Goal: Task Accomplishment & Management: Use online tool/utility

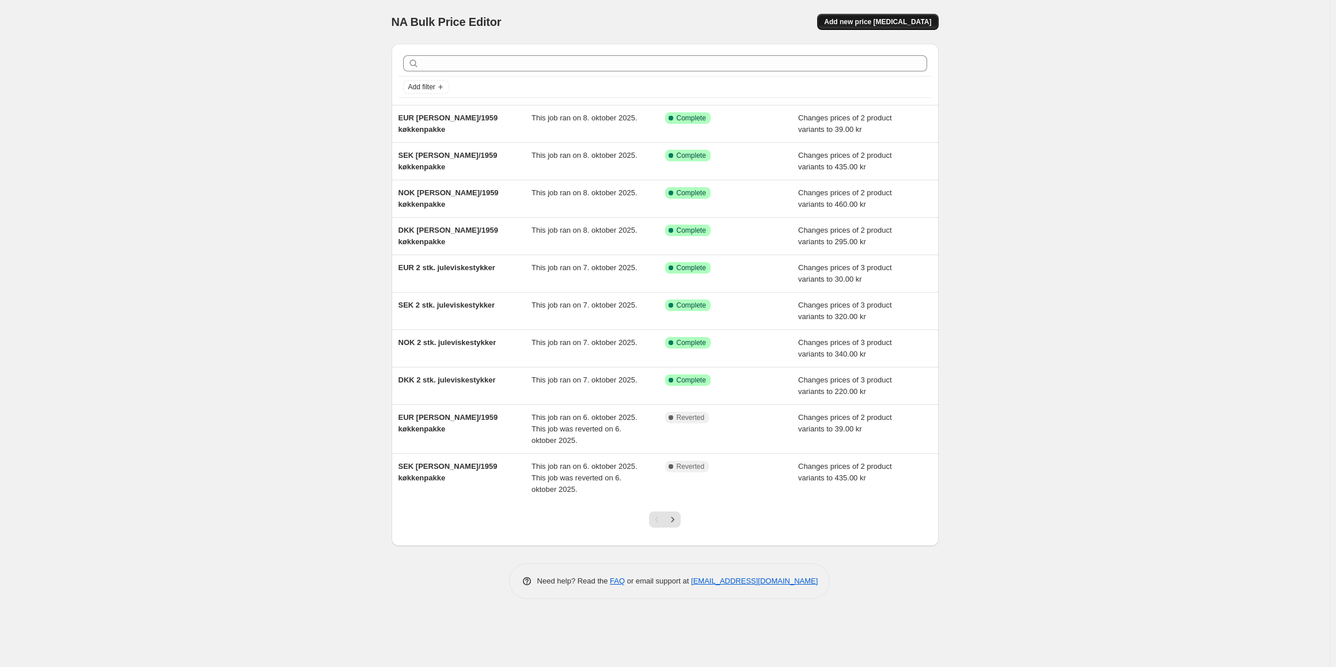
click at [878, 21] on span "Add new price [MEDICAL_DATA]" at bounding box center [877, 21] width 107 height 9
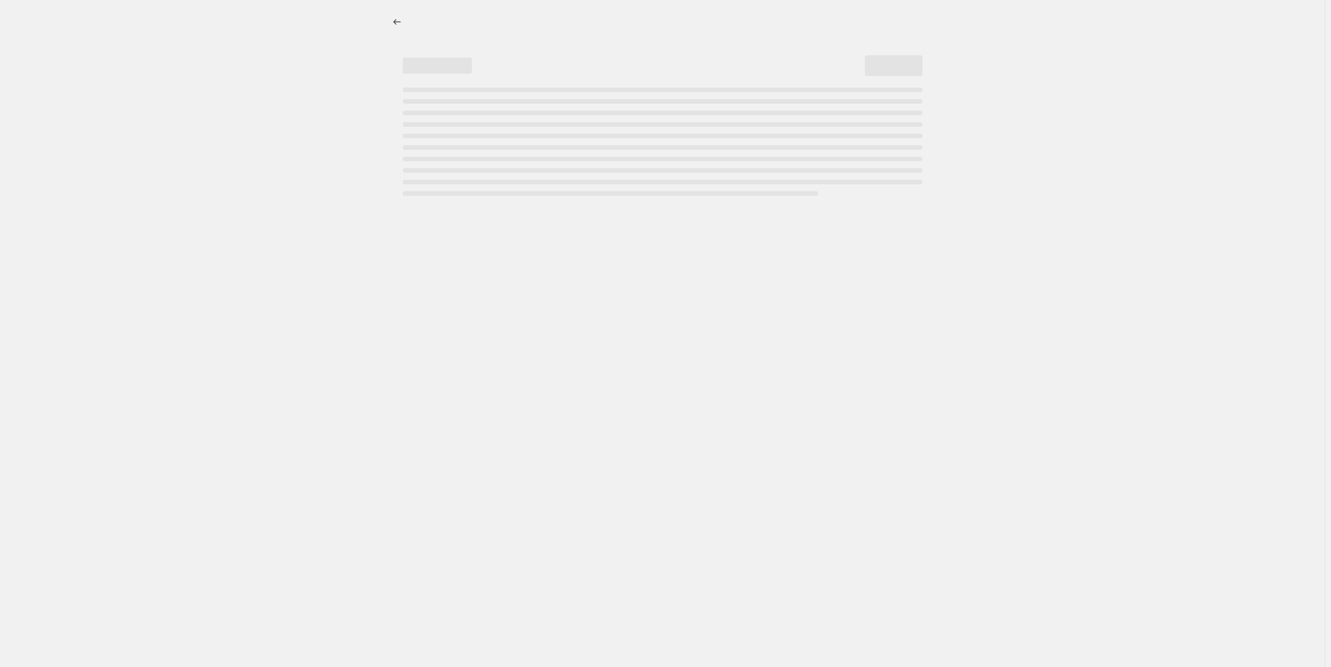
select select "percentage"
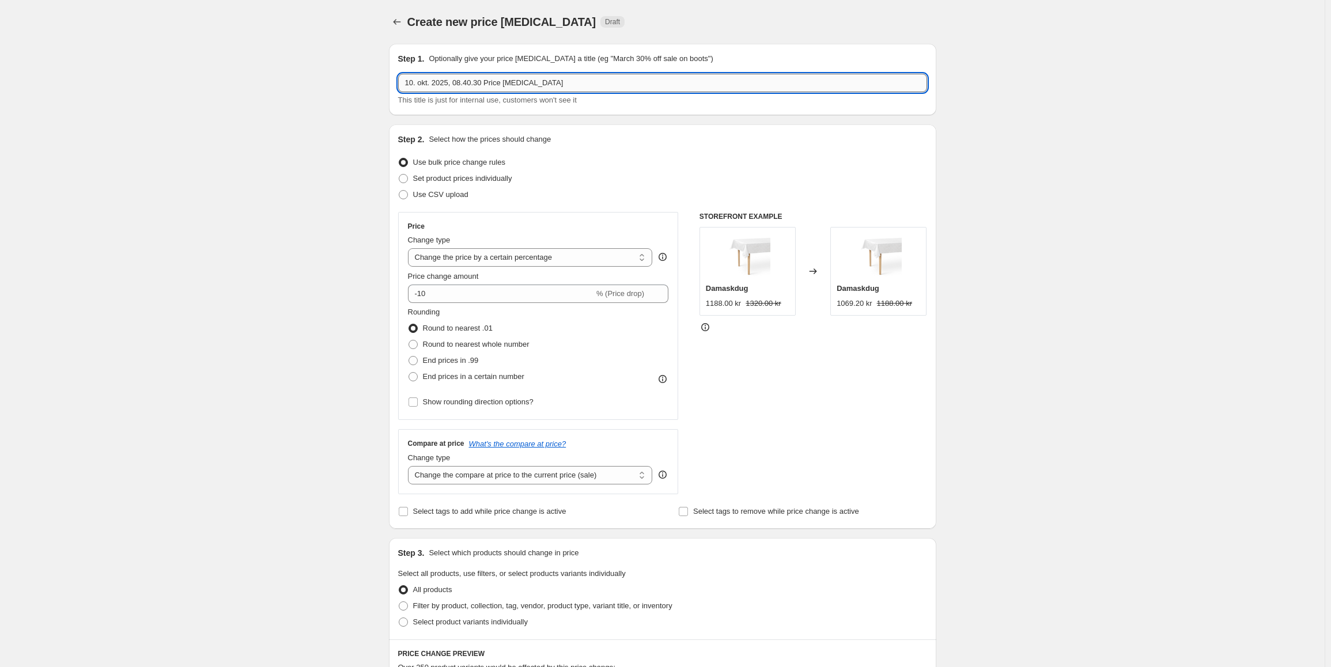
click at [439, 82] on input "10. okt. 2025, 08.40.30 Price [MEDICAL_DATA]" at bounding box center [662, 83] width 529 height 18
type input "DKK 2 stk. Cashmere gæstehåndklæder"
click at [483, 255] on select "Change the price to a certain amount Change the price by a certain amount Chang…" at bounding box center [530, 257] width 245 height 18
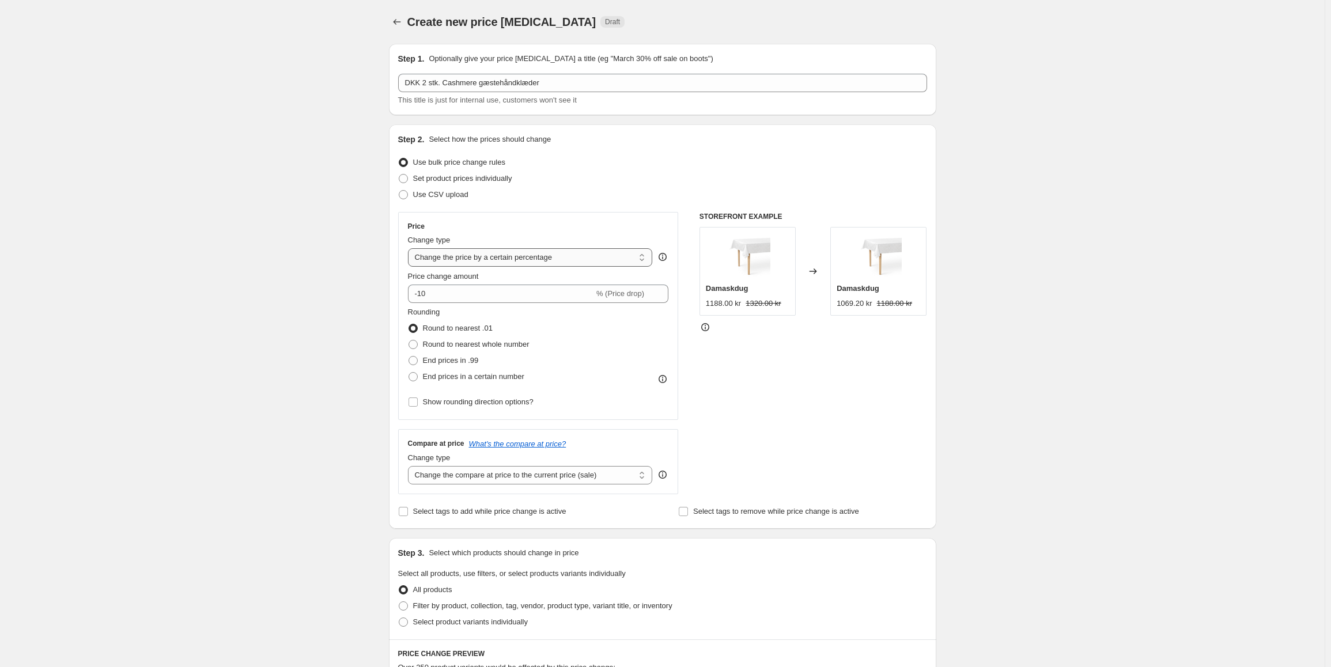
select select "to"
click at [410, 248] on select "Change the price to a certain amount Change the price by a certain amount Chang…" at bounding box center [530, 257] width 245 height 18
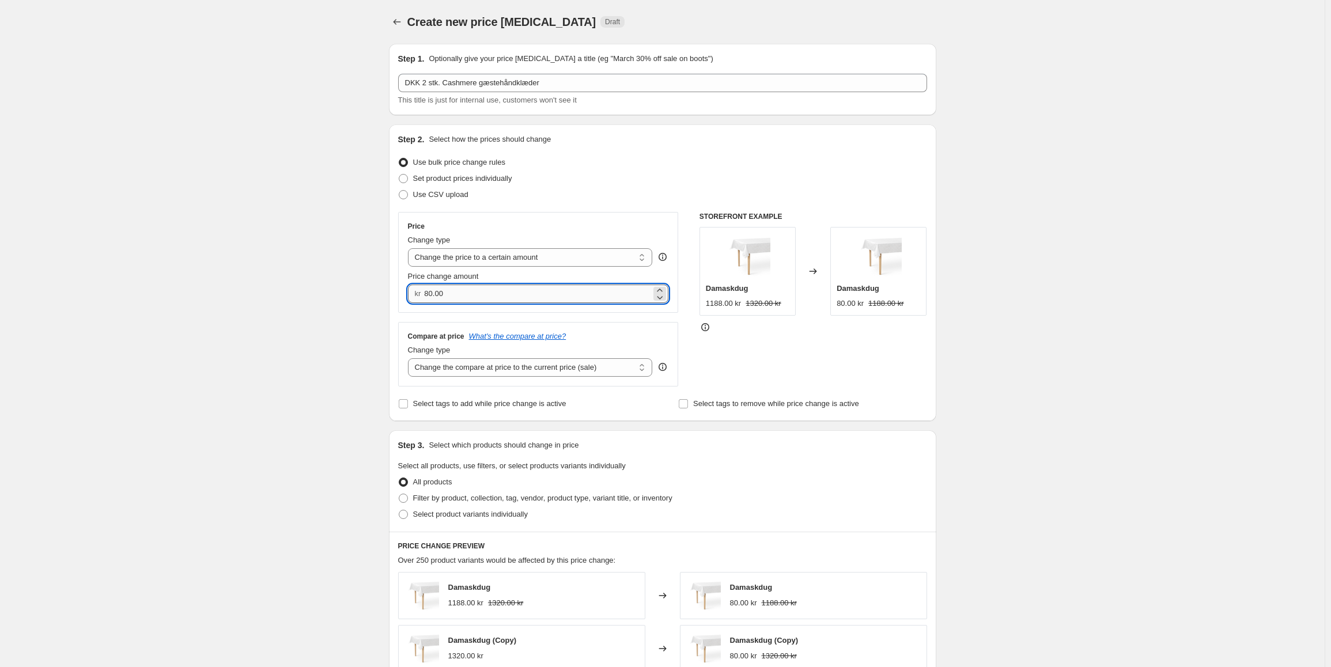
click at [460, 292] on input "80.00" at bounding box center [537, 294] width 227 height 18
click at [459, 292] on input "80.00" at bounding box center [537, 294] width 227 height 18
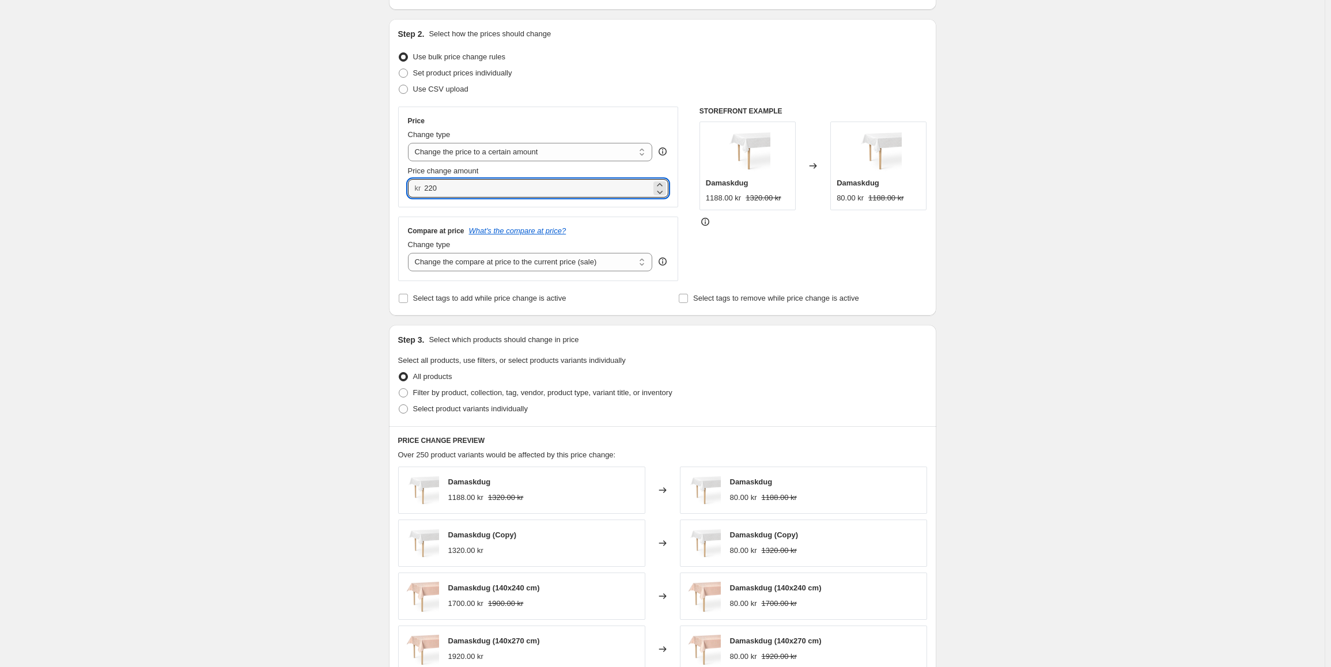
scroll to position [115, 0]
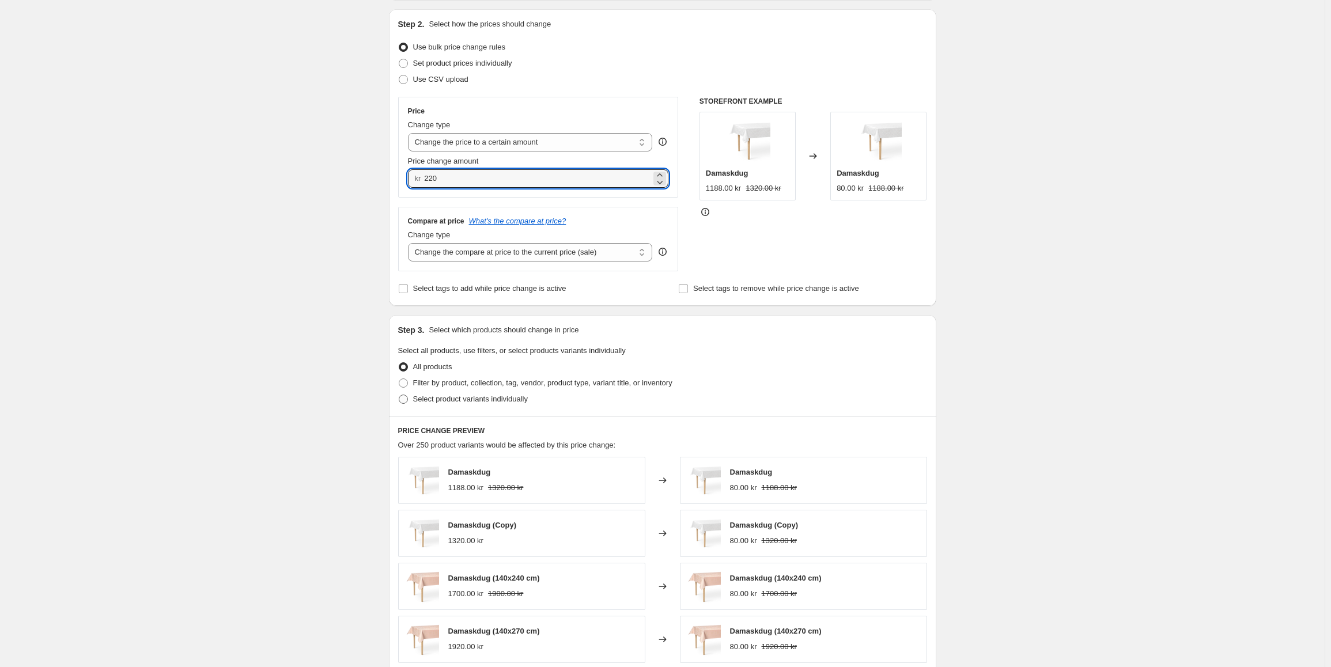
type input "220.00"
click at [495, 403] on span "Select product variants individually" at bounding box center [470, 399] width 115 height 9
click at [399, 395] on input "Select product variants individually" at bounding box center [399, 395] width 1 height 1
radio input "true"
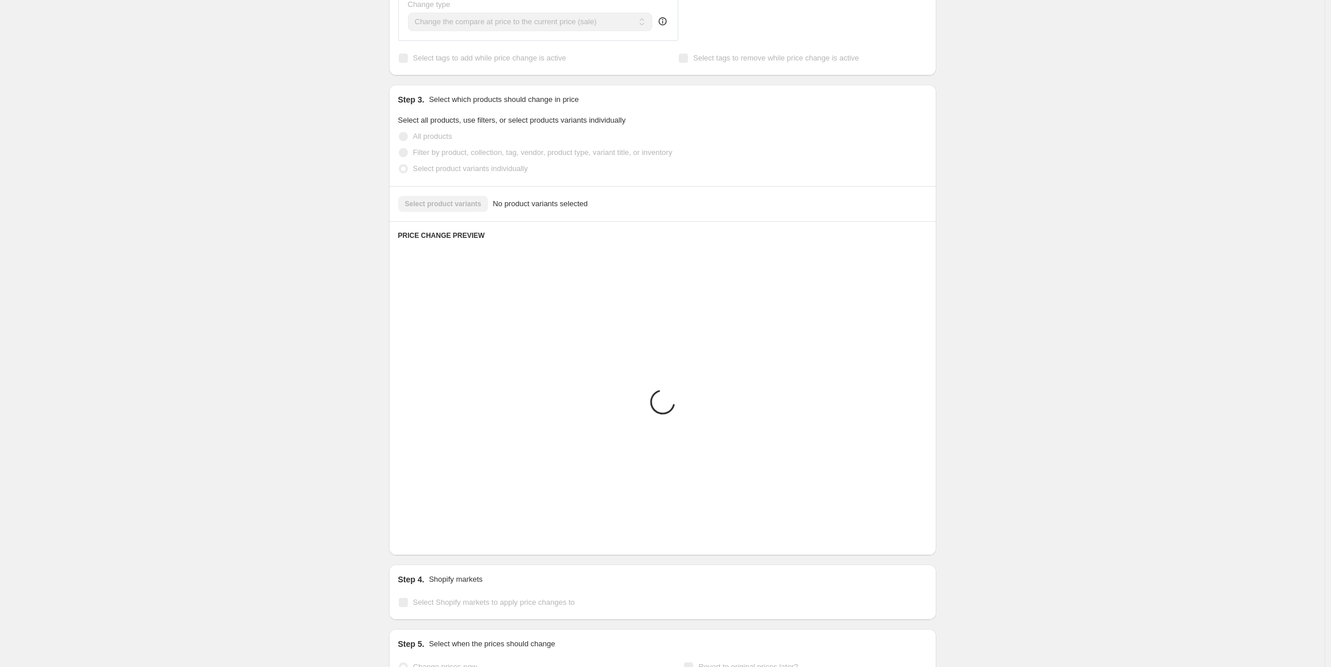
scroll to position [187, 0]
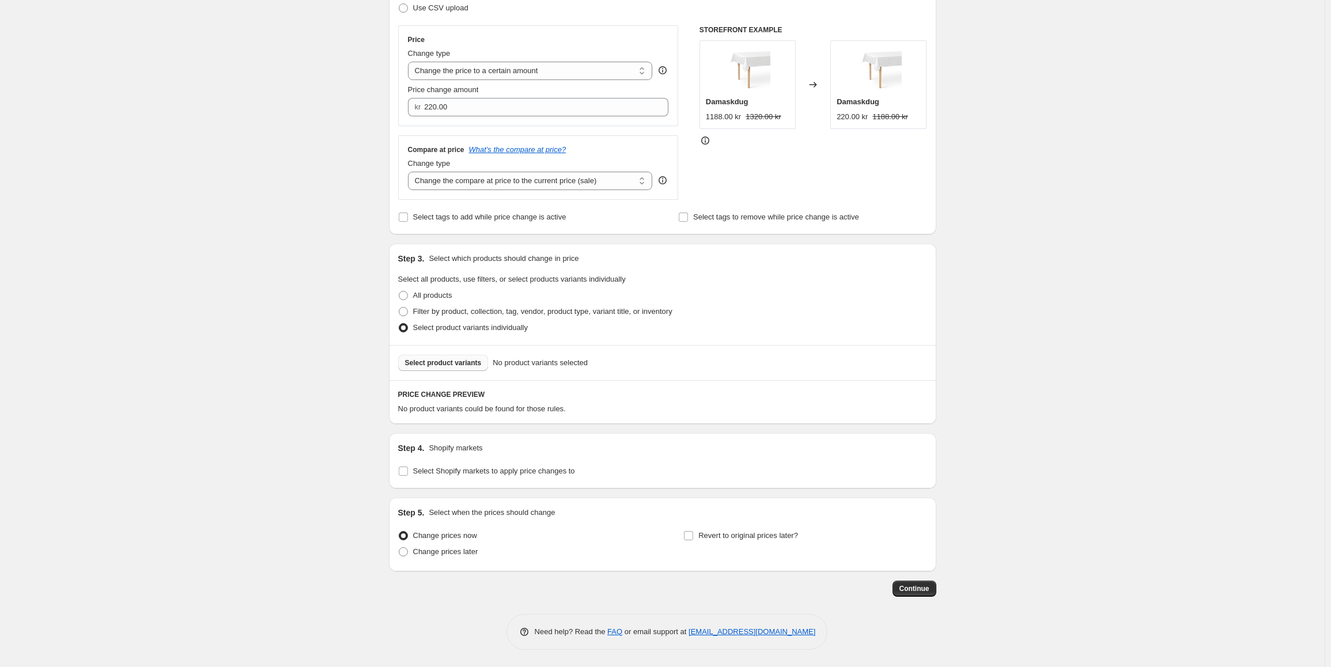
click at [459, 362] on span "Select product variants" at bounding box center [443, 362] width 77 height 9
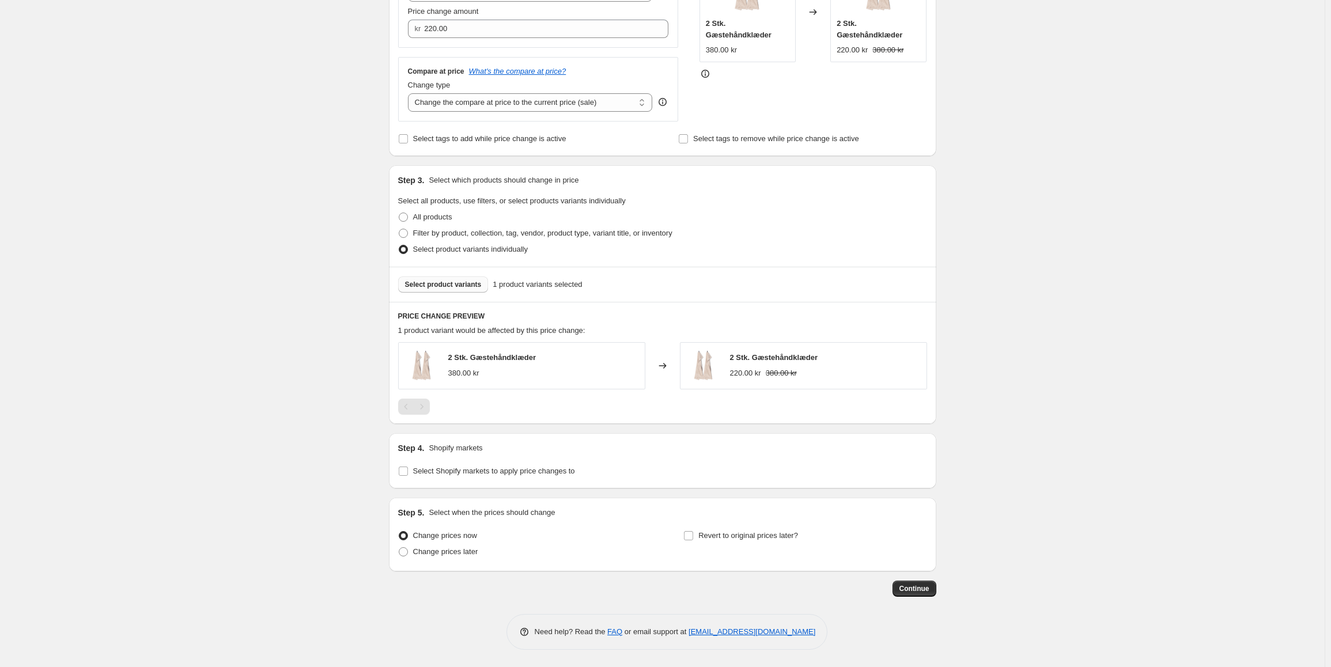
scroll to position [266, 0]
click at [453, 468] on span "Select Shopify markets to apply price changes to" at bounding box center [494, 471] width 162 height 9
click at [408, 468] on input "Select Shopify markets to apply price changes to" at bounding box center [403, 471] width 9 height 9
checkbox input "true"
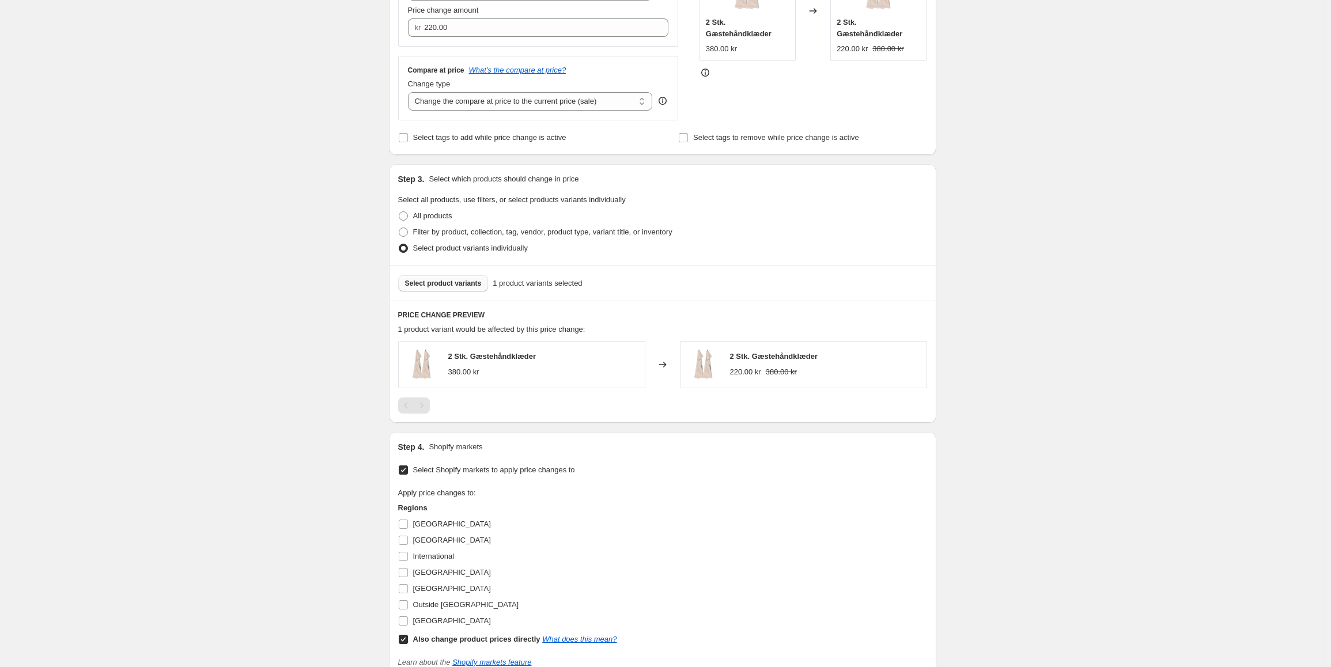
scroll to position [456, 0]
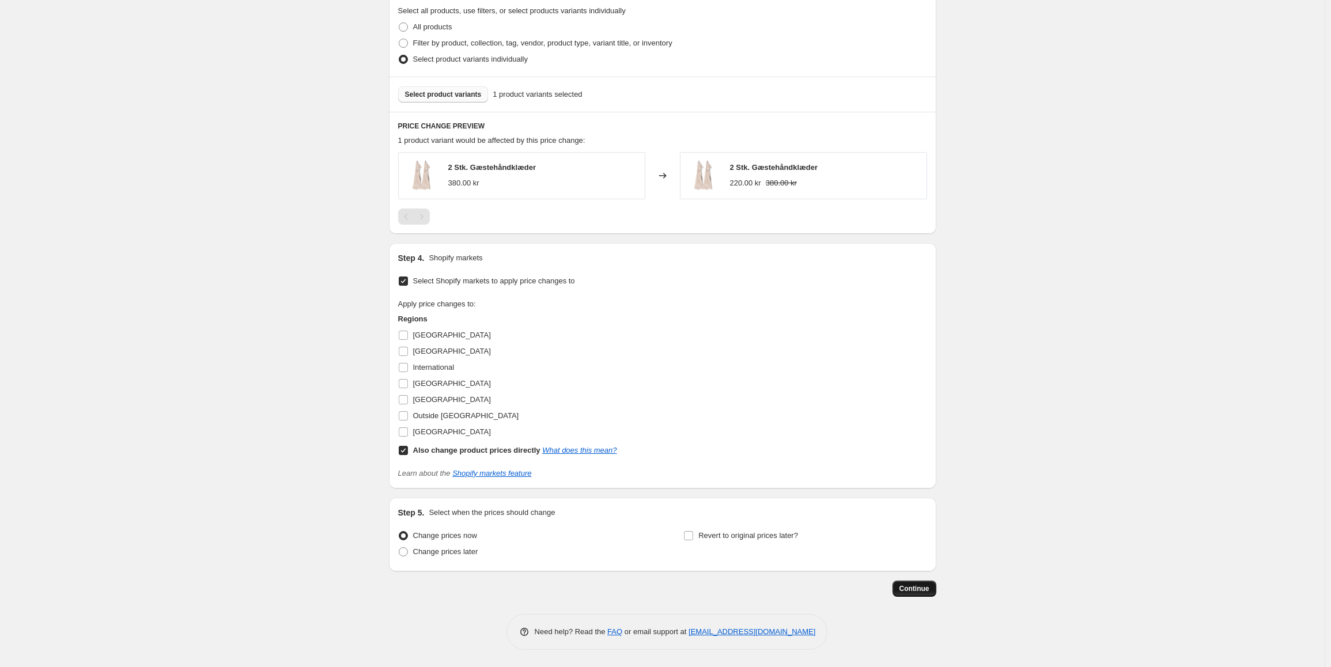
click at [915, 589] on span "Continue" at bounding box center [914, 588] width 30 height 9
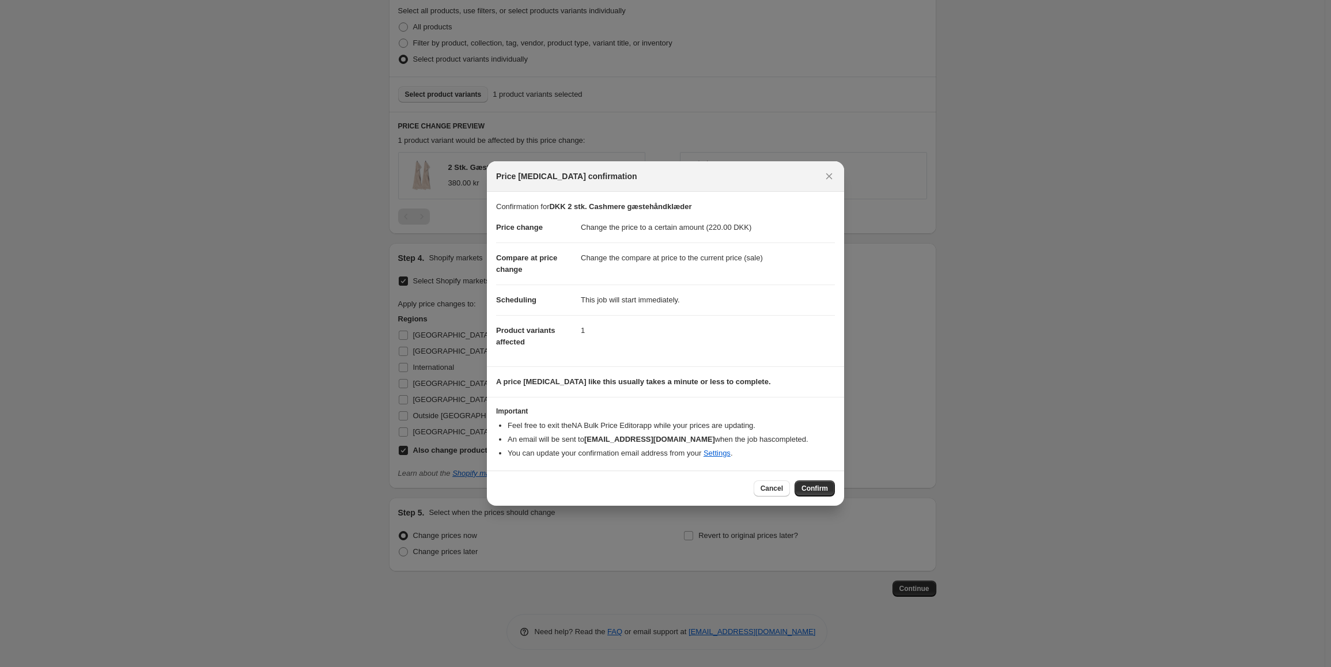
click at [814, 490] on span "Confirm" at bounding box center [814, 488] width 26 height 9
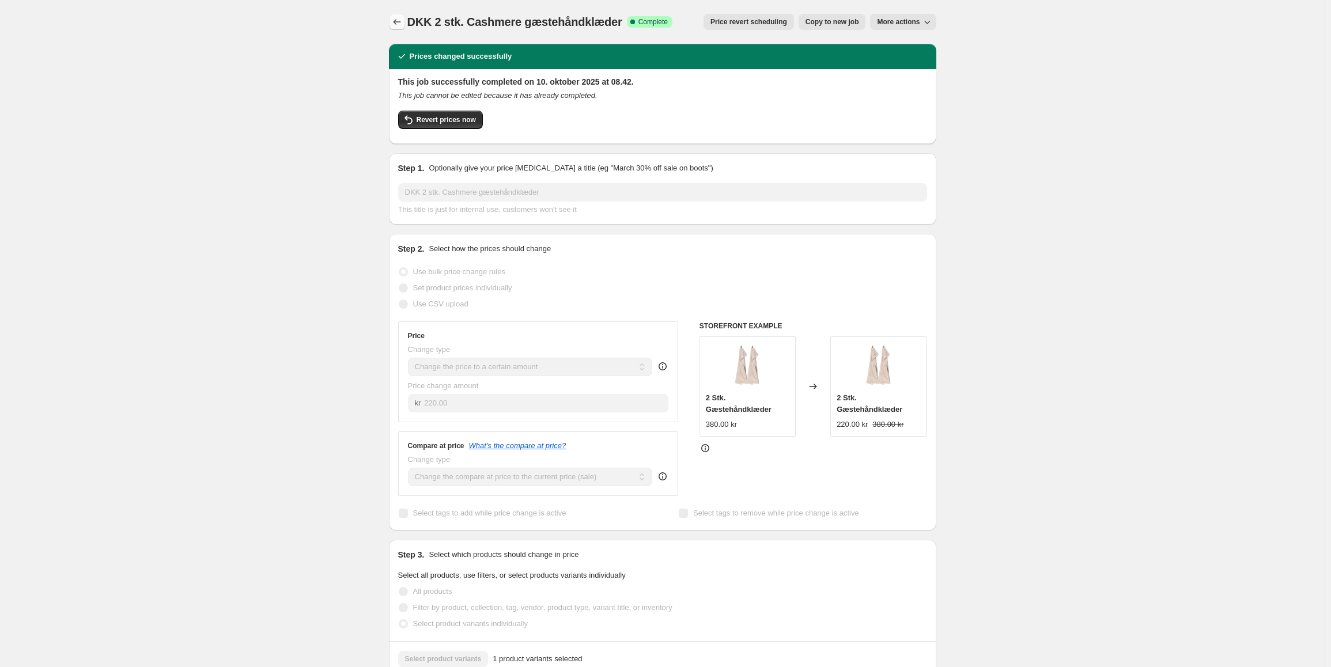
click at [398, 22] on icon "Price change jobs" at bounding box center [397, 22] width 12 height 12
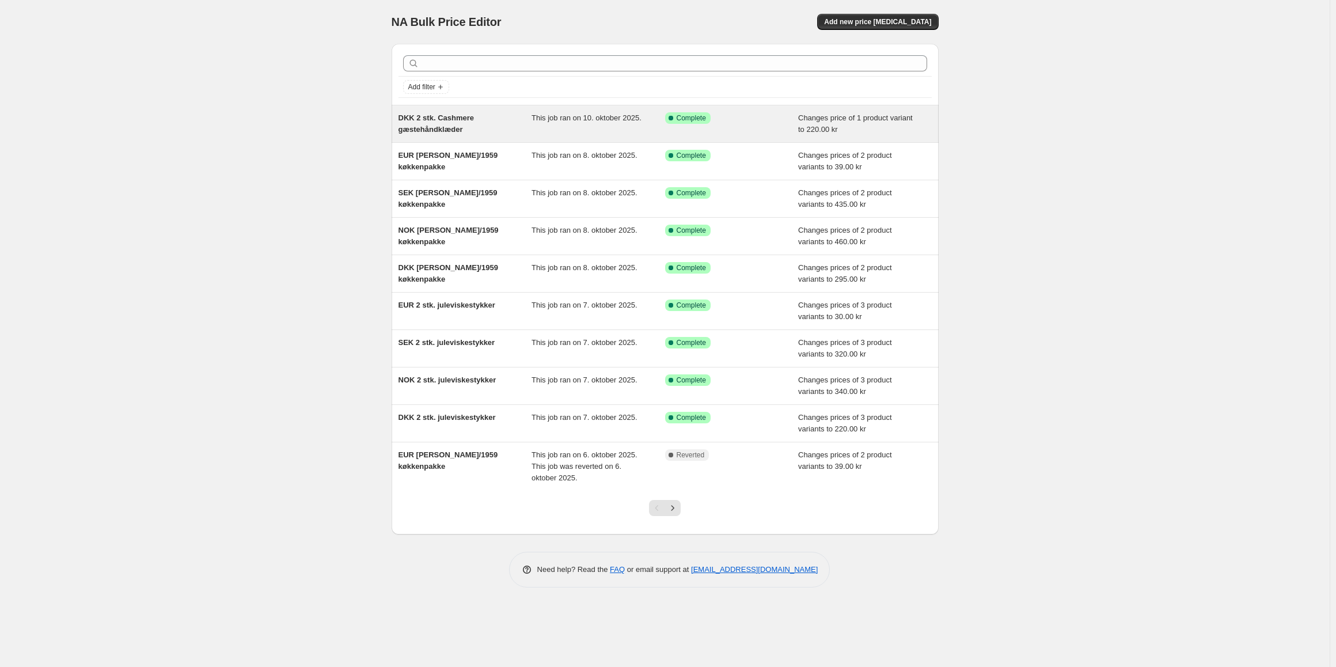
click at [554, 117] on span "This job ran on 10. oktober 2025." at bounding box center [587, 117] width 110 height 9
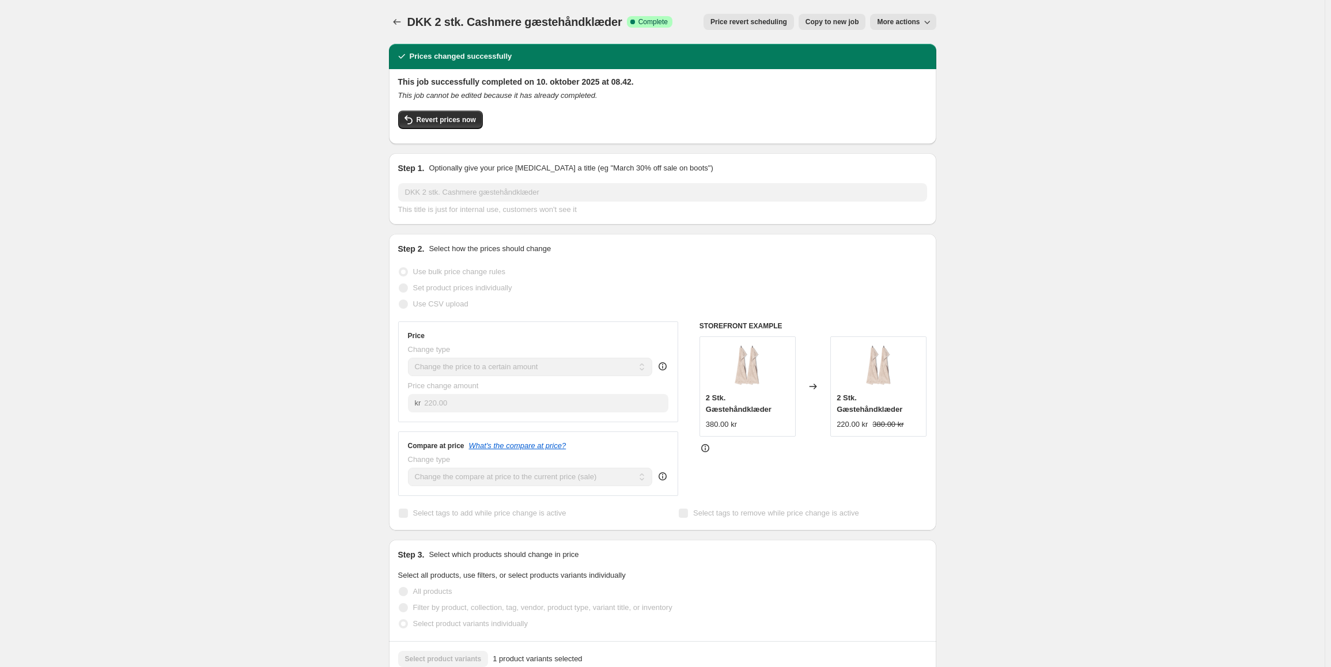
click at [398, 32] on div "DKK 2 stk. Cashmere gæstehåndklæder. This page is ready DKK 2 stk. Cashmere gæs…" at bounding box center [662, 22] width 547 height 44
click at [398, 24] on icon "Price change jobs" at bounding box center [396, 22] width 7 height 6
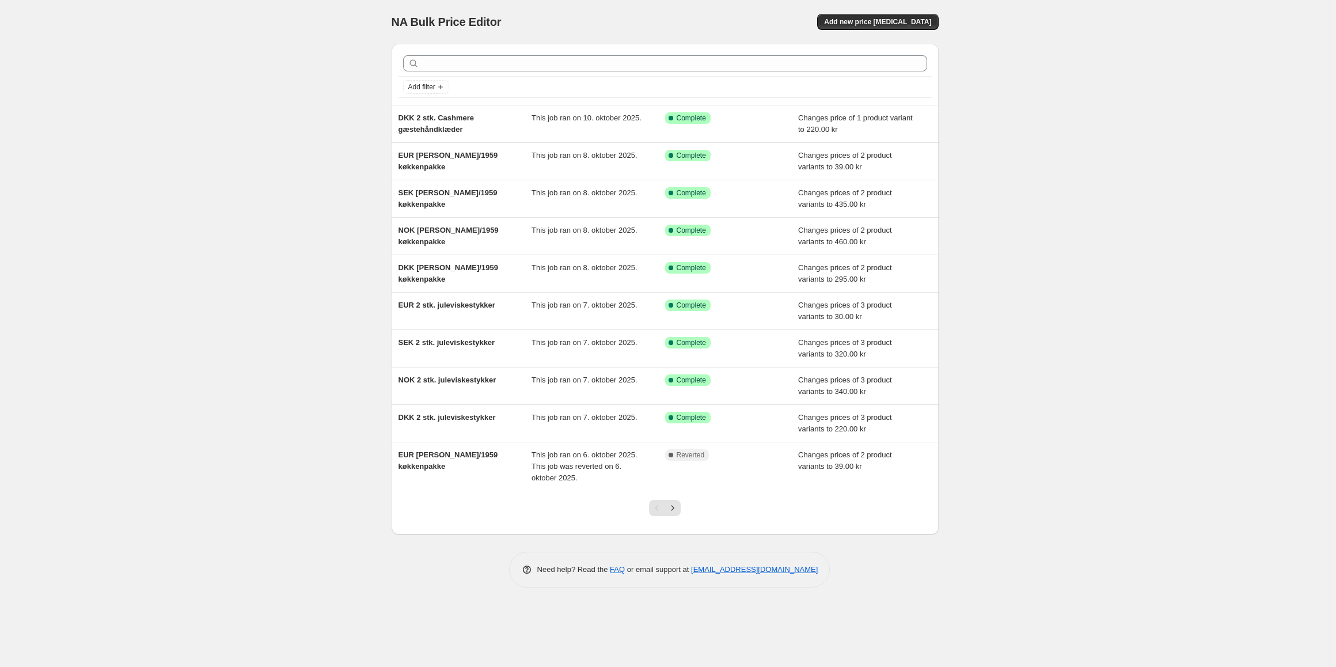
click at [868, 4] on div "NA Bulk Price Editor. This page is ready NA Bulk Price Editor Add new price [ME…" at bounding box center [665, 22] width 547 height 44
click at [882, 20] on span "Add new price [MEDICAL_DATA]" at bounding box center [877, 21] width 107 height 9
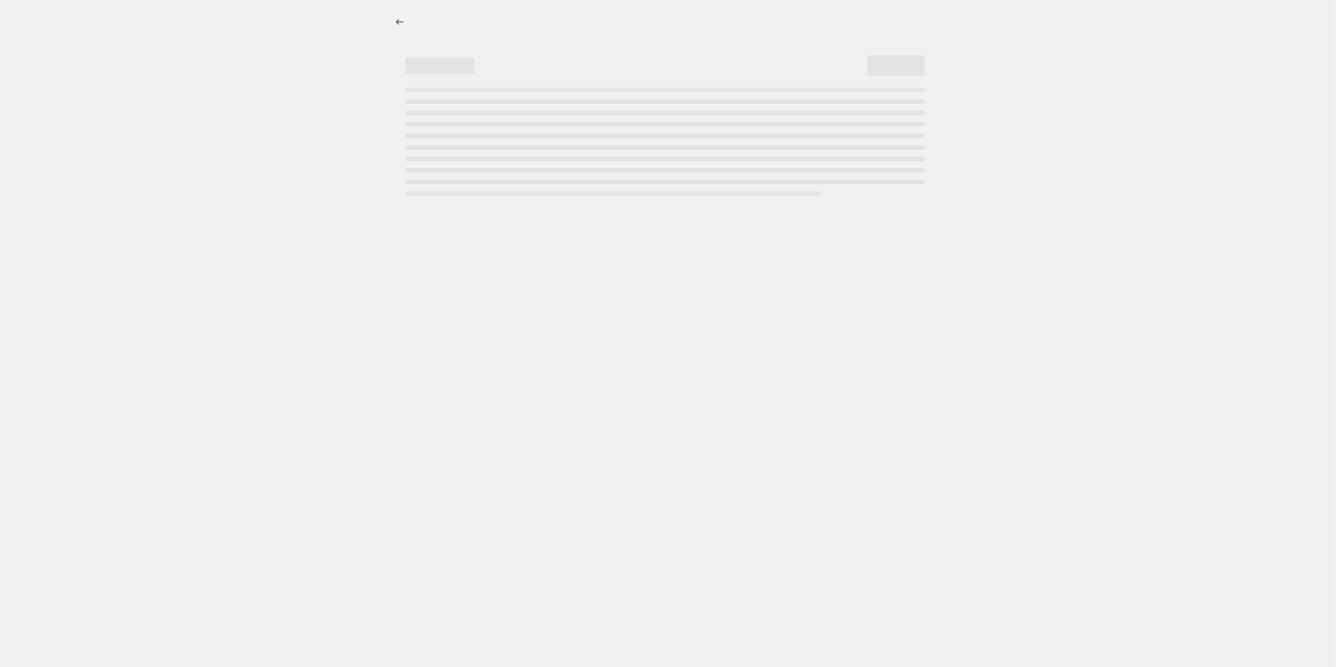
select select "percentage"
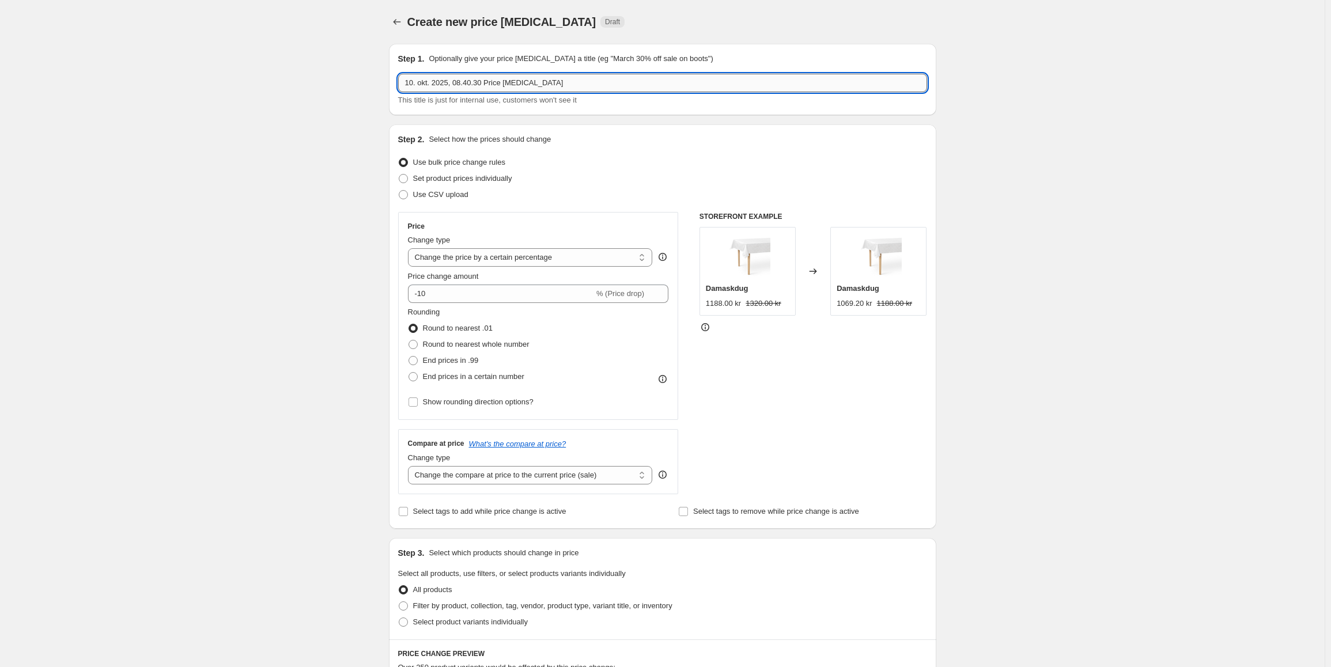
click at [474, 78] on input "10. okt. 2025, 08.40.30 Price [MEDICAL_DATA]" at bounding box center [662, 83] width 529 height 18
paste input "DKK 2 stk. Cashmere gæstehåndklæder"
drag, startPoint x: 481, startPoint y: 82, endPoint x: 489, endPoint y: 85, distance: 8.6
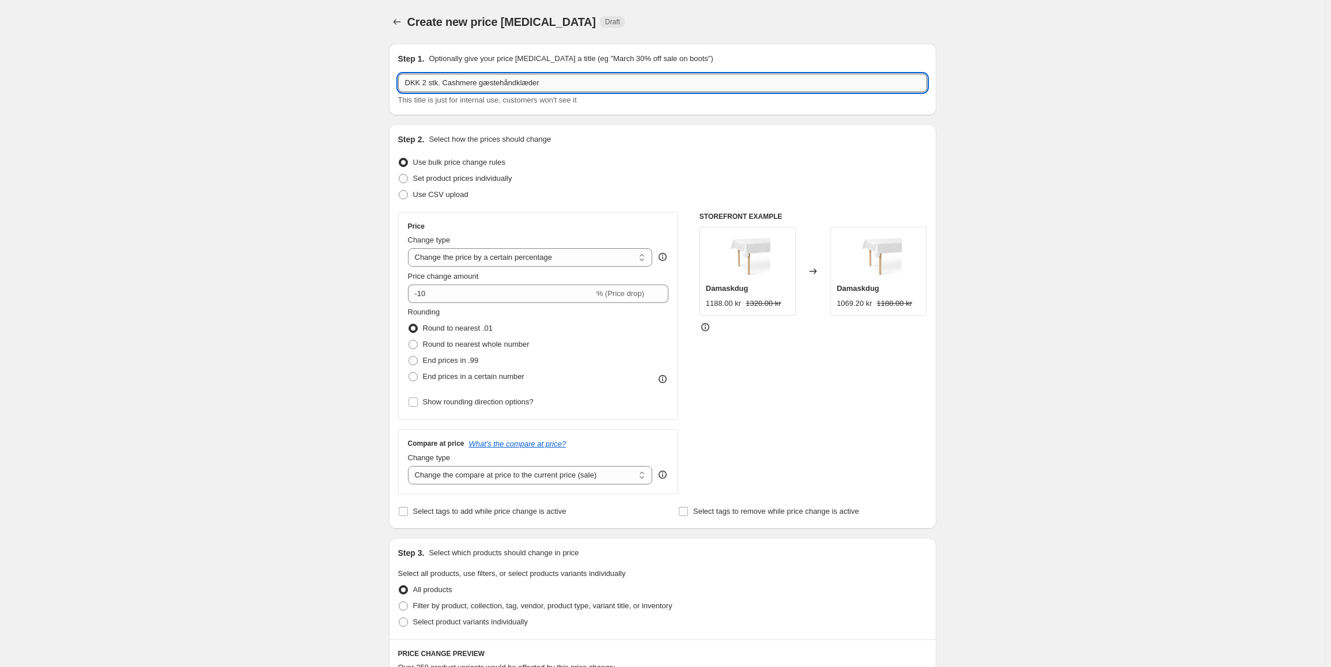
click at [489, 85] on input "DKK 2 stk. Cashmere gæstehåndklæder" at bounding box center [662, 83] width 529 height 18
drag, startPoint x: 479, startPoint y: 85, endPoint x: 496, endPoint y: 88, distance: 17.4
click at [496, 88] on input "DKK 2 stk. Cashmere gæstehåndklæder" at bounding box center [662, 83] width 529 height 18
type input "DKK 2 stk. Cashmere håndklæder"
click at [541, 256] on select "Change the price to a certain amount Change the price by a certain amount Chang…" at bounding box center [530, 257] width 245 height 18
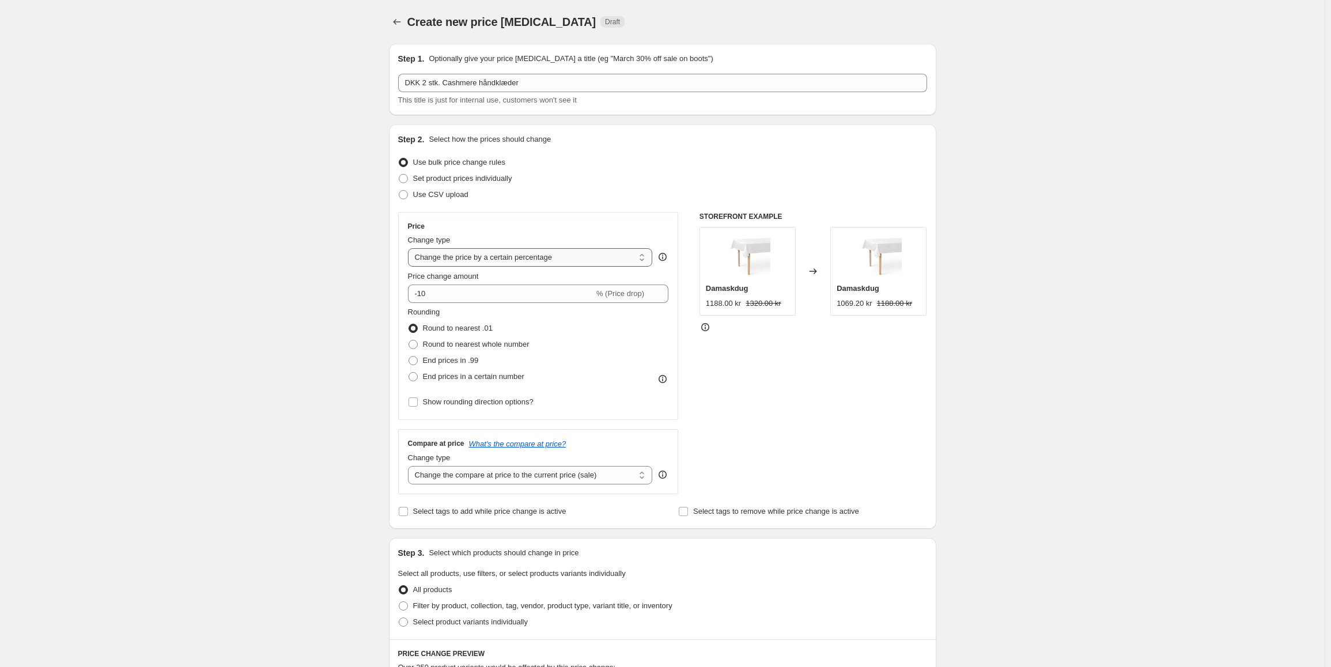
select select "to"
click at [410, 248] on select "Change the price to a certain amount Change the price by a certain amount Chang…" at bounding box center [530, 257] width 245 height 18
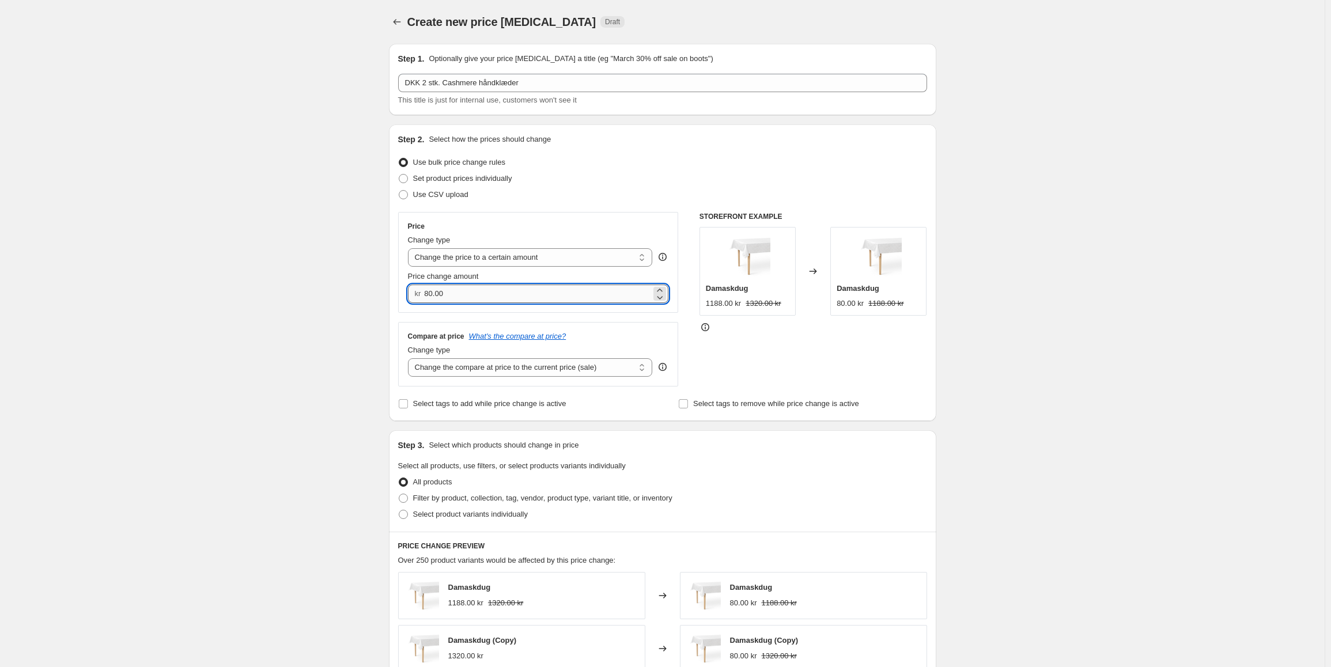
click at [474, 297] on input "80.00" at bounding box center [537, 294] width 227 height 18
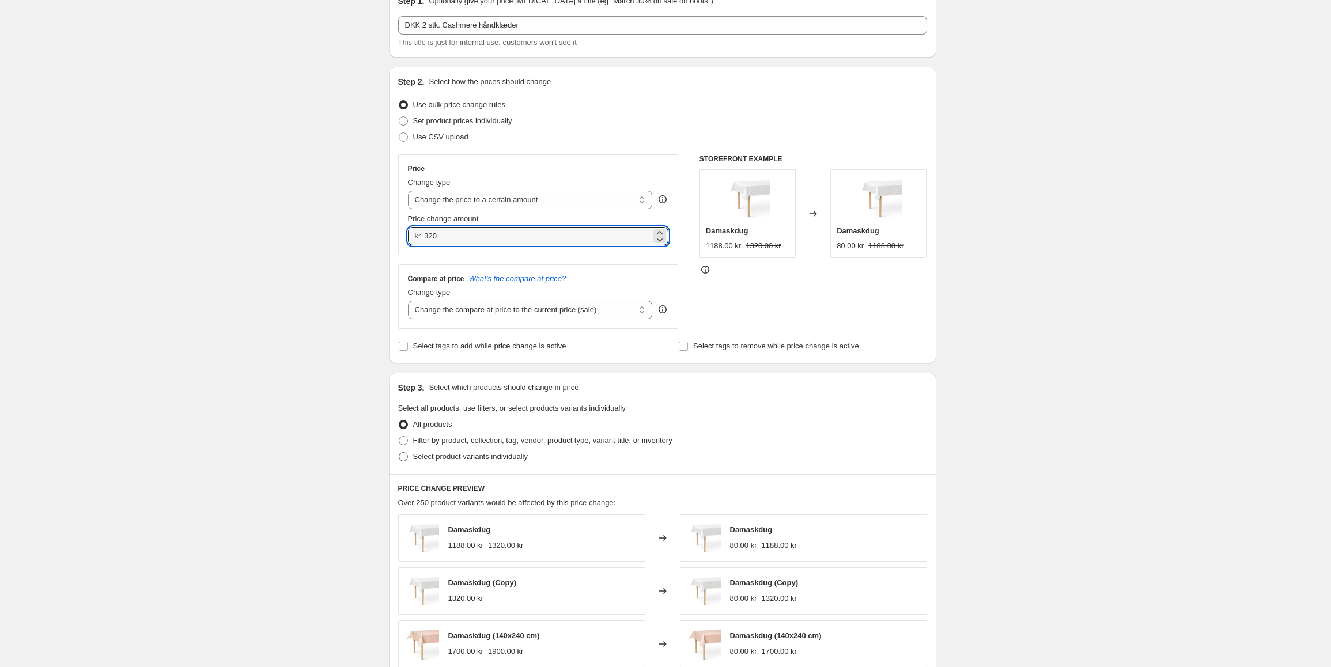
type input "320.00"
click at [472, 461] on span "Select product variants individually" at bounding box center [470, 456] width 115 height 9
click at [399, 453] on input "Select product variants individually" at bounding box center [399, 452] width 1 height 1
radio input "true"
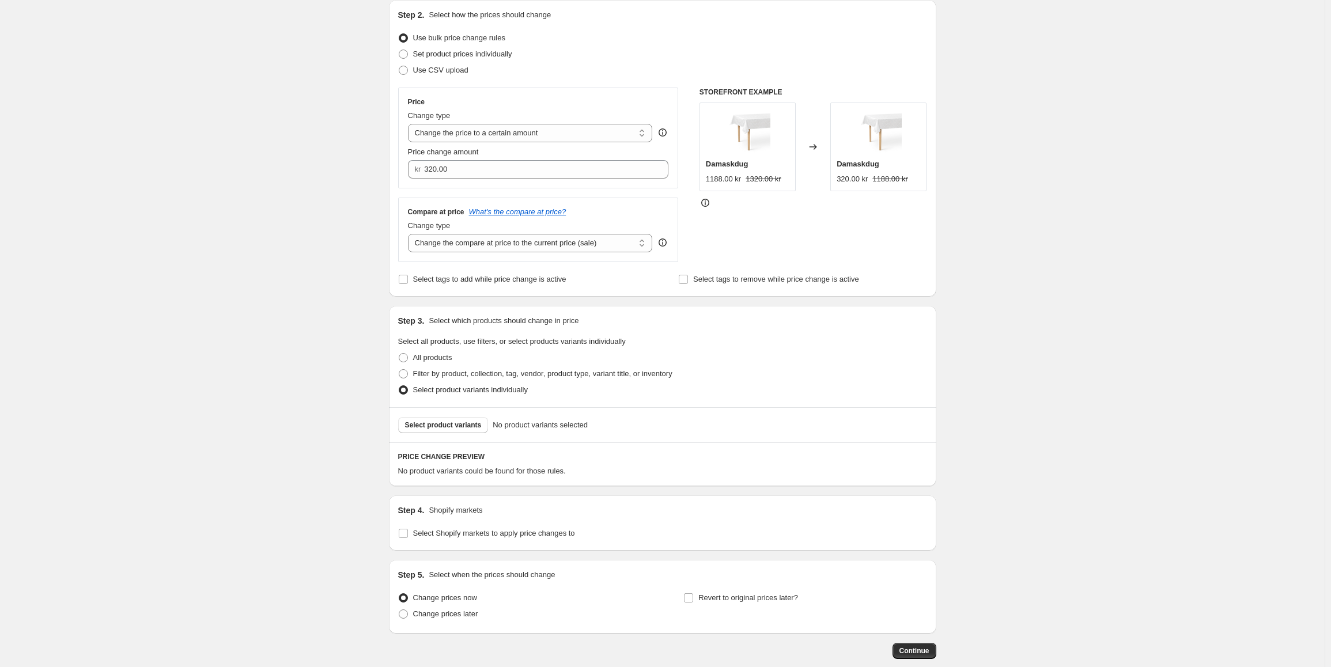
scroll to position [187, 0]
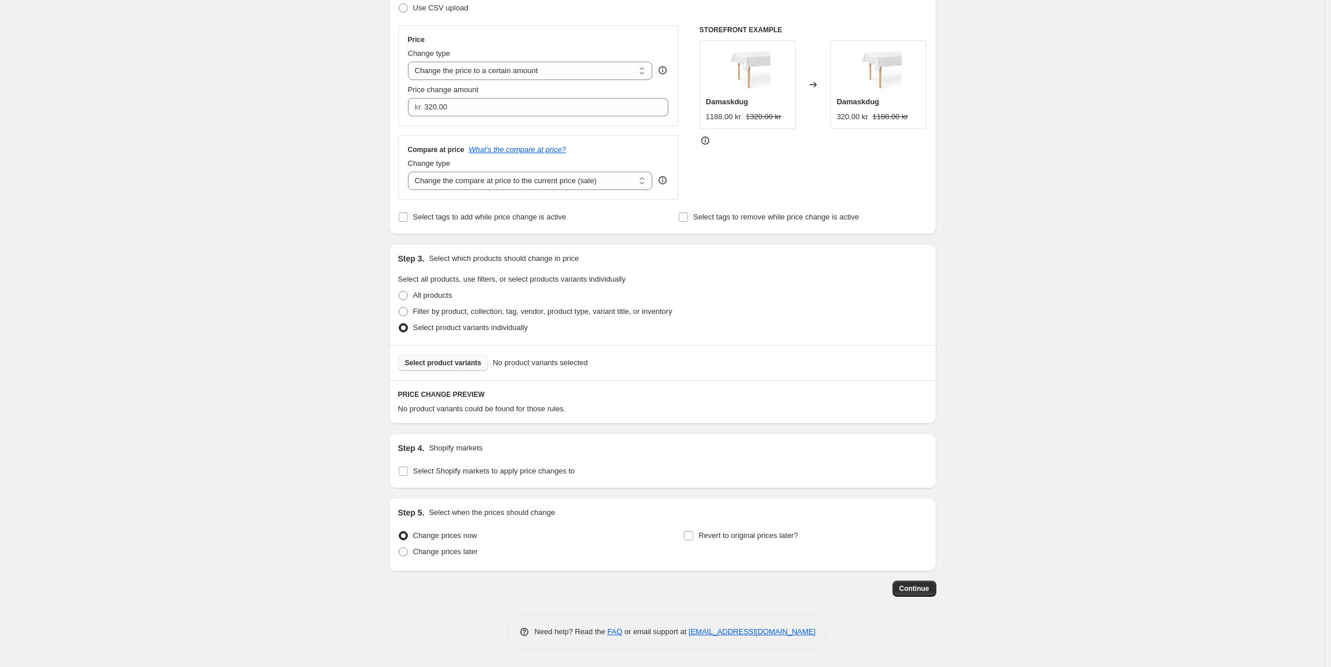
click at [467, 358] on button "Select product variants" at bounding box center [443, 363] width 90 height 16
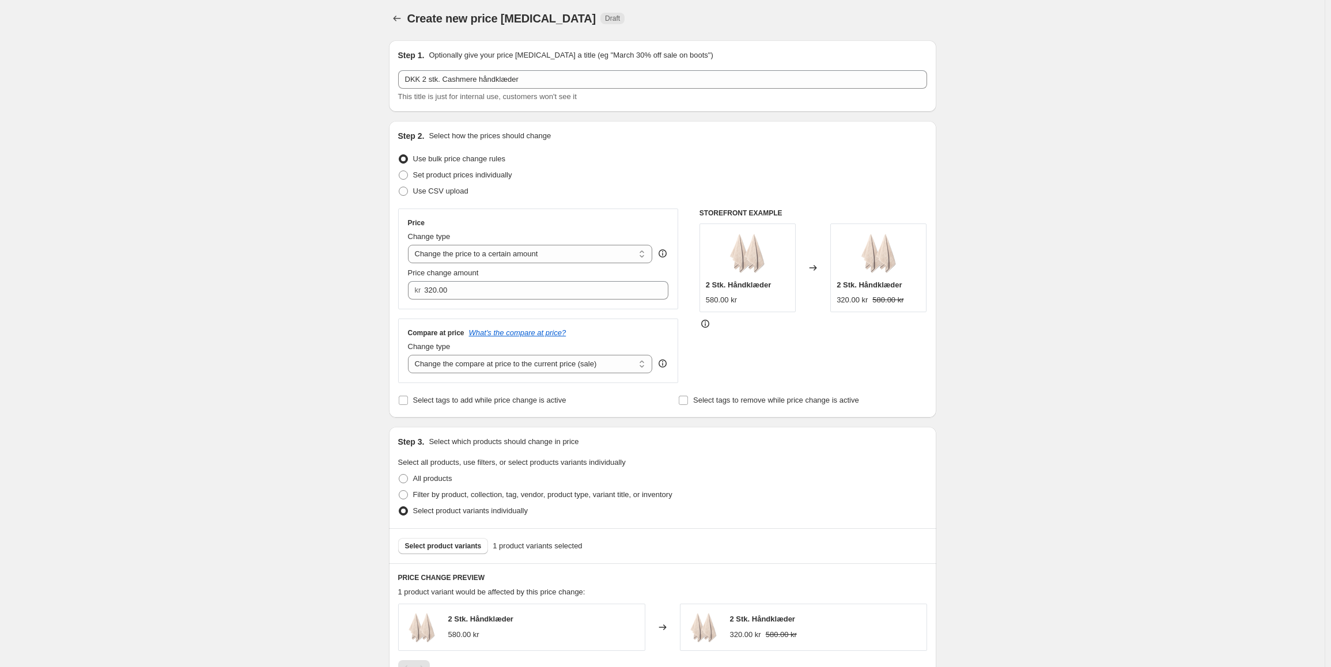
scroll to position [0, 0]
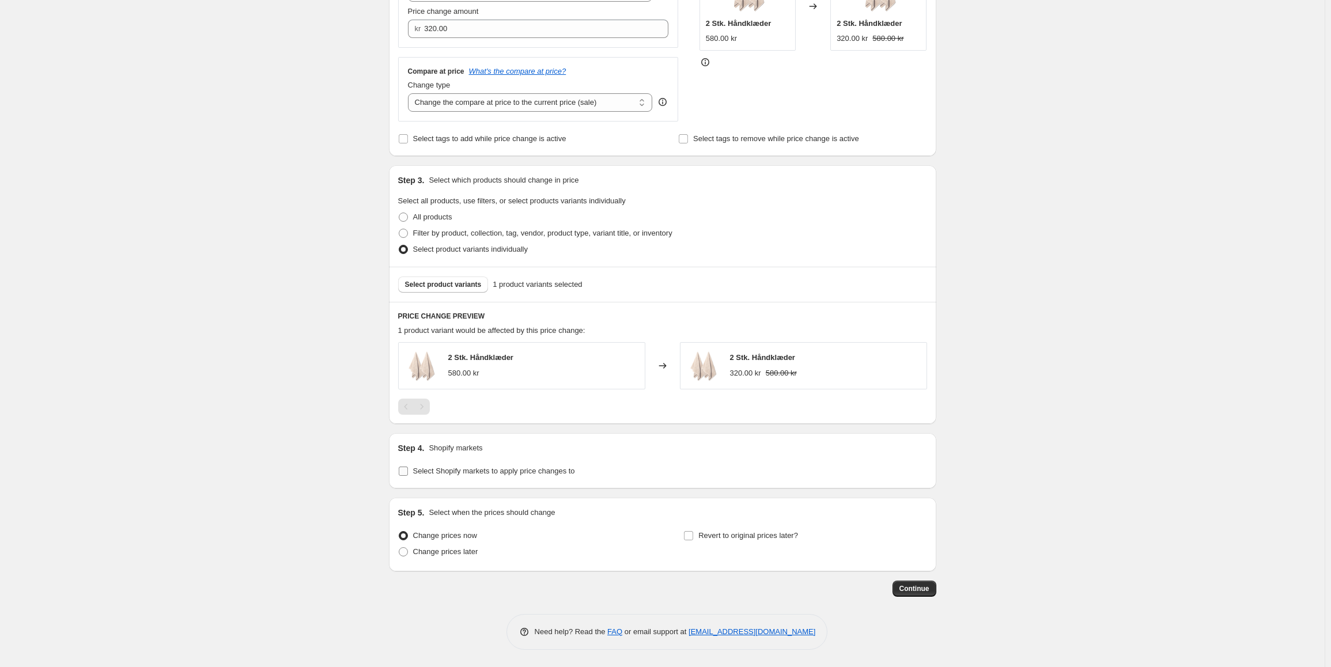
click at [455, 472] on span "Select Shopify markets to apply price changes to" at bounding box center [494, 471] width 162 height 9
click at [408, 472] on input "Select Shopify markets to apply price changes to" at bounding box center [403, 471] width 9 height 9
checkbox input "true"
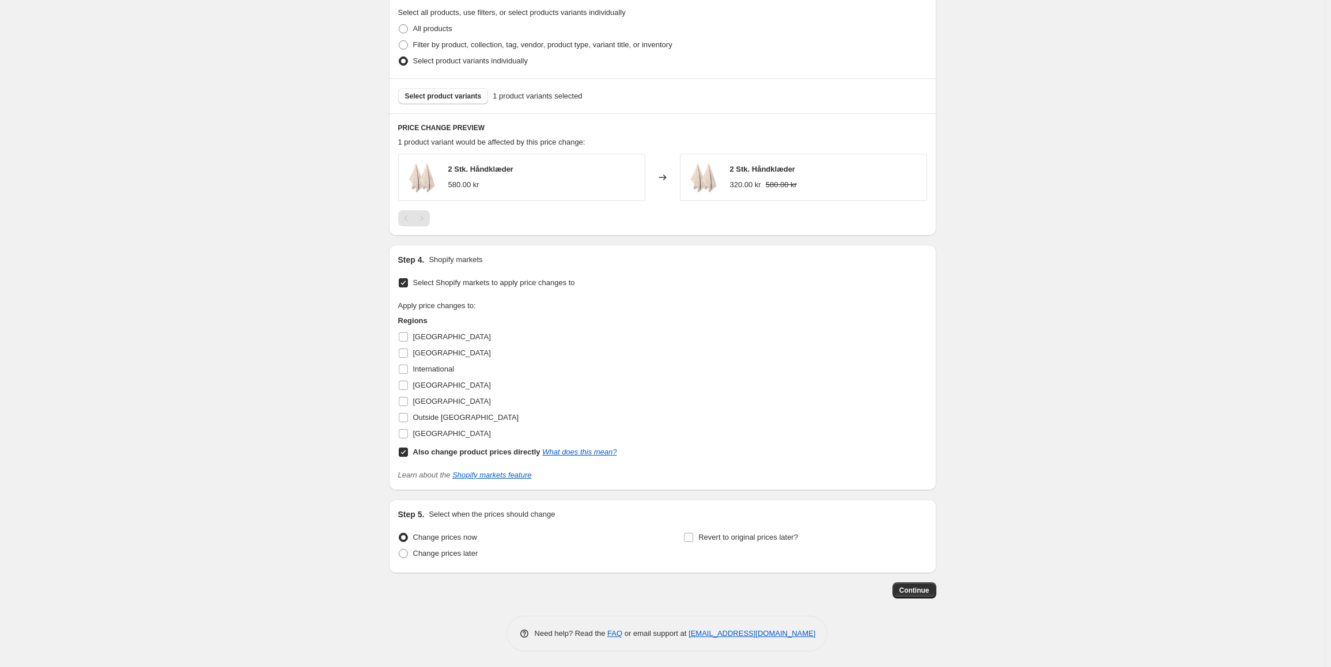
scroll to position [456, 0]
click at [903, 591] on button "Continue" at bounding box center [914, 589] width 44 height 16
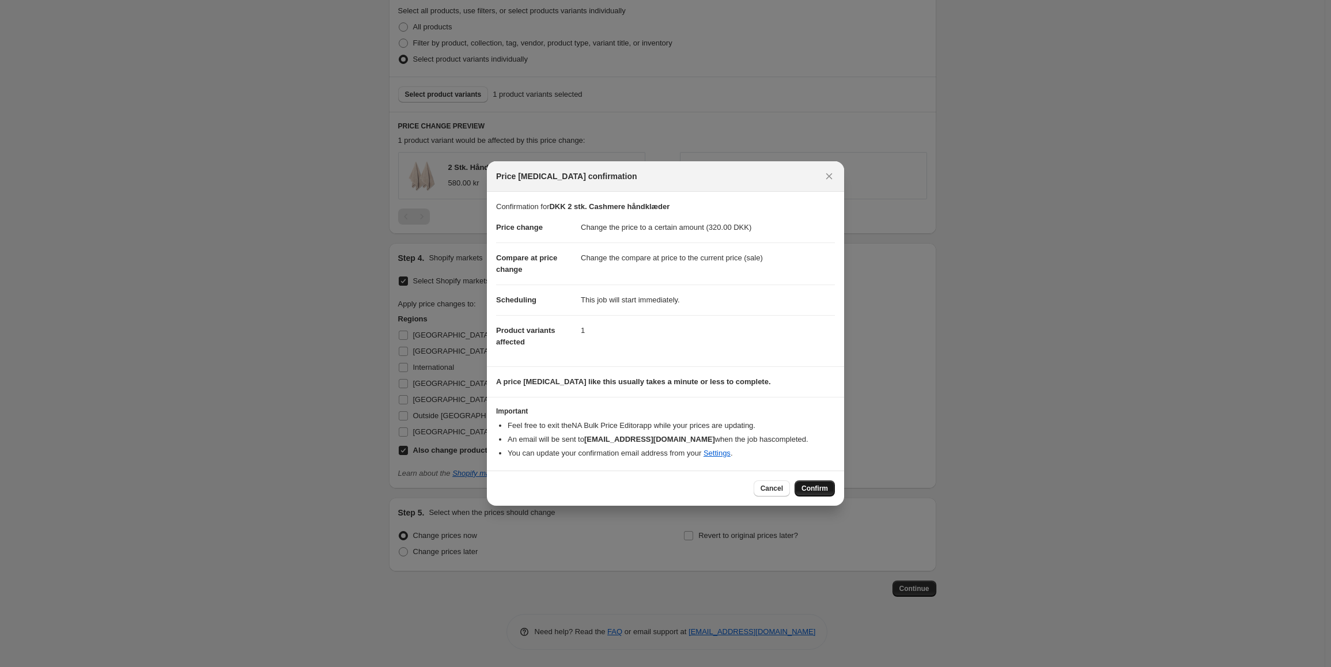
click at [810, 487] on span "Confirm" at bounding box center [814, 488] width 26 height 9
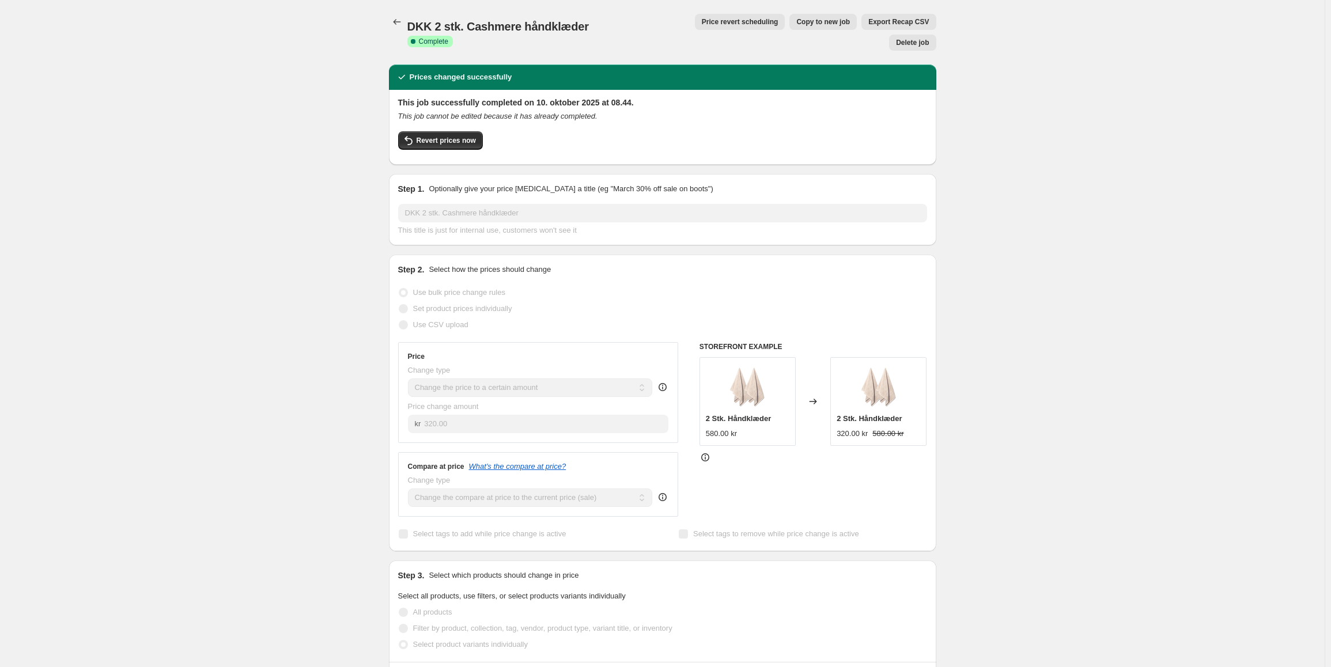
click at [400, 30] on div "DKK 2 stk. Cashmere håndklæder. This page is ready DKK 2 stk. Cashmere håndklæd…" at bounding box center [662, 32] width 547 height 65
click at [796, 23] on span "Copy to new job" at bounding box center [823, 21] width 54 height 9
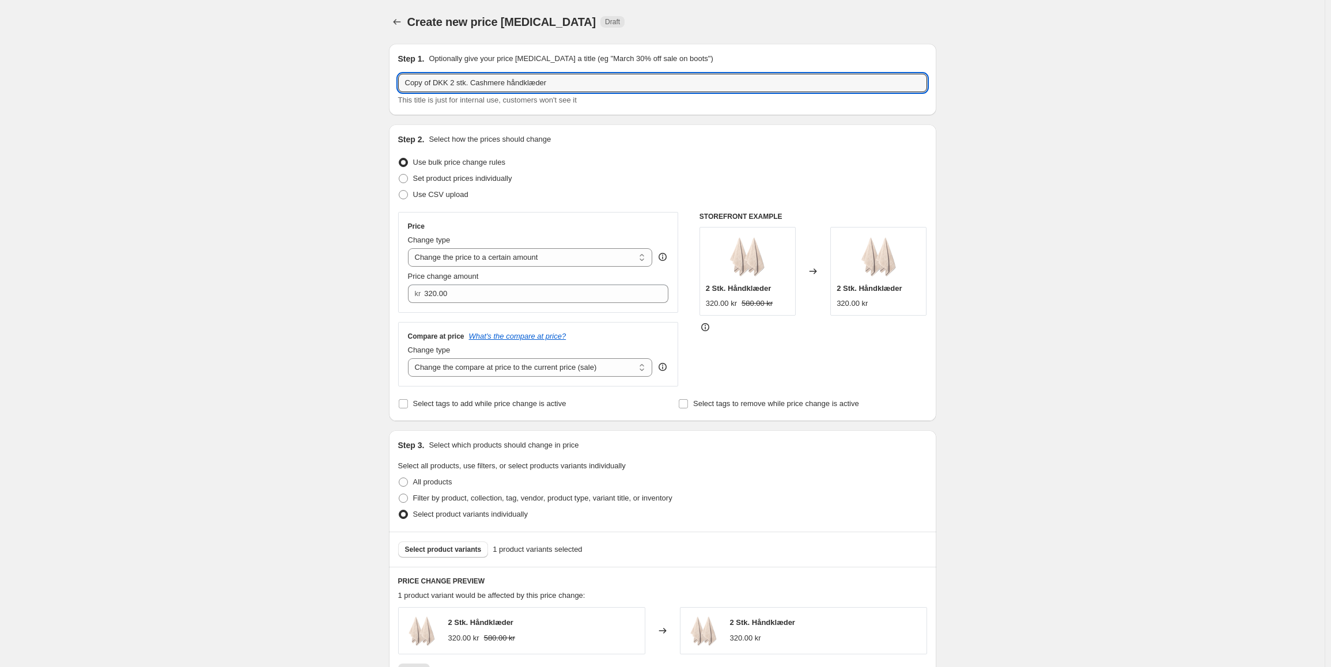
drag, startPoint x: 432, startPoint y: 85, endPoint x: 273, endPoint y: 87, distance: 159.0
click at [273, 87] on div "Create new price [MEDICAL_DATA]. This page is ready Create new price [MEDICAL_D…" at bounding box center [662, 561] width 1324 height 1122
click at [411, 79] on input "DKK 2 stk. Cashmere håndklæder" at bounding box center [662, 83] width 529 height 18
click at [478, 79] on input "DKK 2 stk. Cashmere håndklæder" at bounding box center [662, 83] width 529 height 18
type input "DKK 2 stk. Cashmere badehåndklæder"
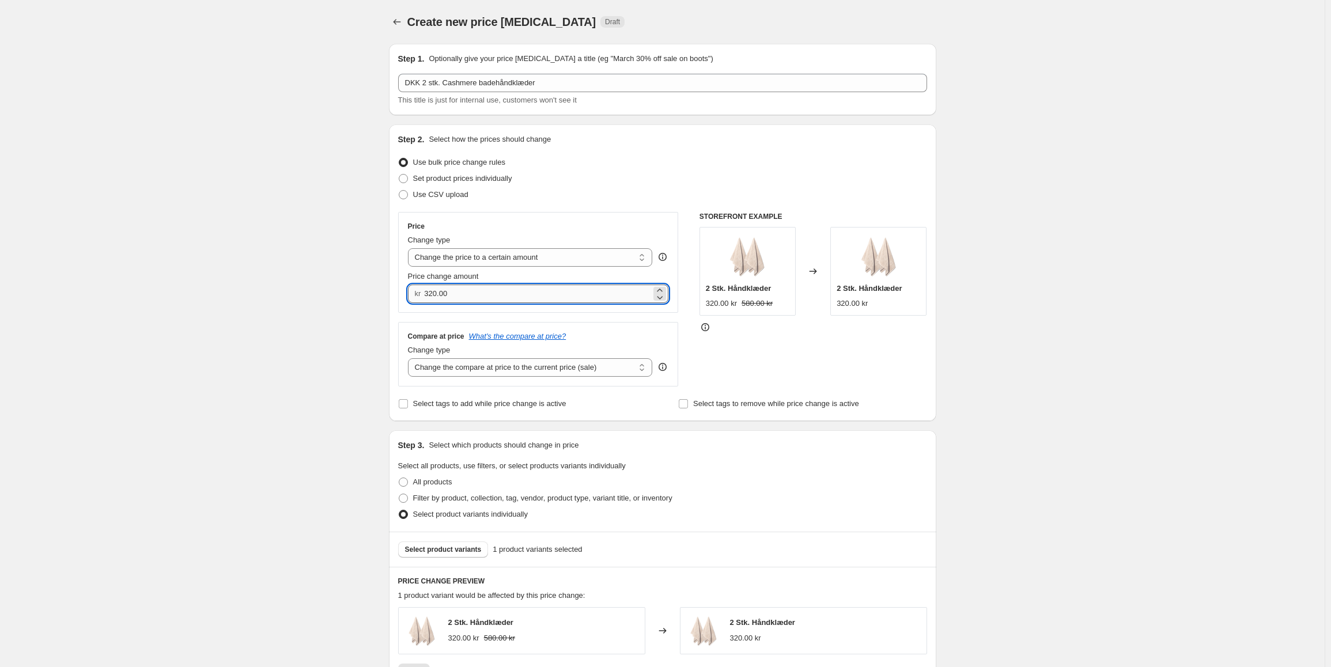
click at [465, 287] on input "320.00" at bounding box center [537, 294] width 227 height 18
click at [450, 297] on input "320.00" at bounding box center [537, 294] width 227 height 18
type input "420.00"
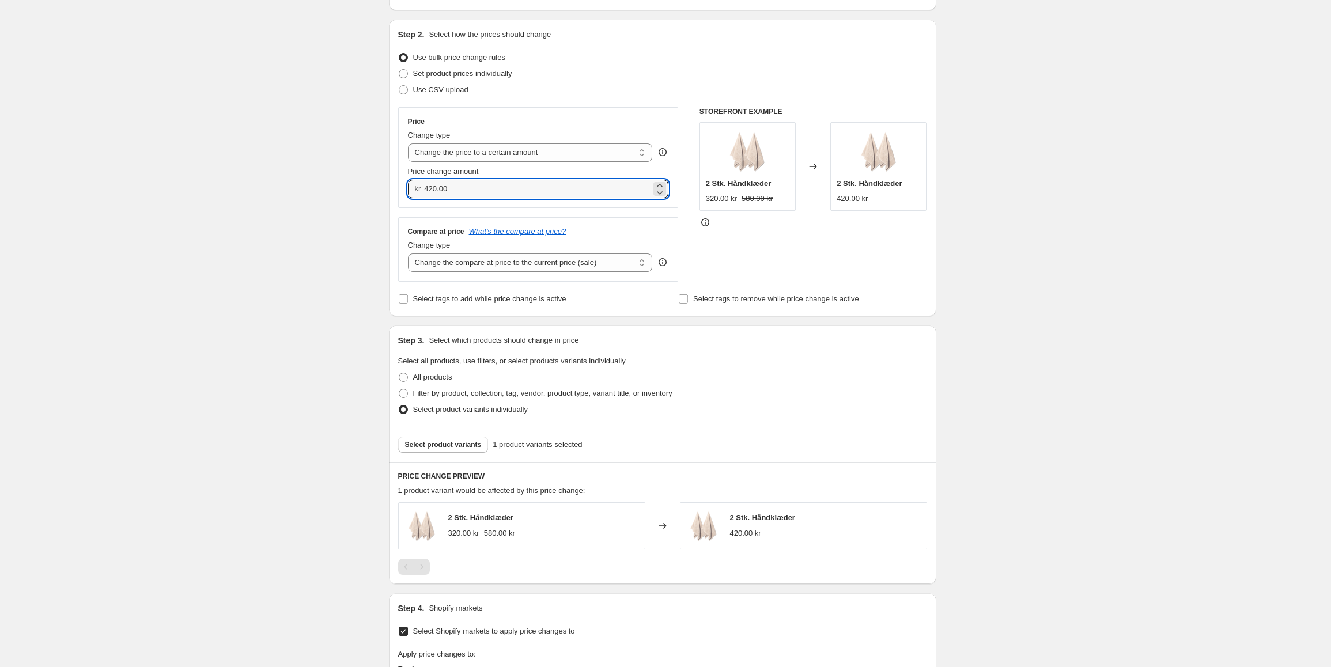
scroll to position [173, 0]
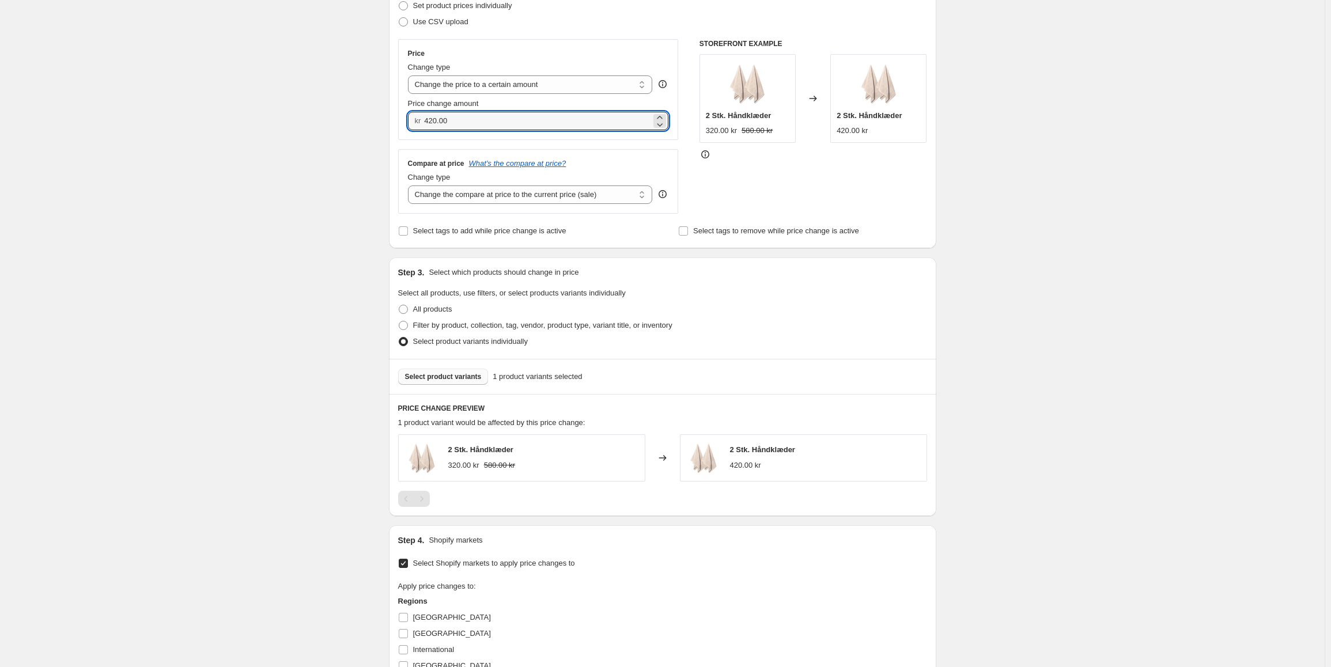
click at [459, 380] on span "Select product variants" at bounding box center [443, 376] width 77 height 9
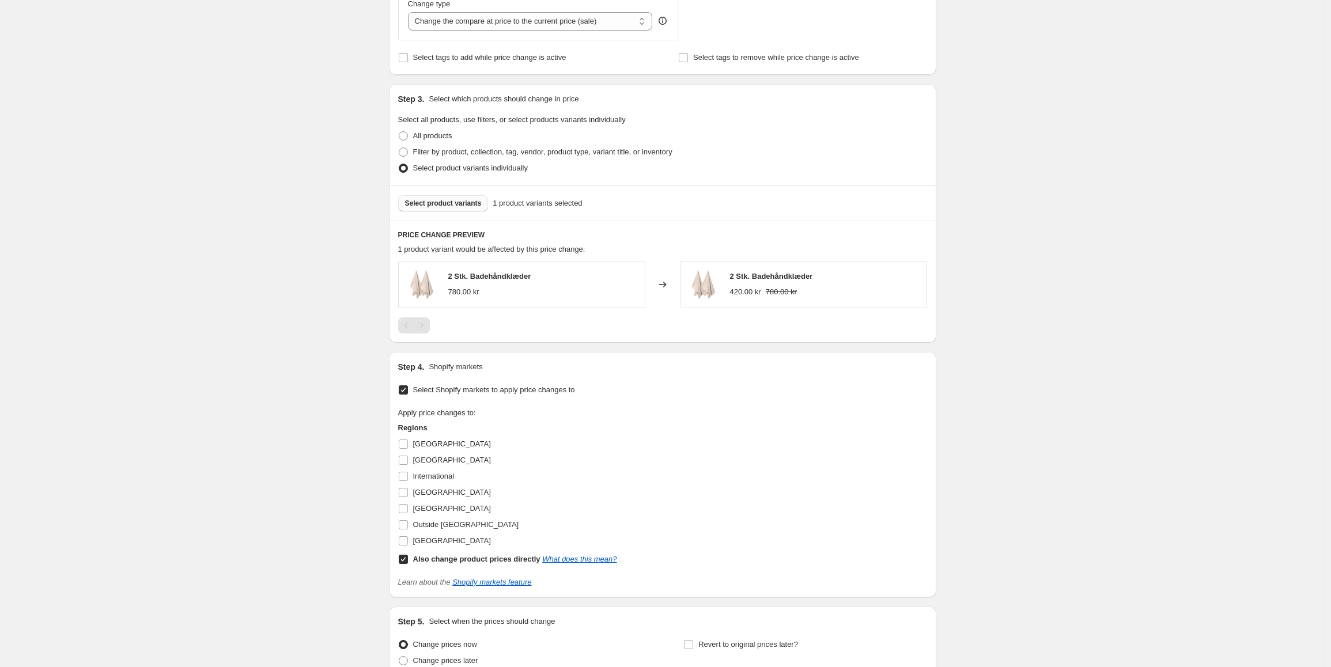
scroll to position [456, 0]
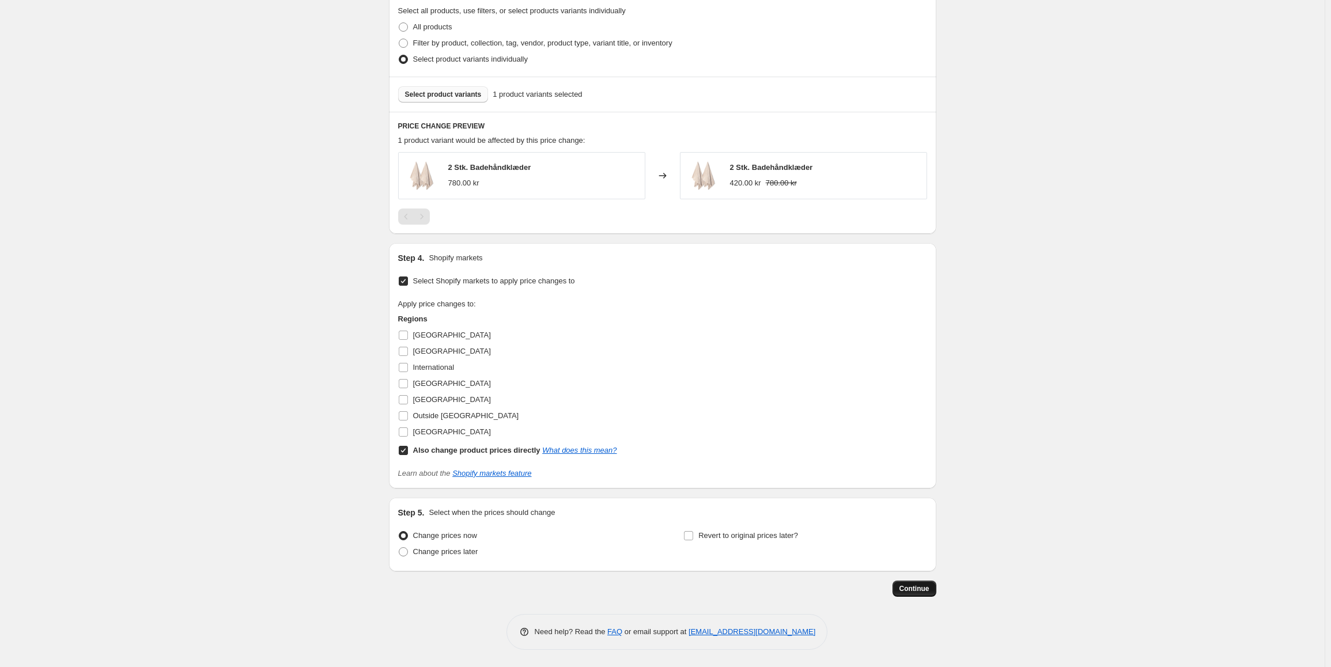
click at [936, 590] on button "Continue" at bounding box center [914, 589] width 44 height 16
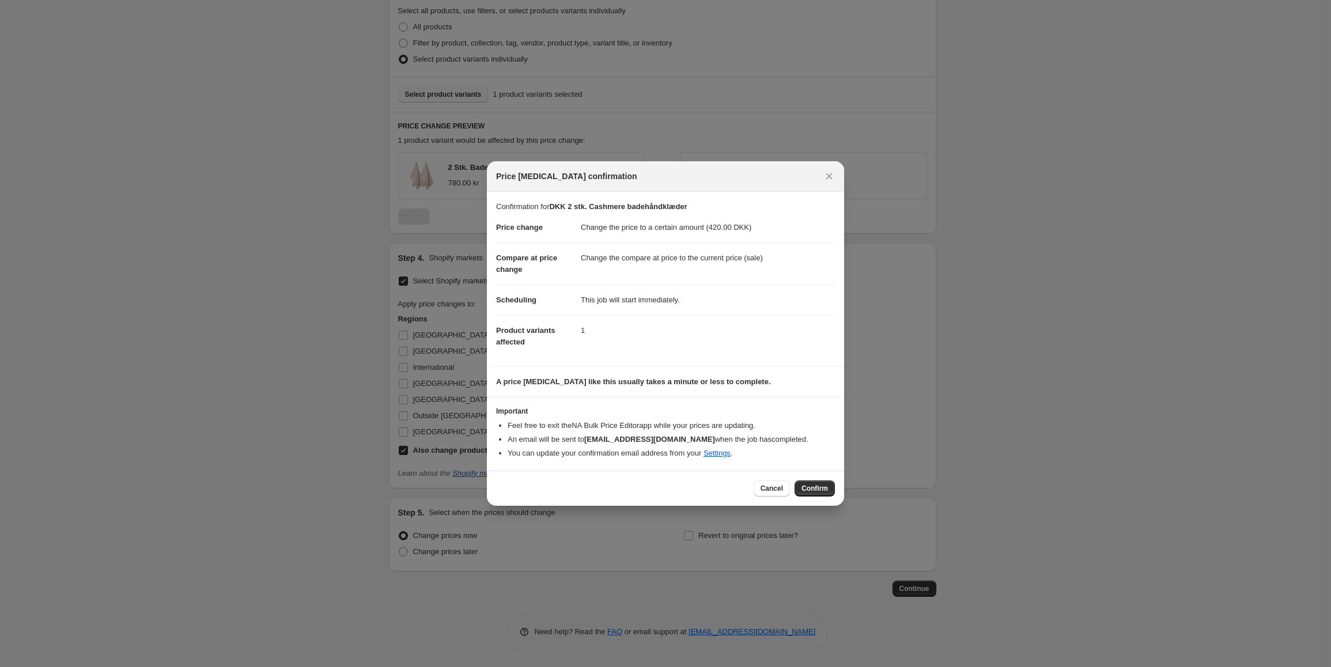
click at [814, 476] on div "Cancel Confirm" at bounding box center [665, 488] width 357 height 35
click at [817, 488] on span "Confirm" at bounding box center [814, 488] width 26 height 9
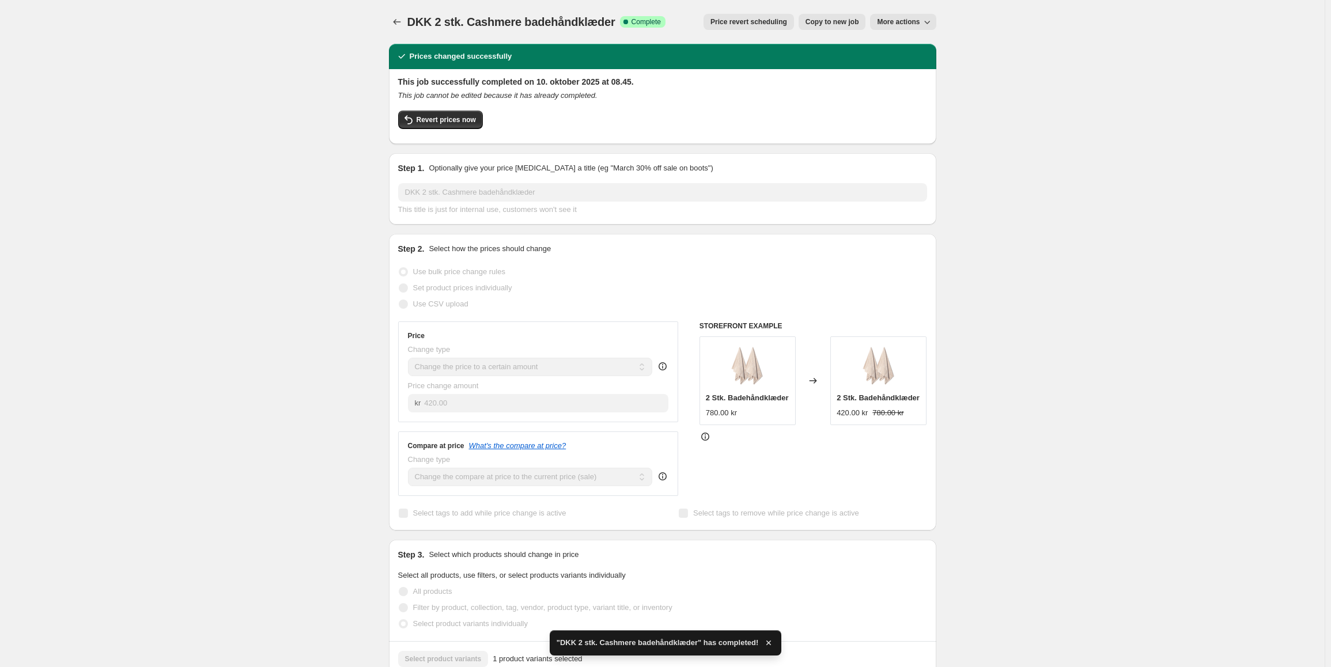
click at [846, 18] on span "Copy to new job" at bounding box center [832, 21] width 54 height 9
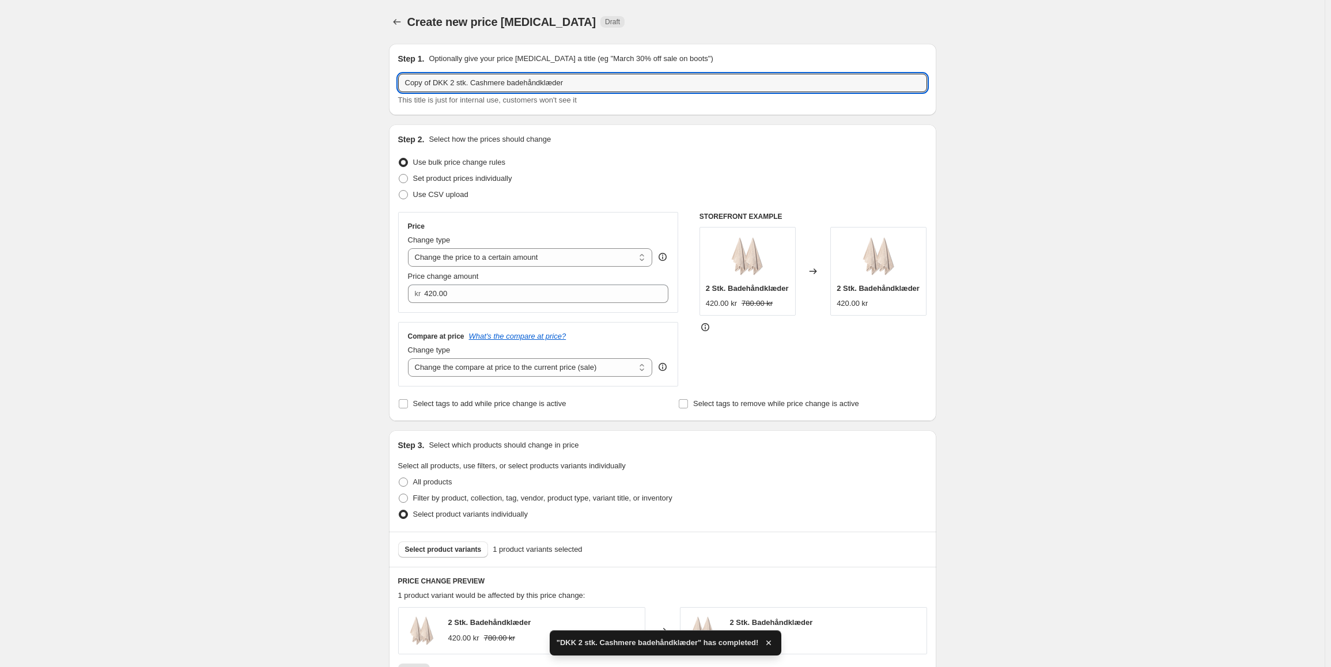
drag, startPoint x: 435, startPoint y: 86, endPoint x: 361, endPoint y: 81, distance: 74.5
click at [361, 81] on div "Create new price [MEDICAL_DATA]. This page is ready Create new price [MEDICAL_D…" at bounding box center [662, 561] width 1324 height 1122
drag, startPoint x: 496, startPoint y: 85, endPoint x: 545, endPoint y: 96, distance: 50.7
click at [545, 96] on div "DKK 2 stk. Cashmere badehåndklæder This title is just for internal use, custome…" at bounding box center [662, 90] width 529 height 32
type input "DKK 2 stk. Cashmere badelagner"
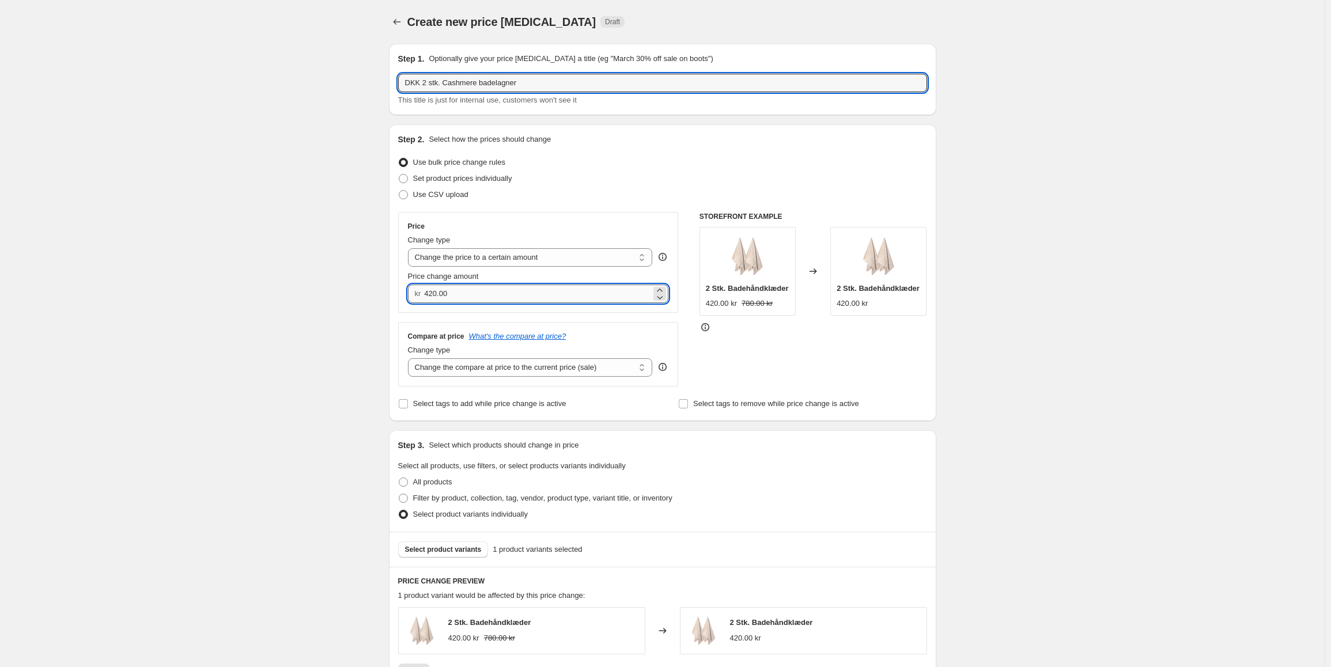
click at [507, 289] on input "420.00" at bounding box center [537, 294] width 227 height 18
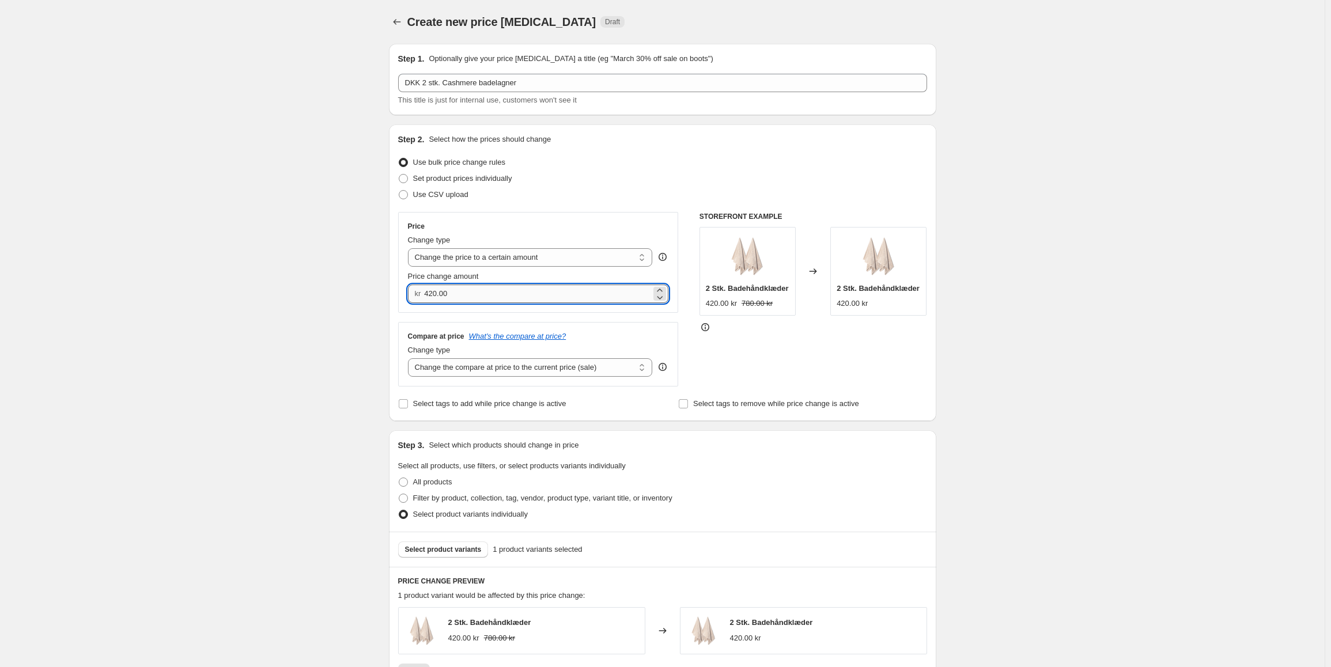
click at [507, 289] on input "420.00" at bounding box center [537, 294] width 227 height 18
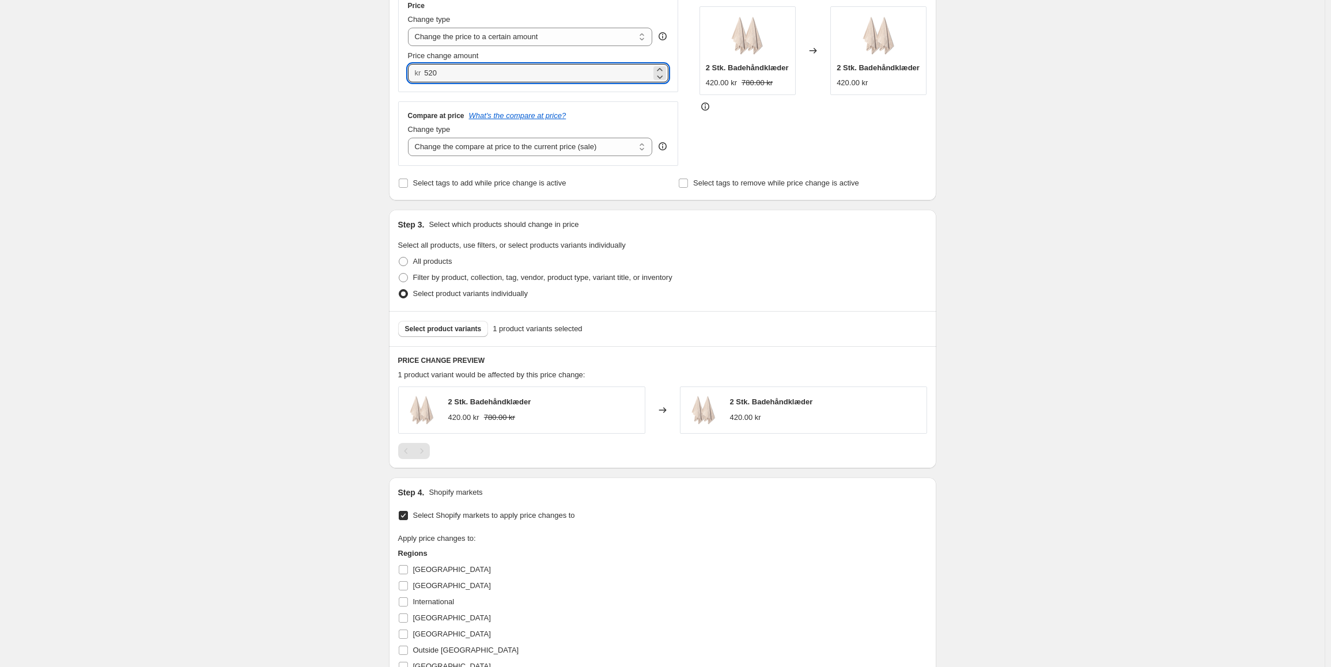
scroll to position [230, 0]
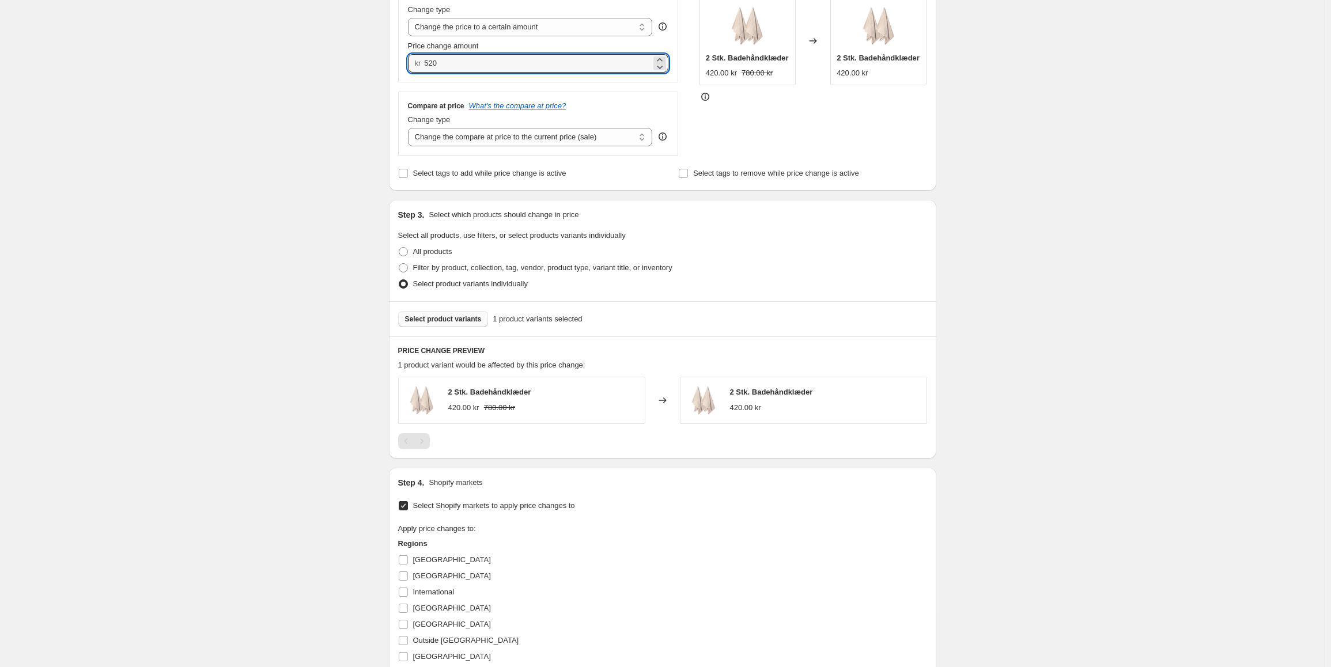
type input "520.00"
click at [430, 316] on span "Select product variants" at bounding box center [443, 318] width 77 height 9
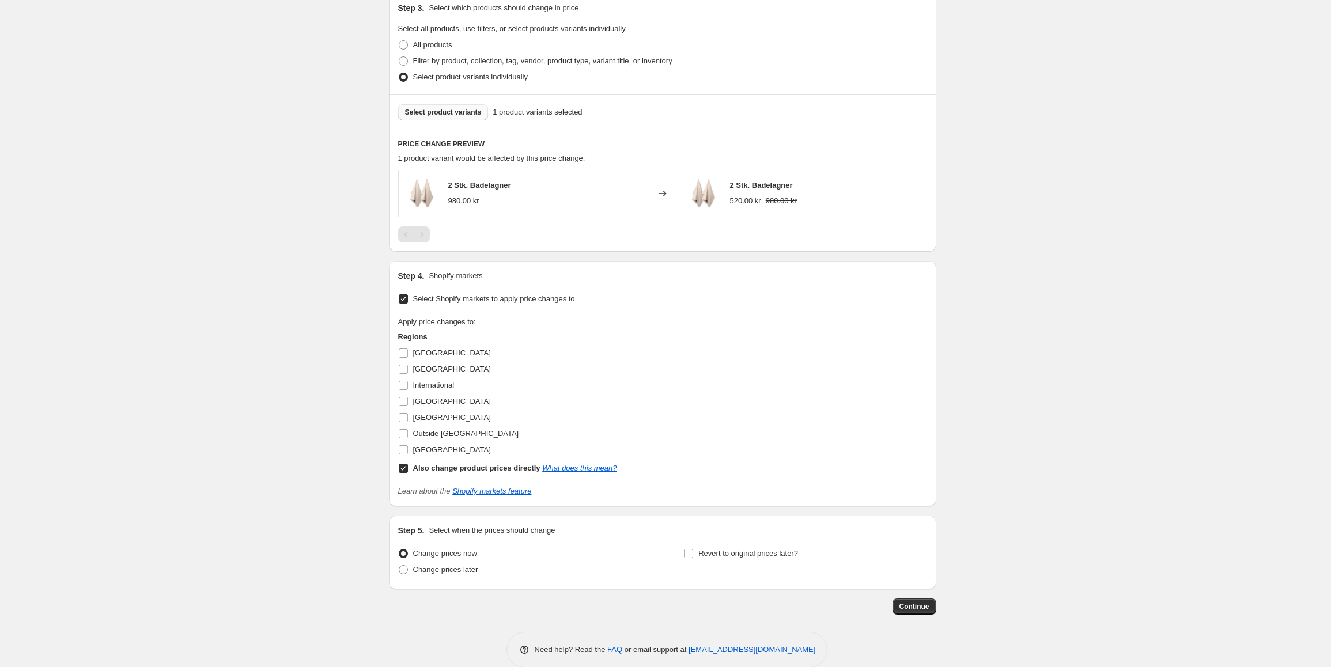
scroll to position [456, 0]
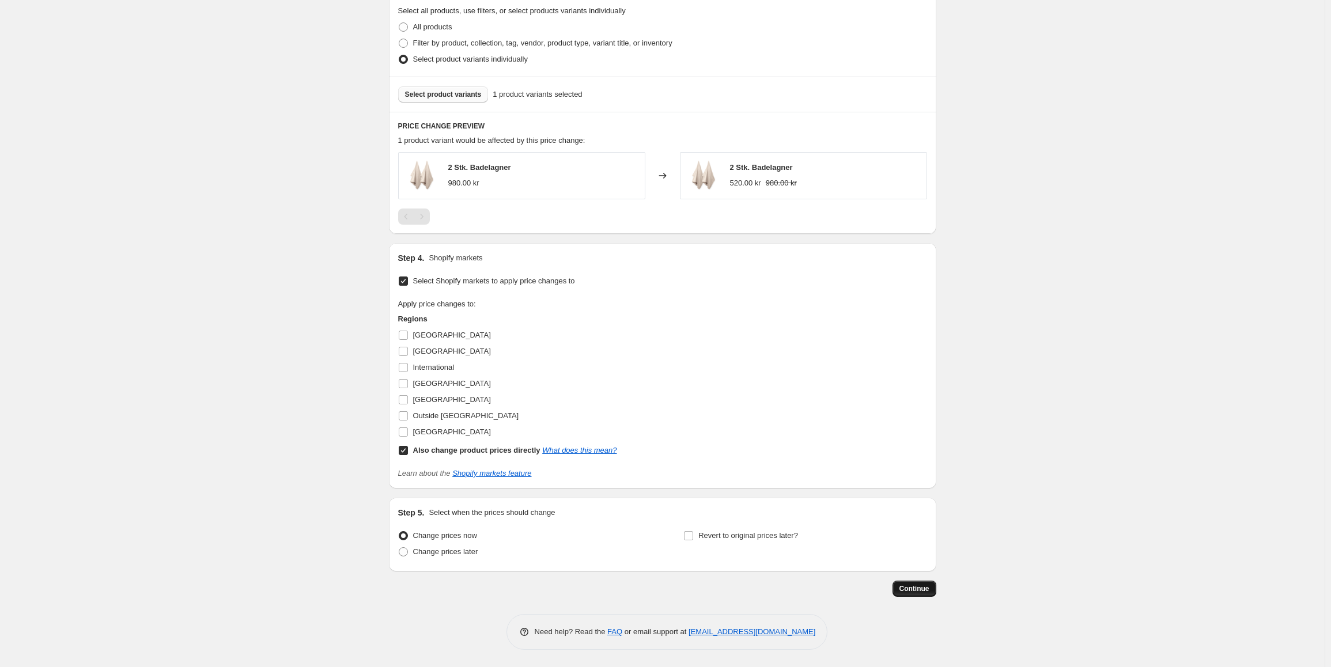
click at [923, 590] on span "Continue" at bounding box center [914, 588] width 30 height 9
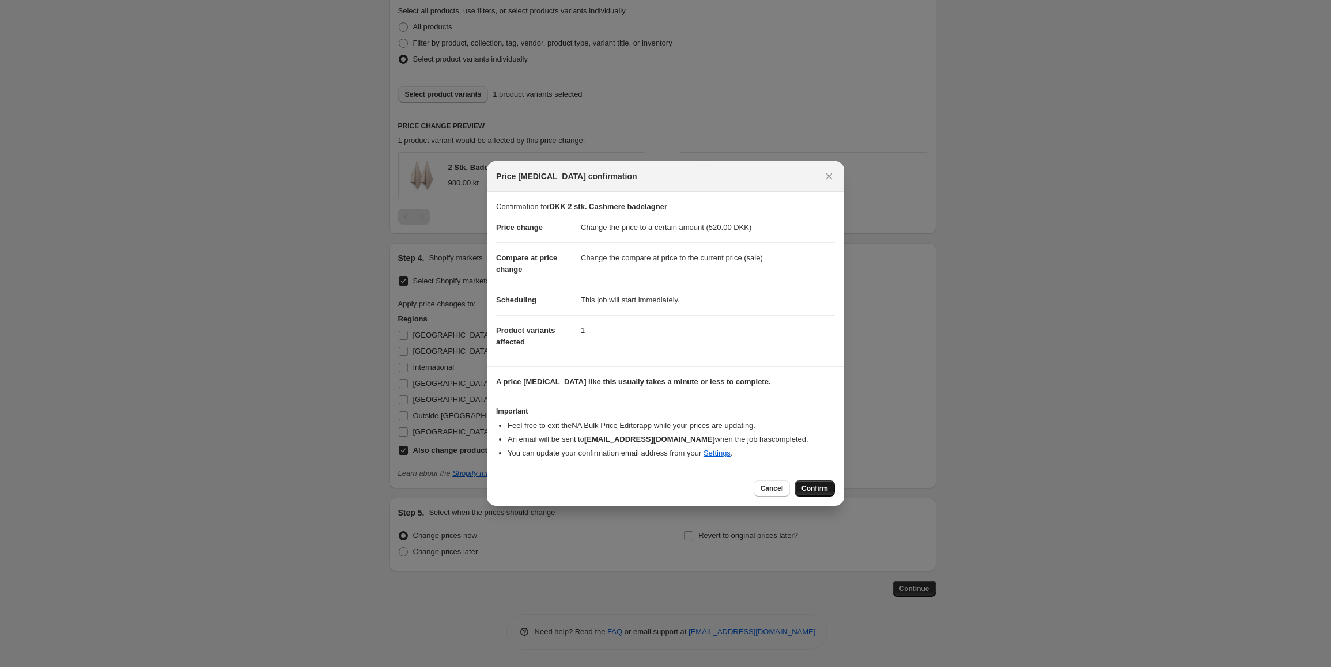
click at [816, 486] on span "Confirm" at bounding box center [814, 488] width 26 height 9
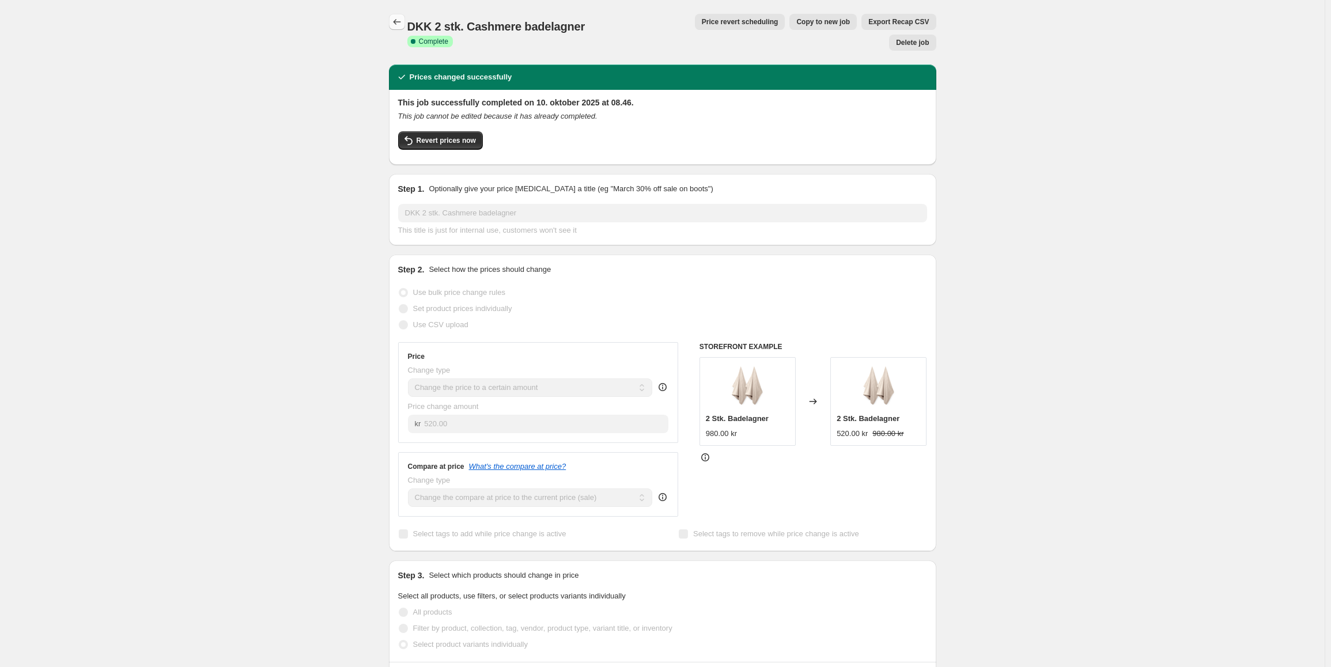
click at [397, 23] on icon "Price change jobs" at bounding box center [396, 22] width 7 height 6
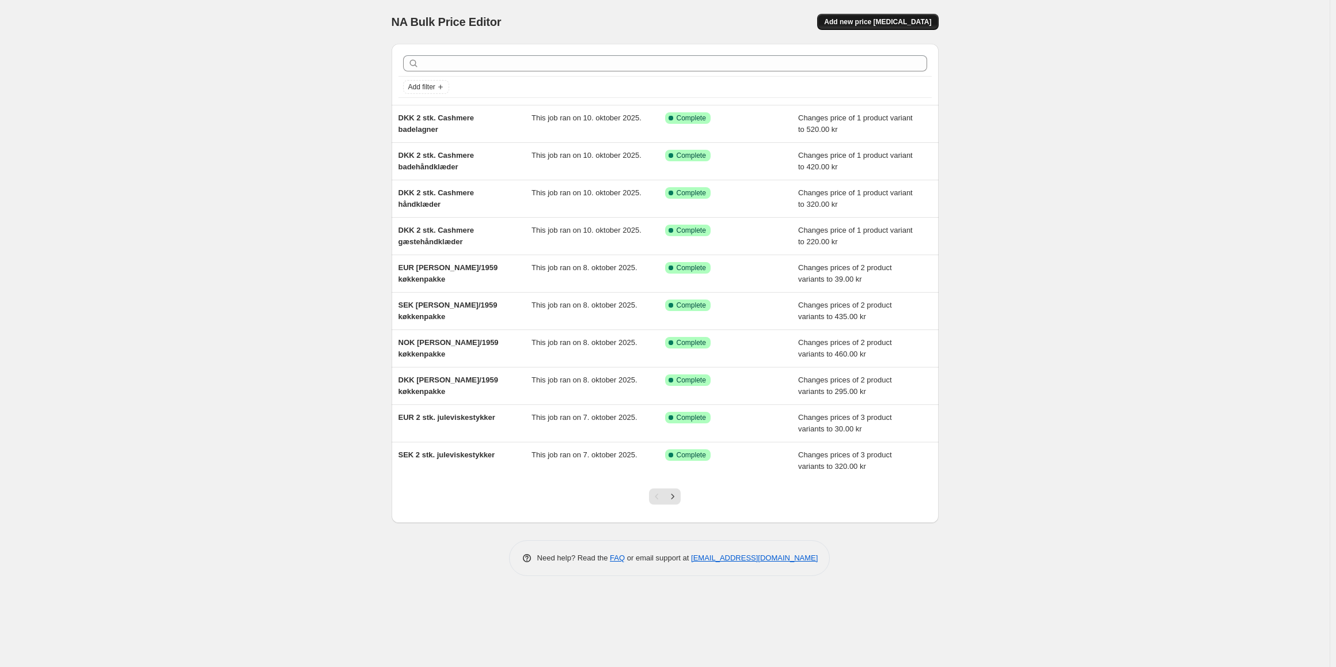
click at [882, 21] on span "Add new price [MEDICAL_DATA]" at bounding box center [877, 21] width 107 height 9
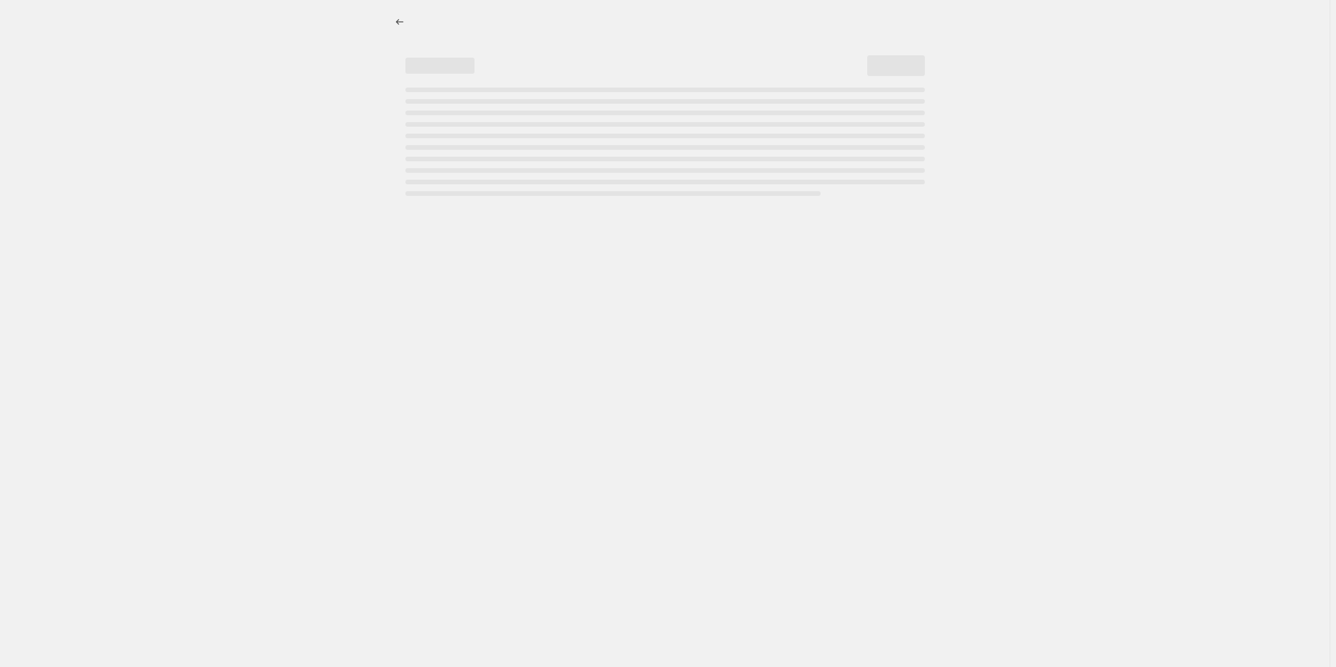
select select "percentage"
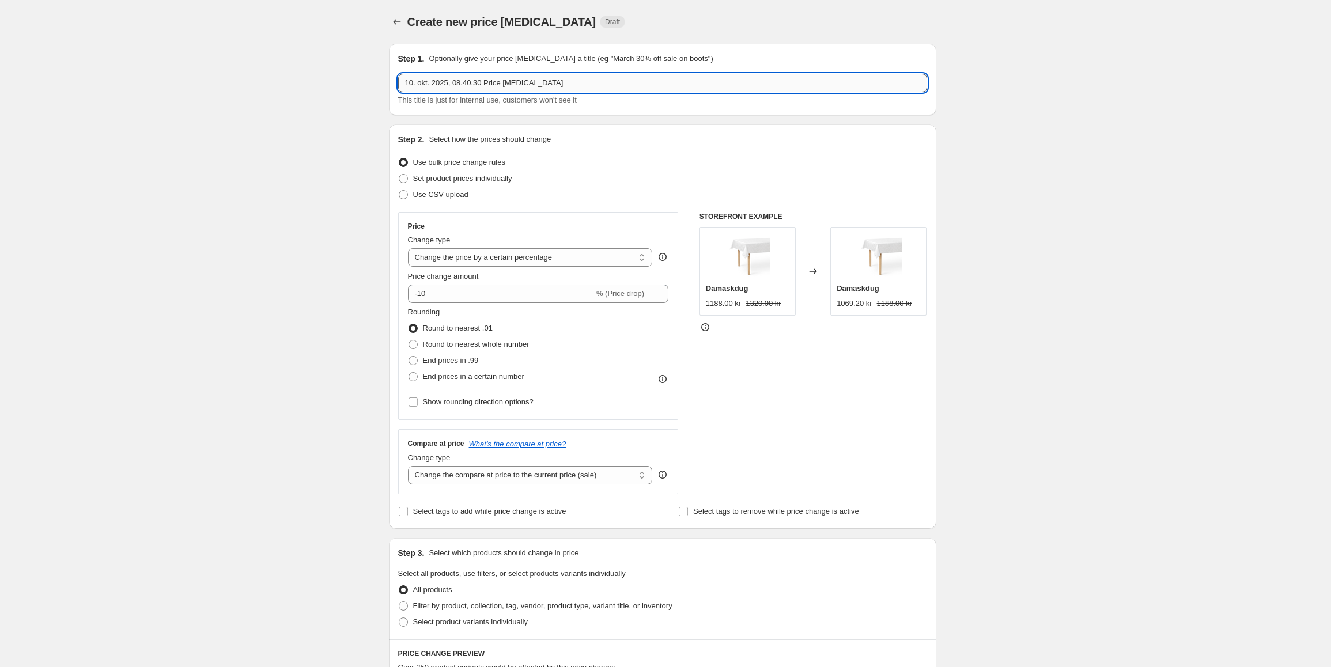
click at [492, 88] on input "10. okt. 2025, 08.40.30 Price [MEDICAL_DATA]" at bounding box center [662, 83] width 529 height 18
paste input "DKK 2 stk. Cashmere badelagner"
click at [415, 88] on input "DKK 2 stk. Cashmere badelagner" at bounding box center [662, 83] width 529 height 18
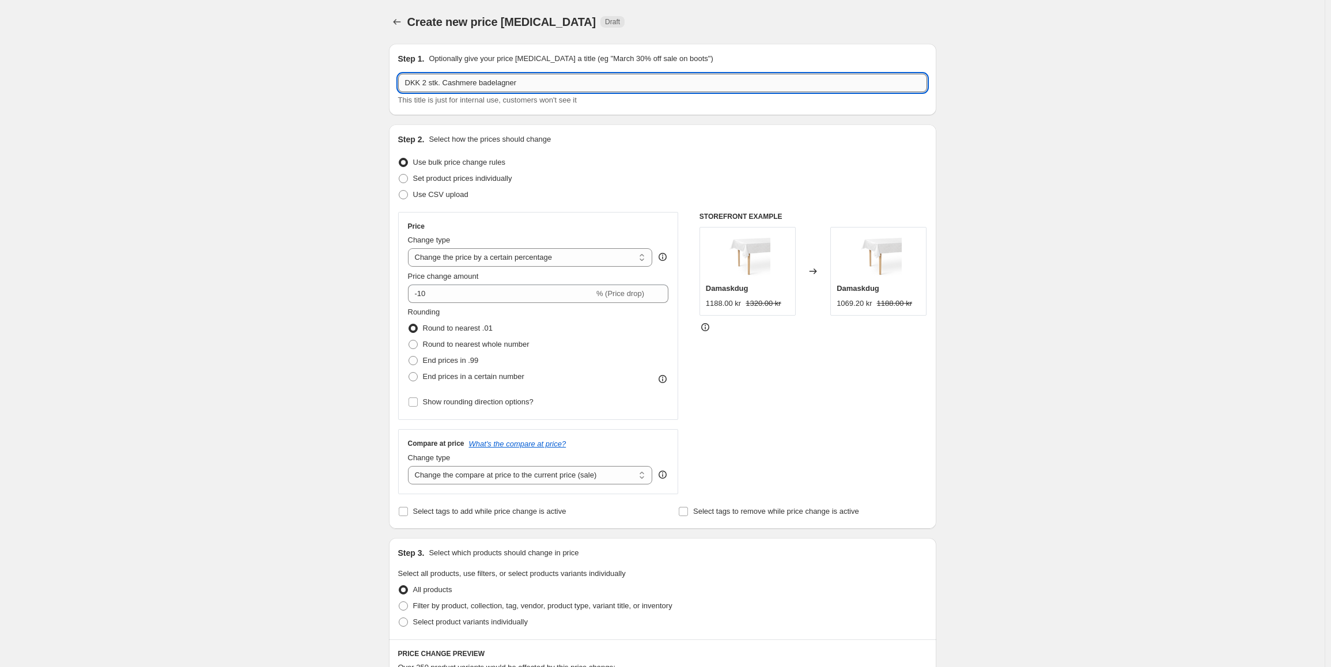
click at [415, 88] on input "DKK 2 stk. Cashmere badelagner" at bounding box center [662, 83] width 529 height 18
click at [488, 88] on input "NOK 2 stk. Cashmere badelagner" at bounding box center [662, 83] width 529 height 18
type input "NOK 2 stk. Cashmere gæstehåndklæder"
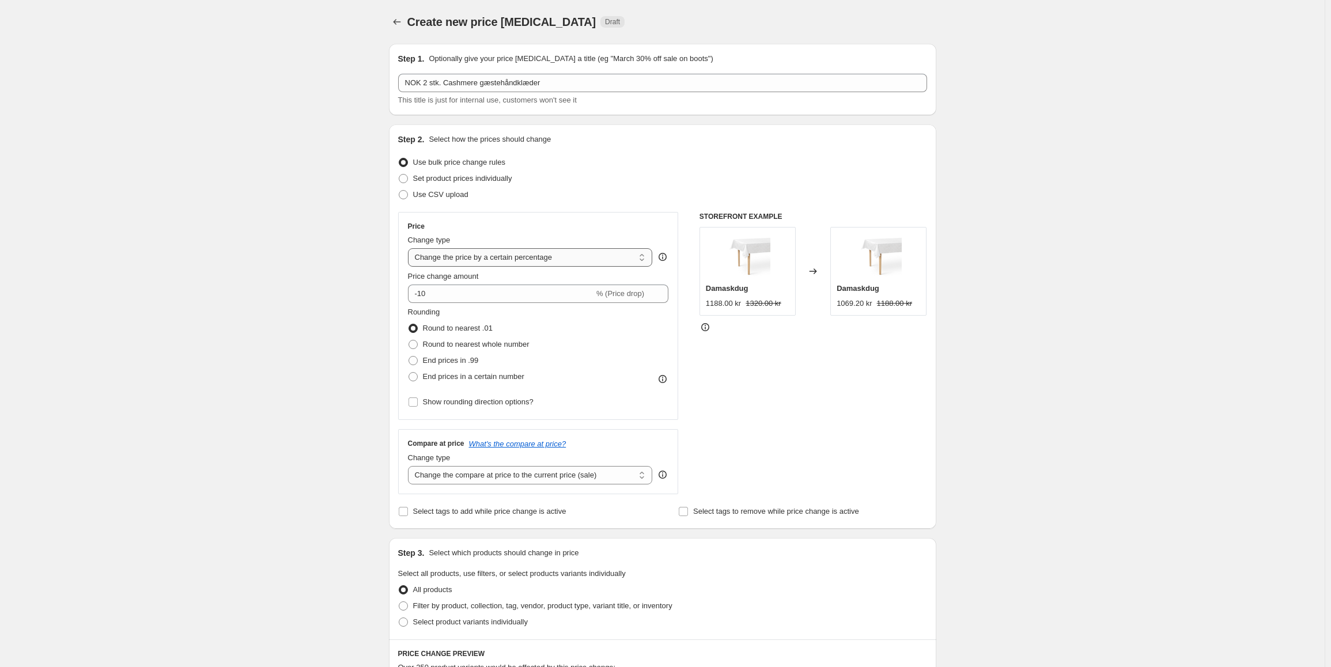
click at [514, 255] on select "Change the price to a certain amount Change the price by a certain amount Chang…" at bounding box center [530, 257] width 245 height 18
select select "to"
click at [410, 248] on select "Change the price to a certain amount Change the price by a certain amount Chang…" at bounding box center [530, 257] width 245 height 18
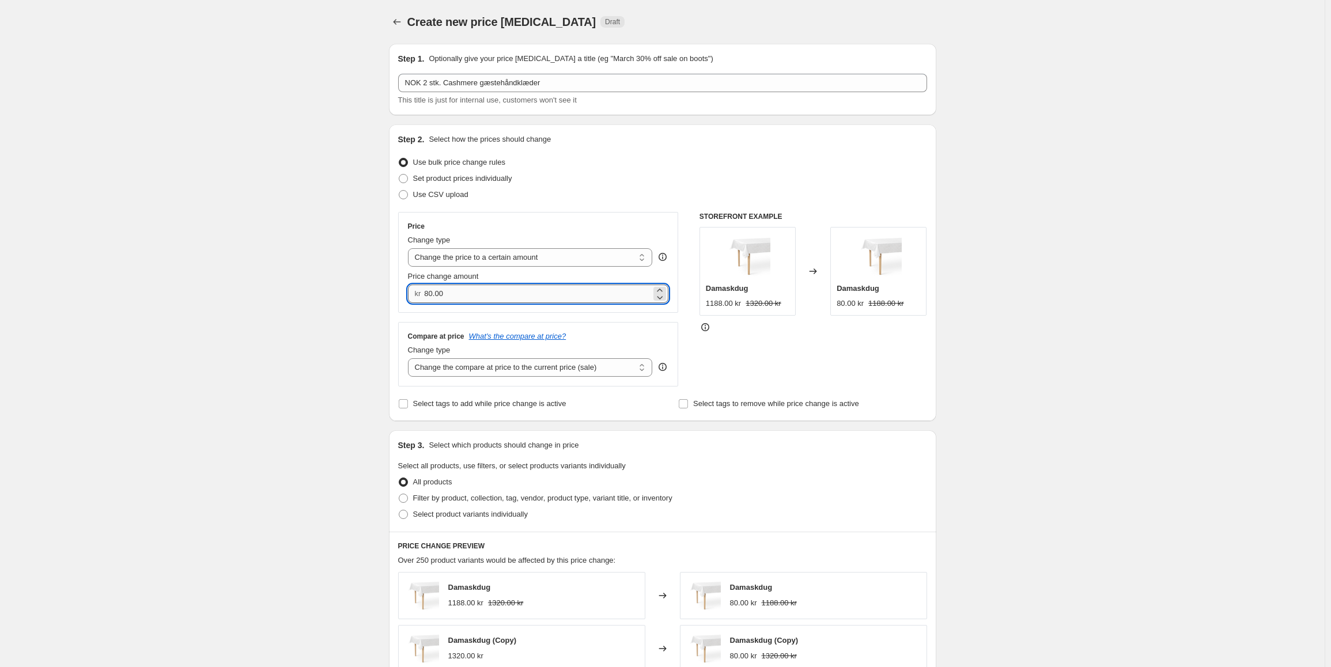
click at [482, 287] on input "80.00" at bounding box center [537, 294] width 227 height 18
click at [450, 300] on input "80.00" at bounding box center [537, 294] width 227 height 18
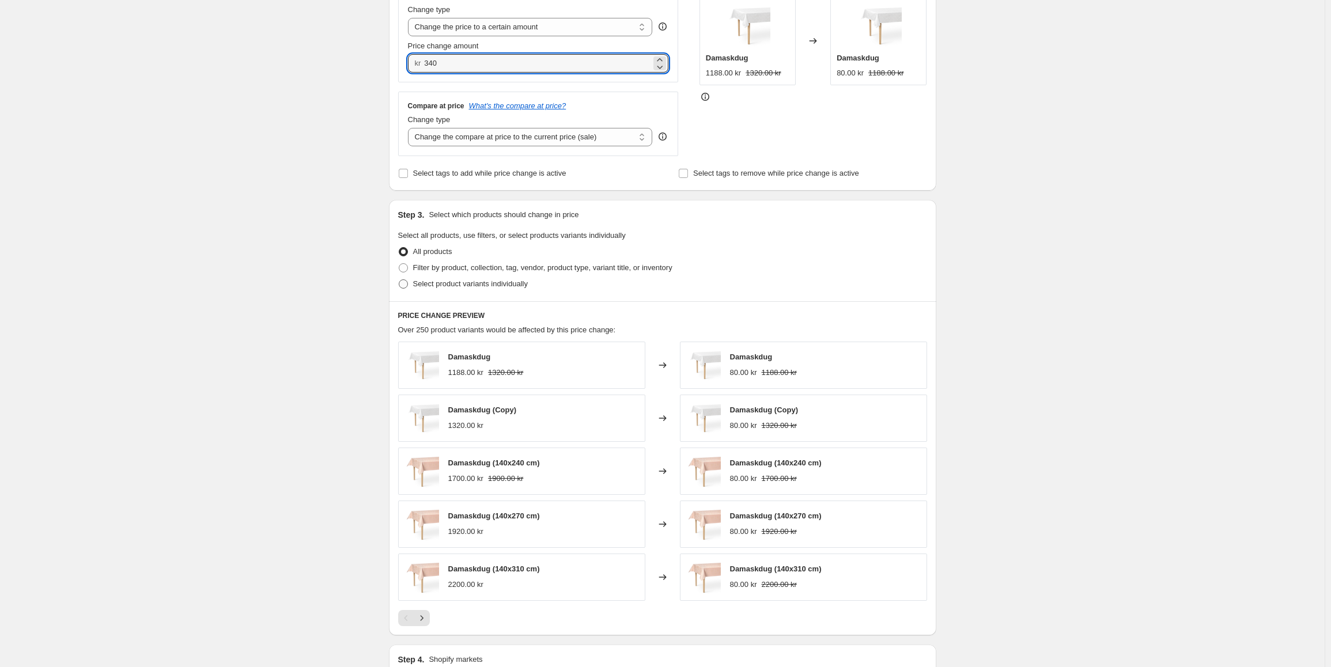
type input "340.00"
click at [459, 286] on span "Select product variants individually" at bounding box center [470, 283] width 115 height 9
click at [399, 280] on input "Select product variants individually" at bounding box center [399, 279] width 1 height 1
radio input "true"
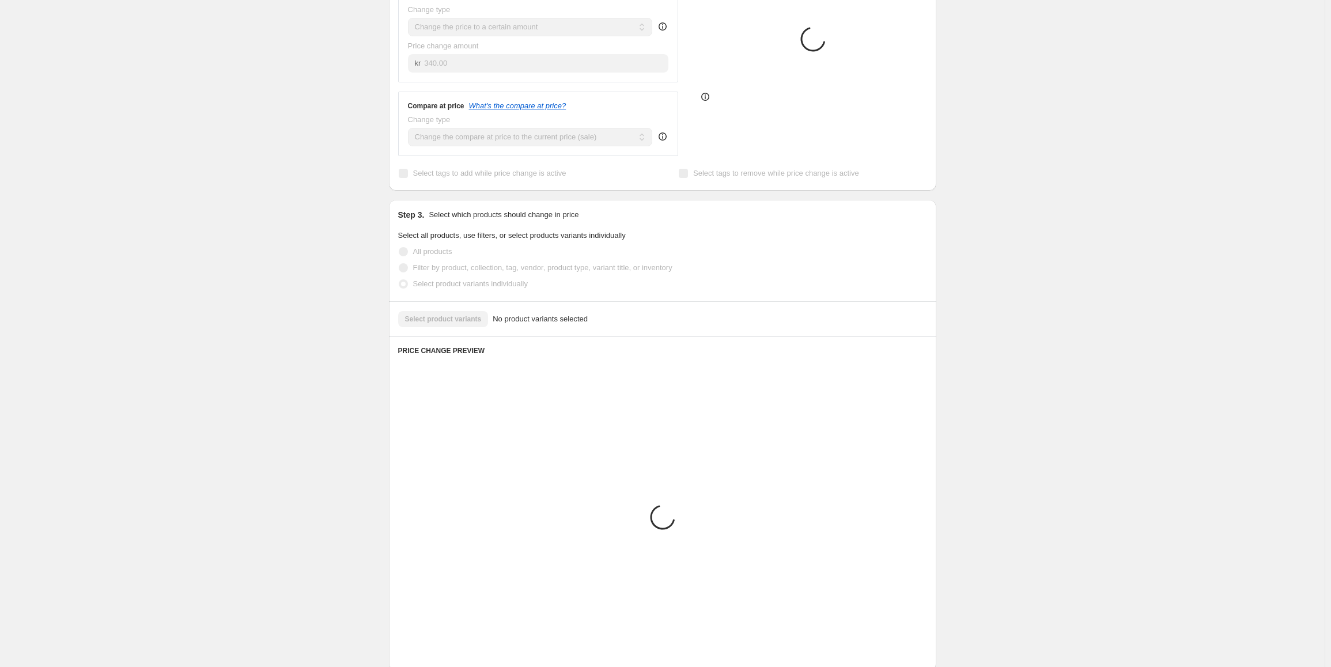
scroll to position [187, 0]
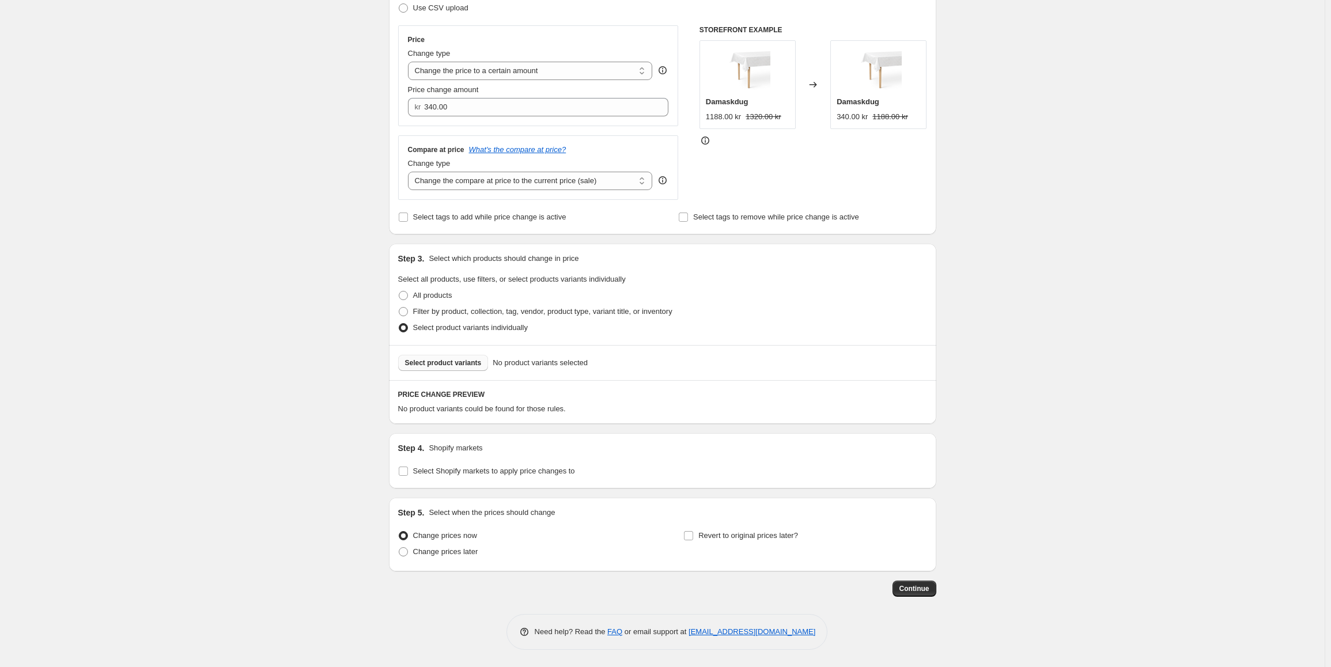
click at [448, 364] on span "Select product variants" at bounding box center [443, 362] width 77 height 9
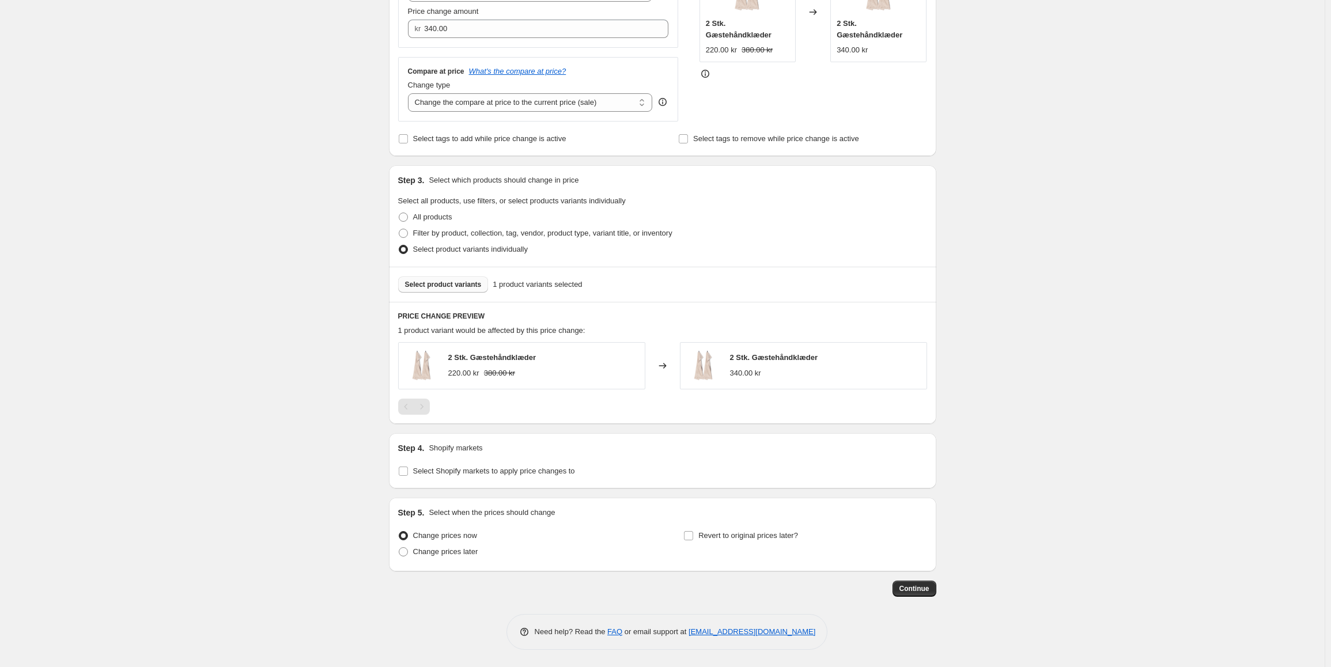
scroll to position [266, 0]
click at [408, 471] on span at bounding box center [403, 471] width 10 height 10
click at [408, 471] on input "Select Shopify markets to apply price changes to" at bounding box center [403, 471] width 9 height 9
checkbox input "true"
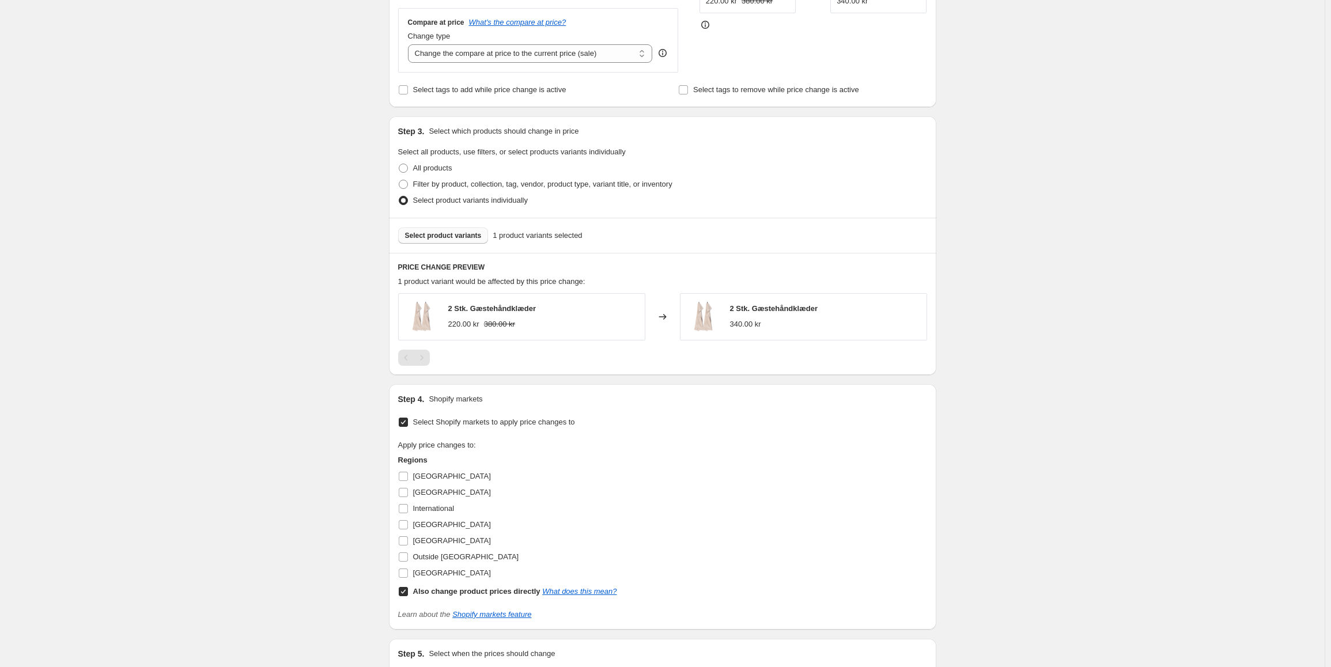
scroll to position [381, 0]
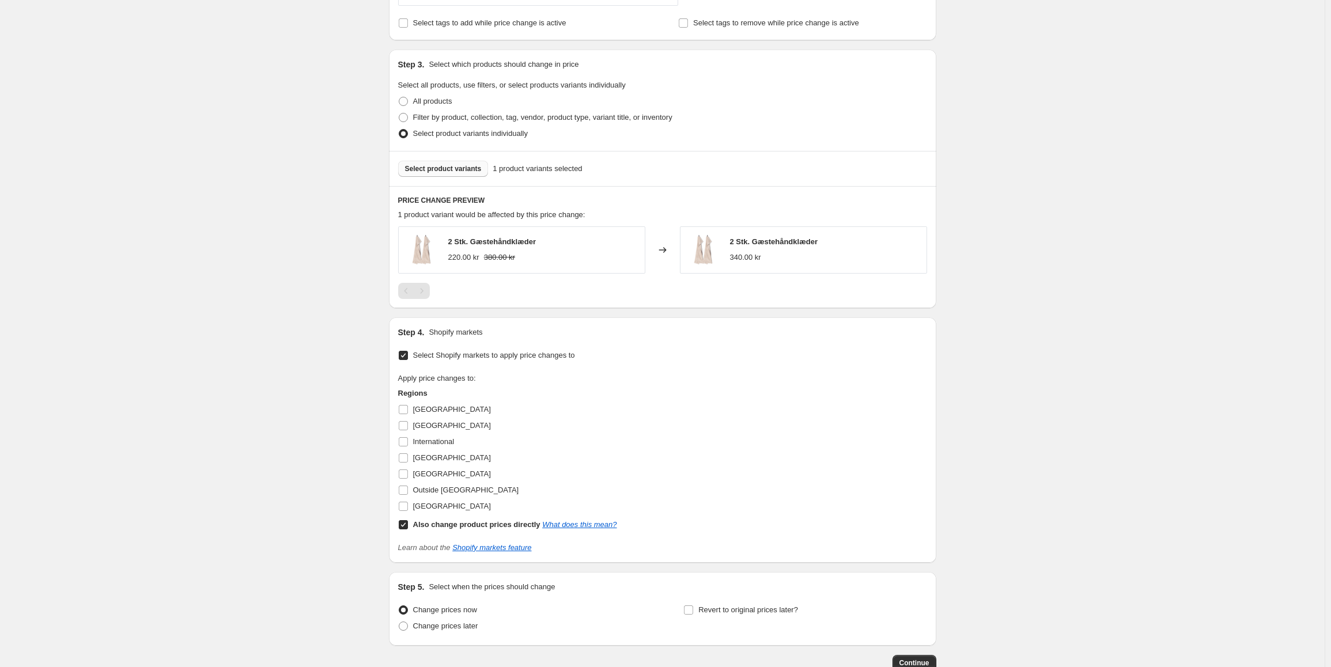
click at [403, 524] on input "Also change product prices directly What does this mean?" at bounding box center [403, 524] width 9 height 9
checkbox input "false"
click at [408, 475] on input "[GEOGRAPHIC_DATA]" at bounding box center [403, 473] width 9 height 9
checkbox input "true"
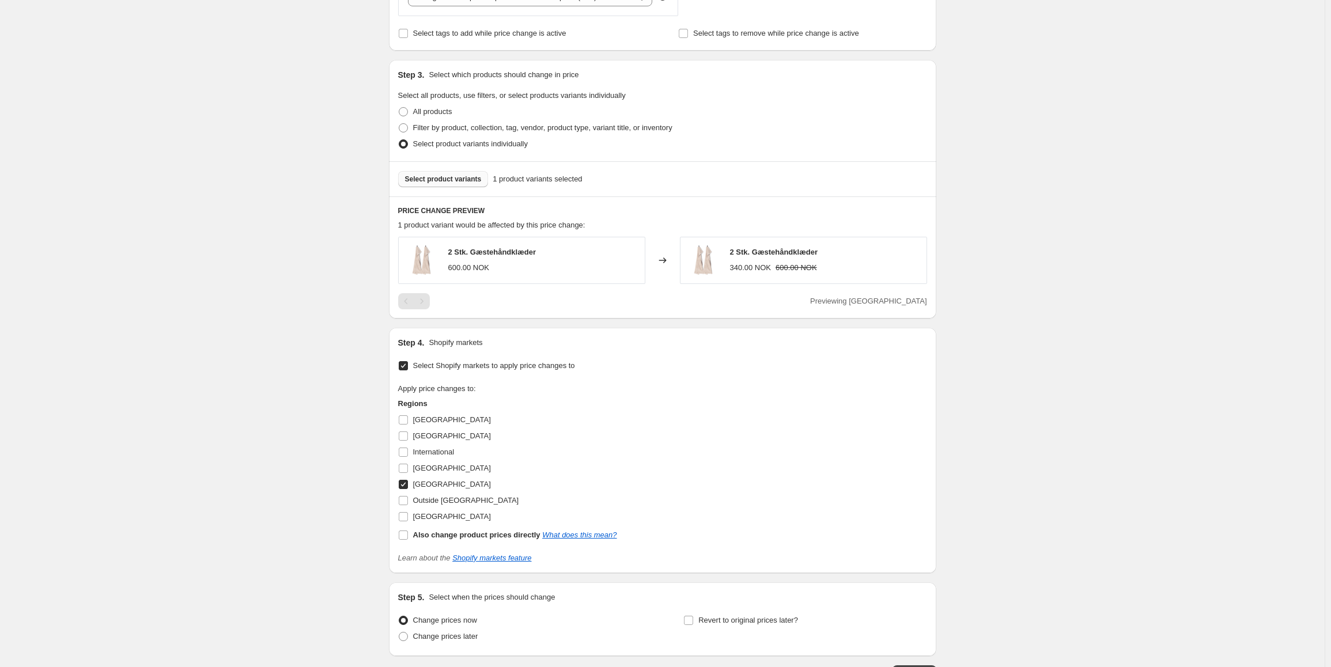
scroll to position [456, 0]
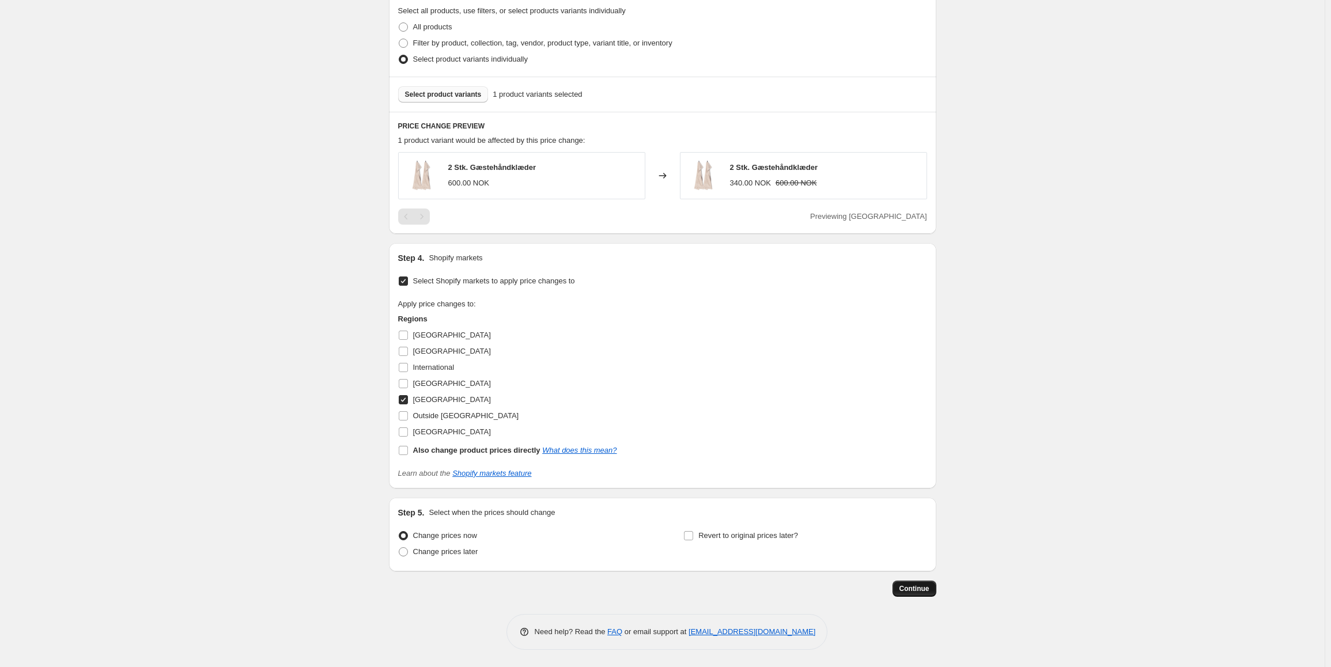
click at [925, 583] on button "Continue" at bounding box center [914, 589] width 44 height 16
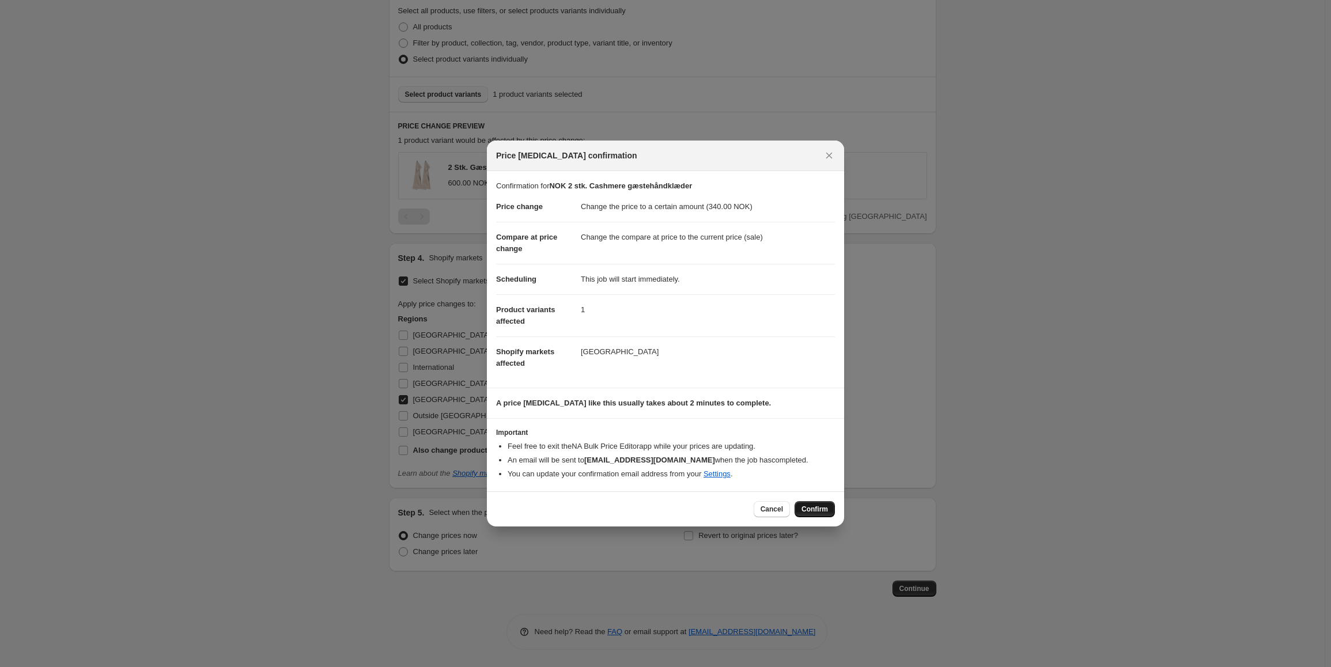
click at [821, 512] on span "Confirm" at bounding box center [814, 509] width 26 height 9
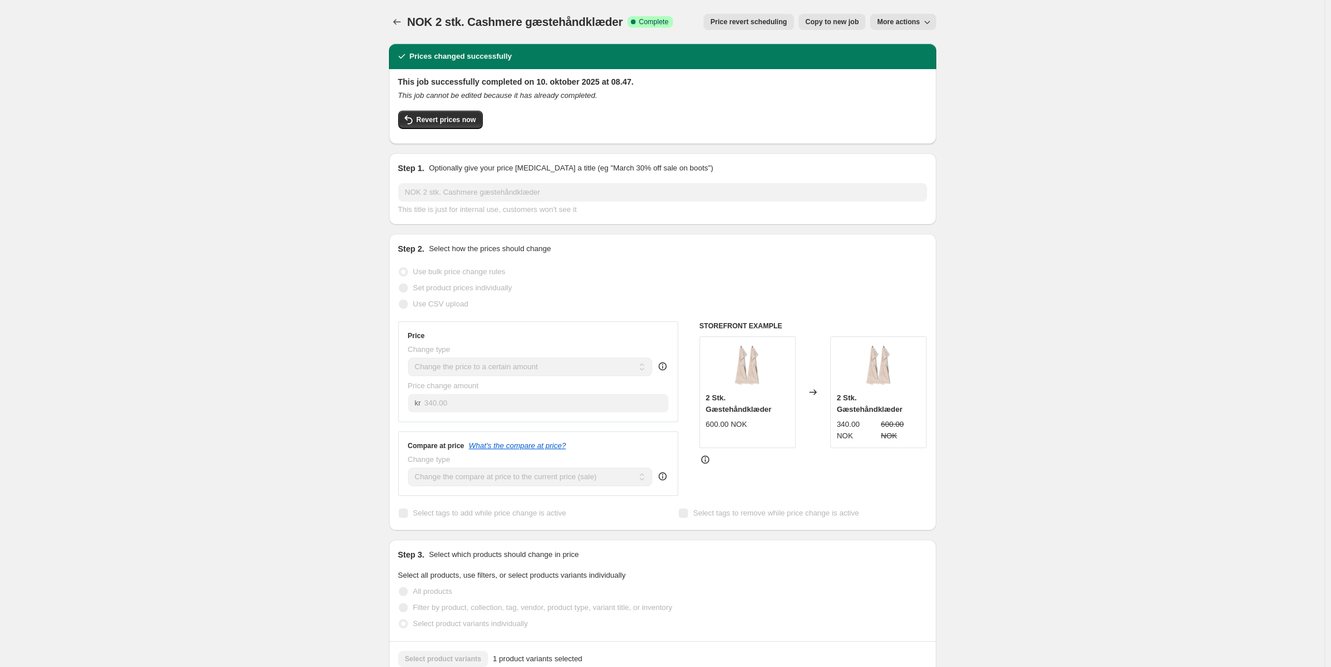
click at [827, 23] on span "Copy to new job" at bounding box center [832, 21] width 54 height 9
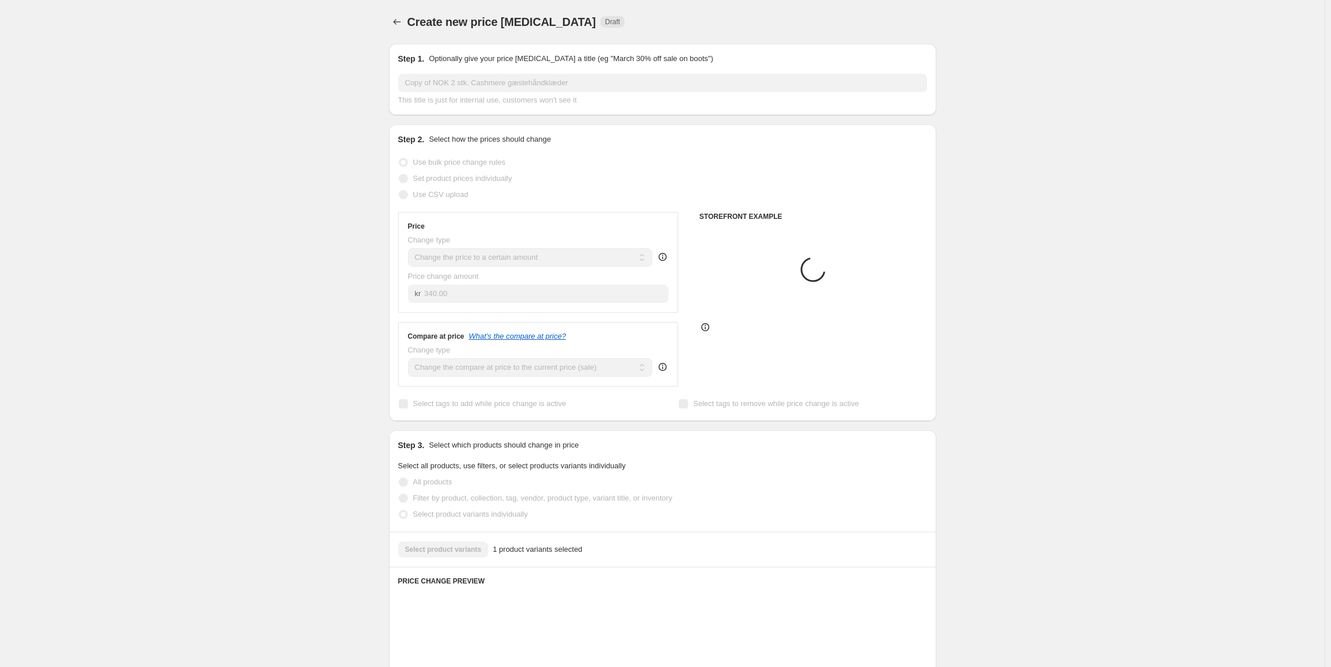
click at [458, 96] on span "This title is just for internal use, customers won't see it" at bounding box center [487, 100] width 179 height 9
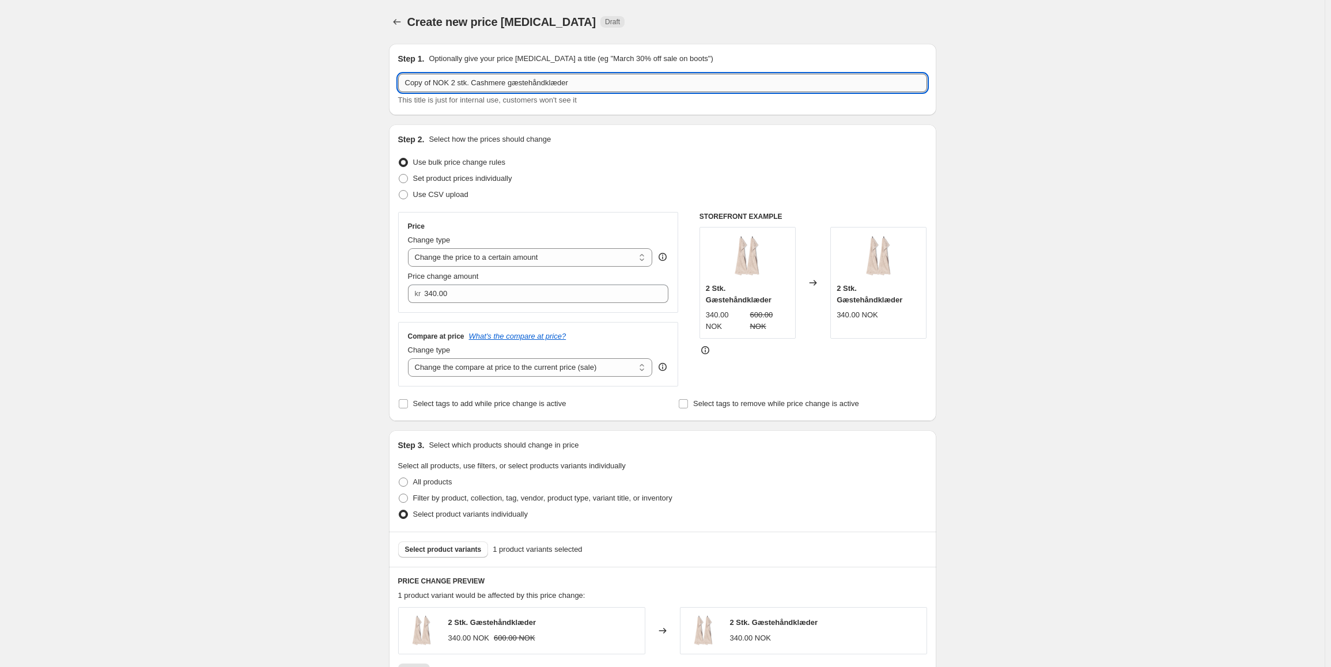
click at [427, 86] on input "Copy of NOK 2 stk. Cashmere gæstehåndklæder" at bounding box center [662, 83] width 529 height 18
drag, startPoint x: 435, startPoint y: 82, endPoint x: 335, endPoint y: 86, distance: 99.7
click at [335, 86] on div "Create new price [MEDICAL_DATA]. This page is ready Create new price [MEDICAL_D…" at bounding box center [662, 561] width 1324 height 1122
click at [502, 78] on input "NOK 2 stk. Cashmere gæstehåndklæder" at bounding box center [662, 83] width 529 height 18
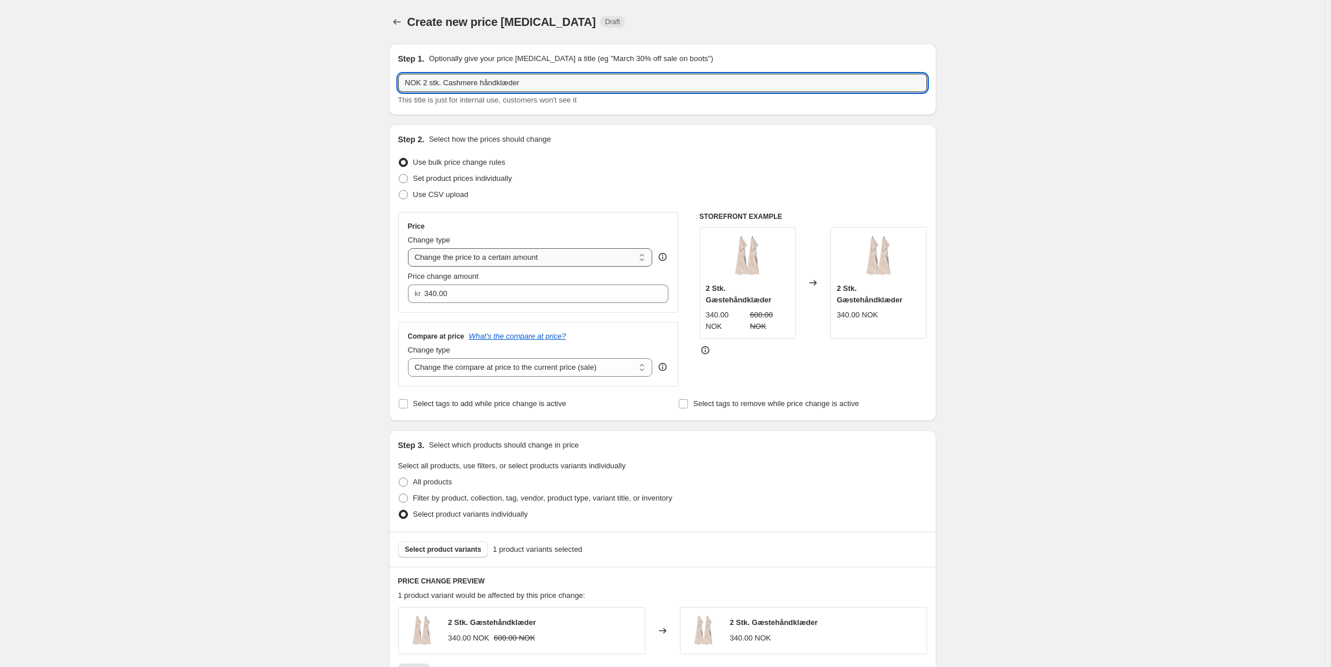
type input "NOK 2 stk. Cashmere håndklæder"
click at [539, 264] on select "Change the price to a certain amount Change the price by a certain amount Chang…" at bounding box center [530, 257] width 245 height 18
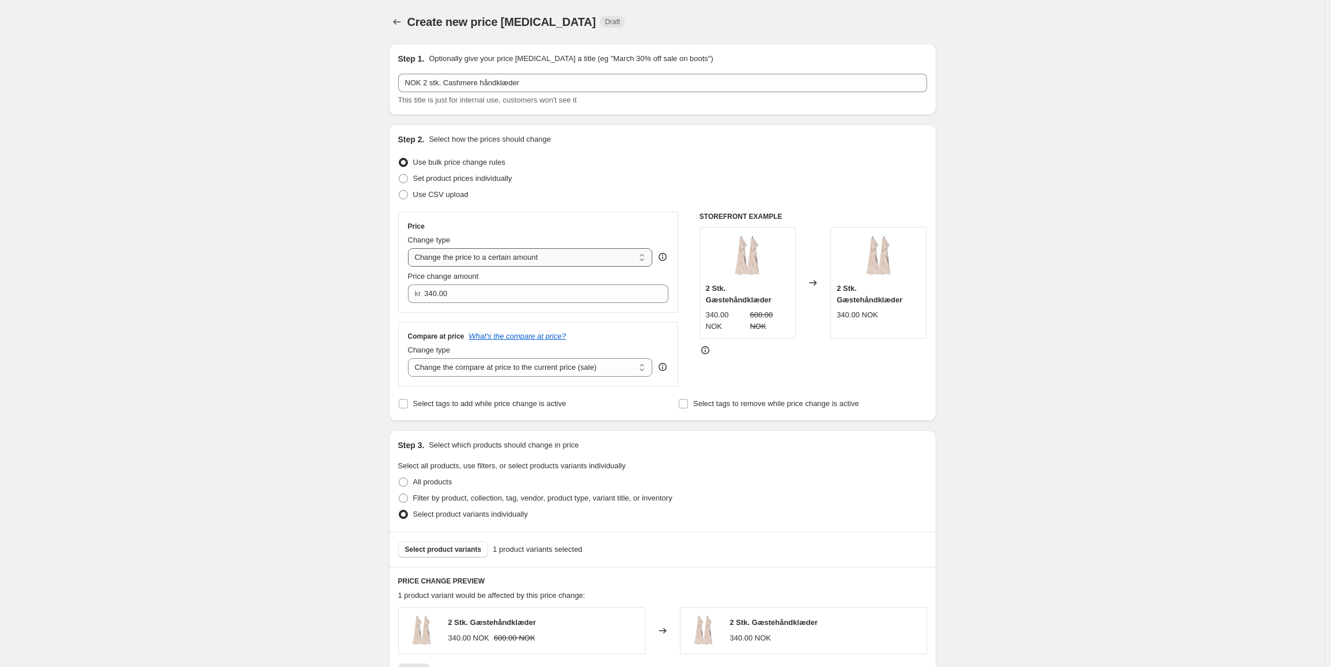
click at [410, 248] on select "Change the price to a certain amount Change the price by a certain amount Chang…" at bounding box center [530, 257] width 245 height 18
click at [488, 293] on input "340.00" at bounding box center [537, 294] width 227 height 18
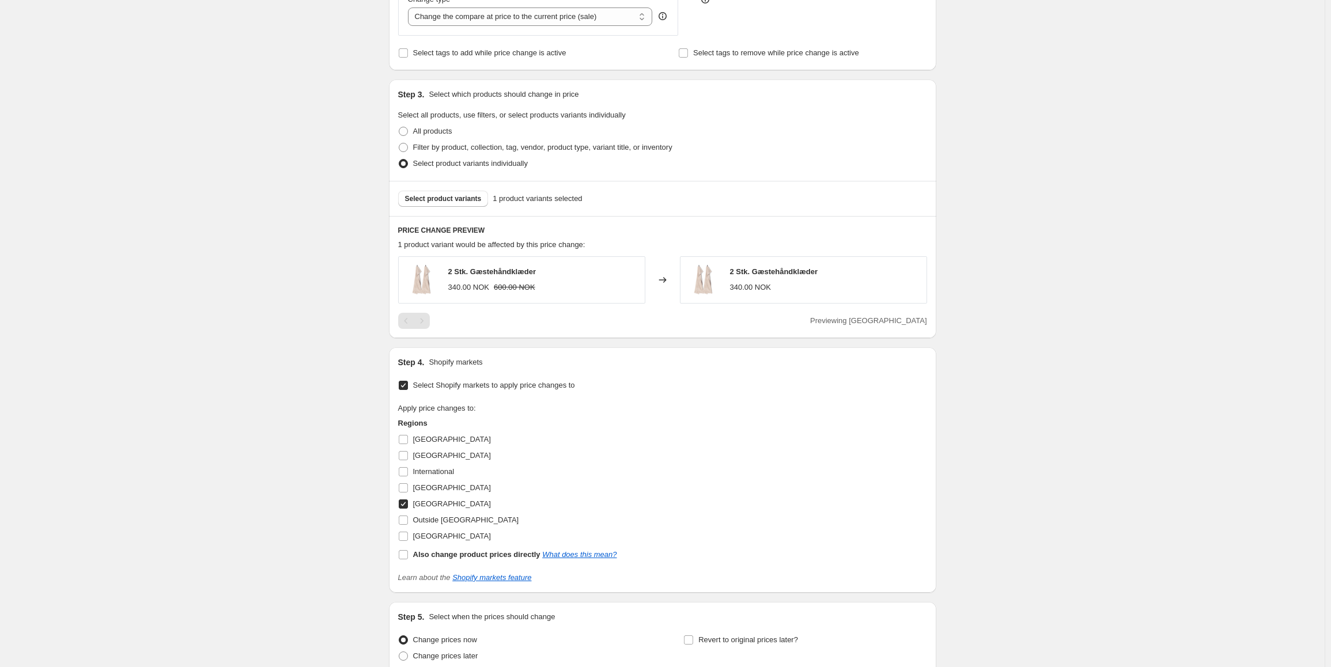
scroll to position [168, 0]
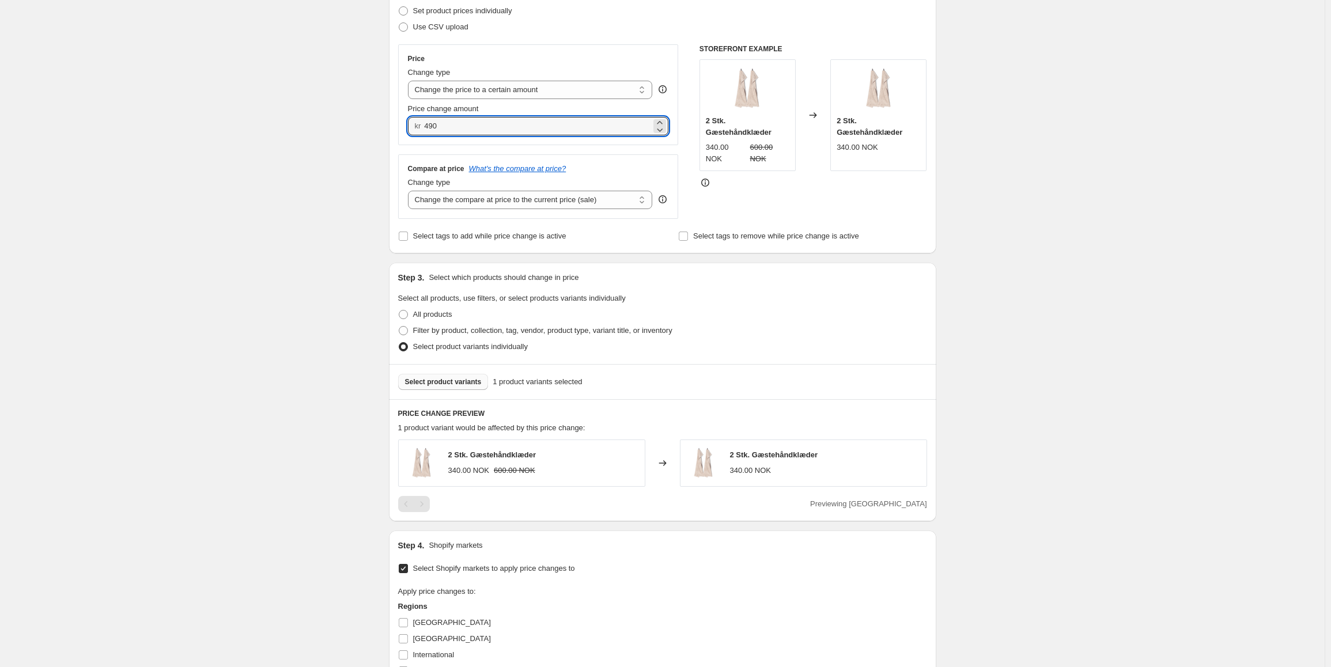
type input "490.00"
click at [442, 384] on span "Select product variants" at bounding box center [443, 381] width 77 height 9
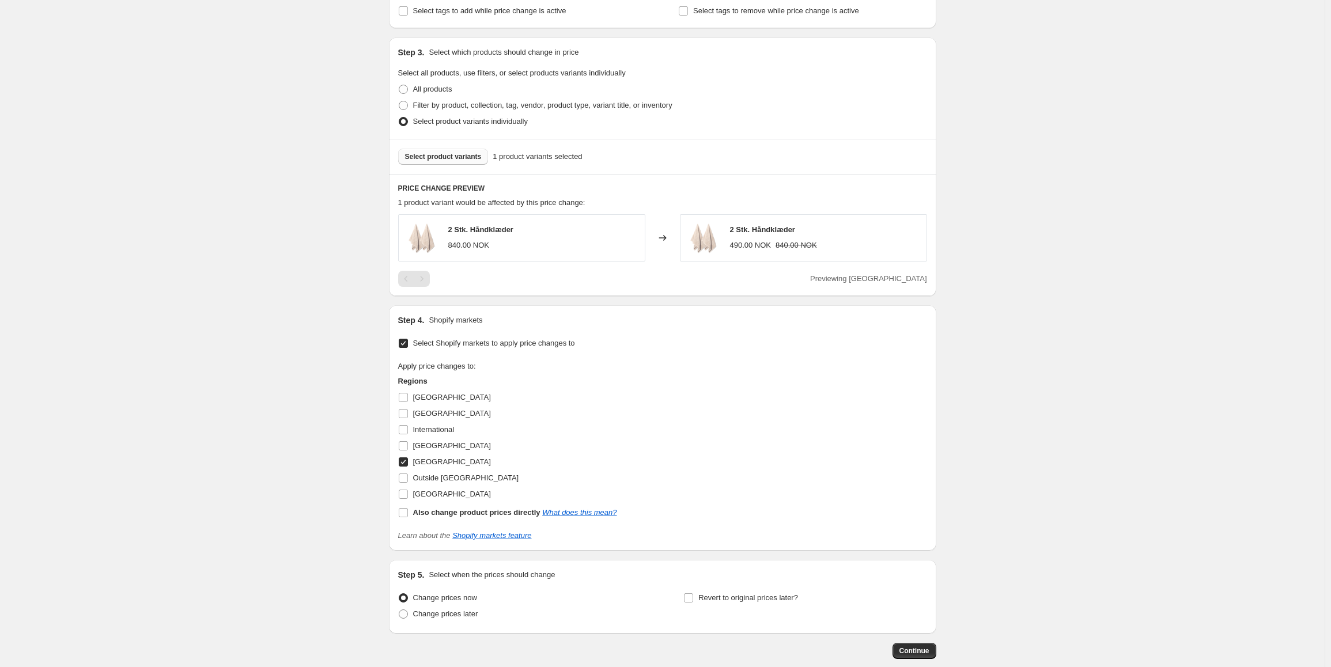
scroll to position [456, 0]
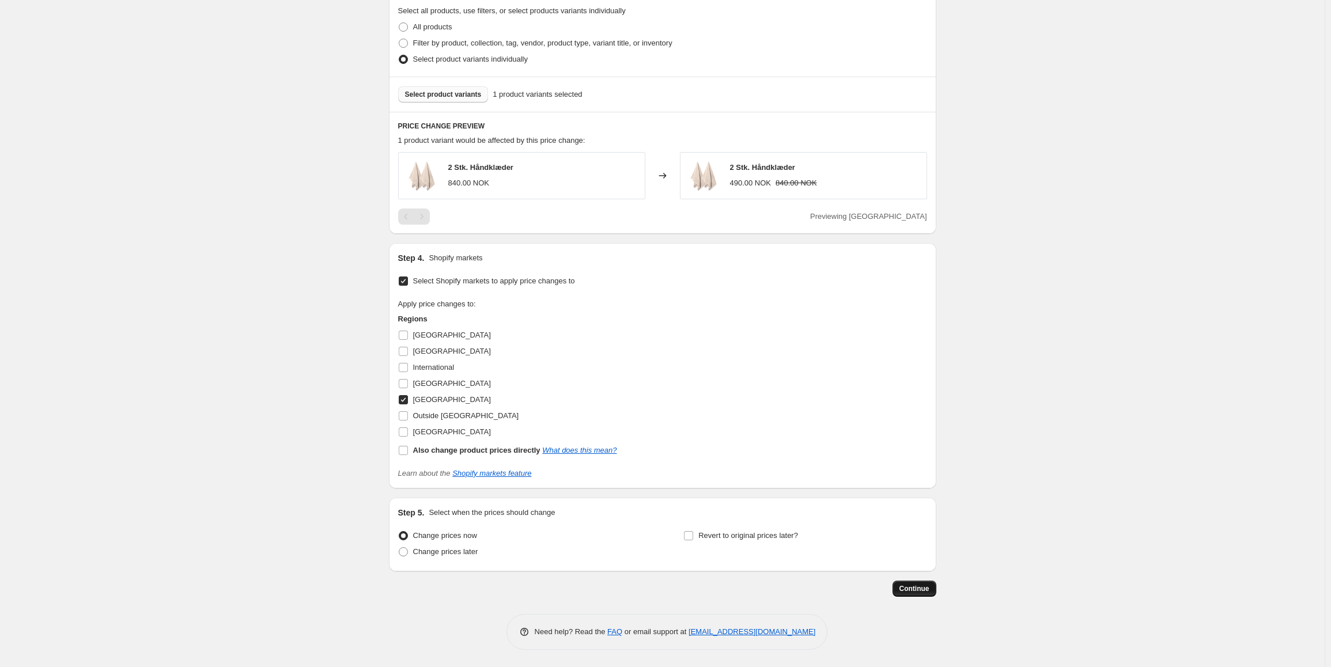
click at [919, 583] on button "Continue" at bounding box center [914, 589] width 44 height 16
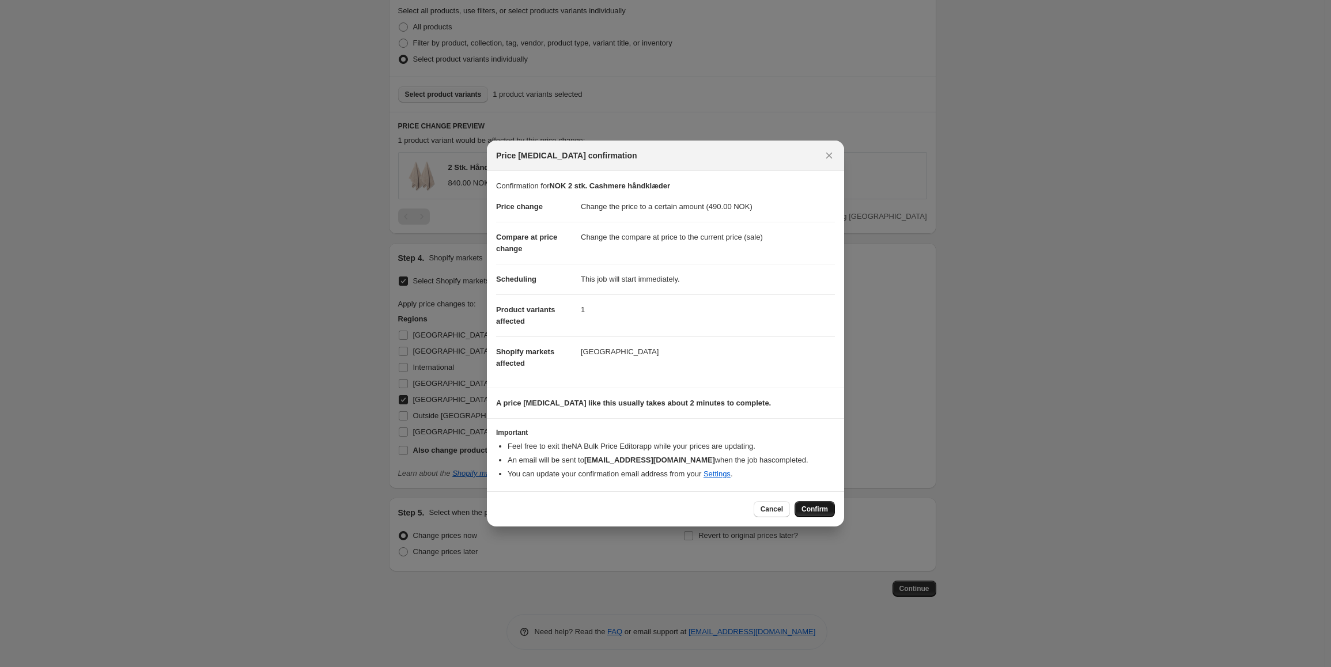
click at [803, 517] on button "Confirm" at bounding box center [814, 509] width 40 height 16
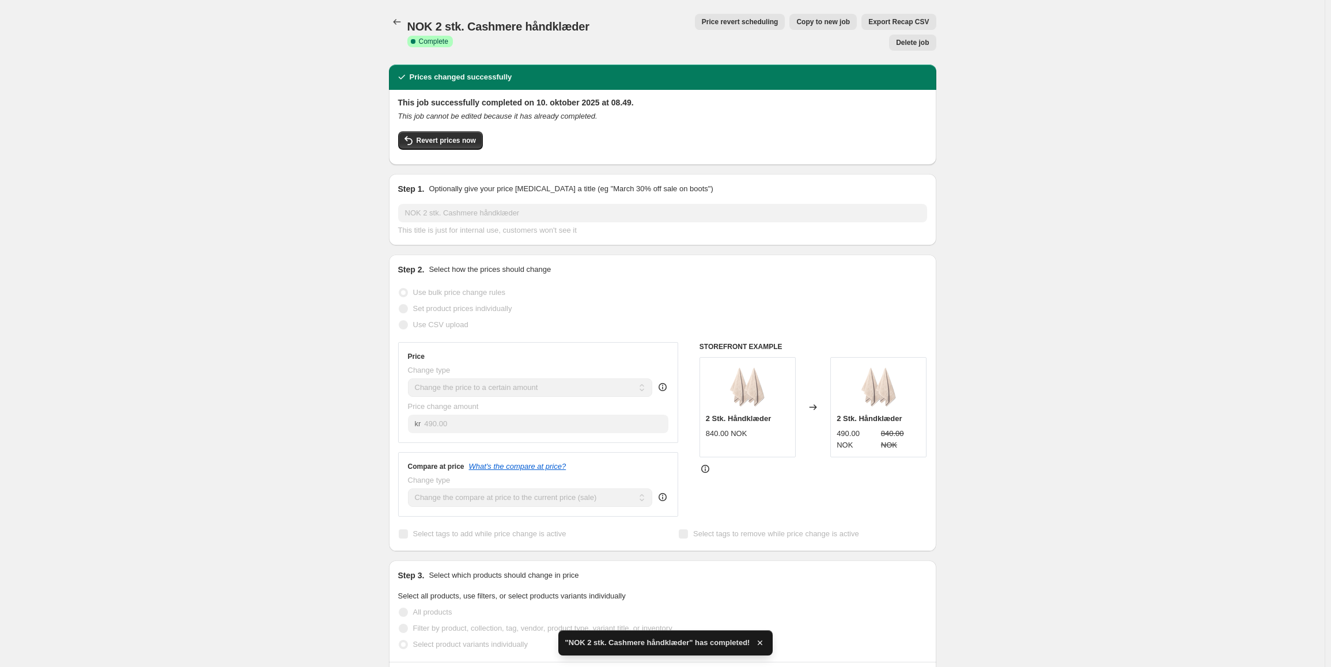
click at [796, 21] on span "Copy to new job" at bounding box center [823, 21] width 54 height 9
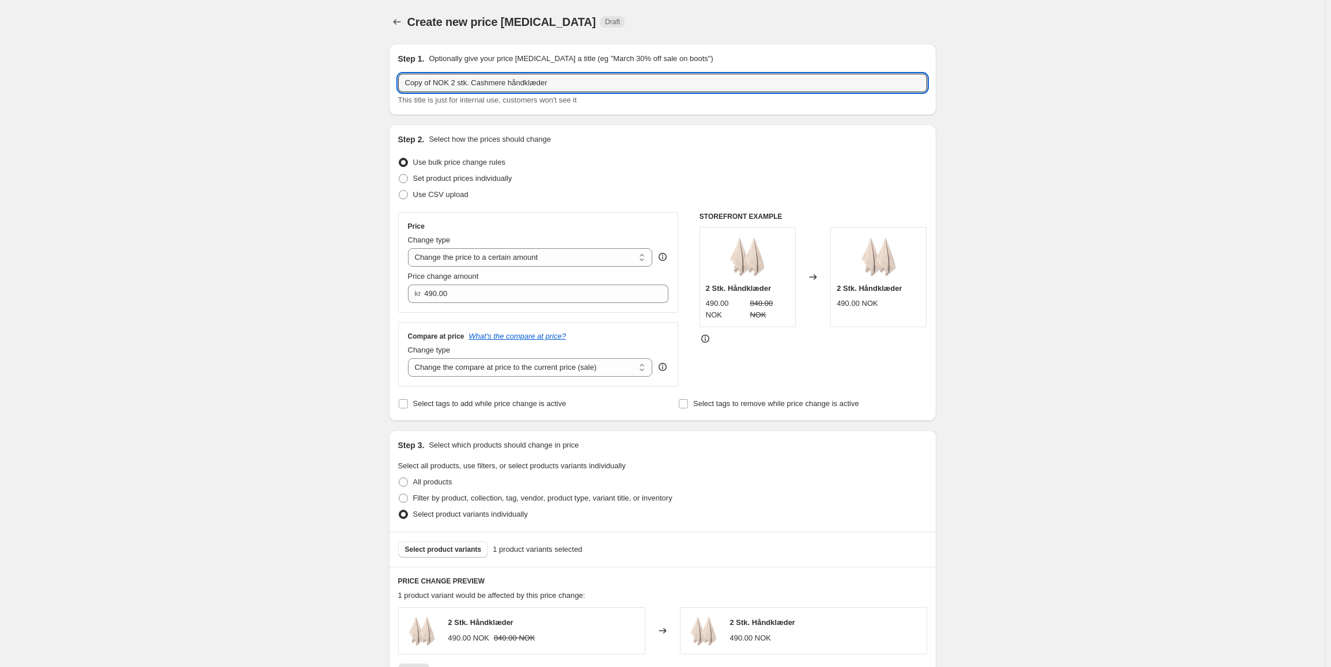
drag, startPoint x: 436, startPoint y: 84, endPoint x: 366, endPoint y: 84, distance: 70.3
click at [366, 84] on div "Create new price [MEDICAL_DATA]. This page is ready Create new price [MEDICAL_D…" at bounding box center [662, 561] width 1324 height 1122
click at [488, 82] on input "NOK 2 stk. Cashmere håndklæder" at bounding box center [662, 83] width 529 height 18
type input "NOK 2 stk. Cashmere badehåndklæder"
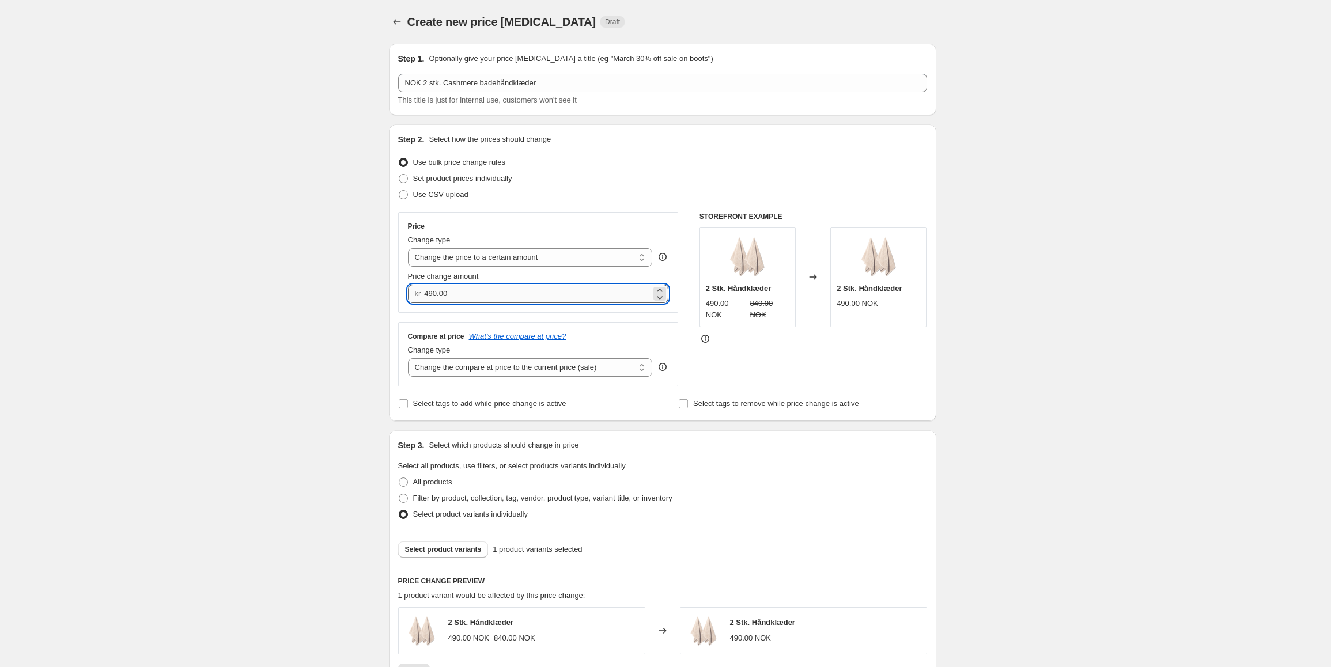
click at [489, 293] on input "490.00" at bounding box center [537, 294] width 227 height 18
click at [483, 298] on input "490.00" at bounding box center [537, 294] width 227 height 18
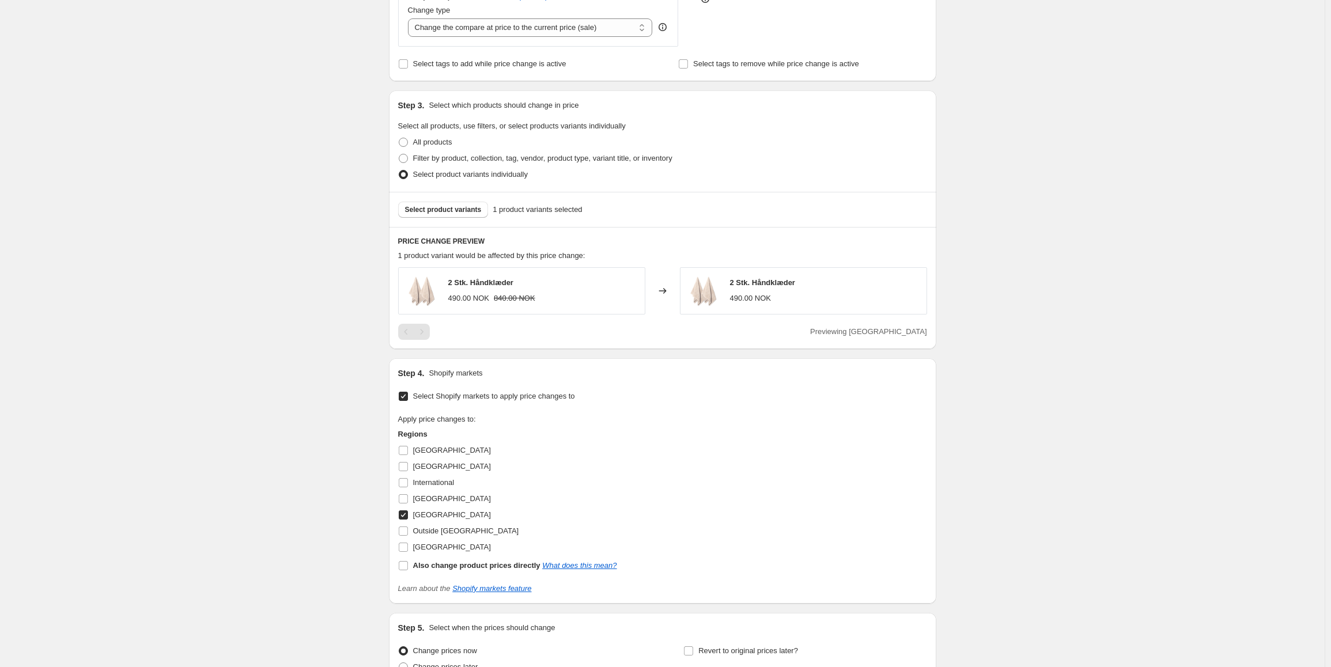
scroll to position [346, 0]
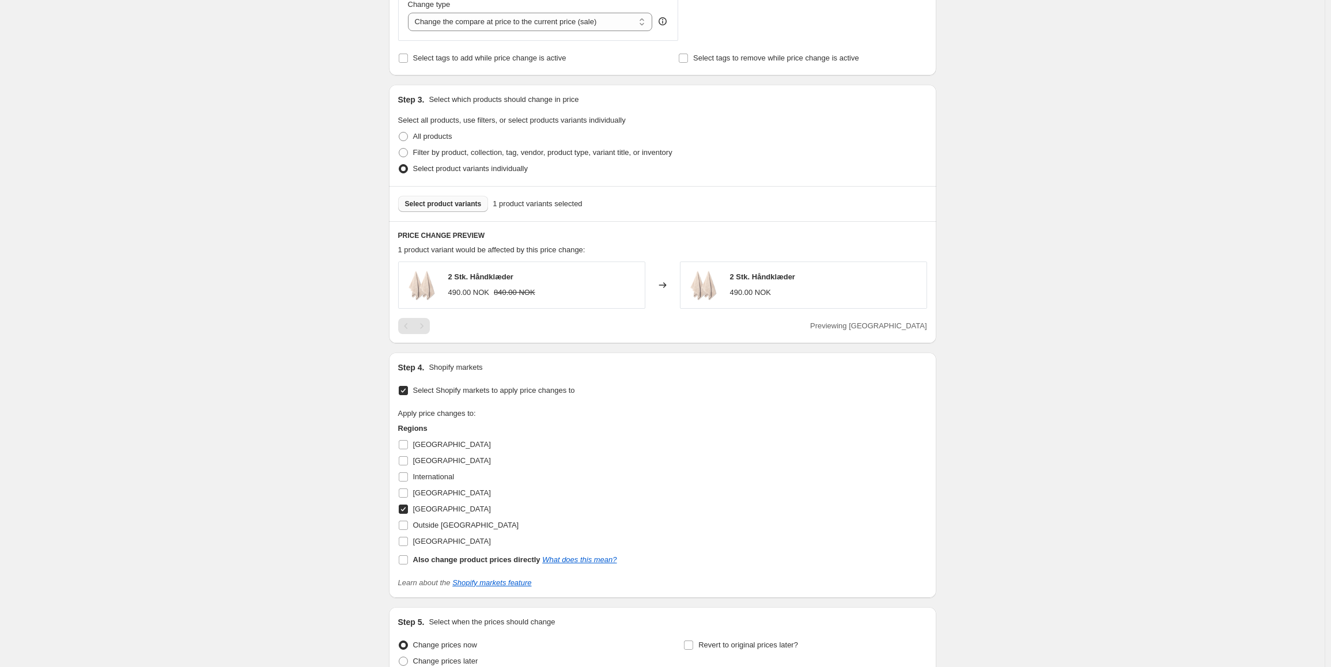
type input "650.00"
click at [472, 197] on button "Select product variants" at bounding box center [443, 204] width 90 height 16
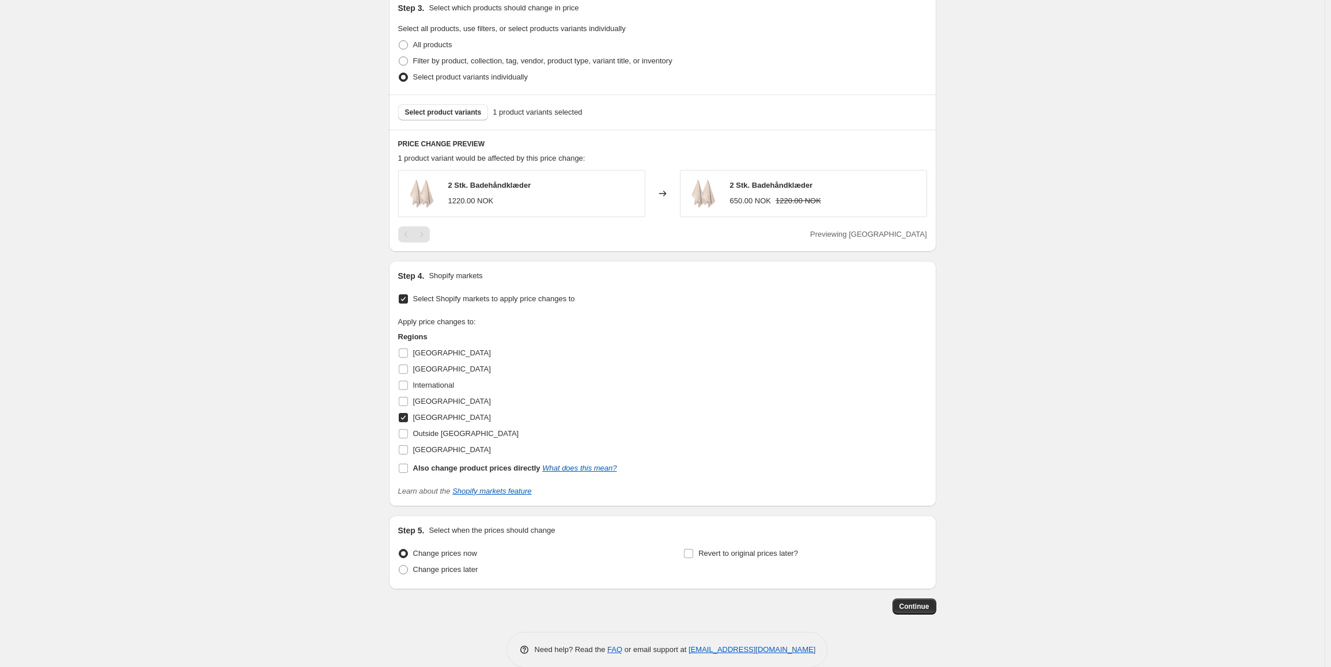
scroll to position [456, 0]
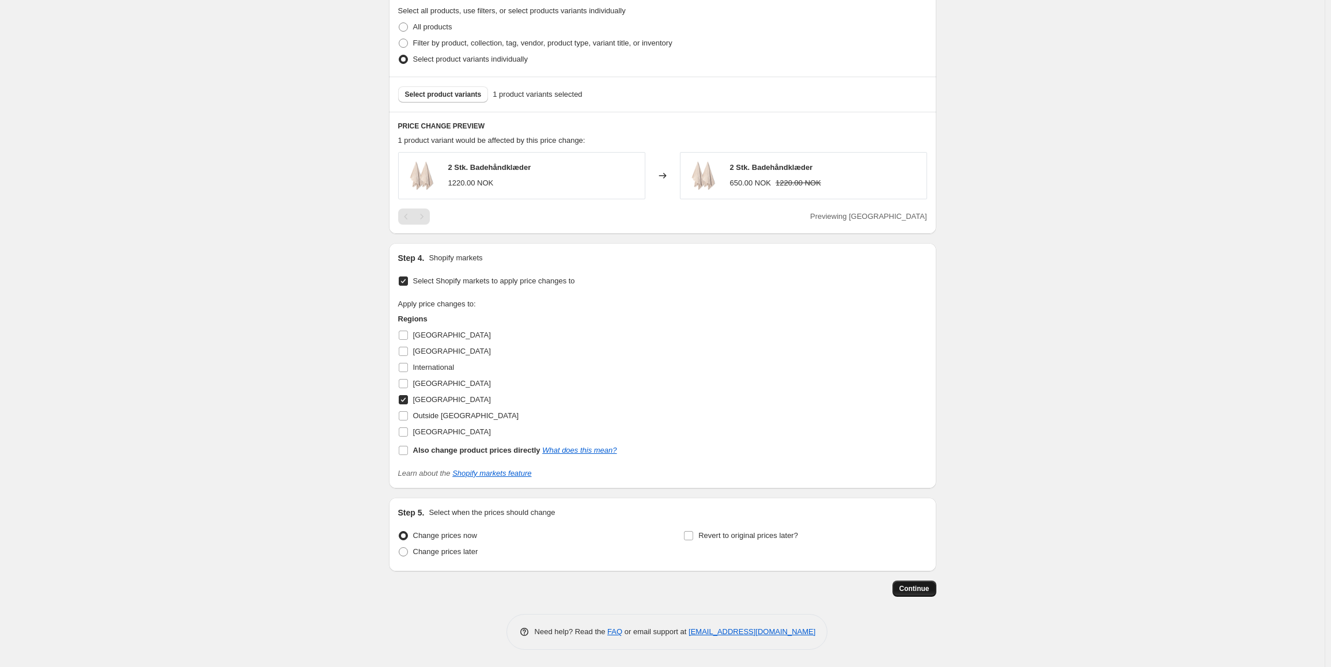
click at [916, 590] on span "Continue" at bounding box center [914, 588] width 30 height 9
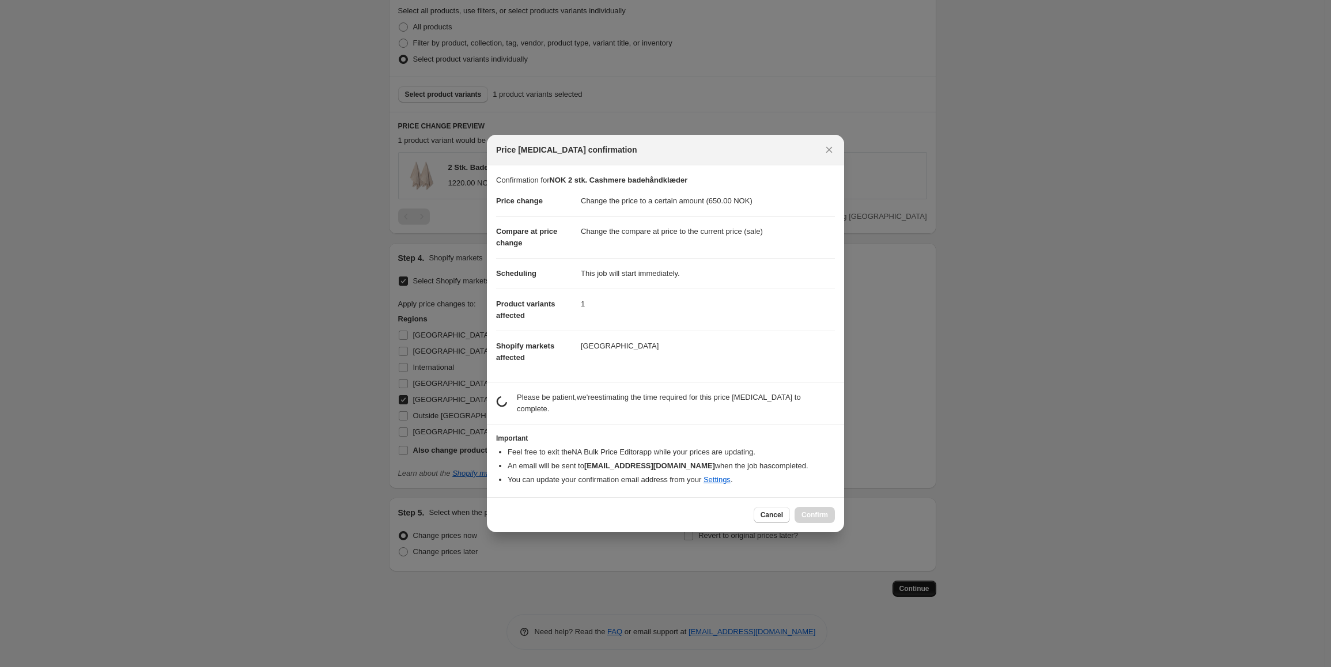
scroll to position [0, 0]
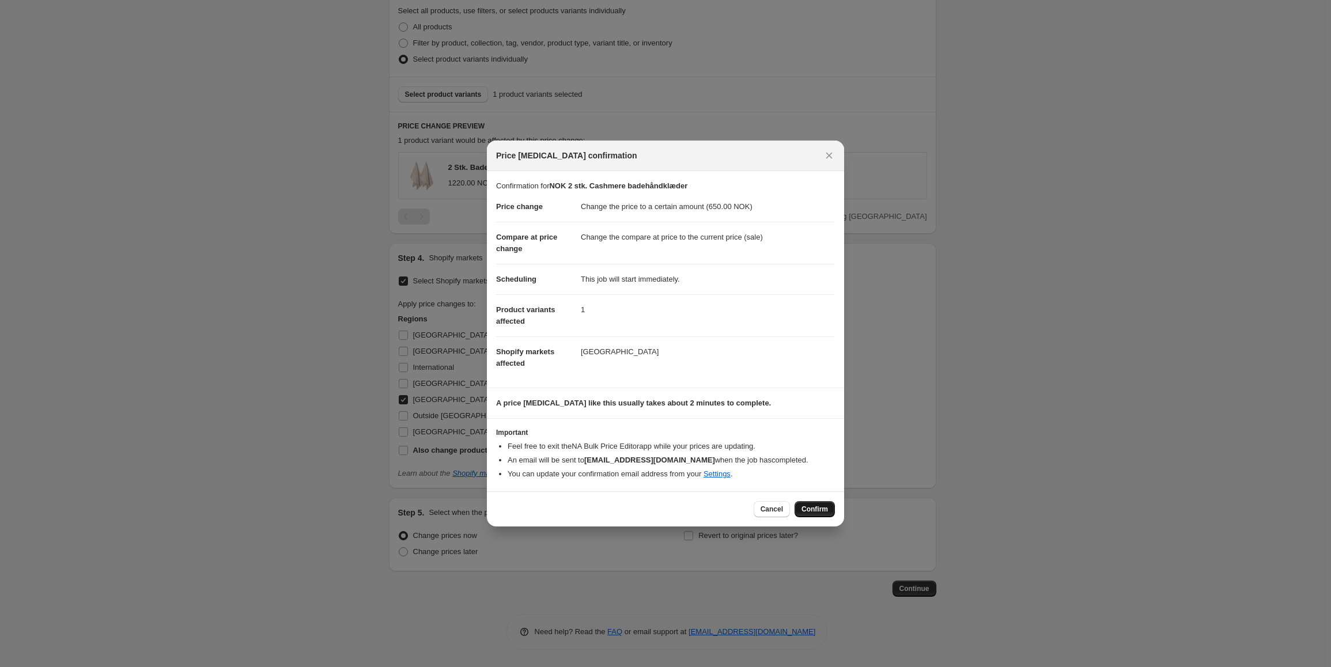
click at [813, 515] on button "Confirm" at bounding box center [814, 509] width 40 height 16
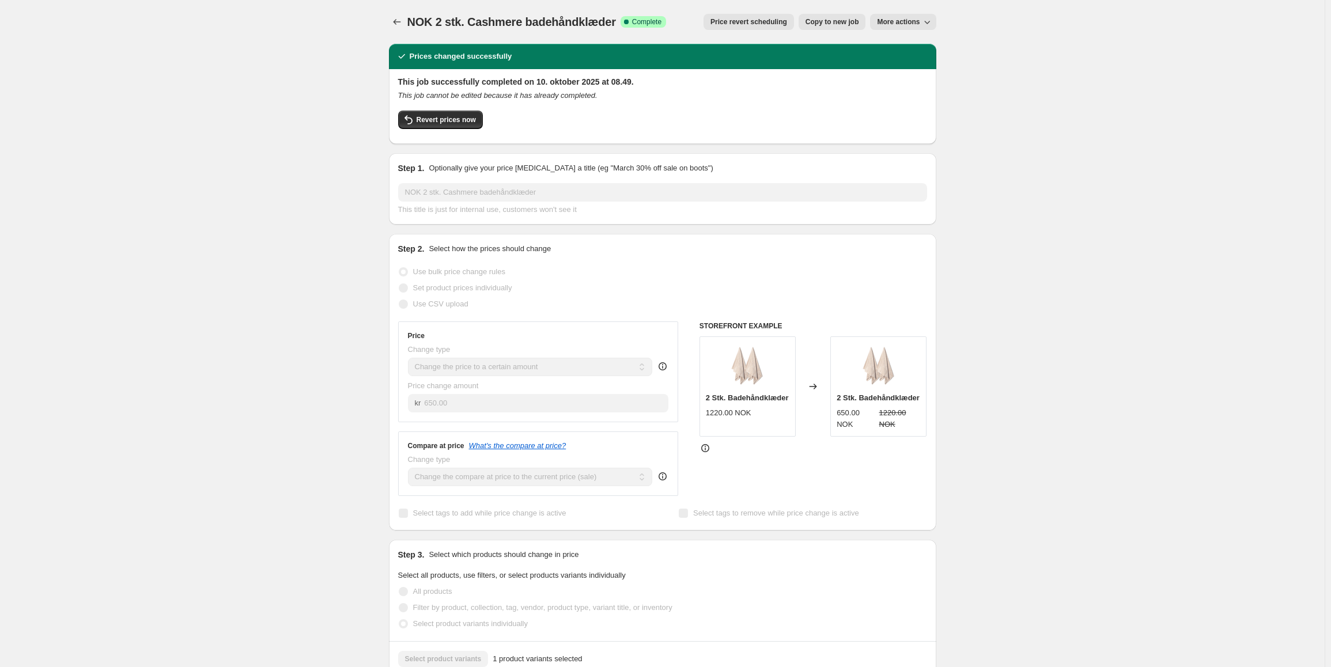
click at [842, 20] on span "Copy to new job" at bounding box center [832, 21] width 54 height 9
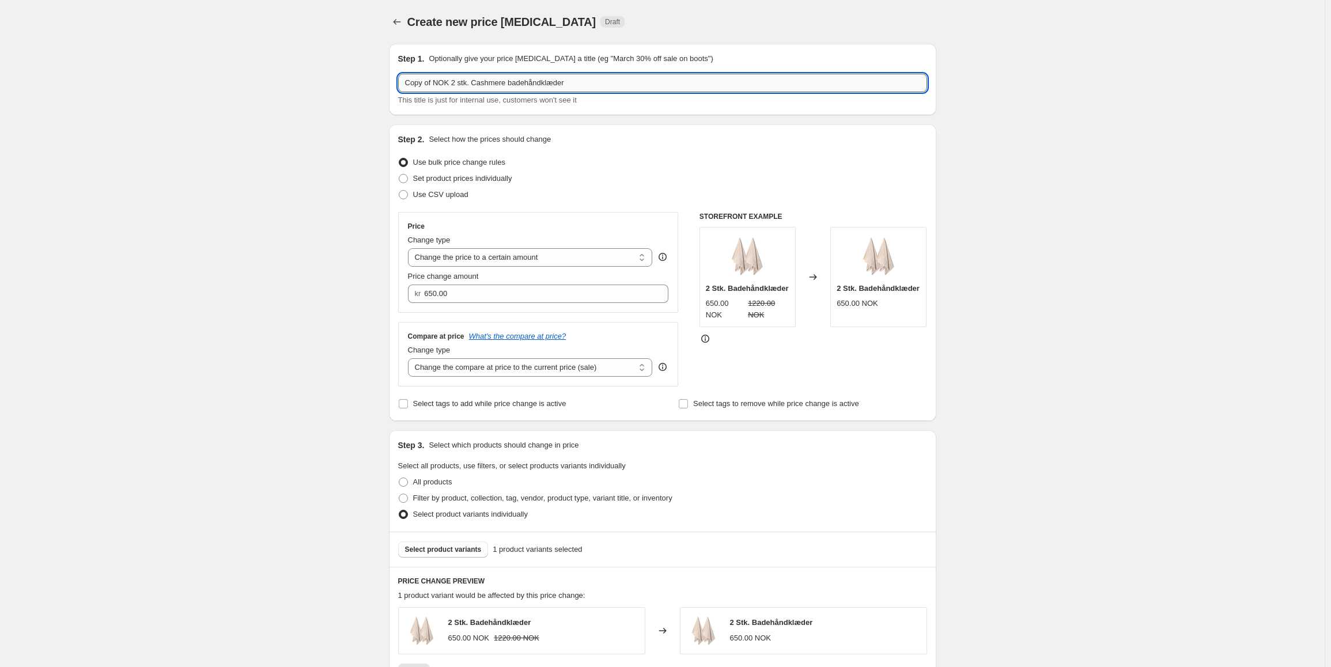
drag, startPoint x: 535, startPoint y: 84, endPoint x: 461, endPoint y: 83, distance: 73.7
click at [532, 84] on input "Copy of NOK 2 stk. Cashmere badehåndklæder" at bounding box center [662, 83] width 529 height 18
drag, startPoint x: 440, startPoint y: 83, endPoint x: 382, endPoint y: 88, distance: 58.4
click at [382, 88] on div "Step 1. Optionally give your price [MEDICAL_DATA] a title (eg "March 30% off sa…" at bounding box center [658, 543] width 556 height 1017
click at [494, 84] on input "NOK 2 stk. Cashmere badehåndklæder" at bounding box center [662, 83] width 529 height 18
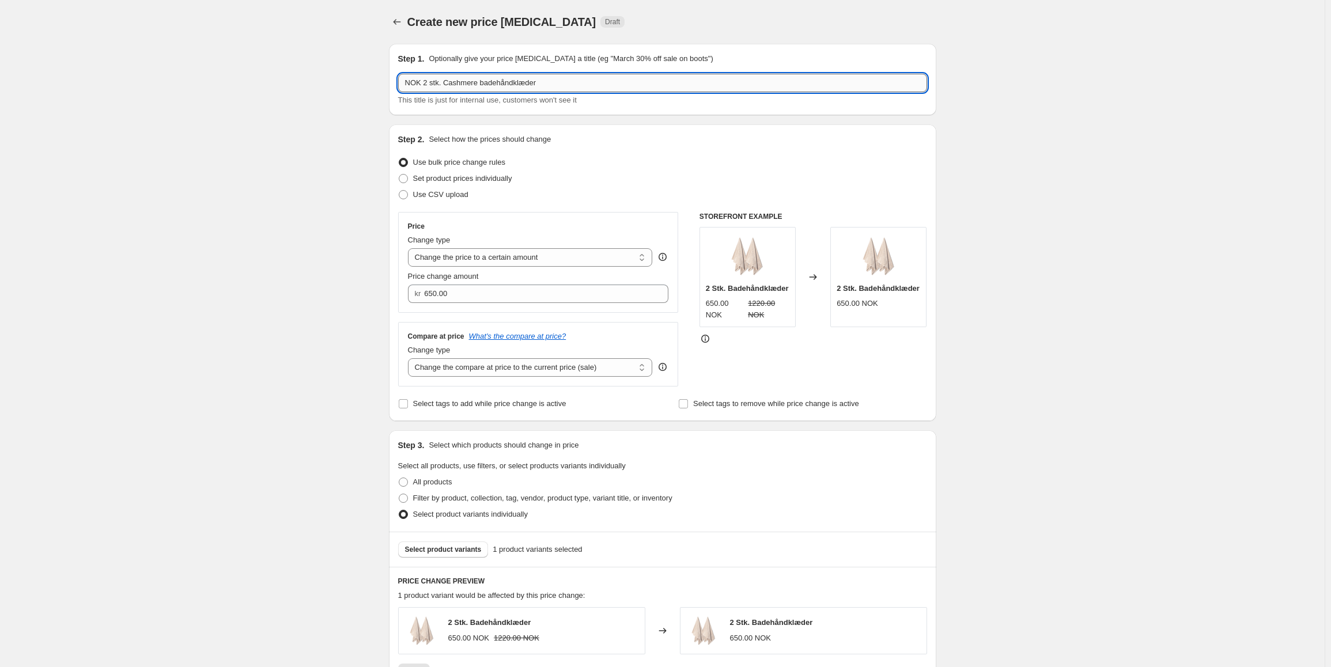
click at [494, 84] on input "NOK 2 stk. Cashmere badehåndklæder" at bounding box center [662, 83] width 529 height 18
type input "NOK 2 stk. Cashmere badelagner"
click at [537, 262] on select "Change the price to a certain amount Change the price by a certain amount Chang…" at bounding box center [530, 257] width 245 height 18
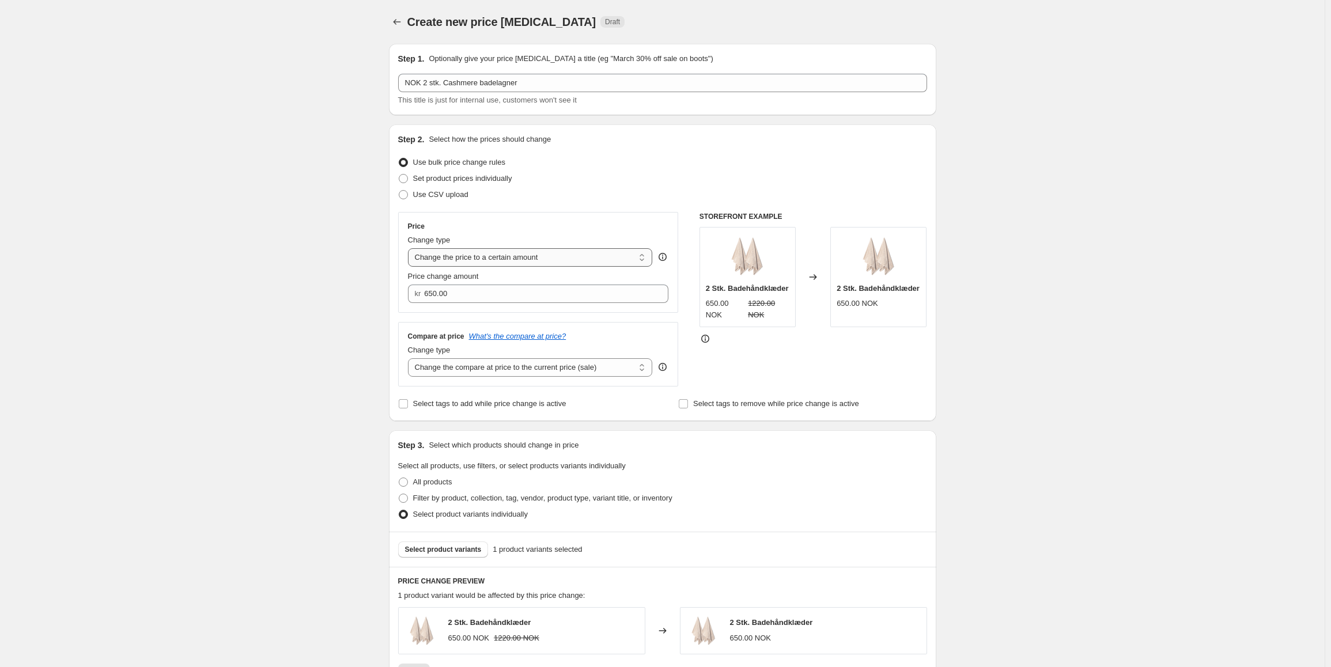
click at [410, 248] on select "Change the price to a certain amount Change the price by a certain amount Chang…" at bounding box center [530, 257] width 245 height 18
click at [443, 292] on input "650.00" at bounding box center [537, 294] width 227 height 18
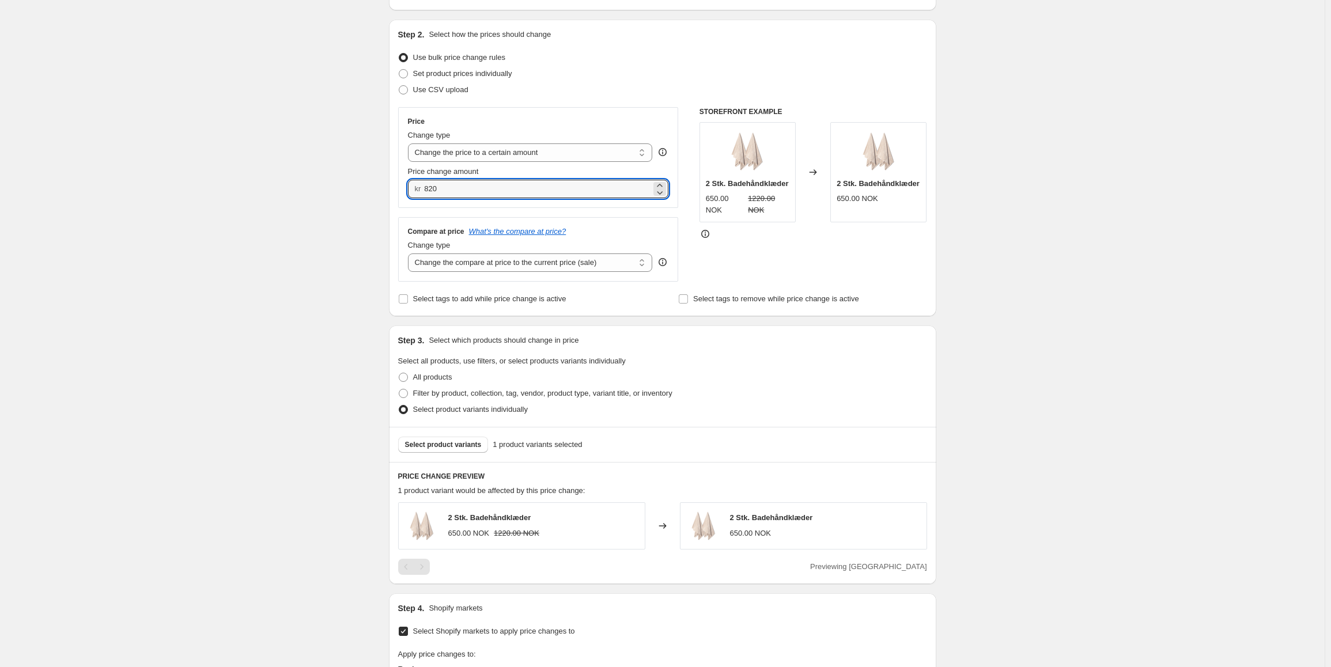
scroll to position [173, 0]
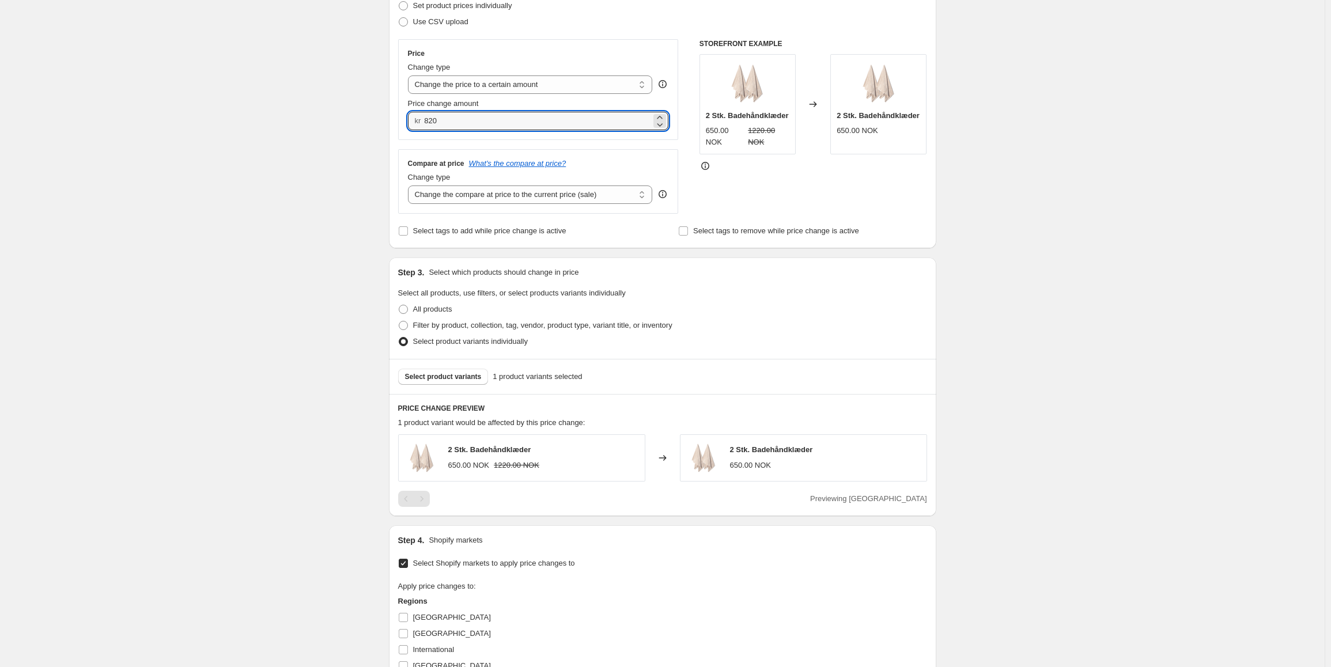
type input "820.00"
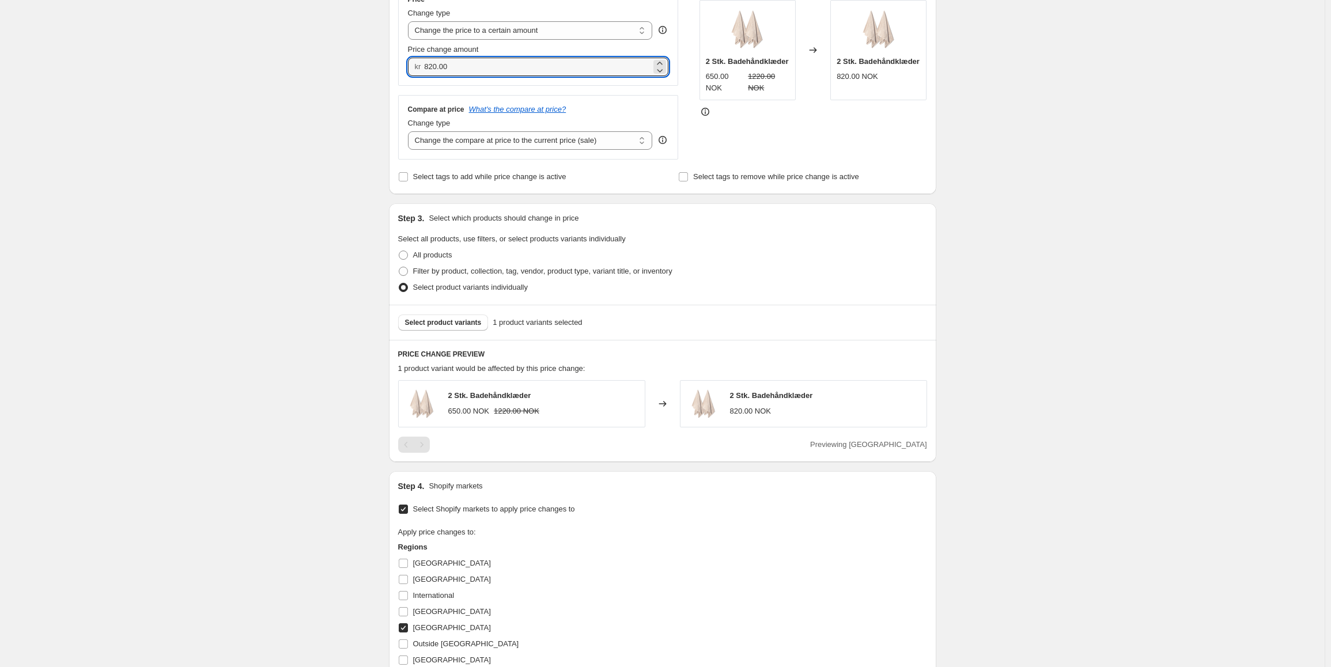
scroll to position [230, 0]
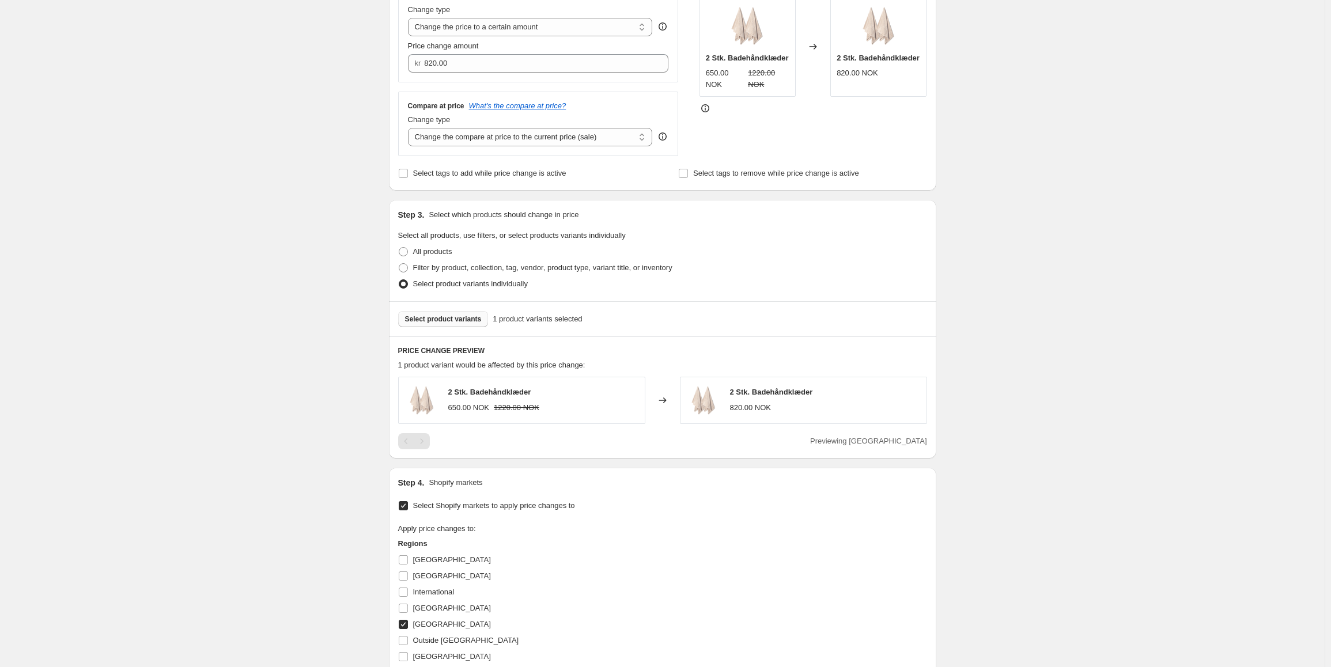
click at [456, 326] on button "Select product variants" at bounding box center [443, 319] width 90 height 16
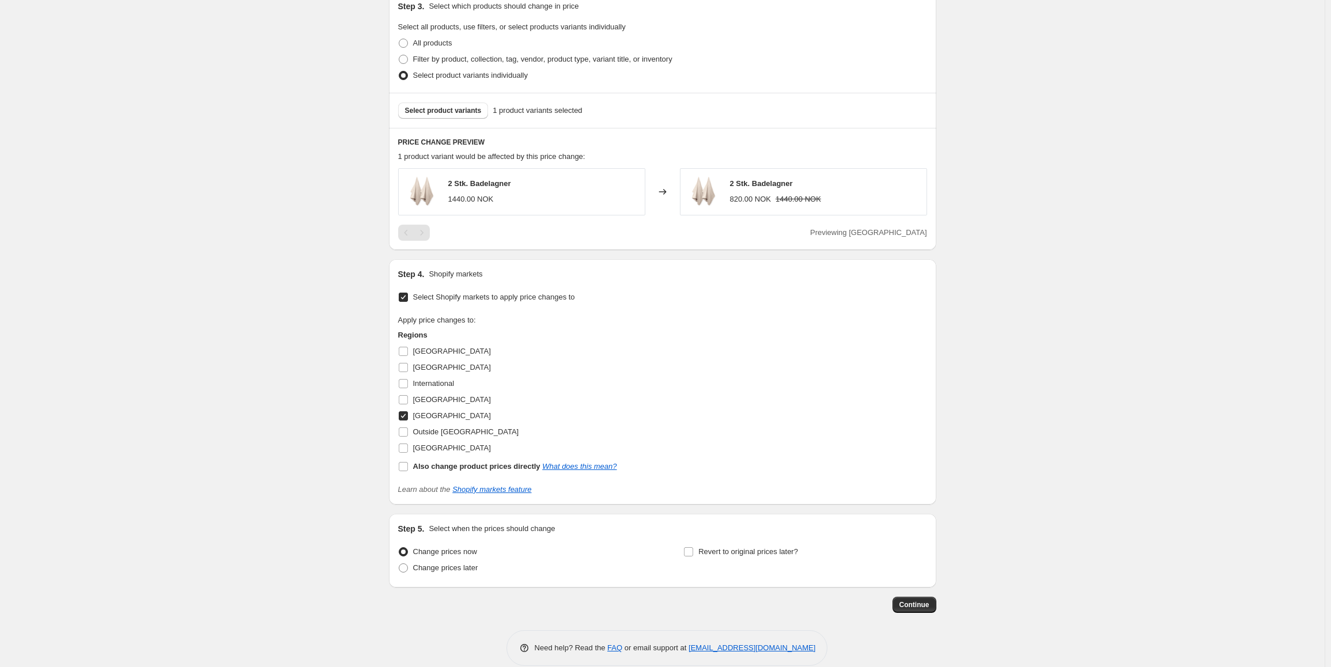
scroll to position [456, 0]
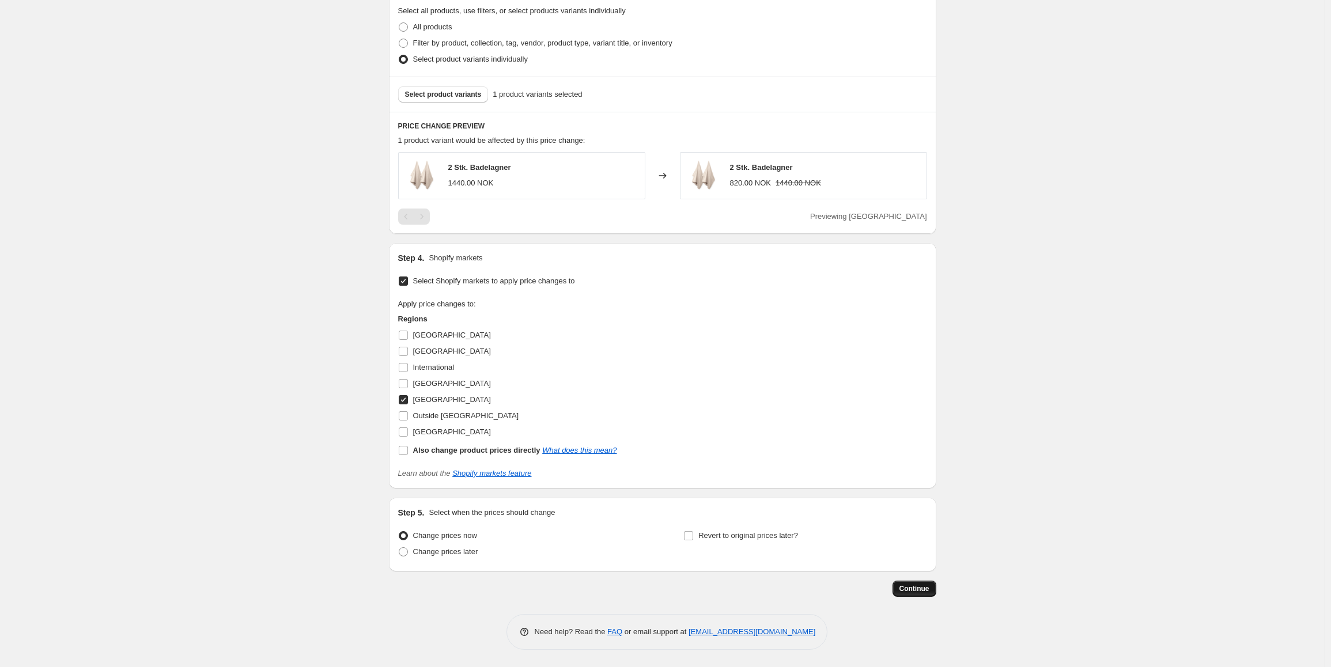
click at [920, 594] on button "Continue" at bounding box center [914, 589] width 44 height 16
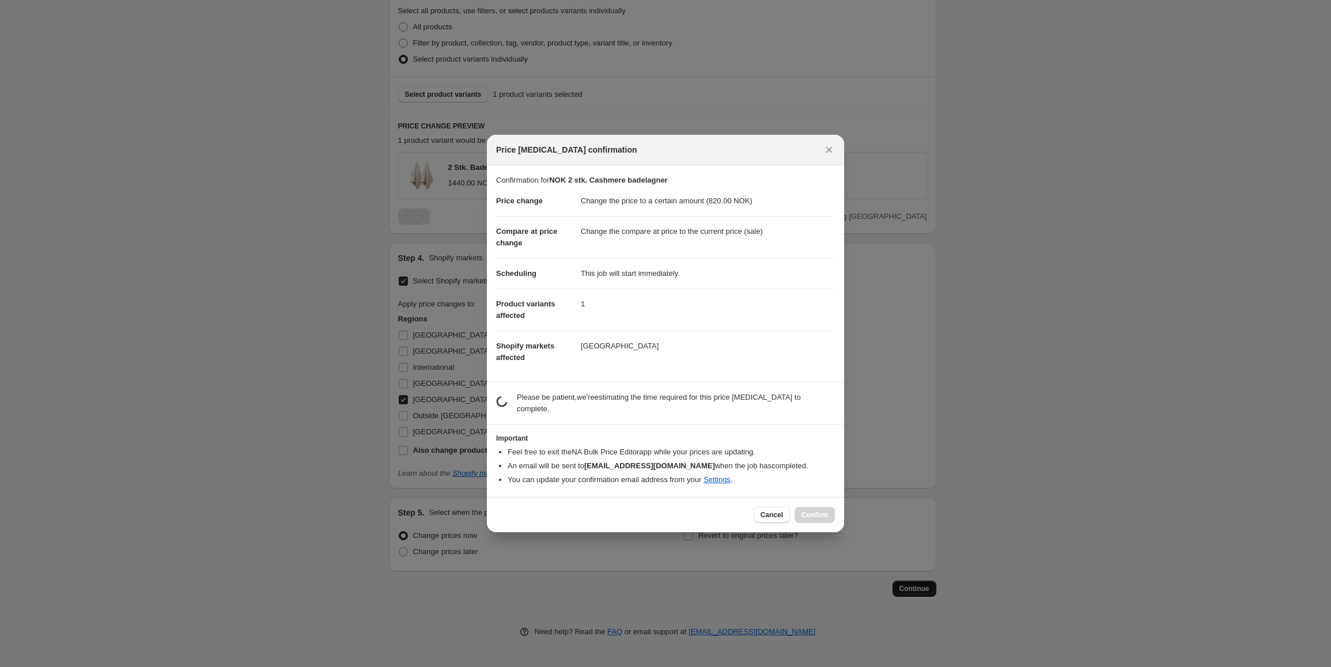
scroll to position [0, 0]
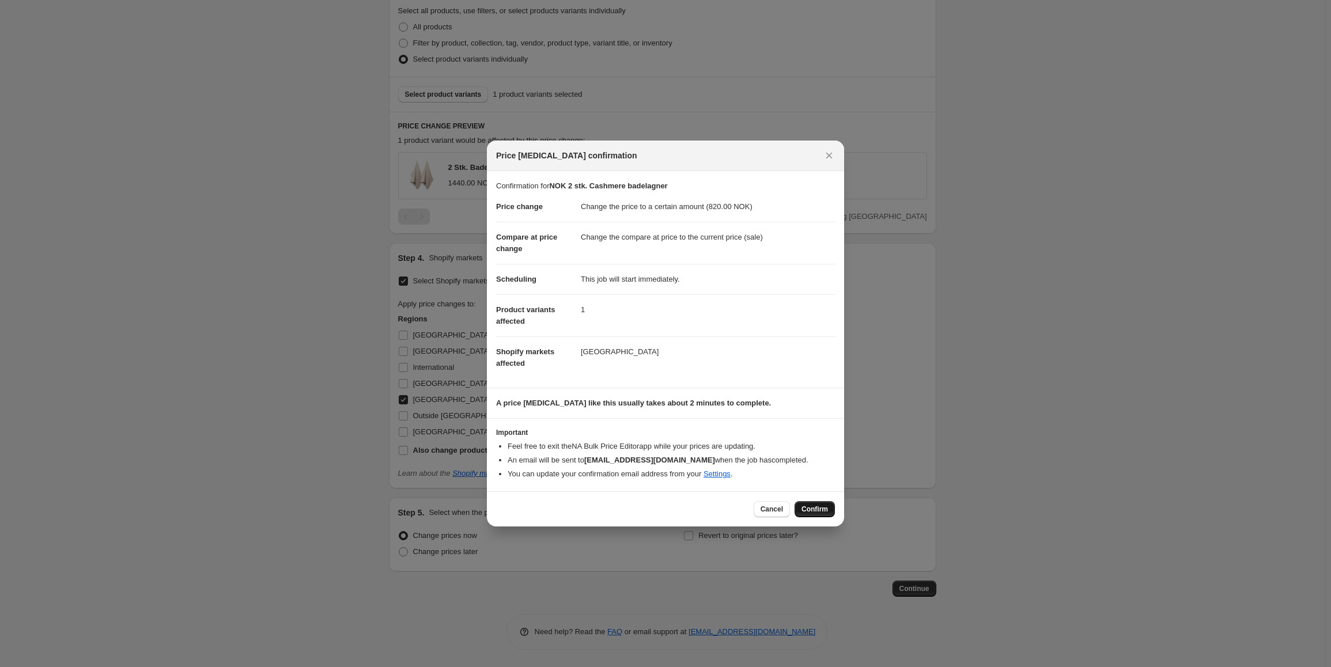
click at [816, 509] on span "Confirm" at bounding box center [814, 509] width 26 height 9
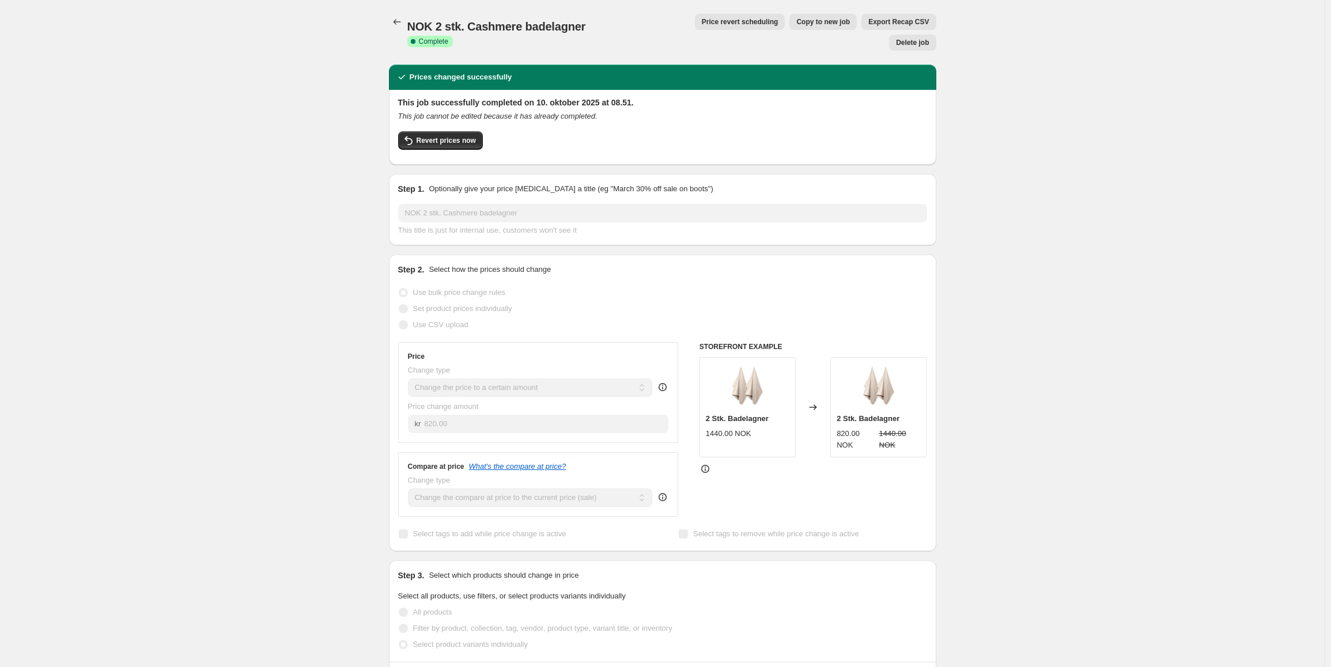
click at [407, 21] on div at bounding box center [398, 22] width 18 height 16
click at [413, 28] on span "NOK 2 stk. Cashmere badelagner" at bounding box center [496, 26] width 179 height 13
drag, startPoint x: 403, startPoint y: 22, endPoint x: 395, endPoint y: 22, distance: 7.5
click at [395, 22] on icon "Price change jobs" at bounding box center [397, 22] width 12 height 12
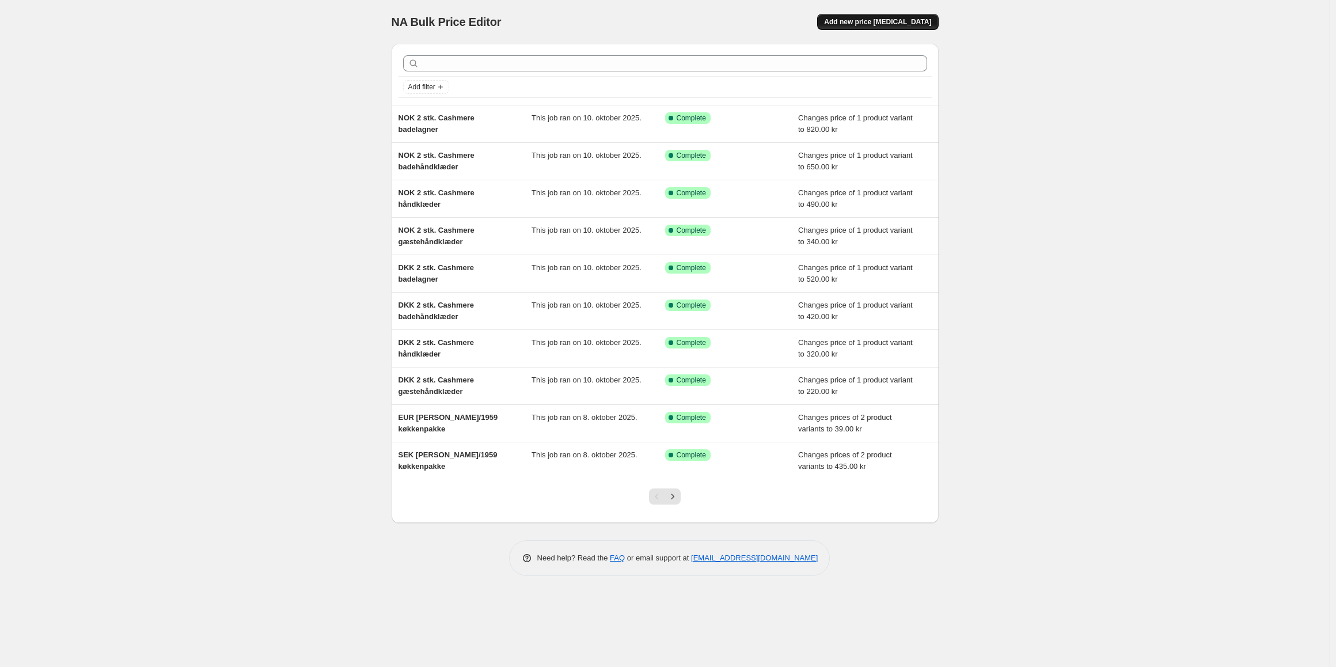
click at [868, 21] on span "Add new price [MEDICAL_DATA]" at bounding box center [877, 21] width 107 height 9
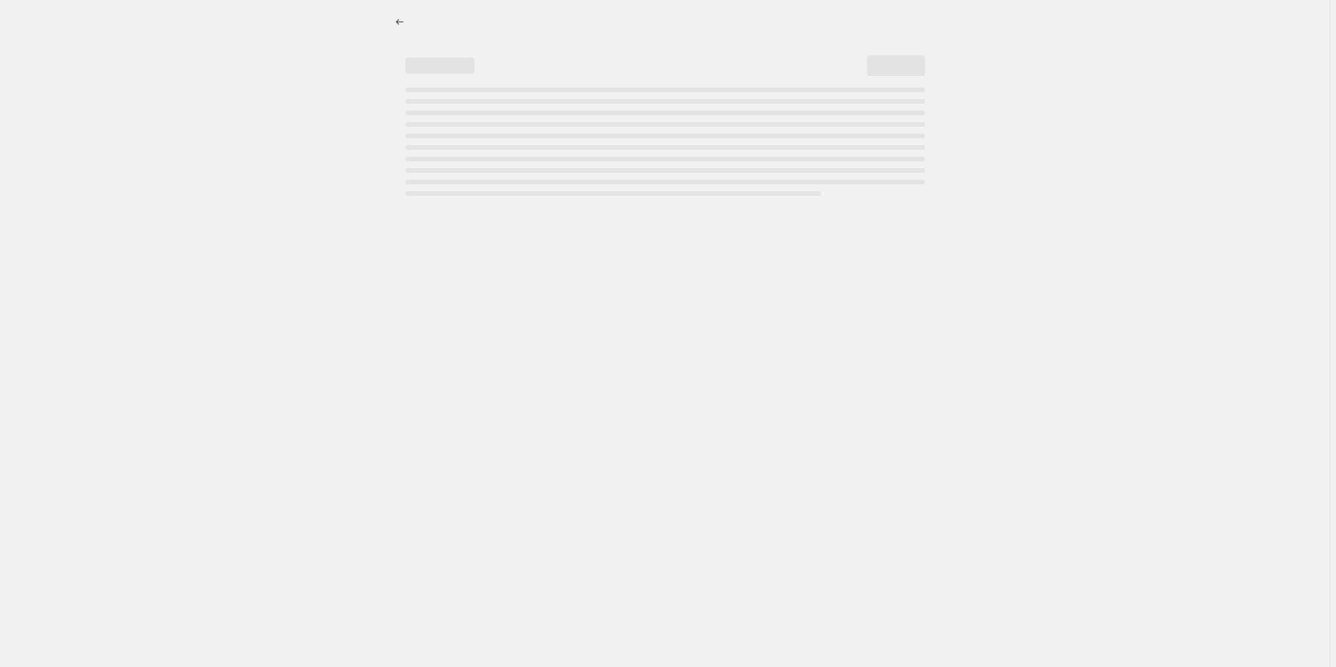
select select "percentage"
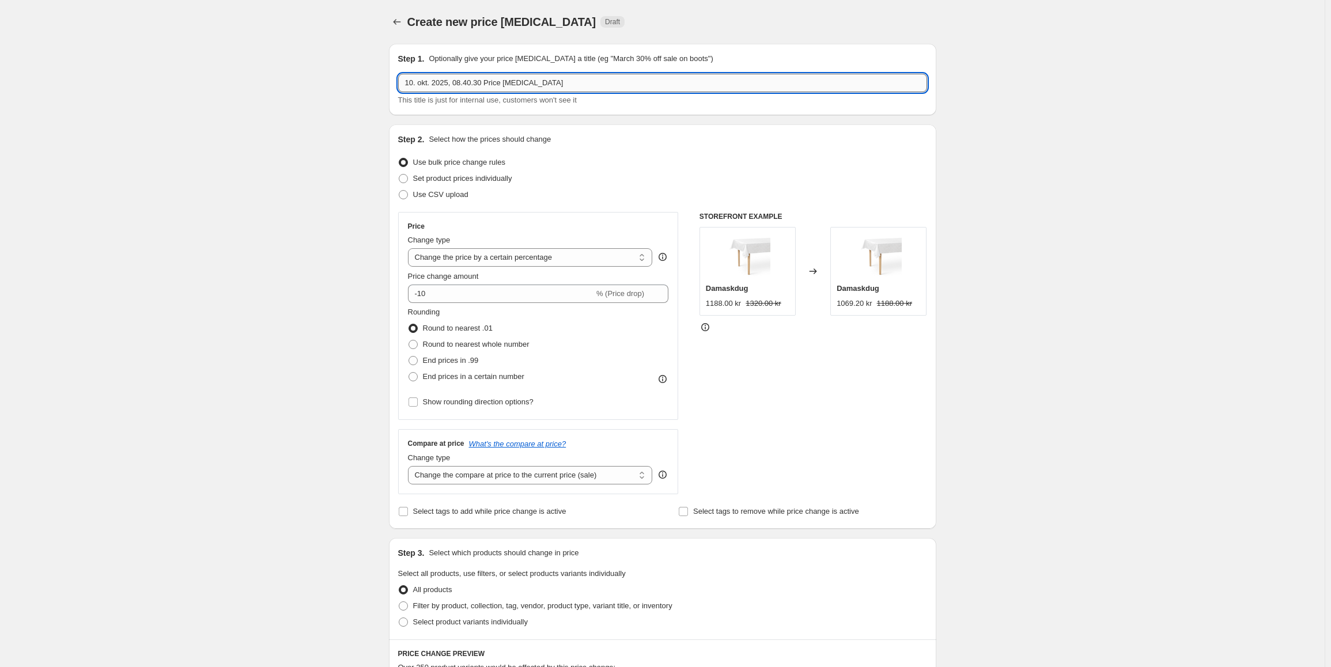
click at [513, 88] on input "10. okt. 2025, 08.40.30 Price [MEDICAL_DATA]" at bounding box center [662, 83] width 529 height 18
type input "SEK"
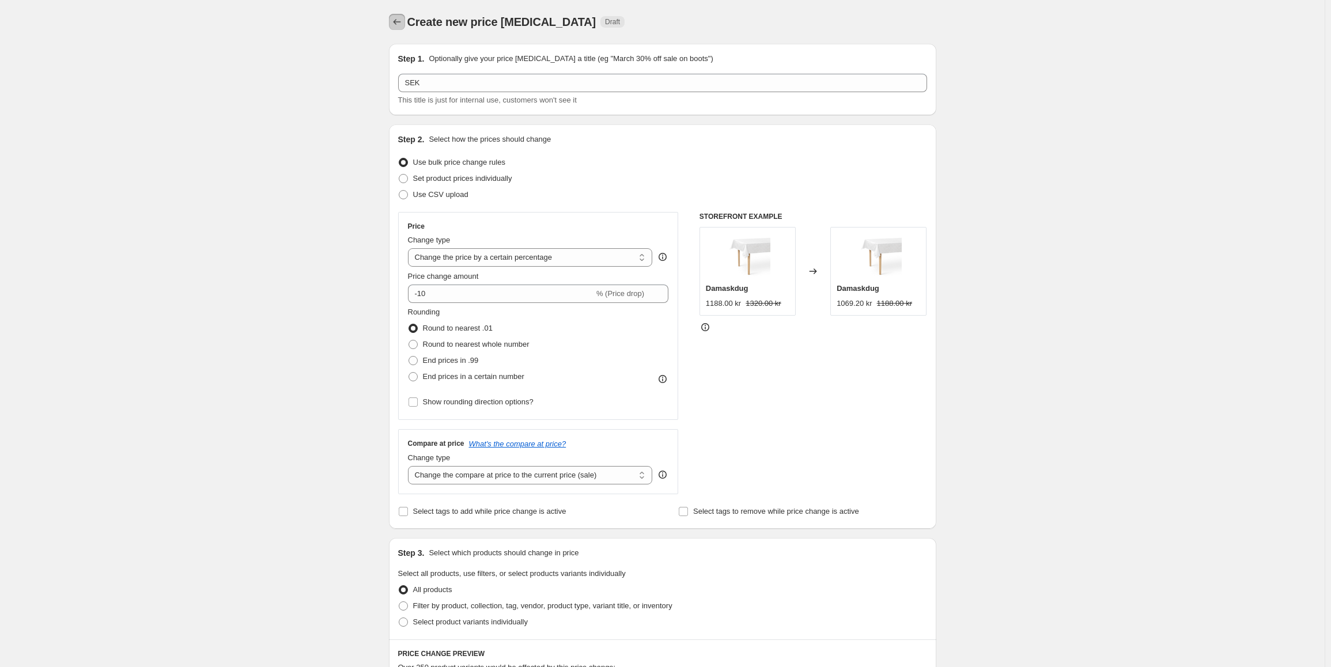
drag, startPoint x: 404, startPoint y: 18, endPoint x: 396, endPoint y: 18, distance: 8.1
click at [396, 18] on icon "Price change jobs" at bounding box center [397, 22] width 12 height 12
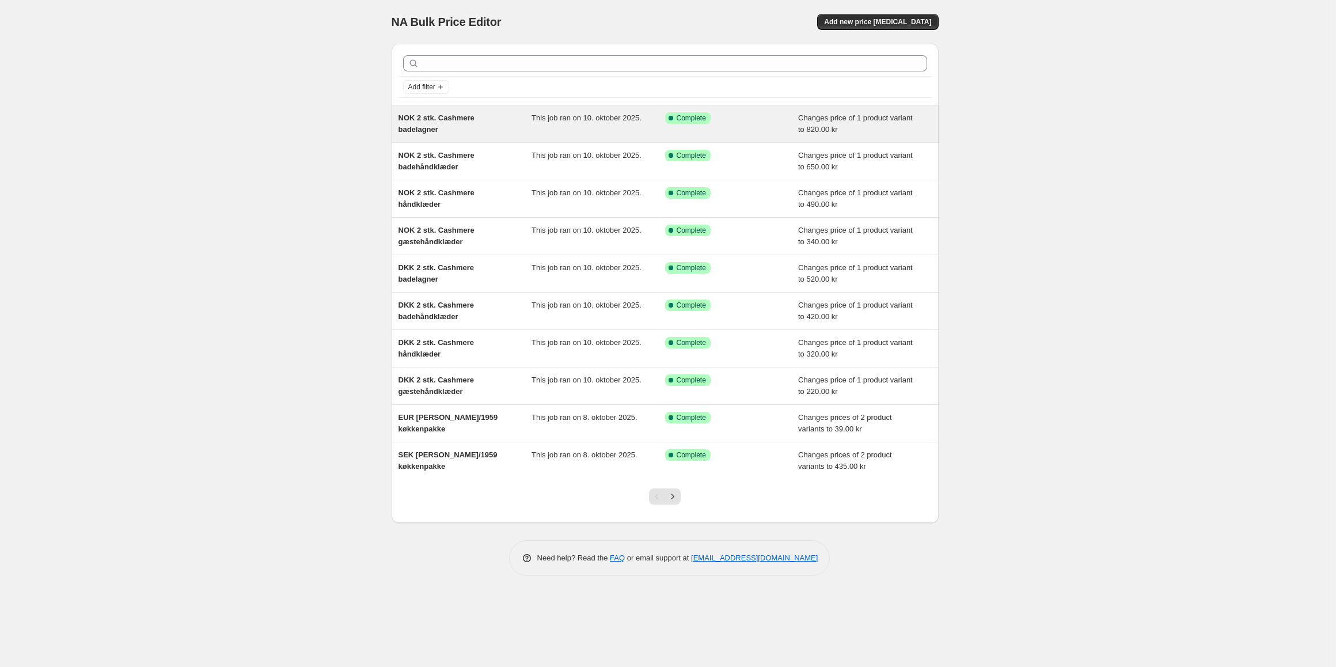
click at [475, 120] on span "NOK 2 stk. Cashmere badelagner" at bounding box center [437, 123] width 76 height 20
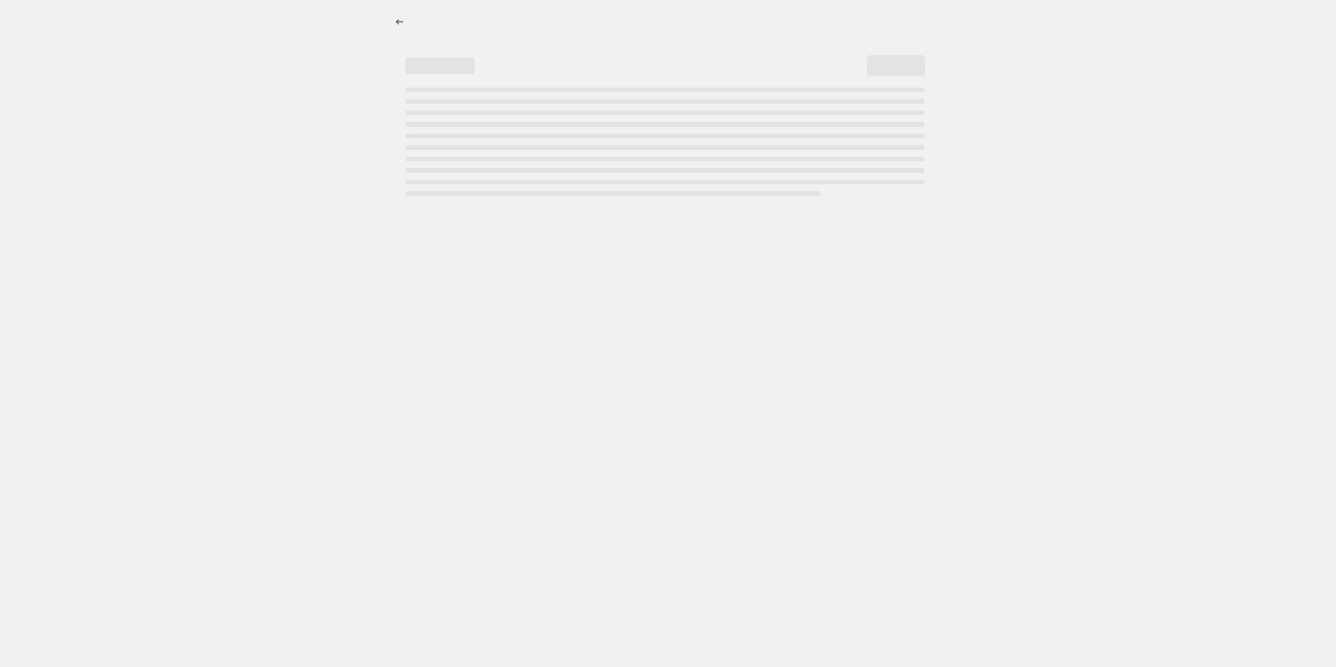
click at [400, 30] on div at bounding box center [665, 22] width 547 height 44
click at [401, 25] on icon "Price change jobs" at bounding box center [397, 22] width 12 height 12
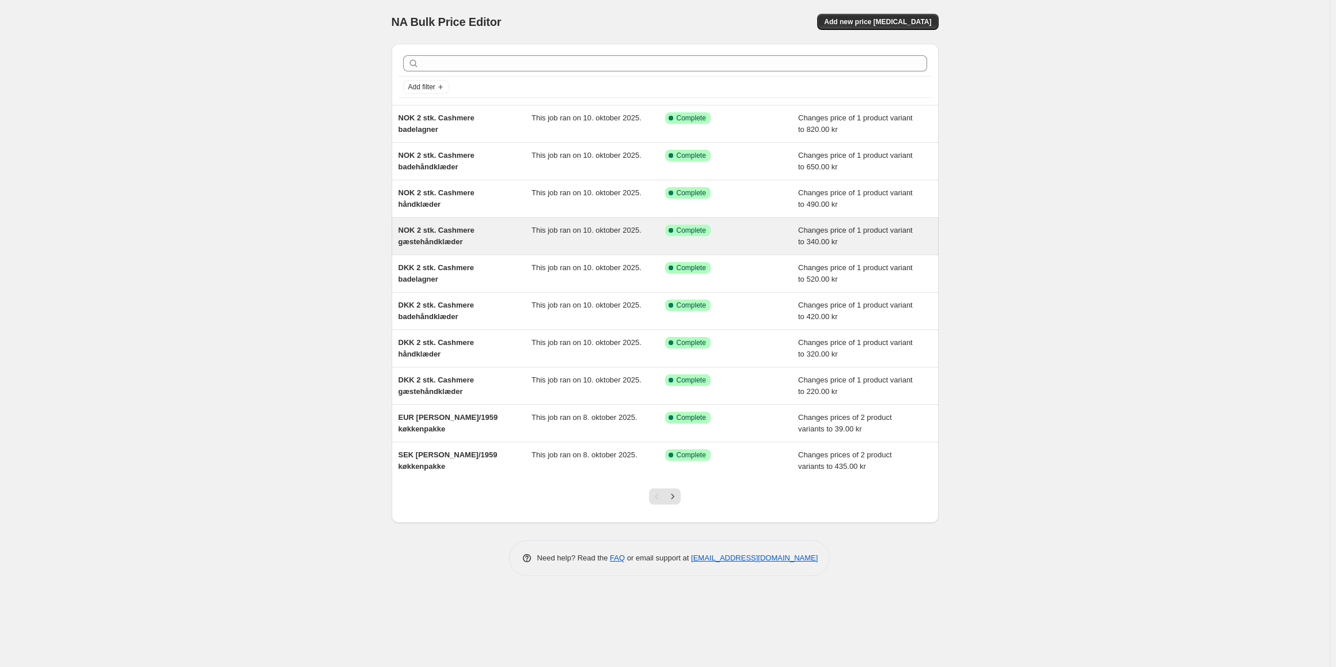
click at [487, 239] on div "NOK 2 stk. Cashmere gæstehåndklæder" at bounding box center [466, 236] width 134 height 23
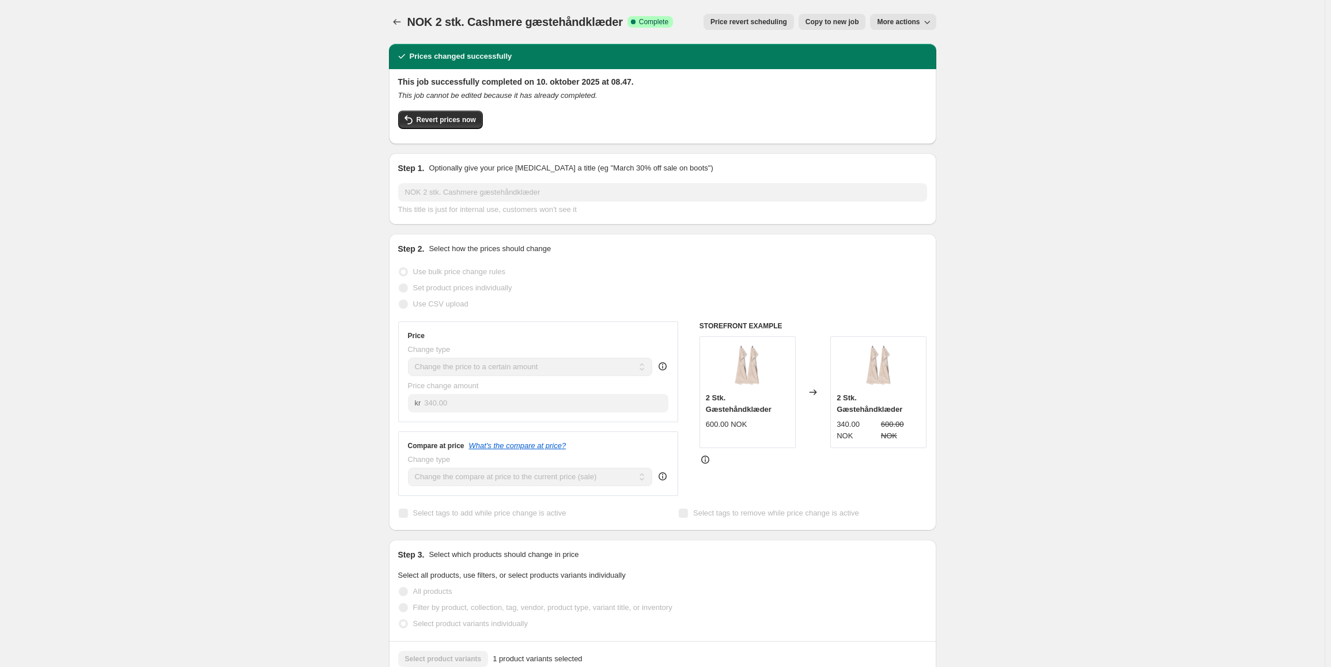
click at [829, 20] on span "Copy to new job" at bounding box center [832, 21] width 54 height 9
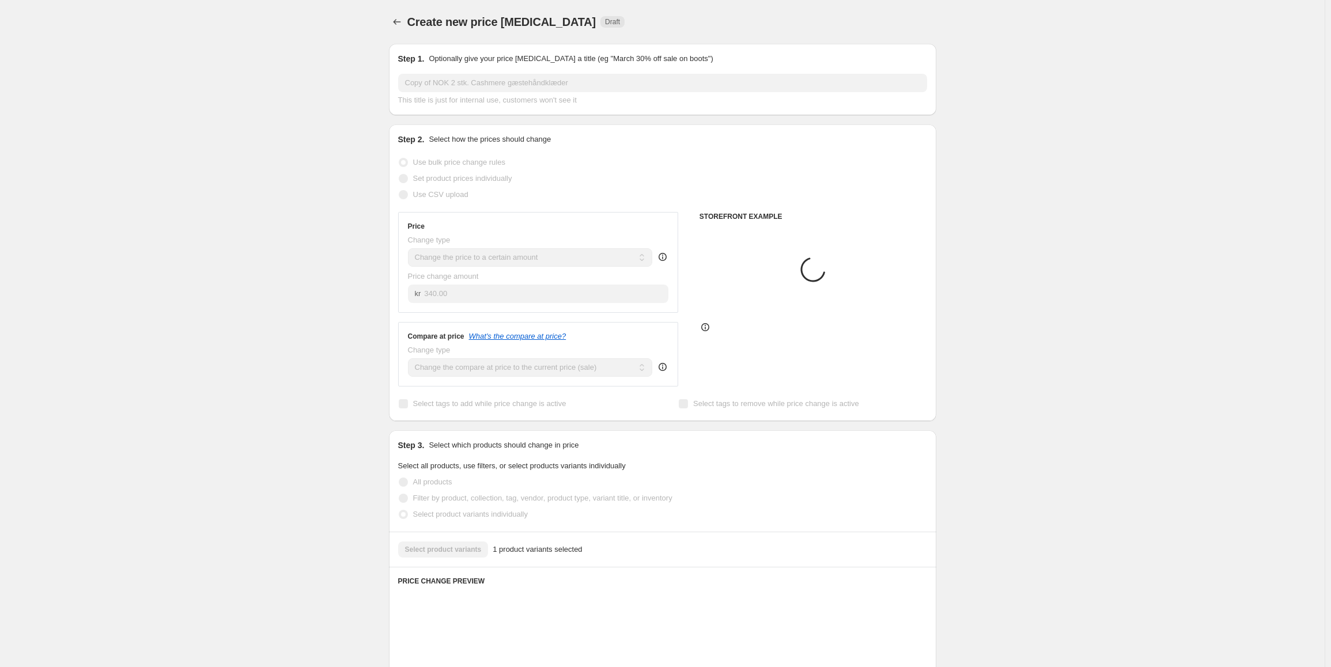
click at [467, 75] on input "Copy of NOK 2 stk. Cashmere gæstehåndklæder" at bounding box center [662, 83] width 529 height 18
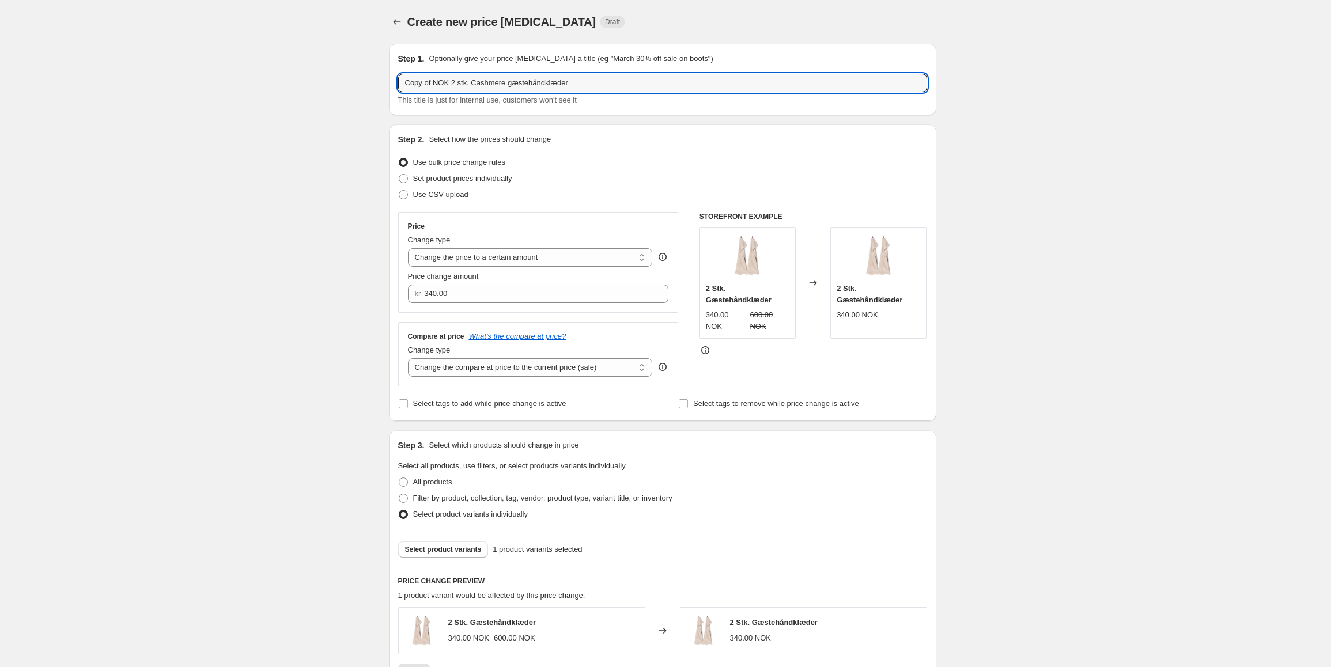
drag, startPoint x: 449, startPoint y: 82, endPoint x: 388, endPoint y: 74, distance: 61.0
click at [388, 74] on div "Step 1. Optionally give your price [MEDICAL_DATA] a title (eg "March 30% off sa…" at bounding box center [658, 543] width 556 height 1017
type input "SEK 2 stk. Cashmere gæstehåndklæder"
click at [511, 295] on input "340.00" at bounding box center [537, 294] width 227 height 18
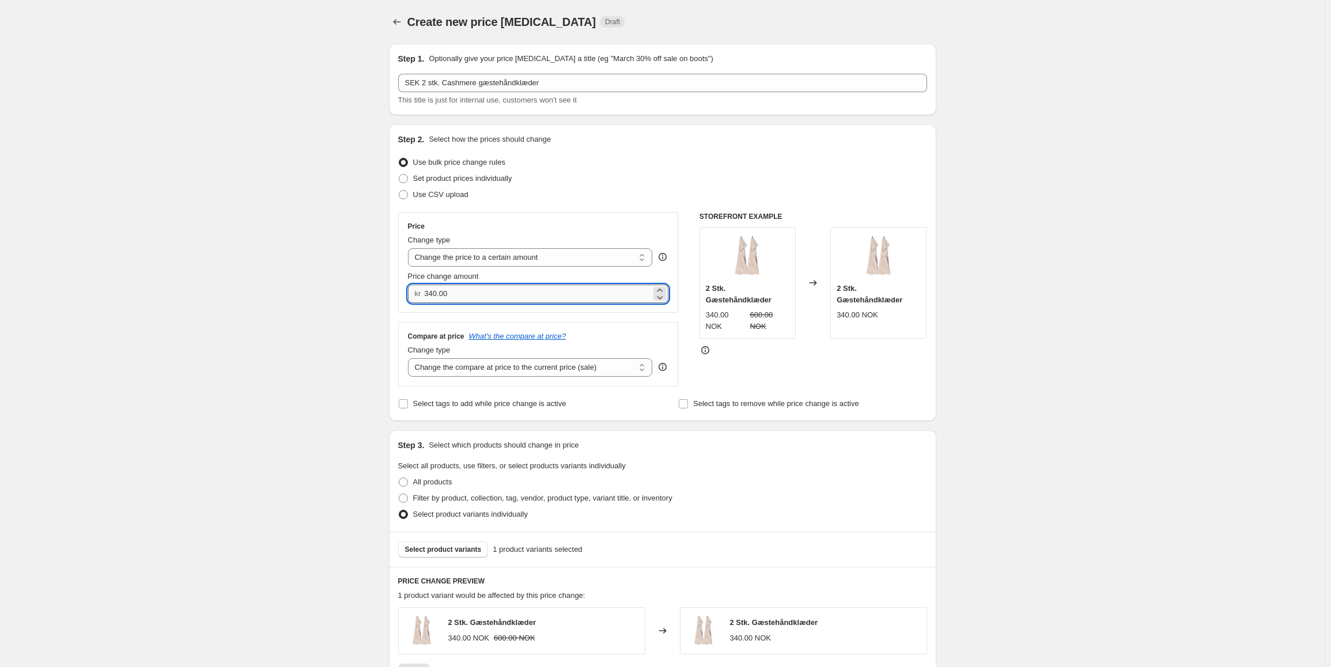
click at [511, 295] on input "340.00" at bounding box center [537, 294] width 227 height 18
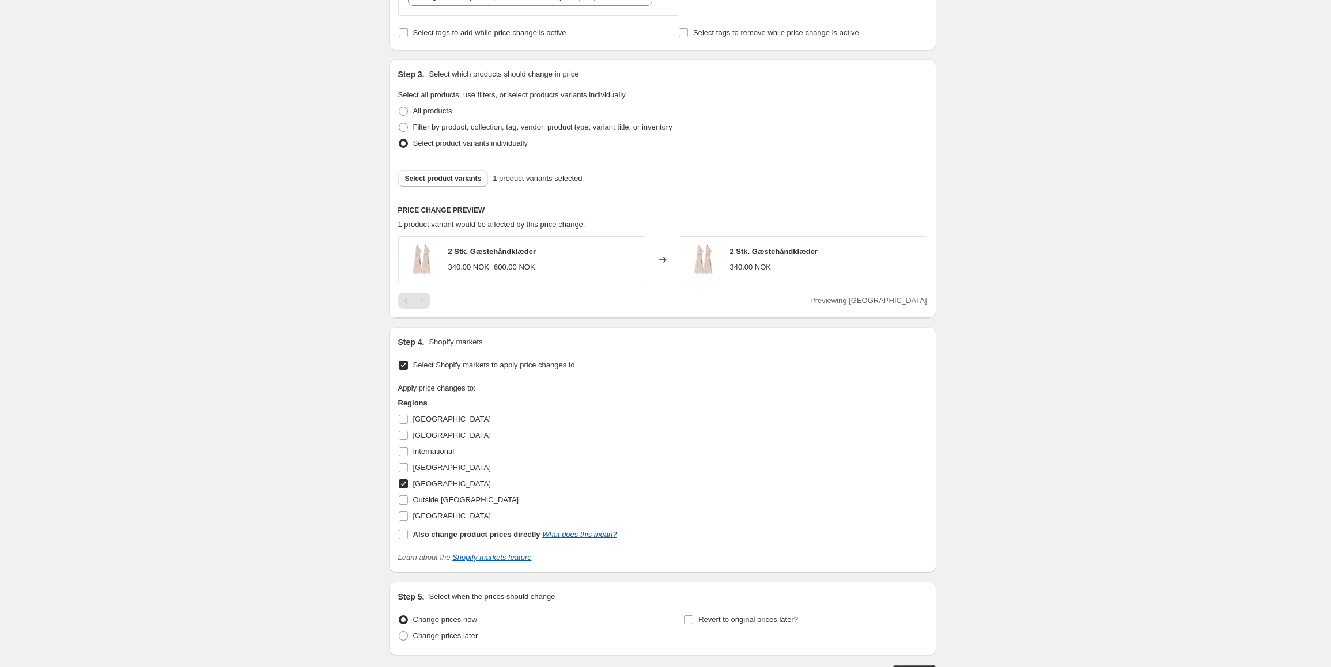
scroll to position [403, 0]
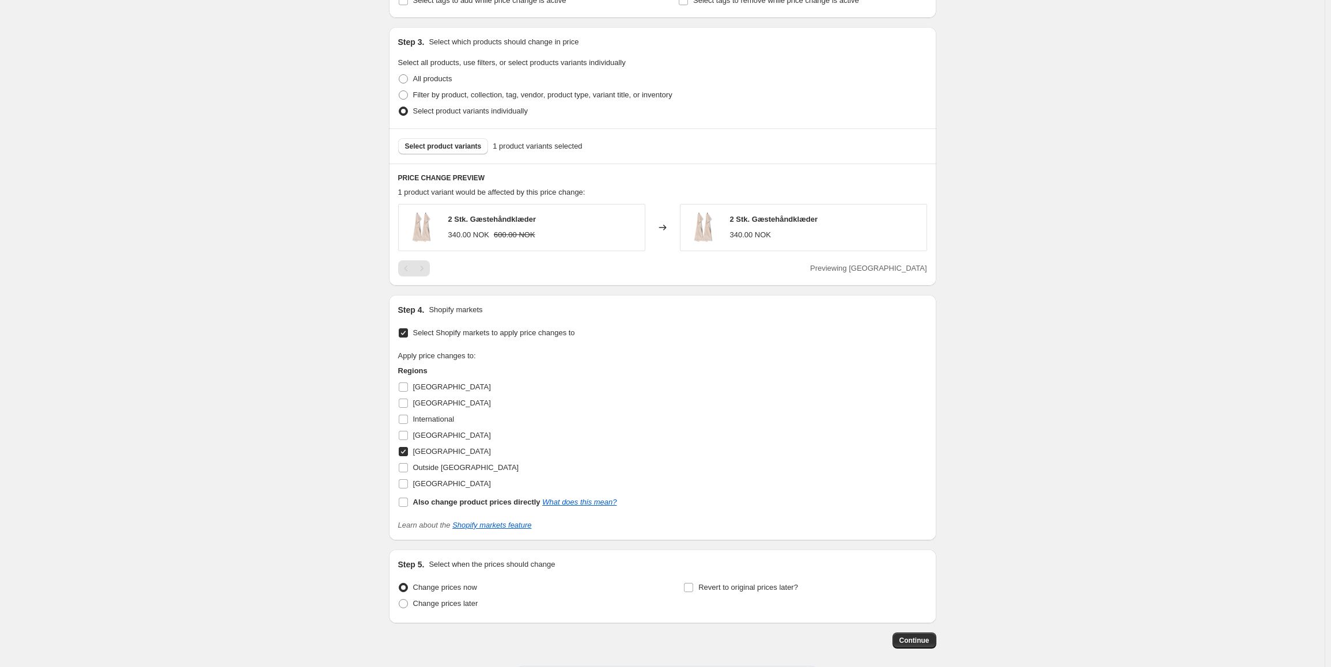
type input "320.00"
click at [408, 455] on input "[GEOGRAPHIC_DATA]" at bounding box center [403, 451] width 9 height 9
checkbox input "false"
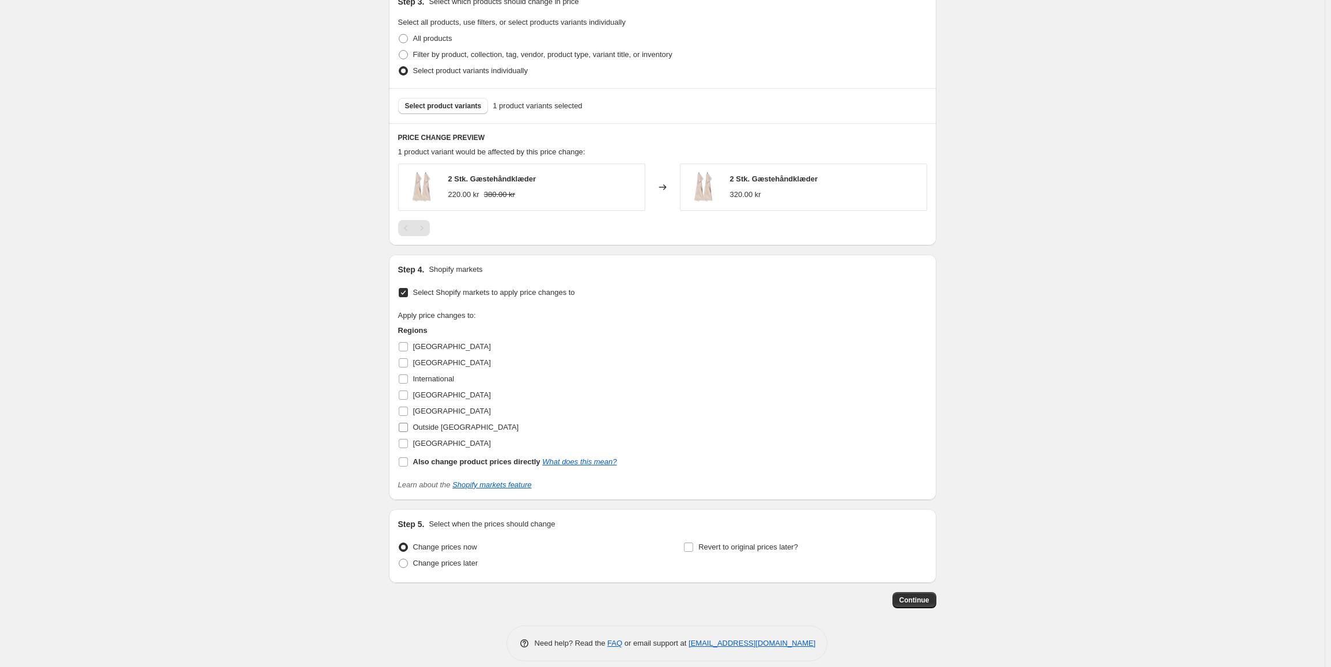
scroll to position [456, 0]
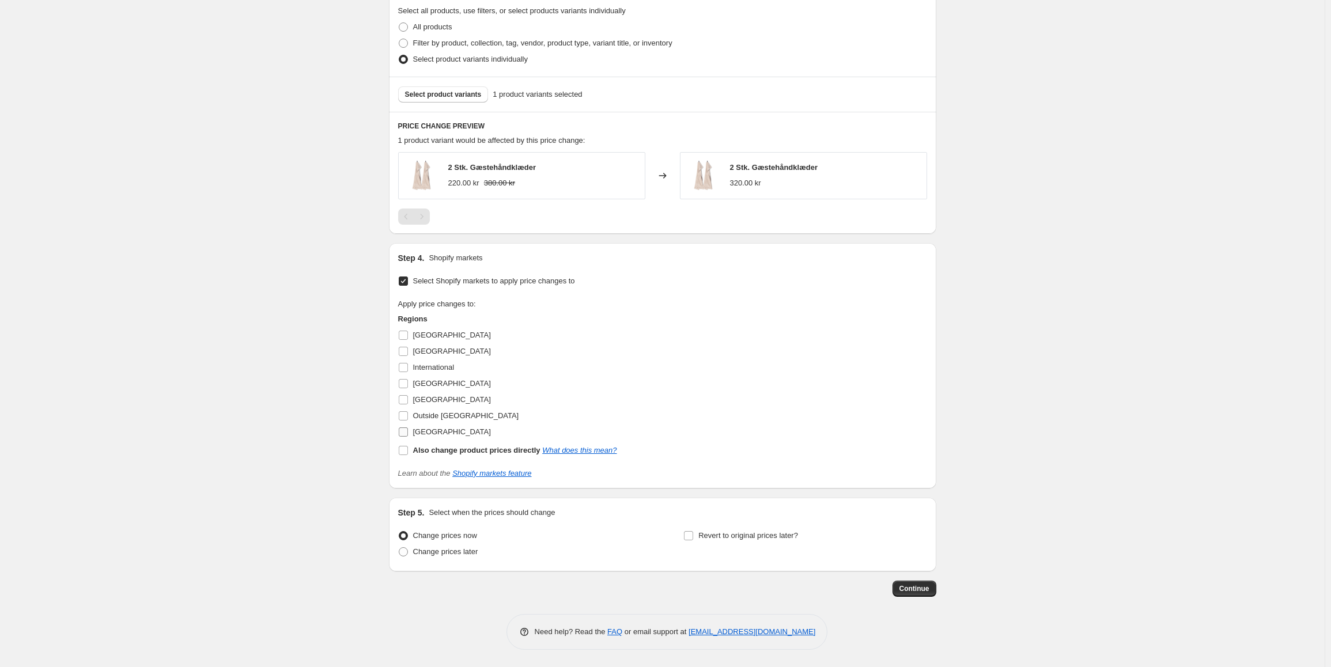
click at [408, 432] on span at bounding box center [403, 432] width 10 height 10
click at [408, 432] on input "[GEOGRAPHIC_DATA]" at bounding box center [403, 431] width 9 height 9
checkbox input "true"
drag, startPoint x: 936, startPoint y: 590, endPoint x: 722, endPoint y: 400, distance: 286.0
click at [725, 399] on div "Step 1. Optionally give your price [MEDICAL_DATA] a title (eg "March 30% off sa…" at bounding box center [658, 88] width 556 height 1017
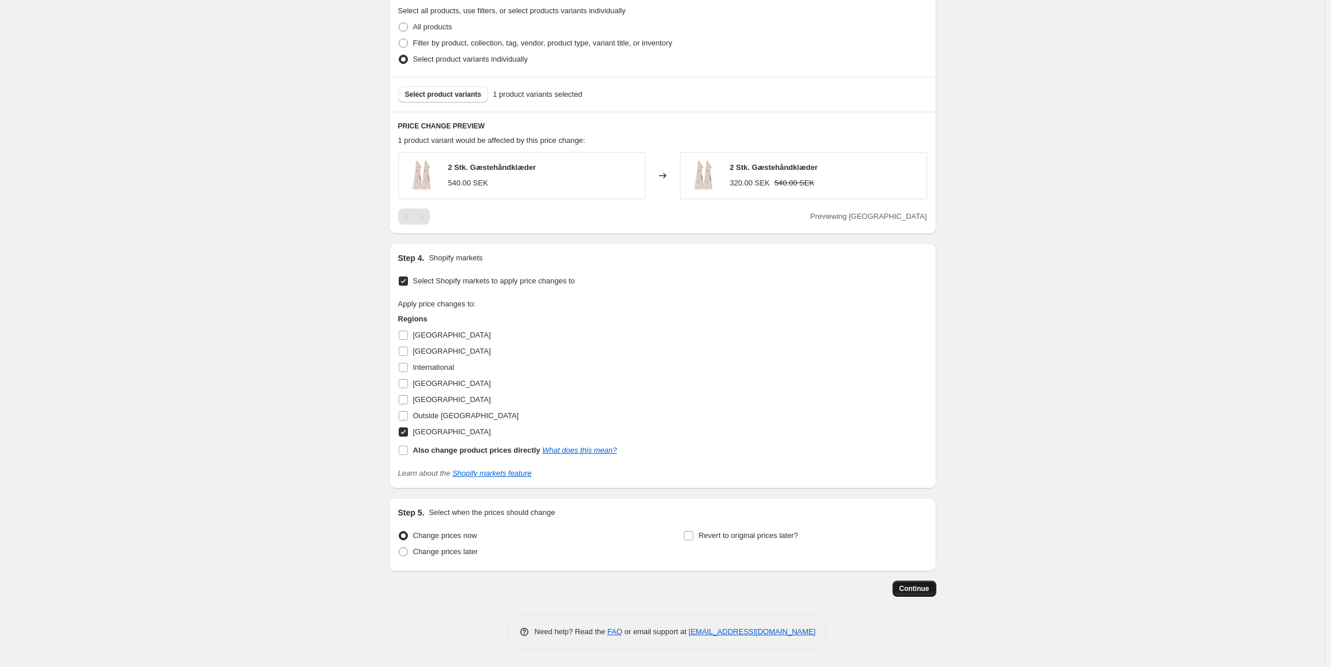
click at [911, 592] on span "Continue" at bounding box center [914, 588] width 30 height 9
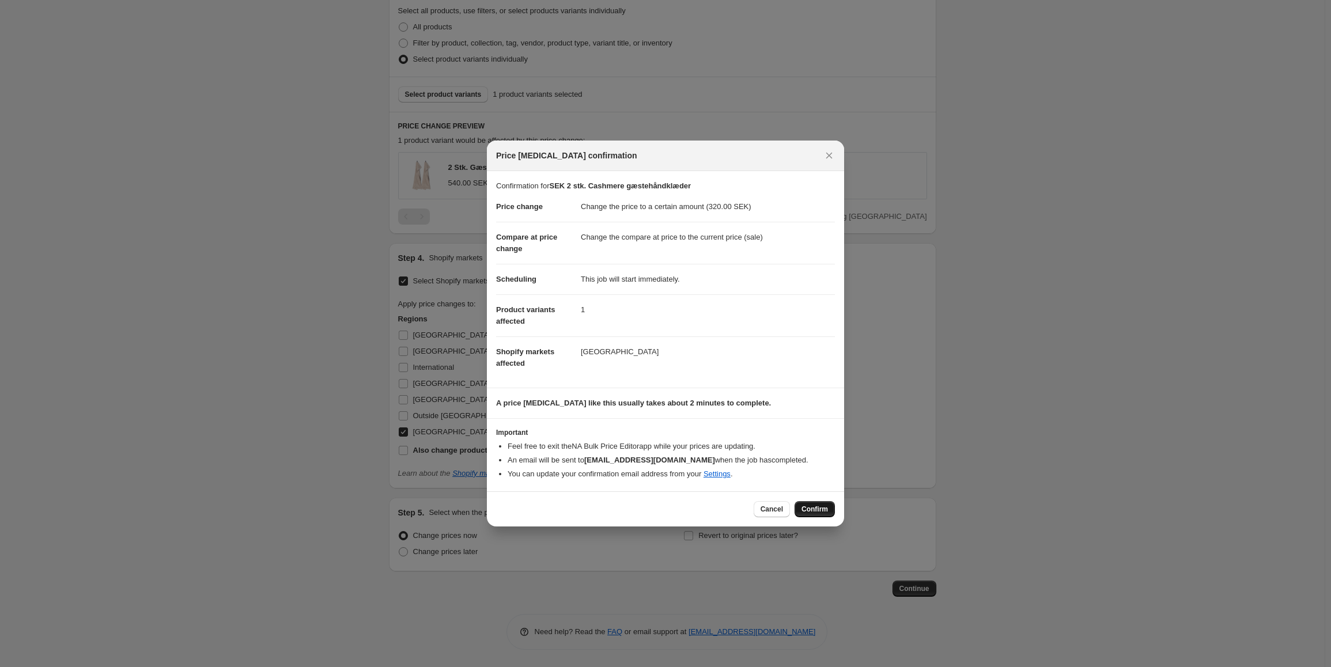
click at [817, 509] on span "Confirm" at bounding box center [814, 509] width 26 height 9
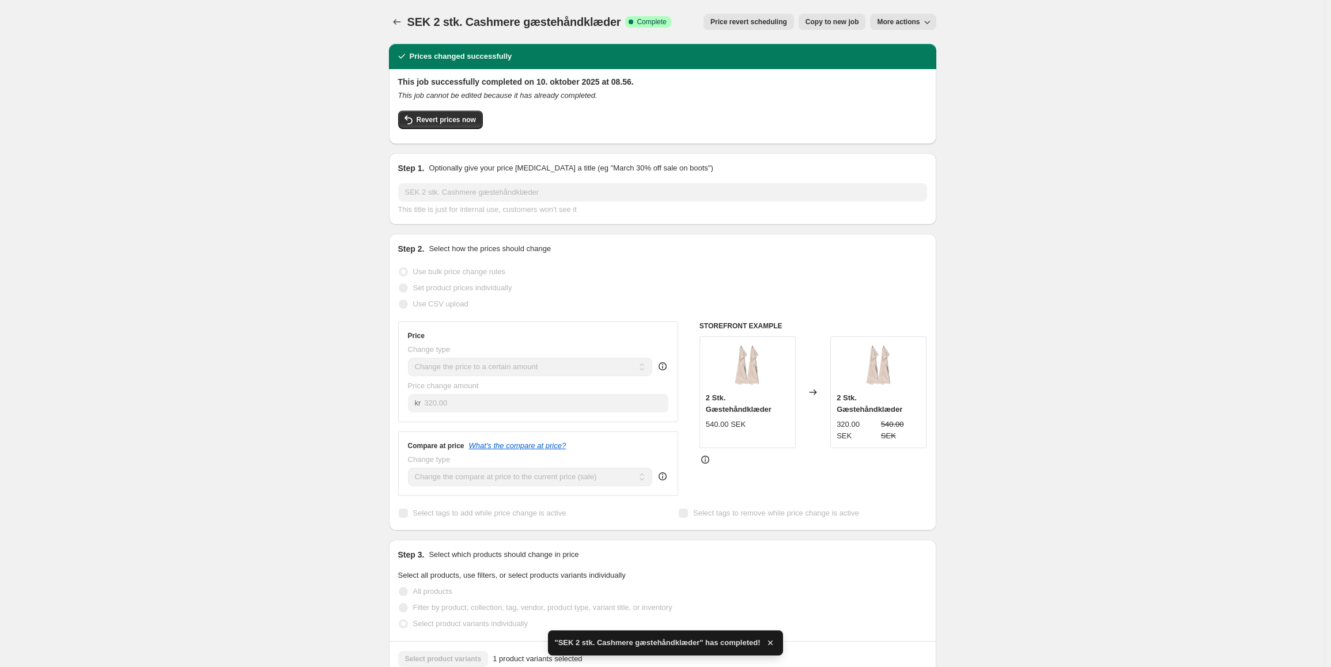
click at [818, 25] on span "Copy to new job" at bounding box center [832, 21] width 54 height 9
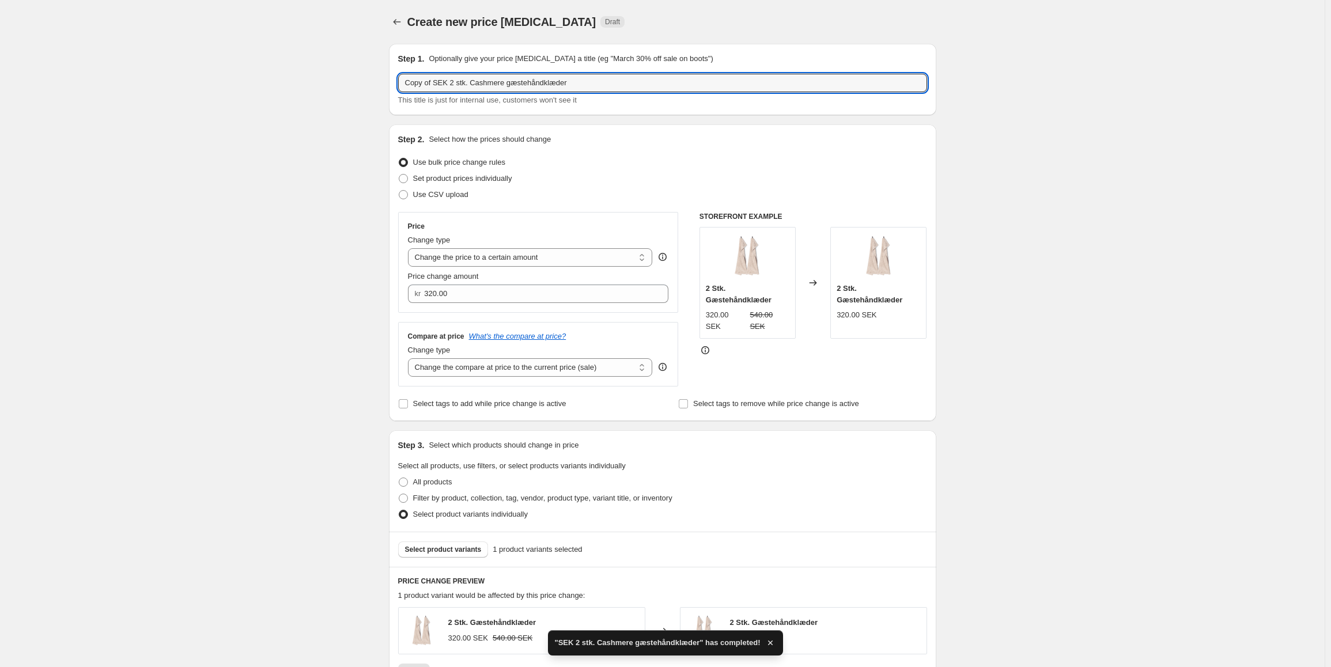
drag, startPoint x: 434, startPoint y: 86, endPoint x: 340, endPoint y: 91, distance: 94.0
click at [340, 91] on div "Create new price [MEDICAL_DATA]. This page is ready Create new price [MEDICAL_D…" at bounding box center [662, 561] width 1324 height 1122
drag, startPoint x: 425, startPoint y: 83, endPoint x: 436, endPoint y: 82, distance: 11.0
click at [436, 82] on input "SEK 2 stk. Cashmere gæstehåndklæder" at bounding box center [662, 83] width 529 height 18
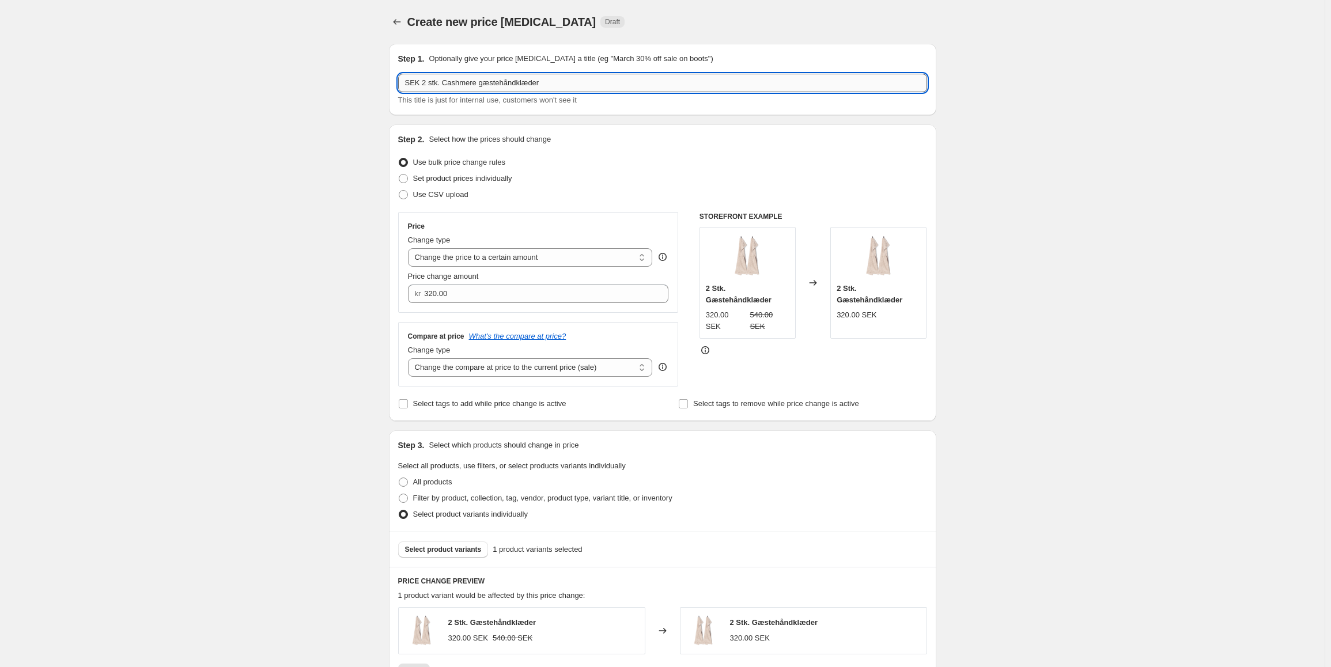
drag, startPoint x: 496, startPoint y: 84, endPoint x: 476, endPoint y: 85, distance: 19.6
click at [476, 85] on input "SEK 2 stk. Cashmere gæstehåndklæder" at bounding box center [662, 83] width 529 height 18
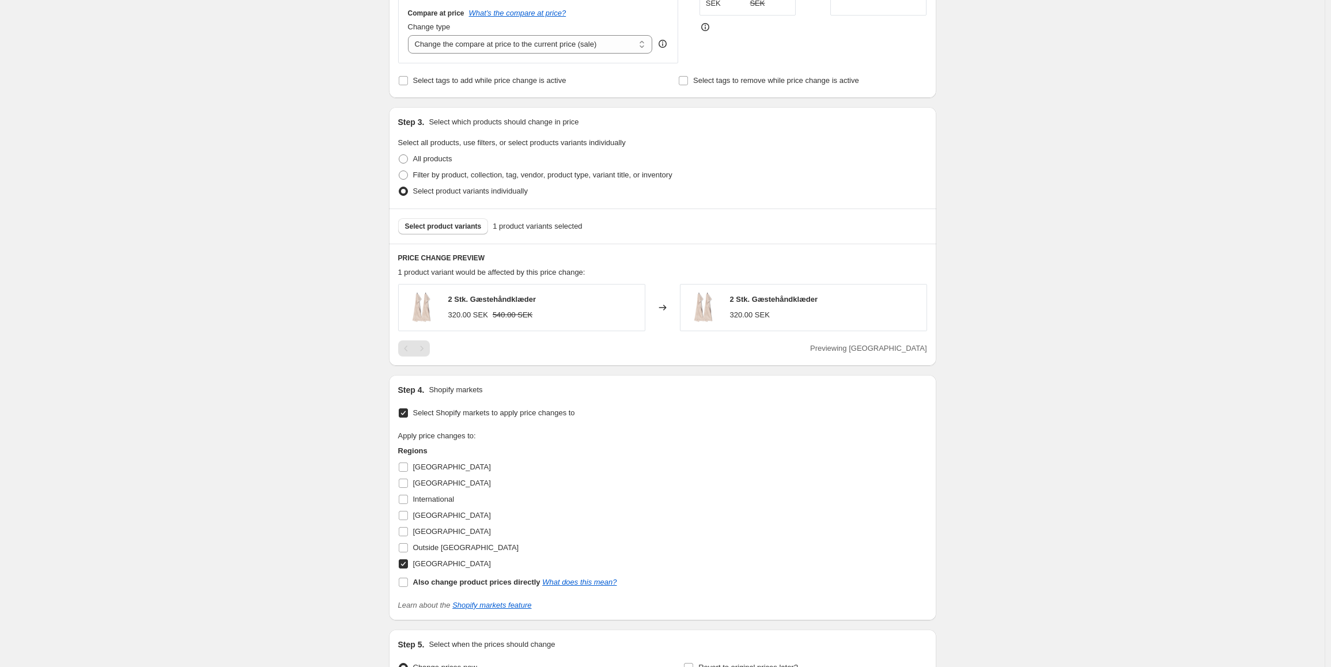
scroll to position [403, 0]
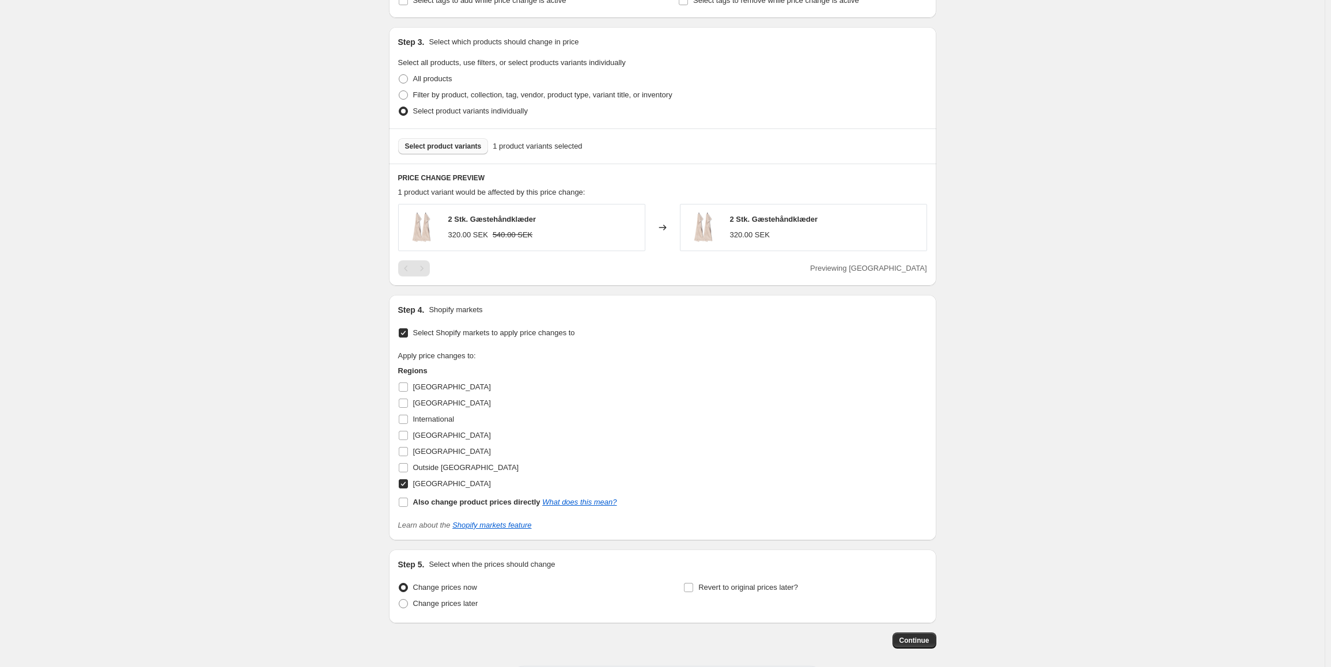
type input "SEK 2 stk. Cashmere håndklæder"
click at [473, 153] on button "Select product variants" at bounding box center [443, 146] width 90 height 16
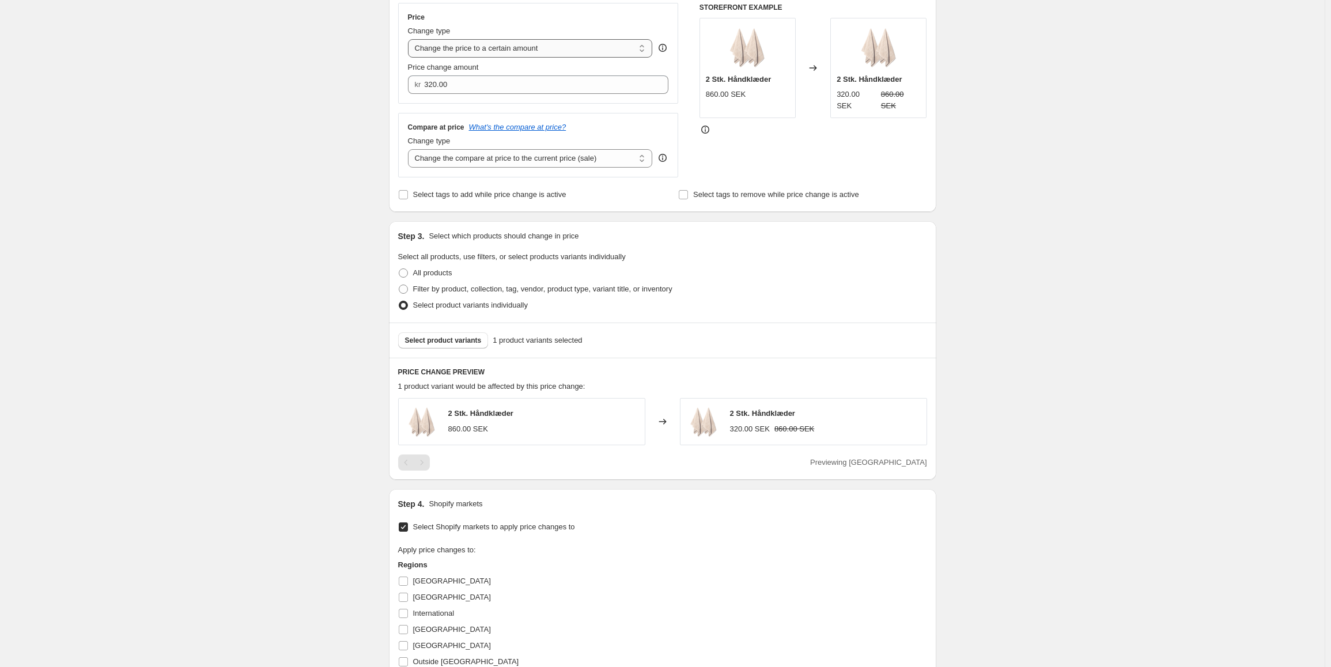
scroll to position [173, 0]
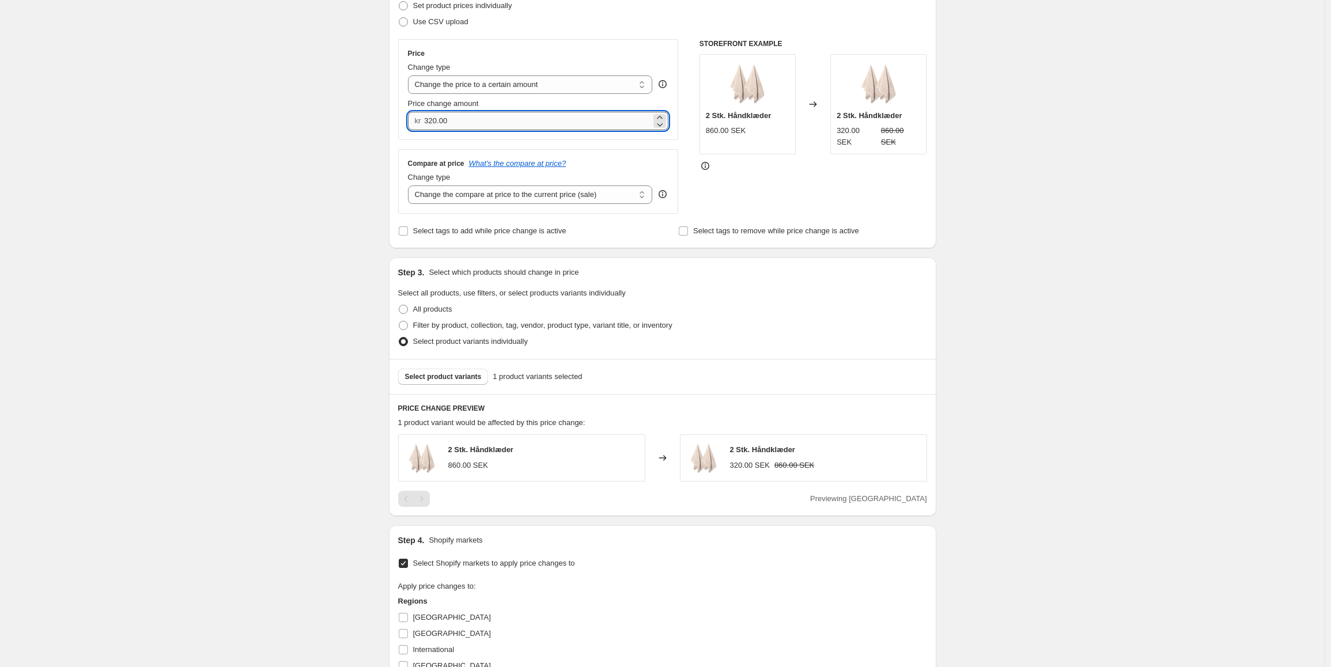
click at [458, 117] on input "320.00" at bounding box center [537, 121] width 227 height 18
type input "470.00"
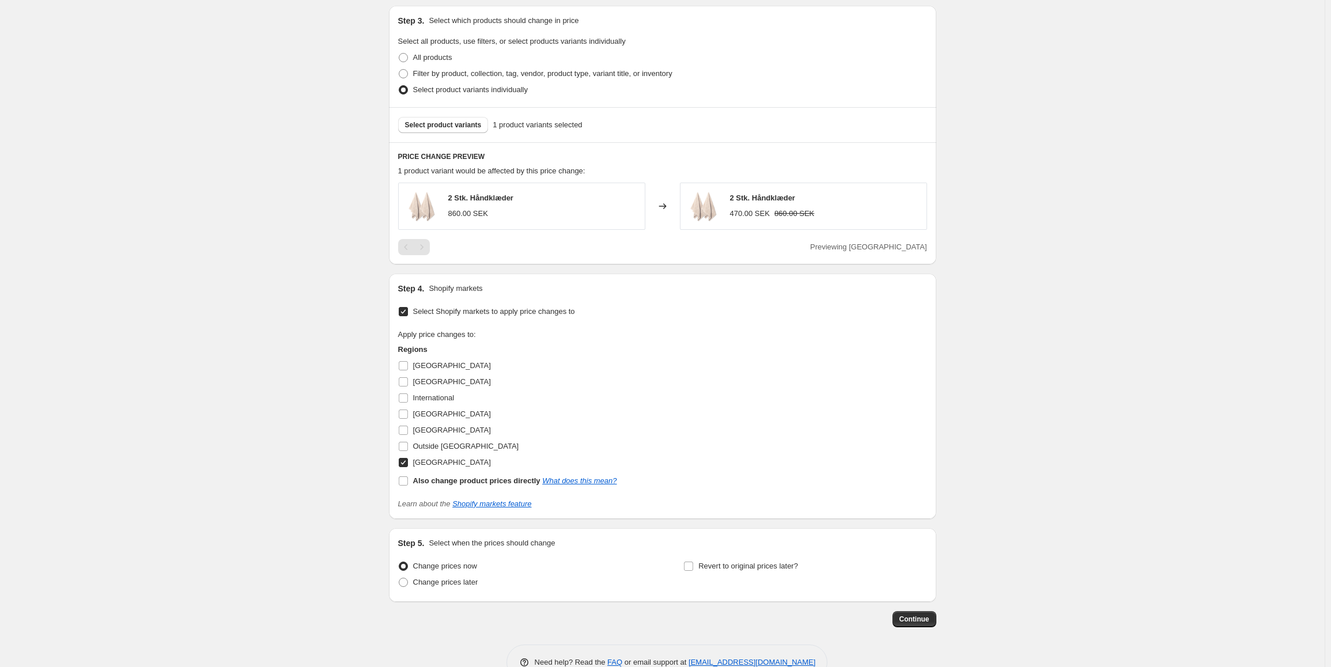
scroll to position [456, 0]
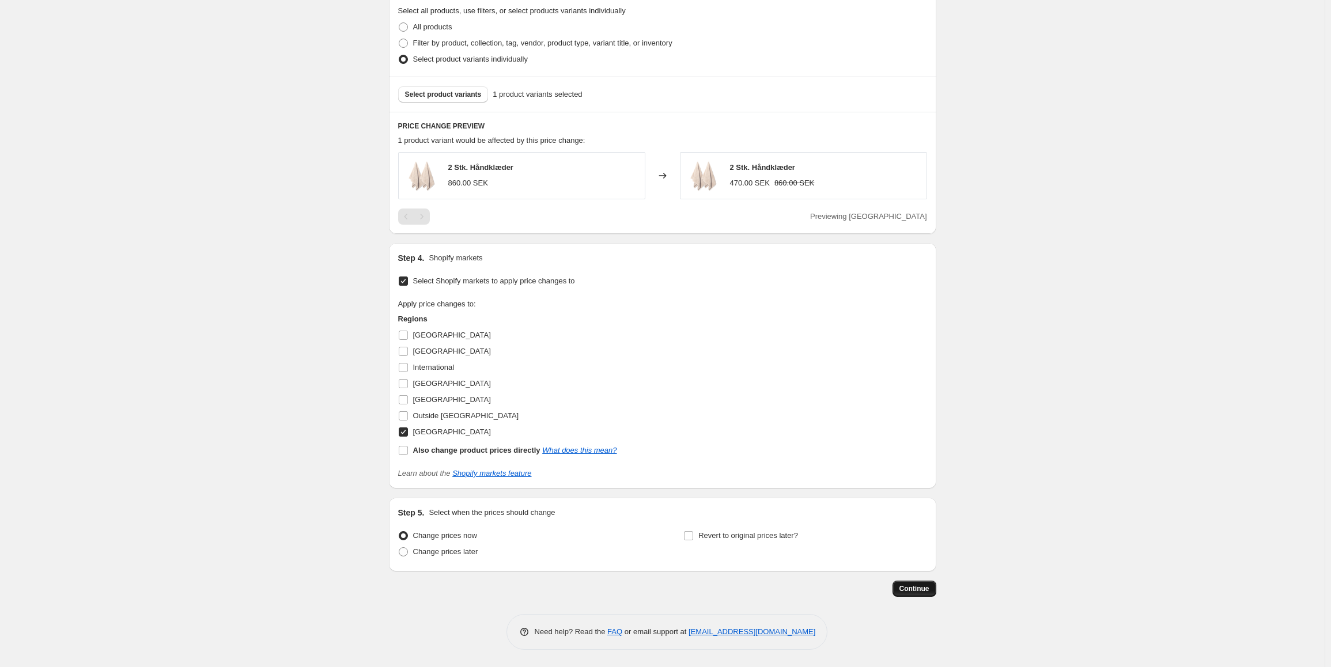
click at [908, 583] on button "Continue" at bounding box center [914, 589] width 44 height 16
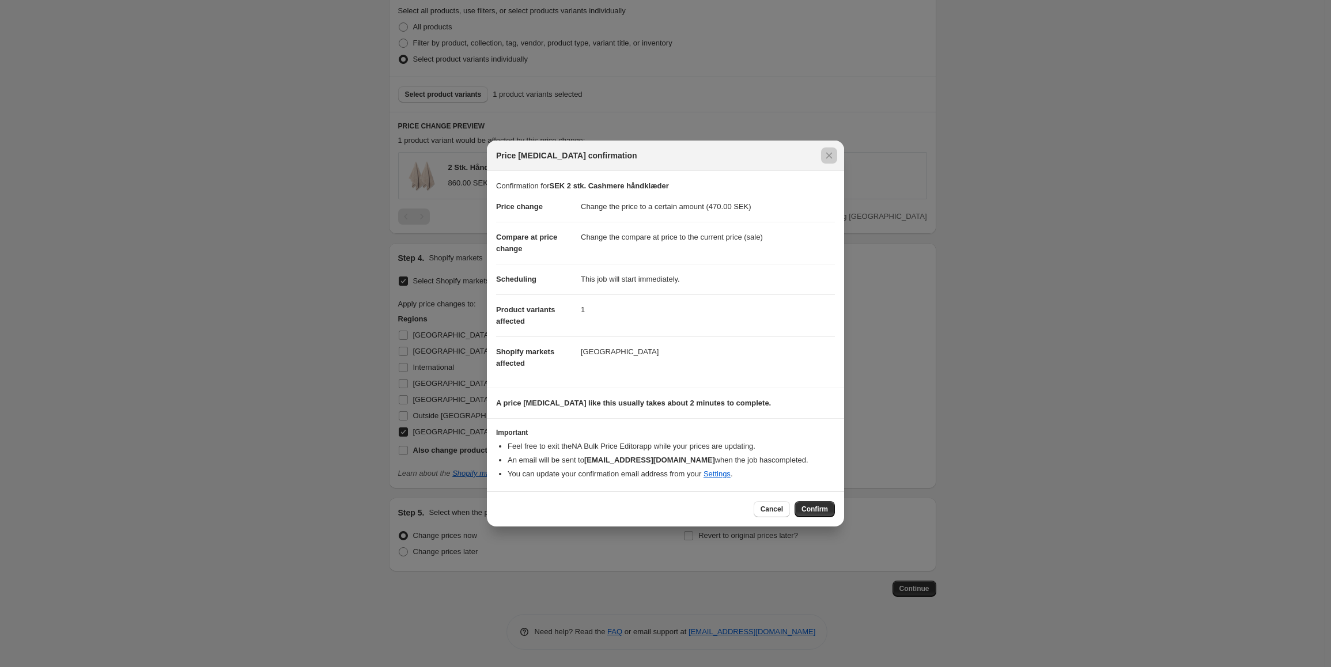
click at [825, 528] on div at bounding box center [665, 333] width 1331 height 667
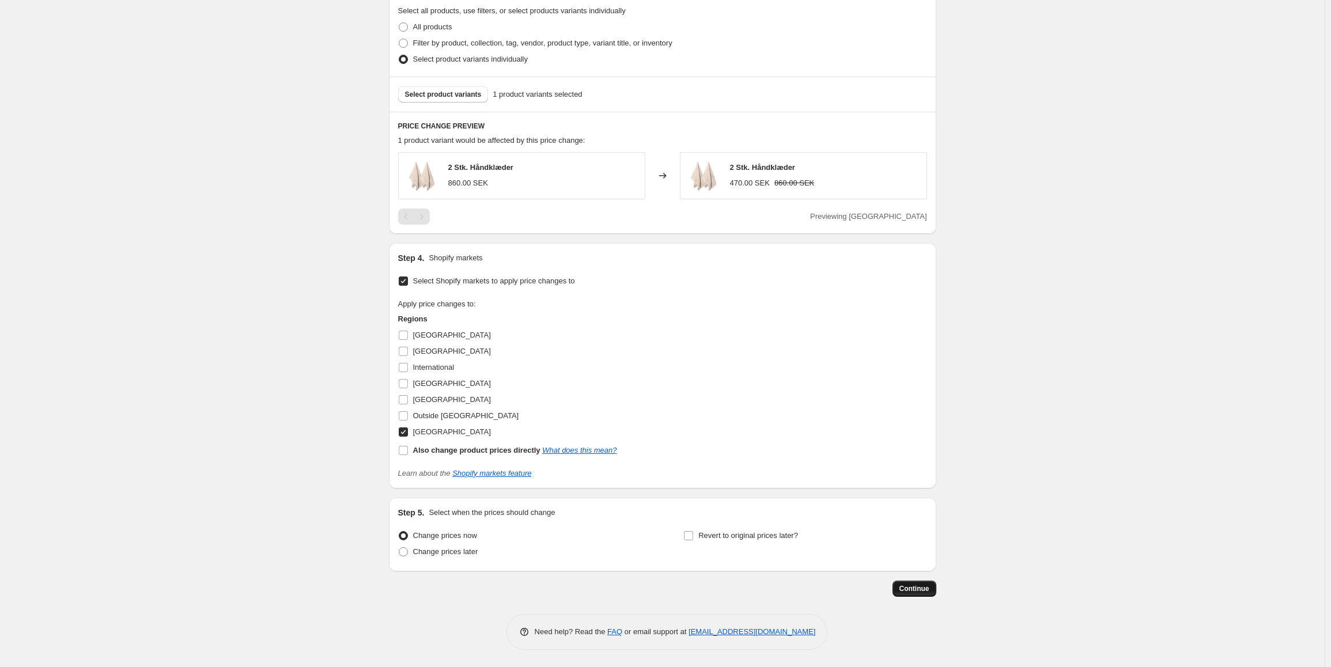
click at [915, 596] on button "Continue" at bounding box center [914, 589] width 44 height 16
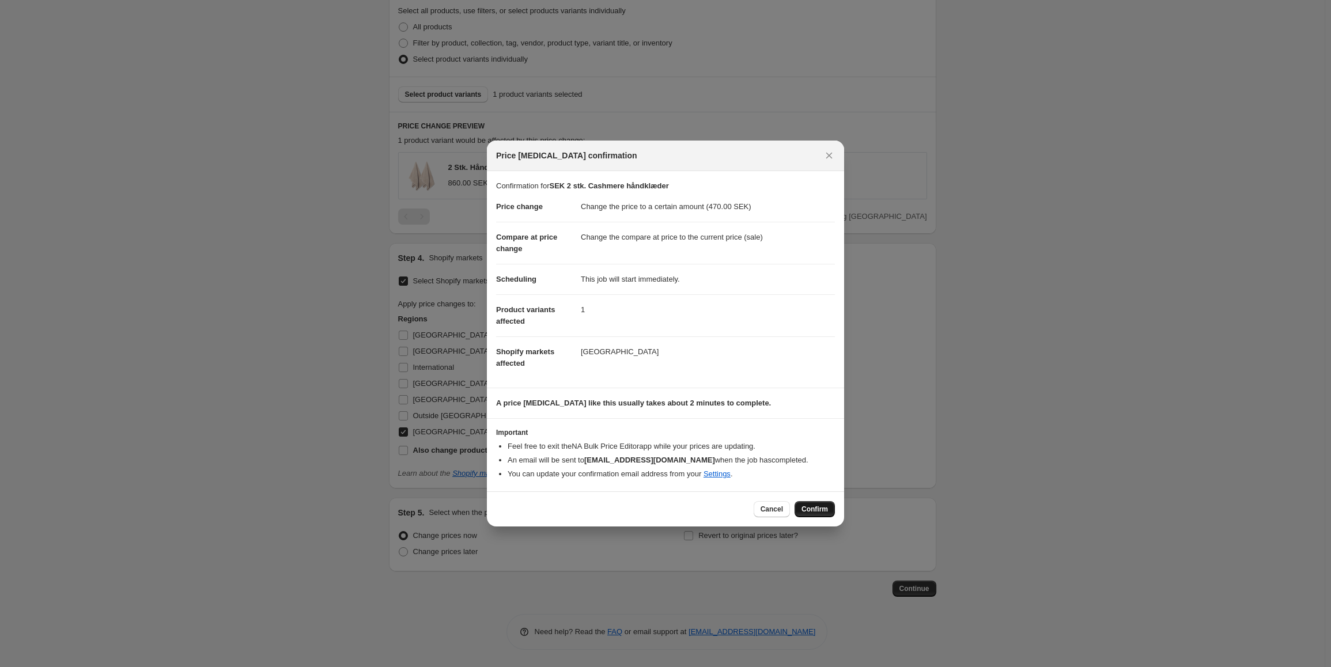
click at [820, 509] on span "Confirm" at bounding box center [814, 509] width 26 height 9
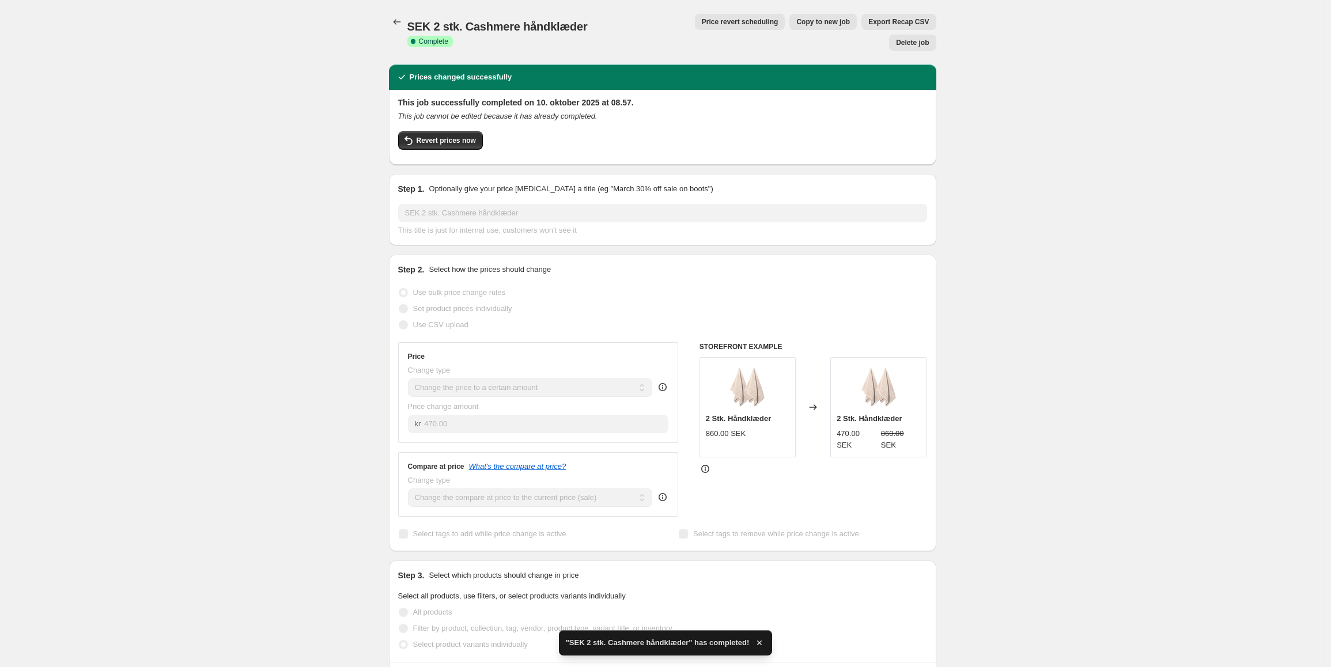
click at [796, 20] on span "Copy to new job" at bounding box center [823, 21] width 54 height 9
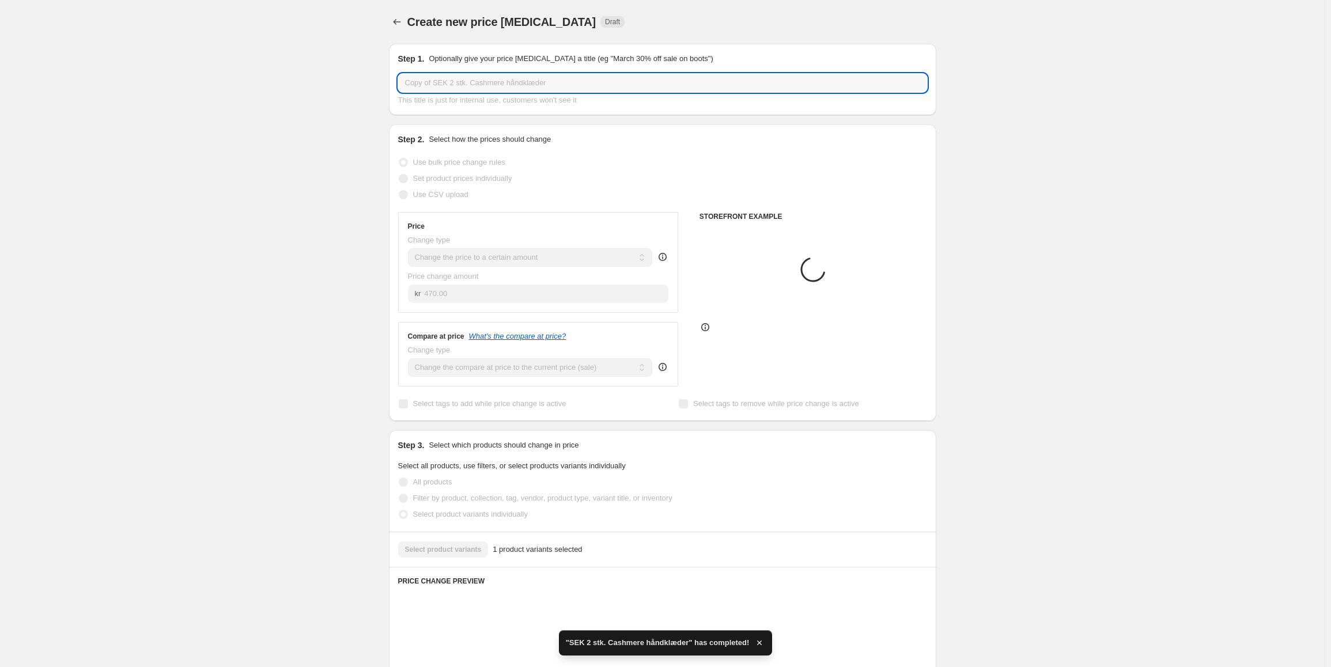
click at [465, 85] on input "Copy of SEK 2 stk. Cashmere håndklæder" at bounding box center [662, 83] width 529 height 18
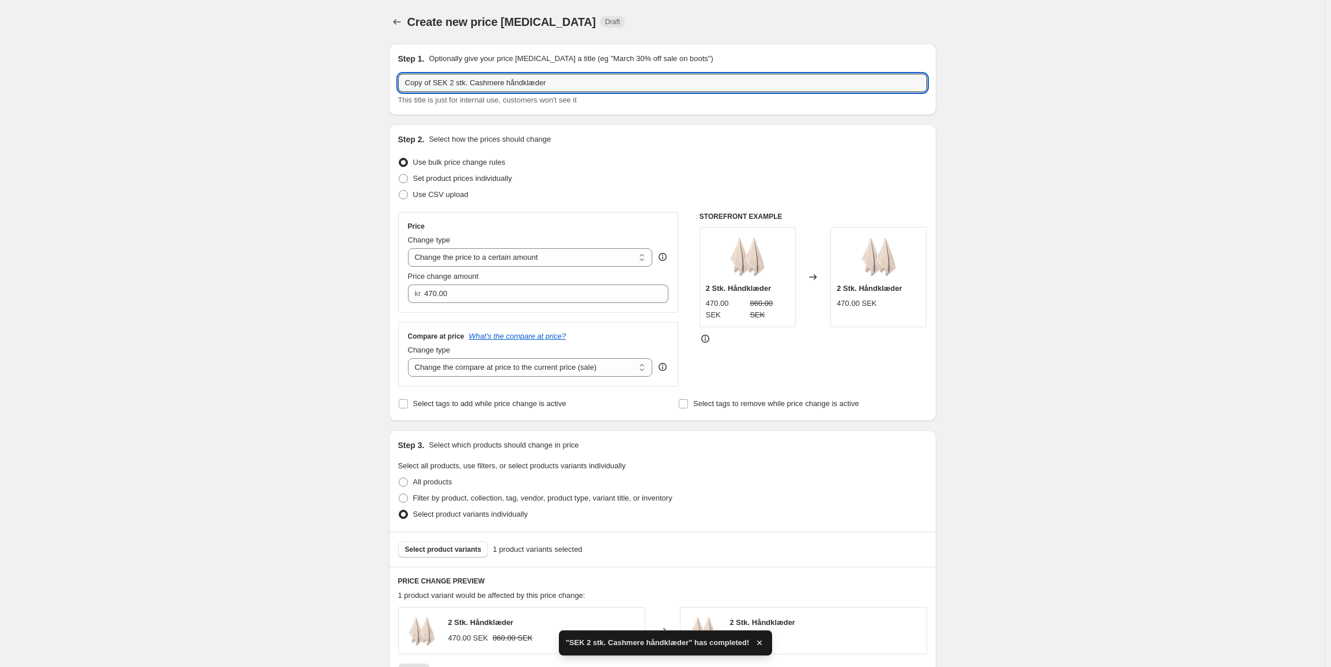
drag, startPoint x: 433, startPoint y: 80, endPoint x: 350, endPoint y: 79, distance: 83.5
click at [350, 79] on div "Create new price [MEDICAL_DATA]. This page is ready Create new price [MEDICAL_D…" at bounding box center [662, 561] width 1324 height 1122
click at [501, 75] on input "SEK 2 stk. Cashmere håndklæder" at bounding box center [662, 83] width 529 height 18
click at [479, 83] on input "SEK 2 stk. Cashmere håndklæder" at bounding box center [662, 83] width 529 height 18
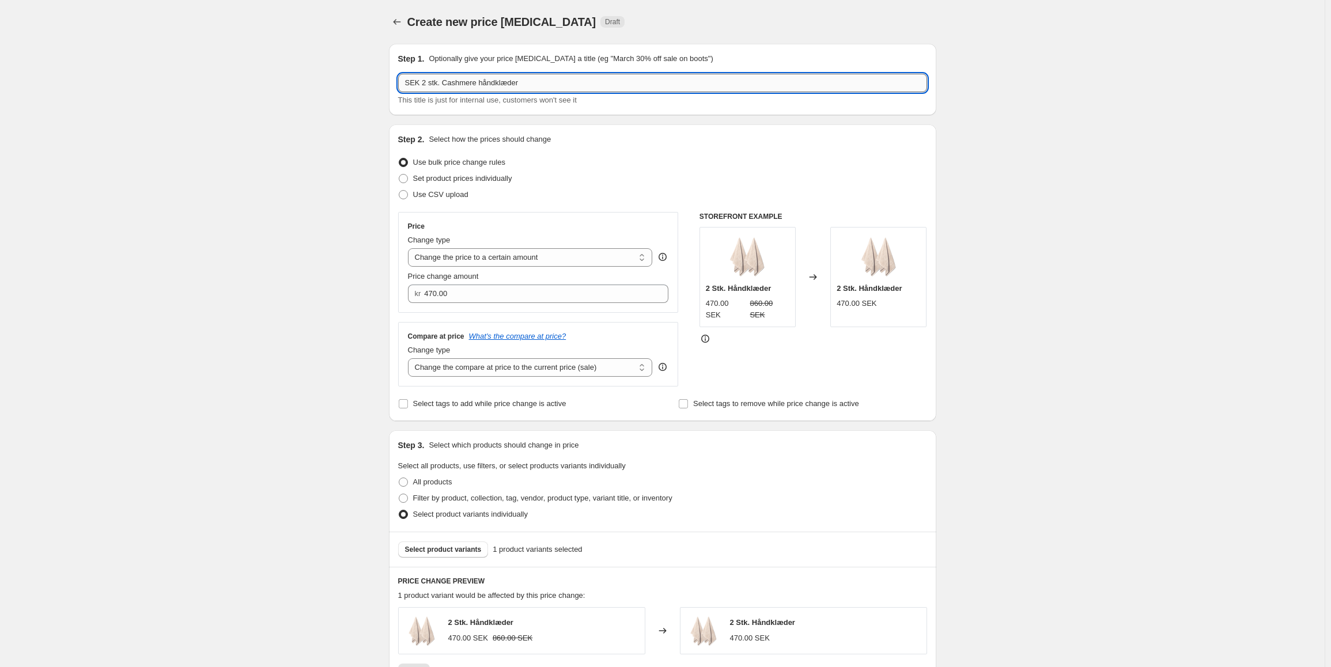
click at [477, 84] on input "SEK 2 stk. Cashmere håndklæder" at bounding box center [662, 83] width 529 height 18
type input "SEK 2 stk. Cashmere badehåndklæder"
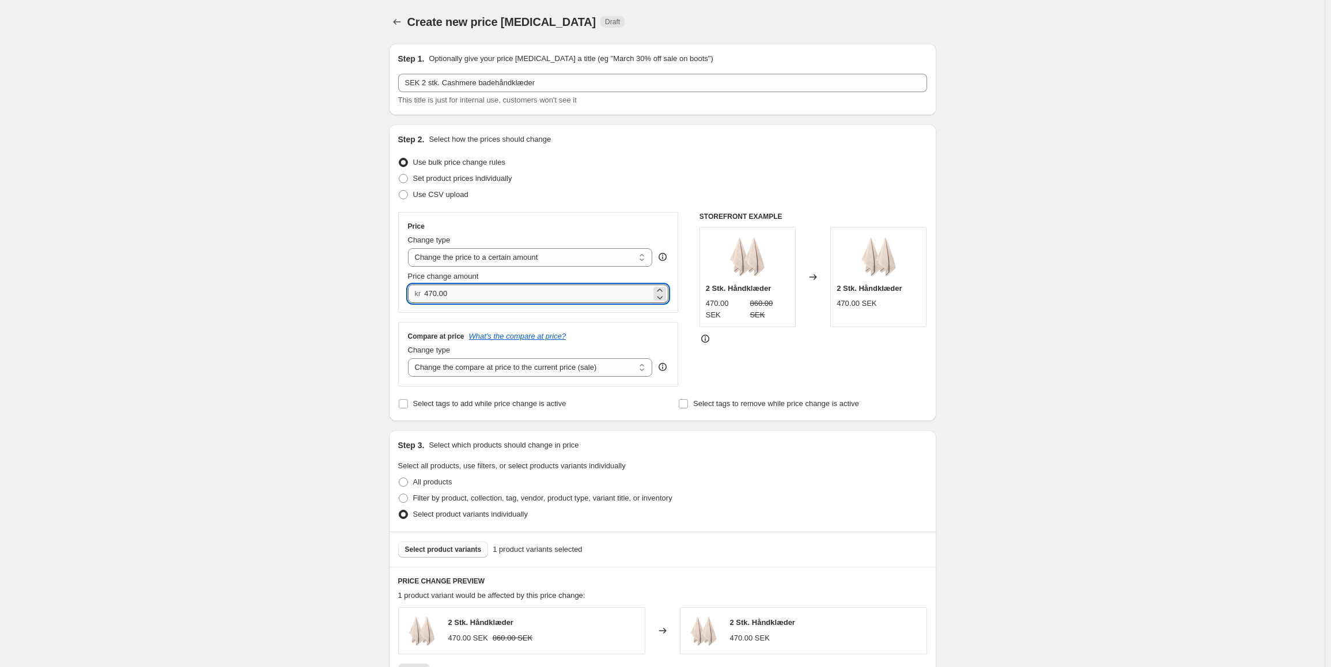
click at [450, 291] on input "470.00" at bounding box center [537, 294] width 227 height 18
click at [452, 291] on input "470.00" at bounding box center [537, 294] width 227 height 18
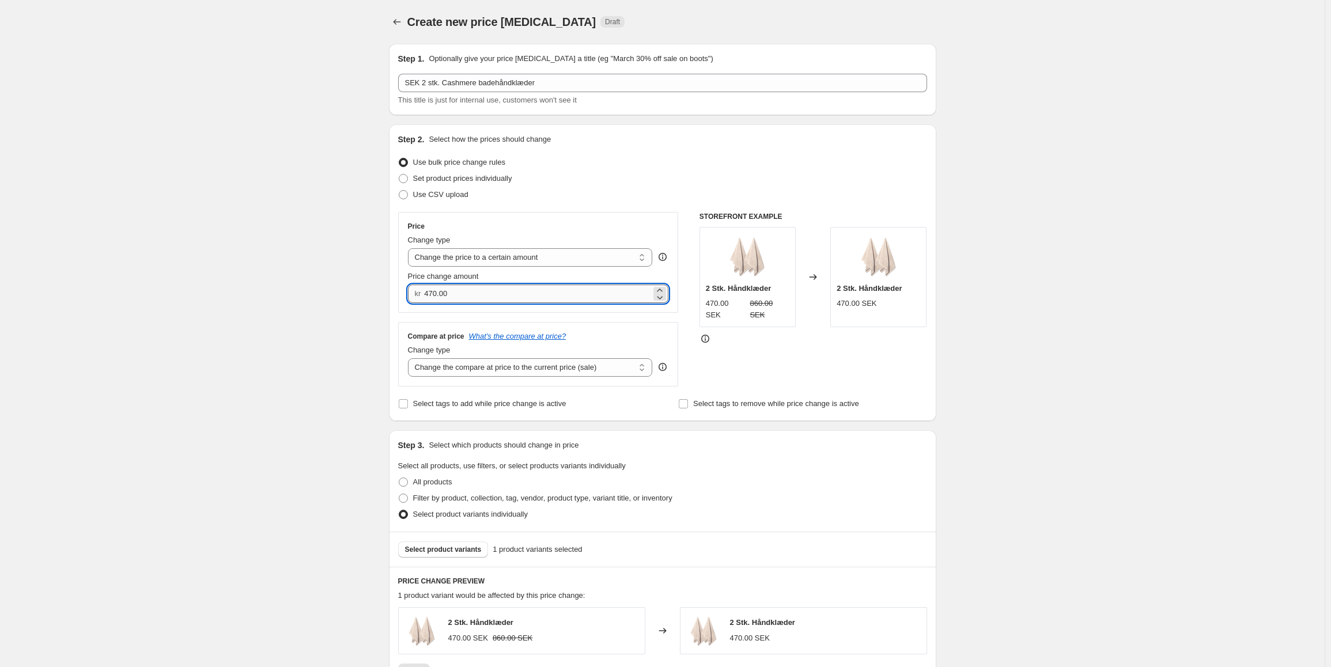
click at [452, 291] on input "470.00" at bounding box center [537, 294] width 227 height 18
drag, startPoint x: 452, startPoint y: 291, endPoint x: 407, endPoint y: 300, distance: 45.7
click at [407, 300] on div "Price Change type Change the price to a certain amount Change the price by a ce…" at bounding box center [538, 262] width 281 height 101
type input "3"
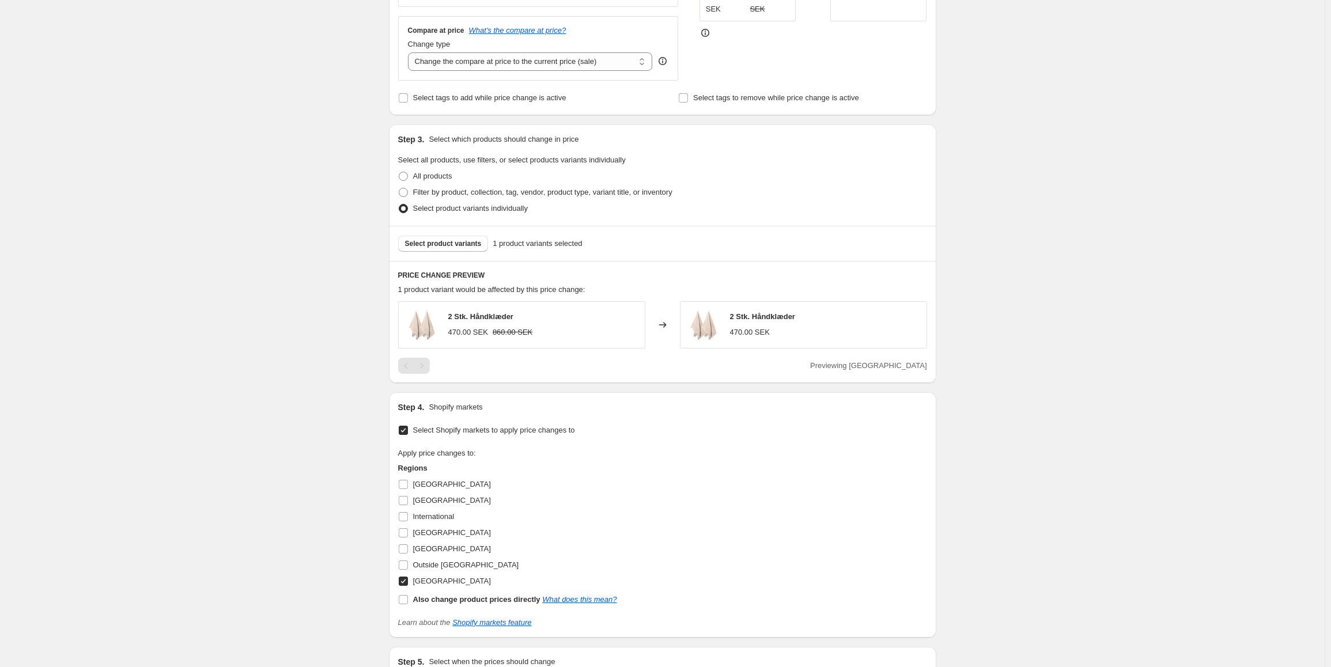
scroll to position [346, 0]
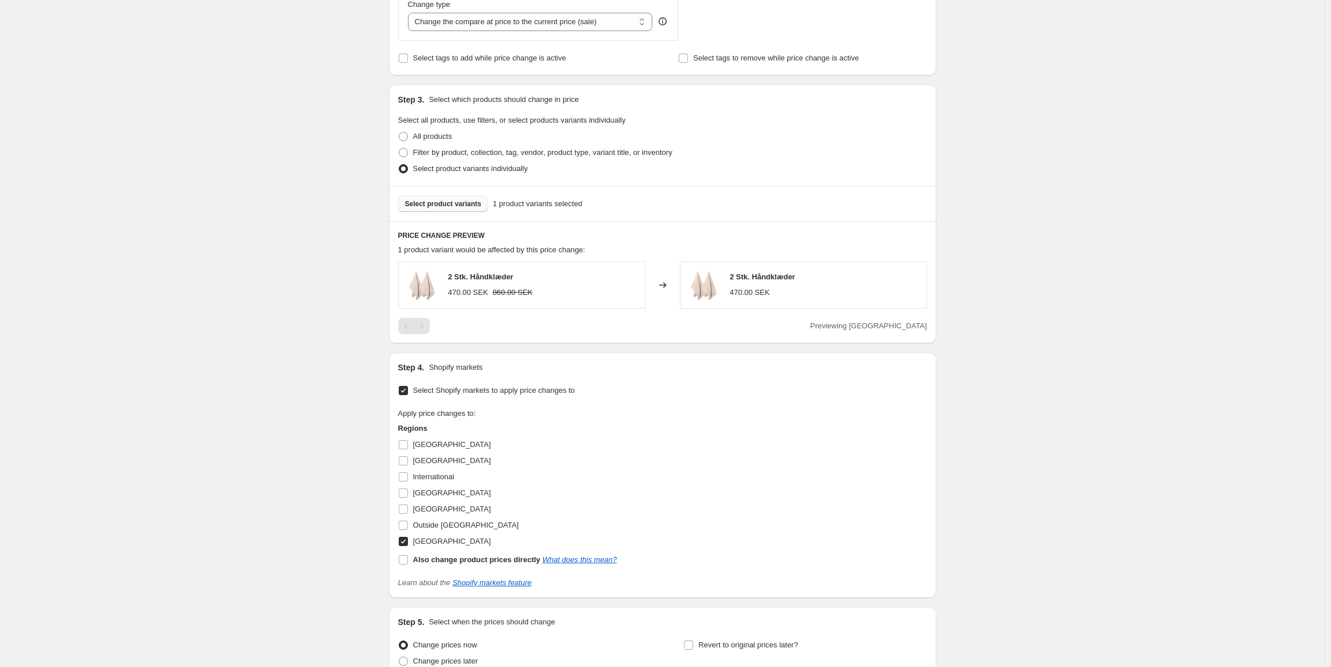
type input "620.00"
click at [446, 211] on button "Select product variants" at bounding box center [443, 204] width 90 height 16
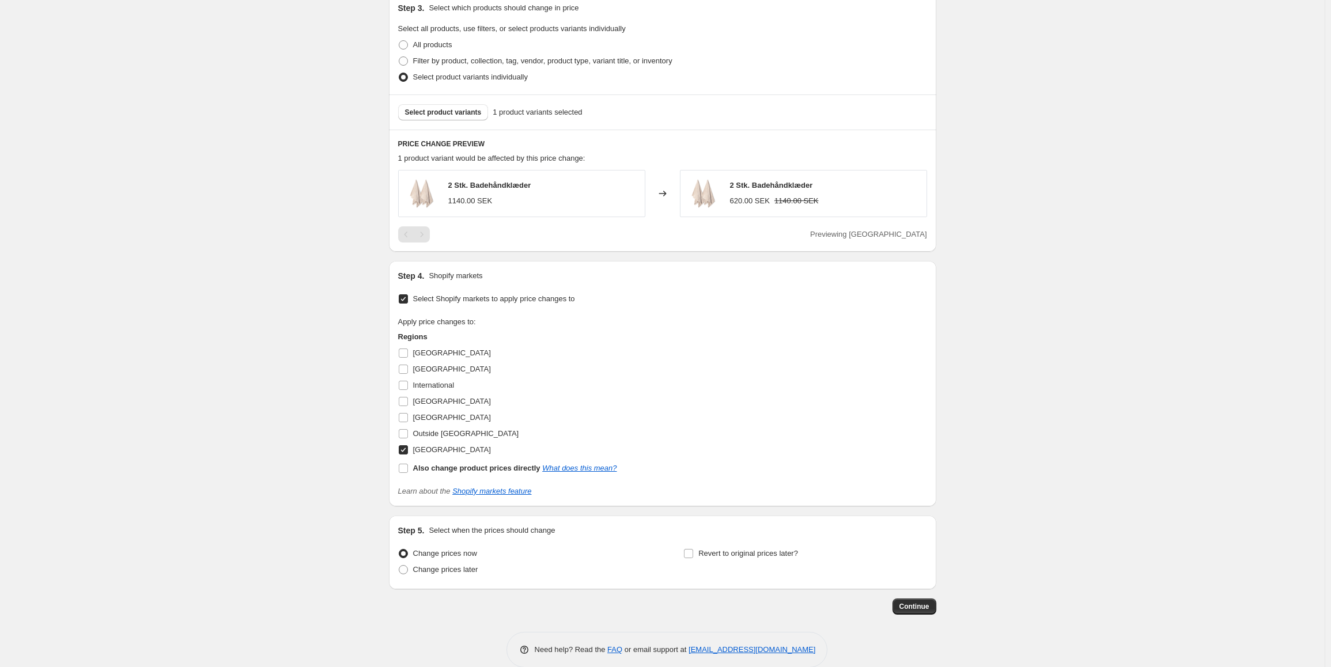
scroll to position [456, 0]
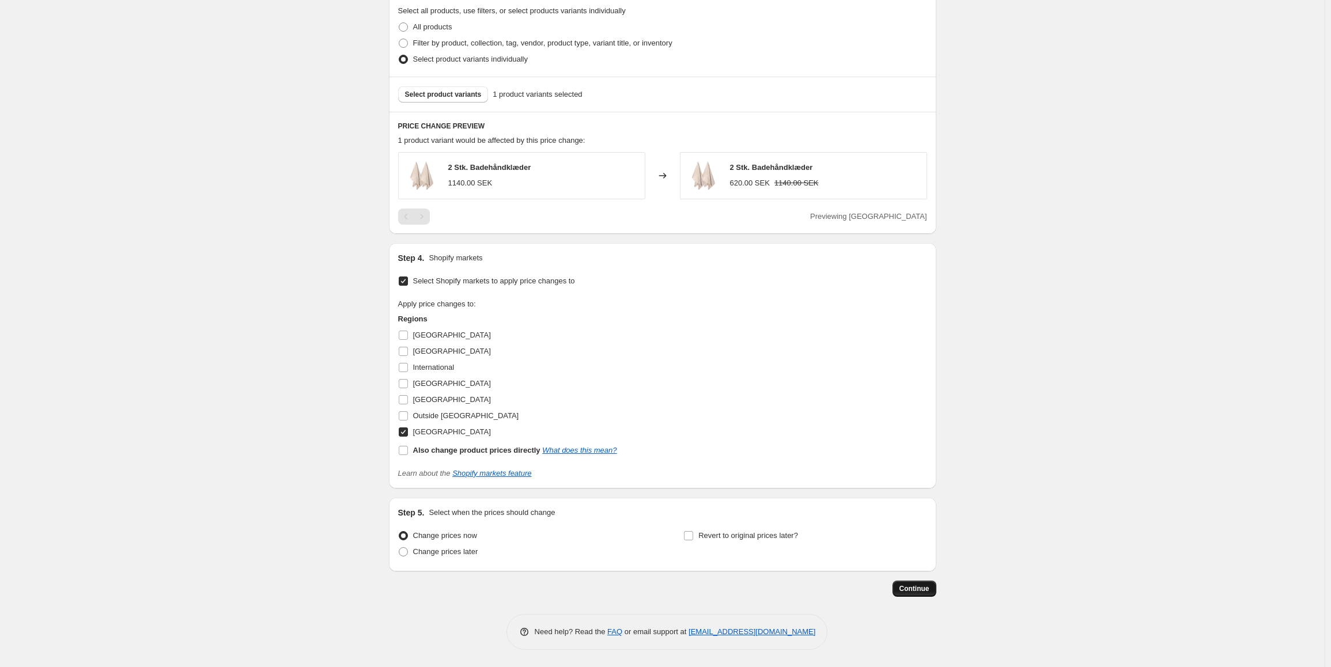
click at [934, 584] on button "Continue" at bounding box center [914, 589] width 44 height 16
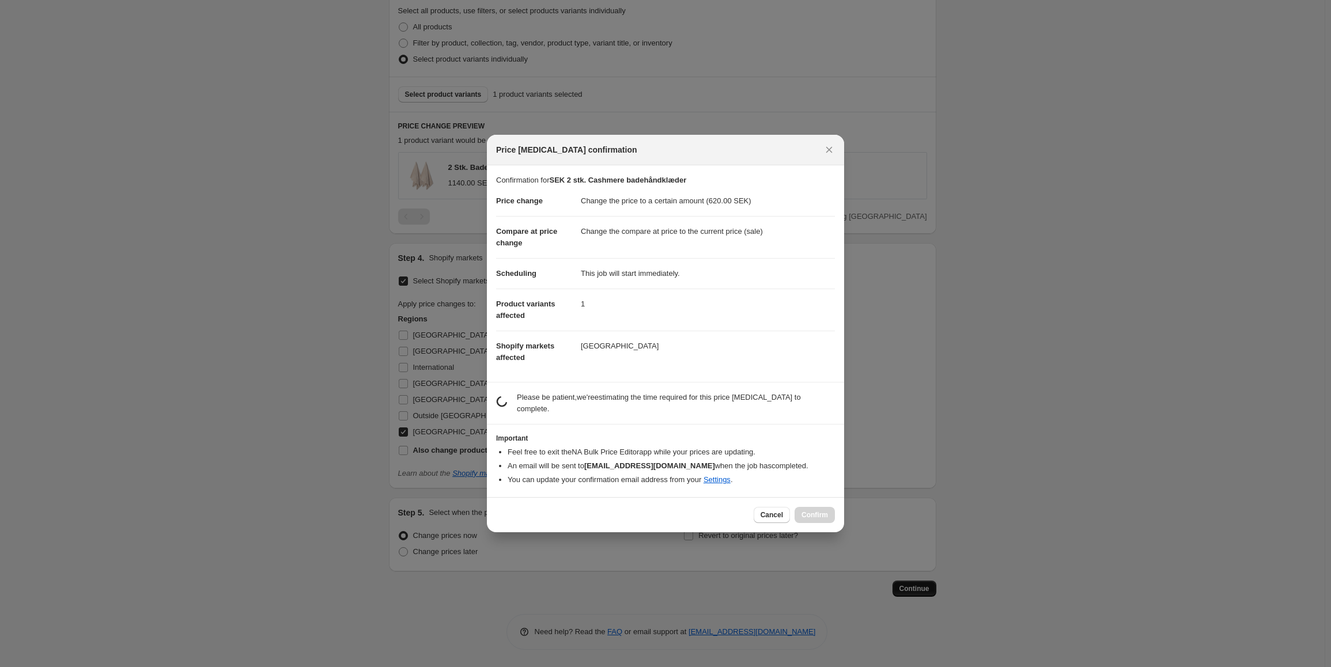
scroll to position [0, 0]
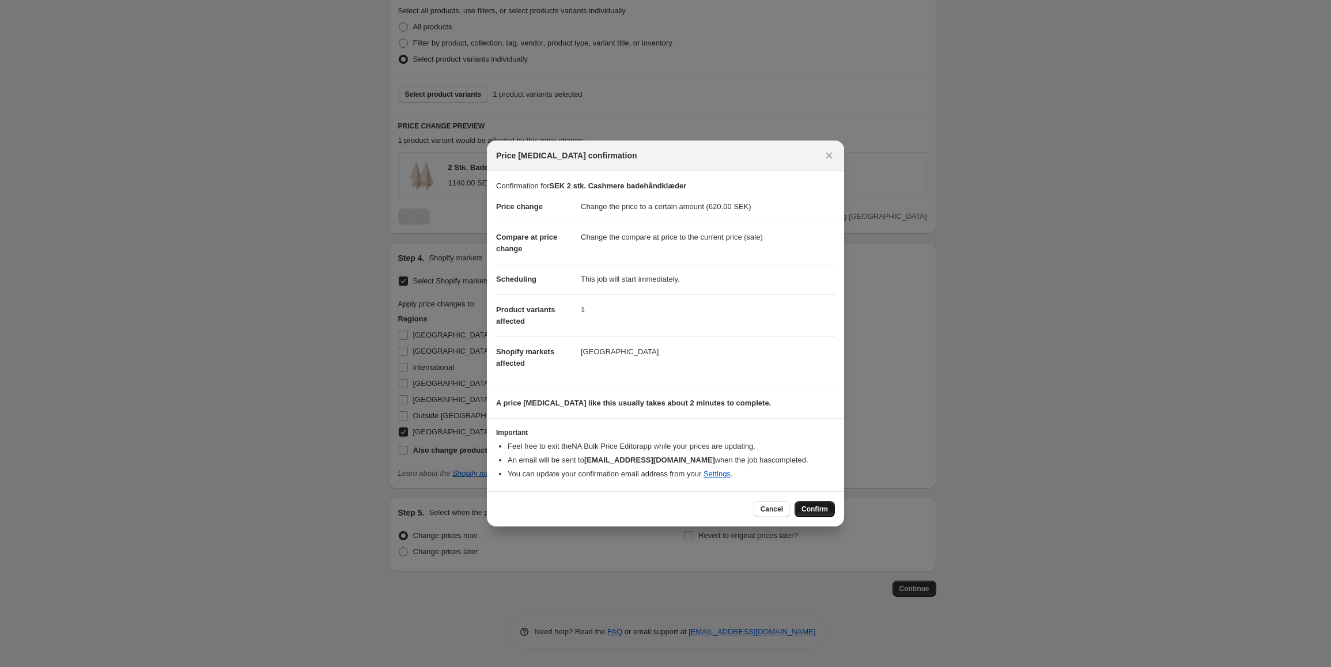
click at [832, 511] on button "Confirm" at bounding box center [814, 509] width 40 height 16
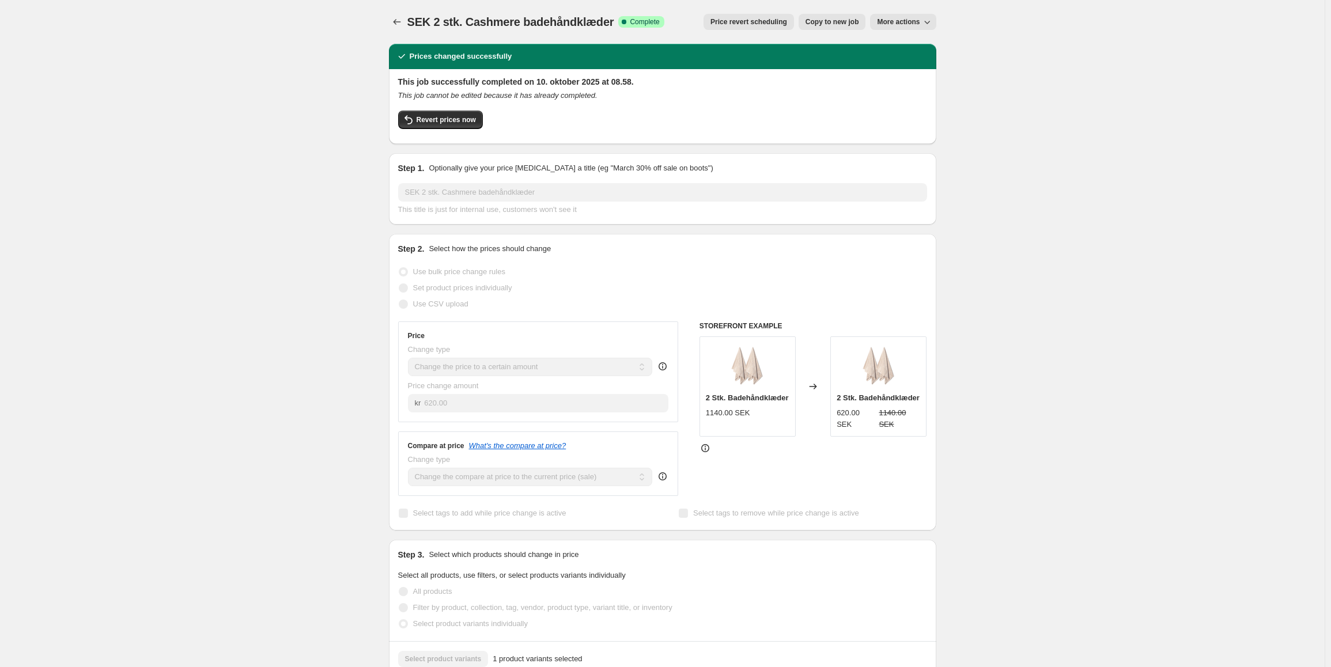
click at [823, 26] on span "Copy to new job" at bounding box center [832, 21] width 54 height 9
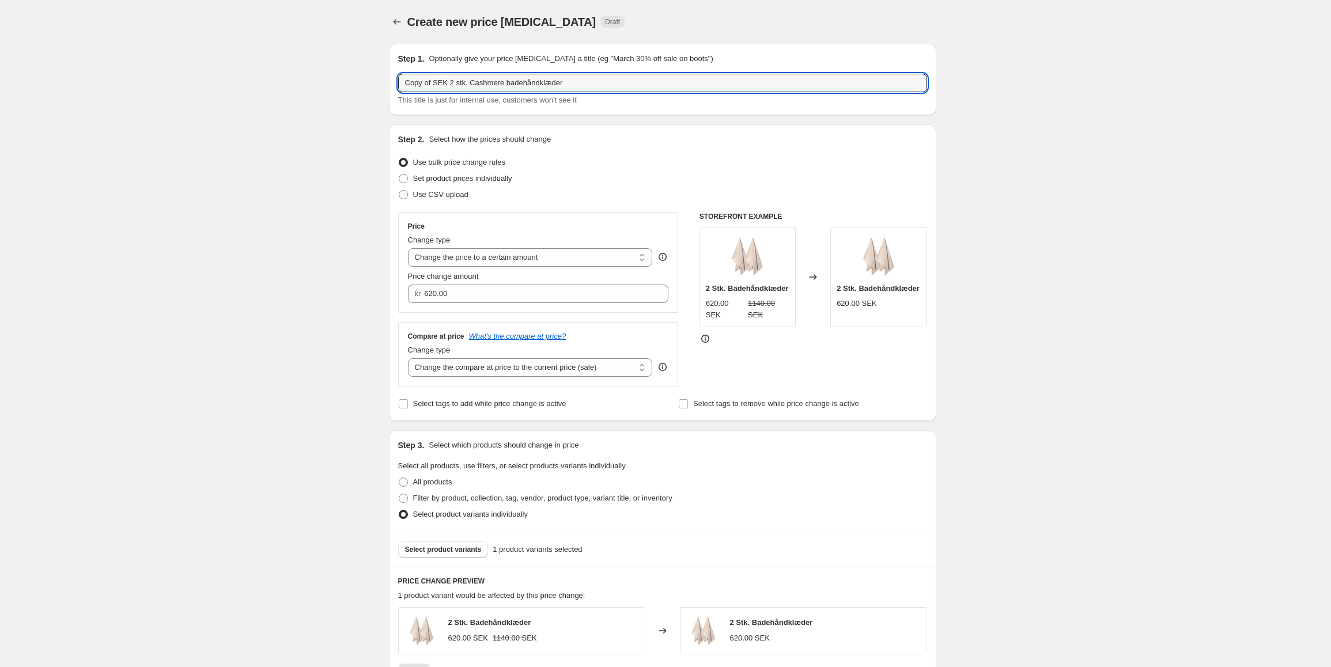
drag, startPoint x: 437, startPoint y: 82, endPoint x: 309, endPoint y: 84, distance: 127.3
click at [309, 84] on div "Create new price [MEDICAL_DATA]. This page is ready Create new price [MEDICAL_D…" at bounding box center [662, 561] width 1324 height 1122
drag, startPoint x: 541, startPoint y: 82, endPoint x: 495, endPoint y: 86, distance: 46.8
click at [495, 86] on input "SEK 2 stk. Cashmere badehåndklæder" at bounding box center [662, 83] width 529 height 18
type input "SEK 2 stk. Cashmere badelagner"
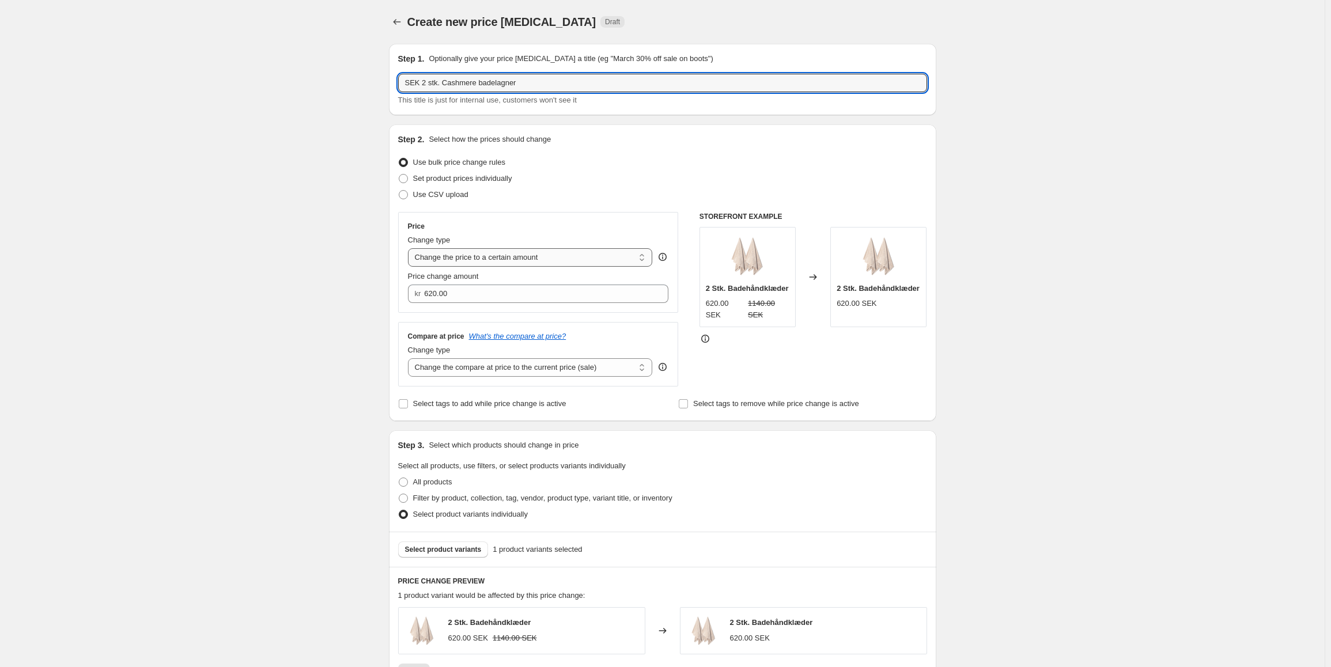
click at [534, 259] on select "Change the price to a certain amount Change the price by a certain amount Chang…" at bounding box center [530, 257] width 245 height 18
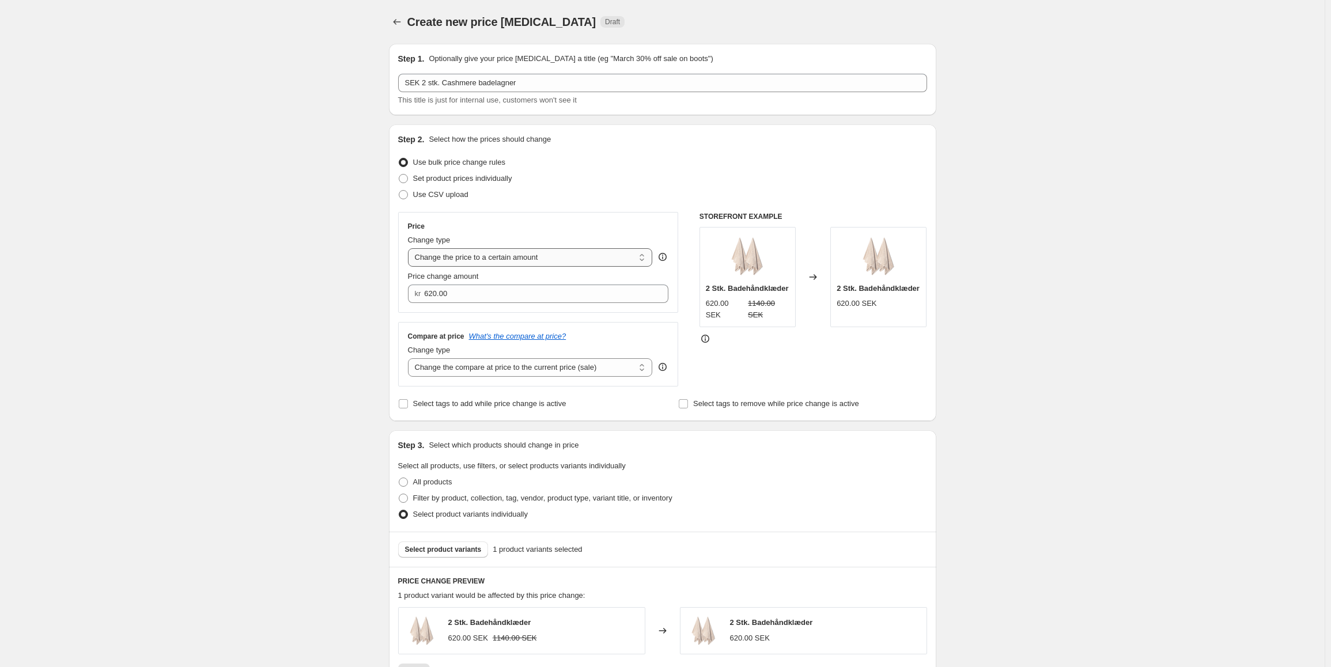
click at [410, 248] on select "Change the price to a certain amount Change the price by a certain amount Chang…" at bounding box center [530, 257] width 245 height 18
click at [431, 287] on input "620.00" at bounding box center [537, 294] width 227 height 18
click at [439, 286] on input "620.00" at bounding box center [537, 294] width 227 height 18
type input "780.00"
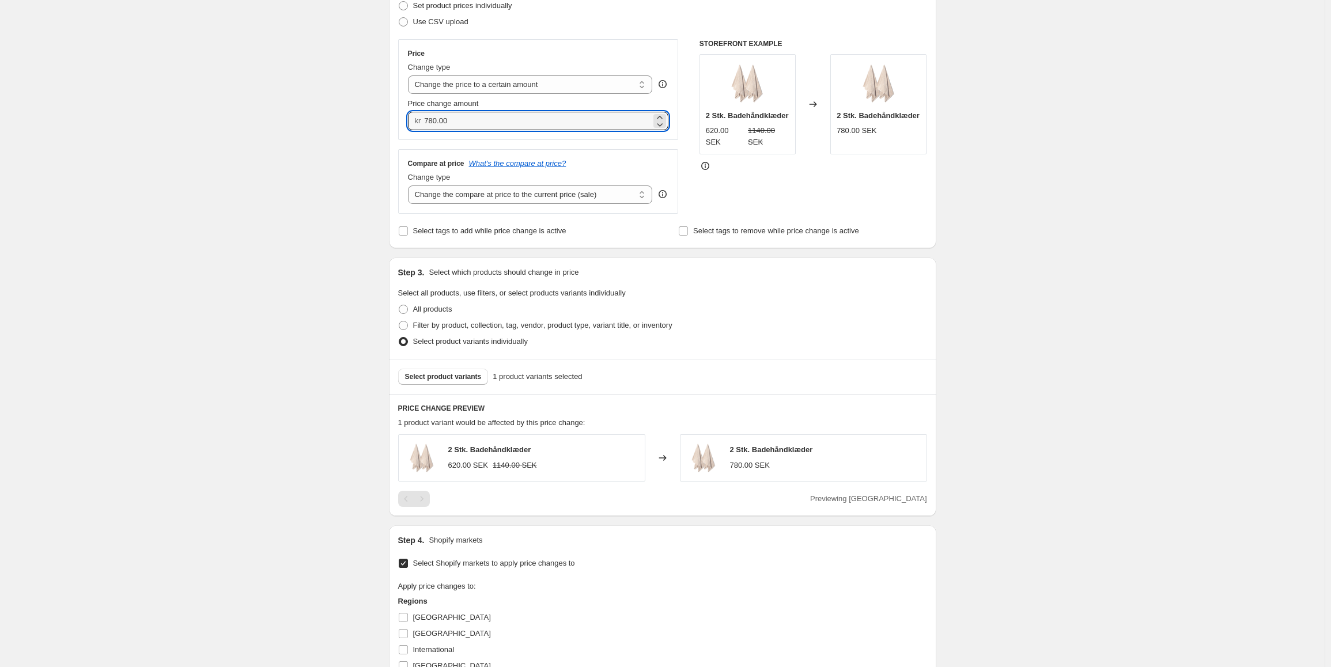
scroll to position [346, 0]
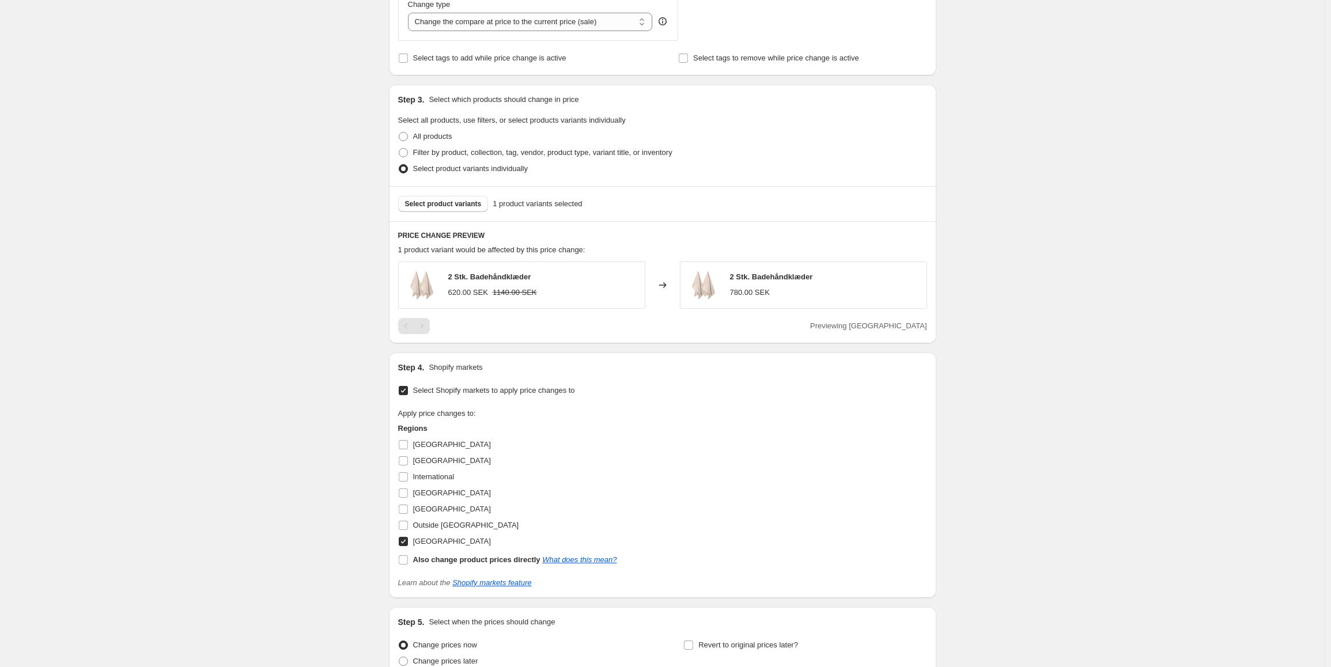
click at [430, 195] on div "Select product variants 1 product variants selected" at bounding box center [662, 203] width 547 height 35
click at [433, 203] on span "Select product variants" at bounding box center [443, 203] width 77 height 9
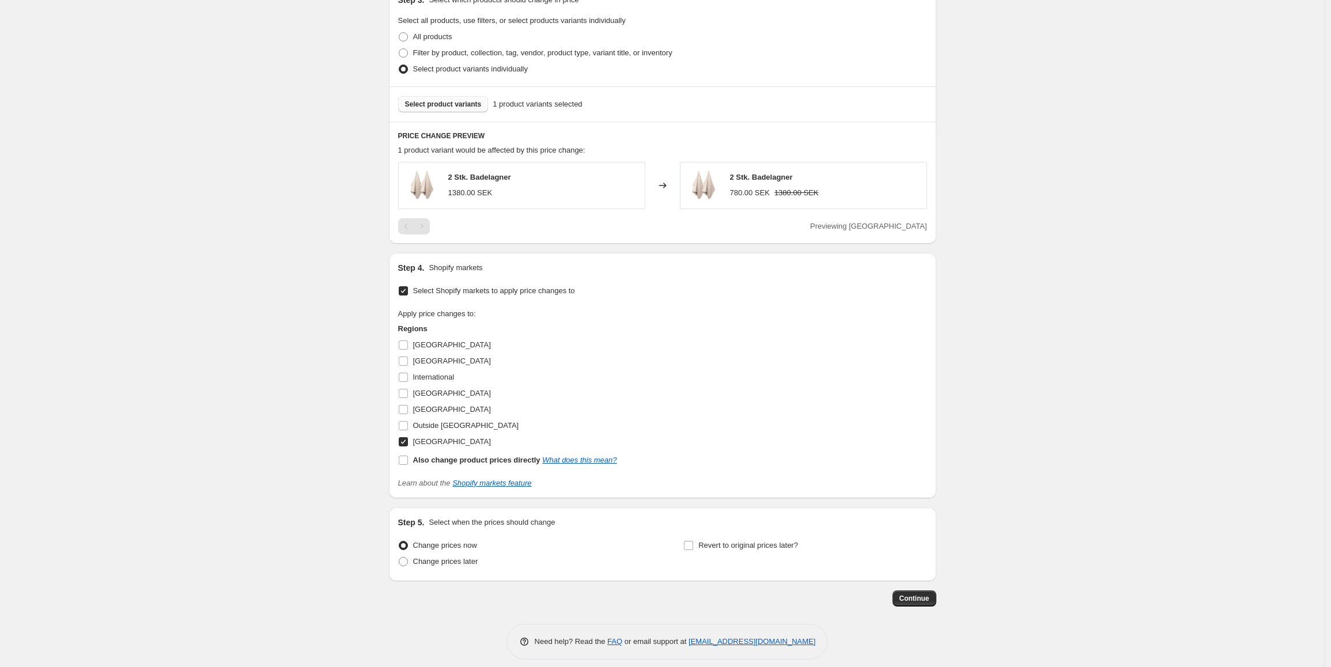
scroll to position [456, 0]
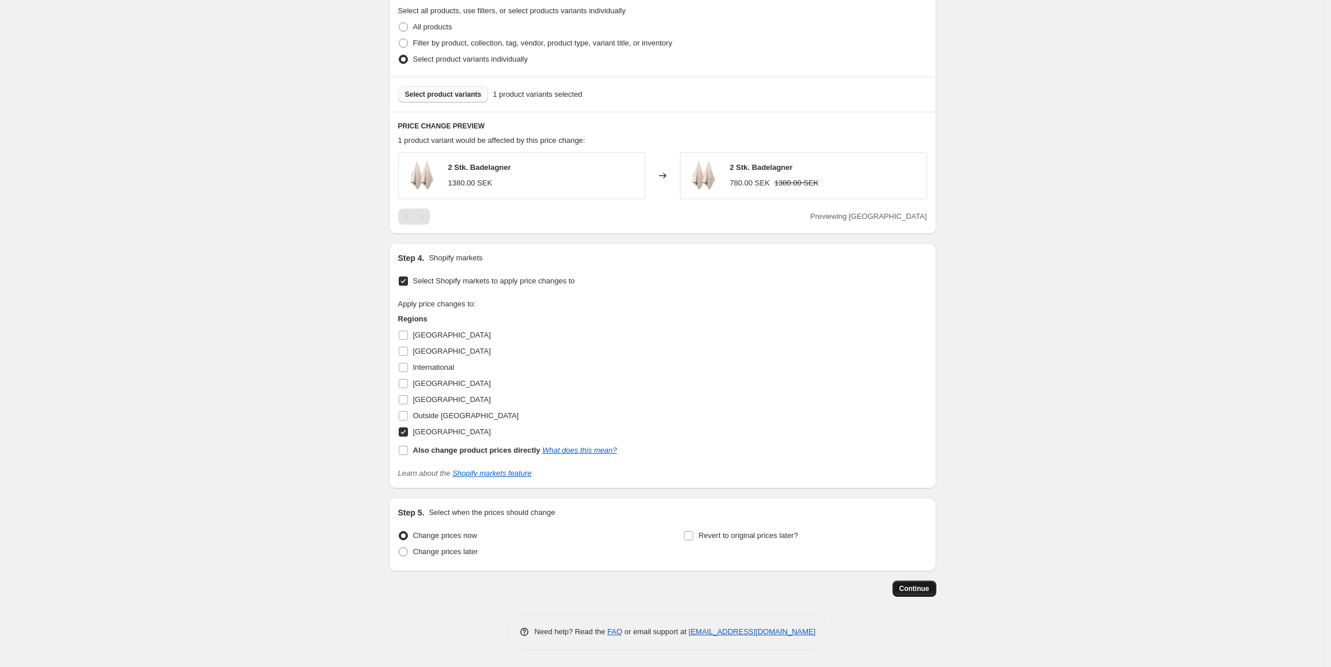
click at [911, 588] on span "Continue" at bounding box center [914, 588] width 30 height 9
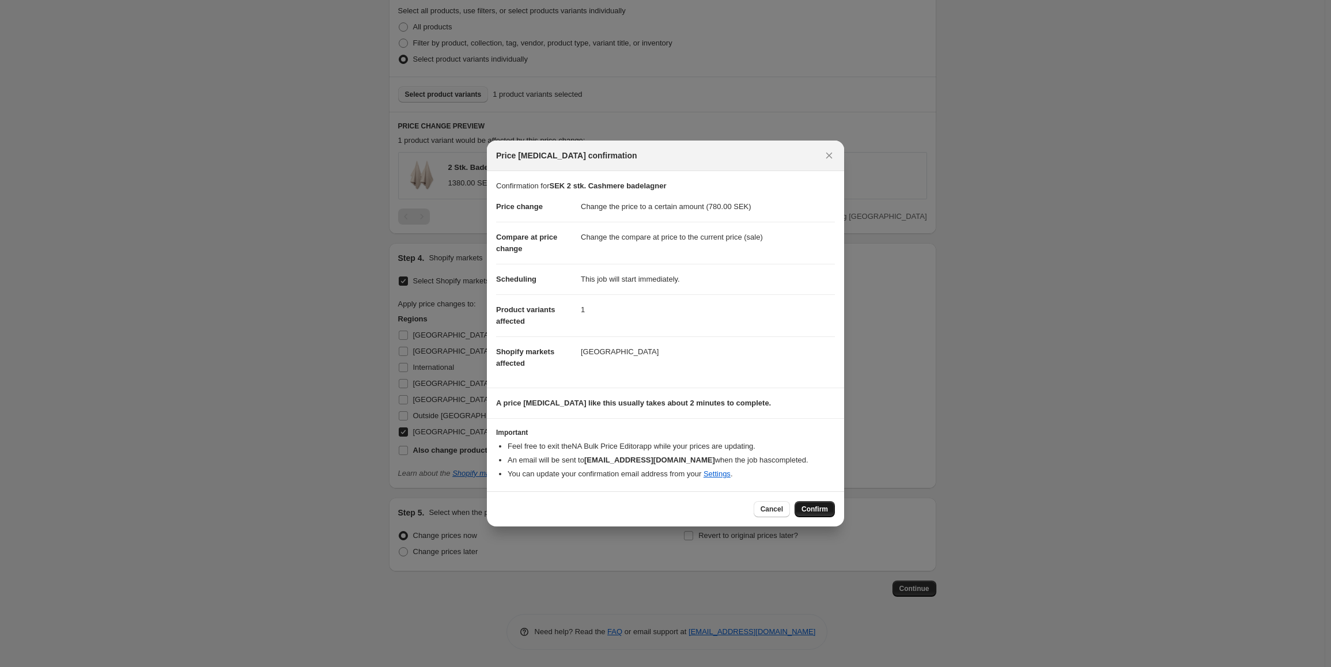
click at [823, 517] on button "Confirm" at bounding box center [814, 509] width 40 height 16
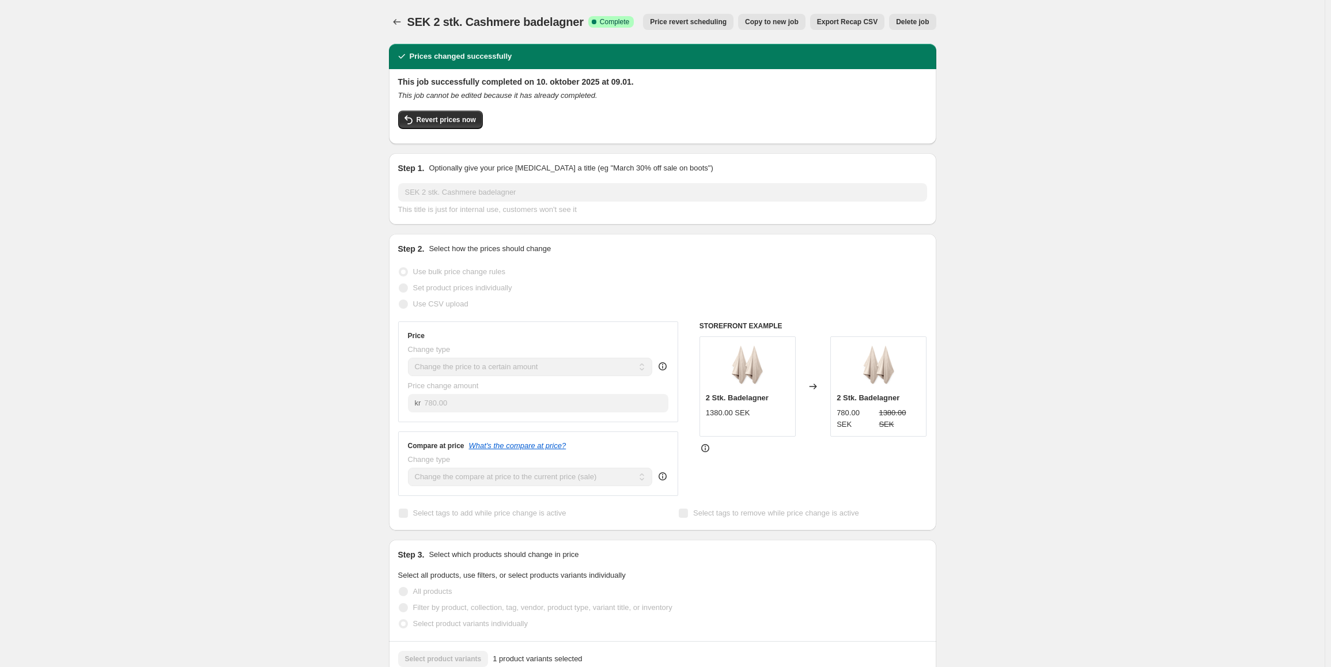
click at [389, 18] on div "SEK 2 stk. Cashmere badelagner. This page is ready SEK 2 stk. Cashmere badelagn…" at bounding box center [662, 603] width 575 height 1206
click at [396, 18] on icon "Price change jobs" at bounding box center [397, 22] width 12 height 12
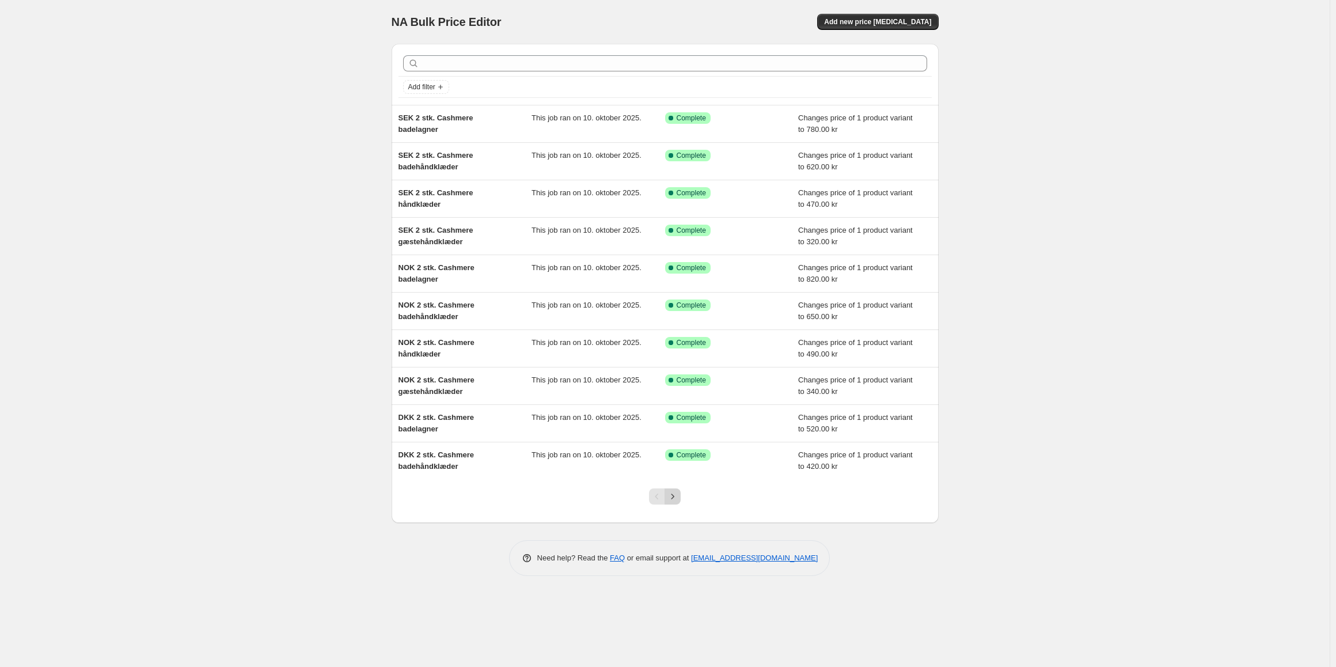
click at [670, 499] on icon "Next" at bounding box center [673, 497] width 12 height 12
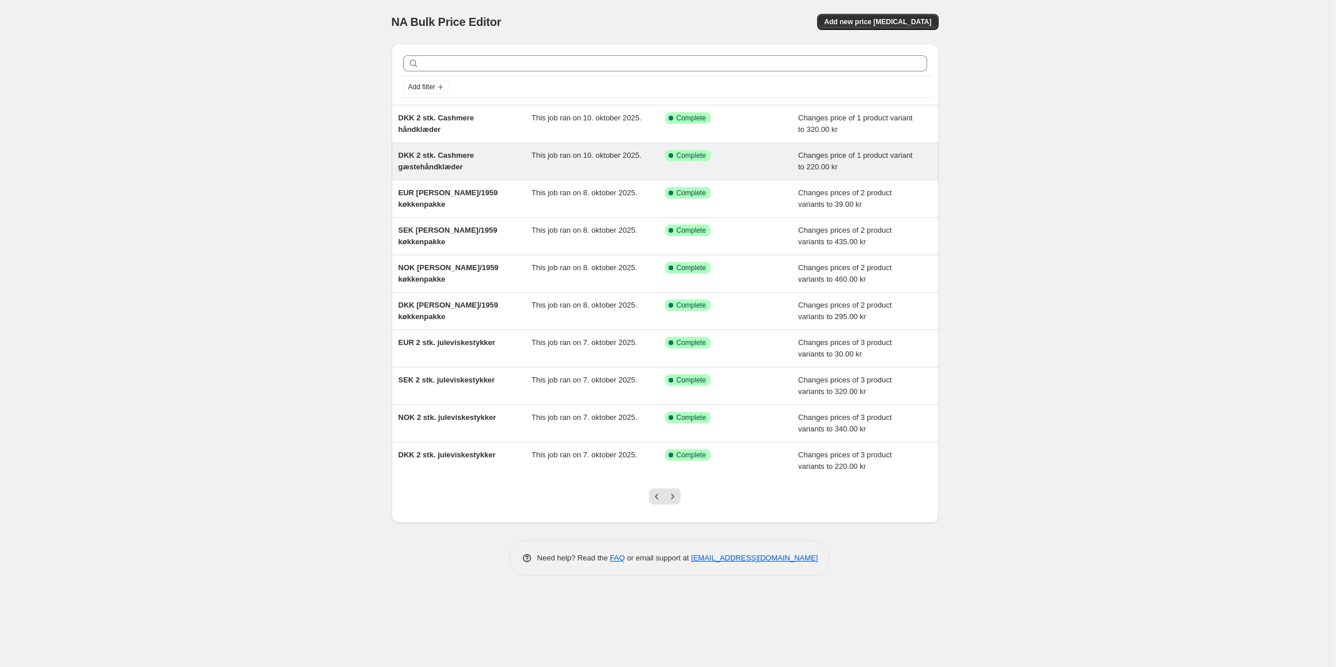
click at [436, 172] on div "DKK 2 stk. Cashmere gæstehåndklæder" at bounding box center [466, 161] width 134 height 23
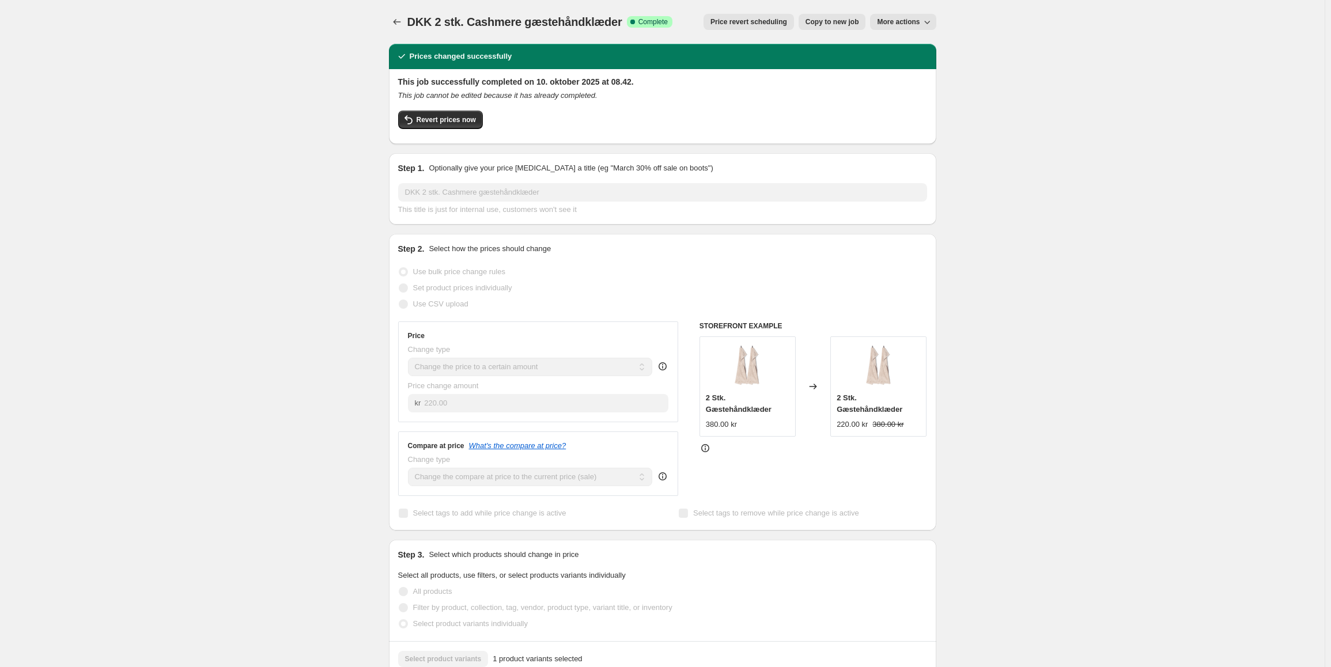
click at [844, 22] on span "Copy to new job" at bounding box center [832, 21] width 54 height 9
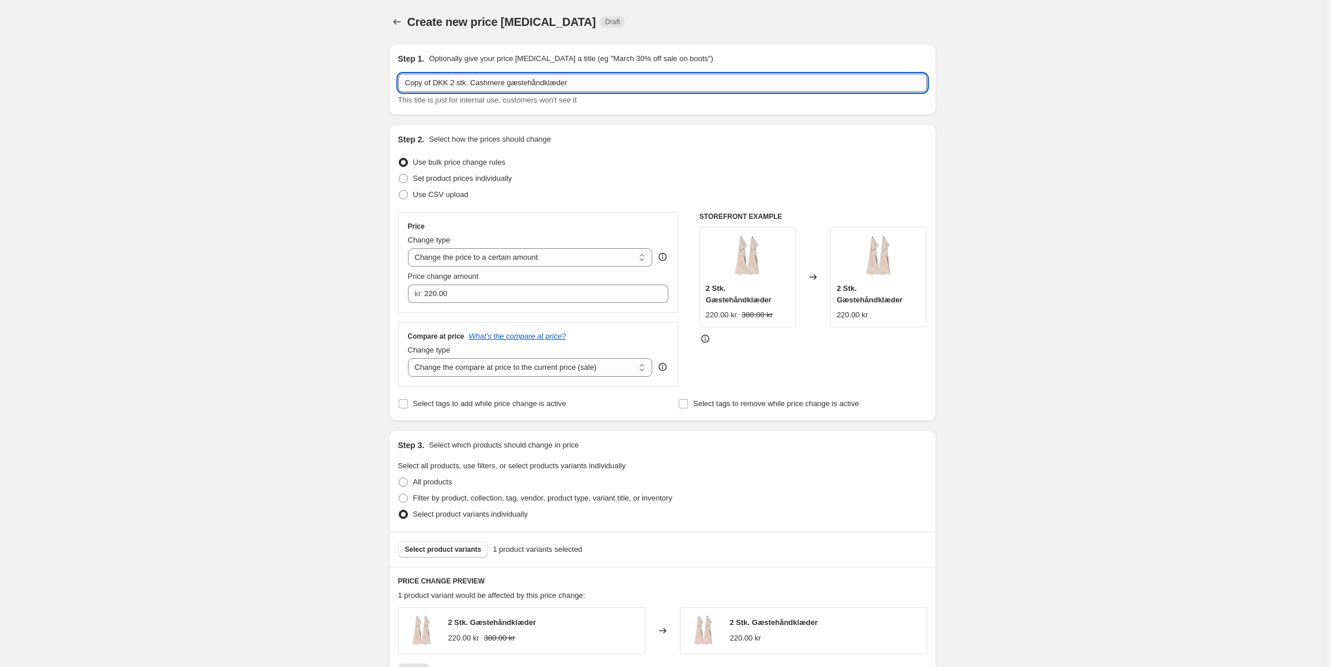
click at [445, 82] on input "Copy of DKK 2 stk. Cashmere gæstehåndklæder" at bounding box center [662, 83] width 529 height 18
drag, startPoint x: 449, startPoint y: 83, endPoint x: 352, endPoint y: 81, distance: 96.8
click at [352, 81] on div "Create new price [MEDICAL_DATA]. This page is ready Create new price [MEDICAL_D…" at bounding box center [662, 561] width 1324 height 1122
type input "EUR 2 stk. Cashmere gæstehåndklæder"
click at [515, 295] on input "220.00" at bounding box center [537, 294] width 227 height 18
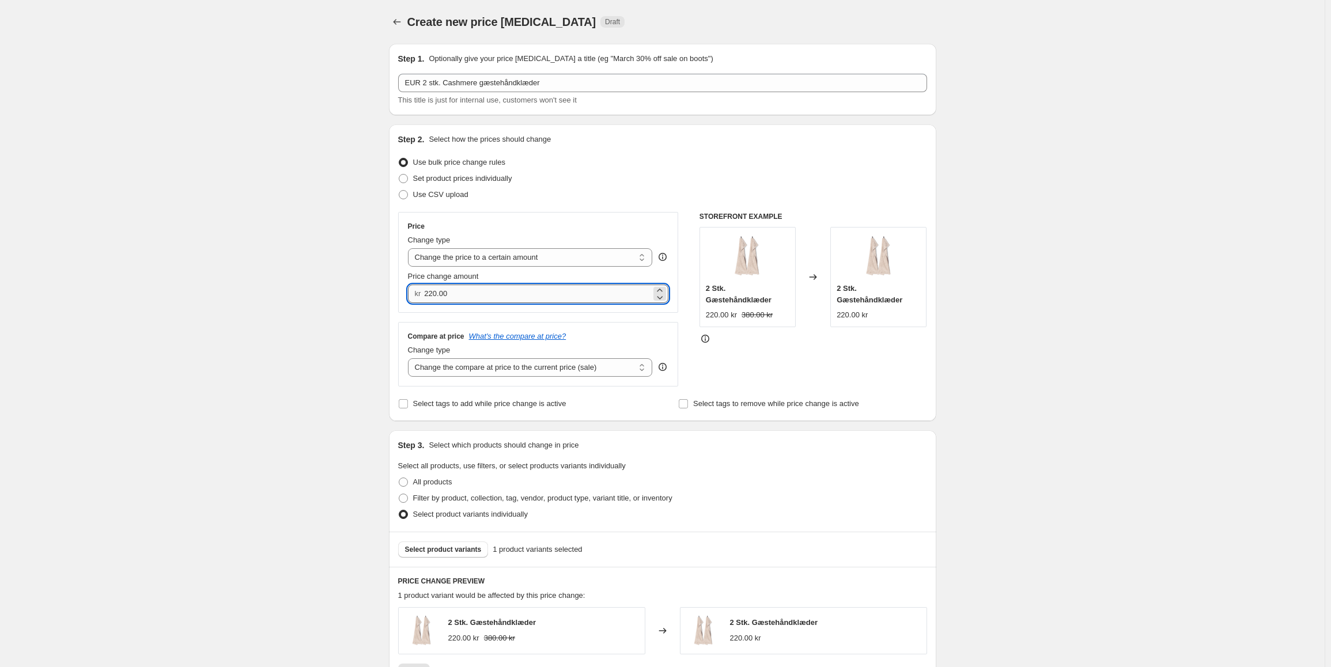
click at [515, 295] on input "220.00" at bounding box center [537, 294] width 227 height 18
click at [454, 293] on input "220.00" at bounding box center [537, 294] width 227 height 18
click at [451, 291] on input "220.00" at bounding box center [537, 294] width 227 height 18
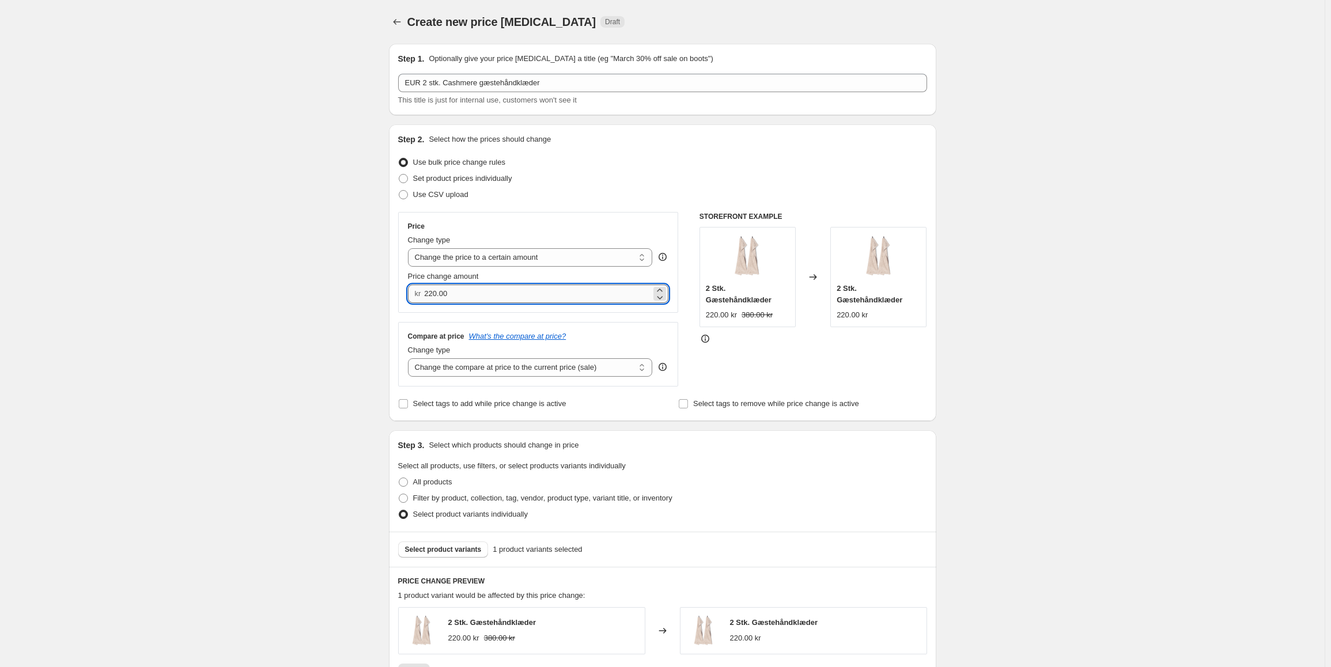
click at [451, 291] on input "220.00" at bounding box center [537, 294] width 227 height 18
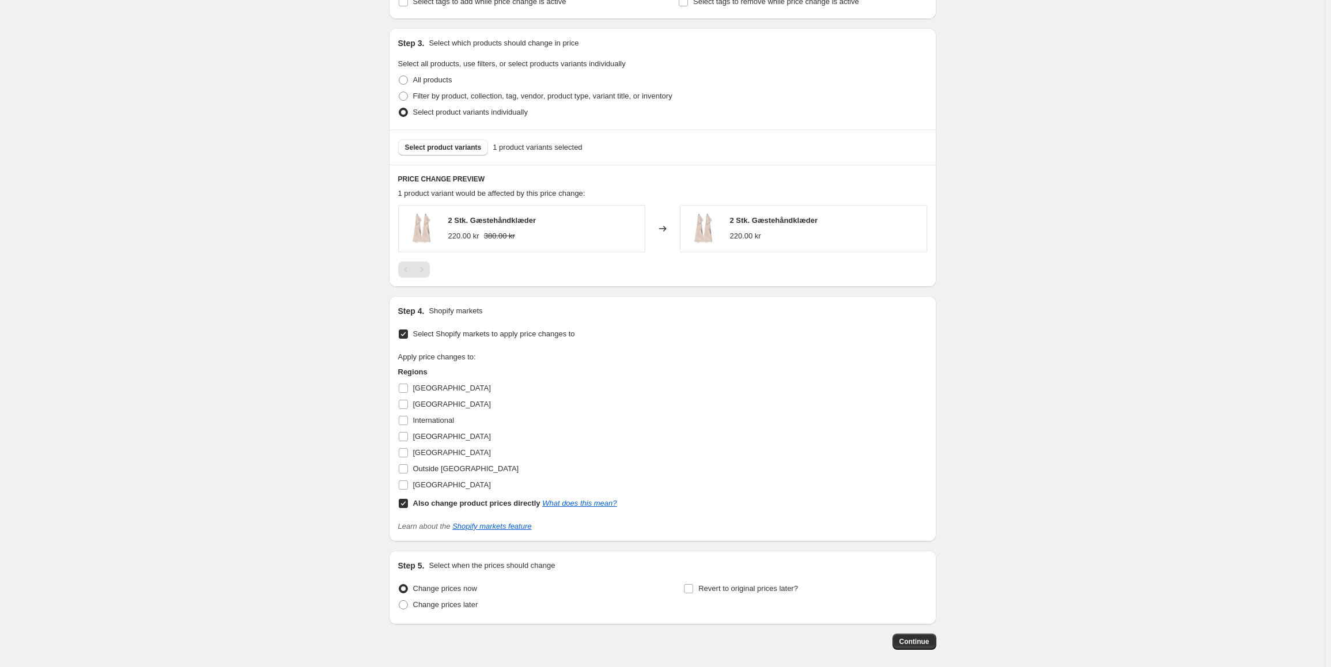
scroll to position [403, 0]
type input "30.00"
click at [406, 505] on input "Also change product prices directly What does this mean?" at bounding box center [403, 502] width 9 height 9
checkbox input "false"
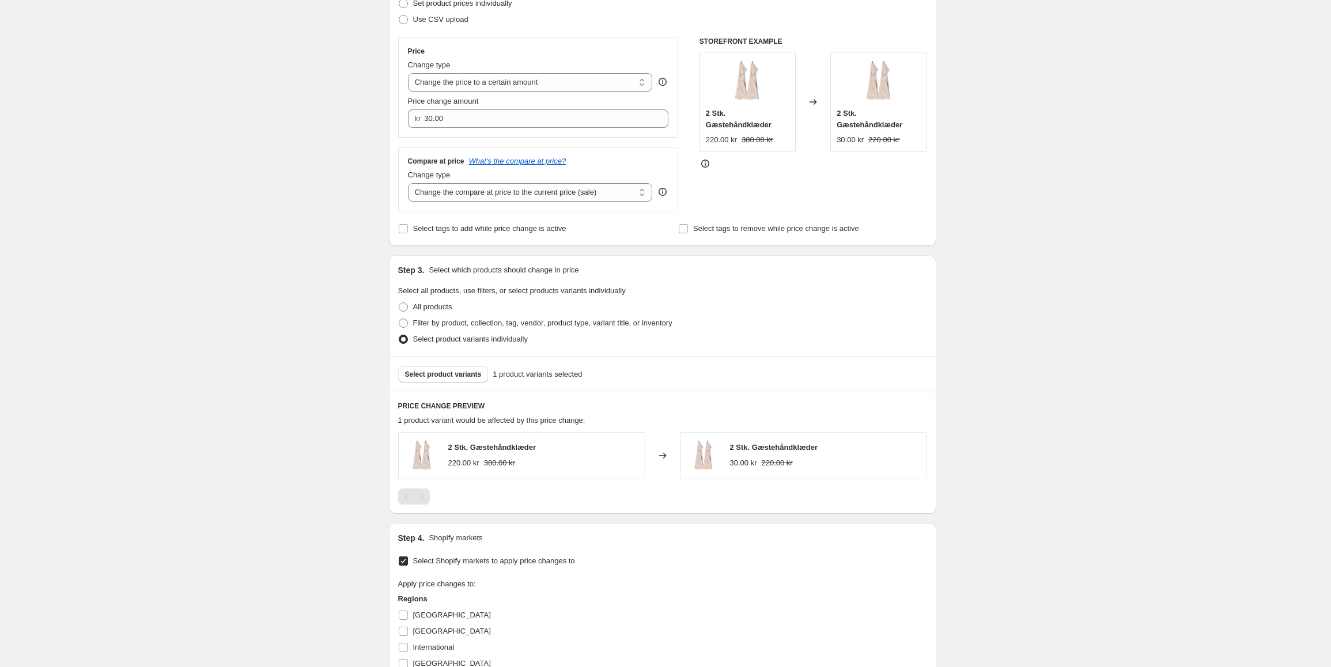
scroll to position [0, 0]
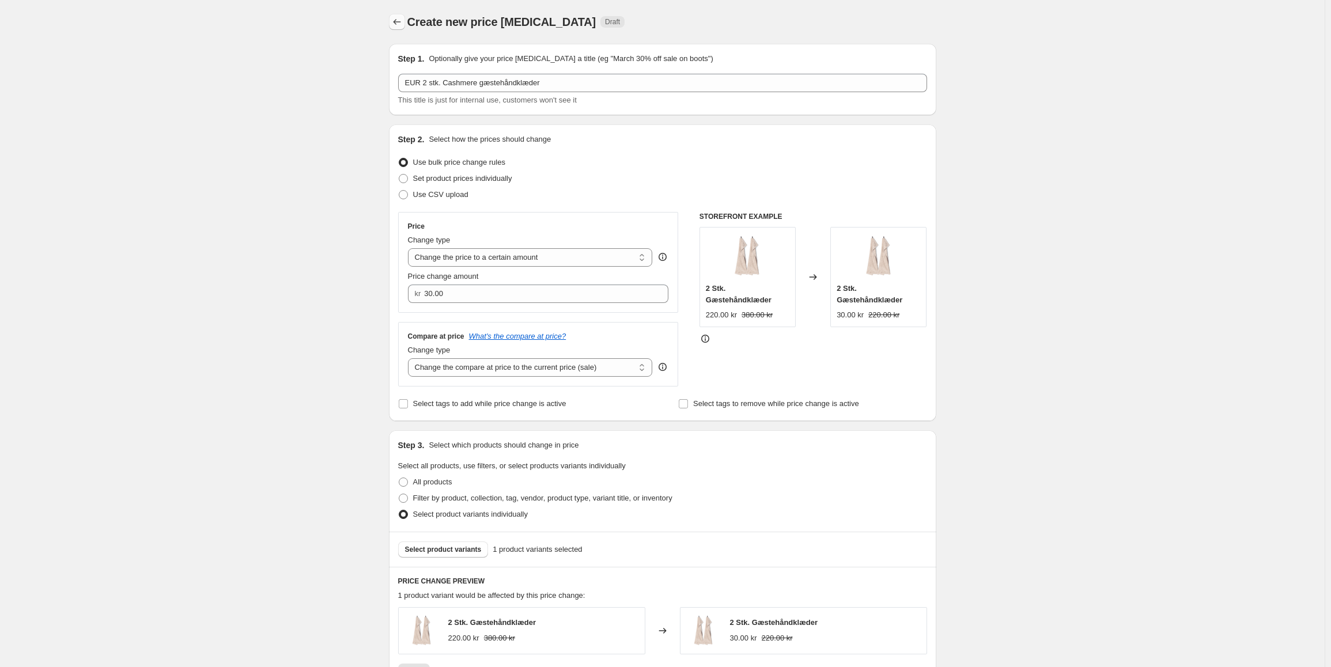
click at [401, 28] on button "Price change jobs" at bounding box center [397, 22] width 16 height 16
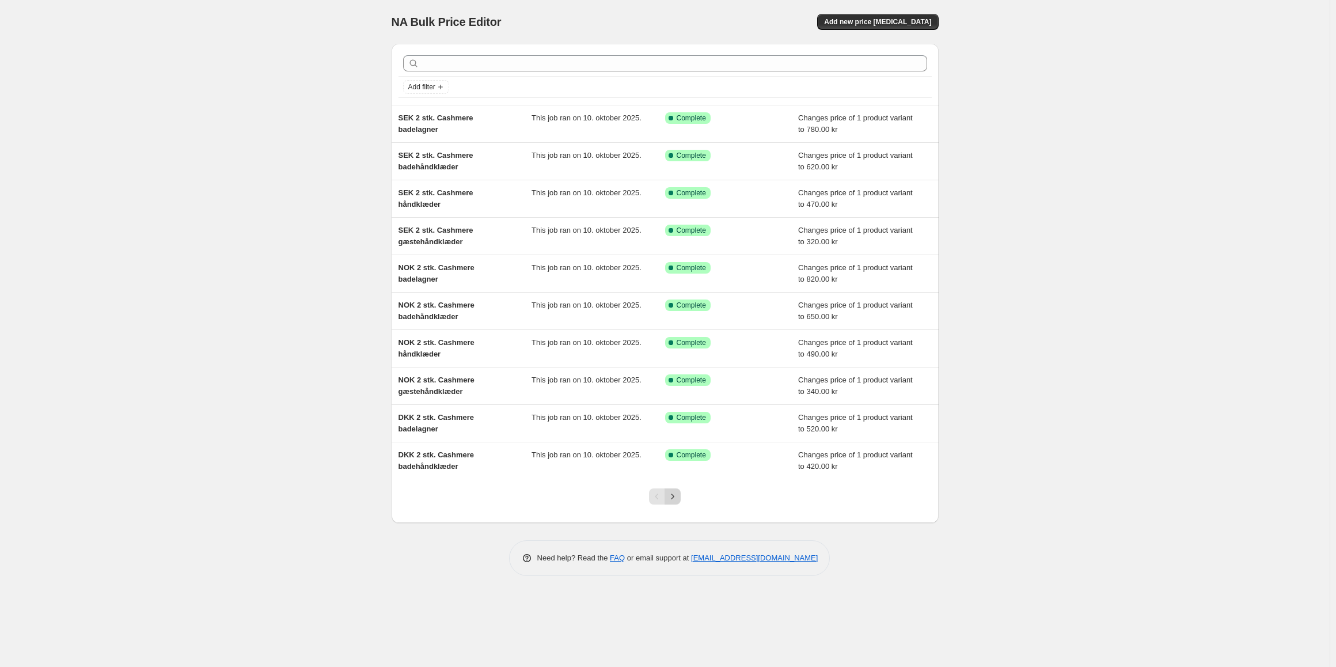
click at [676, 496] on icon "Next" at bounding box center [673, 497] width 12 height 12
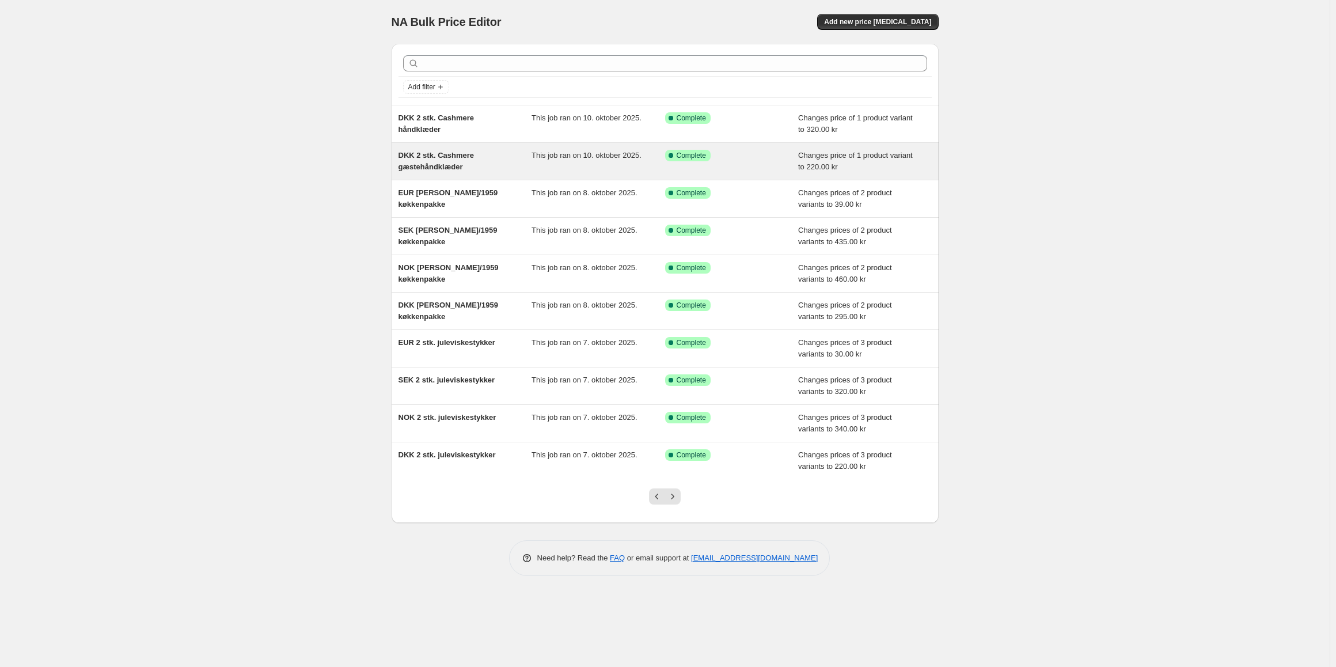
click at [464, 158] on span "DKK 2 stk. Cashmere gæstehåndklæder" at bounding box center [437, 161] width 76 height 20
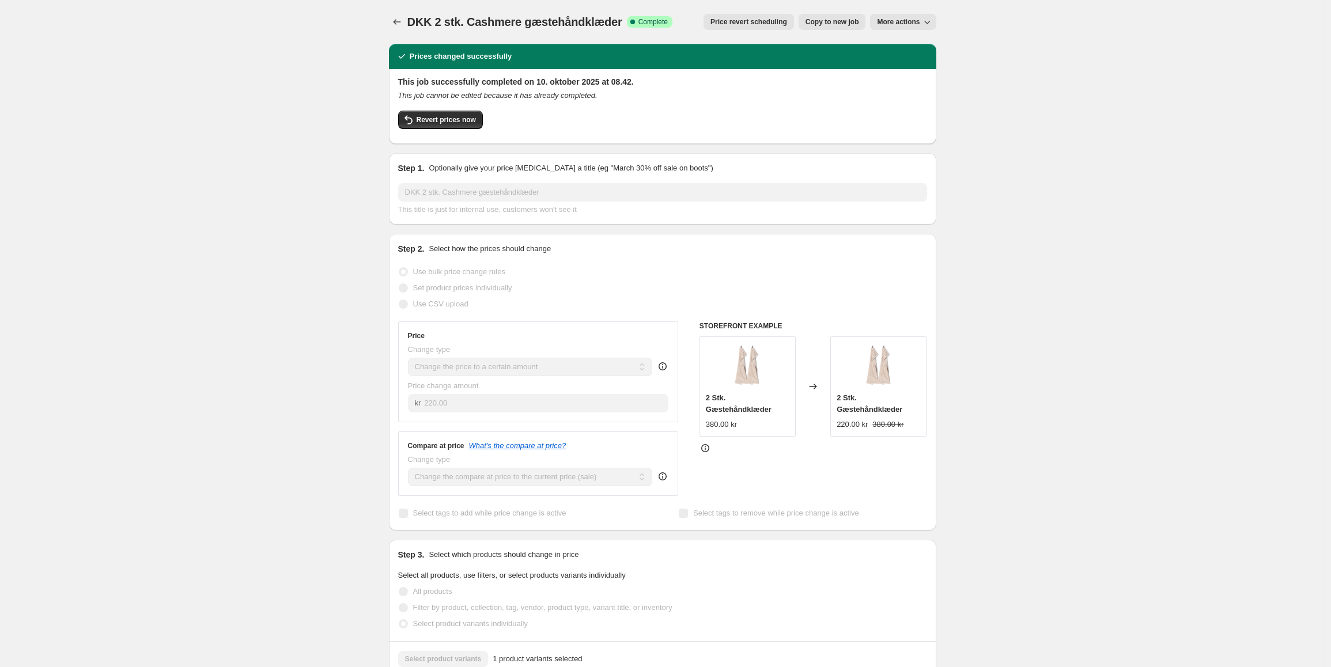
click at [827, 21] on span "Copy to new job" at bounding box center [832, 21] width 54 height 9
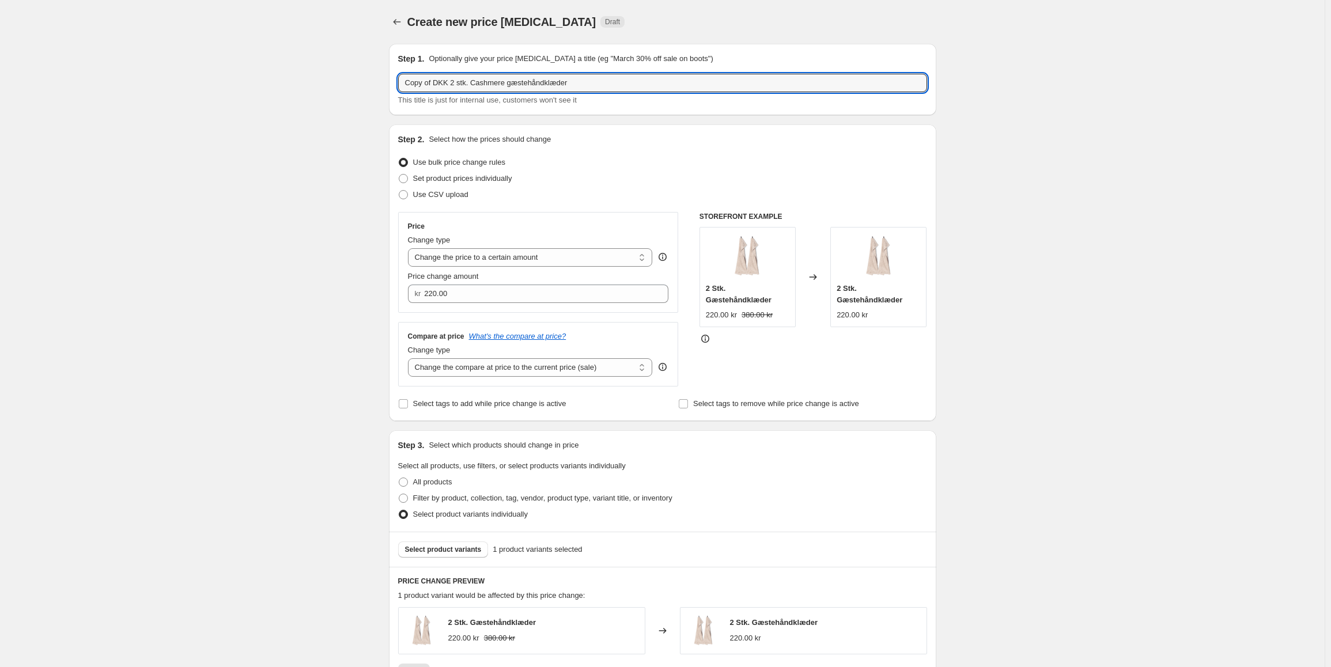
drag, startPoint x: 448, startPoint y: 83, endPoint x: 296, endPoint y: 79, distance: 151.5
click at [298, 80] on div "Create new price [MEDICAL_DATA]. This page is ready Create new price [MEDICAL_D…" at bounding box center [662, 561] width 1324 height 1122
type input "EUR 2 stk. Cashmere gæstehåndklæder"
click at [464, 299] on input "220.00" at bounding box center [537, 294] width 227 height 18
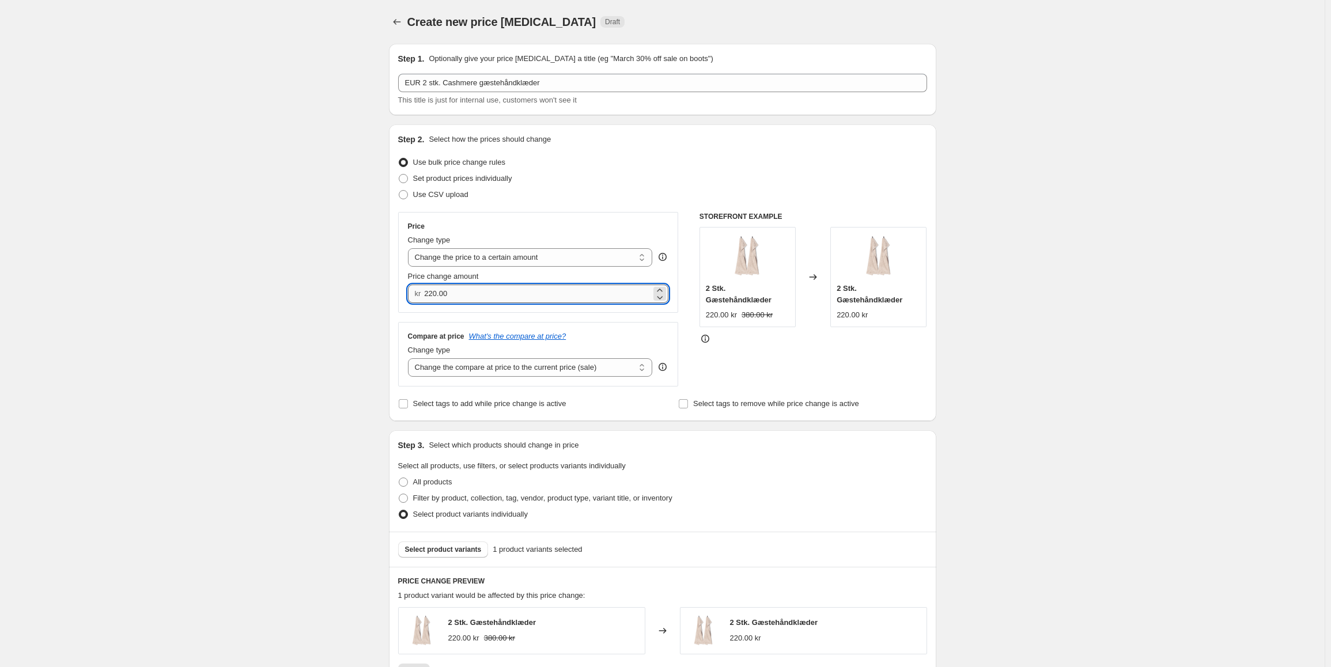
click at [464, 299] on input "220.00" at bounding box center [537, 294] width 227 height 18
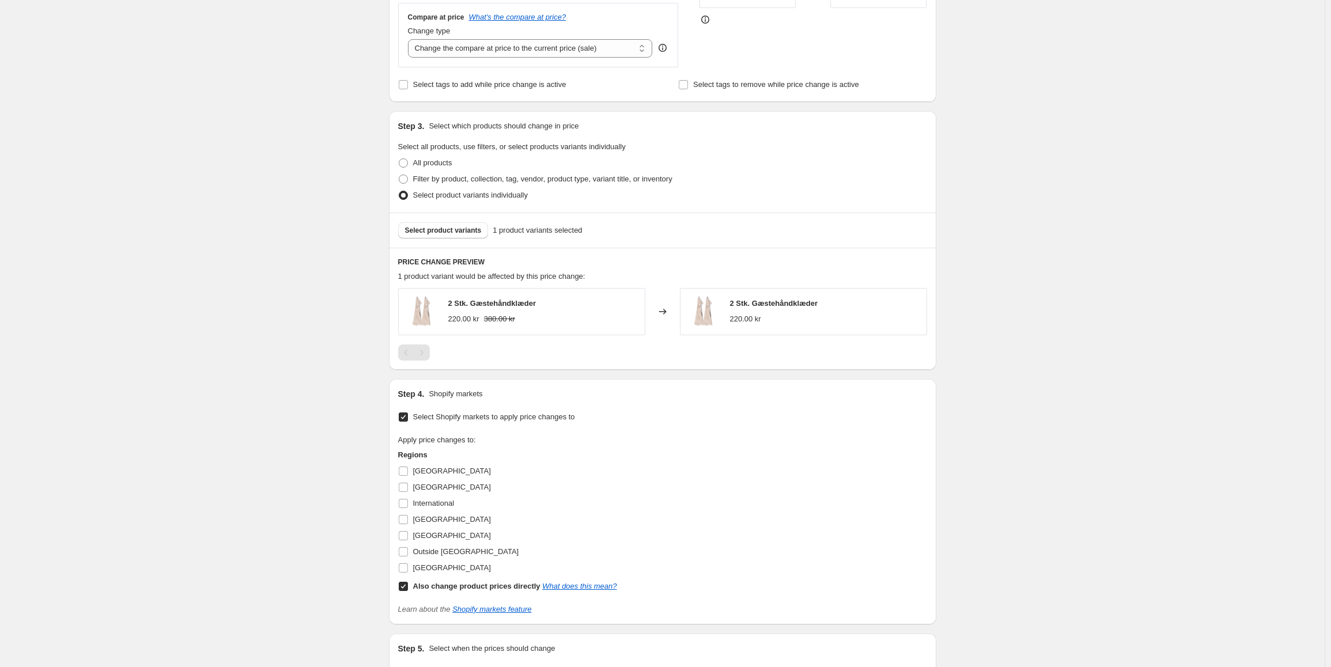
scroll to position [346, 0]
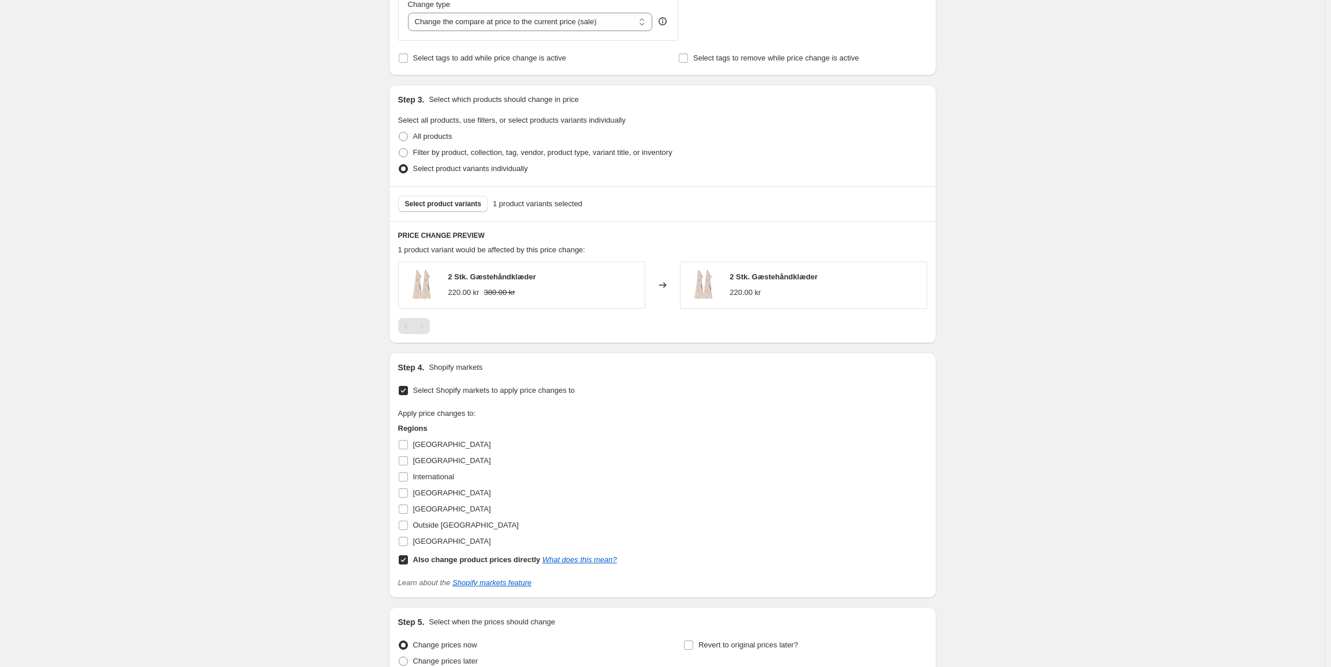
type input "30.00"
click at [404, 559] on input "Also change product prices directly What does this mean?" at bounding box center [403, 559] width 9 height 9
checkbox input "false"
click at [405, 496] on input "[GEOGRAPHIC_DATA]" at bounding box center [403, 492] width 9 height 9
checkbox input "true"
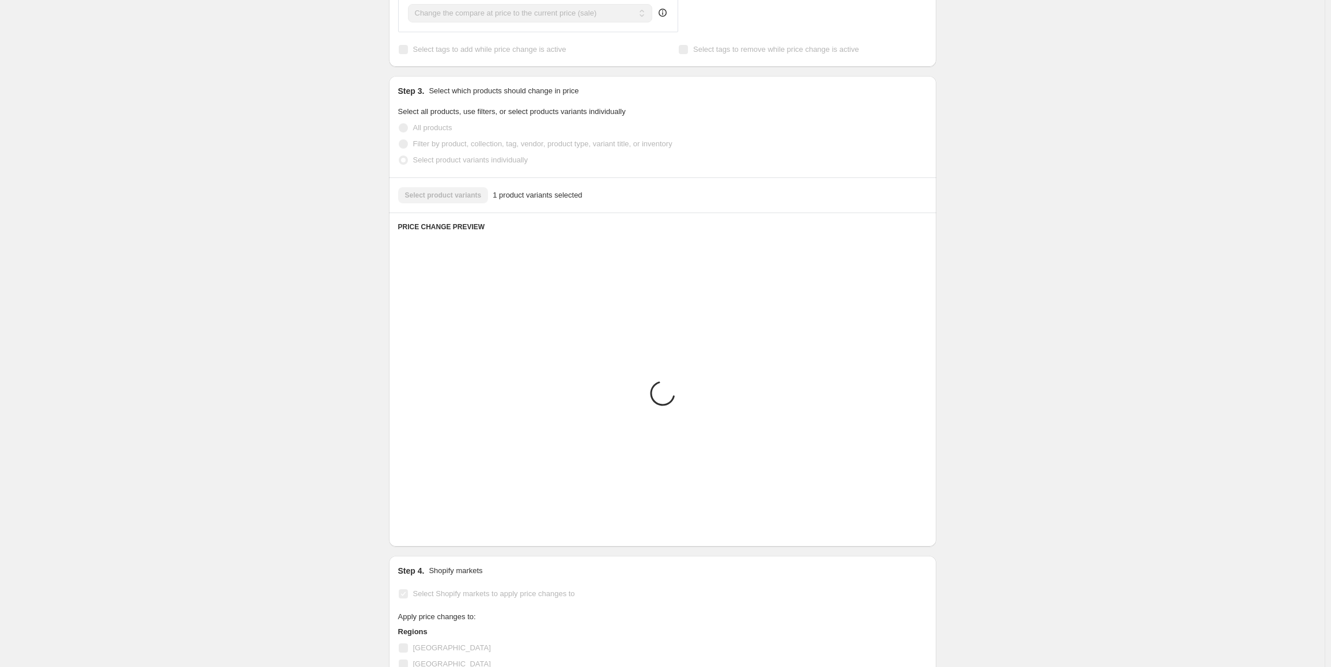
scroll to position [456, 0]
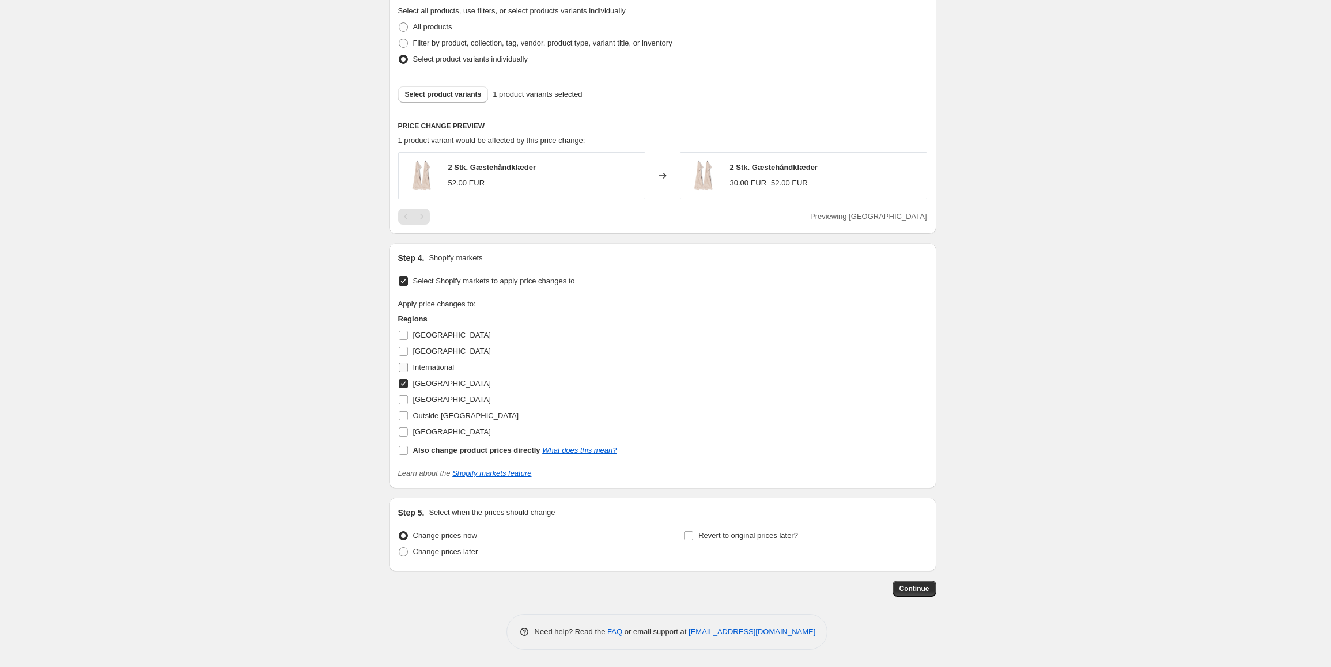
click at [407, 370] on input "International" at bounding box center [403, 367] width 9 height 9
checkbox input "true"
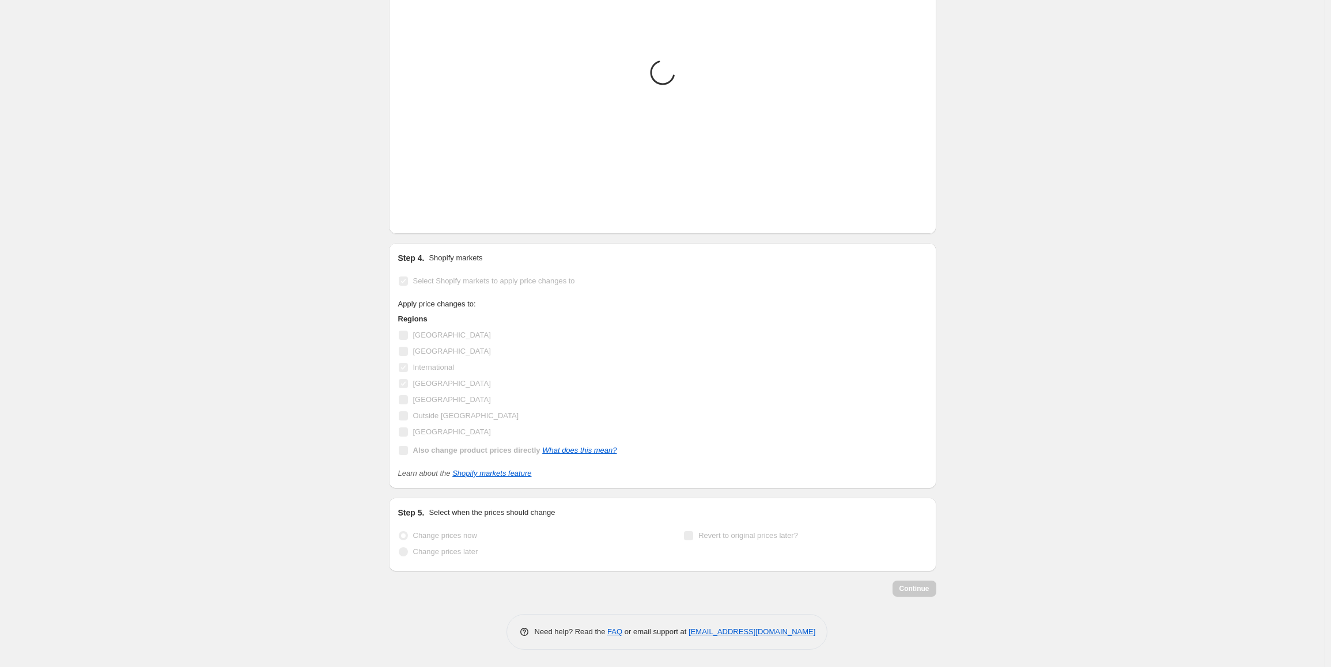
scroll to position [472, 0]
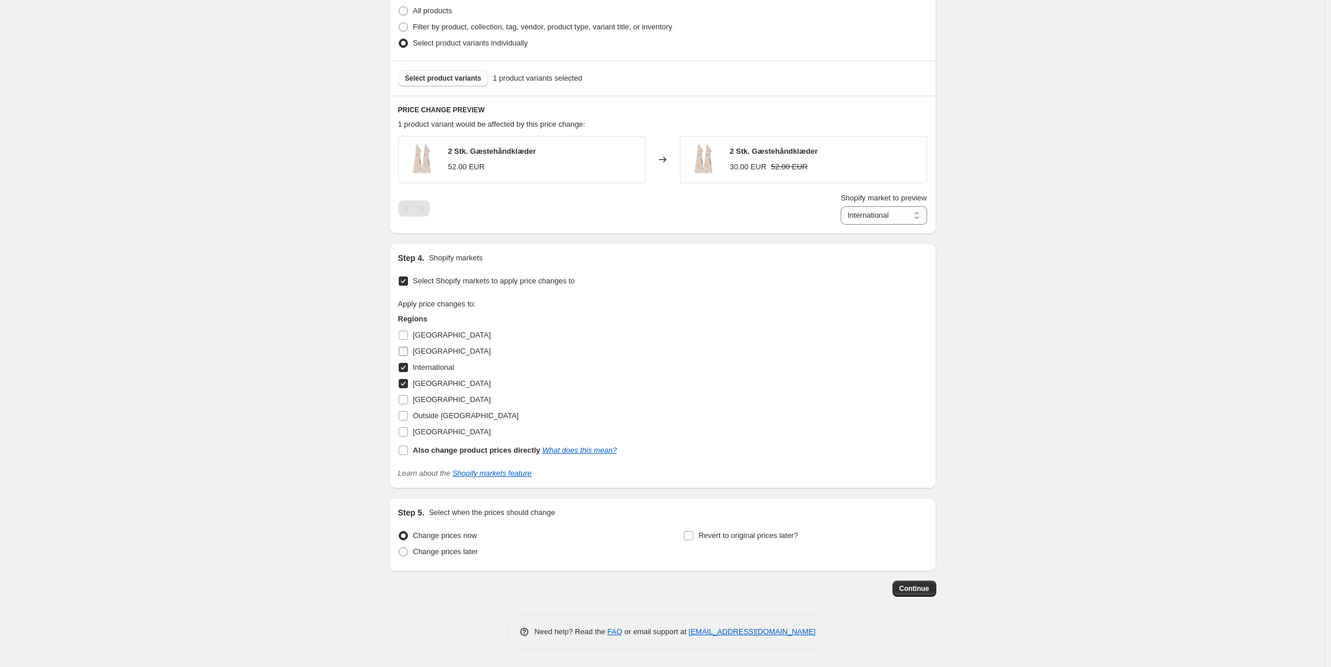
click at [408, 348] on input "[GEOGRAPHIC_DATA]" at bounding box center [403, 351] width 9 height 9
checkbox input "true"
select select "86089990453"
click at [896, 221] on select "[GEOGRAPHIC_DATA] International [GEOGRAPHIC_DATA]" at bounding box center [875, 215] width 101 height 18
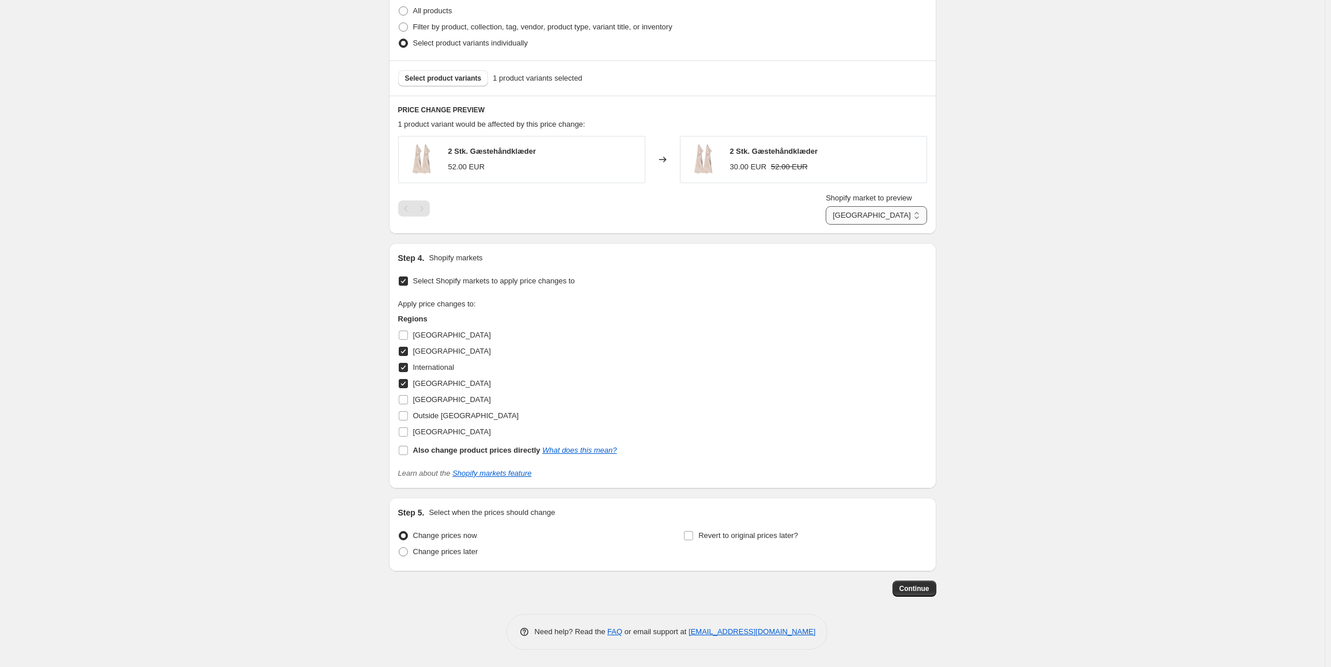
click at [896, 221] on select "[GEOGRAPHIC_DATA] International [GEOGRAPHIC_DATA]" at bounding box center [875, 215] width 101 height 18
click at [926, 587] on span "Continue" at bounding box center [914, 588] width 30 height 9
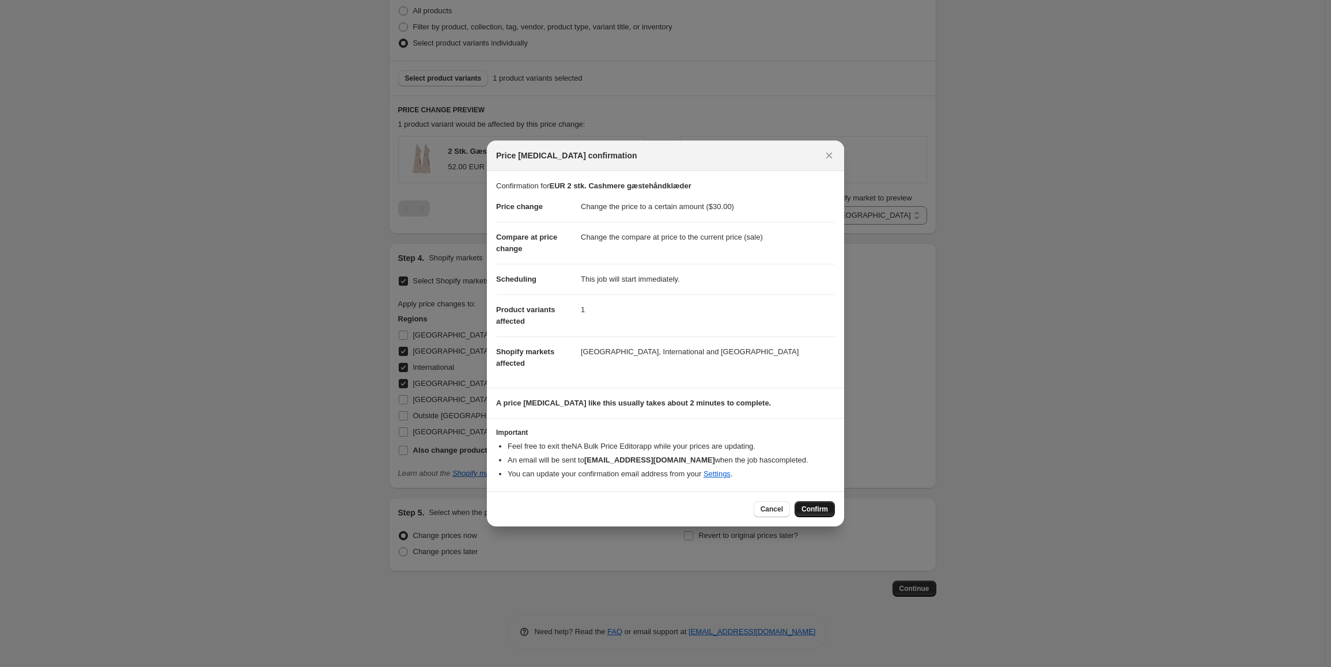
click at [817, 503] on button "Confirm" at bounding box center [814, 509] width 40 height 16
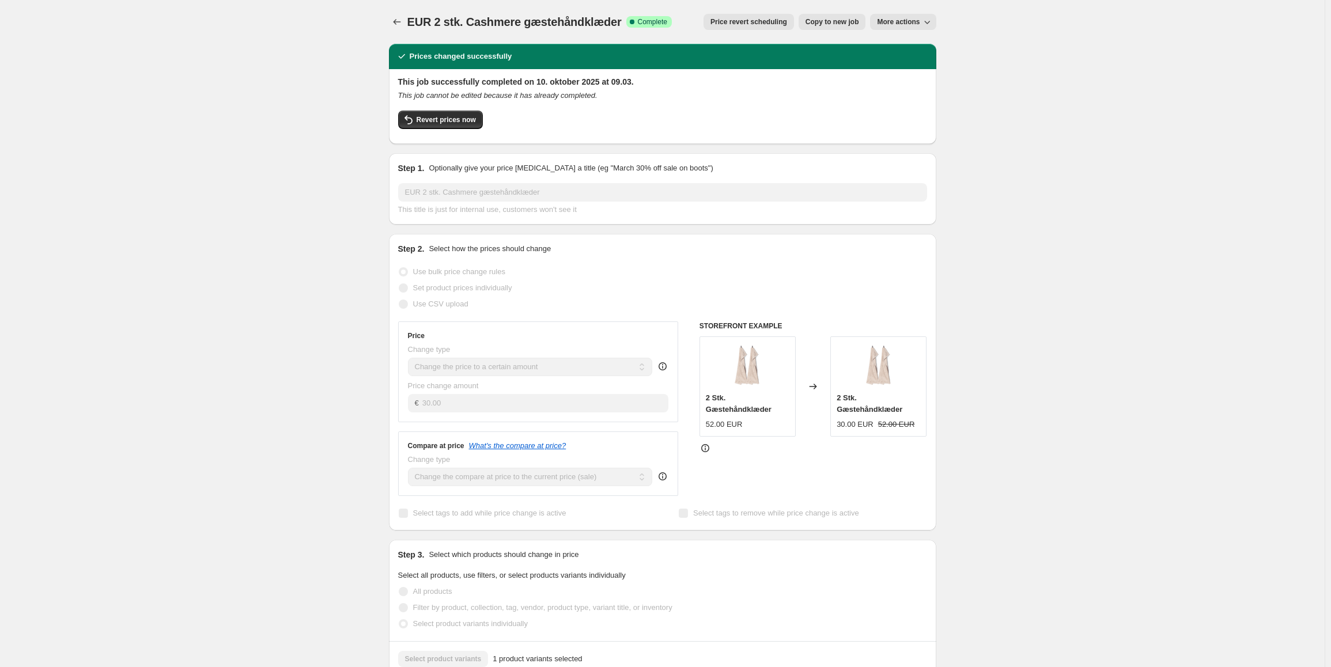
click at [844, 24] on span "Copy to new job" at bounding box center [832, 21] width 54 height 9
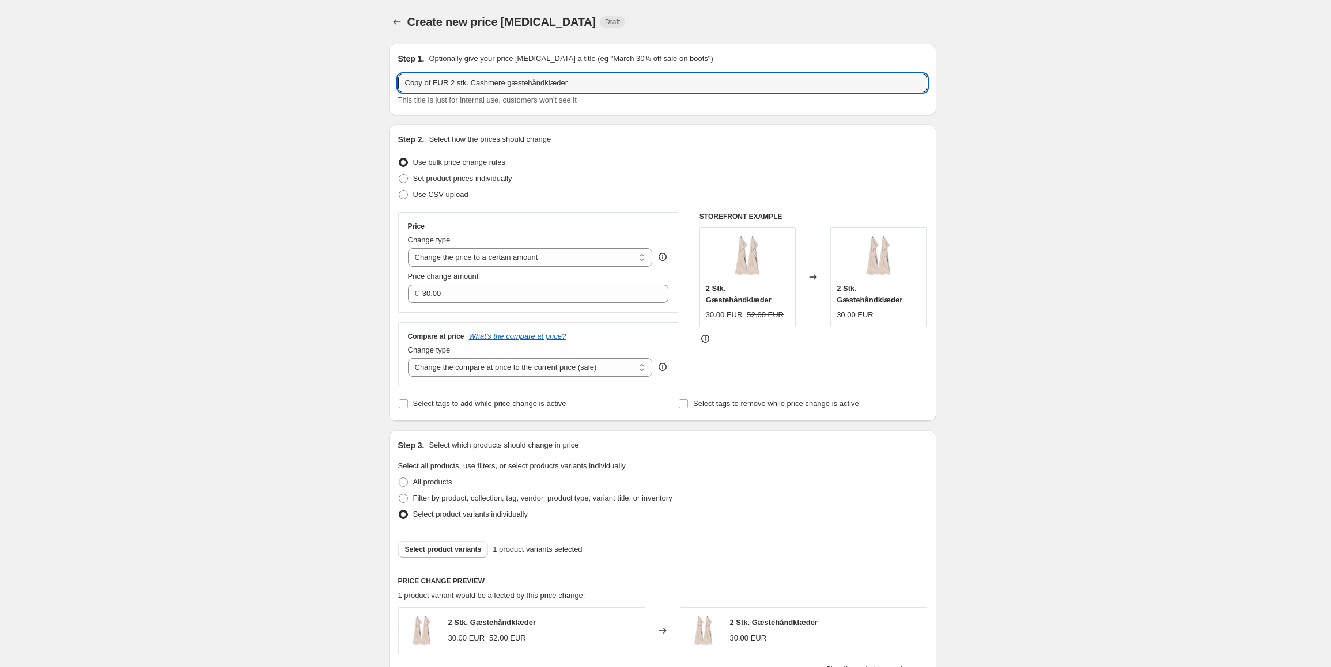
drag, startPoint x: 437, startPoint y: 86, endPoint x: 244, endPoint y: 88, distance: 193.0
click at [244, 88] on div "Create new price [MEDICAL_DATA]. This page is ready Create new price [MEDICAL_D…" at bounding box center [662, 569] width 1324 height 1138
drag, startPoint x: 477, startPoint y: 86, endPoint x: 502, endPoint y: 93, distance: 26.3
click at [502, 93] on div "EUR 2 stk. Cashmere gæstehåndklæder This title is just for internal use, custom…" at bounding box center [662, 90] width 529 height 32
type input "EUR 2 stk. Cashmere håndklæder"
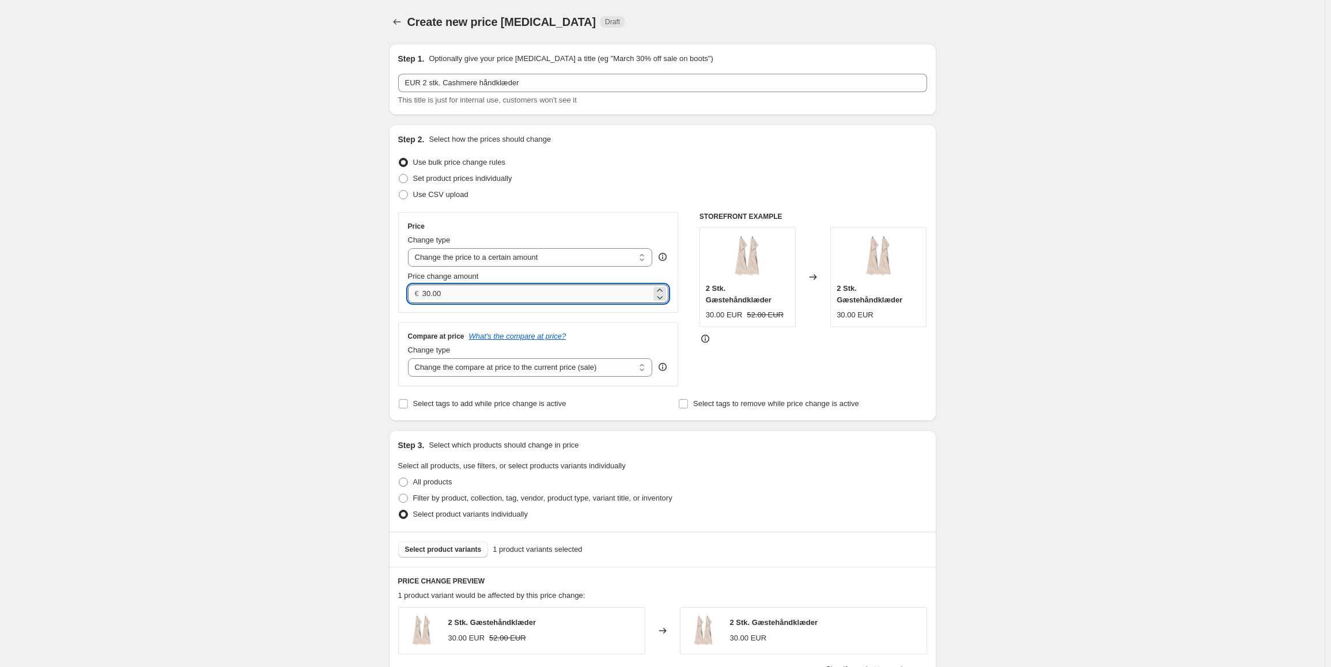
click at [515, 298] on input "30.00" at bounding box center [536, 294] width 229 height 18
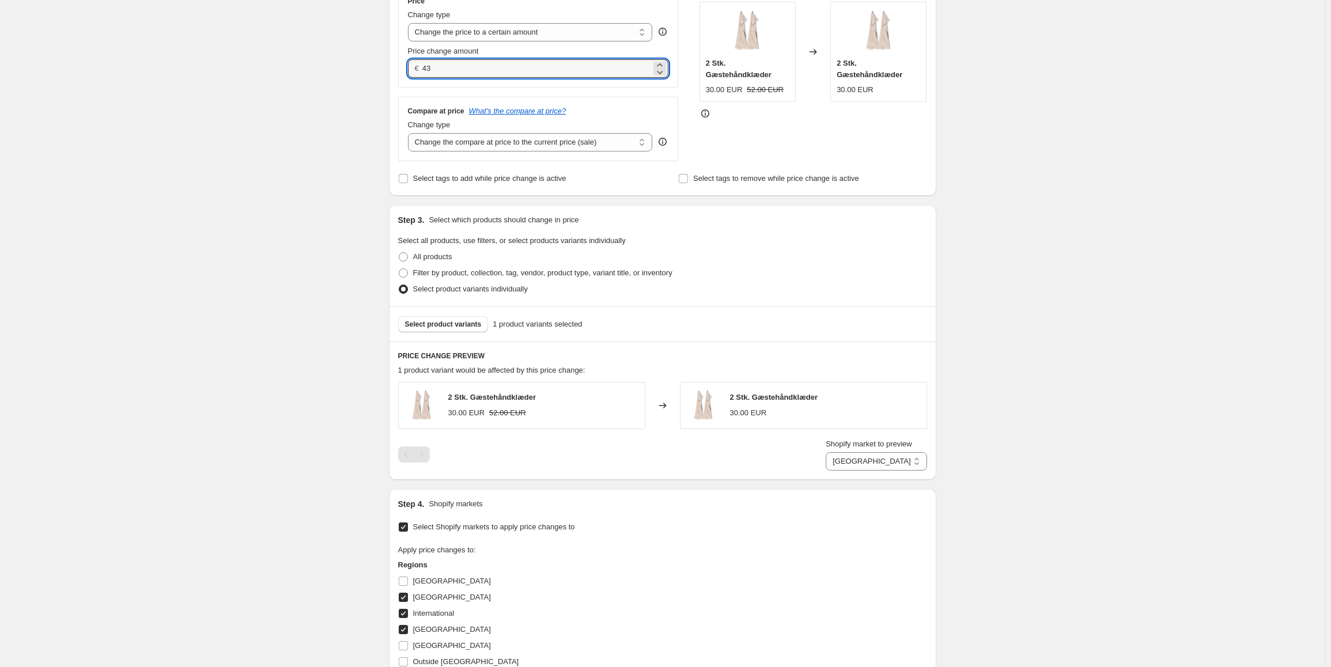
scroll to position [288, 0]
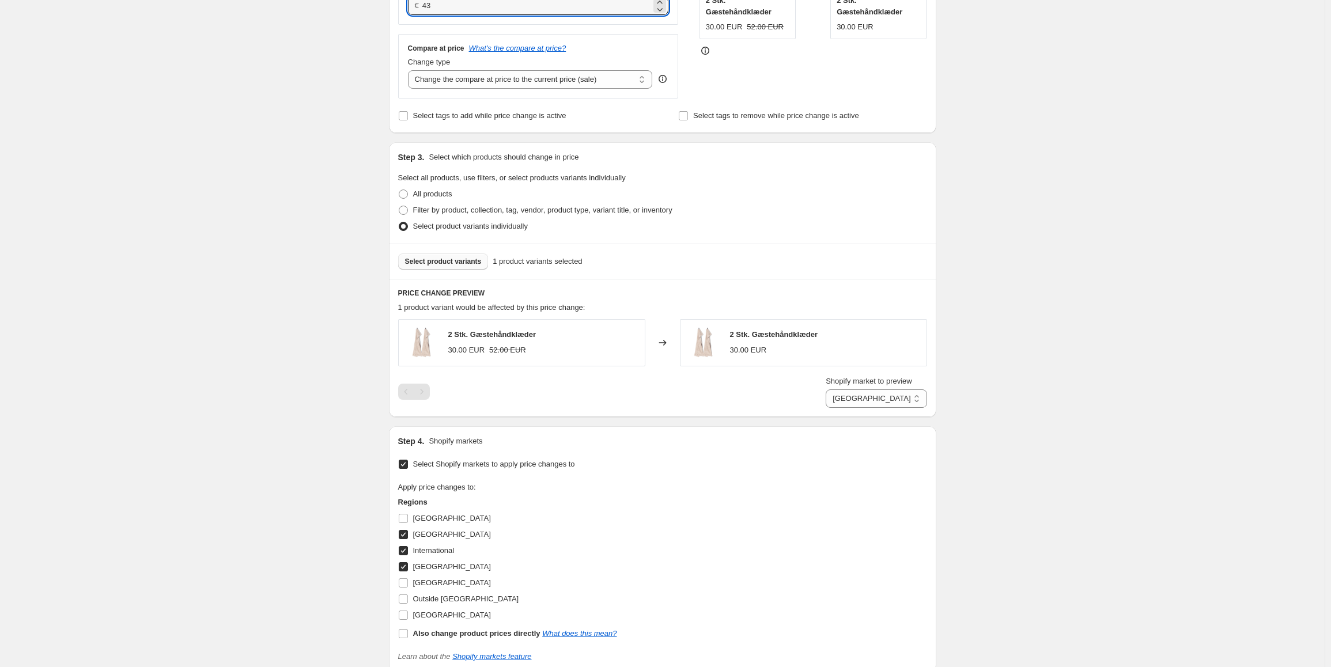
type input "43.00"
click at [428, 256] on button "Select product variants" at bounding box center [443, 261] width 90 height 16
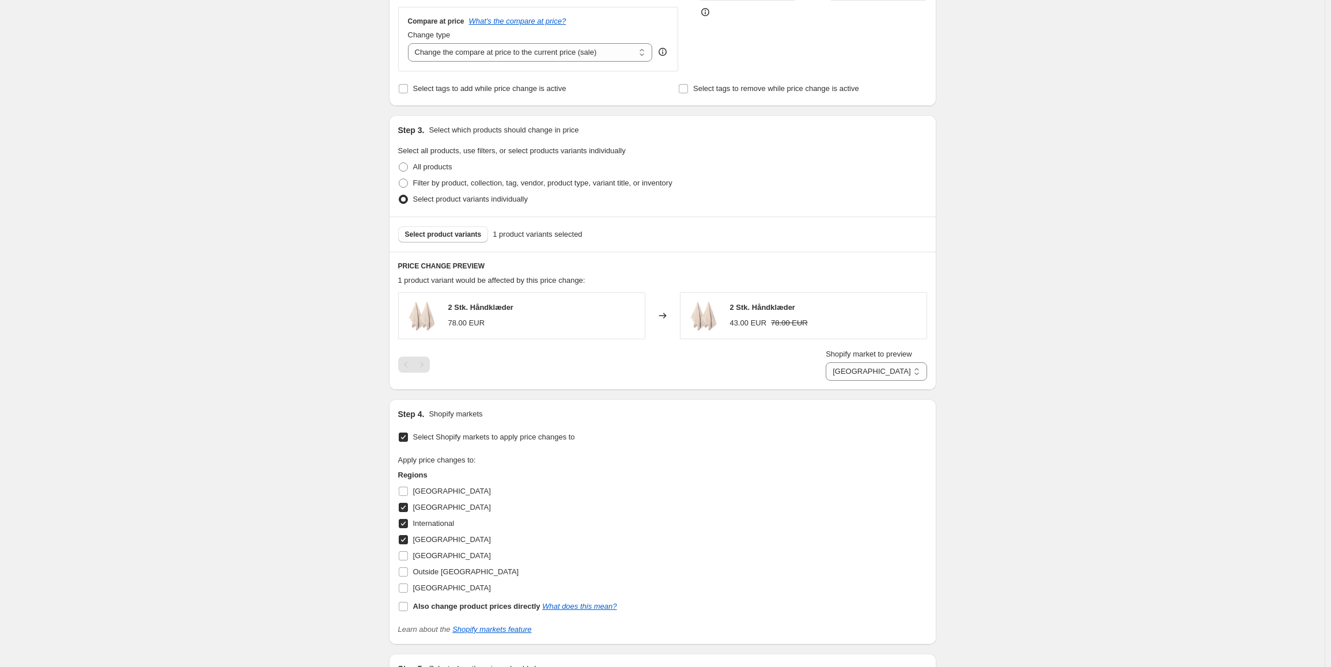
scroll to position [461, 0]
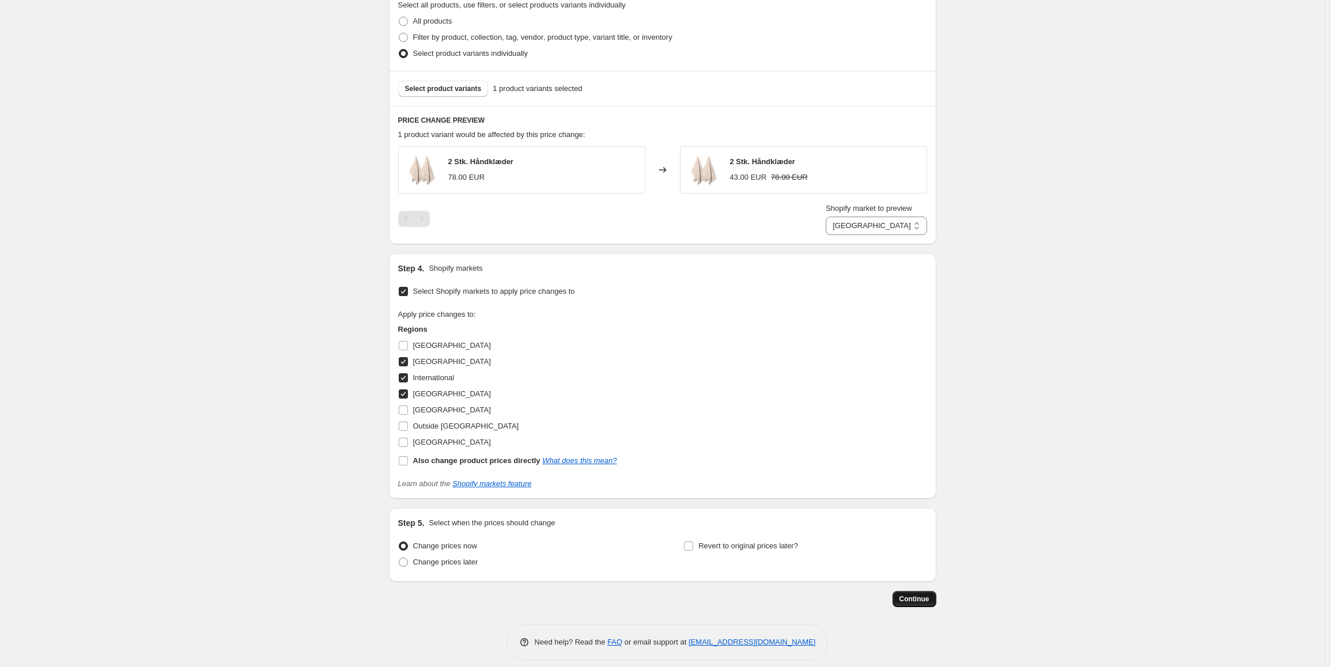
click at [911, 597] on span "Continue" at bounding box center [914, 598] width 30 height 9
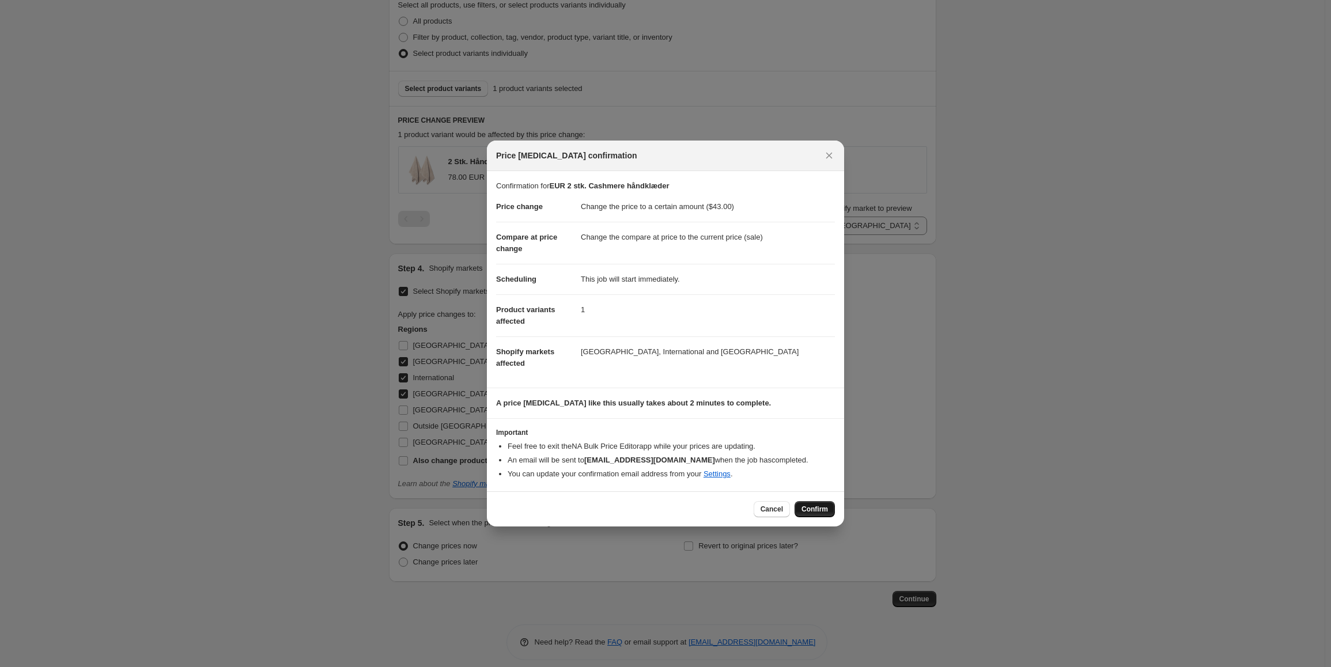
click at [826, 510] on span "Confirm" at bounding box center [814, 509] width 26 height 9
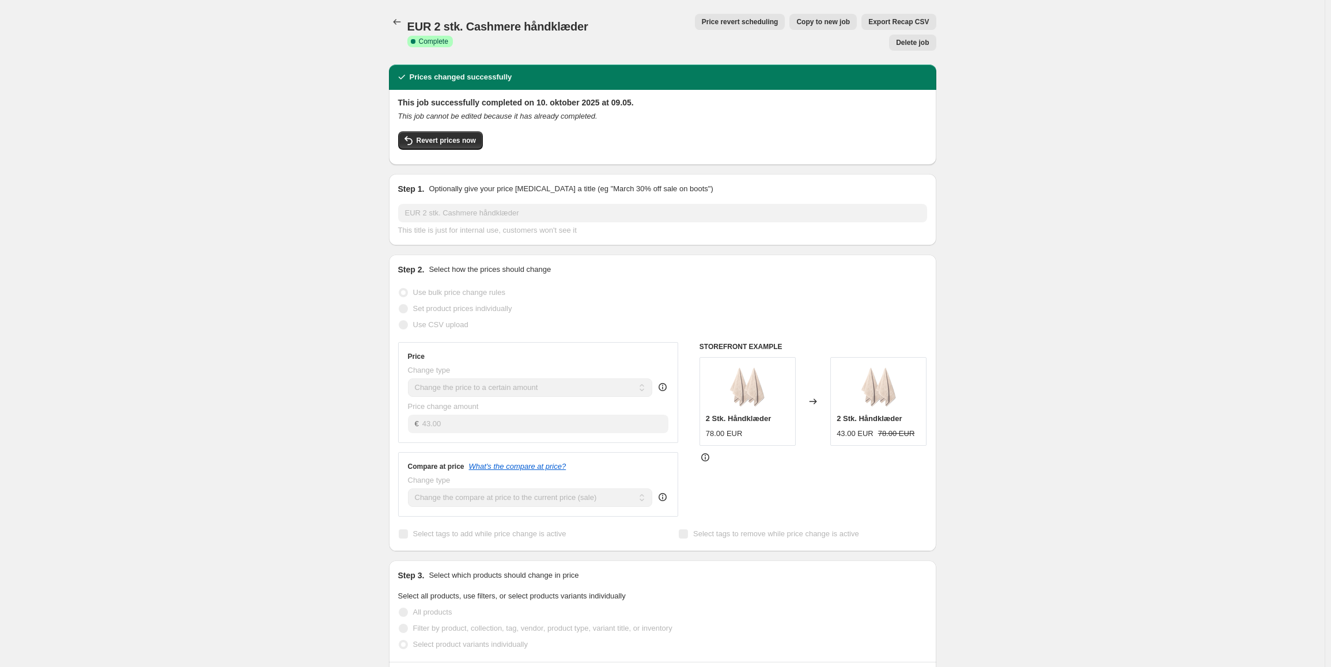
click at [796, 22] on span "Copy to new job" at bounding box center [823, 21] width 54 height 9
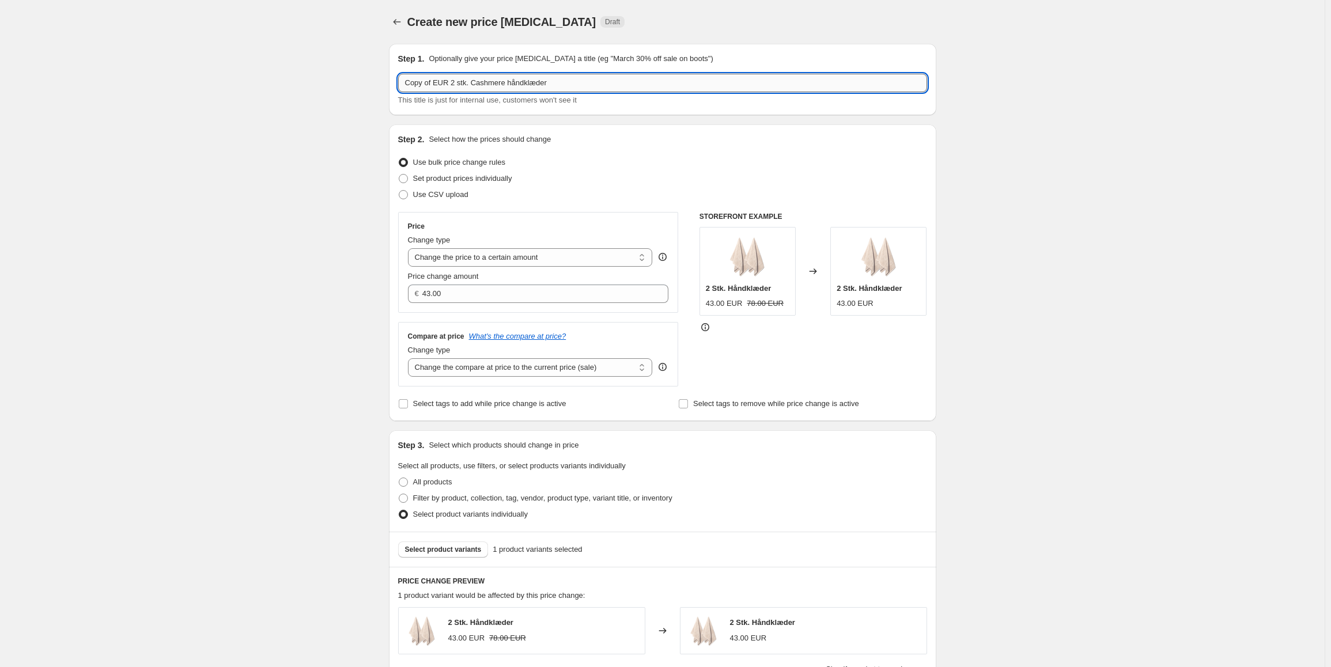
click at [504, 82] on input "Copy of EUR 2 stk. Cashmere håndklæder" at bounding box center [662, 83] width 529 height 18
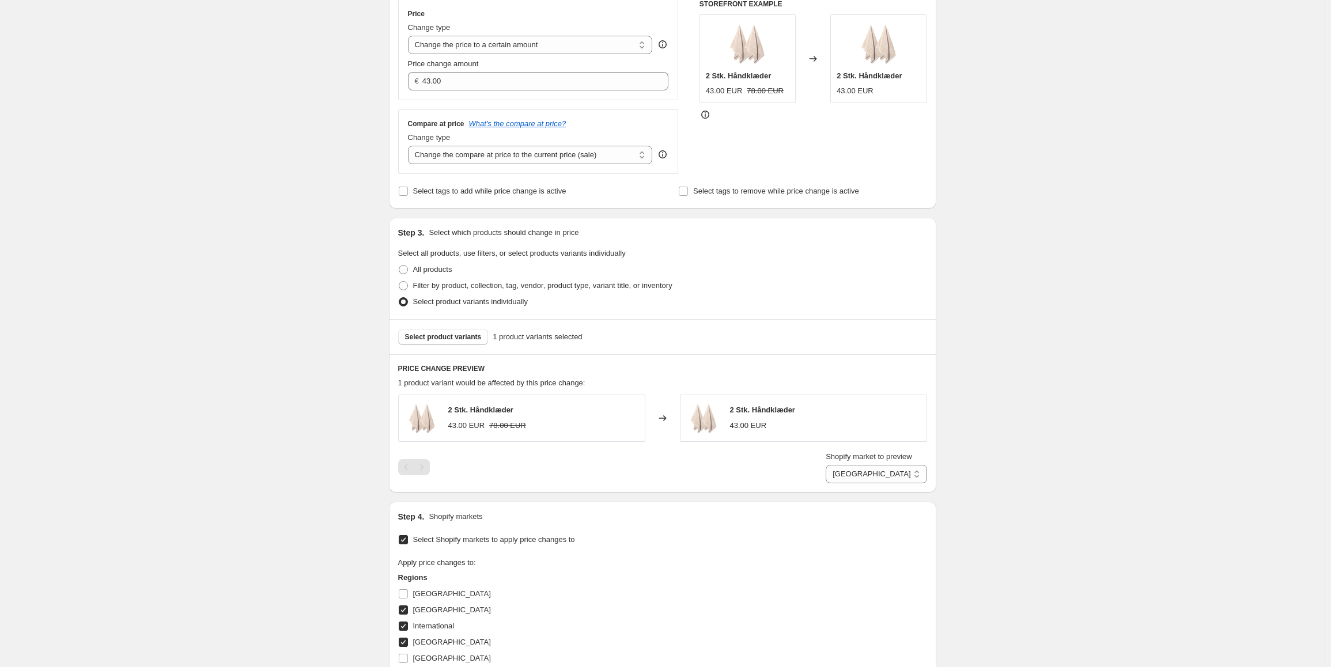
scroll to position [230, 0]
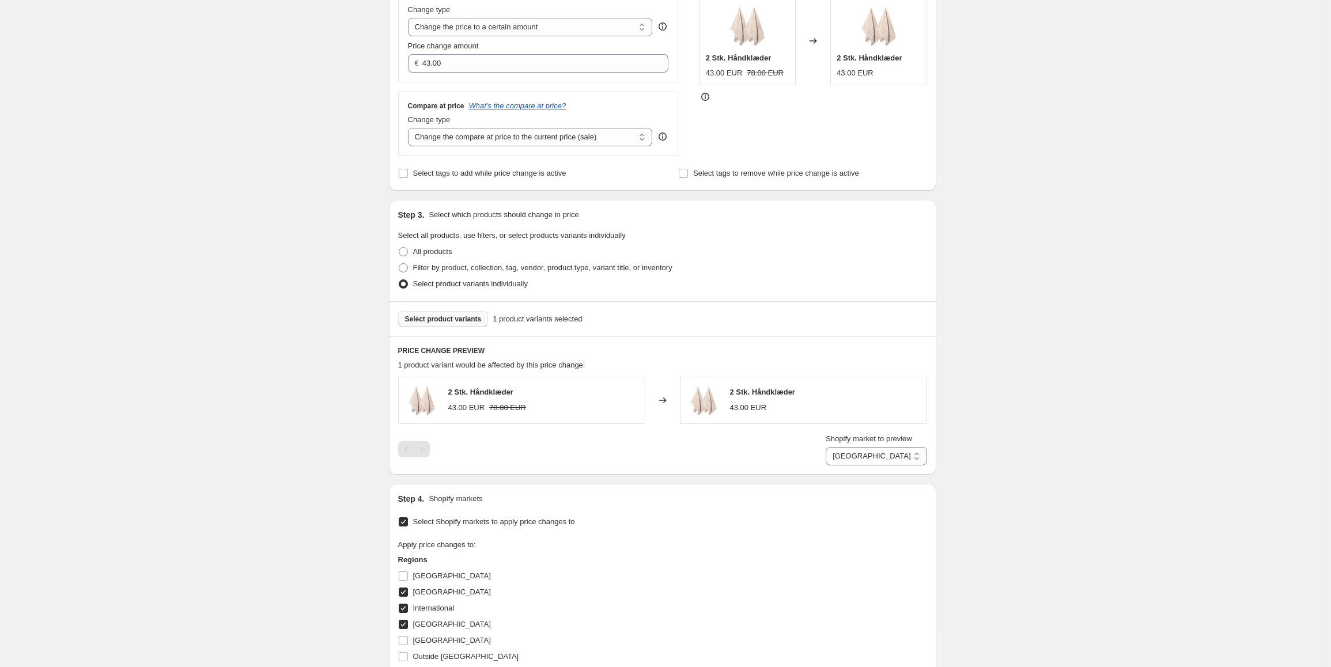
type input "Copy of EUR 2 stk. Cashmere badehåndklæder"
click at [448, 320] on span "Select product variants" at bounding box center [443, 318] width 77 height 9
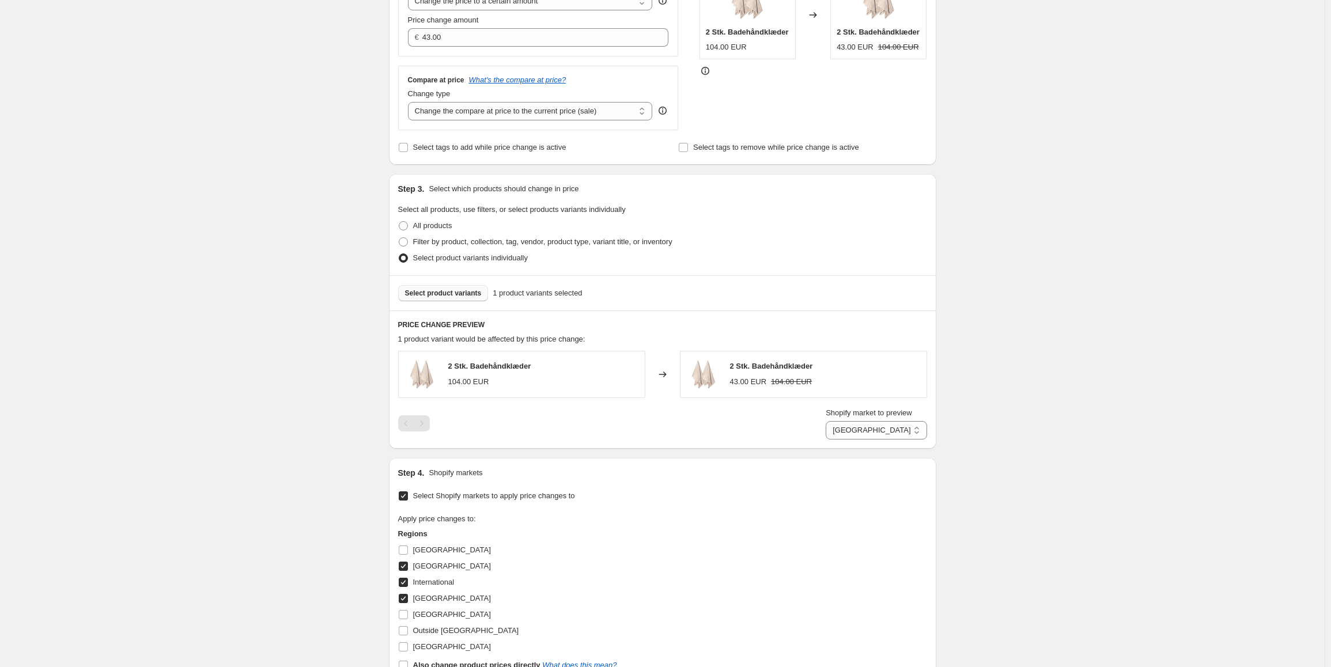
scroll to position [0, 0]
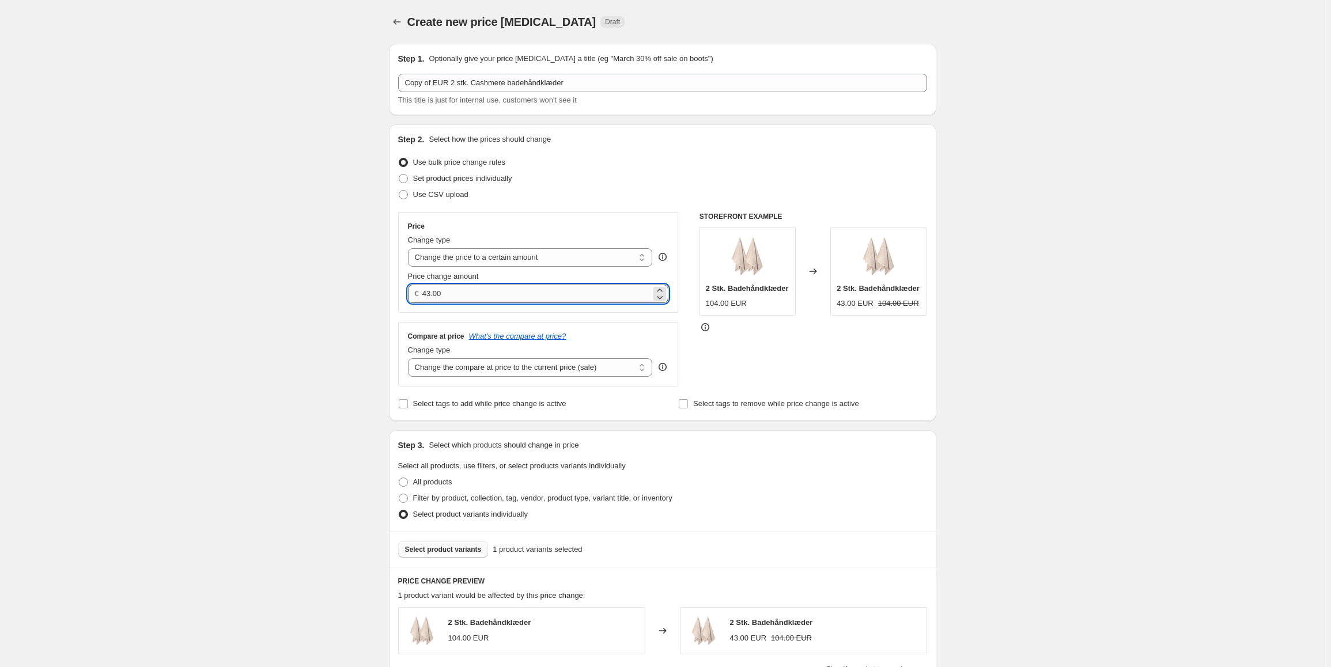
click at [458, 298] on input "43.00" at bounding box center [536, 294] width 229 height 18
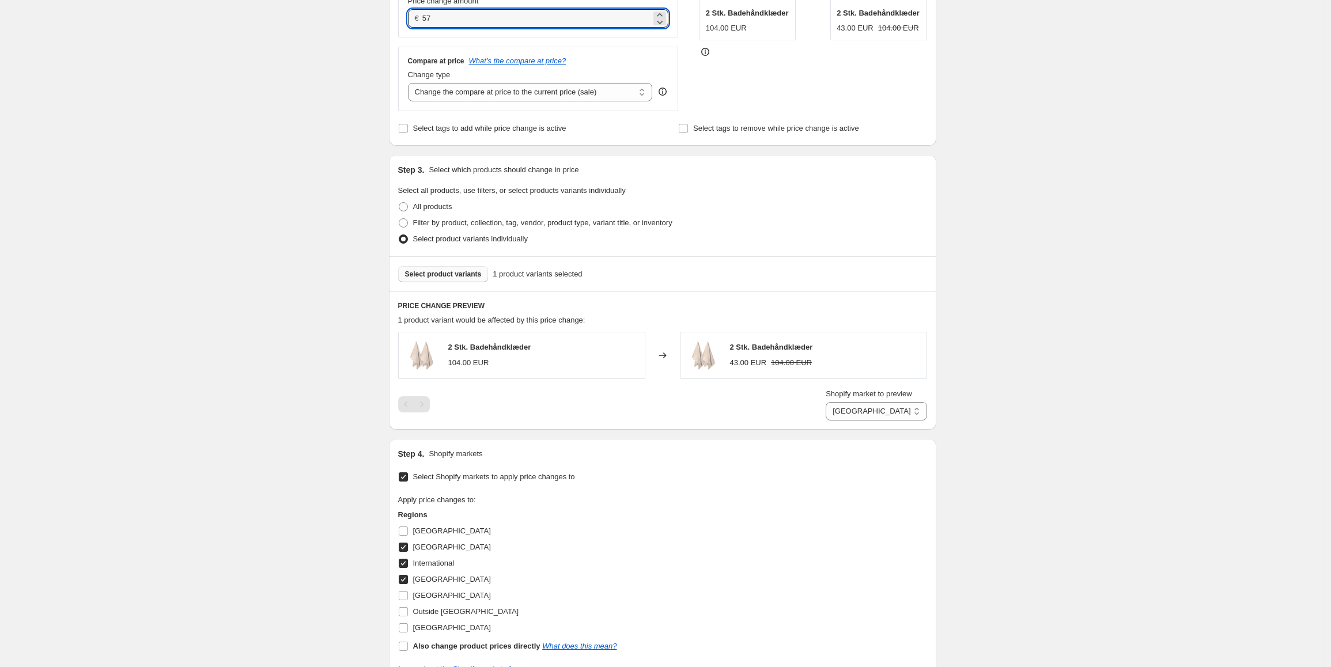
scroll to position [288, 0]
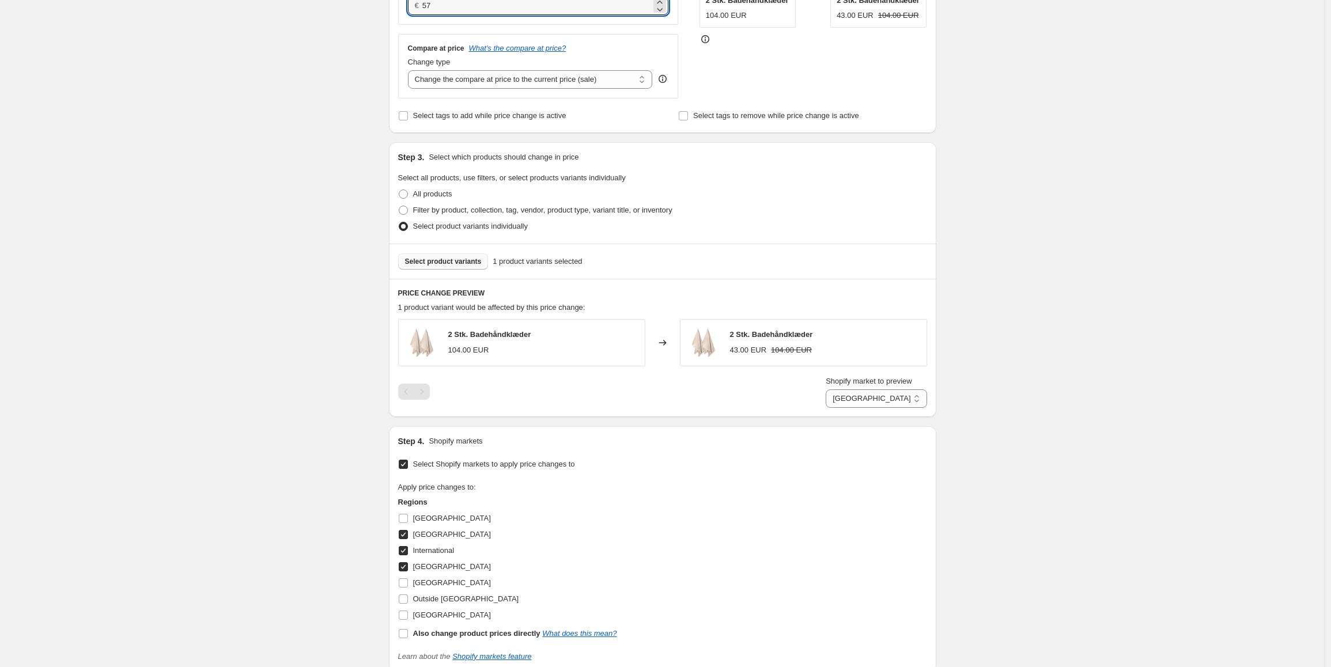
type input "57.00"
click at [808, 270] on div "Select product variants 1 product variants selected" at bounding box center [662, 261] width 529 height 16
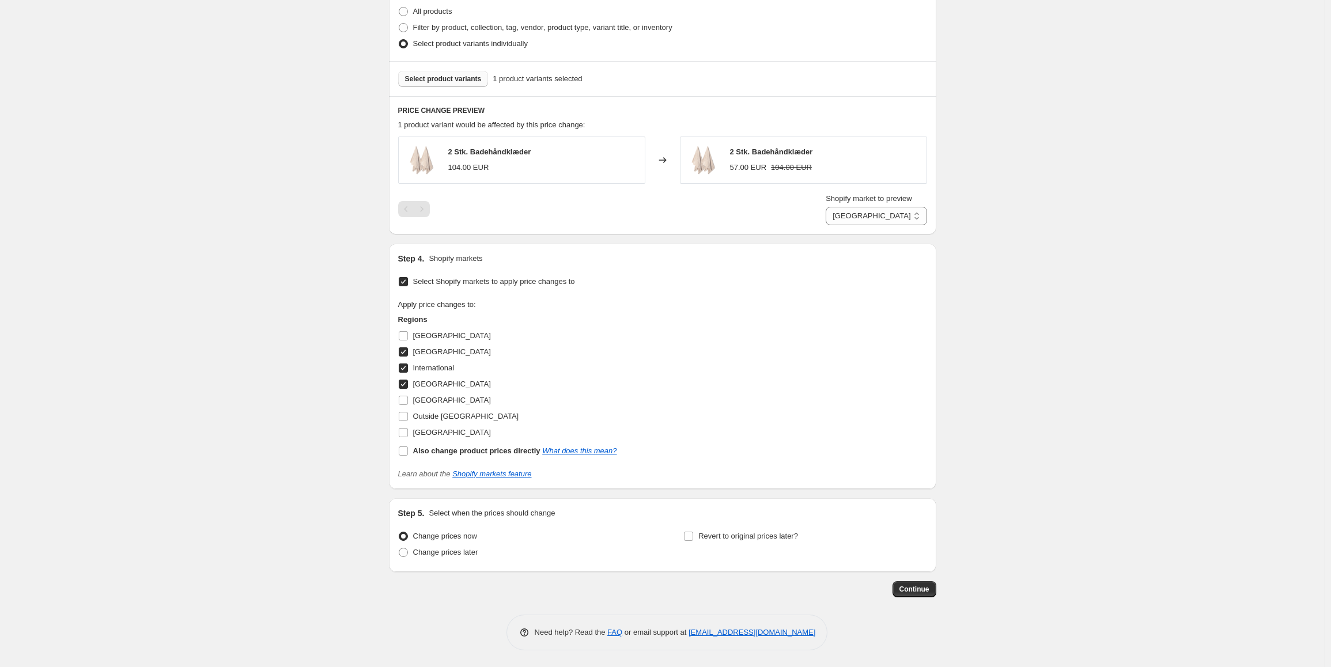
scroll to position [472, 0]
click at [923, 592] on span "Continue" at bounding box center [914, 588] width 30 height 9
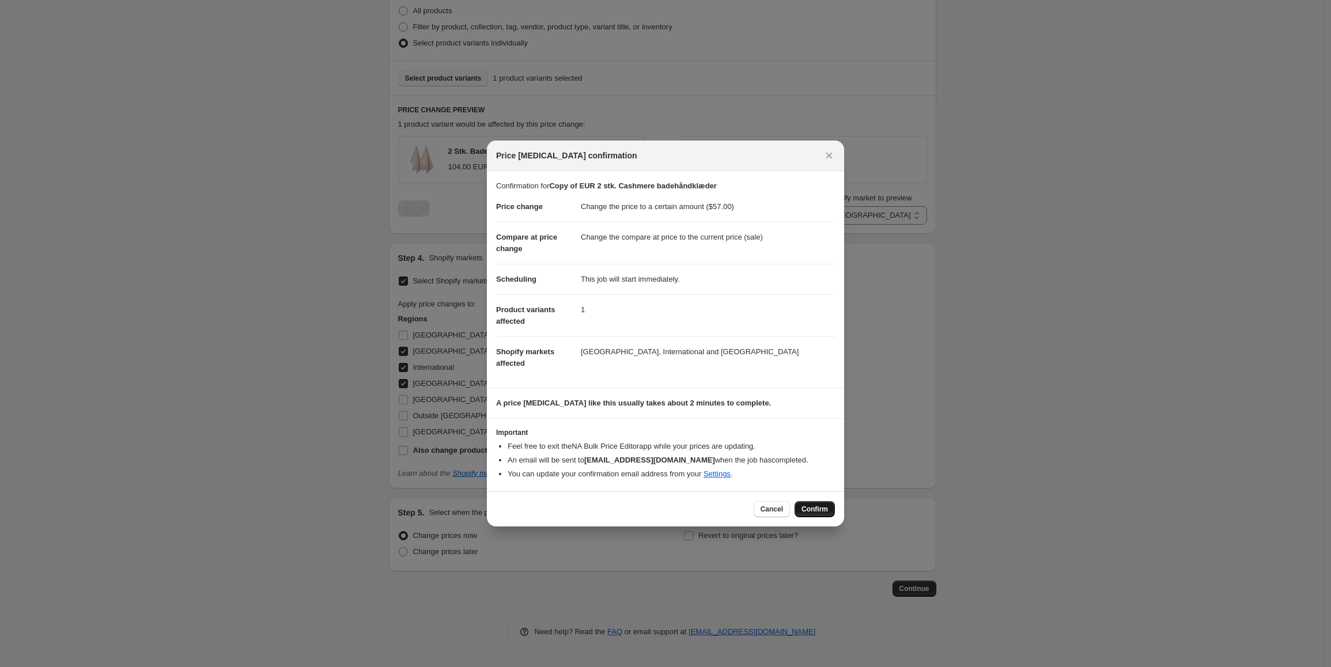
click at [802, 509] on button "Confirm" at bounding box center [814, 509] width 40 height 16
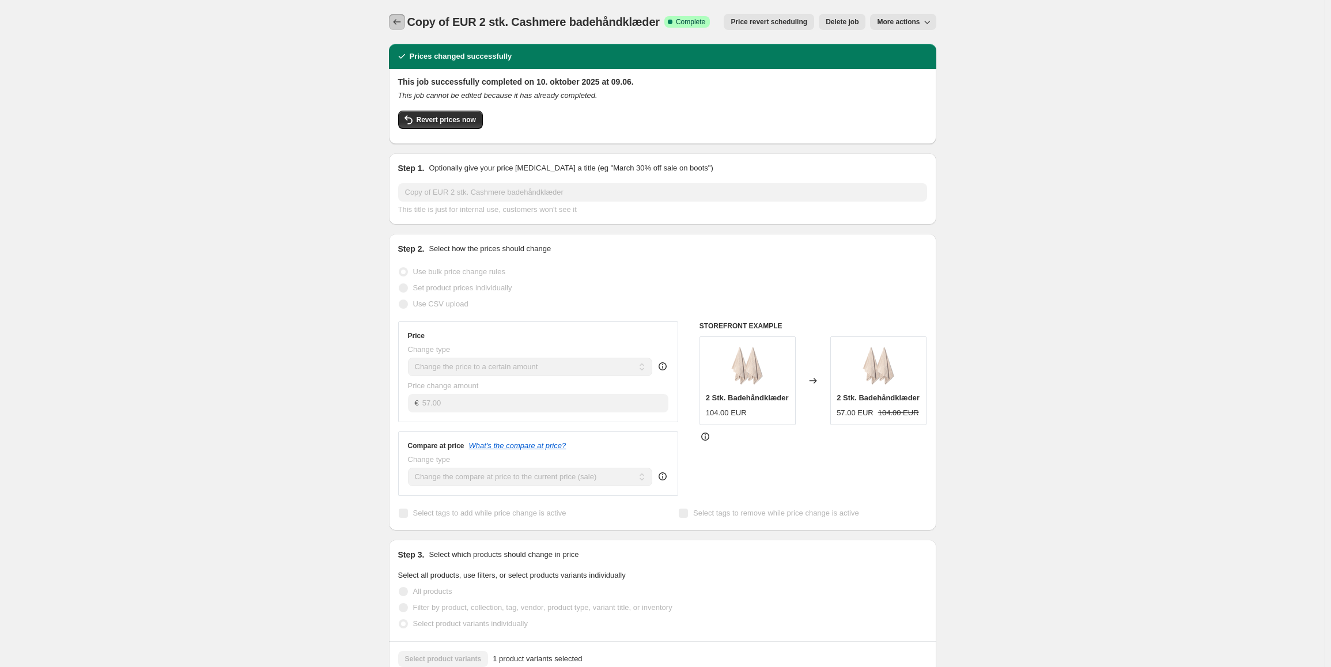
drag, startPoint x: 399, startPoint y: 21, endPoint x: 741, endPoint y: 65, distance: 345.5
click at [711, 65] on div "Copy of EUR 2 stk. Cashmere badehåndklæder. This page is ready Copy of EUR 2 st…" at bounding box center [662, 611] width 575 height 1222
click at [870, 77] on h2 "This job successfully completed on 10. oktober 2025 at 09.06." at bounding box center [662, 82] width 529 height 12
click at [919, 25] on span "More actions" at bounding box center [898, 21] width 43 height 9
click at [917, 45] on span "Copy to new job" at bounding box center [909, 45] width 54 height 9
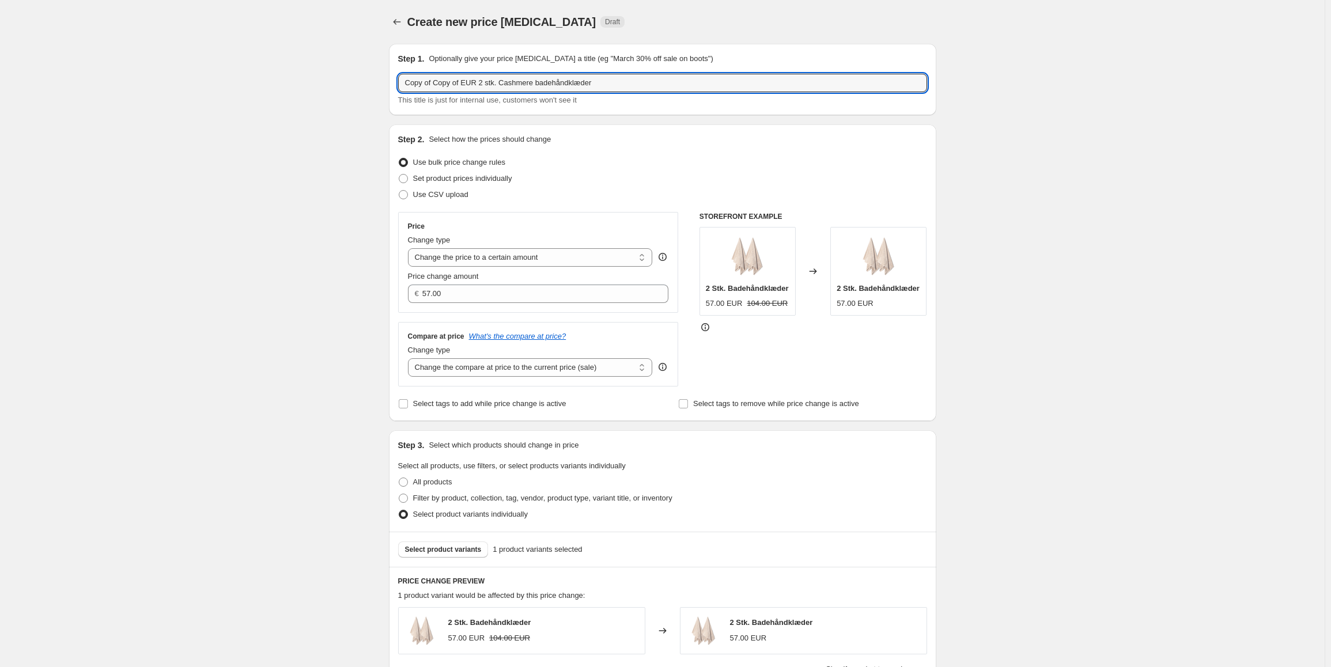
drag, startPoint x: 464, startPoint y: 84, endPoint x: 264, endPoint y: 93, distance: 200.1
click at [267, 93] on div "Create new price [MEDICAL_DATA]. This page is ready Create new price [MEDICAL_D…" at bounding box center [662, 569] width 1324 height 1138
drag, startPoint x: 495, startPoint y: 82, endPoint x: 604, endPoint y: 82, distance: 108.9
click at [604, 82] on input "EUR 2 stk. Cashmere badehåndklæder" at bounding box center [662, 83] width 529 height 18
type input "EUR 2 stk. Cashmere badelagner"
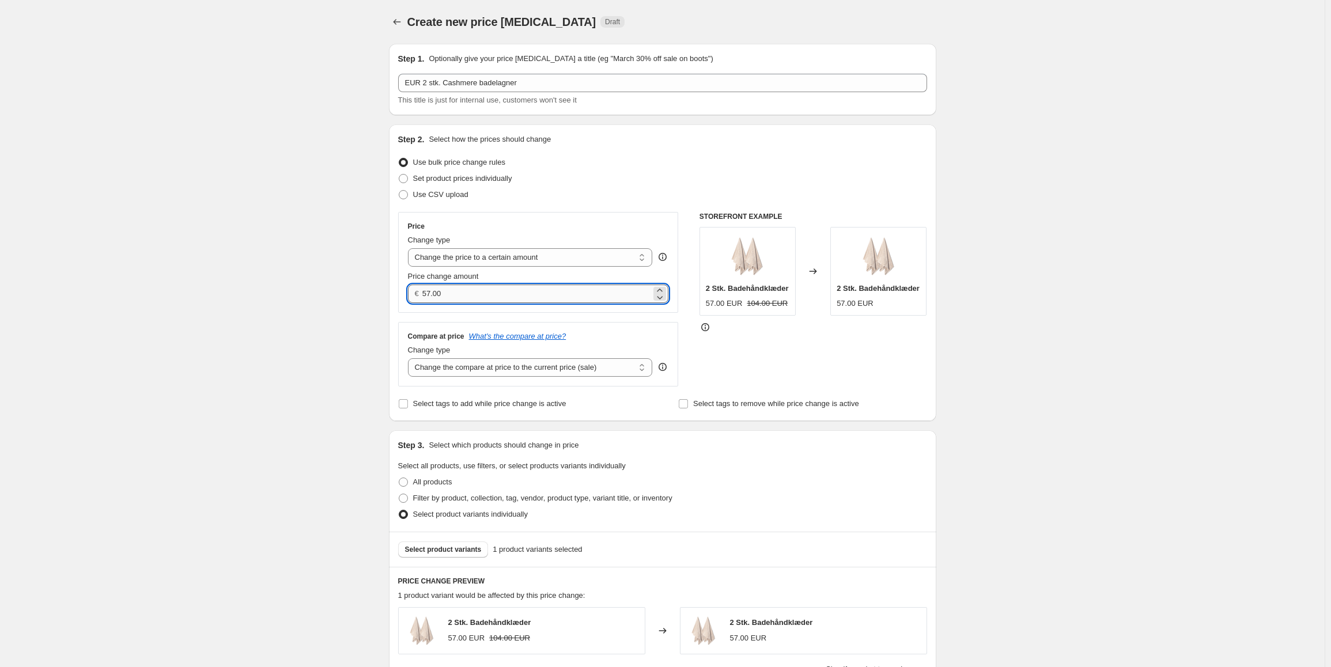
click at [484, 298] on input "57.00" at bounding box center [536, 294] width 229 height 18
click at [448, 297] on input "132" at bounding box center [536, 294] width 229 height 18
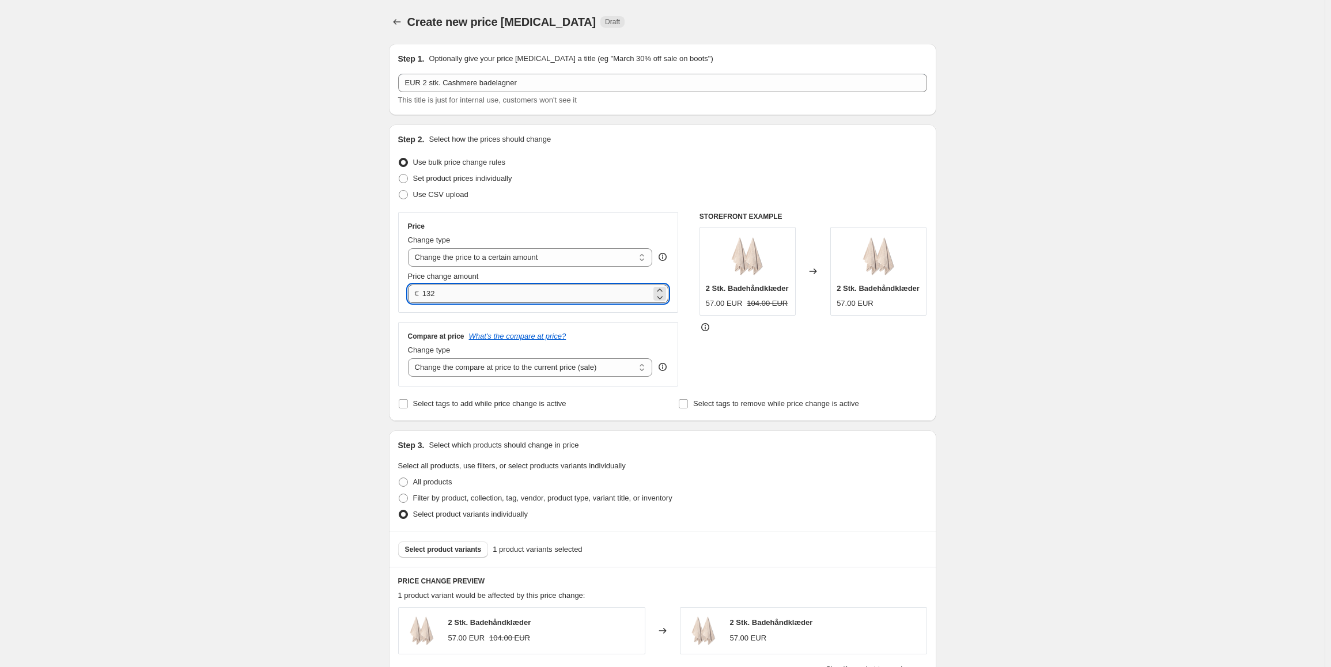
click at [448, 294] on input "132" at bounding box center [536, 294] width 229 height 18
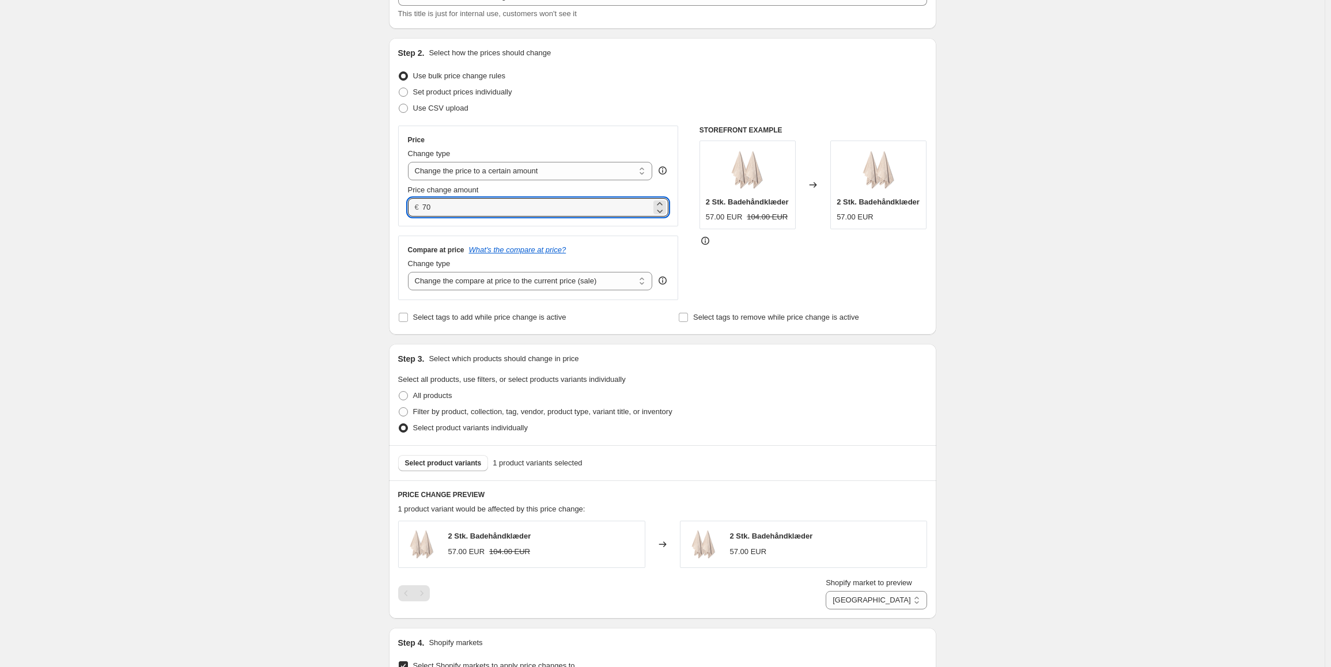
scroll to position [173, 0]
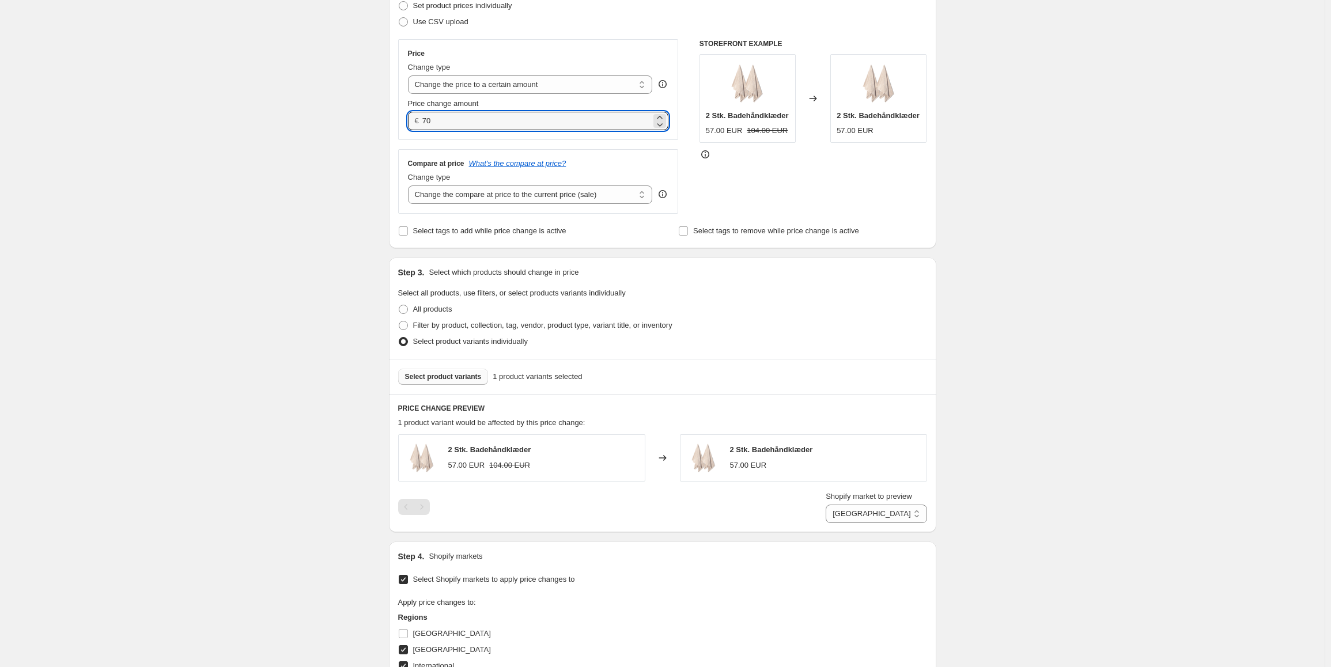
type input "70.00"
click at [430, 383] on button "Select product variants" at bounding box center [443, 377] width 90 height 16
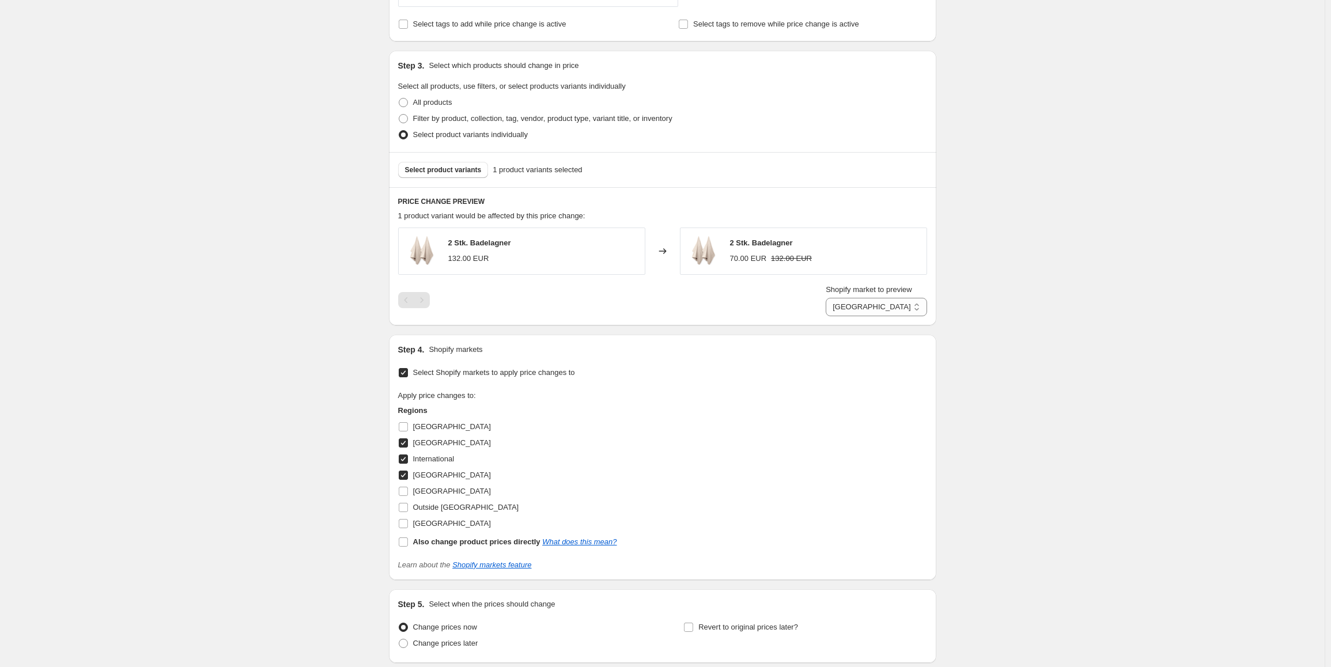
scroll to position [472, 0]
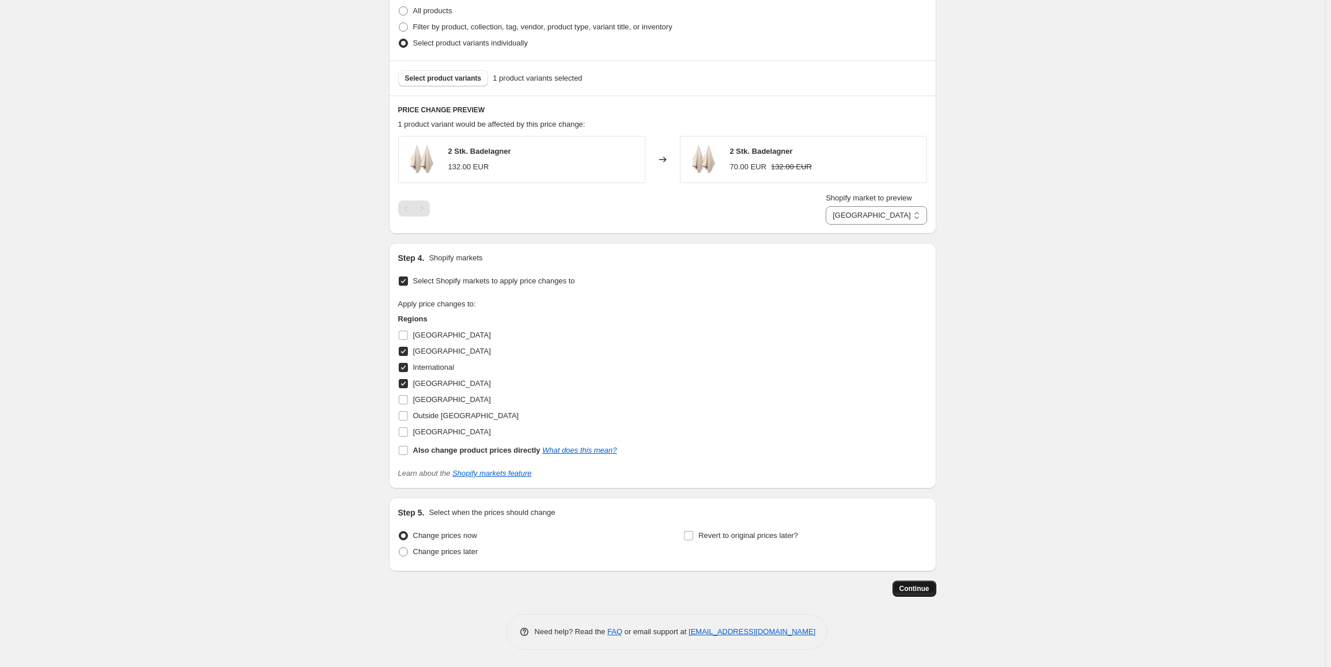
click at [923, 585] on span "Continue" at bounding box center [914, 588] width 30 height 9
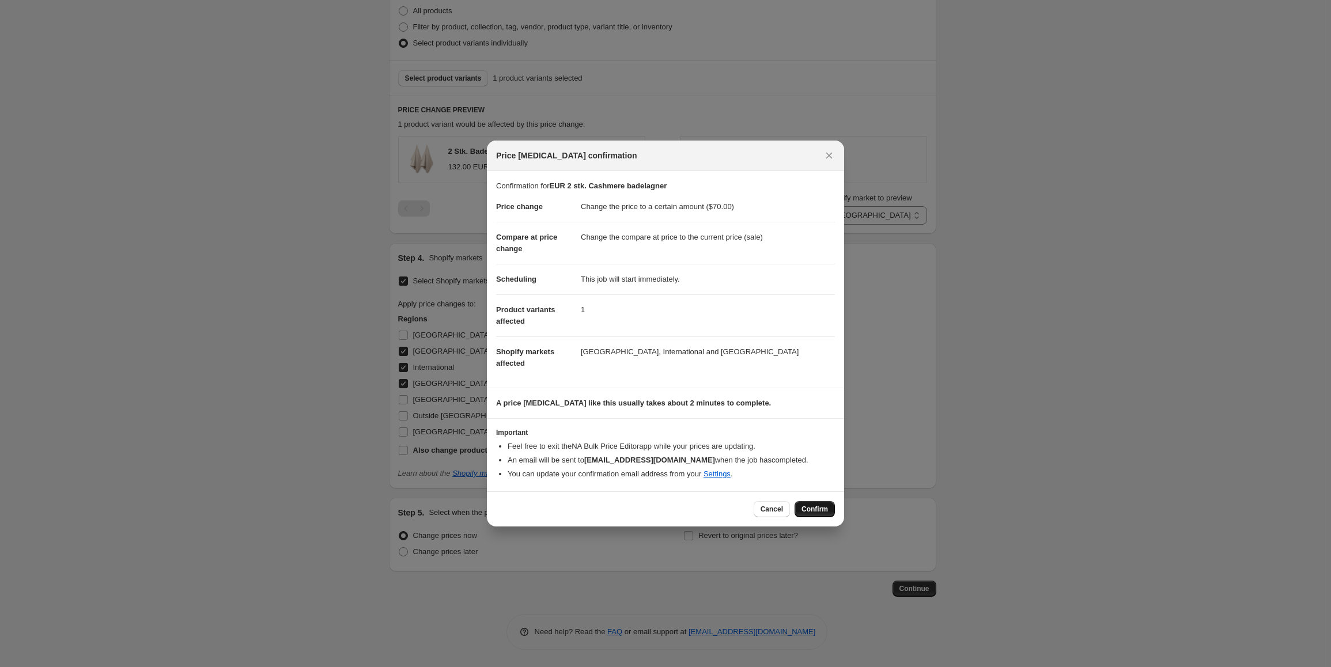
click at [816, 506] on span "Confirm" at bounding box center [814, 509] width 26 height 9
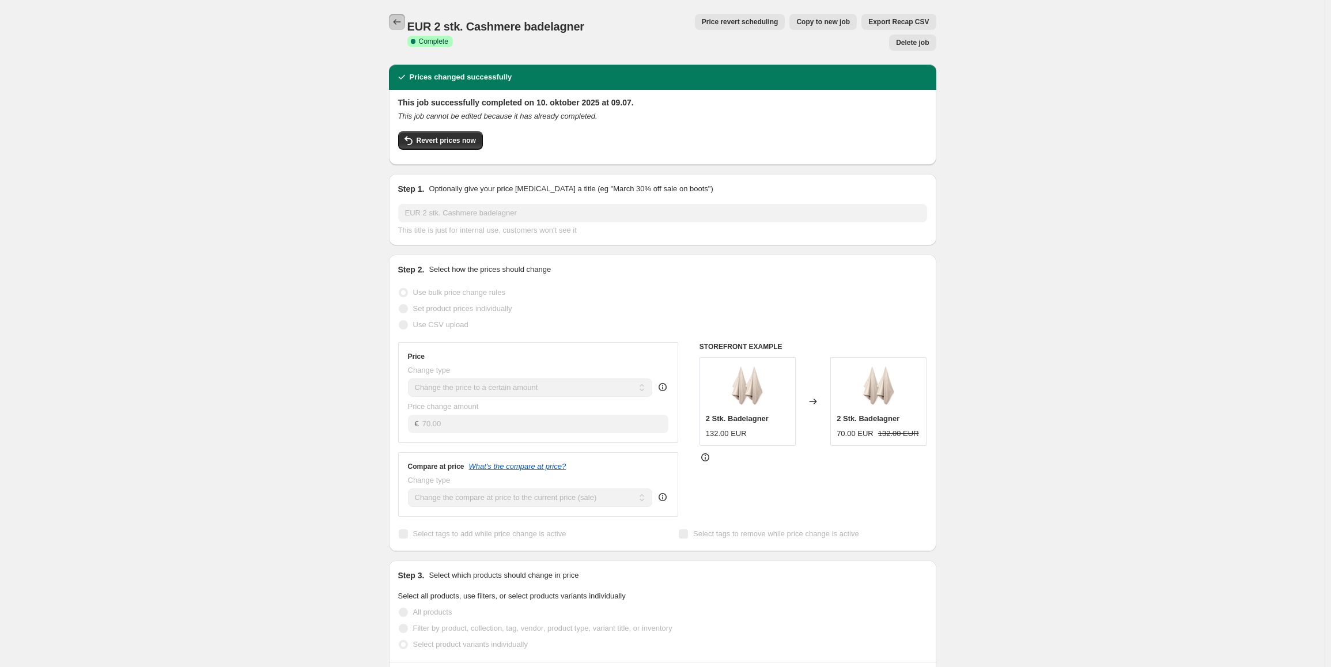
click at [400, 21] on icon "Price change jobs" at bounding box center [397, 22] width 12 height 12
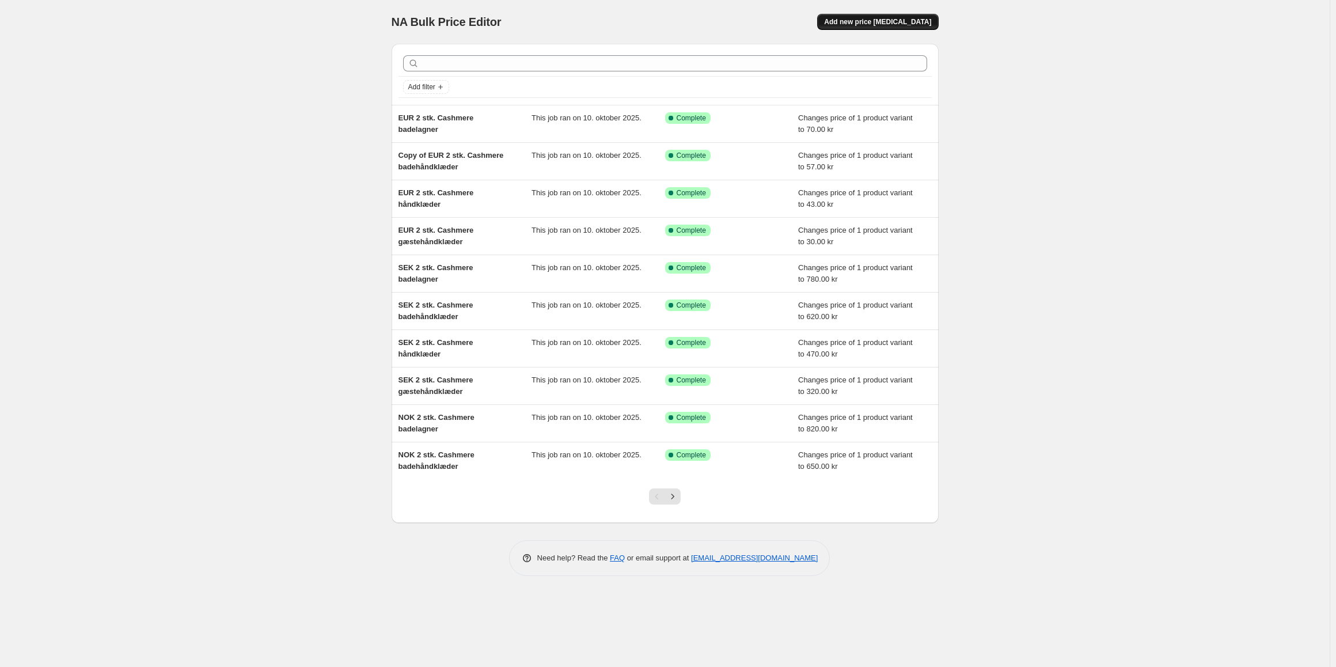
click at [852, 26] on button "Add new price [MEDICAL_DATA]" at bounding box center [877, 22] width 121 height 16
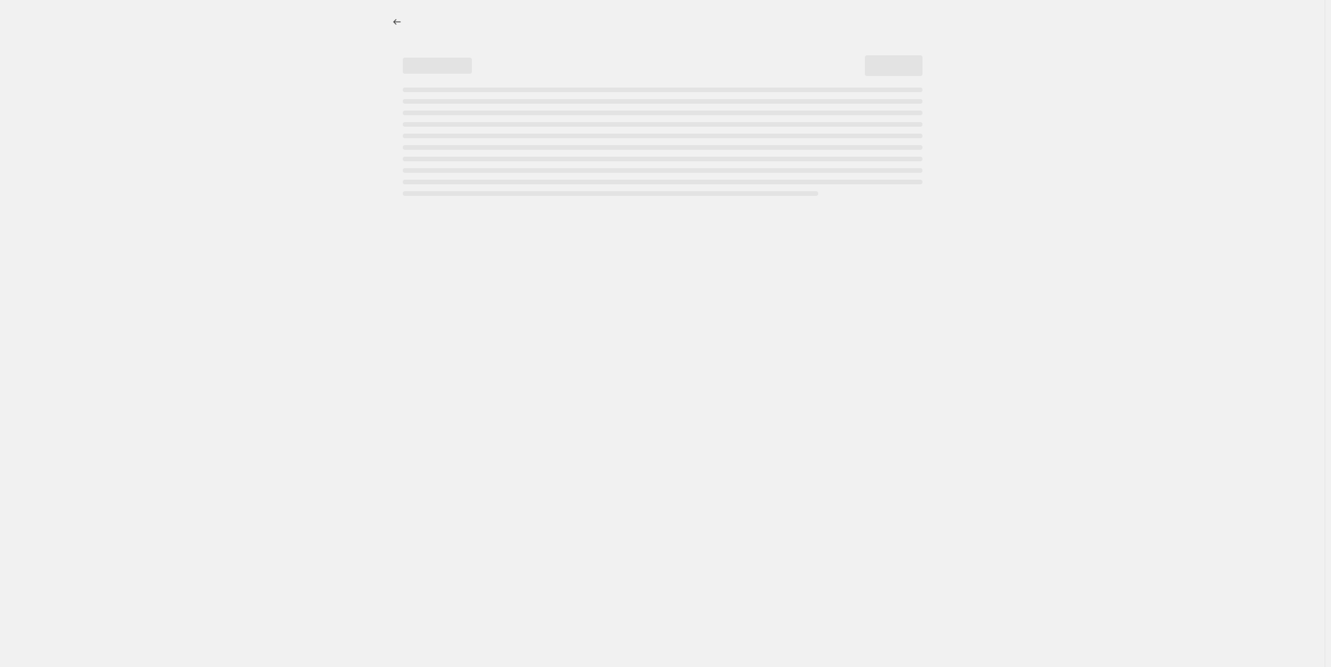
select select "percentage"
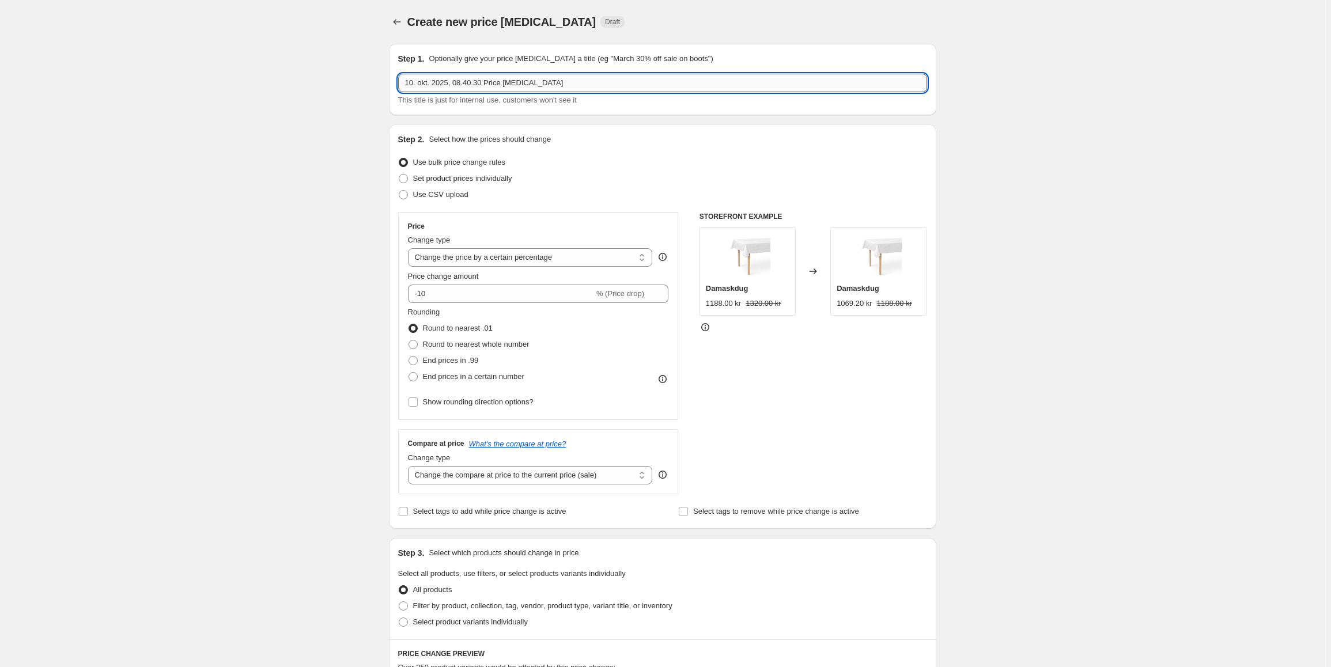
click at [443, 89] on input "10. okt. 2025, 08.40.30 Price [MEDICAL_DATA]" at bounding box center [662, 83] width 529 height 18
click at [523, 90] on input "10. okt. 2025, 08.40.30 Price [MEDICAL_DATA]" at bounding box center [662, 83] width 529 height 18
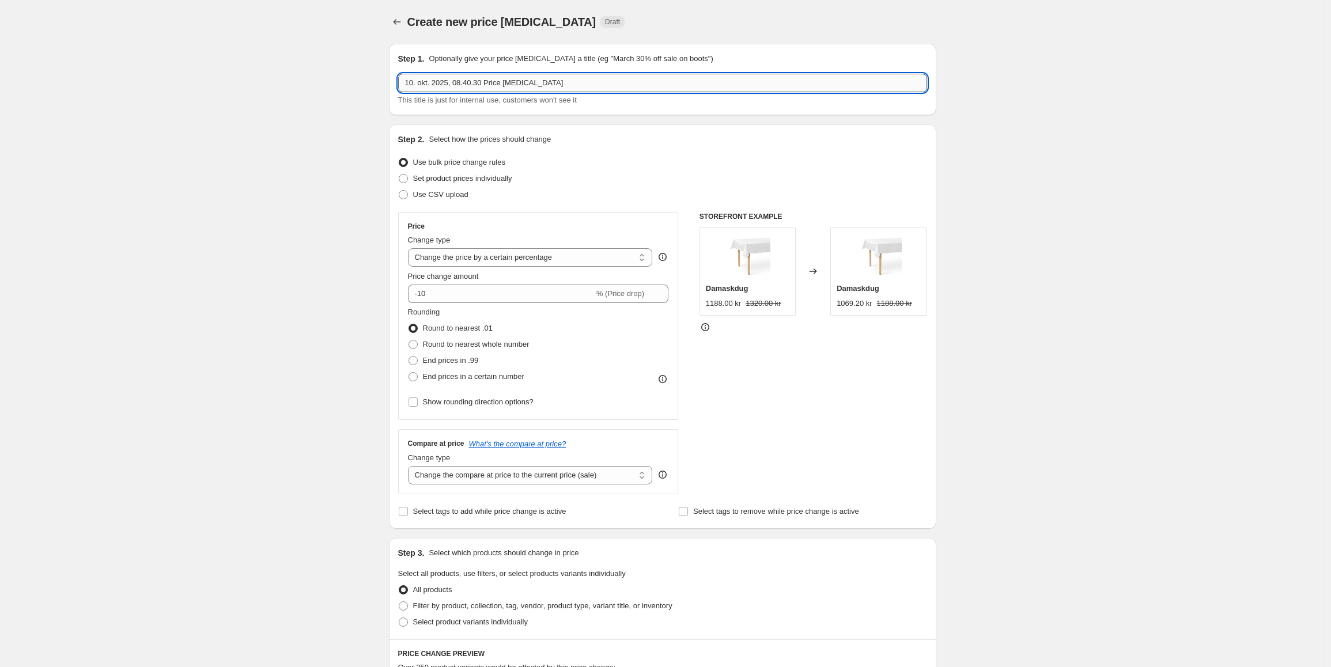
click at [523, 90] on input "10. okt. 2025, 08.40.30 Price [MEDICAL_DATA]" at bounding box center [662, 83] width 529 height 18
click at [454, 76] on input "NOK" at bounding box center [662, 83] width 529 height 18
type input "DKK Plaider"
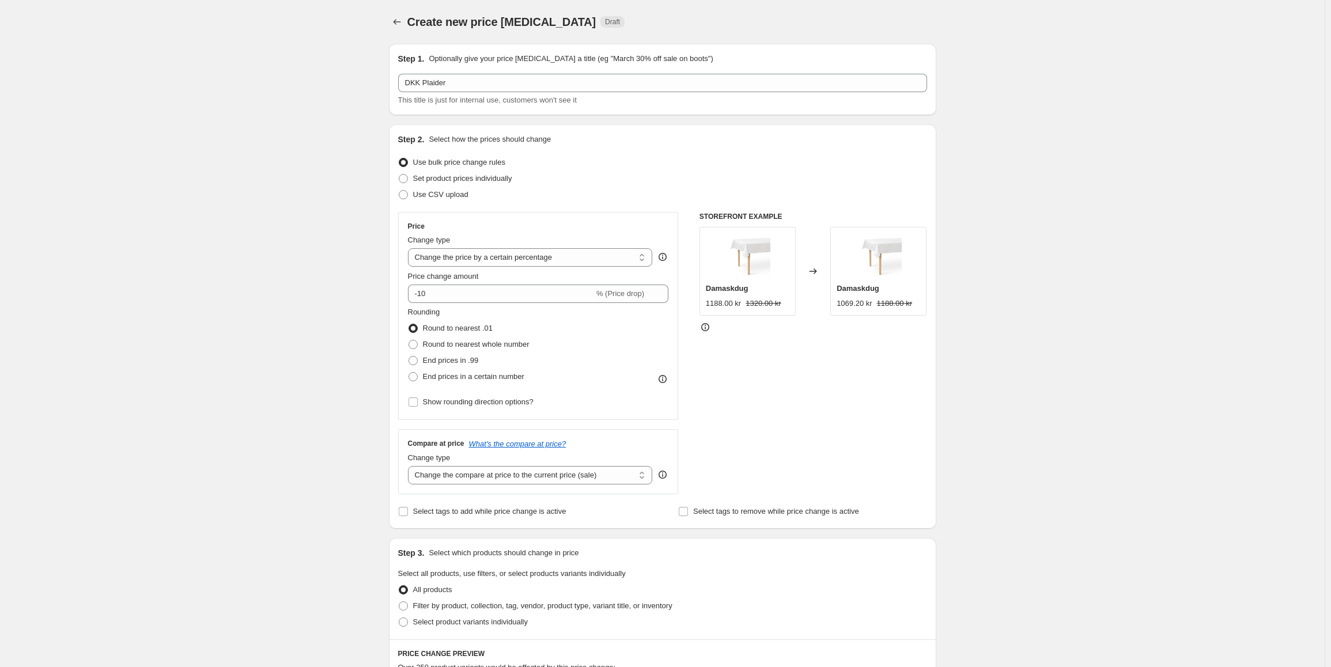
click at [445, 104] on span "This title is just for internal use, customers won't see it" at bounding box center [487, 100] width 179 height 9
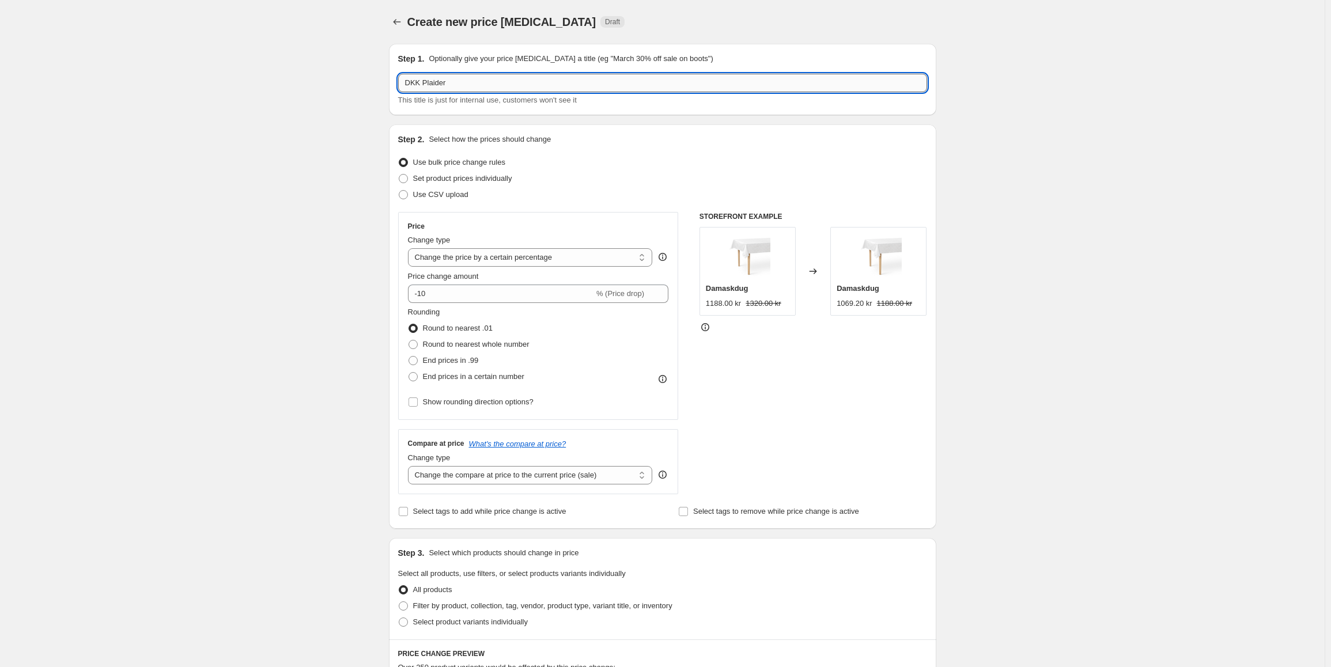
click at [441, 90] on input "DKK Plaider" at bounding box center [662, 83] width 529 height 18
click at [442, 90] on input "DKK Plaider" at bounding box center [662, 83] width 529 height 18
click at [396, 17] on icon "Price change jobs" at bounding box center [397, 22] width 12 height 12
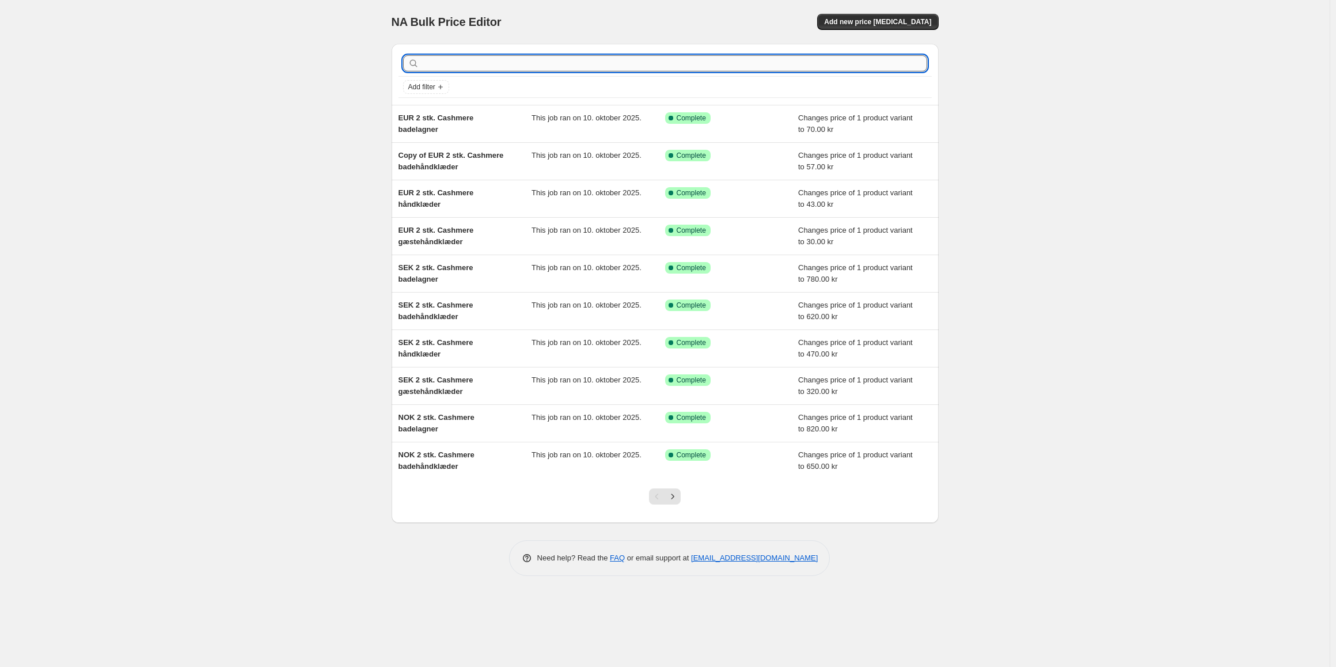
click at [552, 63] on input "text" at bounding box center [675, 63] width 506 height 16
type input "plaid"
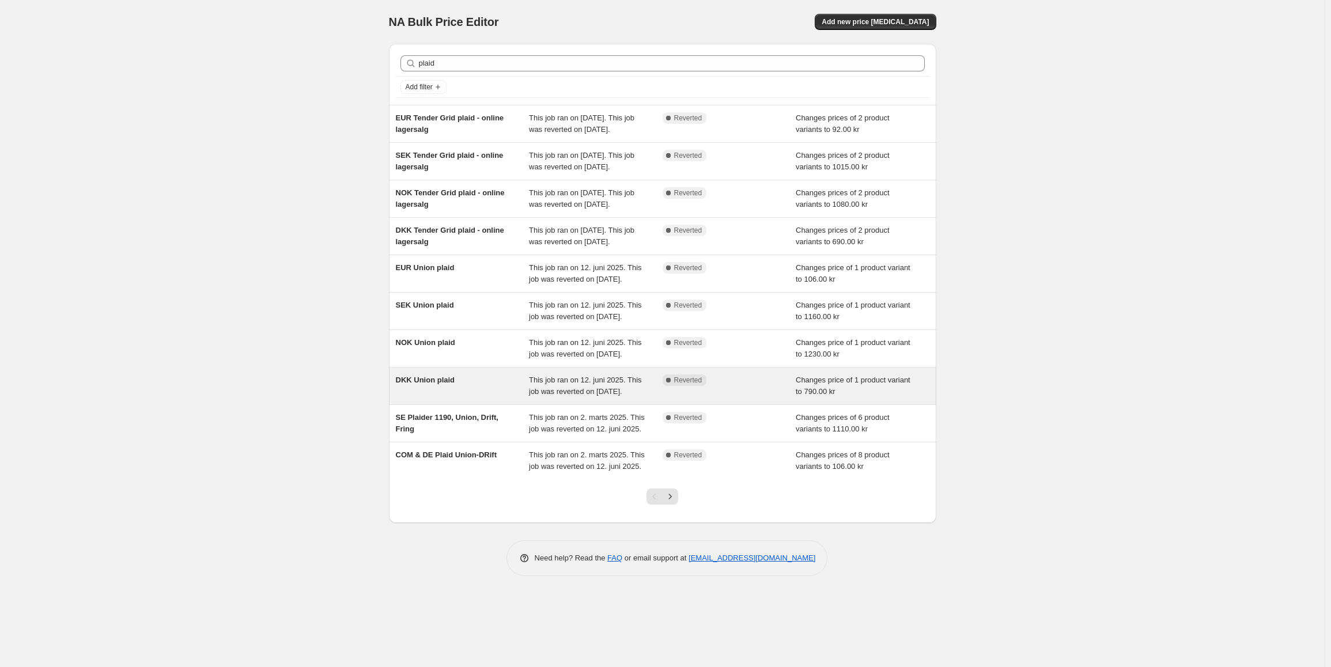
scroll to position [18, 0]
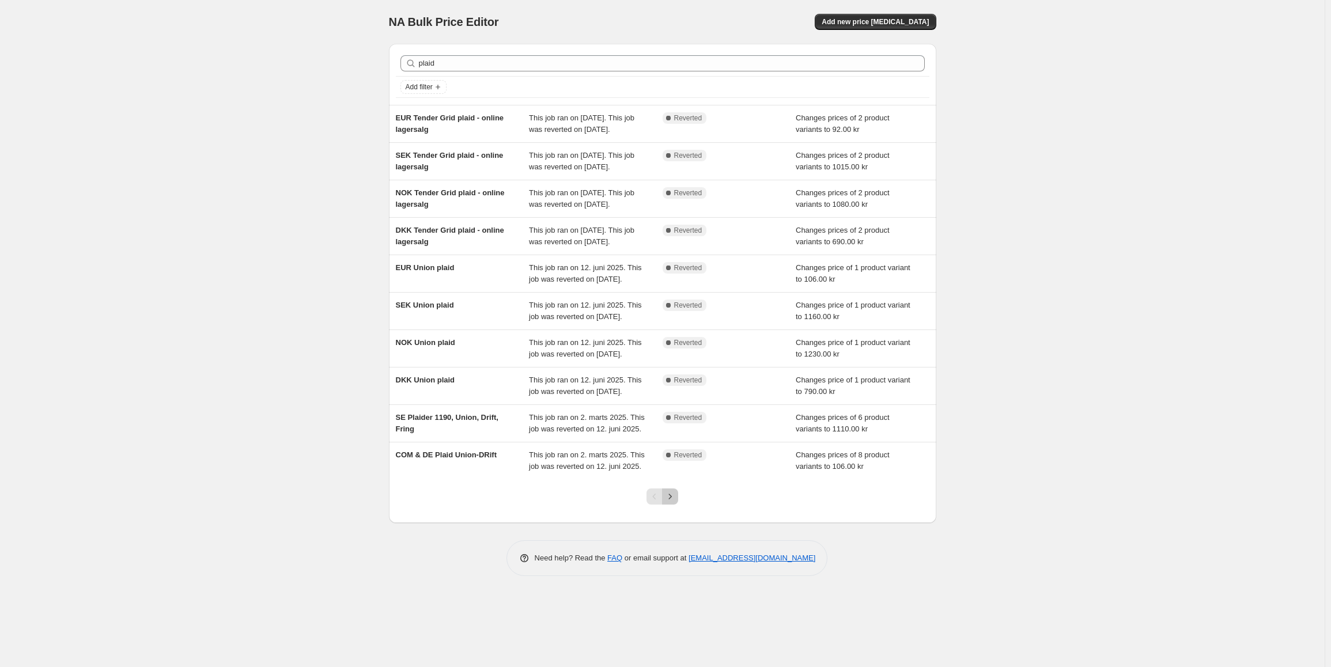
click at [676, 502] on icon "Next" at bounding box center [670, 497] width 12 height 12
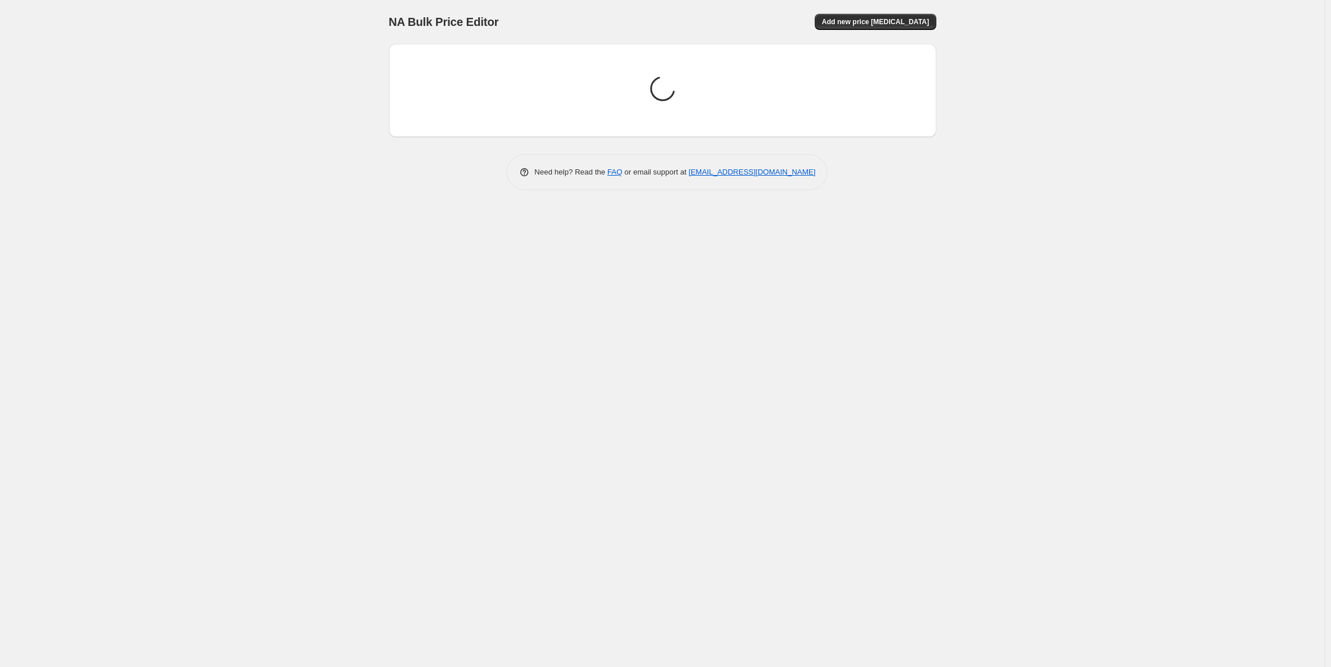
scroll to position [0, 0]
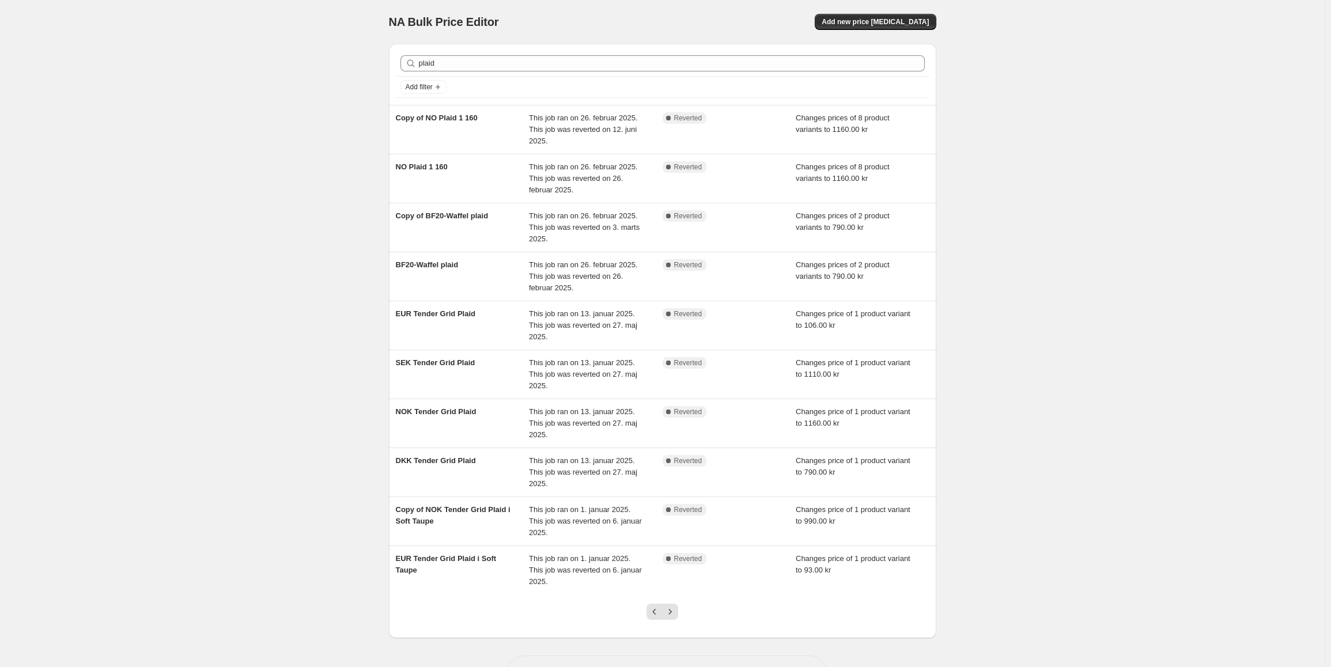
click at [677, 599] on div at bounding box center [662, 616] width 47 height 44
click at [673, 606] on icon "Next" at bounding box center [670, 612] width 12 height 12
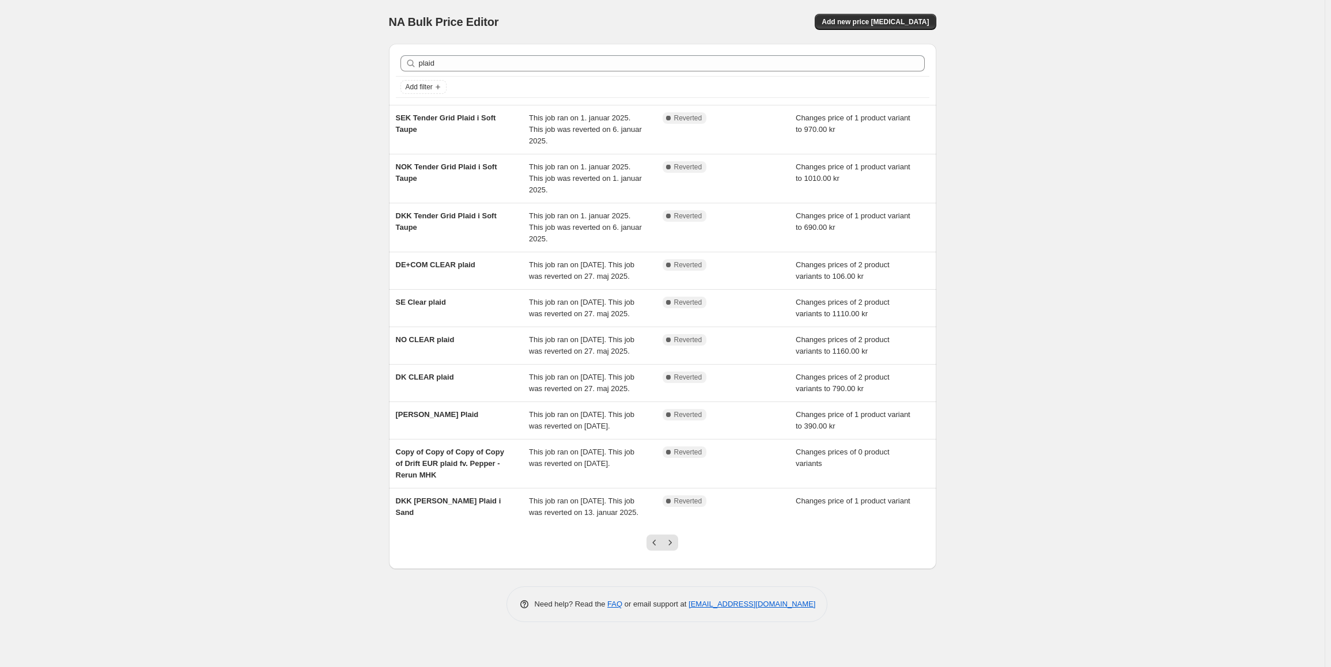
click at [672, 569] on div at bounding box center [662, 547] width 47 height 44
click at [672, 548] on icon "Next" at bounding box center [670, 543] width 12 height 12
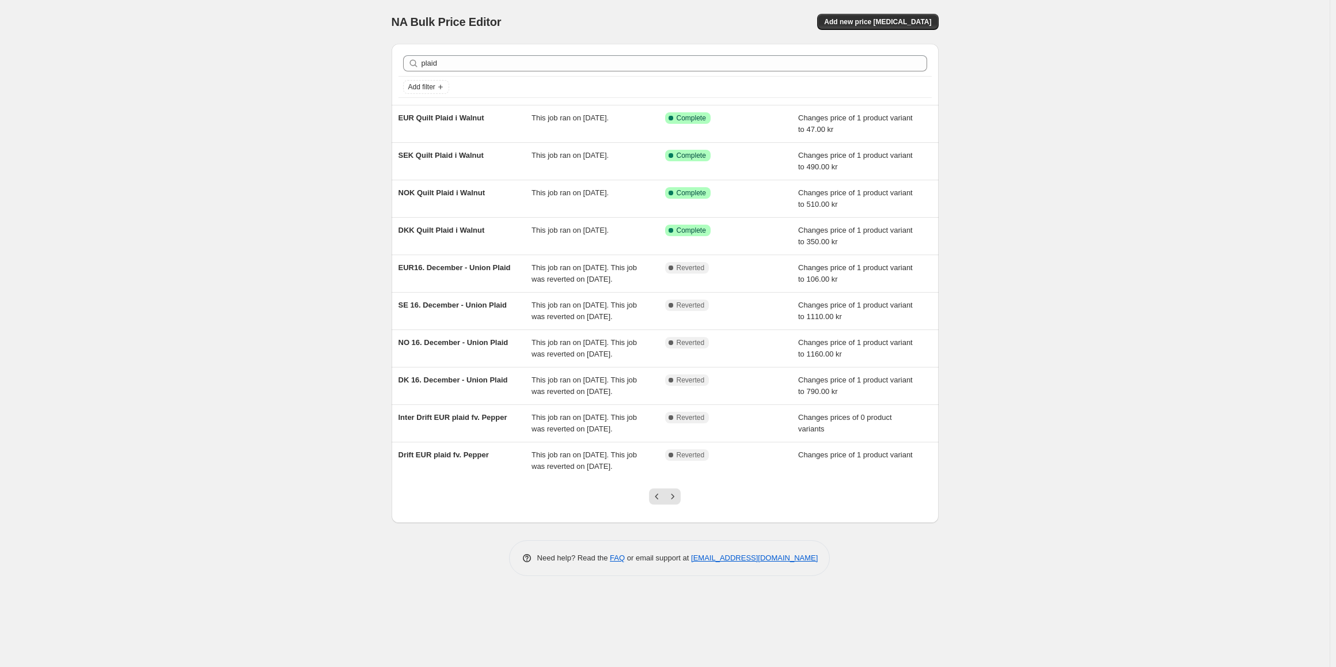
click at [658, 55] on div "plaid Clear" at bounding box center [665, 63] width 533 height 25
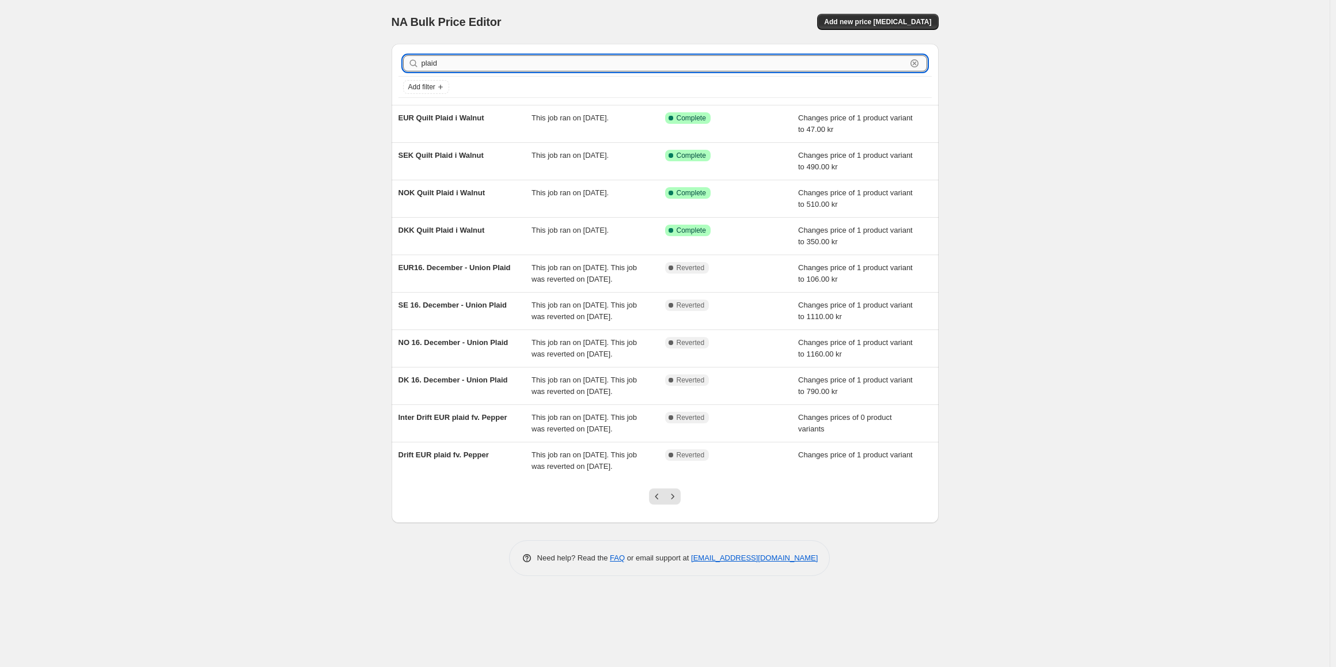
click at [642, 69] on input "plaid" at bounding box center [664, 63] width 485 height 16
type input "tender"
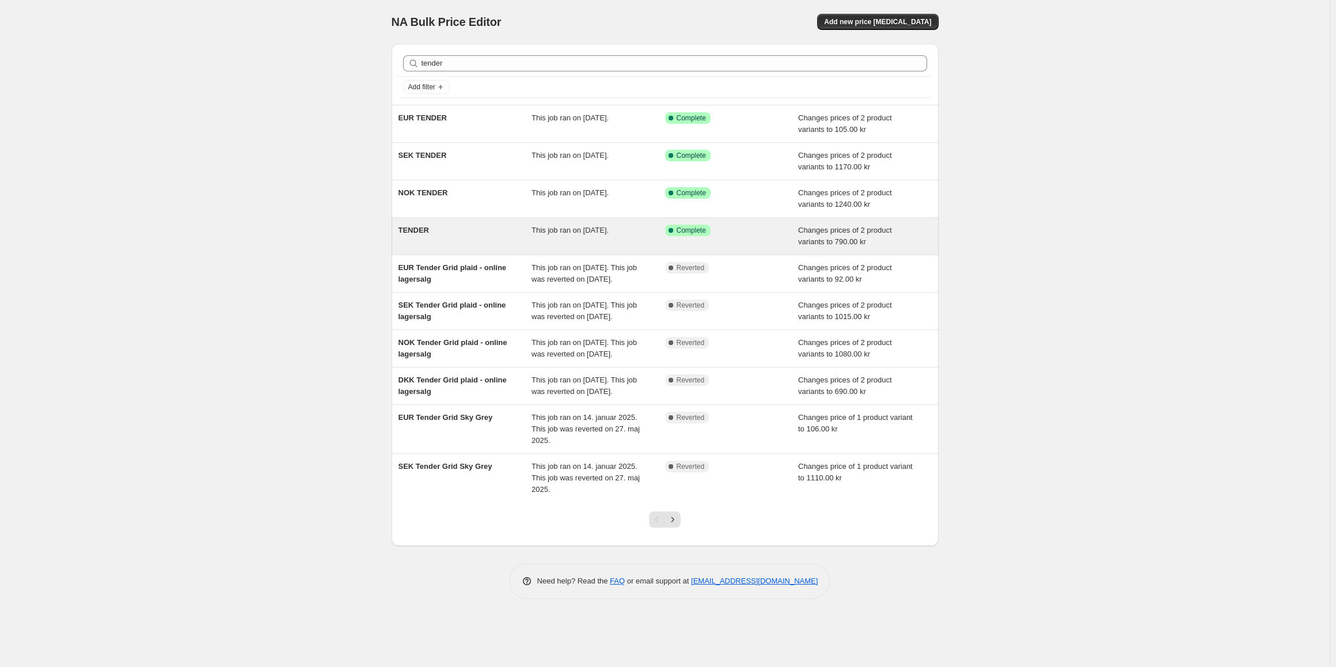
click at [465, 237] on div "TENDER" at bounding box center [466, 236] width 134 height 23
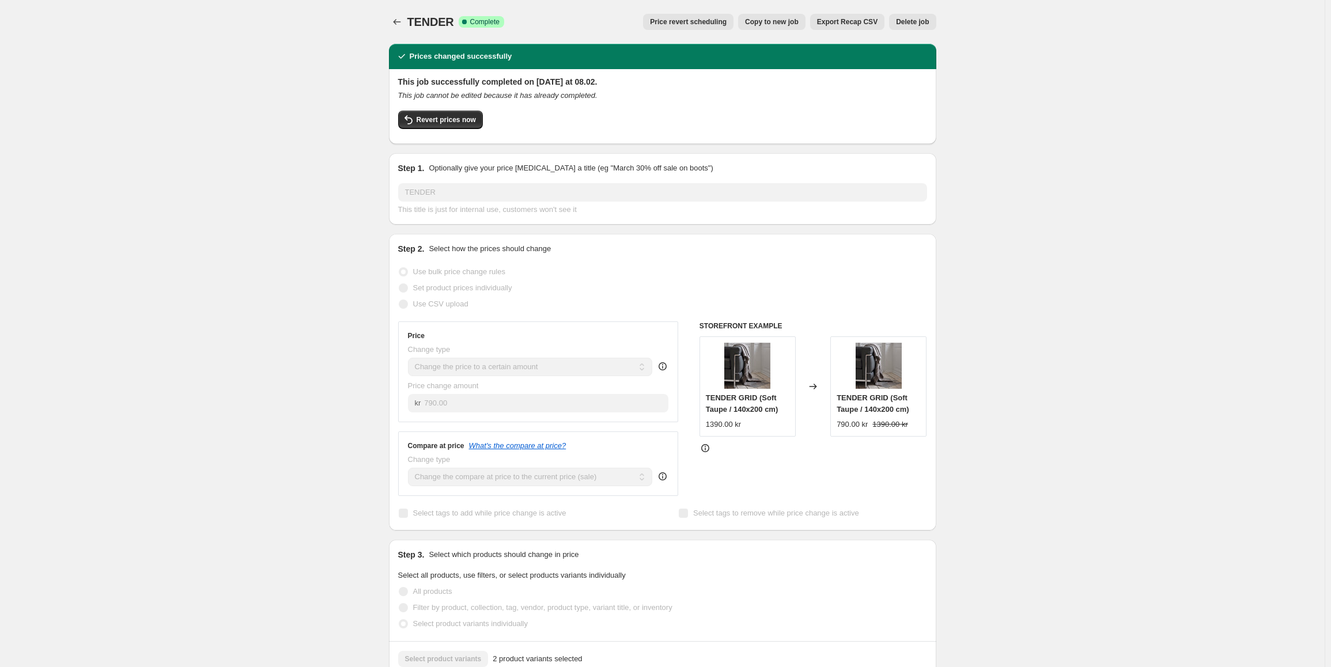
click at [772, 26] on span "Copy to new job" at bounding box center [772, 21] width 54 height 9
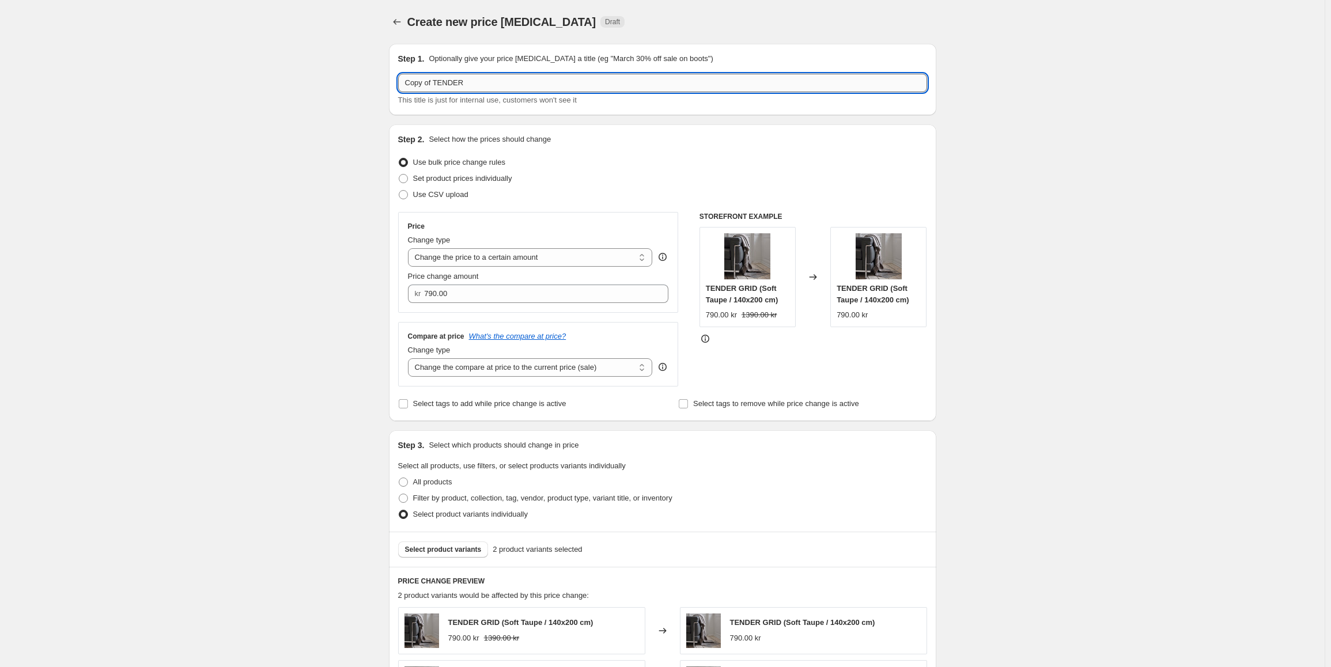
click at [463, 84] on input "Copy of TENDER" at bounding box center [662, 83] width 529 height 18
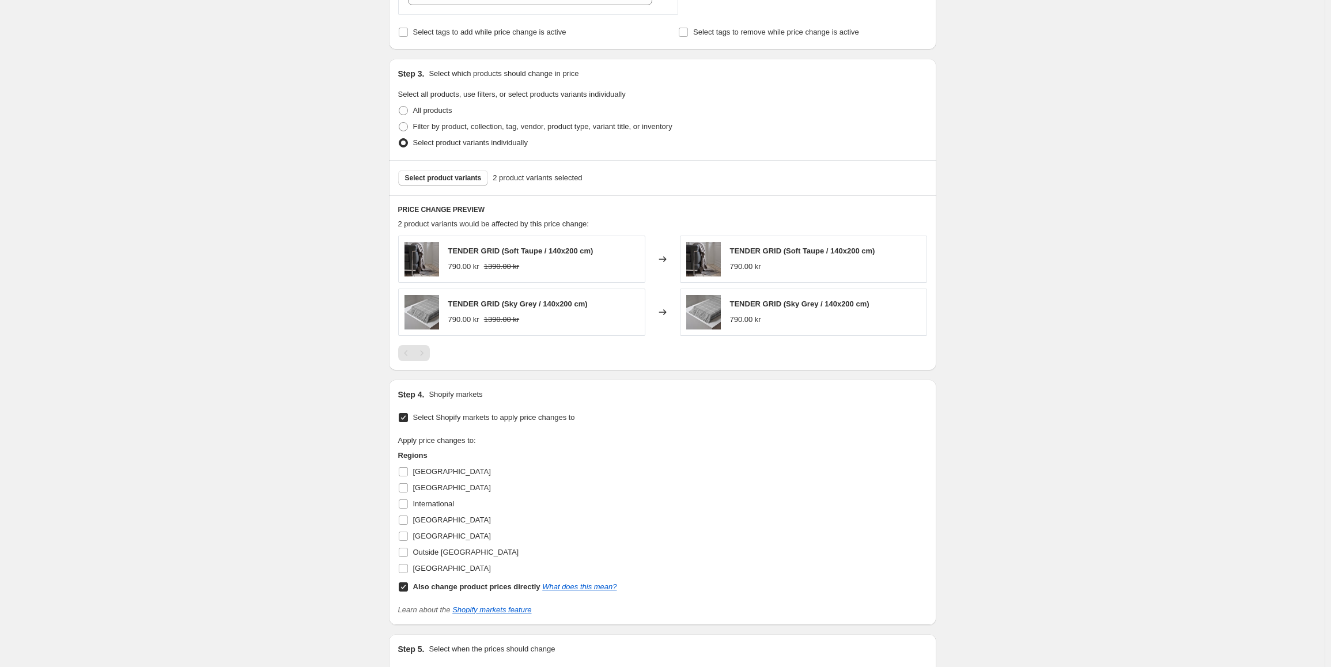
scroll to position [461, 0]
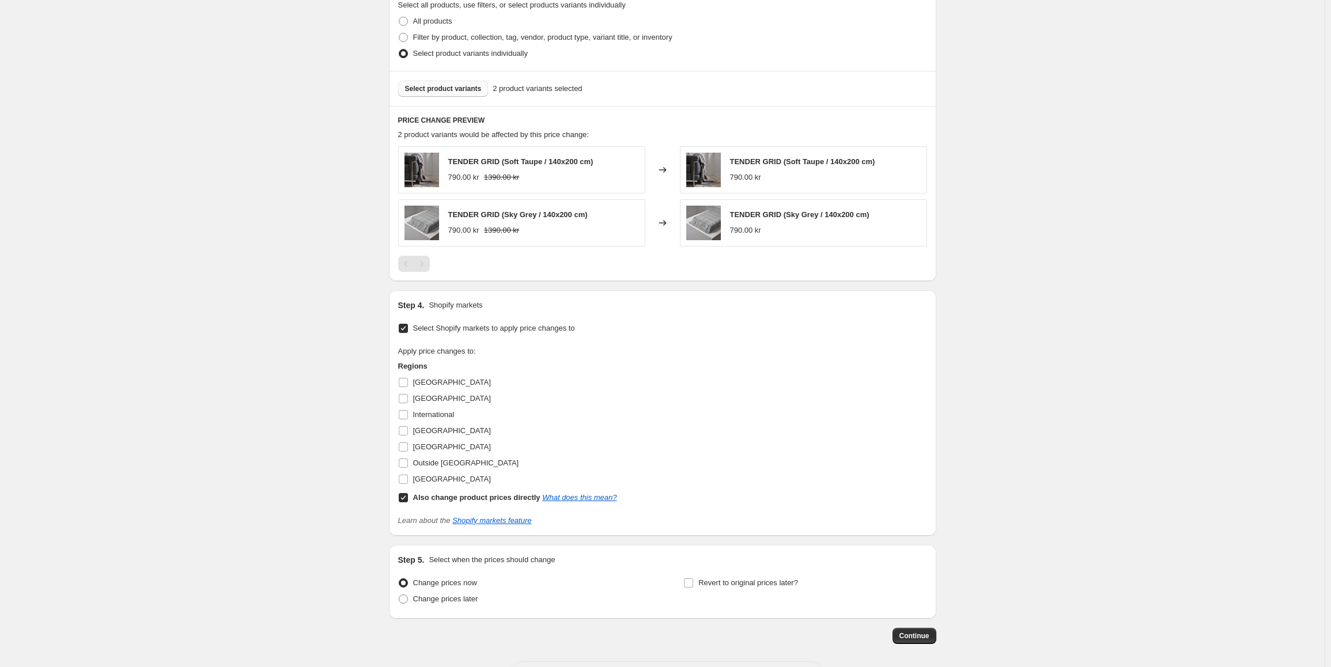
type input "DKK Plaider"
click at [430, 93] on span "Select product variants" at bounding box center [443, 88] width 77 height 9
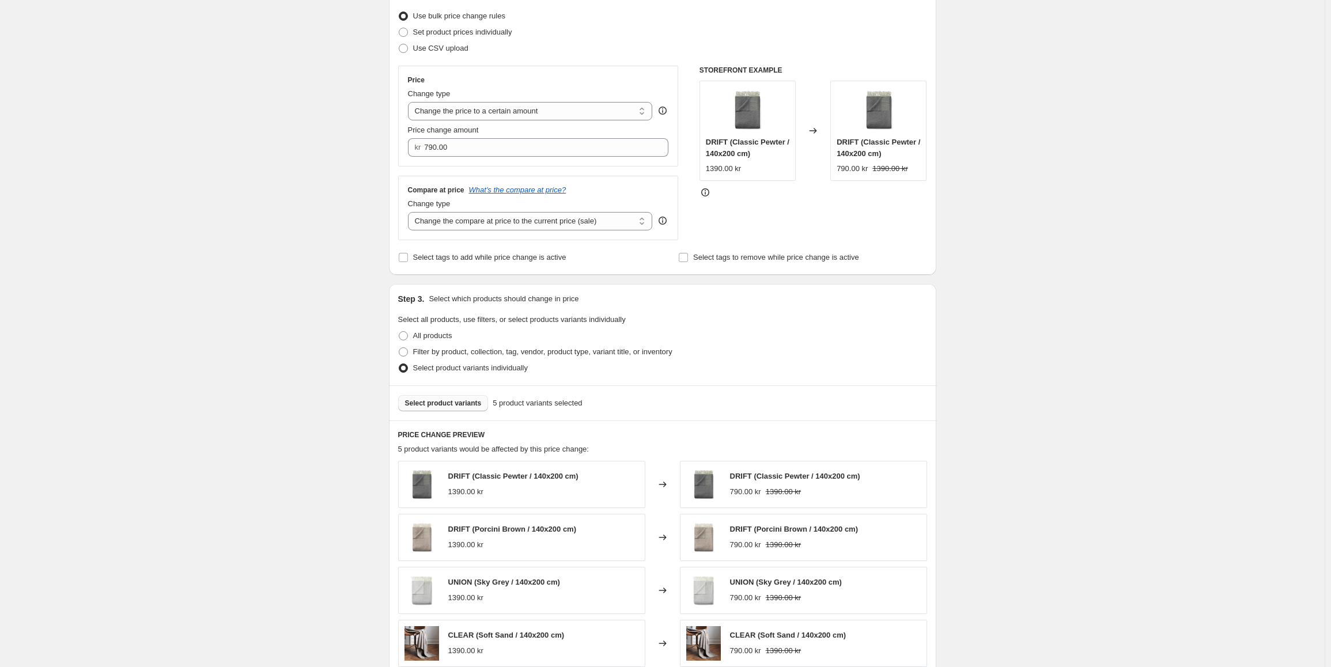
scroll to position [115, 0]
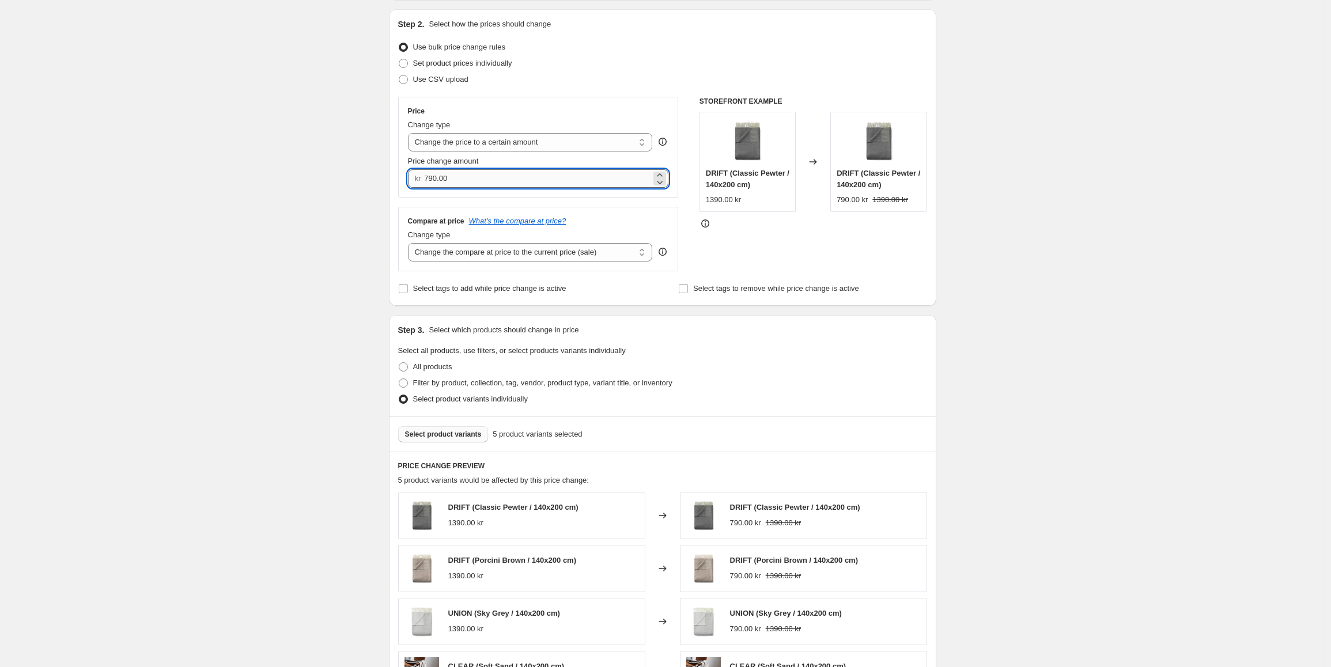
click at [445, 169] on input "790.00" at bounding box center [537, 178] width 227 height 18
click at [453, 180] on input "790.00" at bounding box center [537, 178] width 227 height 18
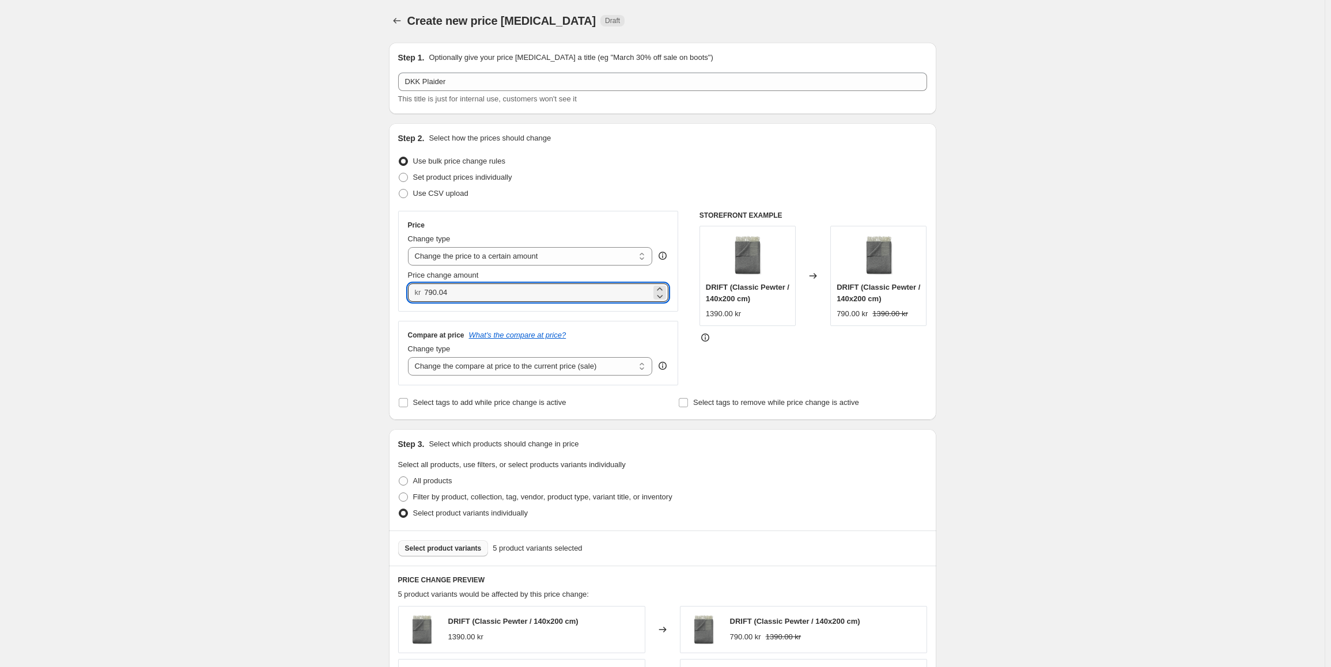
scroll to position [0, 0]
type input "790.04"
click at [685, 192] on div "Use CSV upload" at bounding box center [662, 195] width 529 height 16
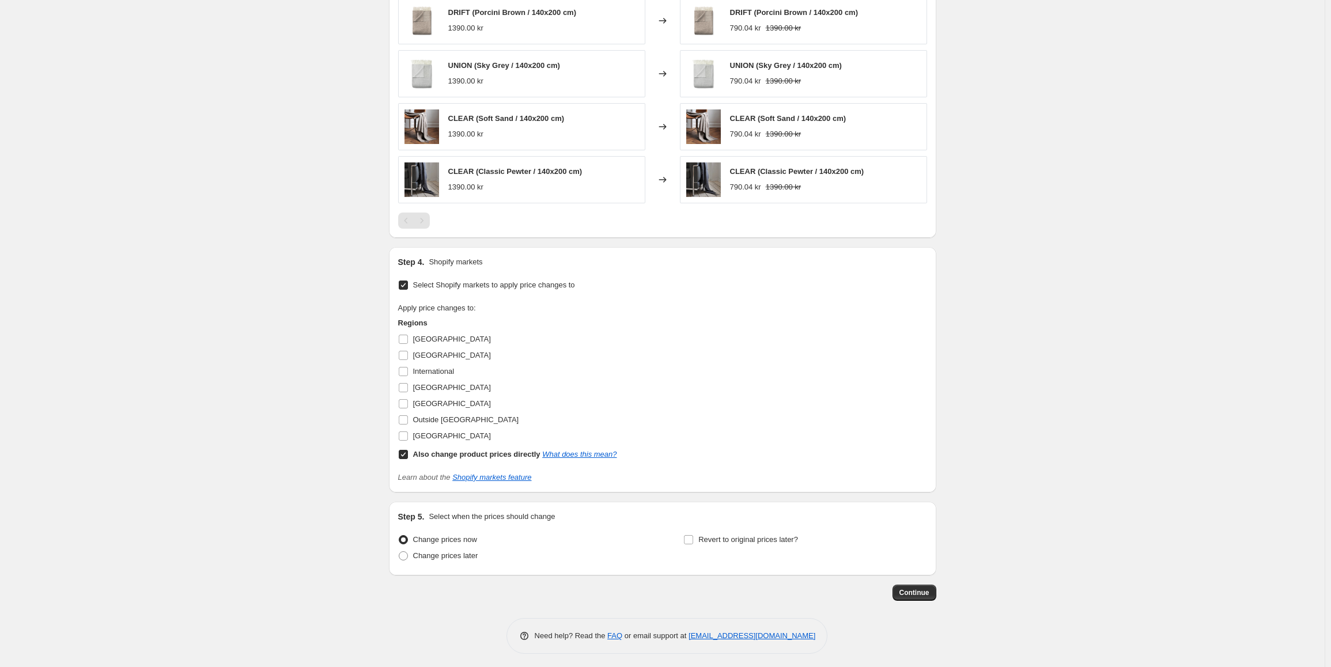
scroll to position [668, 0]
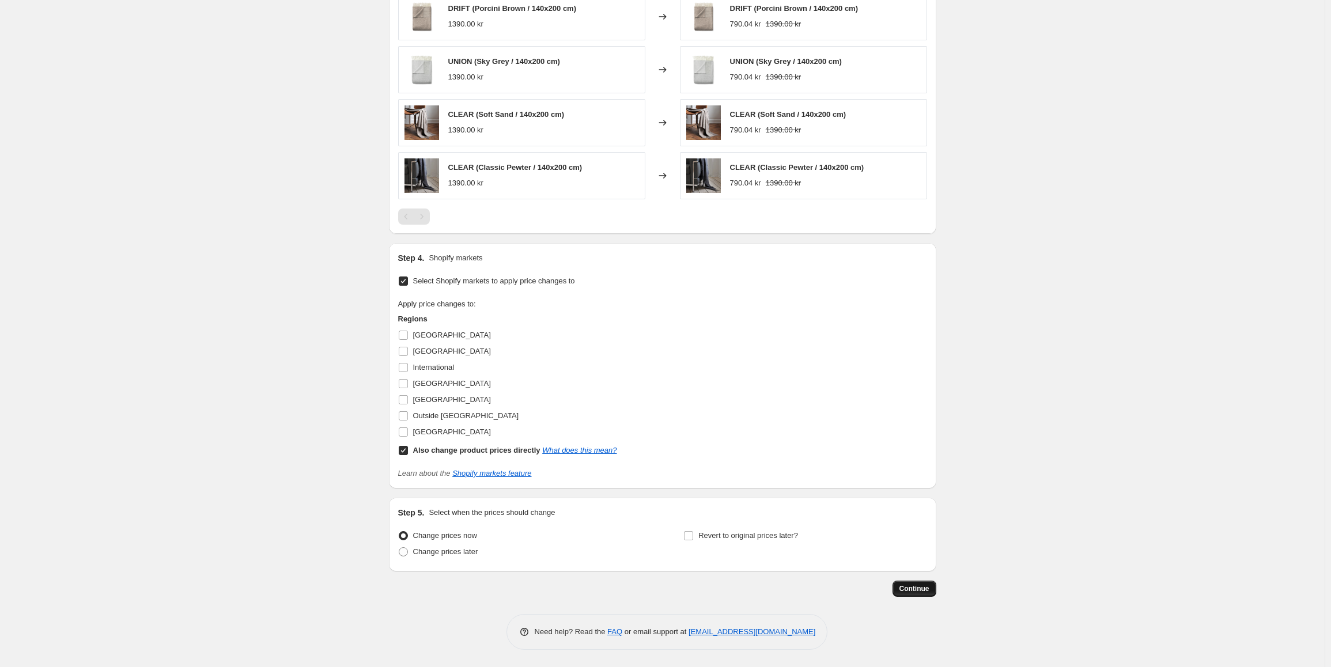
click at [926, 587] on span "Continue" at bounding box center [914, 588] width 30 height 9
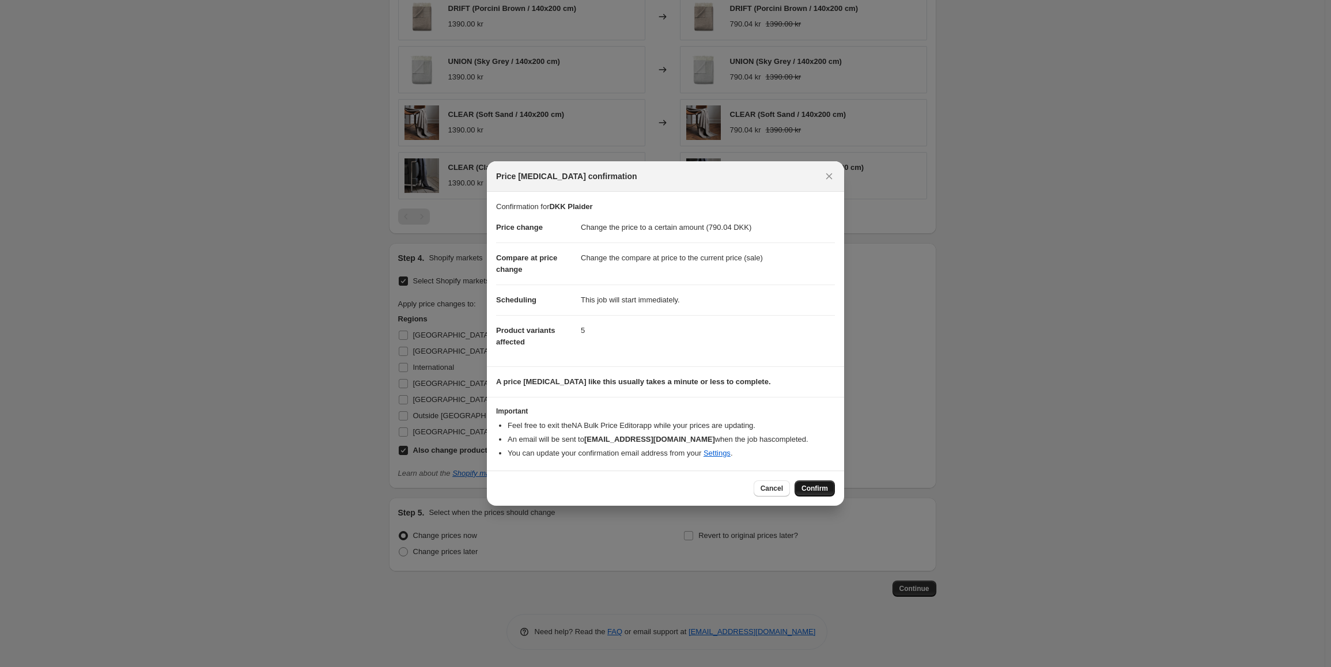
click at [809, 487] on span "Confirm" at bounding box center [814, 488] width 26 height 9
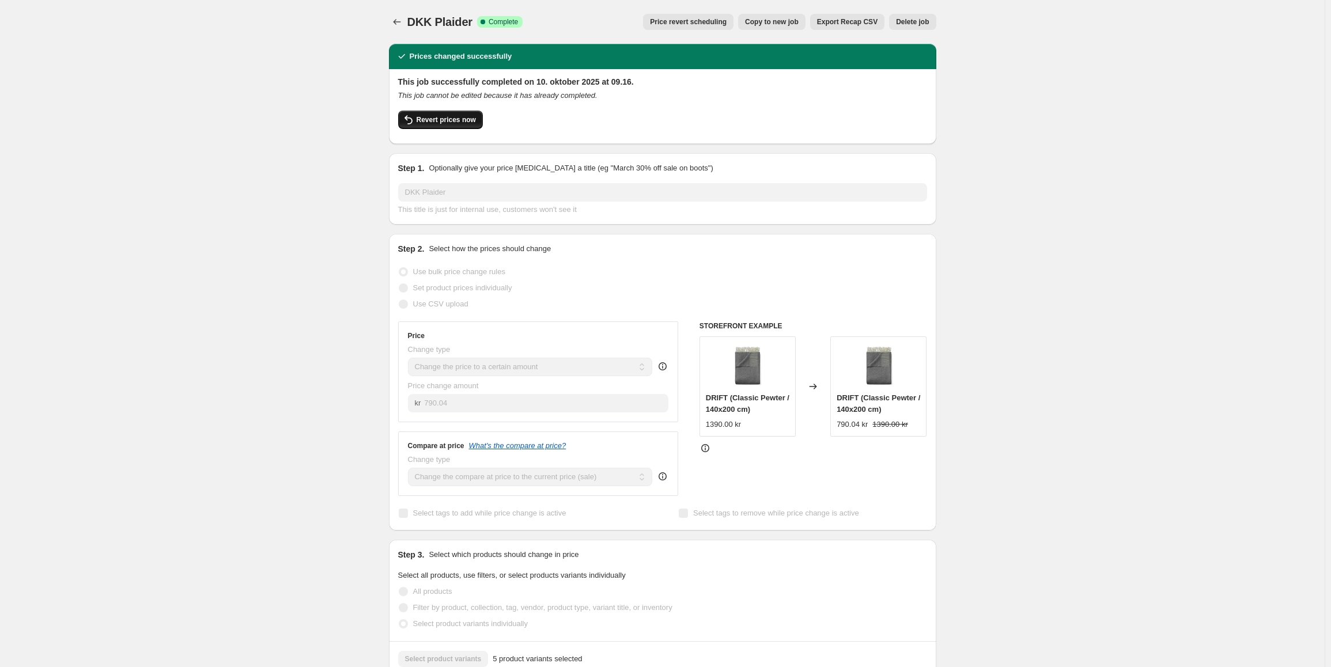
click at [433, 119] on span "Revert prices now" at bounding box center [445, 119] width 59 height 9
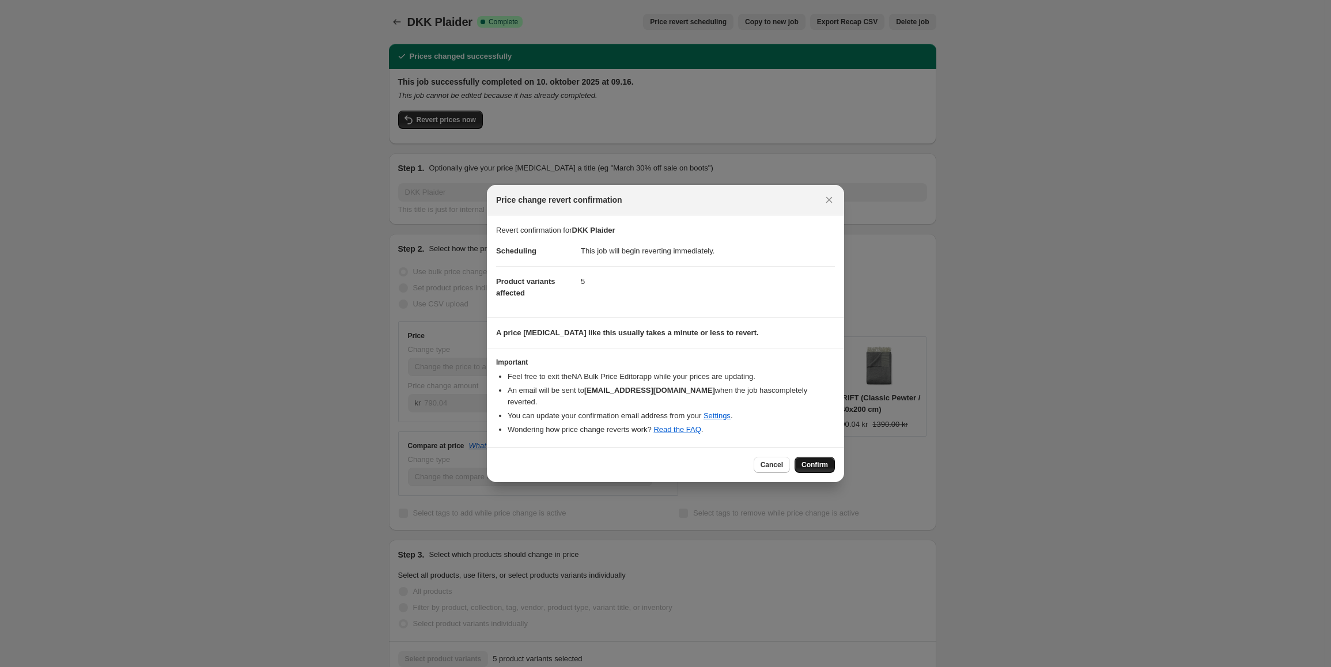
click at [822, 460] on span "Confirm" at bounding box center [814, 464] width 26 height 9
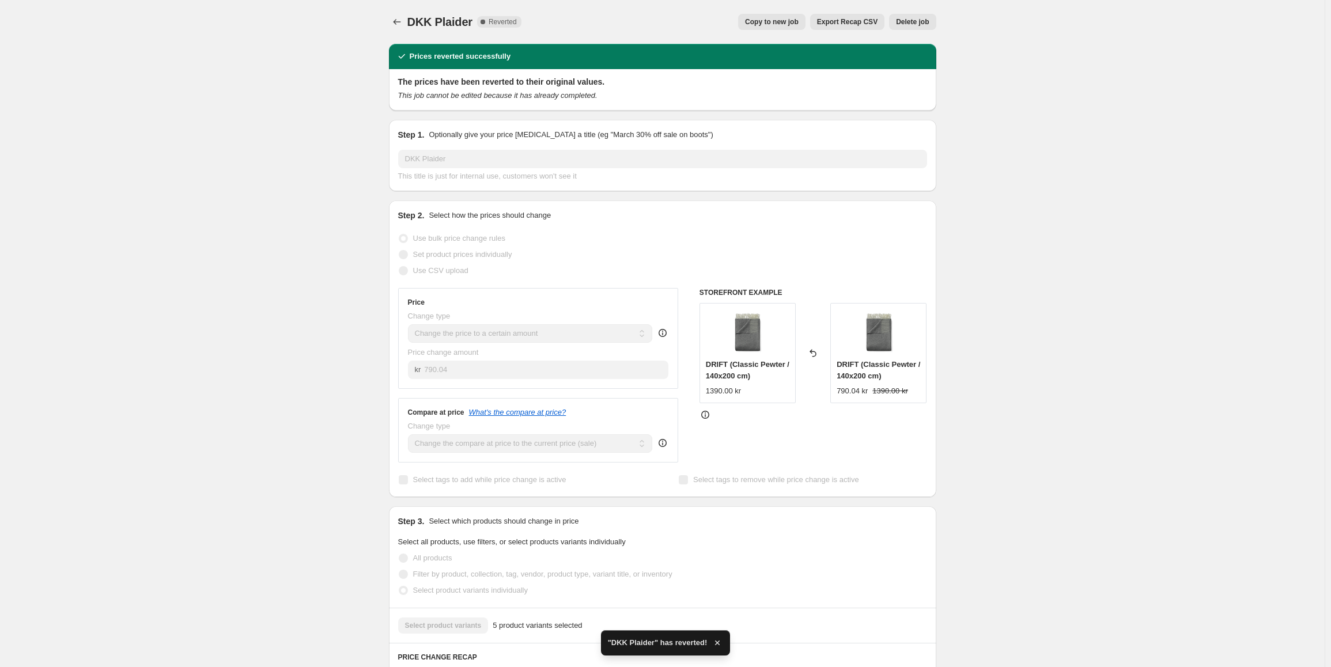
click at [784, 20] on span "Copy to new job" at bounding box center [772, 21] width 54 height 9
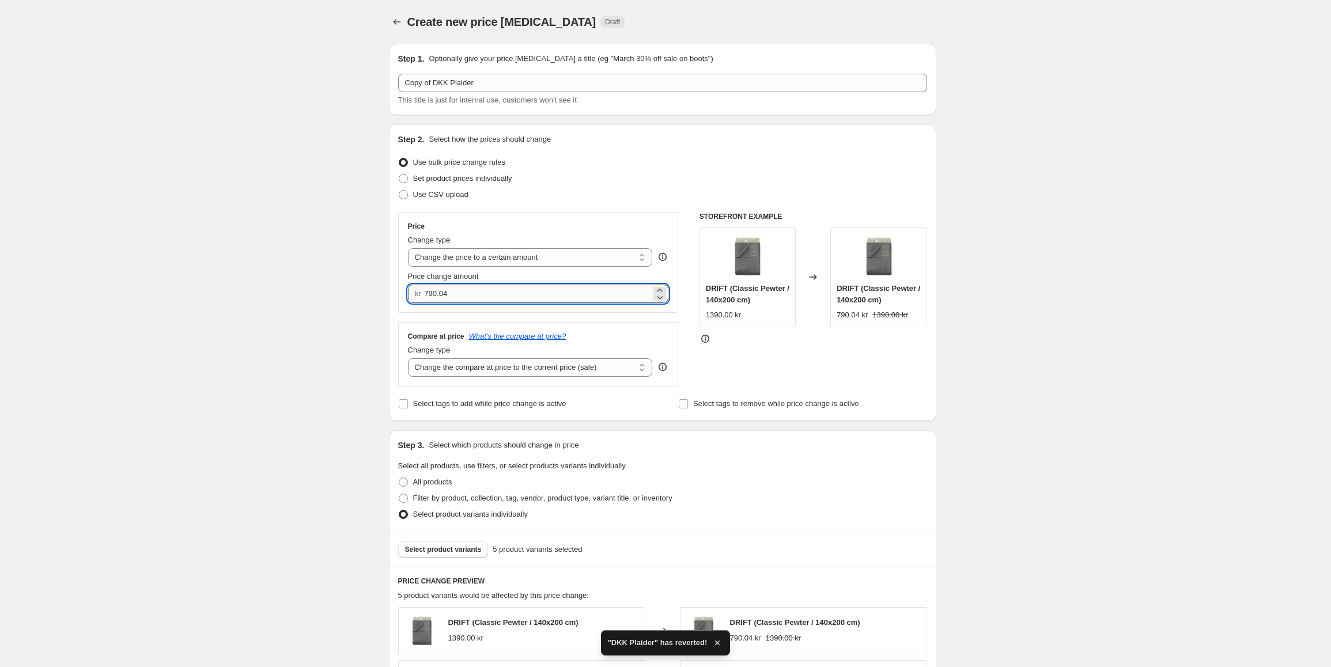
click at [473, 285] on input "790.04" at bounding box center [537, 294] width 227 height 18
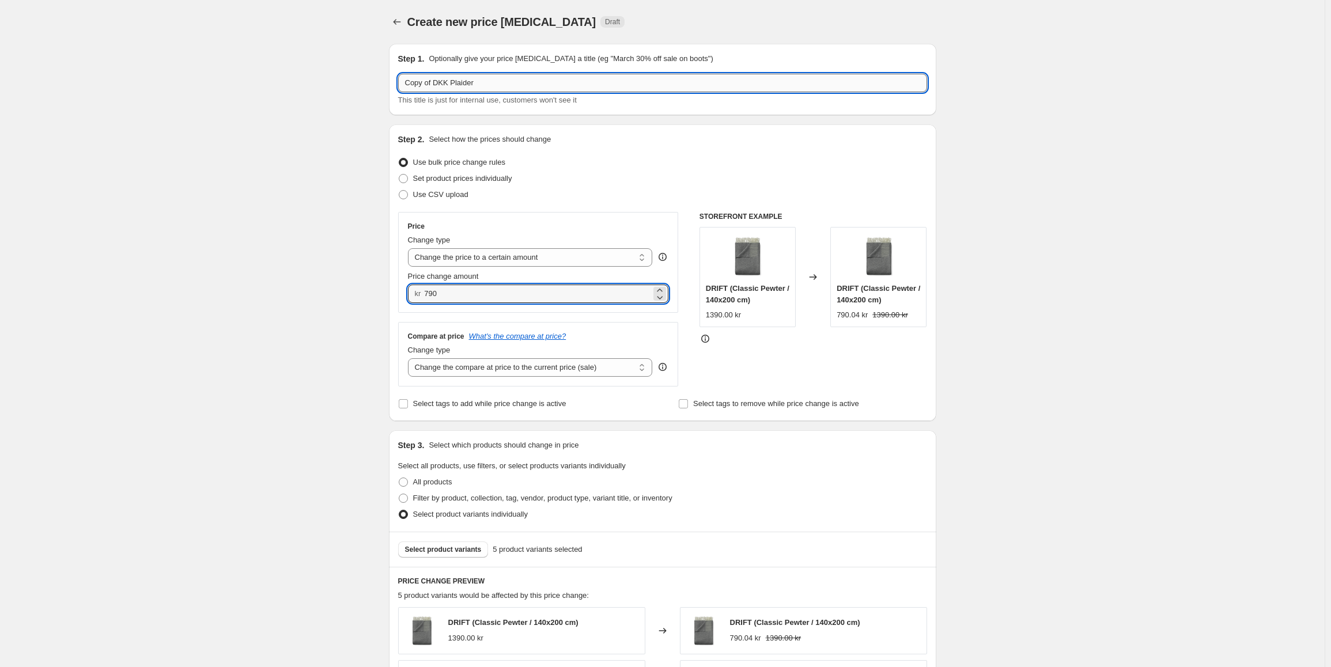
type input "790.00"
drag, startPoint x: 439, startPoint y: 82, endPoint x: 298, endPoint y: 79, distance: 141.1
click at [298, 79] on div "Create new price [MEDICAL_DATA]. This page is ready Create new price [MEDICAL_D…" at bounding box center [662, 667] width 1324 height 1334
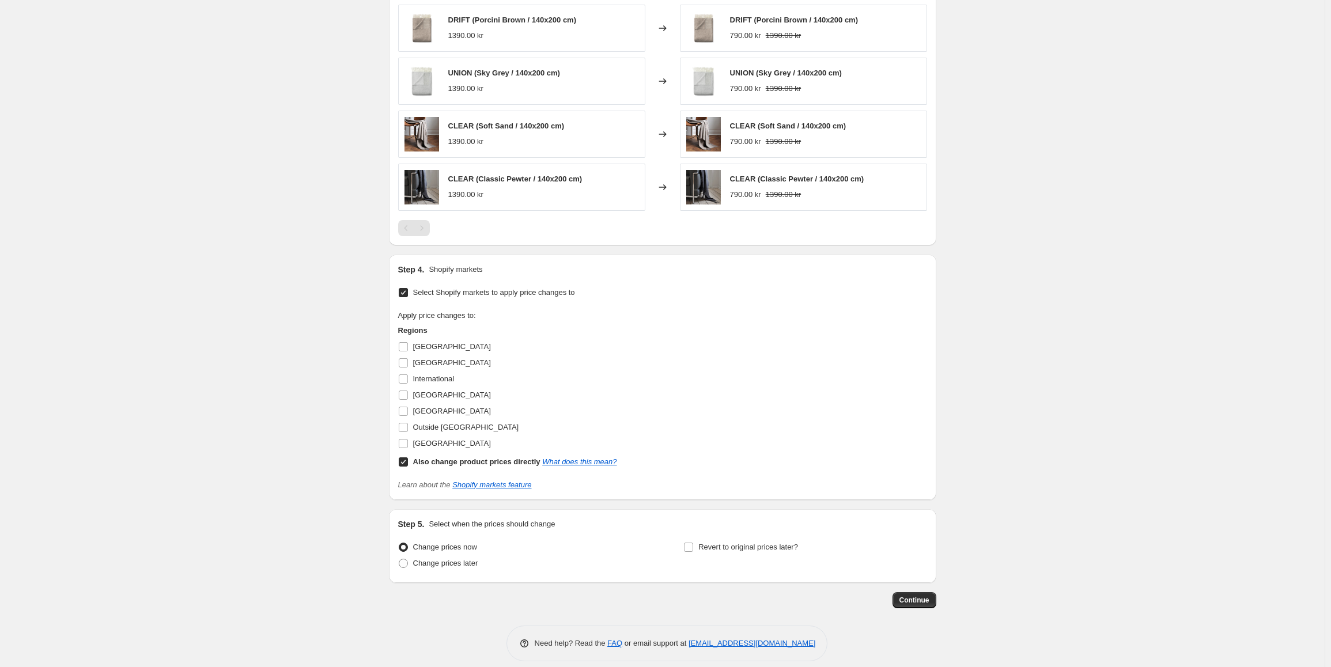
scroll to position [668, 0]
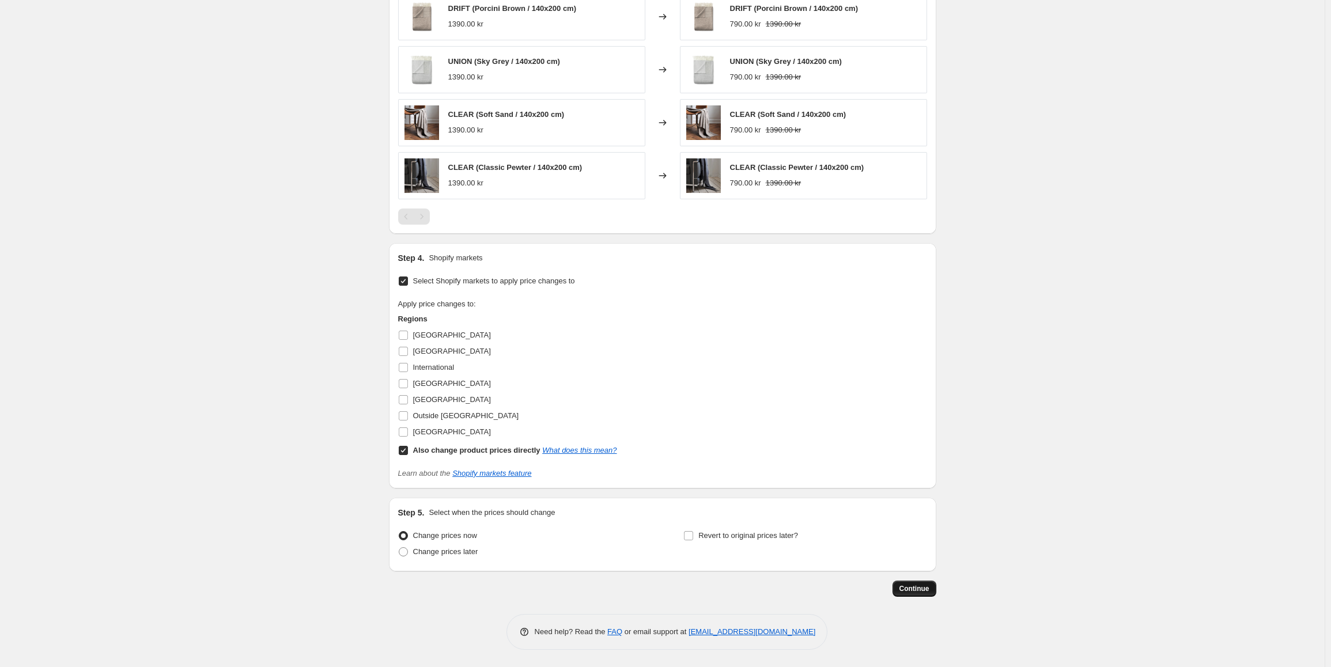
type input "DKK Plaider"
click at [916, 587] on span "Continue" at bounding box center [914, 588] width 30 height 9
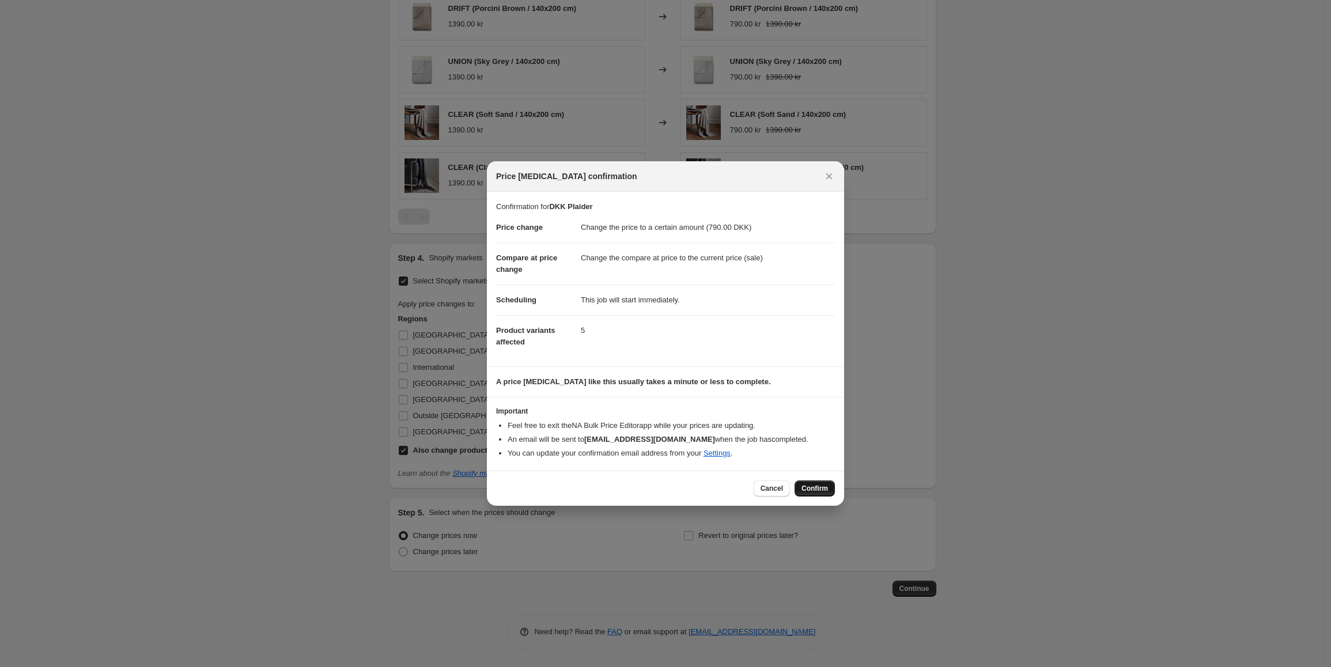
click at [827, 488] on span "Confirm" at bounding box center [814, 488] width 26 height 9
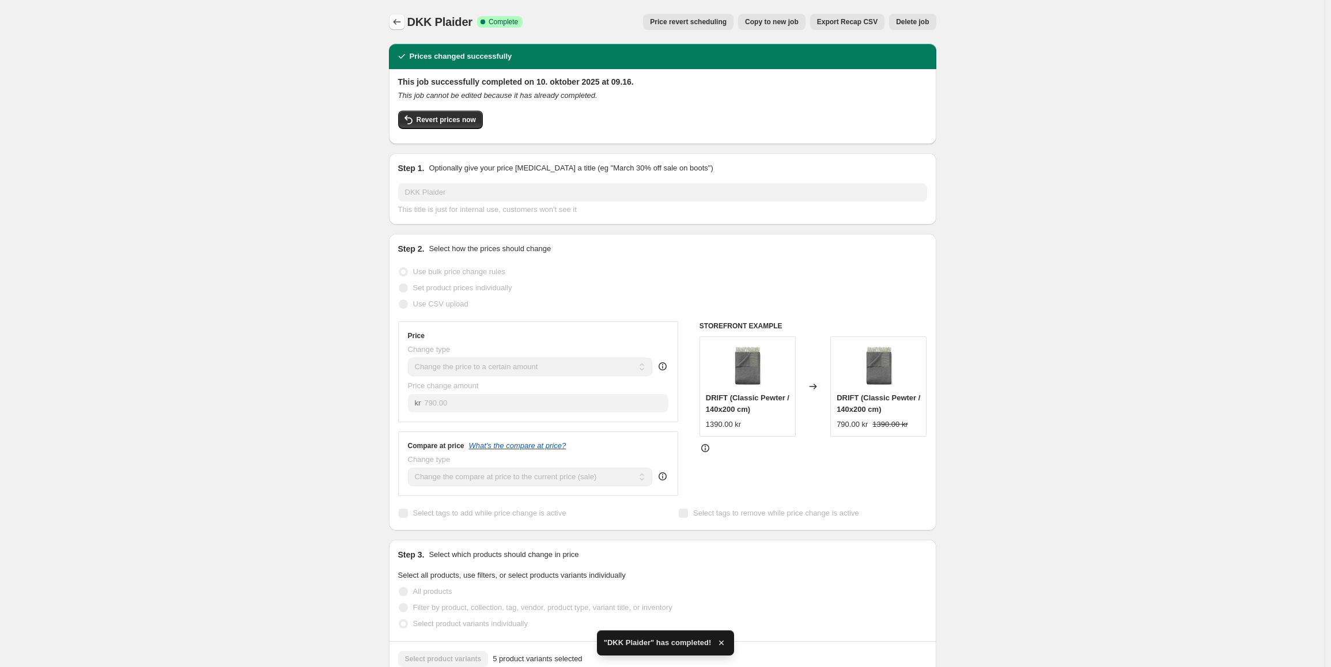
click at [396, 22] on icon "Price change jobs" at bounding box center [396, 22] width 7 height 6
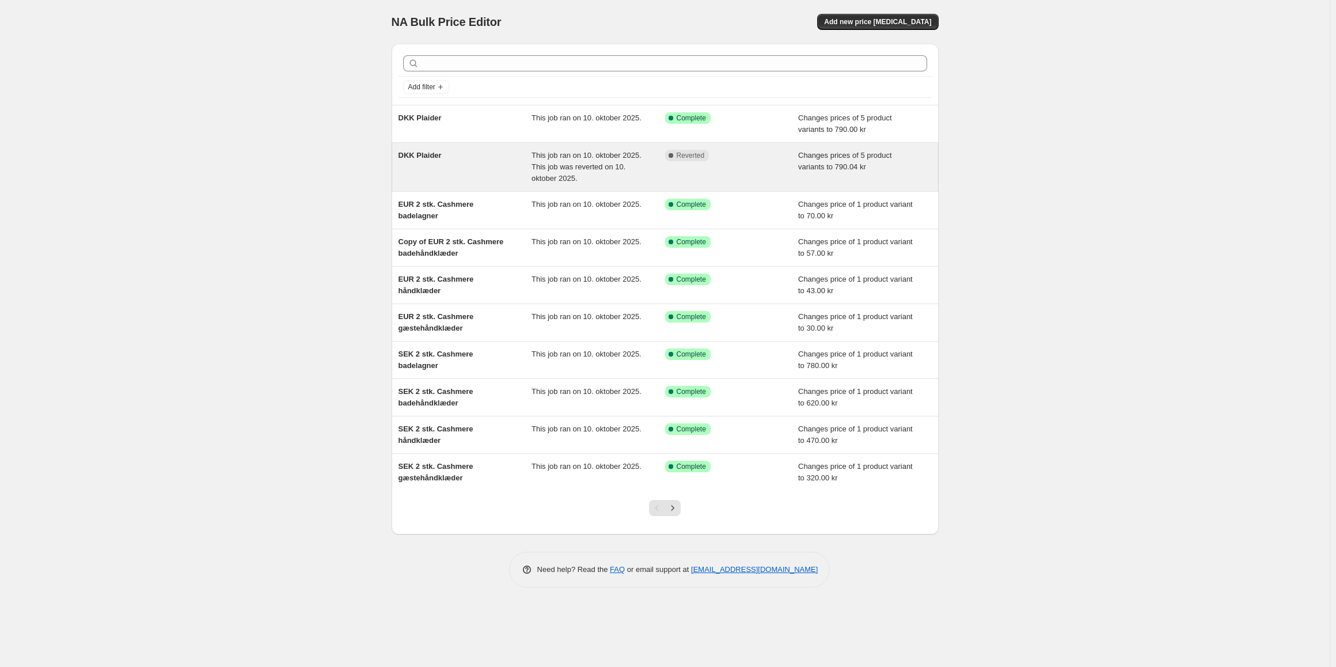
click at [461, 173] on div "DKK Plaider" at bounding box center [466, 167] width 134 height 35
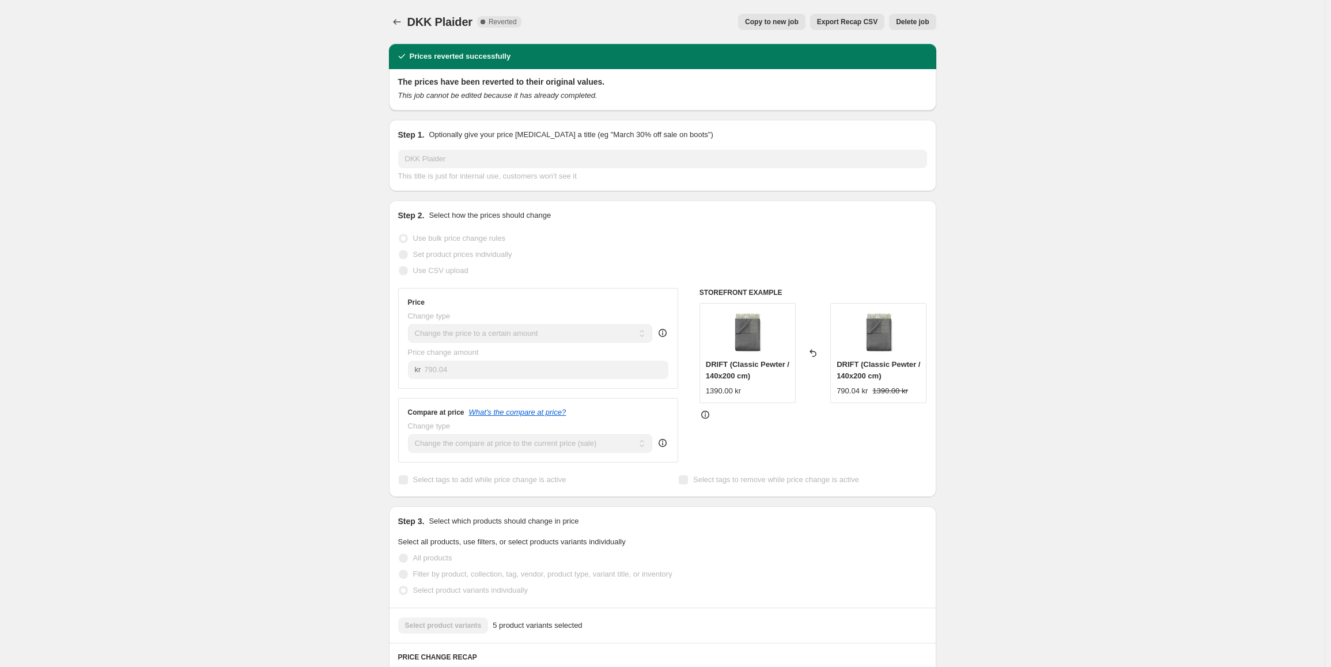
click at [923, 13] on div "DKK Plaider. This page is ready DKK Plaider Complete Reverted Copy to new job E…" at bounding box center [662, 22] width 547 height 44
click at [921, 20] on span "Delete job" at bounding box center [912, 21] width 33 height 9
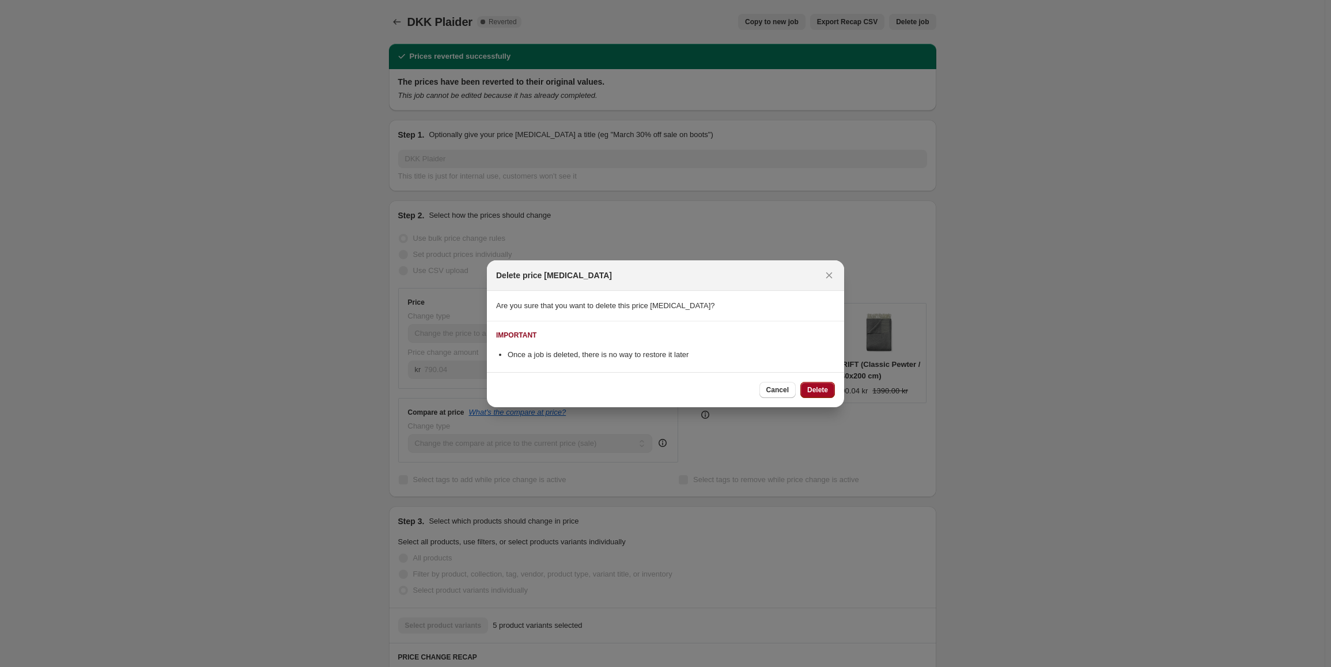
click at [829, 389] on button "Delete" at bounding box center [817, 390] width 35 height 16
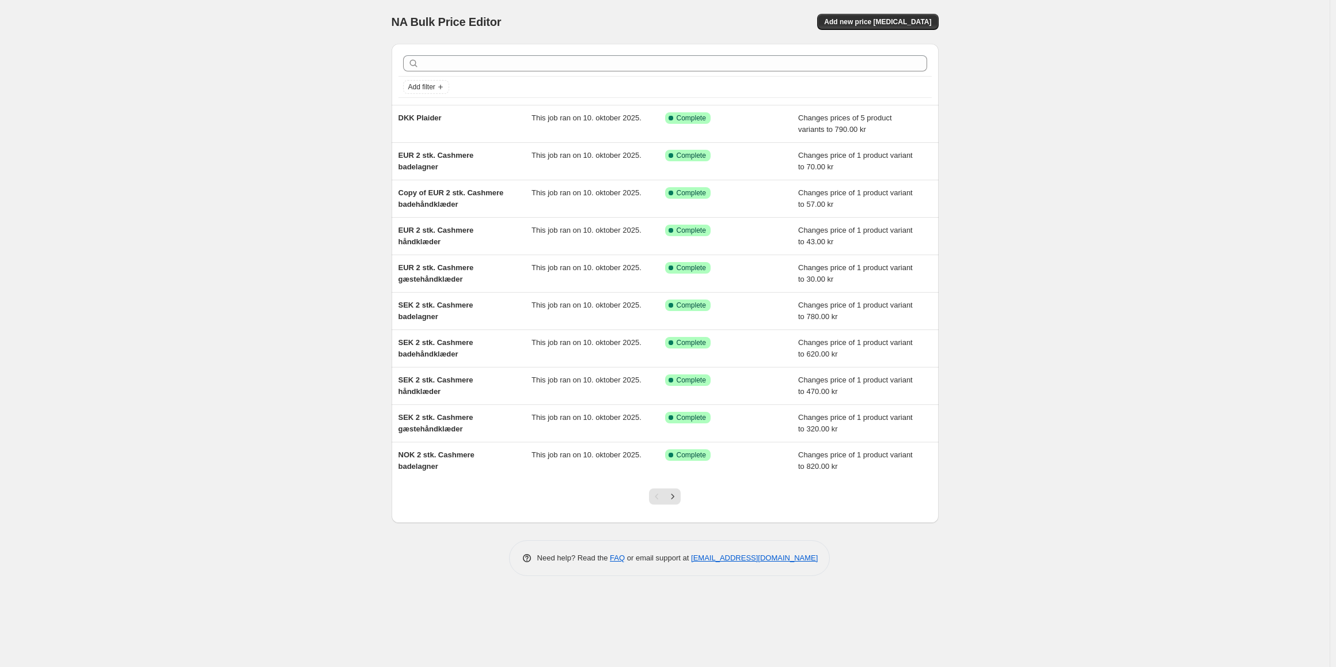
click at [548, 74] on div at bounding box center [665, 63] width 533 height 25
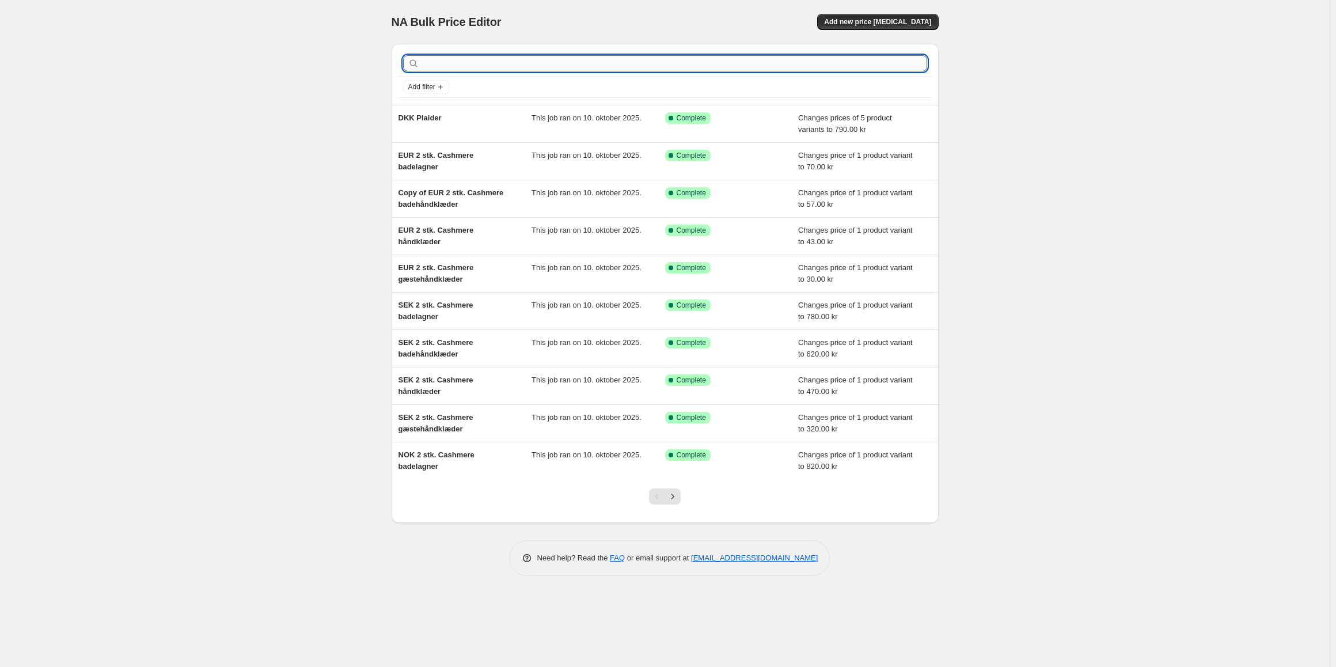
click at [546, 69] on input "text" at bounding box center [675, 63] width 506 height 16
type input "drift"
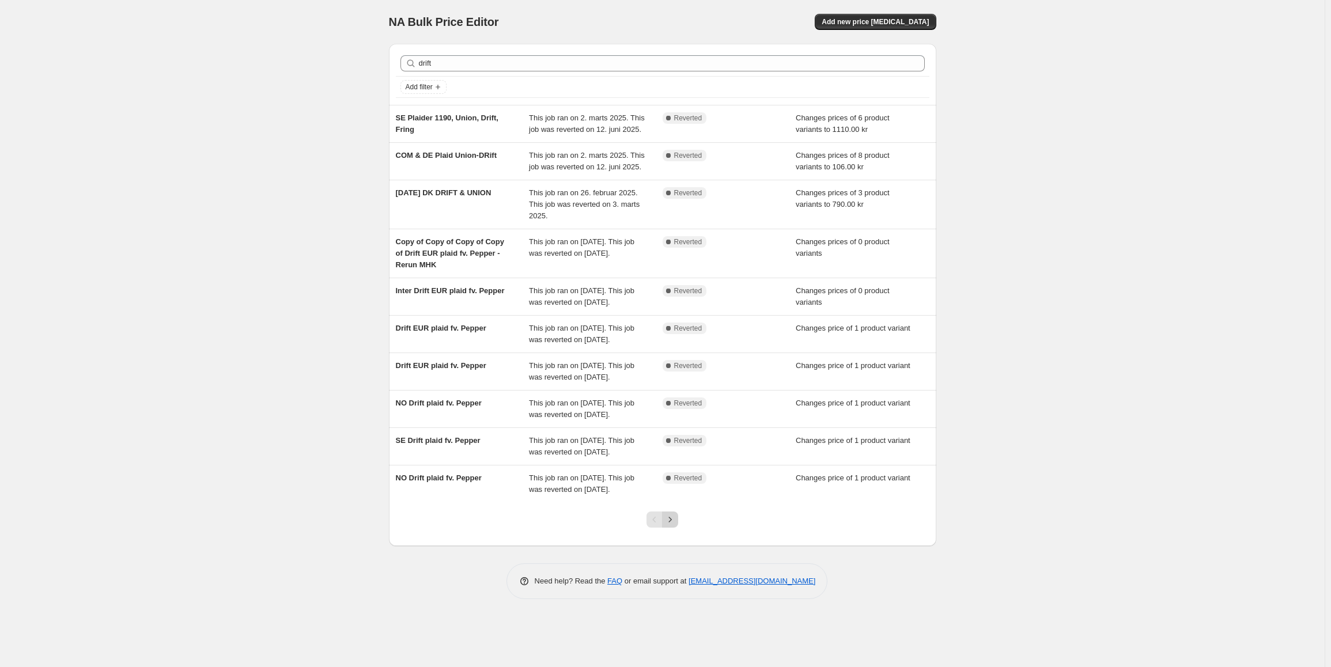
click at [672, 528] on button "Next" at bounding box center [670, 519] width 16 height 16
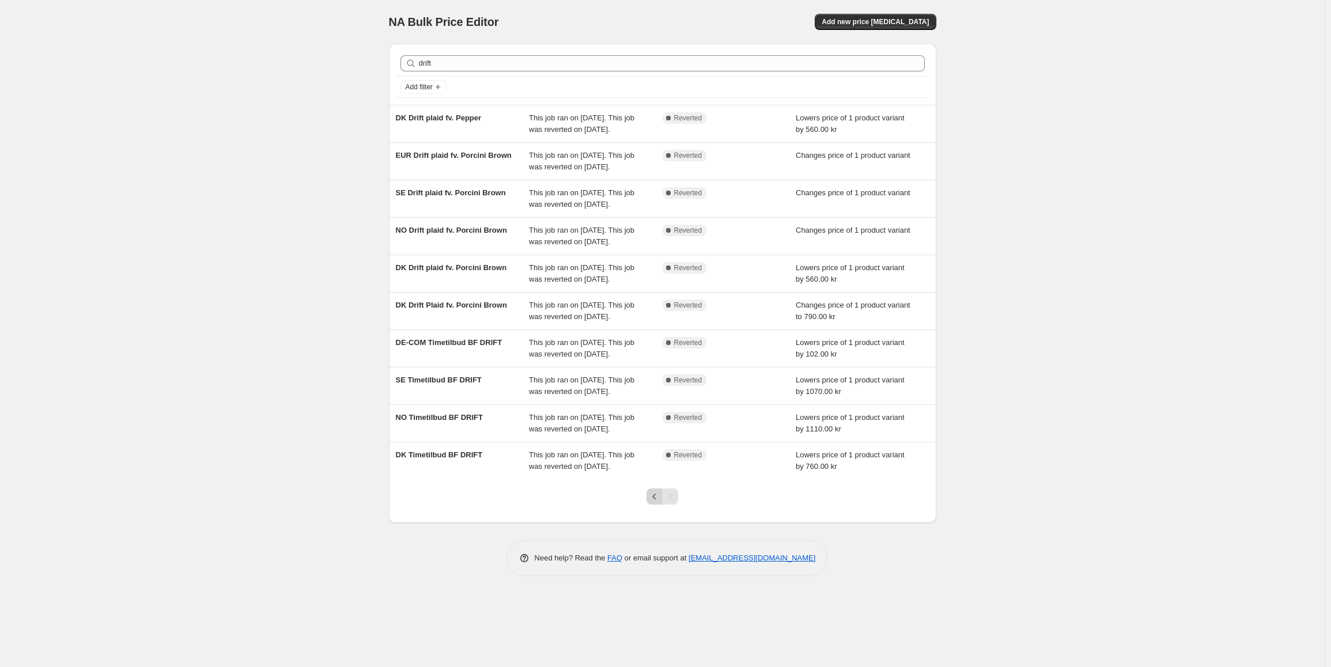
click at [653, 502] on icon "Previous" at bounding box center [655, 497] width 12 height 12
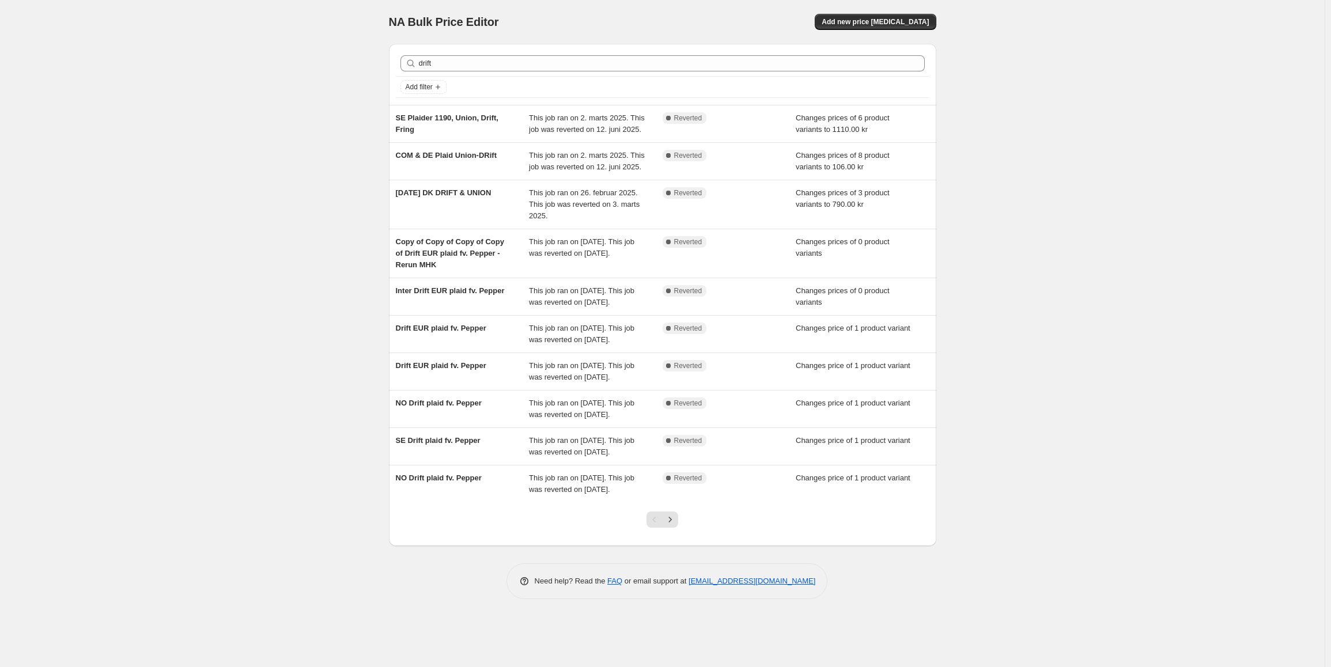
click at [658, 528] on div "Pagination" at bounding box center [654, 519] width 16 height 16
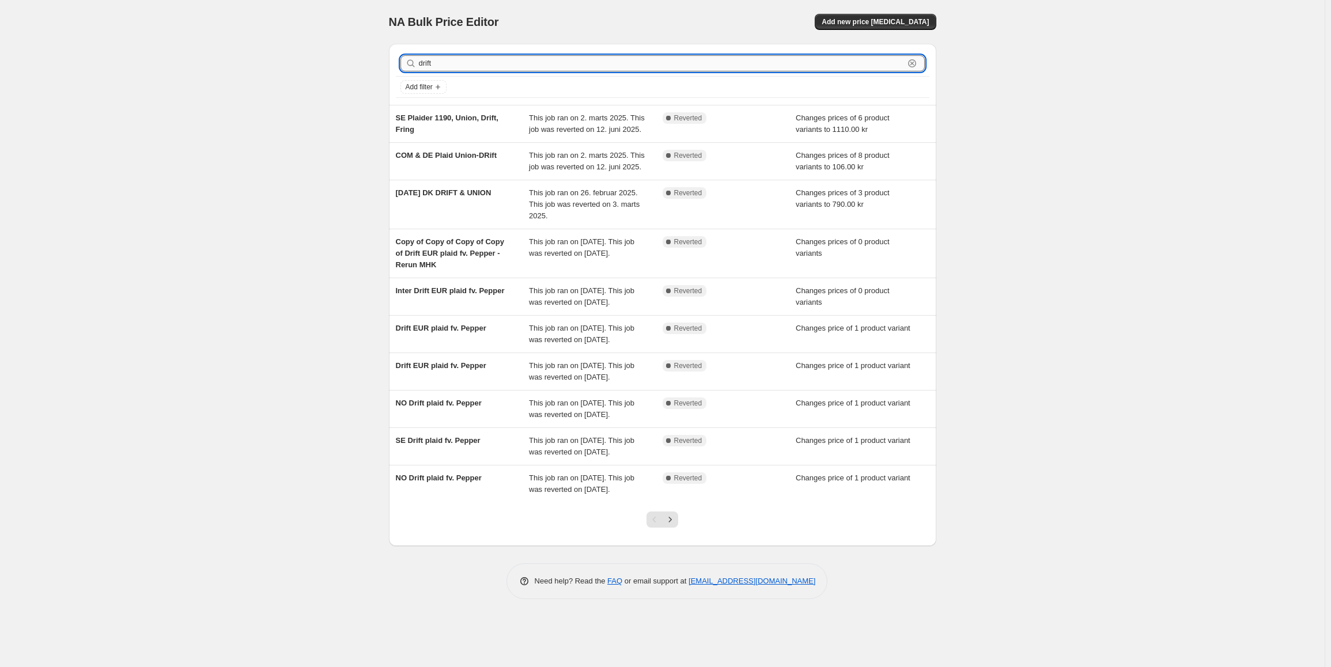
click at [468, 67] on input "drift" at bounding box center [661, 63] width 485 height 16
type input "´plau"
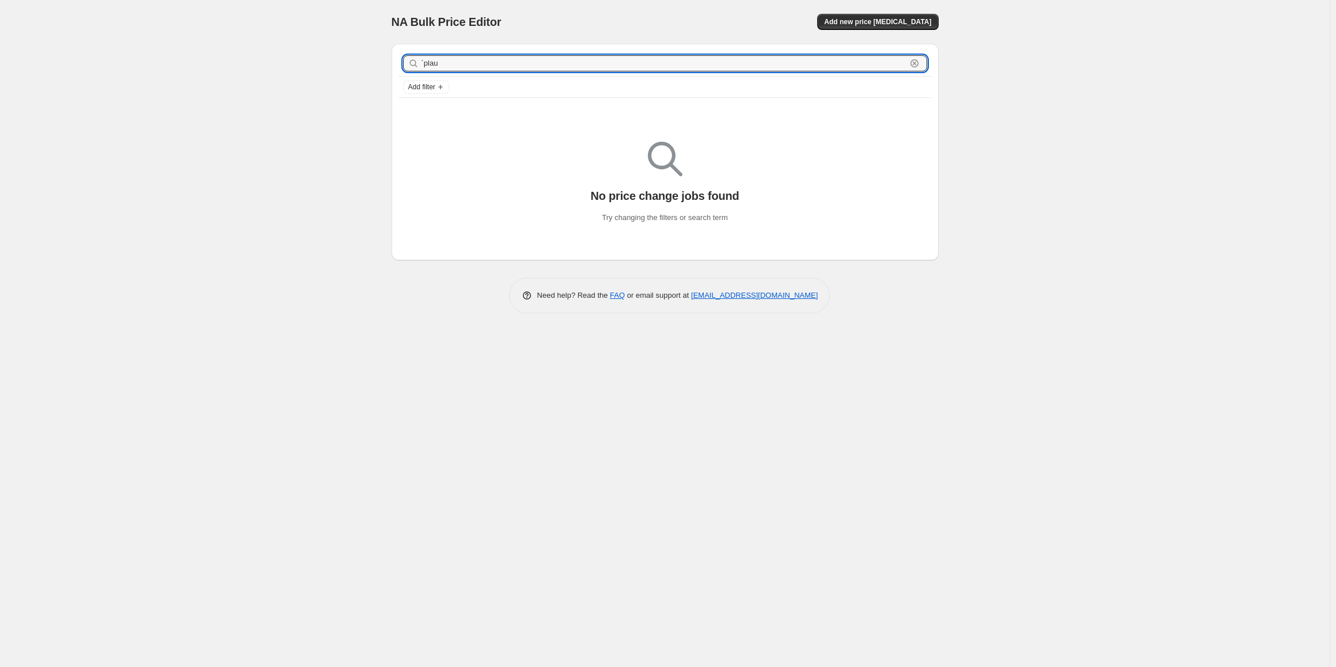
drag, startPoint x: 468, startPoint y: 67, endPoint x: 472, endPoint y: 32, distance: 35.3
click at [468, 56] on input "´plau" at bounding box center [664, 63] width 485 height 16
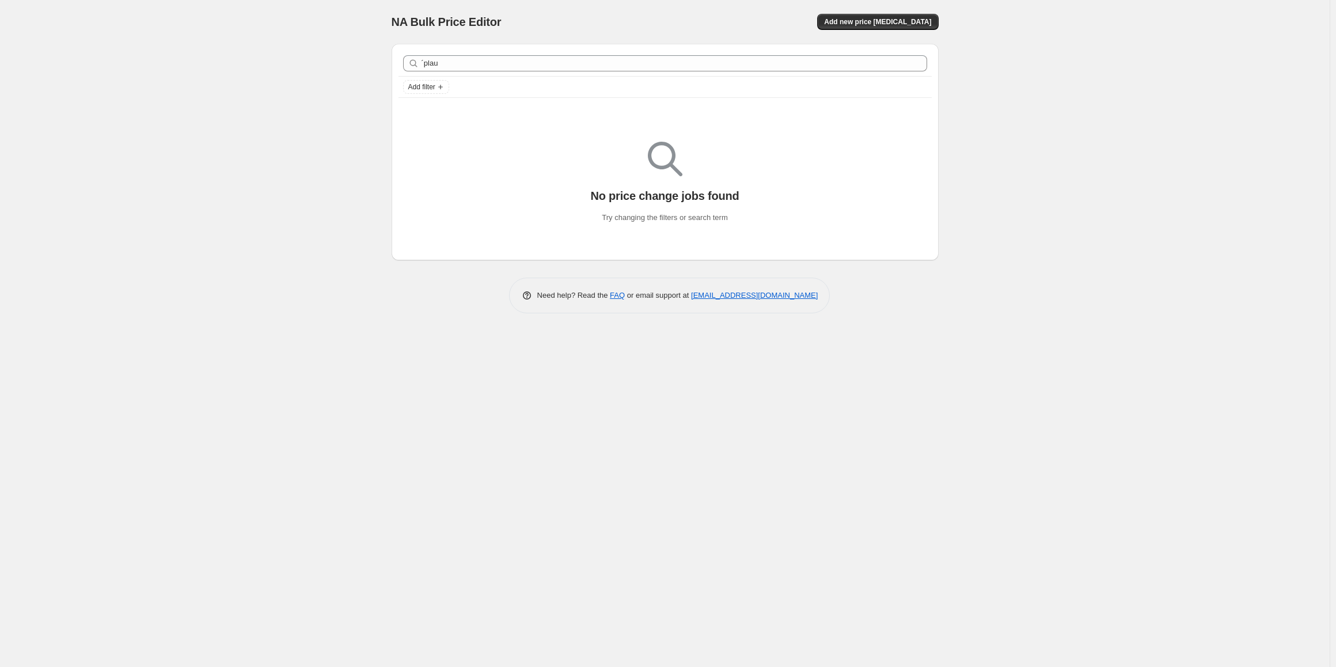
click at [472, 32] on div "NA Bulk Price Editor. This page is ready NA Bulk Price Editor Add new price [ME…" at bounding box center [665, 22] width 547 height 44
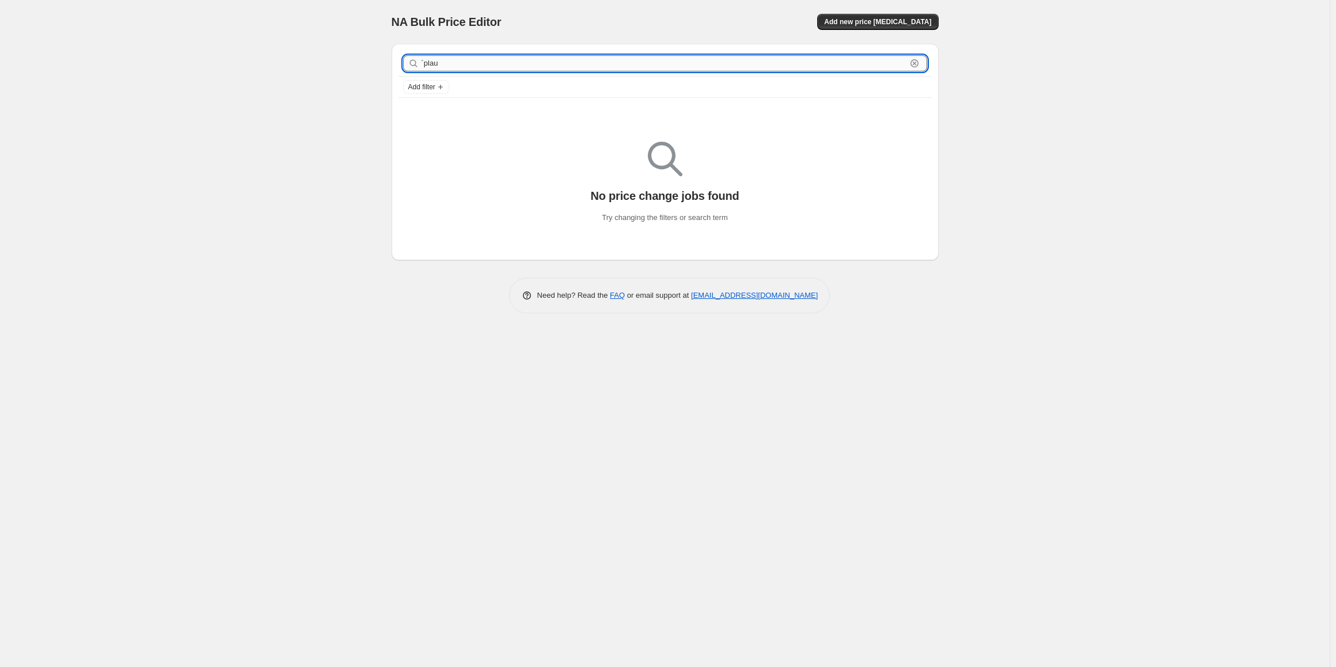
click at [476, 68] on input "´plau" at bounding box center [664, 63] width 485 height 16
click at [471, 77] on div "´plau Clear Add filter" at bounding box center [665, 74] width 533 height 47
click at [473, 66] on input "´plau" at bounding box center [664, 63] width 485 height 16
click at [473, 69] on input "´plau" at bounding box center [664, 63] width 485 height 16
click at [472, 62] on input "´plau" at bounding box center [664, 63] width 485 height 16
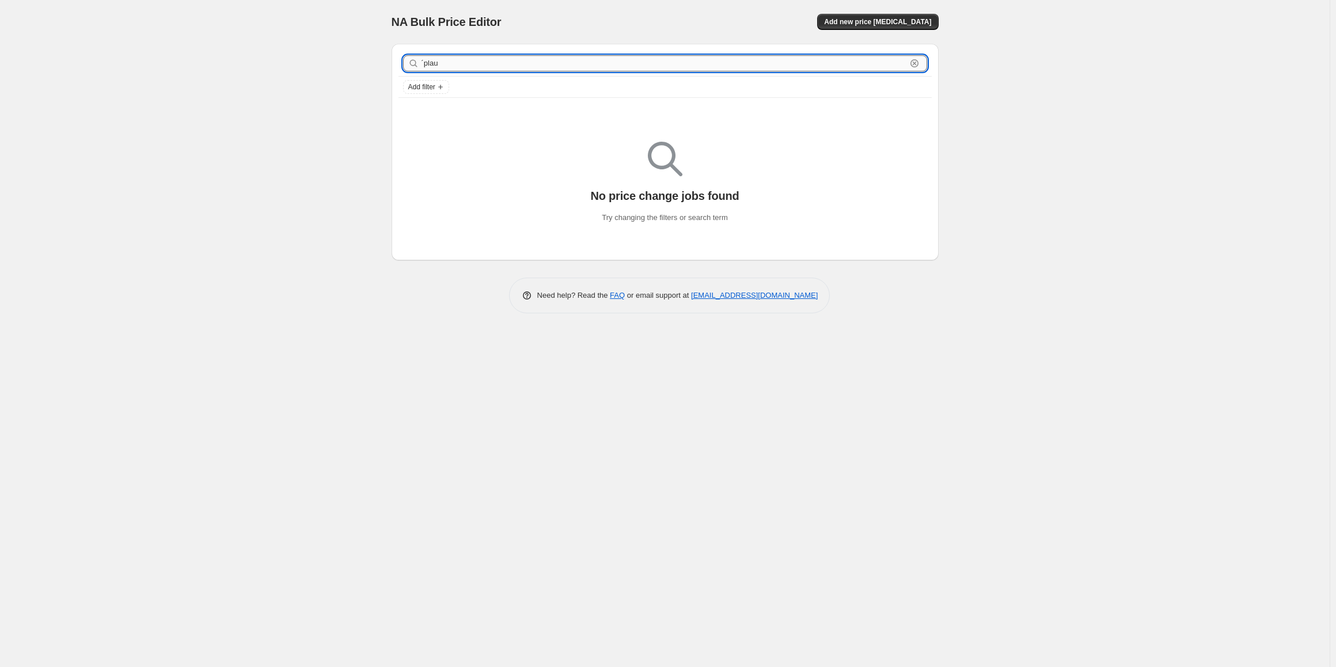
click at [472, 62] on input "´plau" at bounding box center [664, 63] width 485 height 16
type input "plaid"
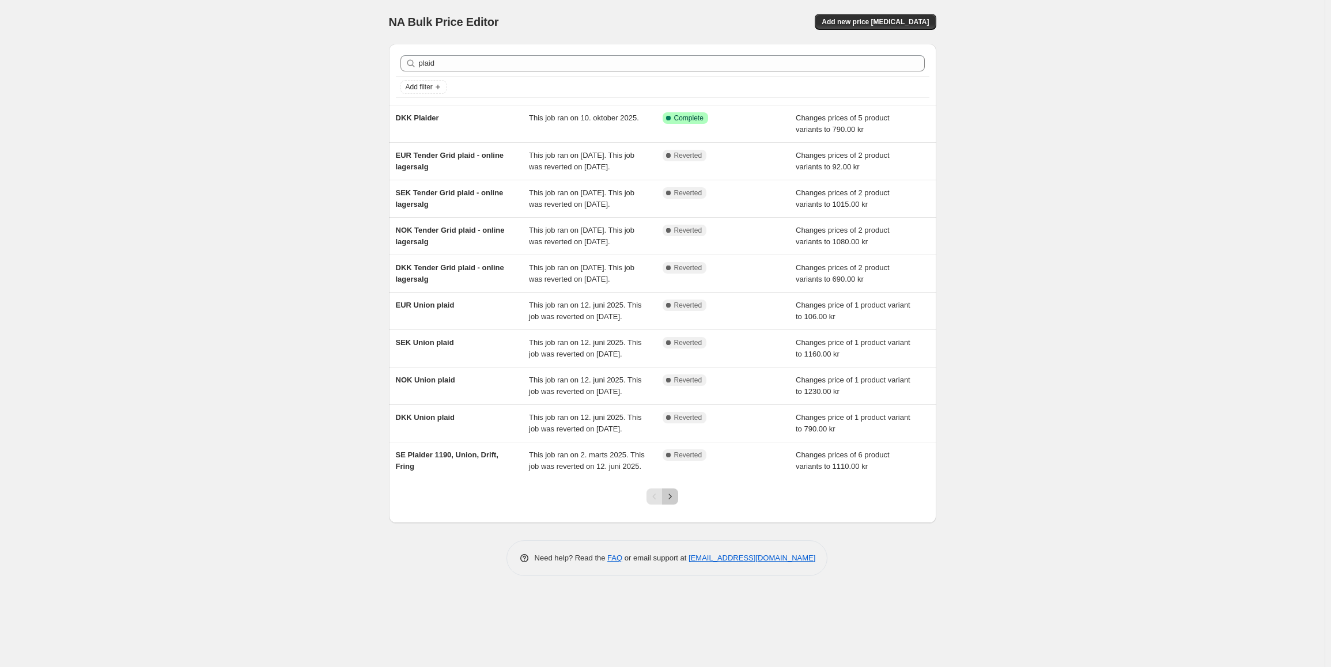
click at [672, 499] on icon "Next" at bounding box center [670, 496] width 3 height 5
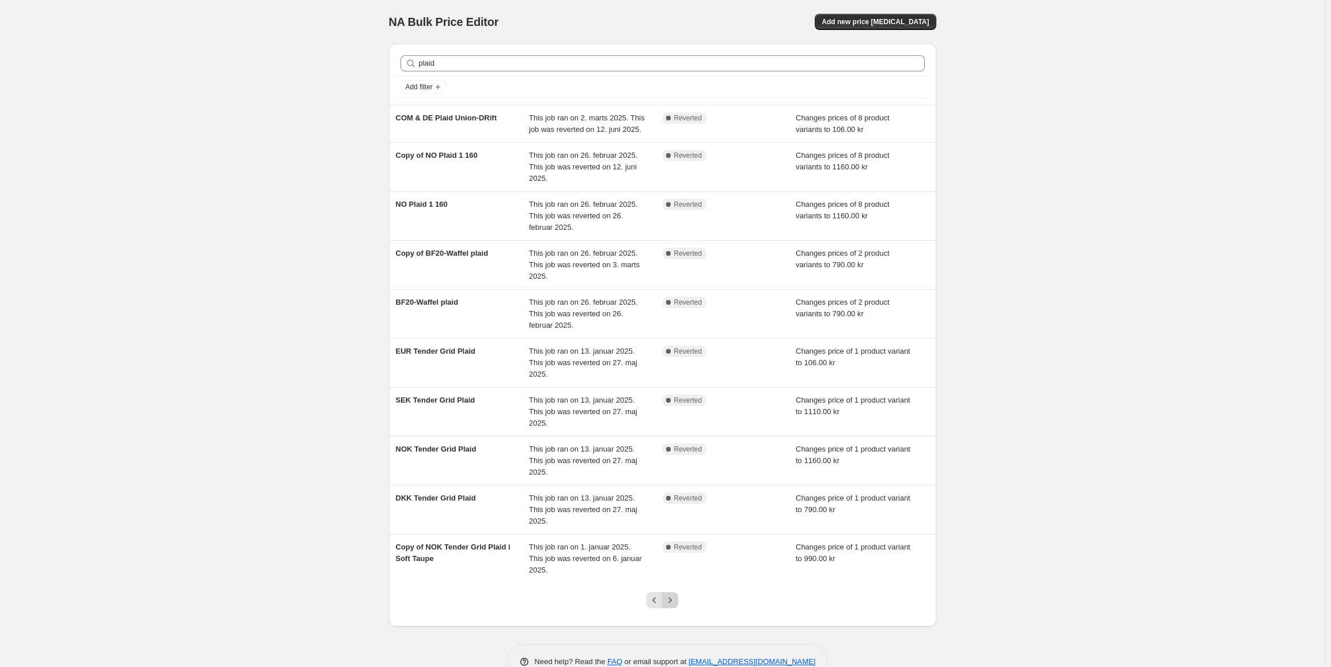
click at [670, 594] on icon "Next" at bounding box center [670, 600] width 12 height 12
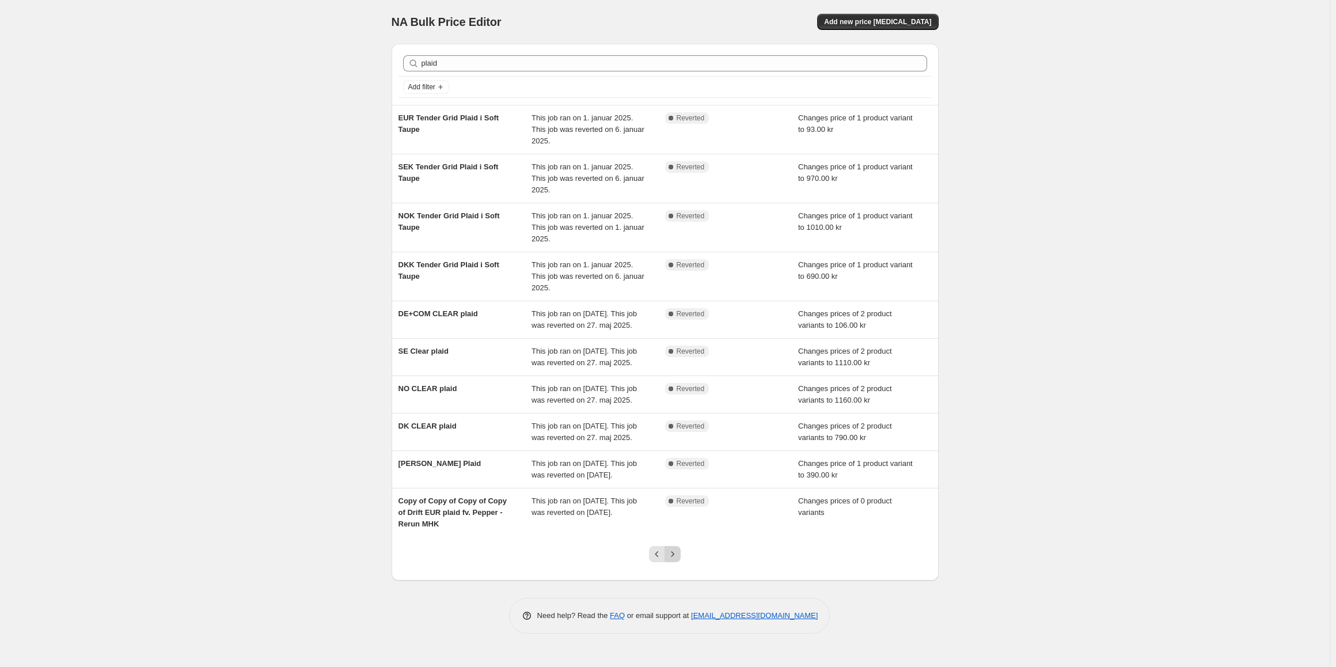
click at [677, 560] on icon "Next" at bounding box center [673, 554] width 12 height 12
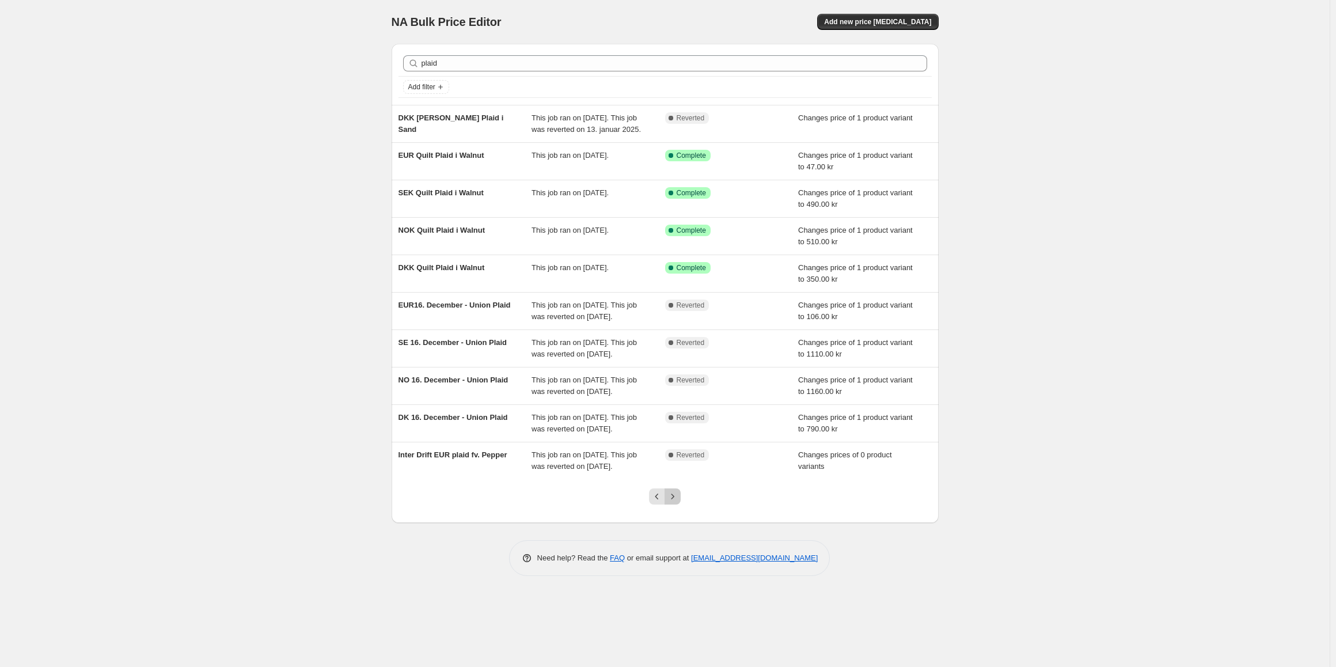
click at [673, 502] on icon "Next" at bounding box center [673, 497] width 12 height 12
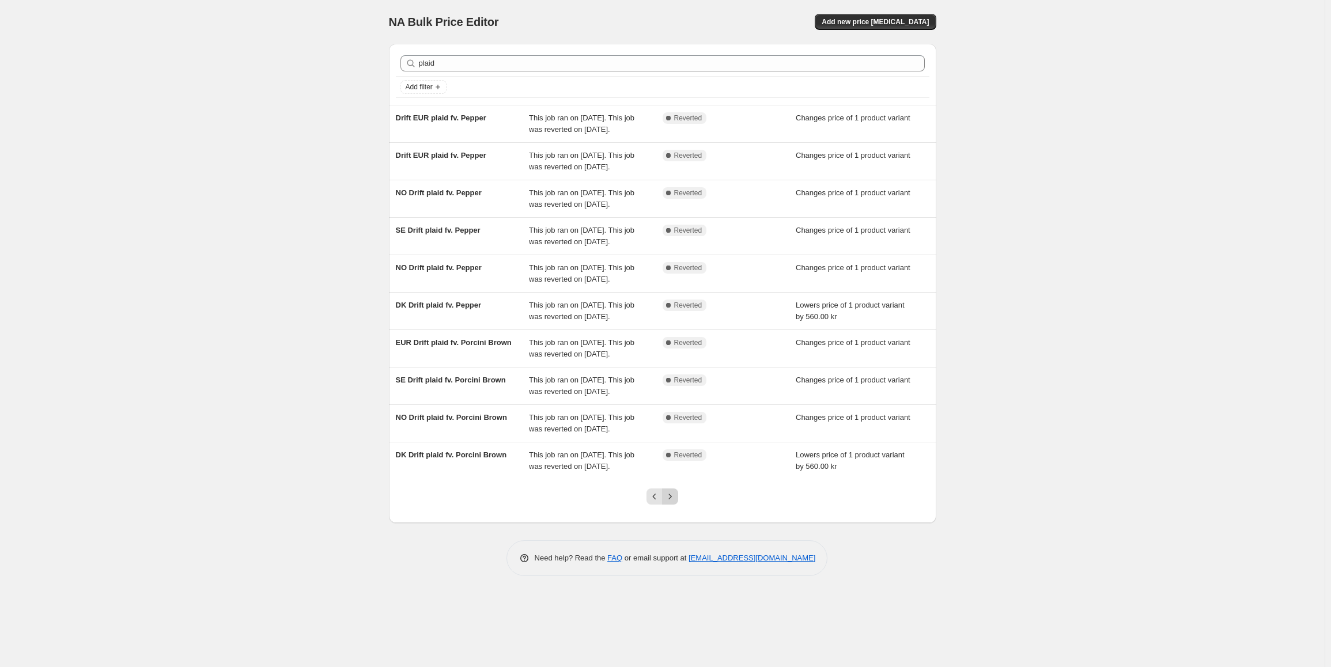
click at [678, 505] on button "Next" at bounding box center [670, 496] width 16 height 16
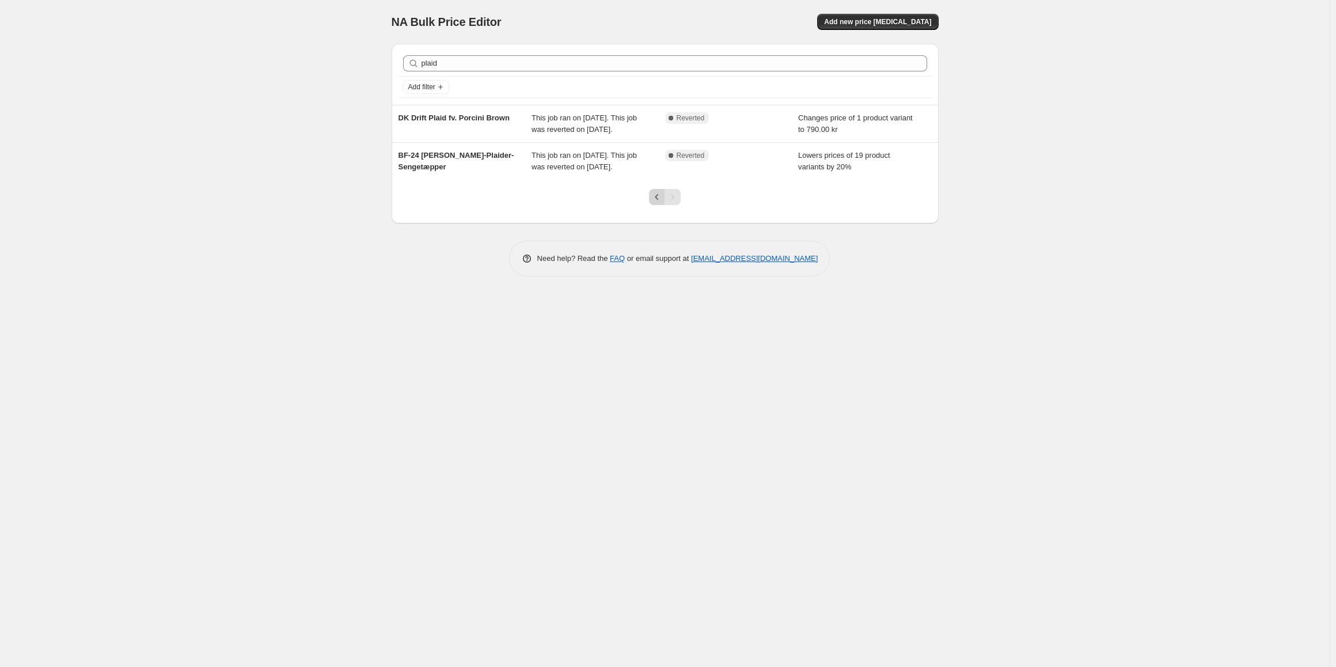
click at [658, 203] on icon "Previous" at bounding box center [657, 197] width 12 height 12
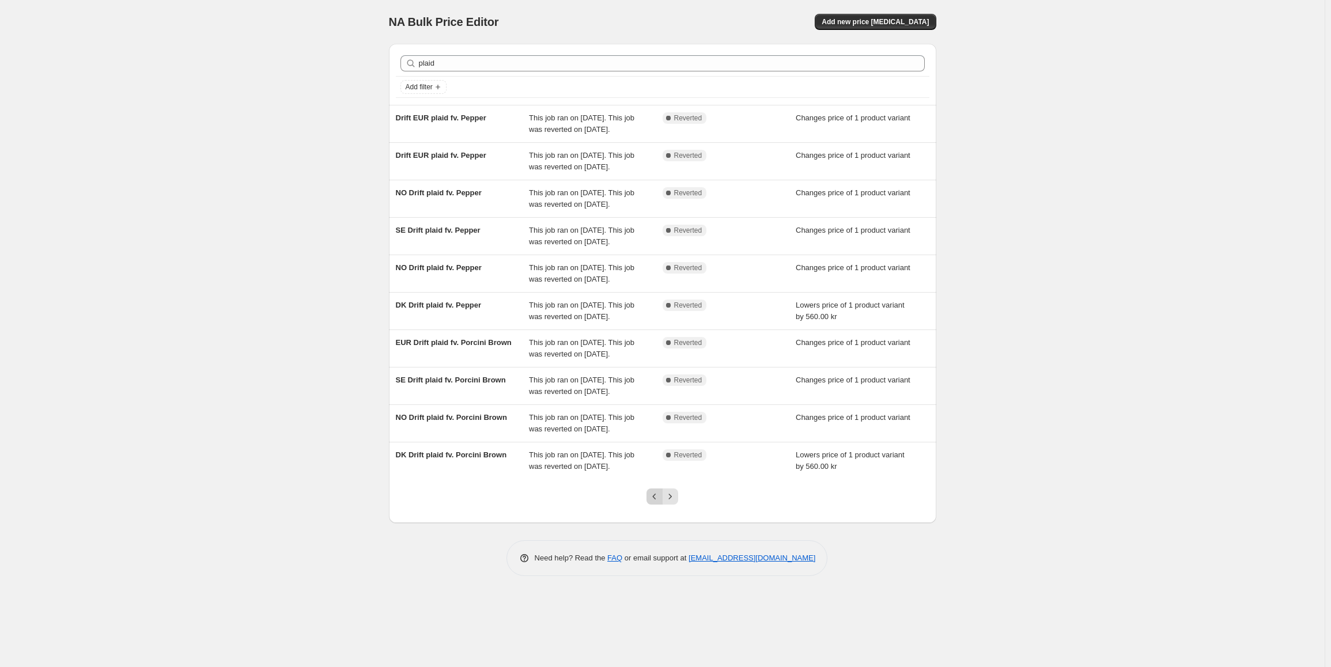
click at [650, 505] on button "Previous" at bounding box center [654, 496] width 16 height 16
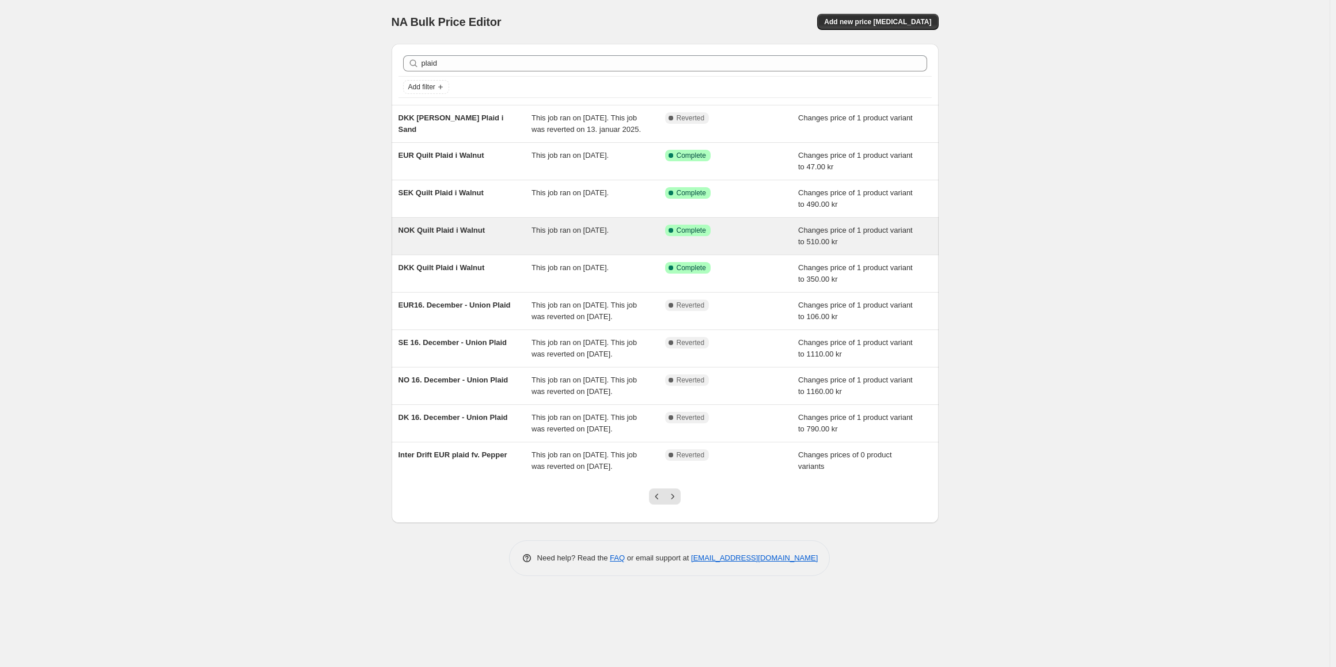
click at [576, 255] on div "NOK Quilt Plaid i Walnut This job ran on [DATE]. Success Complete Complete Chan…" at bounding box center [665, 236] width 547 height 37
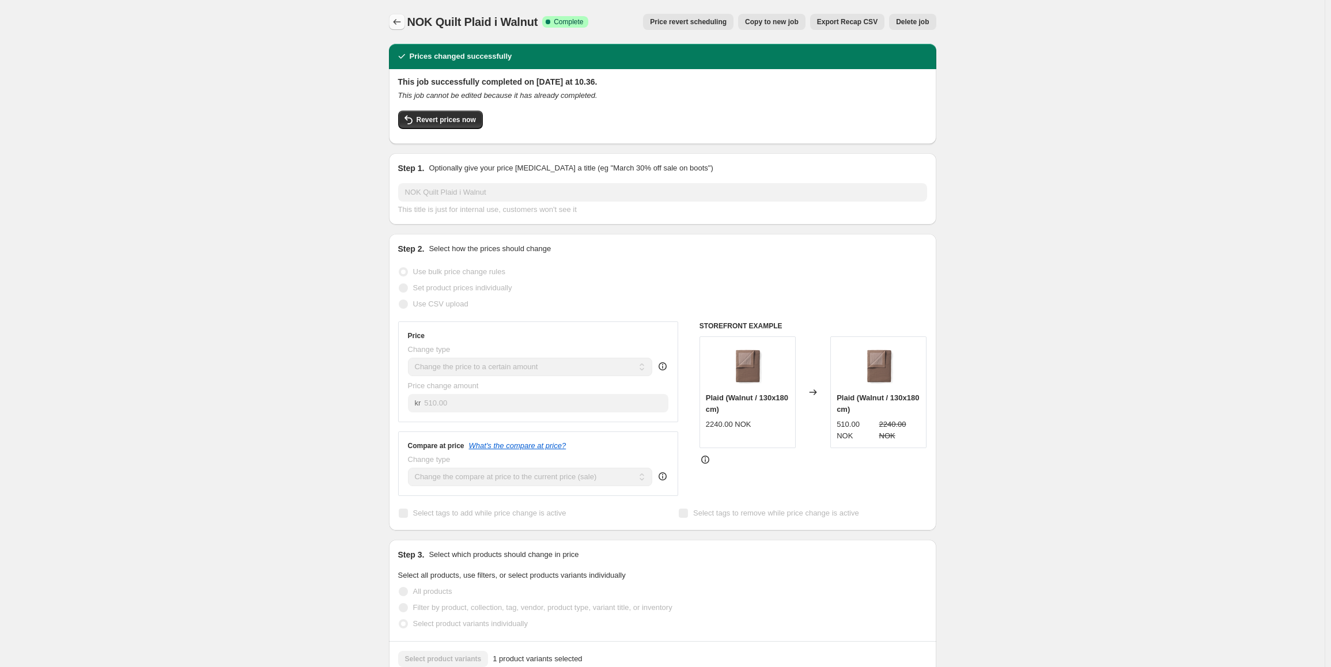
click at [400, 17] on icon "Price change jobs" at bounding box center [397, 22] width 12 height 12
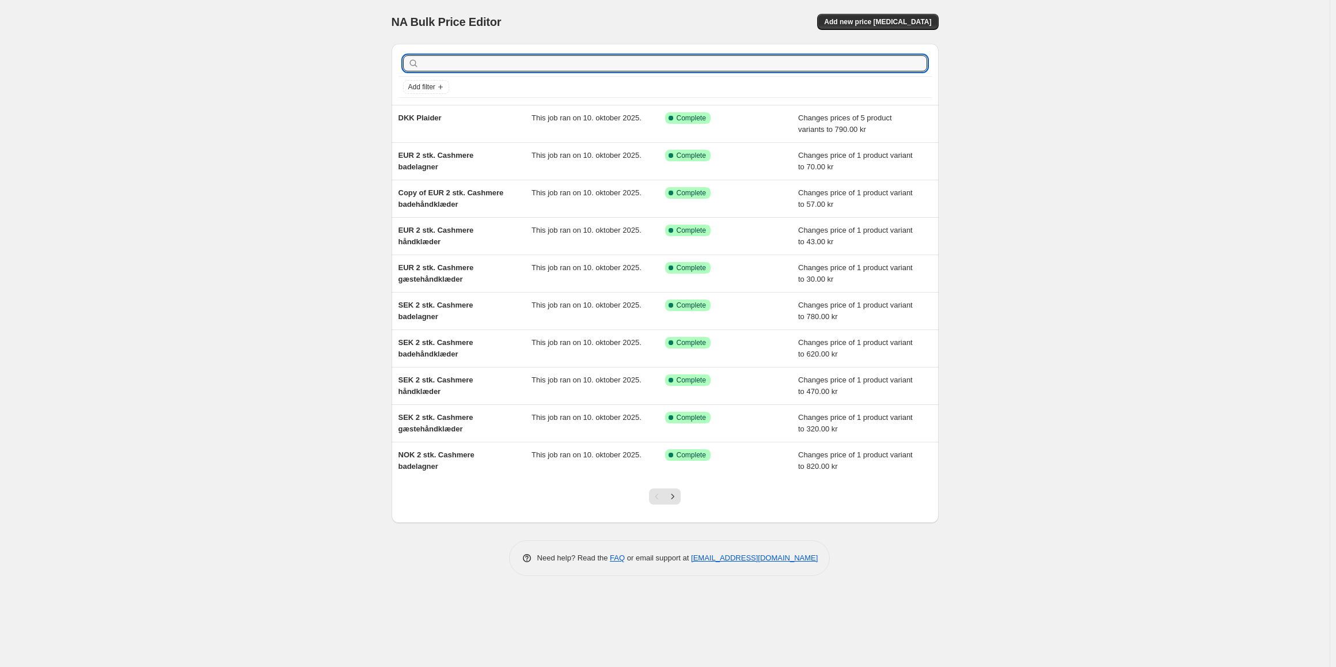
drag, startPoint x: 488, startPoint y: 59, endPoint x: 488, endPoint y: 78, distance: 19.0
click at [488, 60] on input "text" at bounding box center [675, 63] width 506 height 16
click at [488, 78] on div "Add filter" at bounding box center [665, 87] width 533 height 21
click at [488, 71] on input "text" at bounding box center [675, 63] width 506 height 16
click at [673, 62] on input "text" at bounding box center [675, 63] width 506 height 16
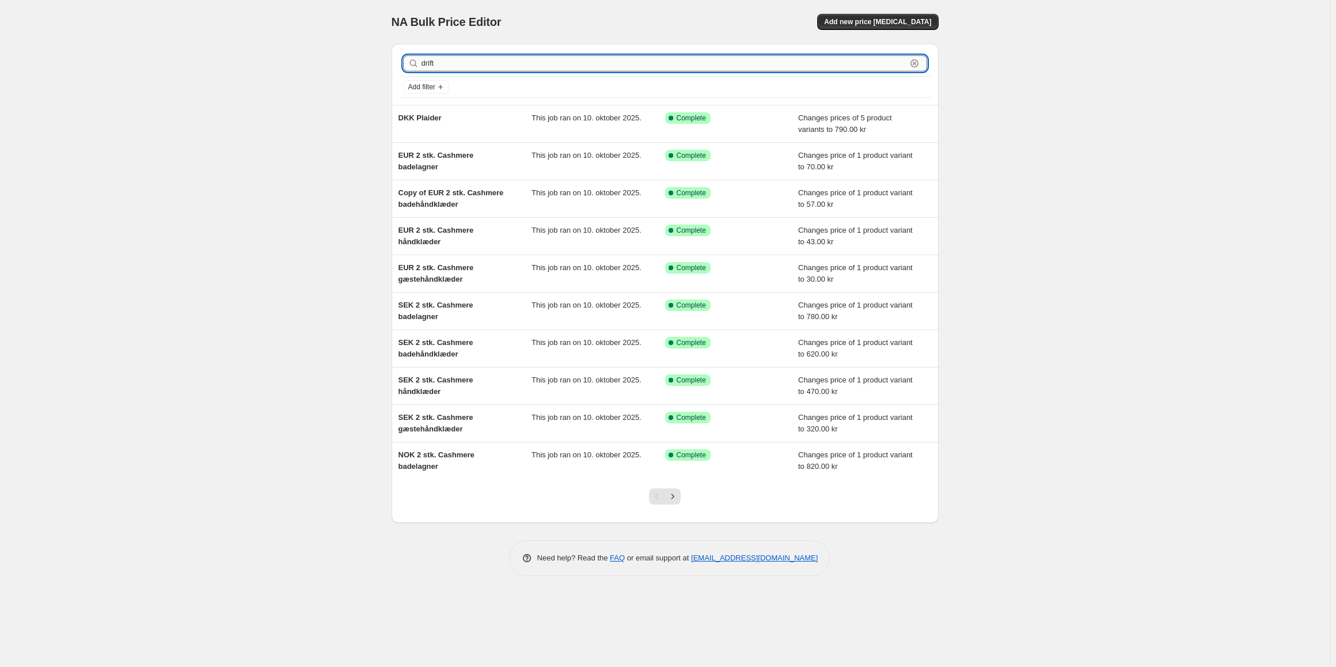
type input "drift"
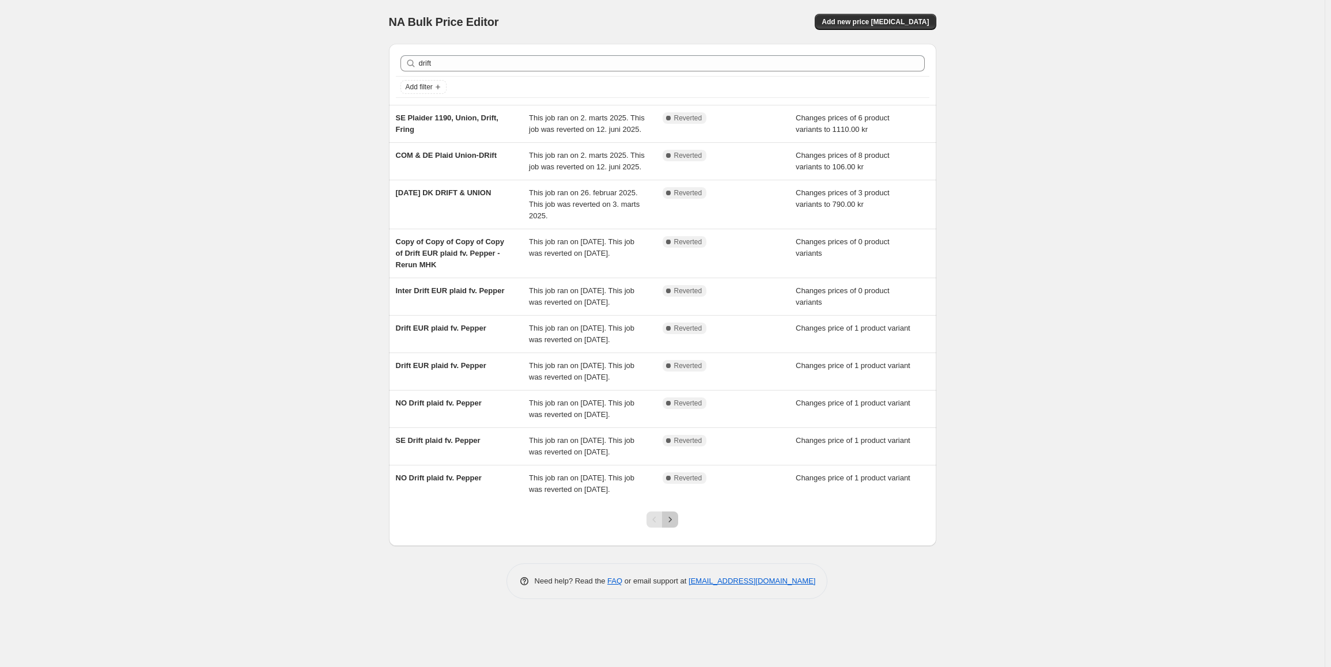
click at [676, 525] on icon "Next" at bounding box center [670, 520] width 12 height 12
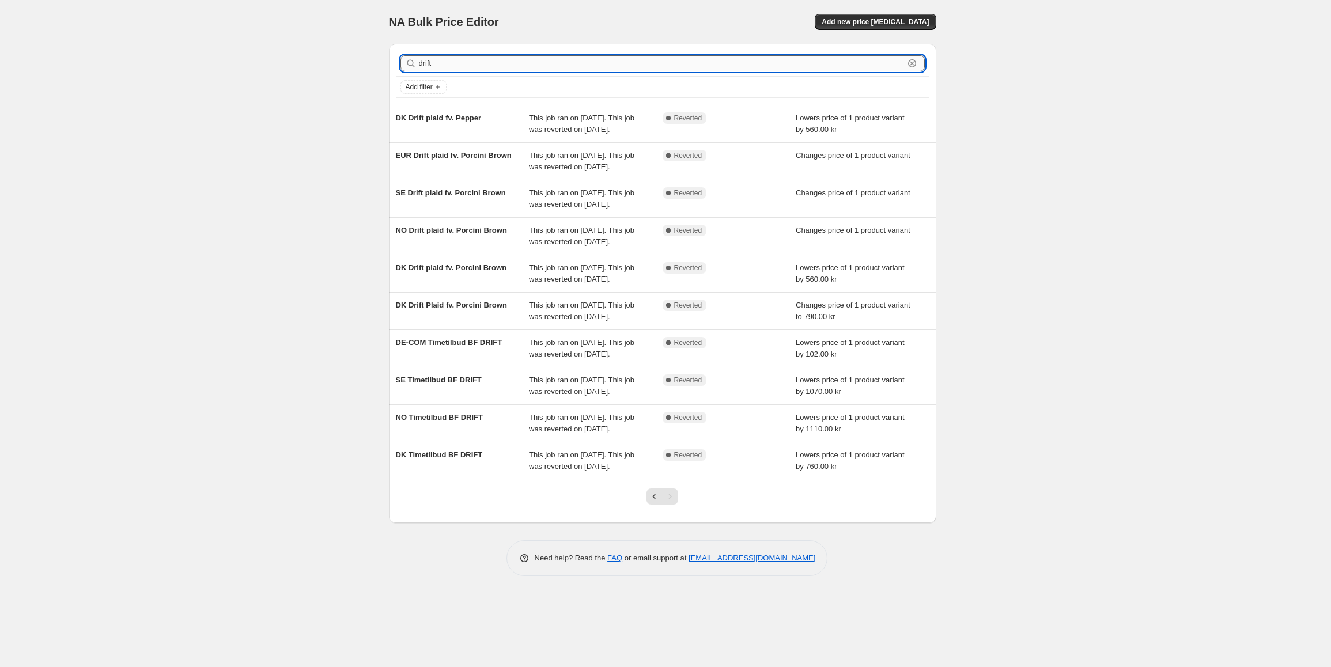
click at [441, 69] on input "drift" at bounding box center [661, 63] width 485 height 16
type input "no"
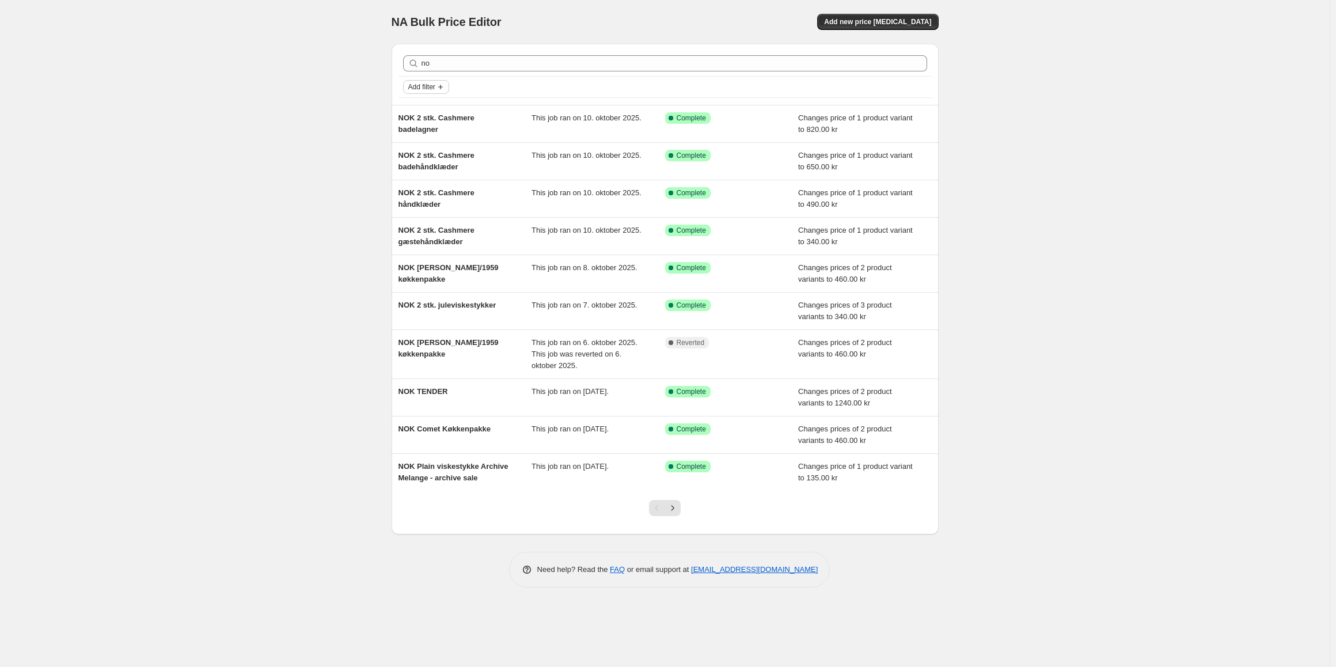
click at [441, 83] on icon "Add filter" at bounding box center [440, 86] width 9 height 9
click at [424, 108] on span "Job status" at bounding box center [427, 109] width 34 height 9
click at [427, 160] on span "Complete" at bounding box center [441, 160] width 32 height 9
click at [420, 160] on input "Complete" at bounding box center [415, 160] width 9 height 9
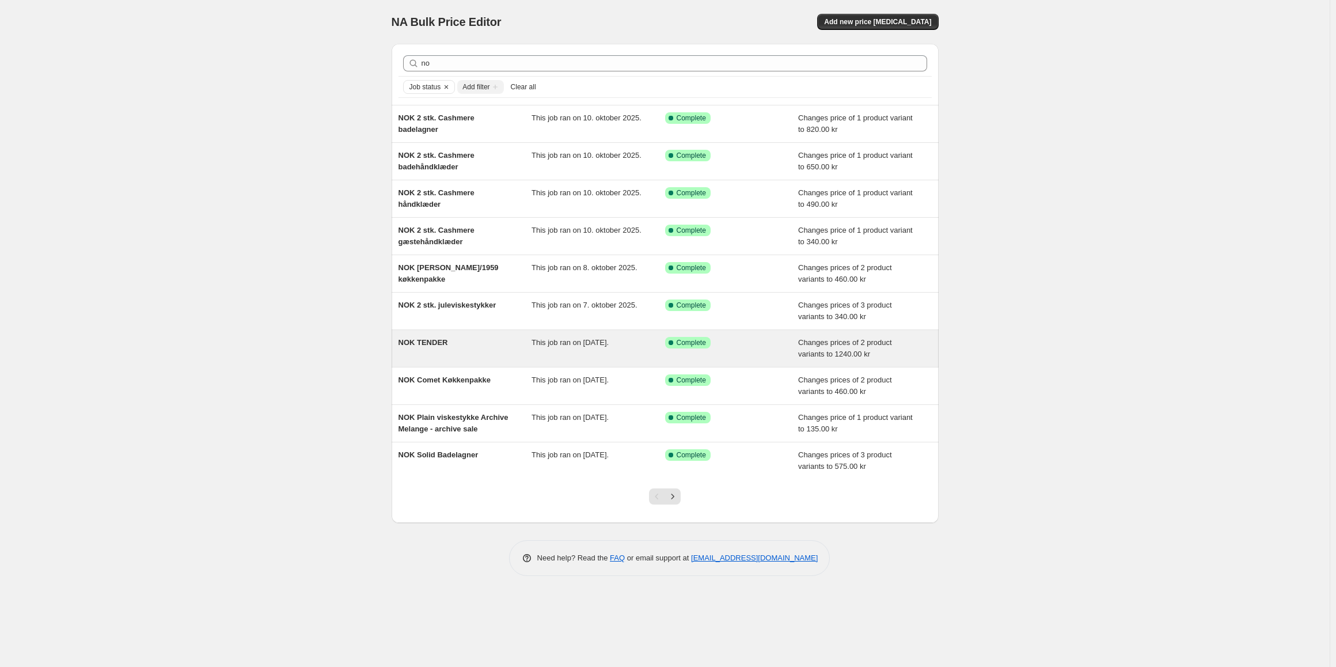
click at [475, 359] on div "NOK TENDER" at bounding box center [466, 348] width 134 height 23
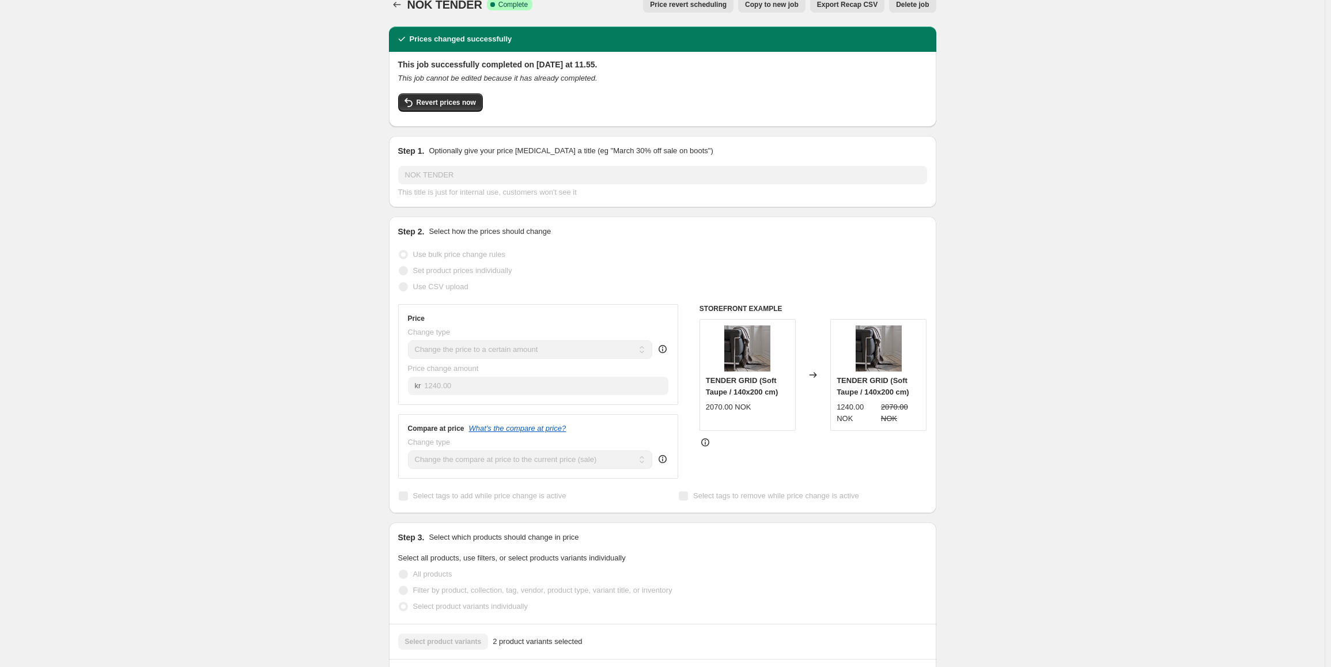
scroll to position [17, 0]
click at [393, 6] on button "Price change jobs" at bounding box center [397, 5] width 16 height 16
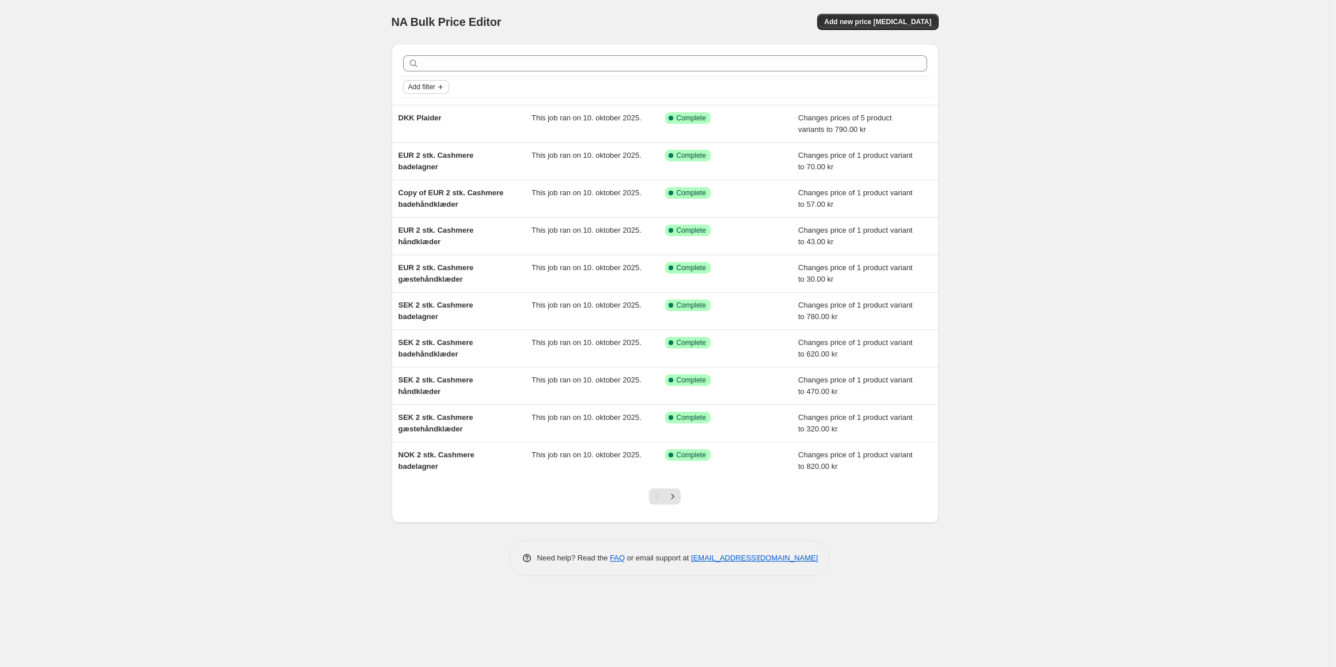
click at [435, 81] on button "Add filter" at bounding box center [426, 87] width 46 height 14
click at [431, 109] on span "Job status" at bounding box center [427, 109] width 34 height 9
click at [437, 161] on span "Complete" at bounding box center [441, 160] width 32 height 9
click at [420, 161] on input "Complete" at bounding box center [415, 160] width 9 height 9
checkbox input "true"
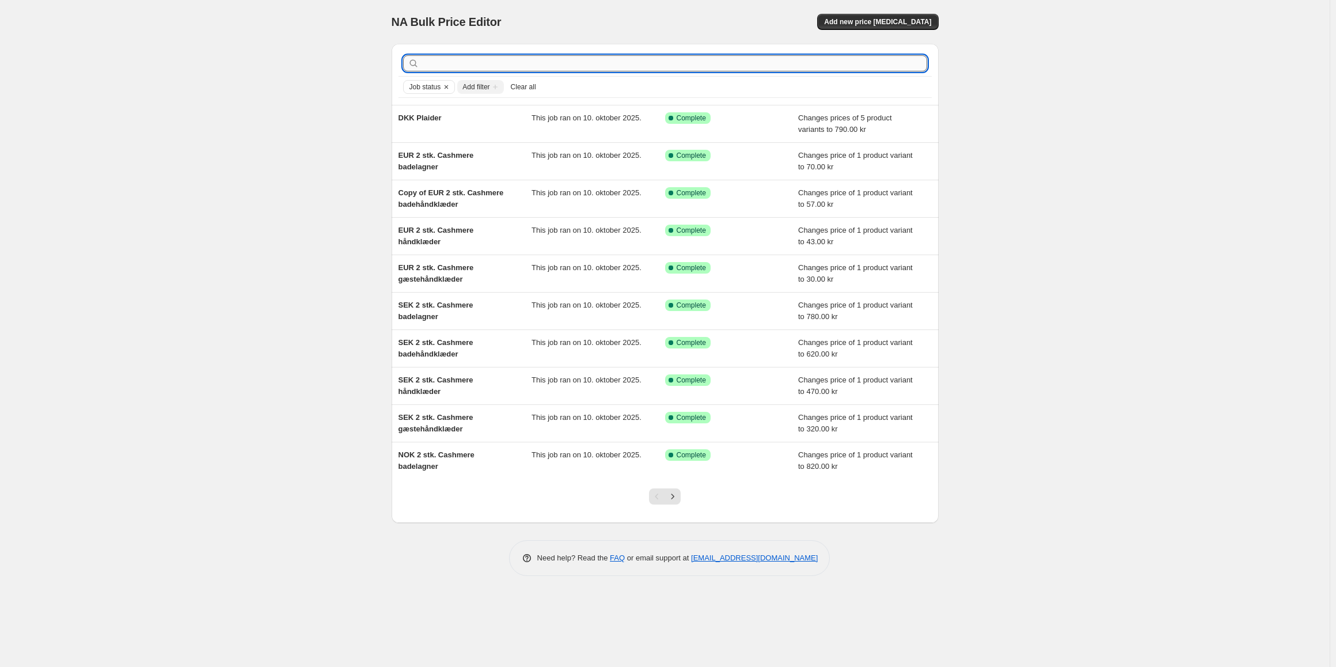
click at [453, 62] on input "text" at bounding box center [675, 63] width 506 height 16
type input "no"
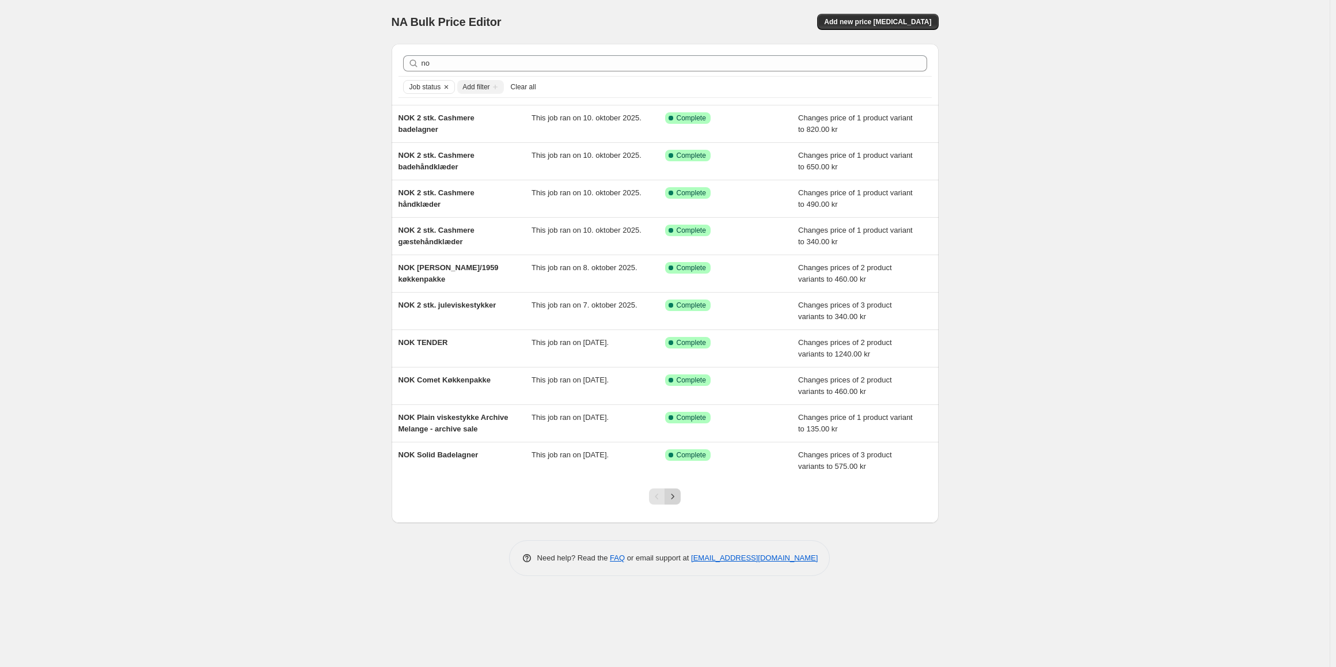
click at [673, 502] on button "Next" at bounding box center [673, 496] width 16 height 16
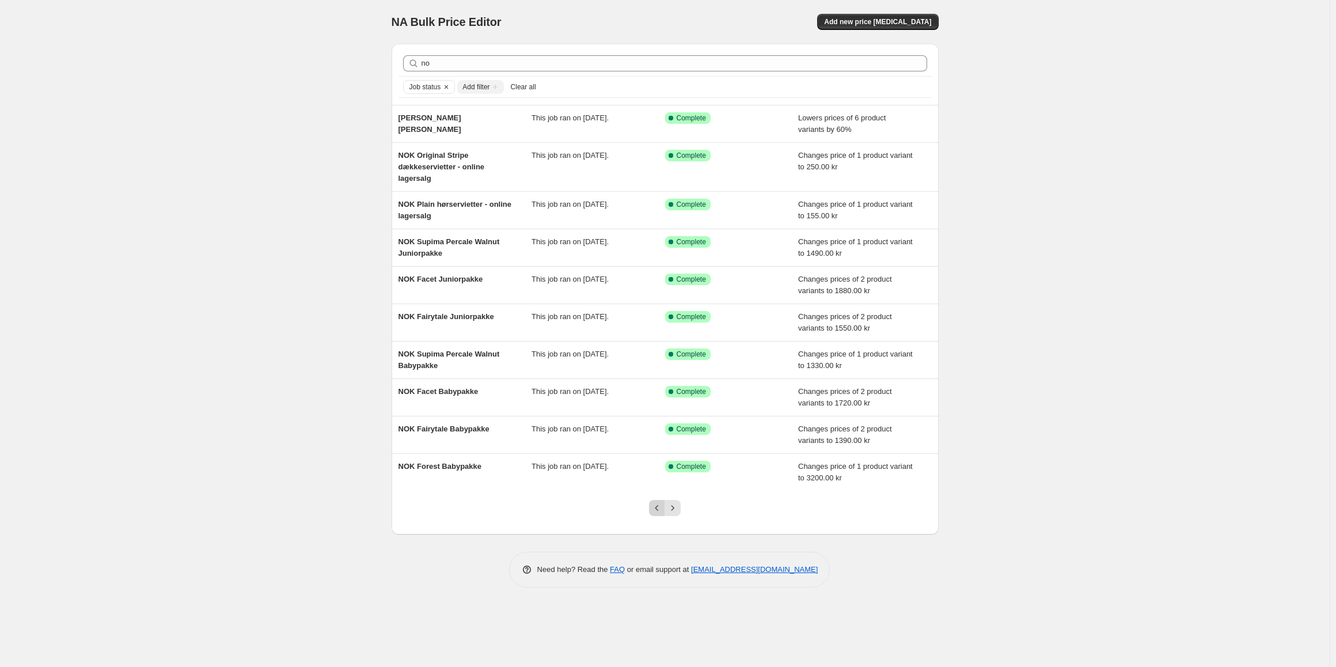
click at [650, 506] on button "Previous" at bounding box center [657, 508] width 16 height 16
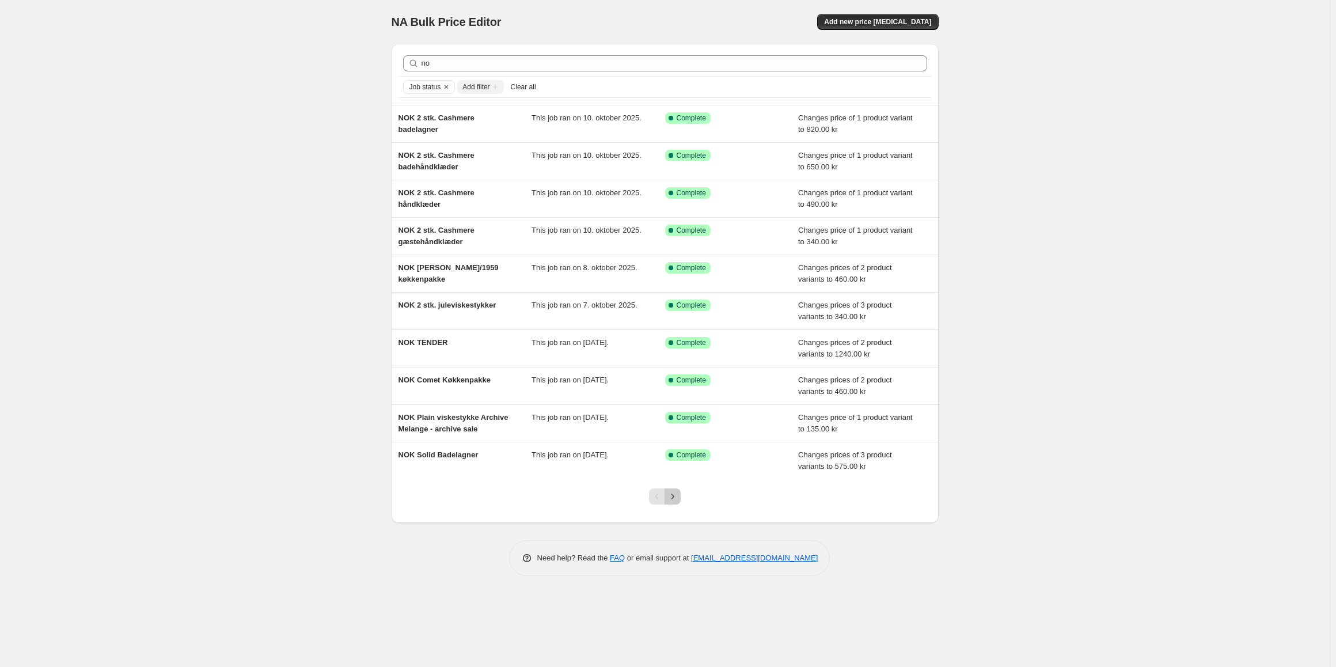
click at [670, 503] on button "Next" at bounding box center [673, 496] width 16 height 16
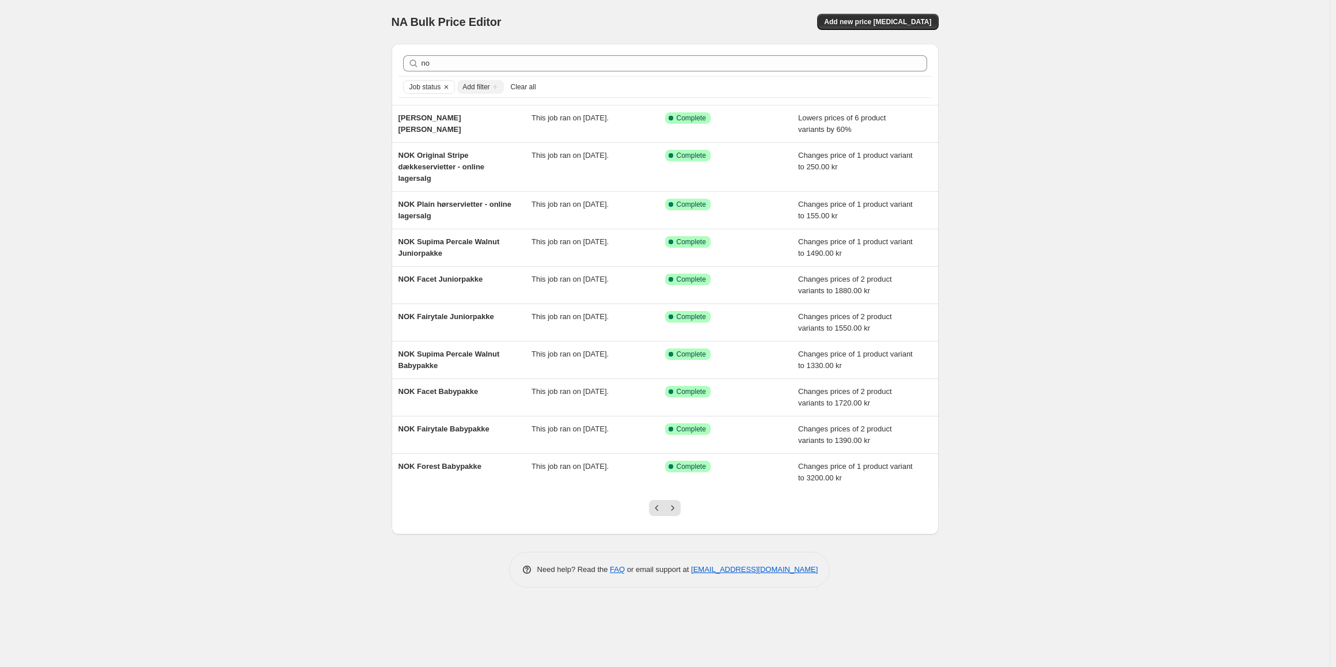
click at [670, 503] on icon "Next" at bounding box center [673, 508] width 12 height 12
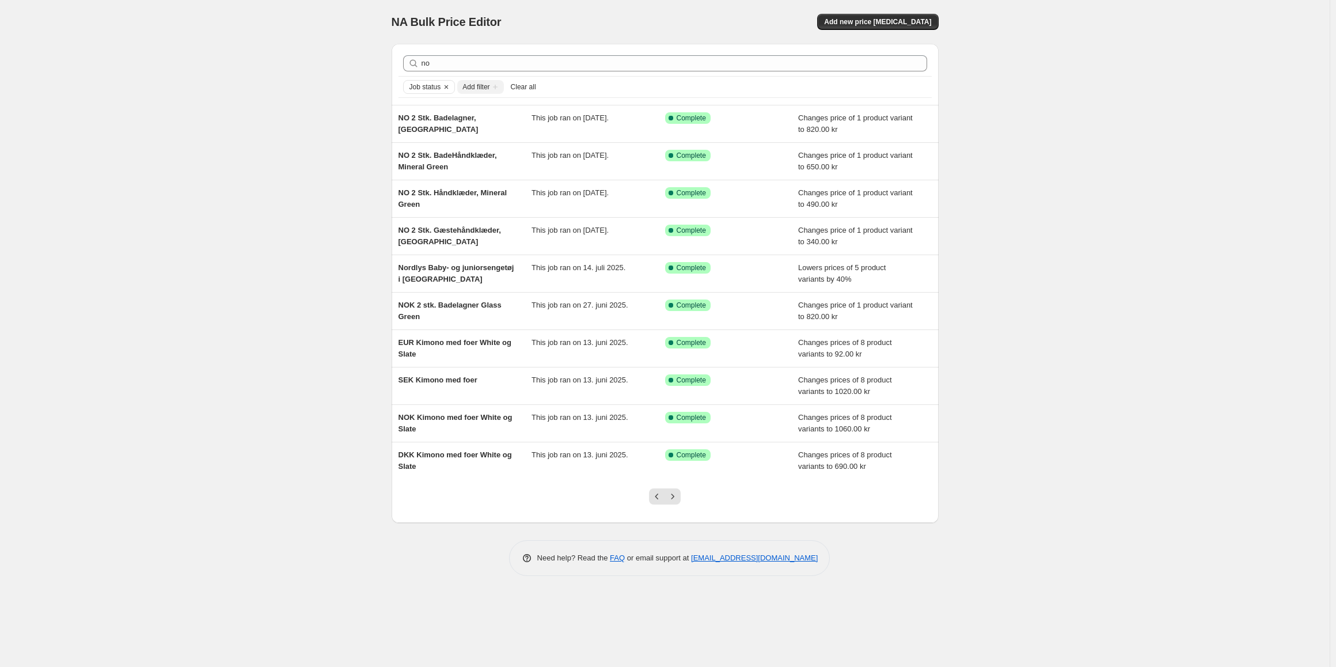
click at [670, 503] on button "Next" at bounding box center [673, 496] width 16 height 16
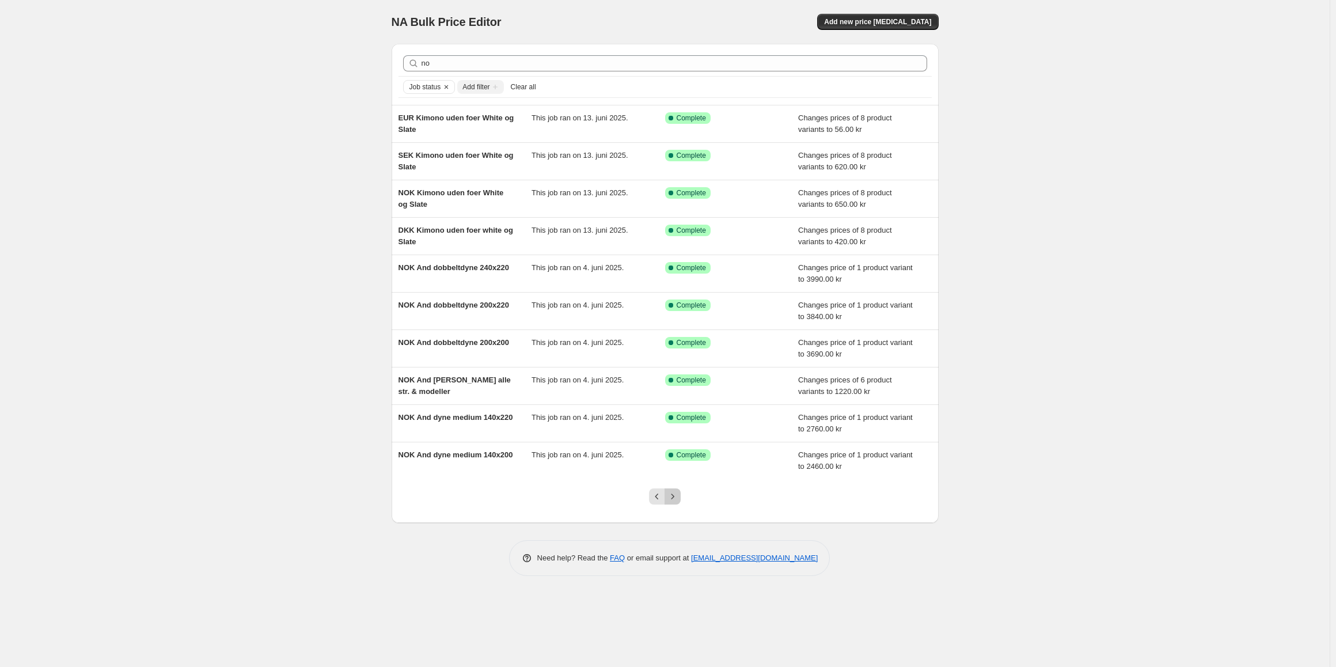
click at [670, 503] on button "Next" at bounding box center [673, 496] width 16 height 16
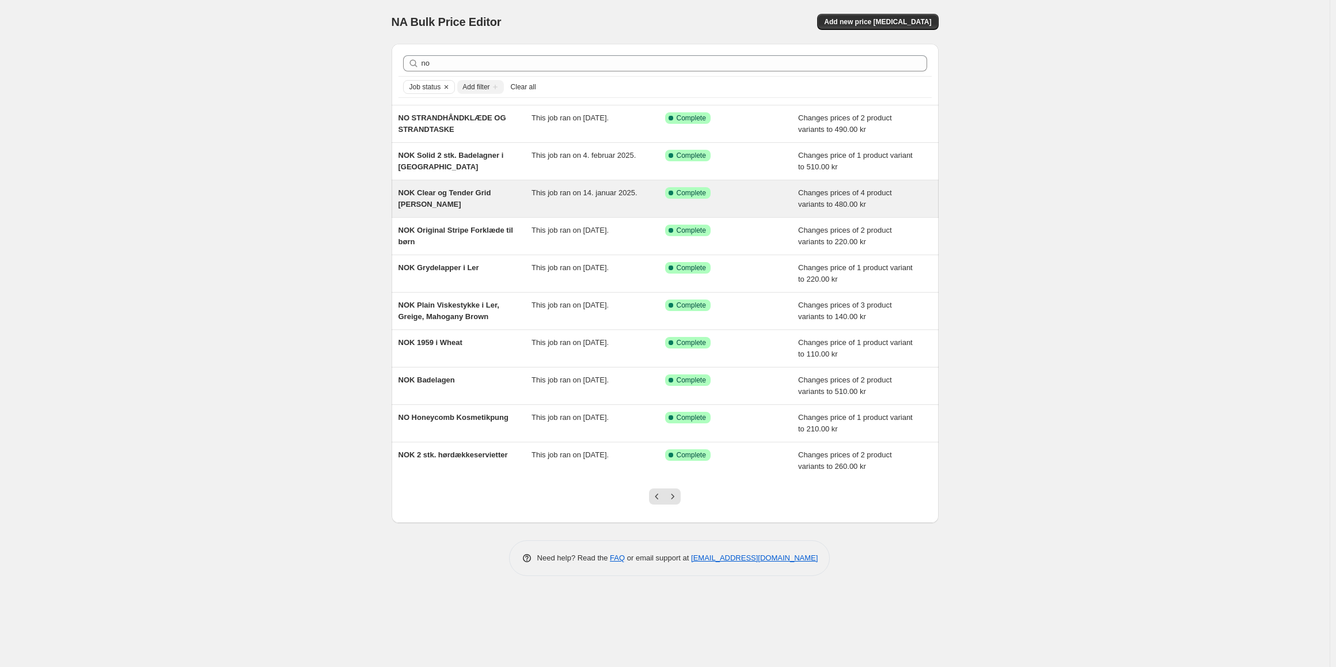
click at [487, 207] on div "NOK Clear og Tender Grid [PERSON_NAME]" at bounding box center [466, 198] width 134 height 23
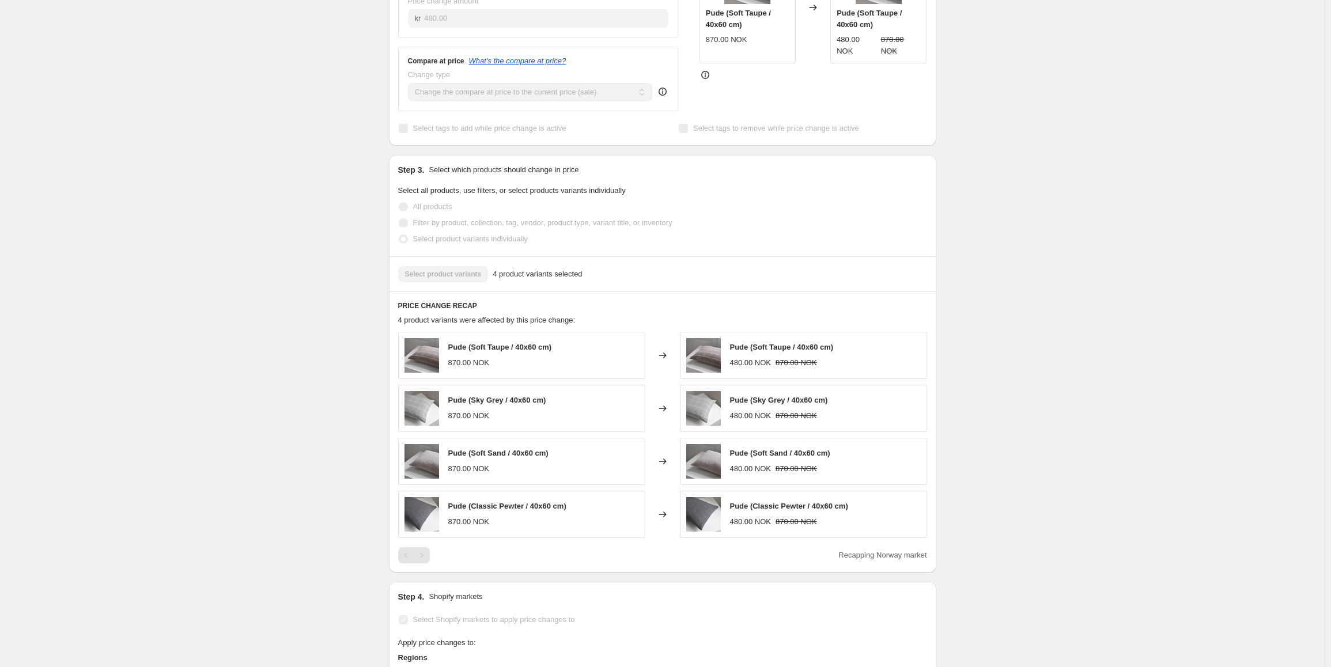
scroll to position [461, 0]
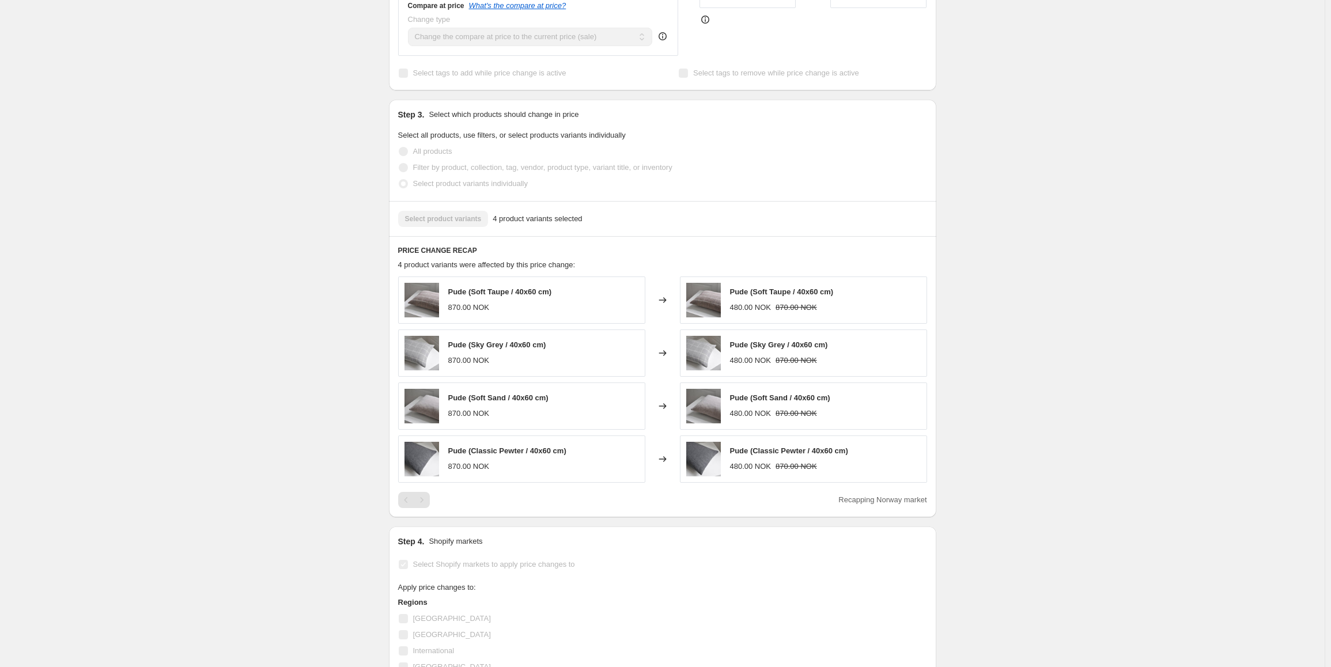
click at [422, 492] on div "Pagination" at bounding box center [422, 500] width 16 height 16
click at [416, 492] on div "Pagination" at bounding box center [422, 500] width 16 height 16
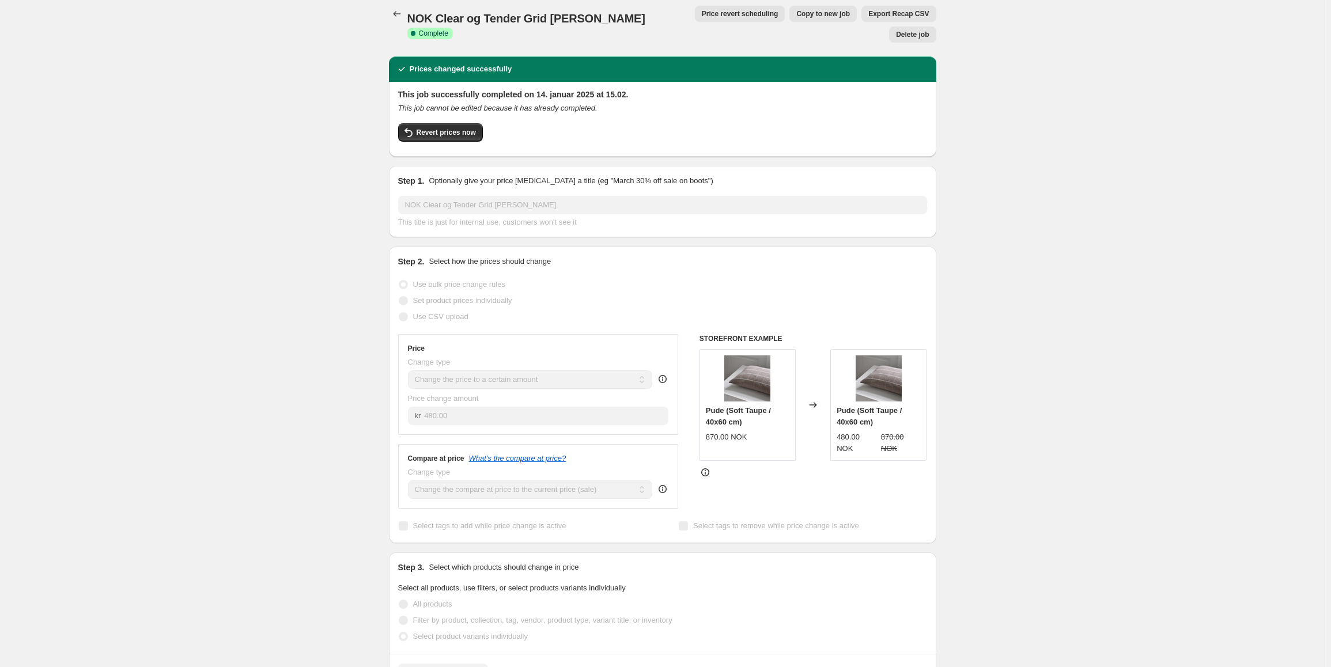
scroll to position [0, 0]
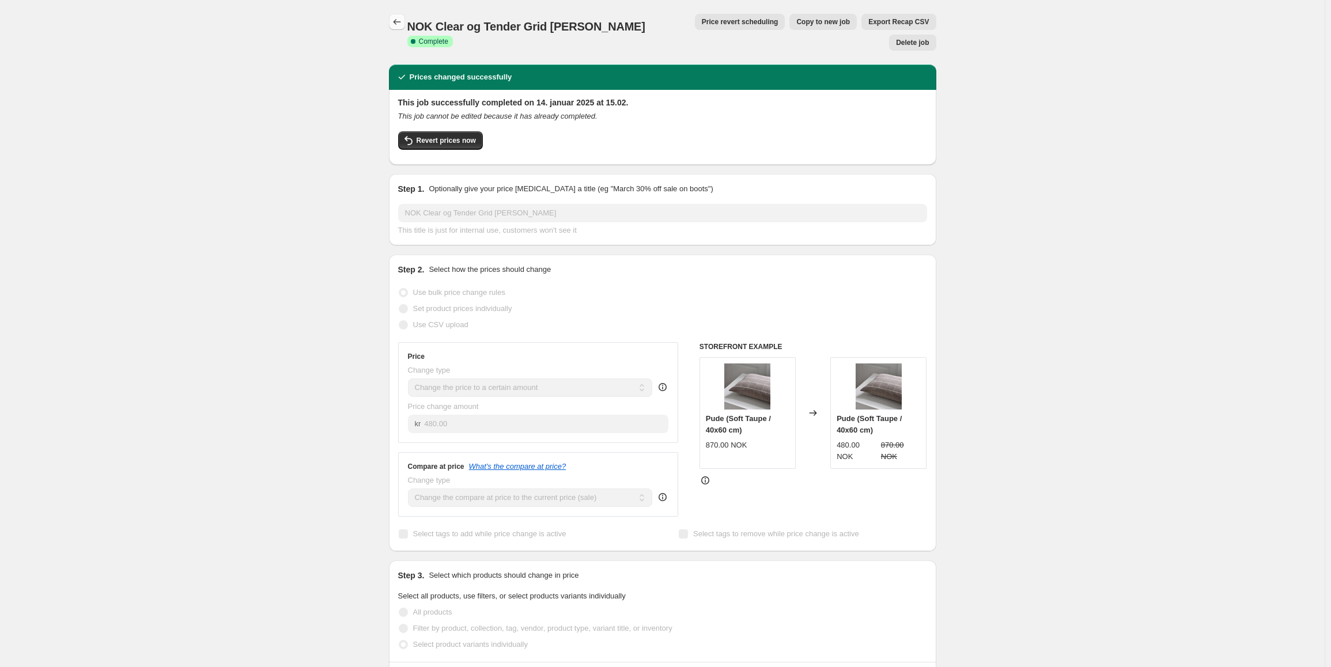
click at [400, 20] on icon "Price change jobs" at bounding box center [397, 22] width 12 height 12
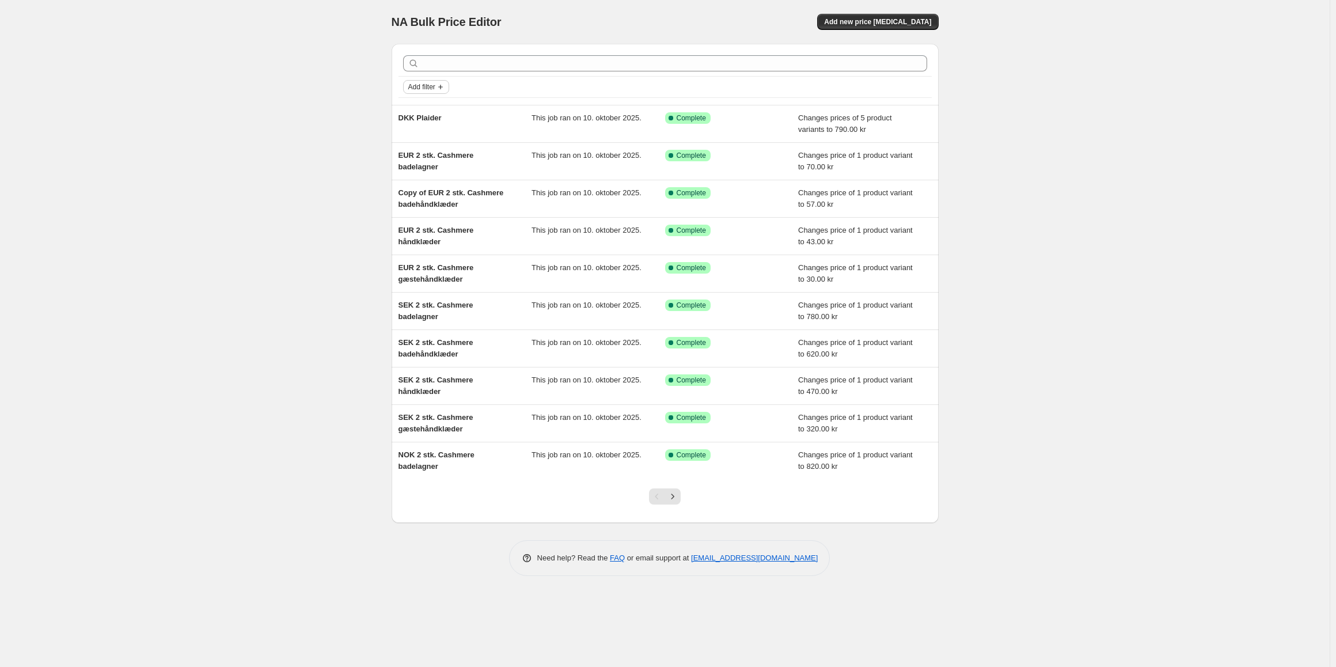
click at [437, 90] on icon "Add filter" at bounding box center [440, 86] width 9 height 9
click at [433, 107] on span "Job status" at bounding box center [427, 109] width 34 height 9
click at [437, 158] on span "Complete" at bounding box center [441, 160] width 32 height 9
click at [420, 158] on input "Complete" at bounding box center [415, 160] width 9 height 9
click at [486, 71] on div at bounding box center [665, 63] width 533 height 25
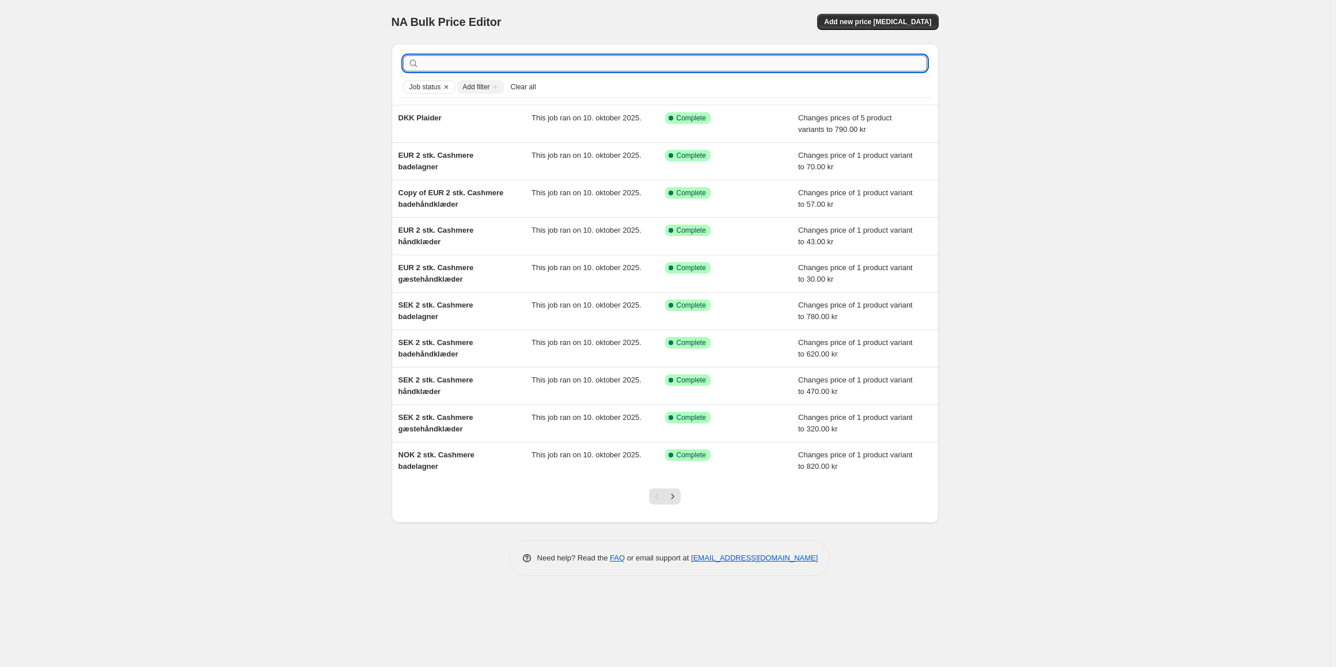
click at [490, 62] on input "text" at bounding box center [675, 63] width 506 height 16
type input "no"
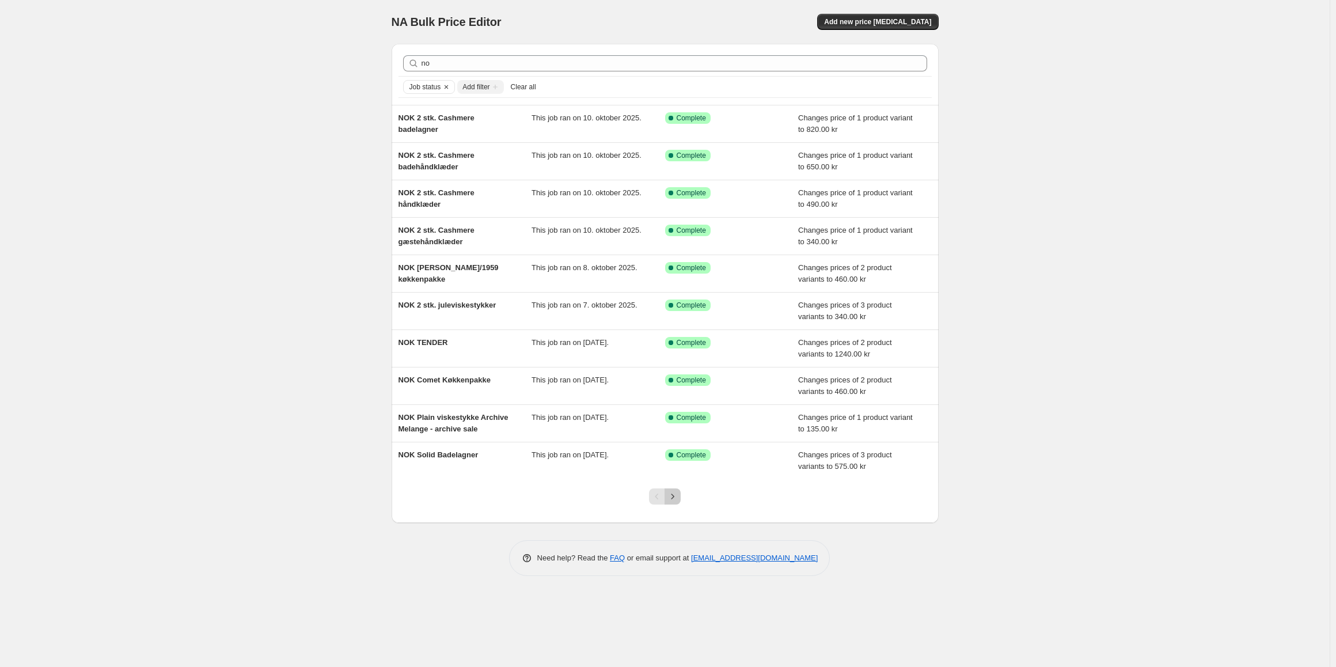
click at [672, 499] on icon "Next" at bounding box center [673, 497] width 12 height 12
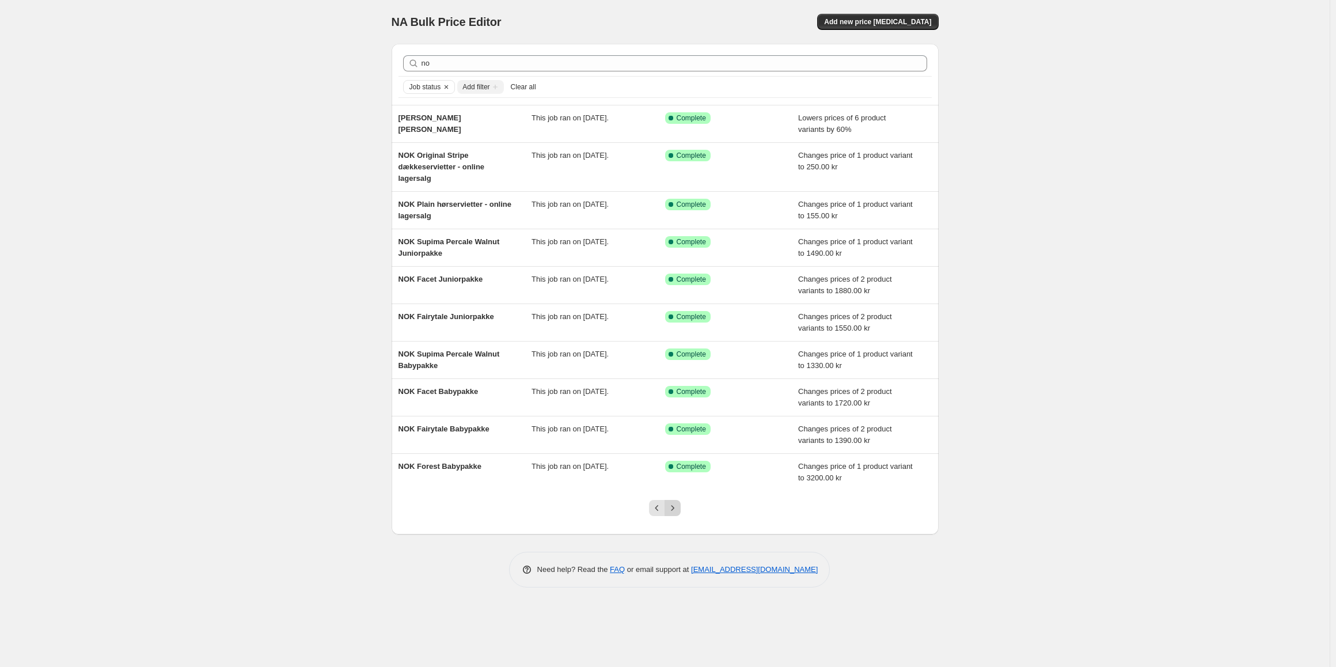
click at [675, 512] on icon "Next" at bounding box center [673, 508] width 12 height 12
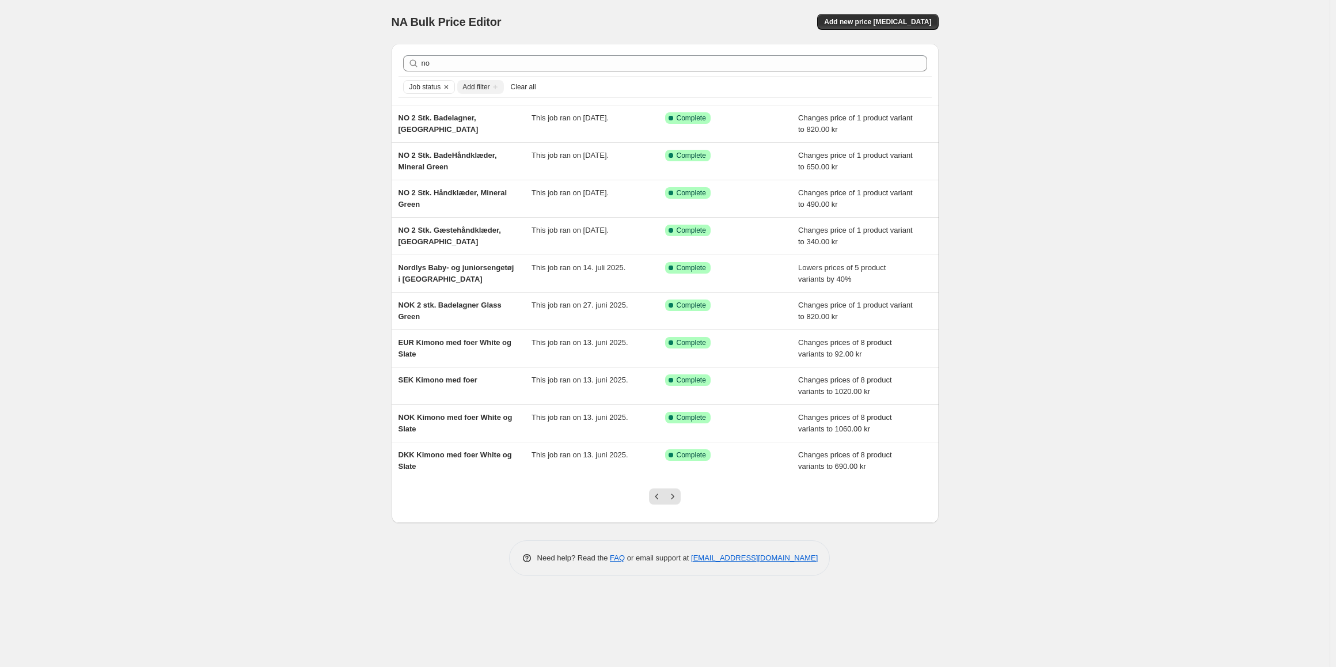
click at [674, 505] on div at bounding box center [665, 501] width 47 height 44
click at [676, 499] on icon "Next" at bounding box center [673, 497] width 12 height 12
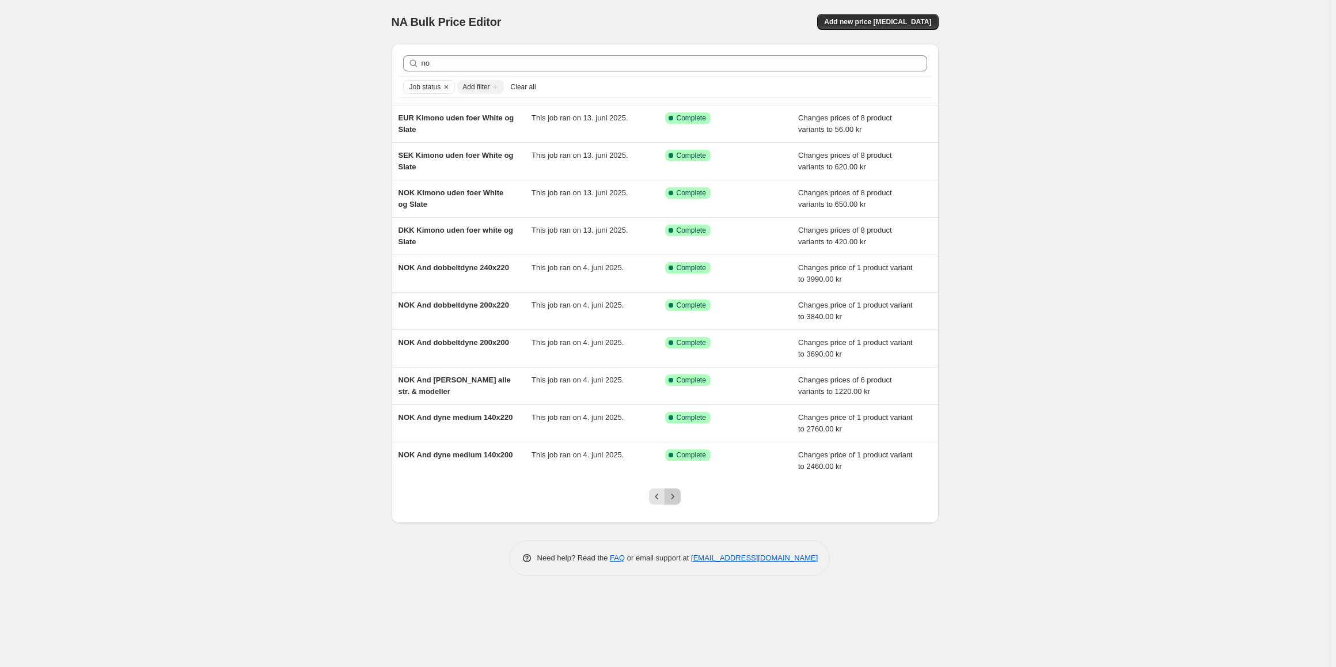
click at [677, 496] on icon "Next" at bounding box center [673, 497] width 12 height 12
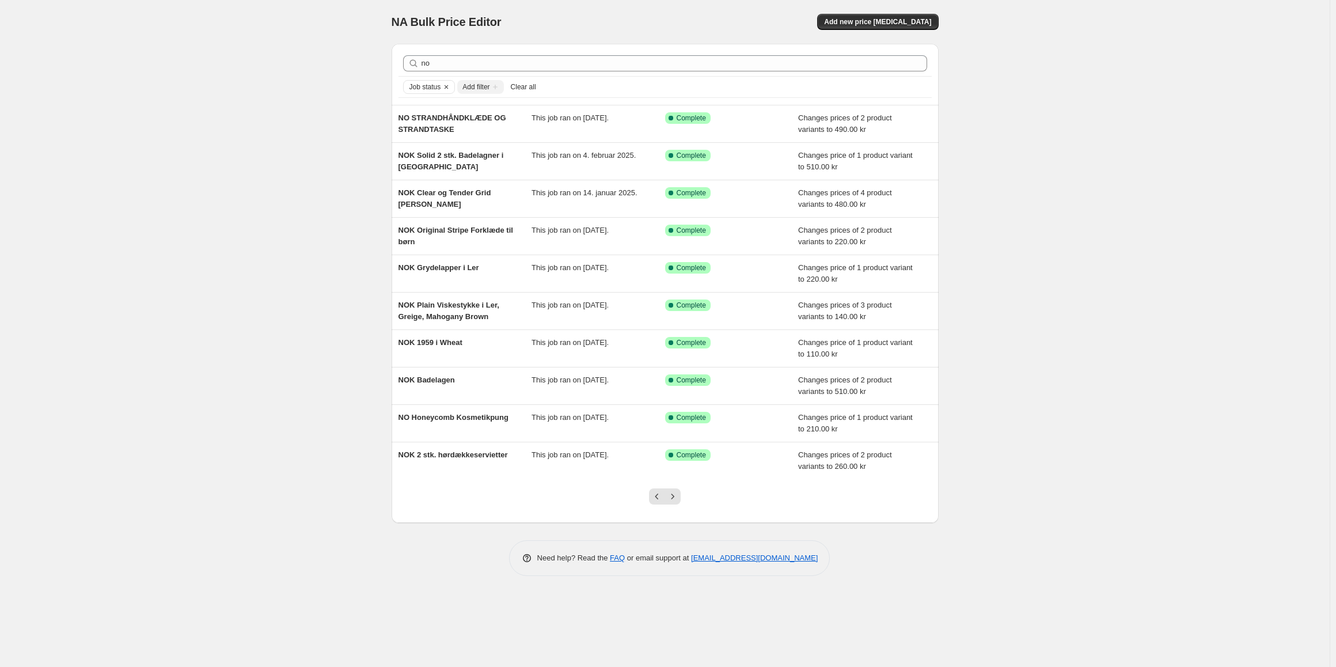
click at [677, 496] on icon "Next" at bounding box center [673, 497] width 12 height 12
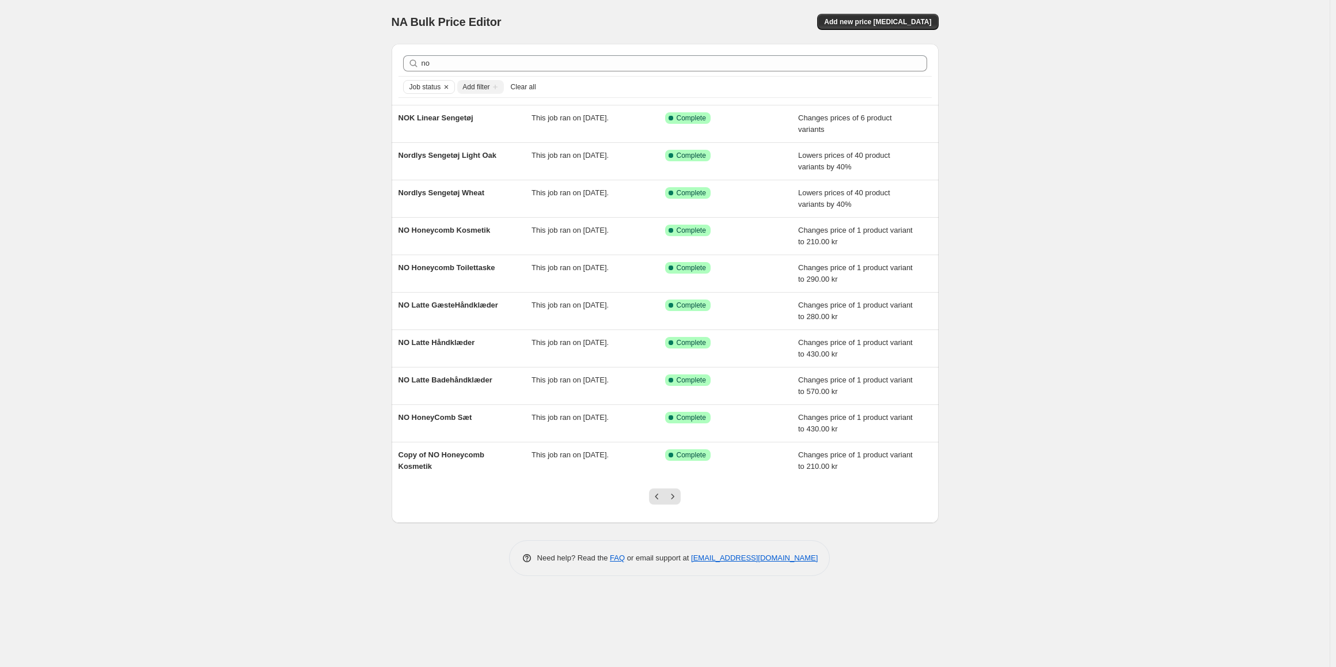
click at [677, 496] on icon "Next" at bounding box center [673, 497] width 12 height 12
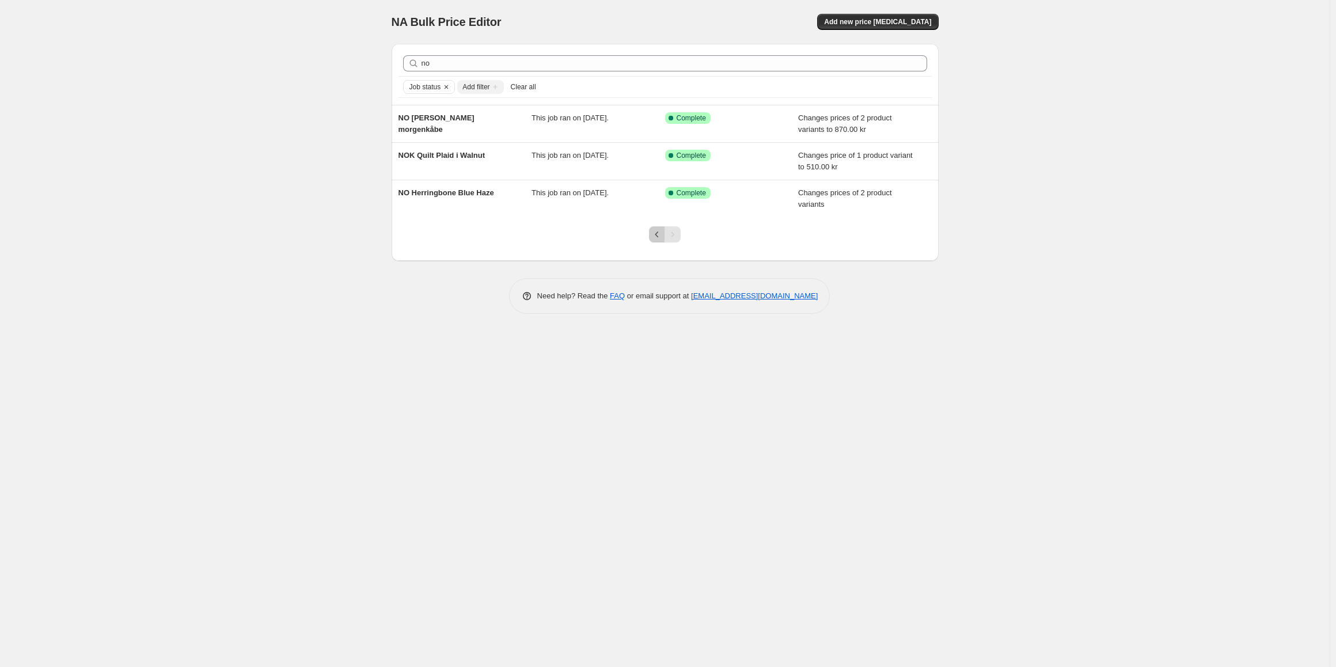
click at [655, 241] on button "Previous" at bounding box center [657, 234] width 16 height 16
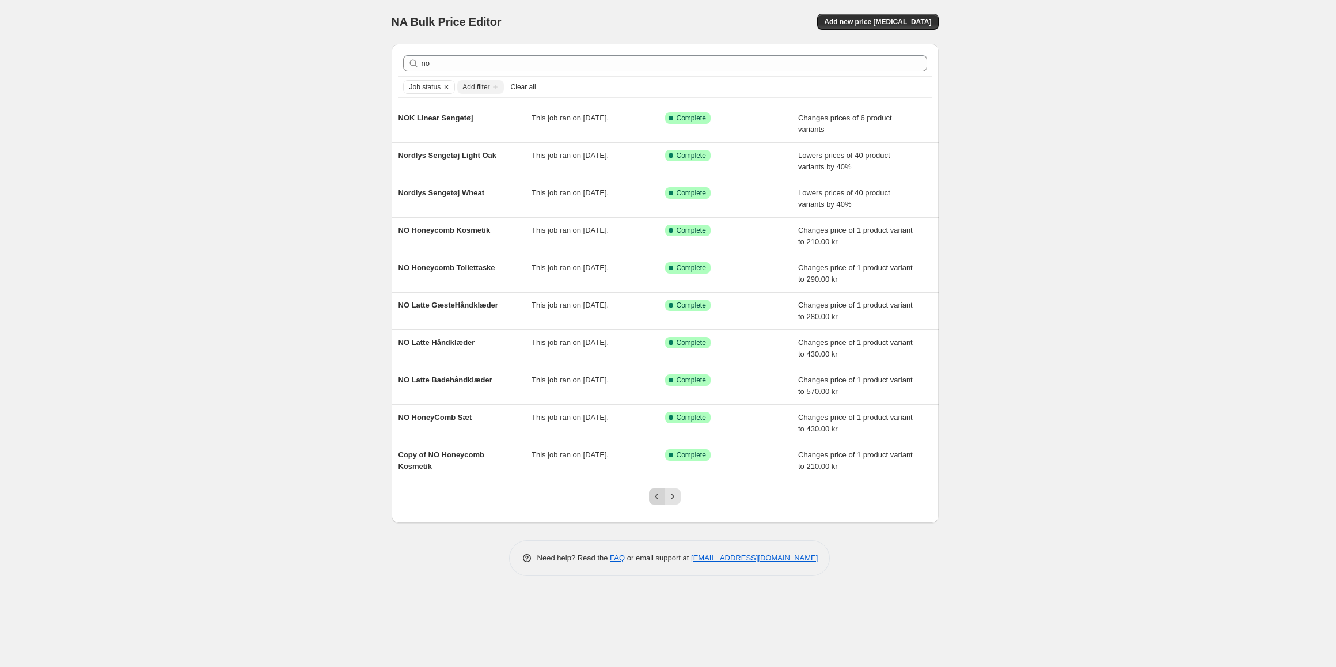
click at [651, 498] on button "Previous" at bounding box center [657, 496] width 16 height 16
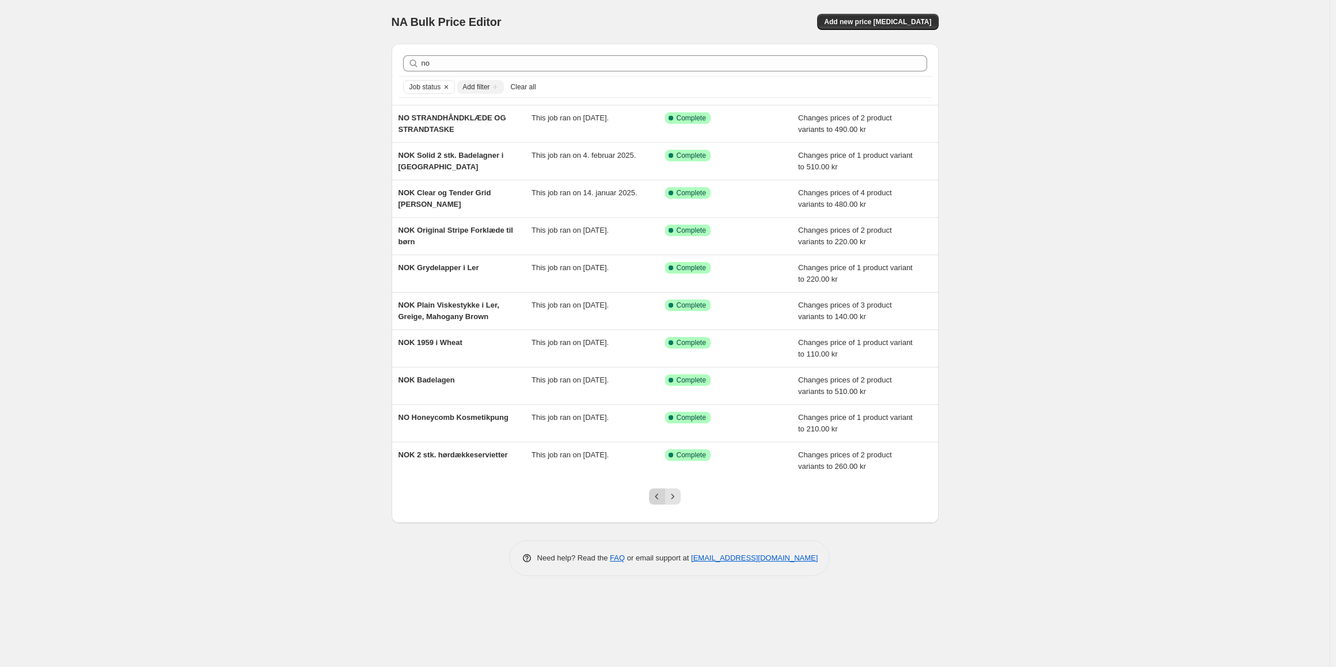
click at [657, 494] on icon "Previous" at bounding box center [657, 497] width 12 height 12
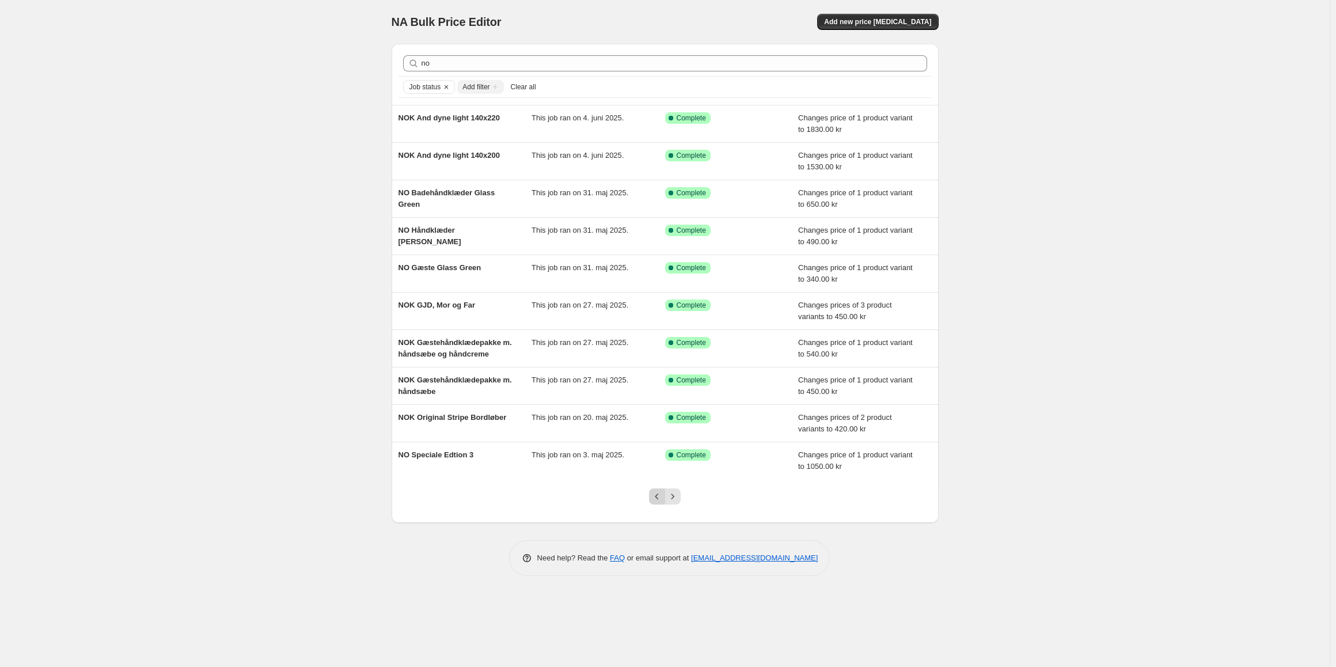
click at [655, 499] on icon "Previous" at bounding box center [657, 497] width 12 height 12
click at [647, 498] on div at bounding box center [665, 501] width 47 height 44
click at [656, 493] on icon "Previous" at bounding box center [657, 497] width 12 height 12
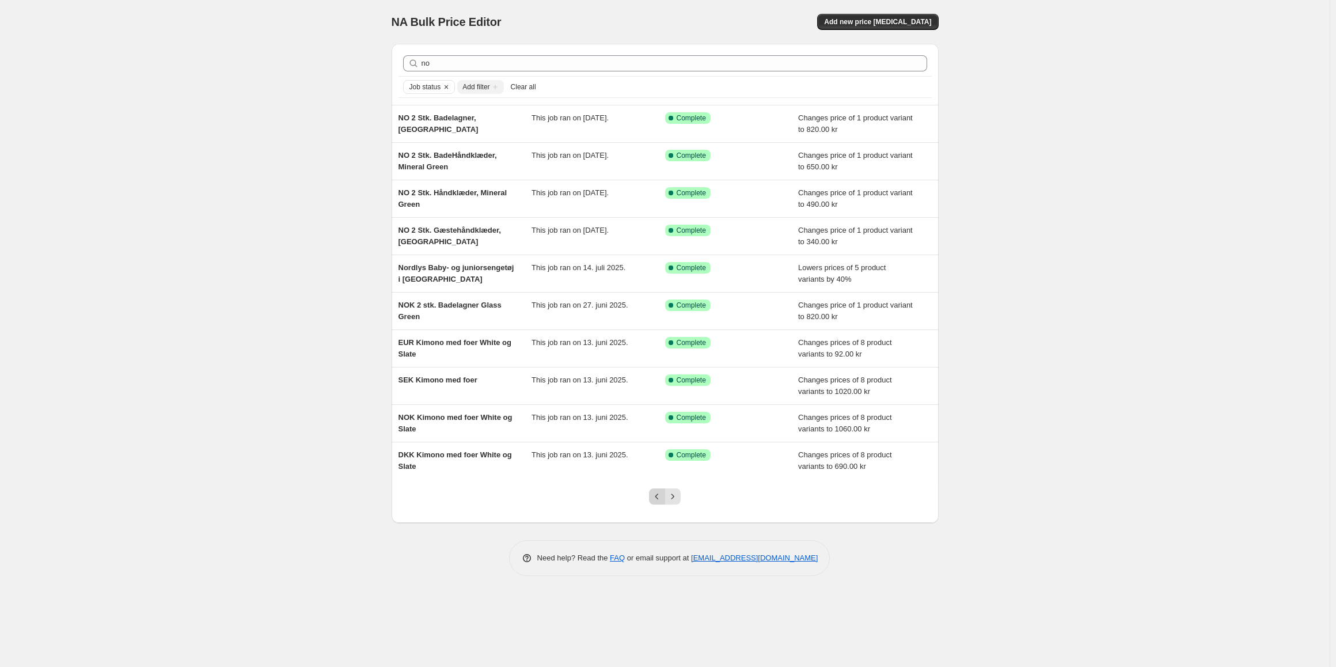
click at [657, 501] on icon "Previous" at bounding box center [657, 497] width 12 height 12
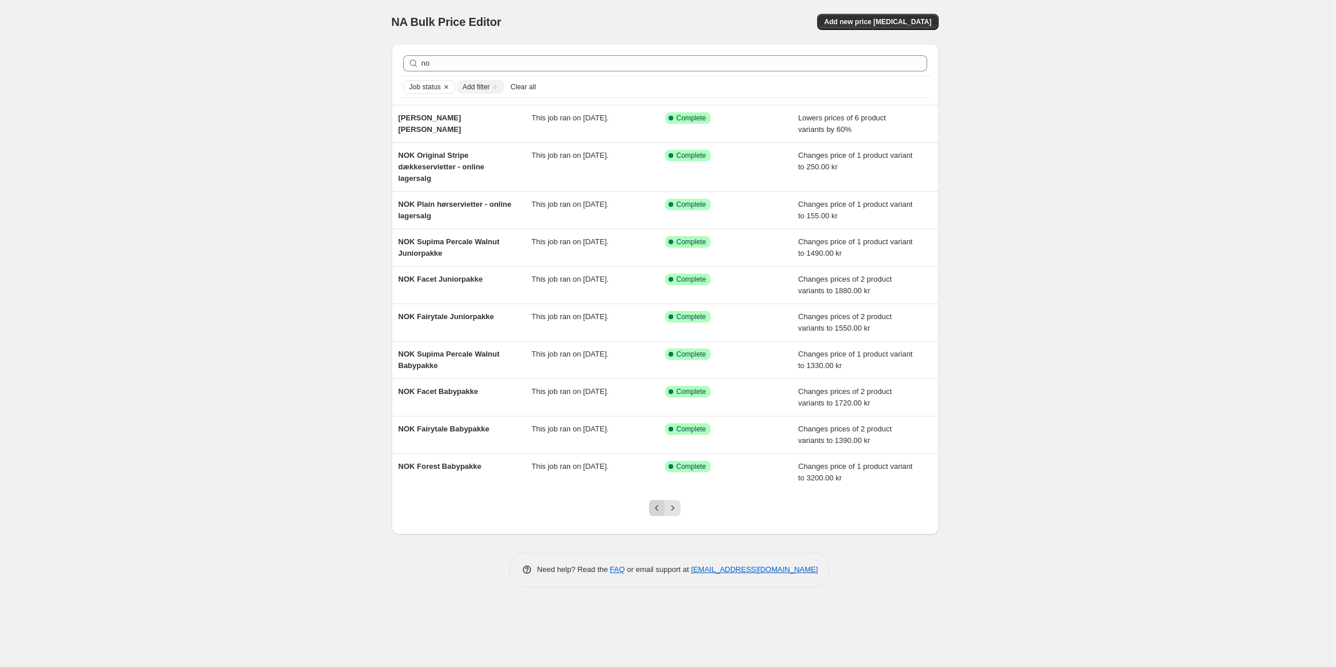
click at [657, 503] on icon "Previous" at bounding box center [657, 508] width 12 height 12
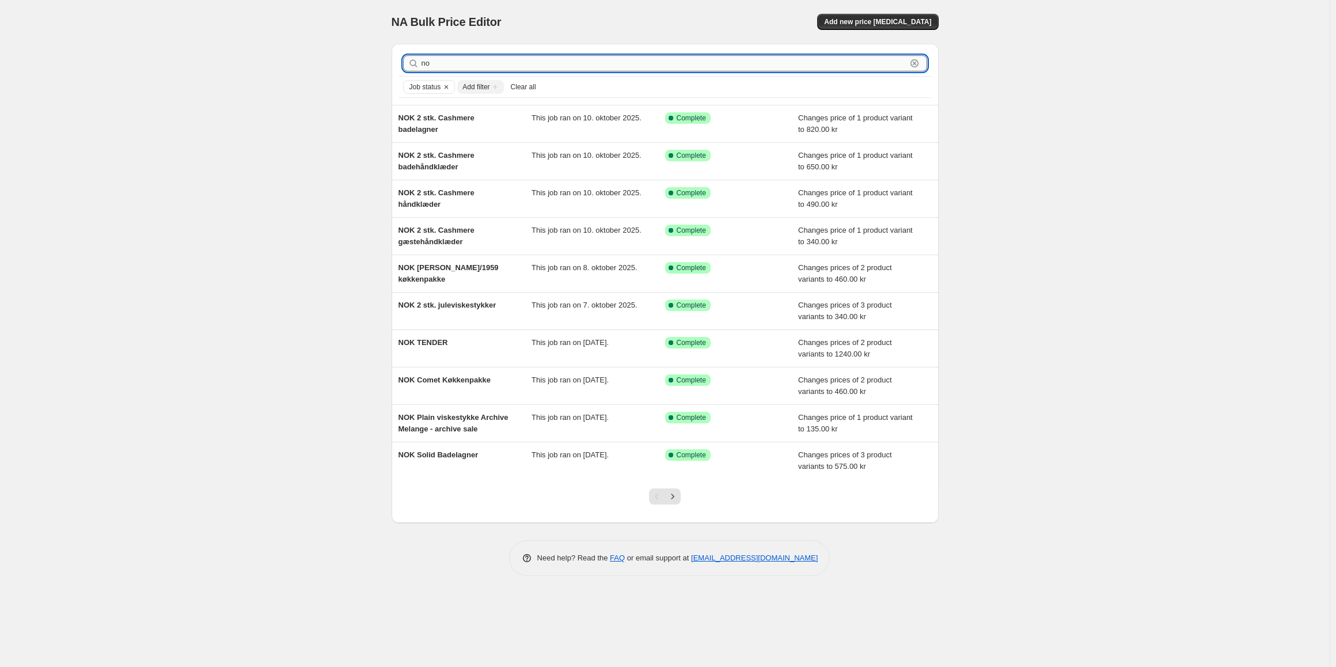
click at [495, 62] on input "no" at bounding box center [664, 63] width 485 height 16
click at [524, 66] on input "no" at bounding box center [664, 63] width 485 height 16
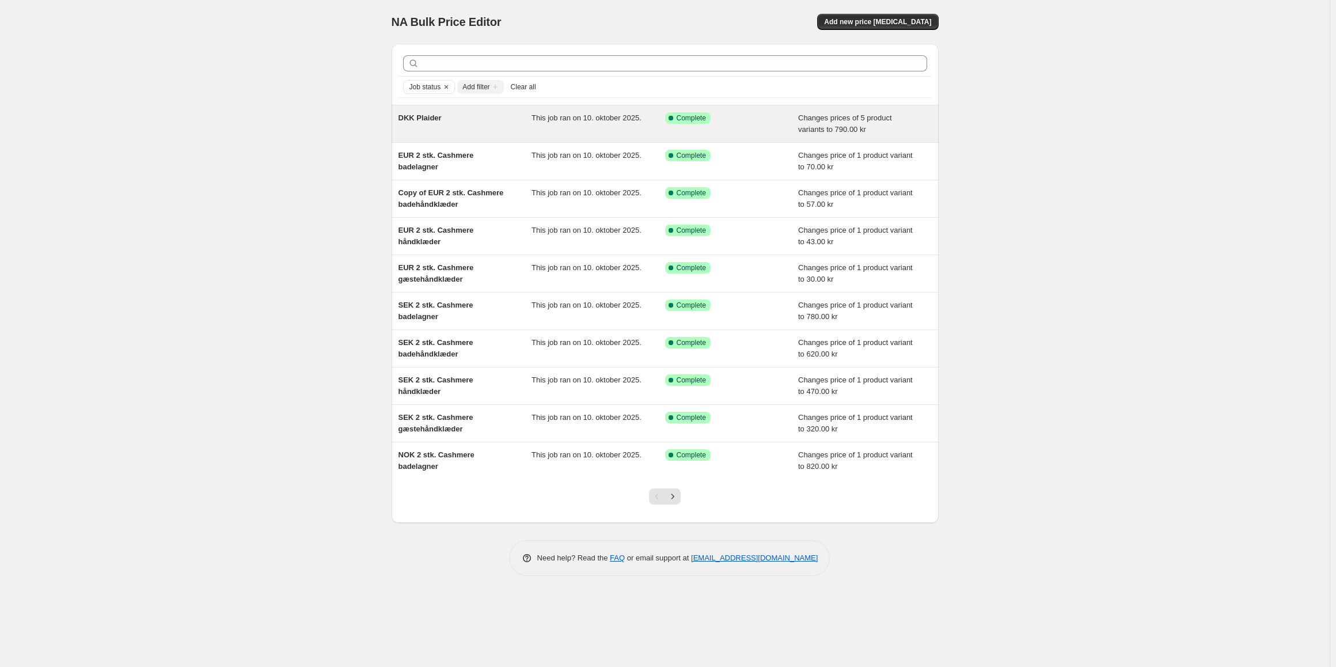
click at [498, 131] on div "DKK Plaider" at bounding box center [466, 123] width 134 height 23
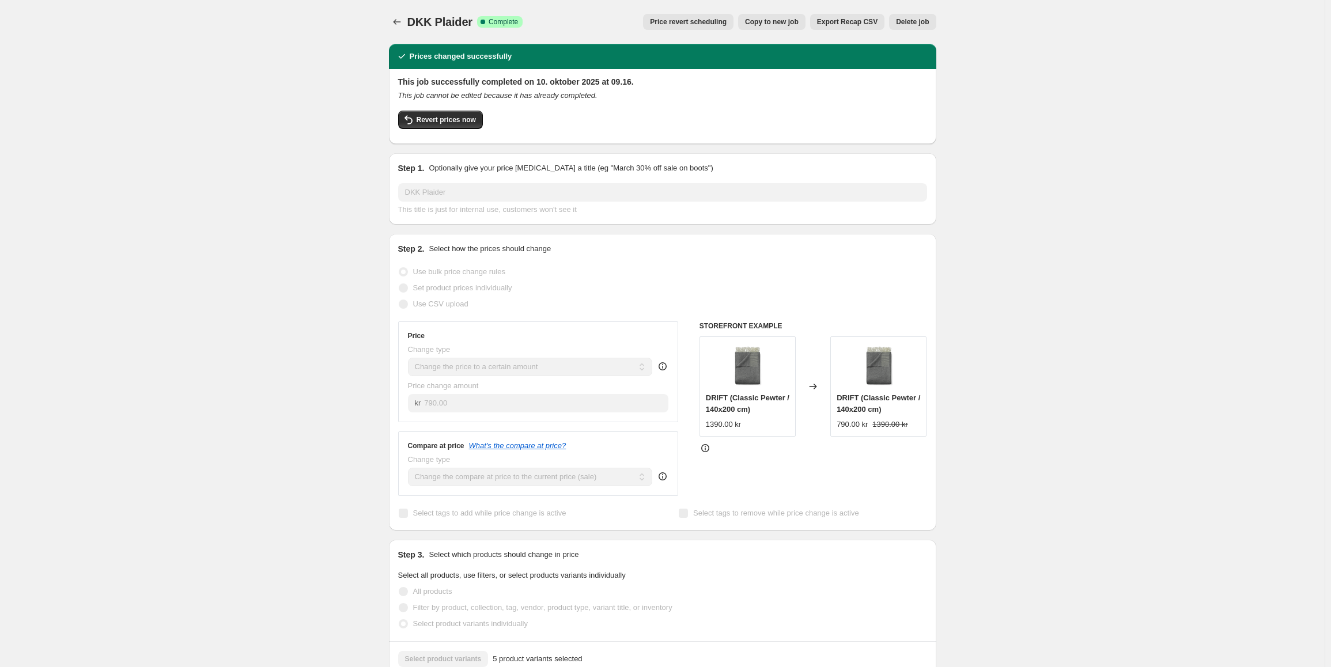
click at [798, 20] on span "Copy to new job" at bounding box center [772, 21] width 54 height 9
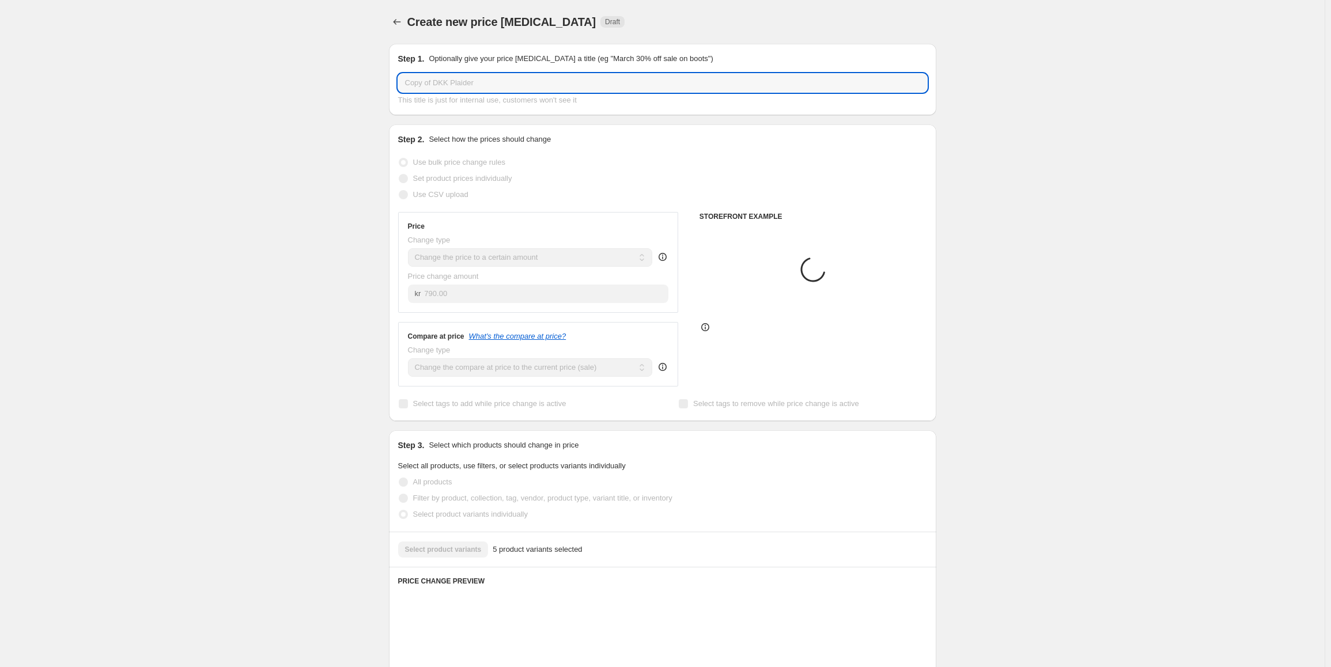
click at [436, 89] on input "Copy of DKK Plaider" at bounding box center [662, 83] width 529 height 18
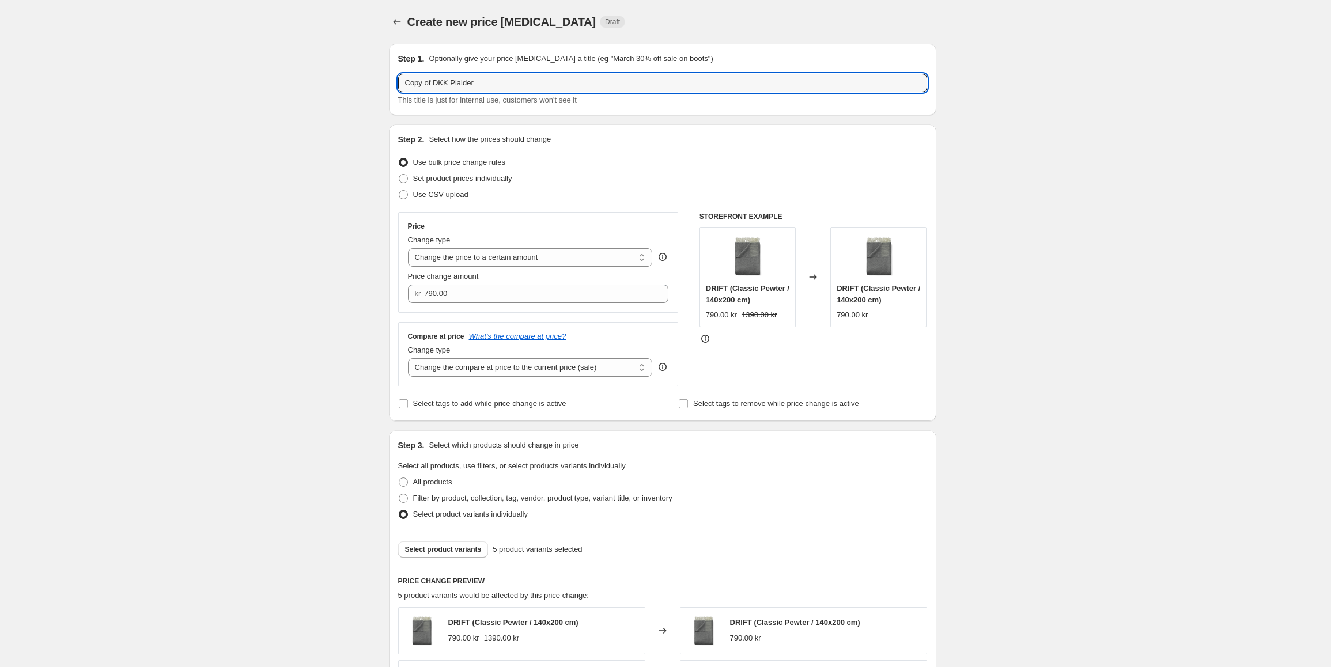
drag, startPoint x: 442, startPoint y: 84, endPoint x: 349, endPoint y: 84, distance: 93.3
click at [349, 84] on div "Create new price [MEDICAL_DATA]. This page is ready Create new price [MEDICAL_D…" at bounding box center [662, 667] width 1324 height 1334
type input "NOK Plaider"
click at [481, 297] on input "790.00" at bounding box center [537, 294] width 227 height 18
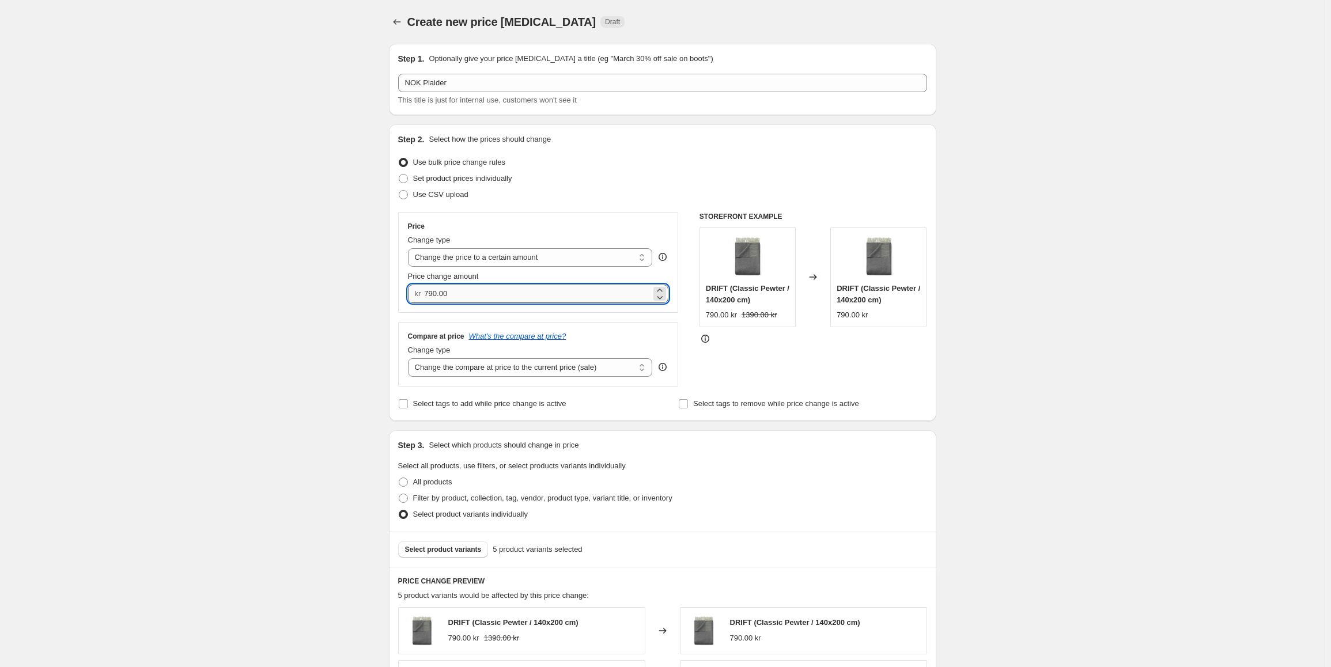
click at [481, 297] on input "790.00" at bounding box center [537, 294] width 227 height 18
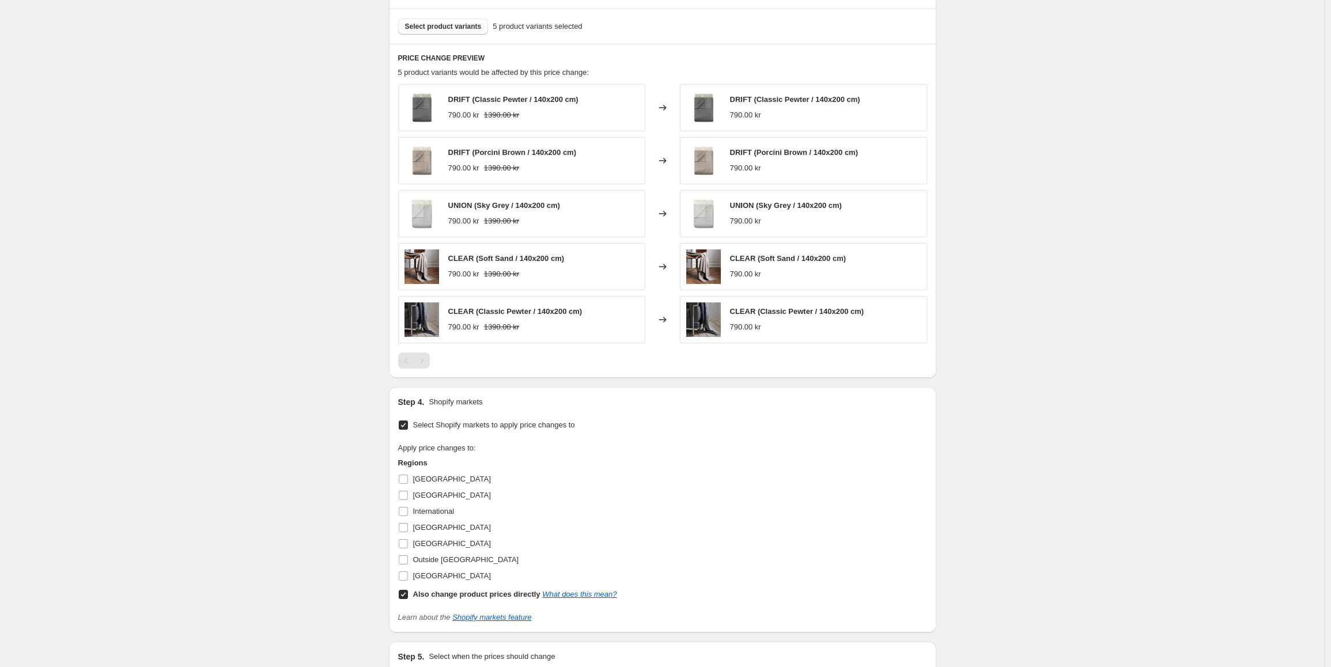
scroll to position [668, 0]
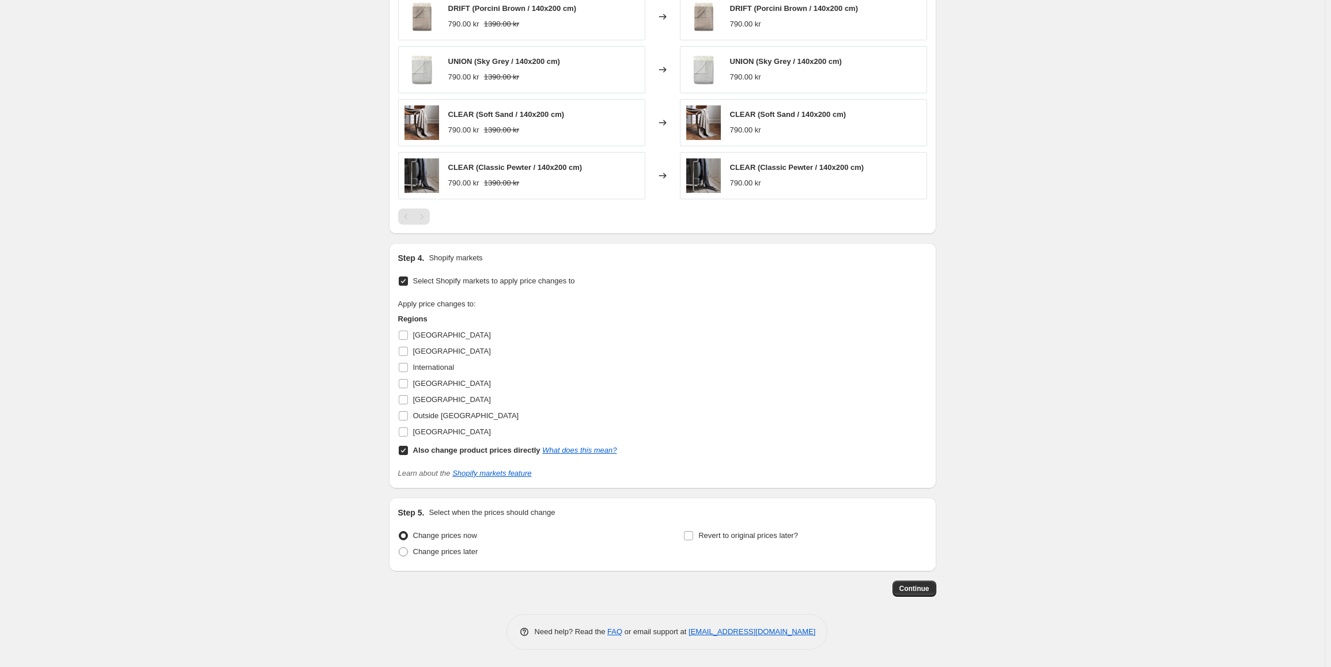
type input "1240.00"
click at [408, 452] on input "Also change product prices directly What does this mean?" at bounding box center [403, 450] width 9 height 9
checkbox input "false"
click at [408, 396] on input "[GEOGRAPHIC_DATA]" at bounding box center [403, 399] width 9 height 9
checkbox input "true"
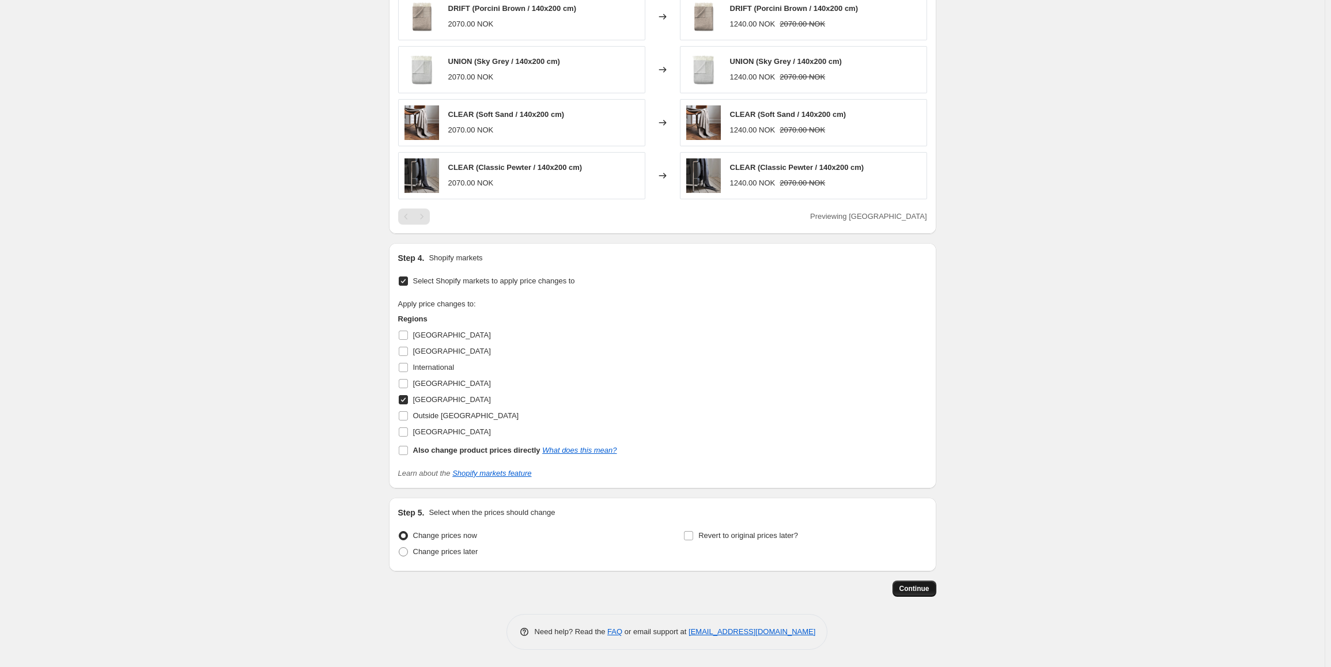
click at [926, 588] on span "Continue" at bounding box center [914, 588] width 30 height 9
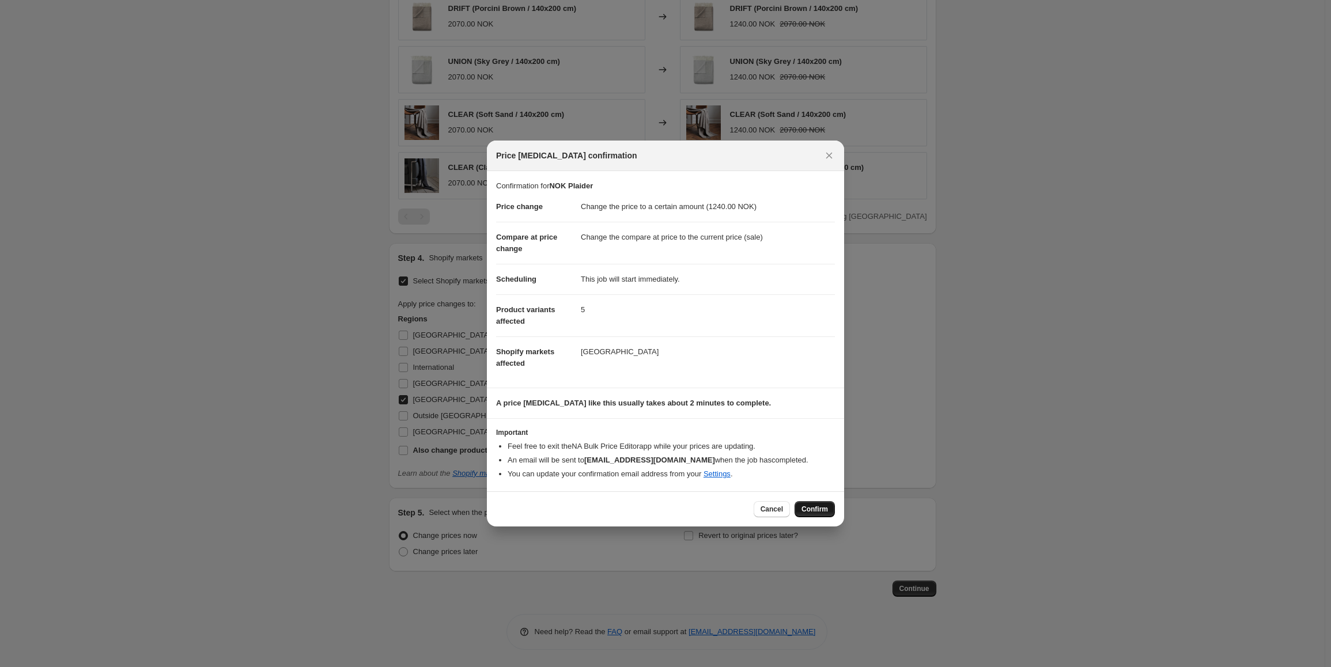
click at [814, 510] on span "Confirm" at bounding box center [814, 509] width 26 height 9
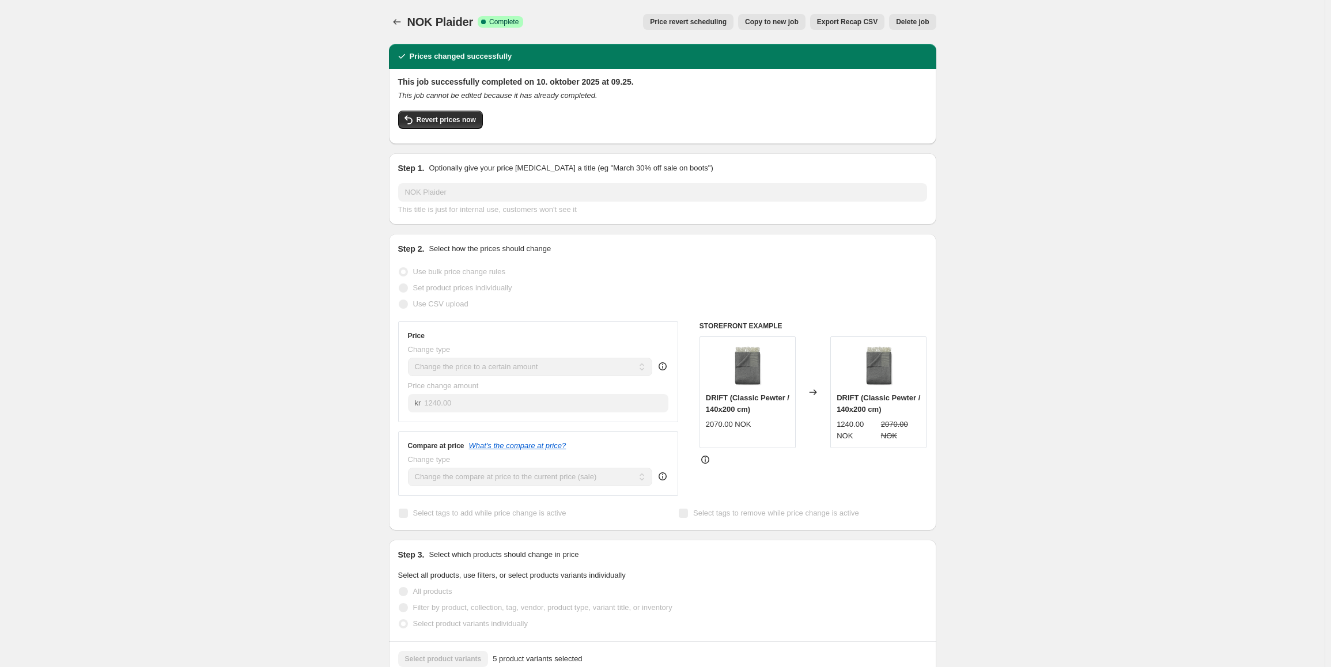
click at [774, 26] on button "Copy to new job" at bounding box center [771, 22] width 67 height 16
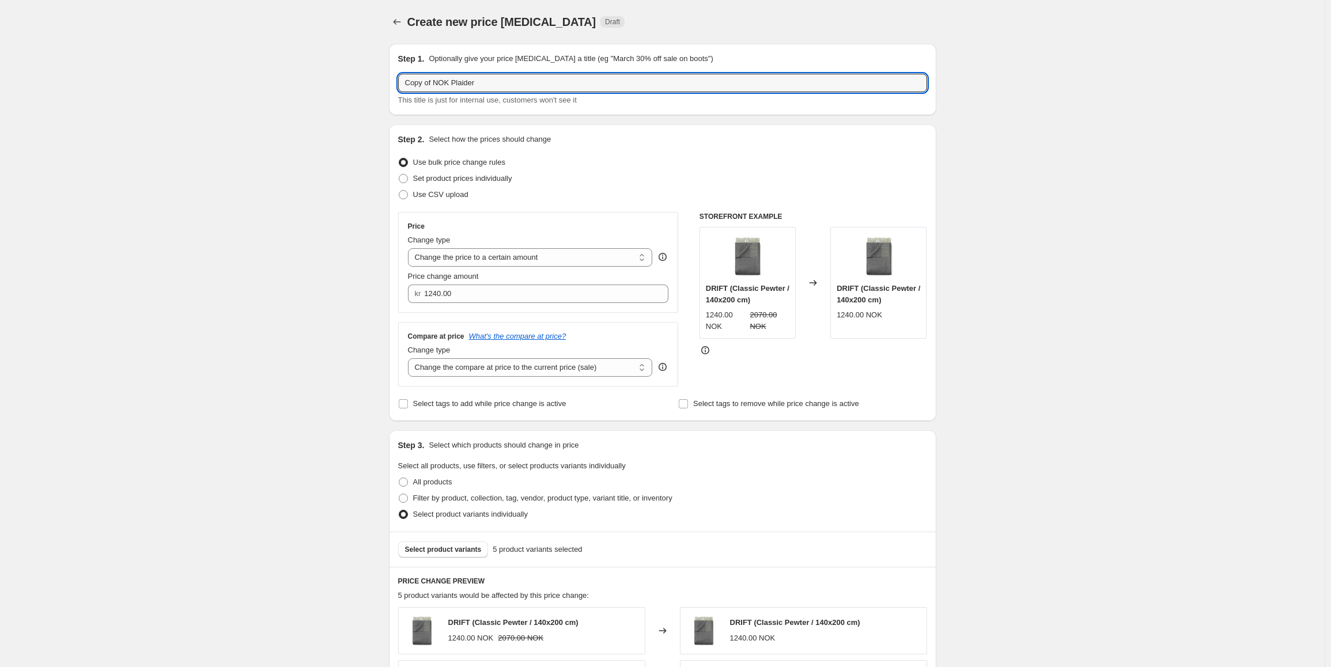
drag, startPoint x: 446, startPoint y: 84, endPoint x: 345, endPoint y: 81, distance: 101.4
click at [345, 81] on div "Create new price [MEDICAL_DATA]. This page is ready Create new price [MEDICAL_D…" at bounding box center [662, 667] width 1324 height 1334
type input "SEK Plaider"
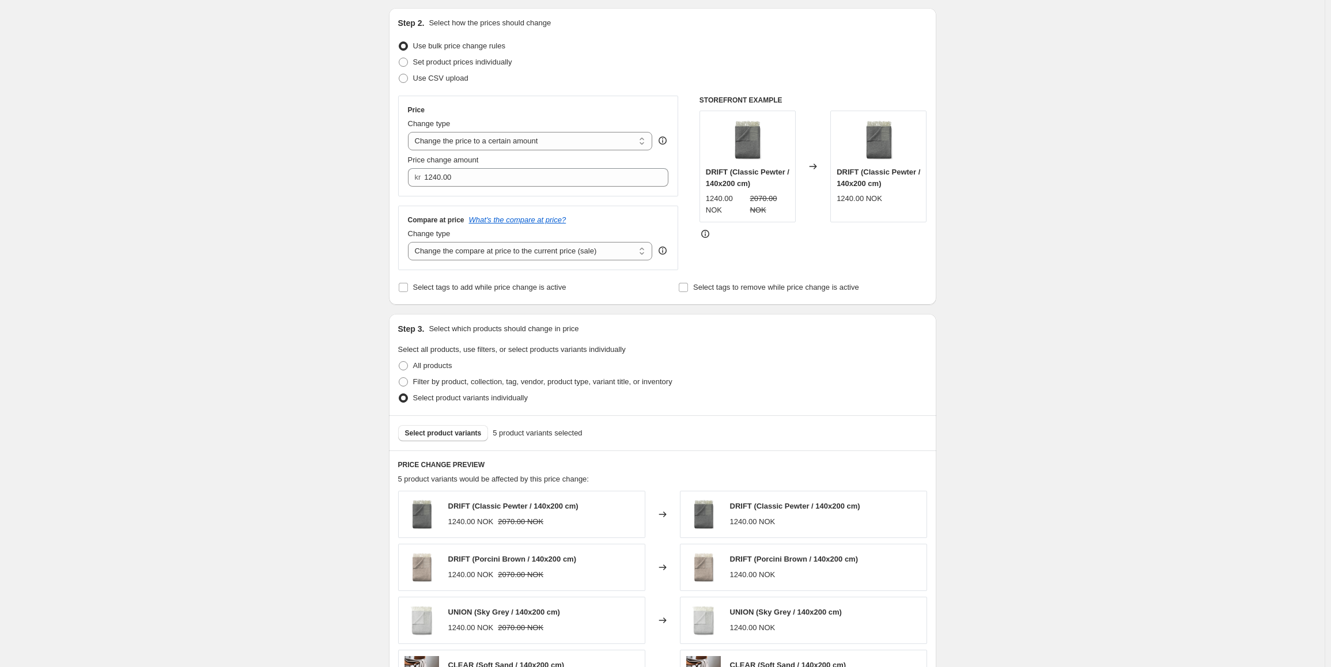
scroll to position [115, 0]
click at [449, 178] on input "1240.00" at bounding box center [537, 178] width 227 height 18
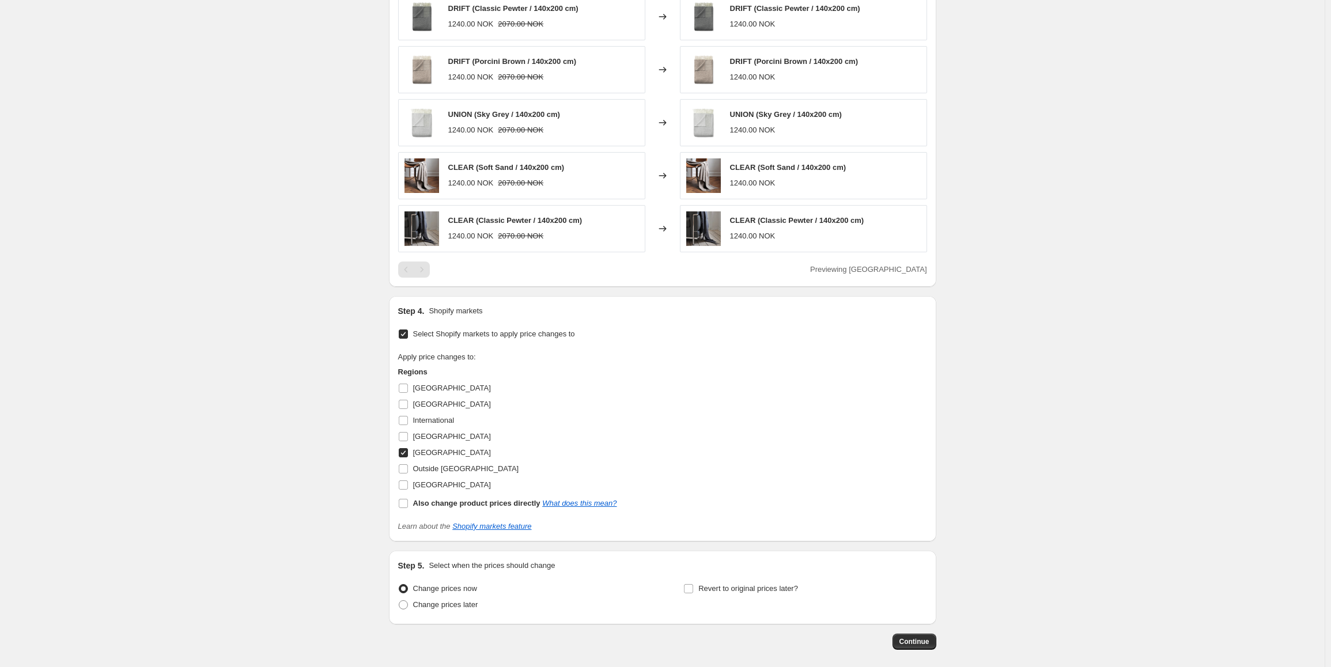
scroll to position [668, 0]
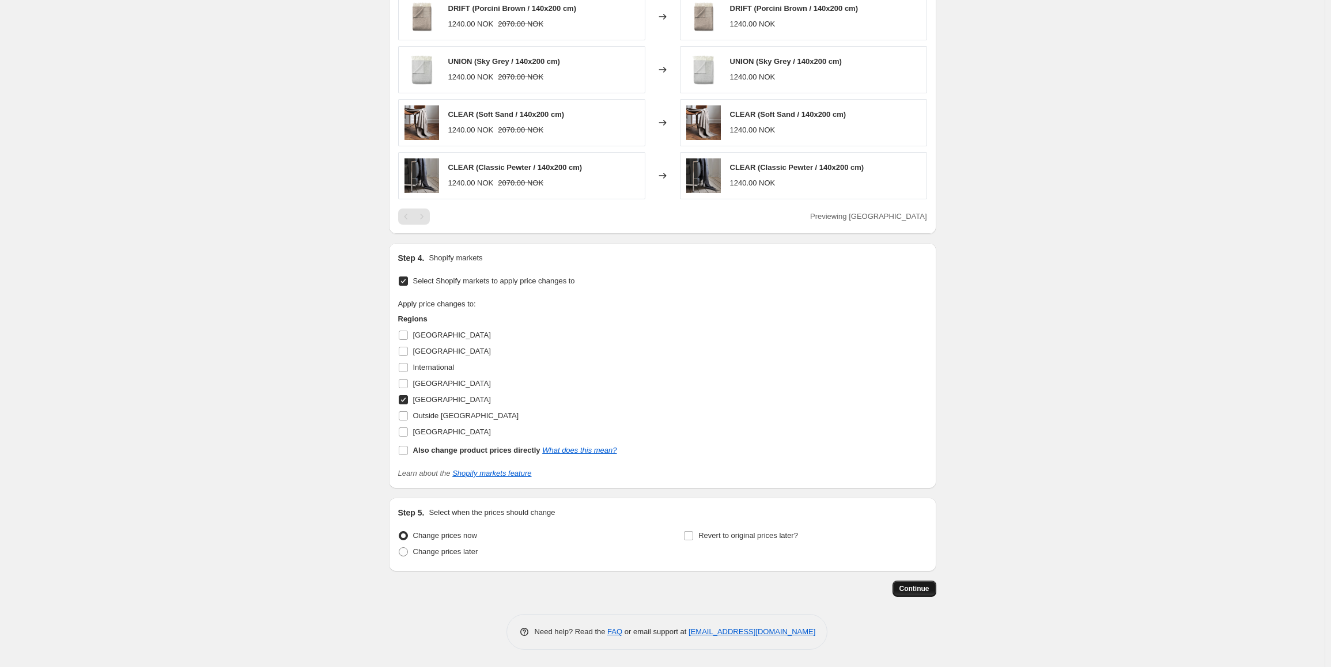
type input "1170.00"
click at [913, 589] on span "Continue" at bounding box center [914, 588] width 30 height 9
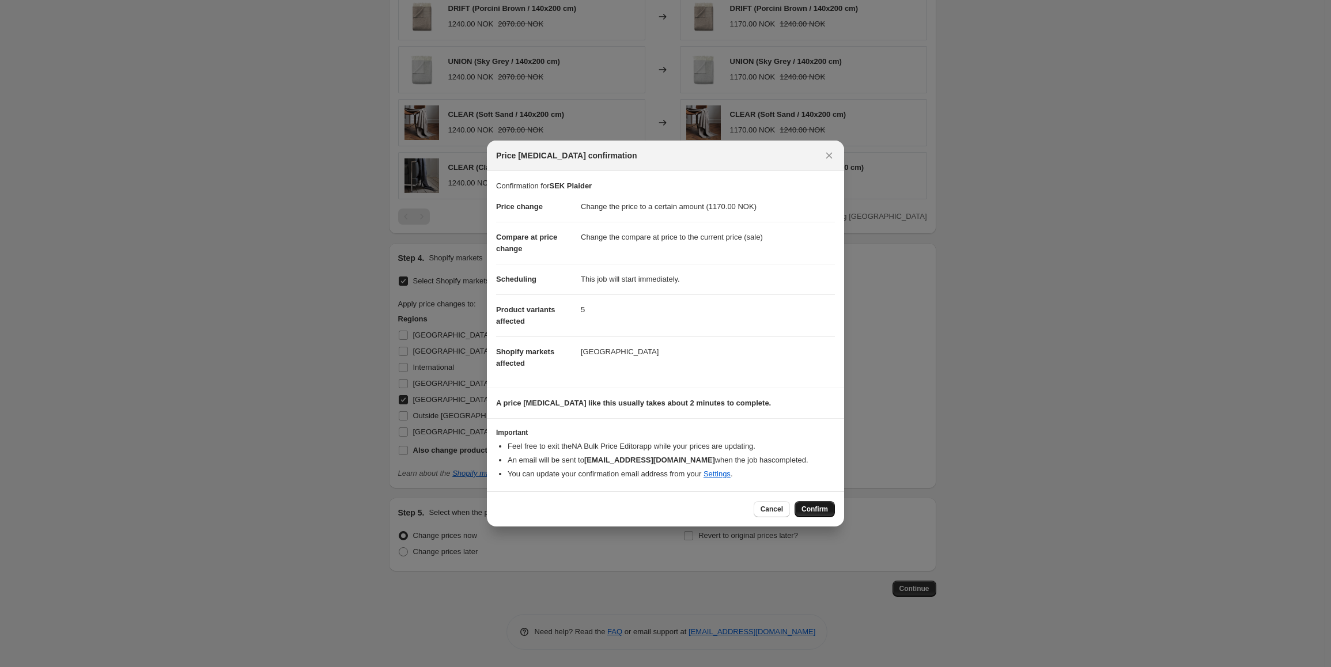
click at [818, 508] on span "Confirm" at bounding box center [814, 509] width 26 height 9
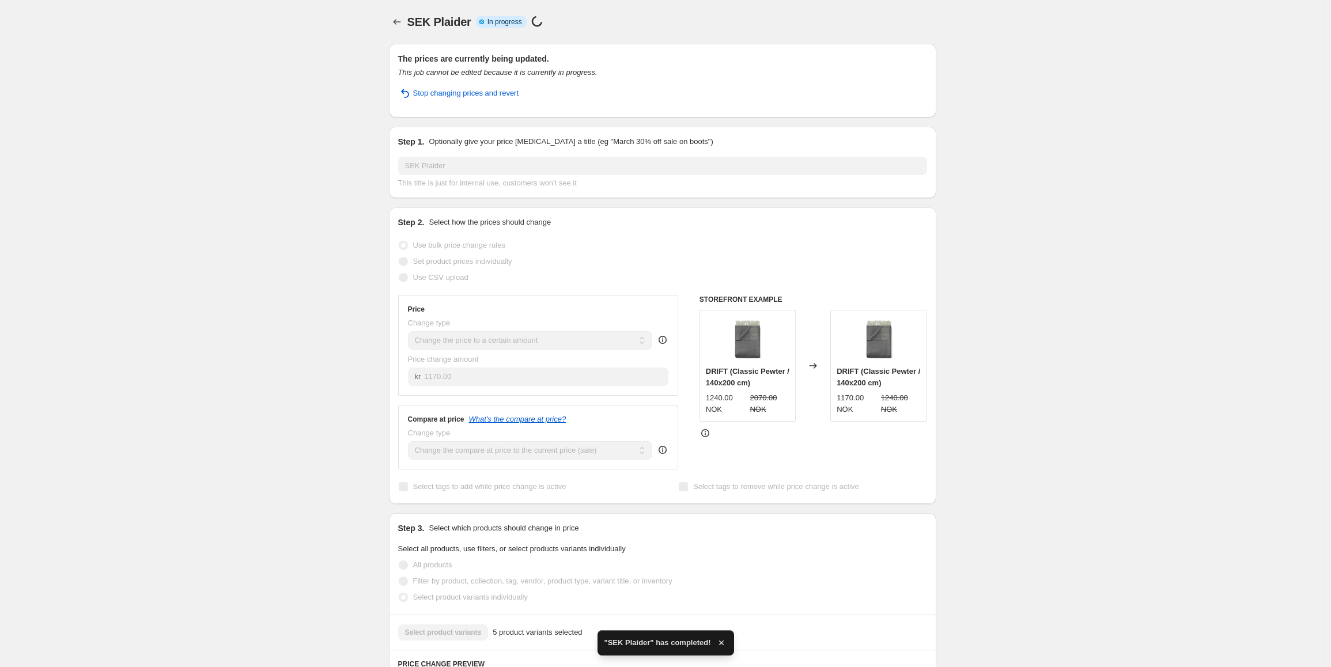
click at [446, 94] on span "Stop changing prices and revert" at bounding box center [466, 94] width 106 height 12
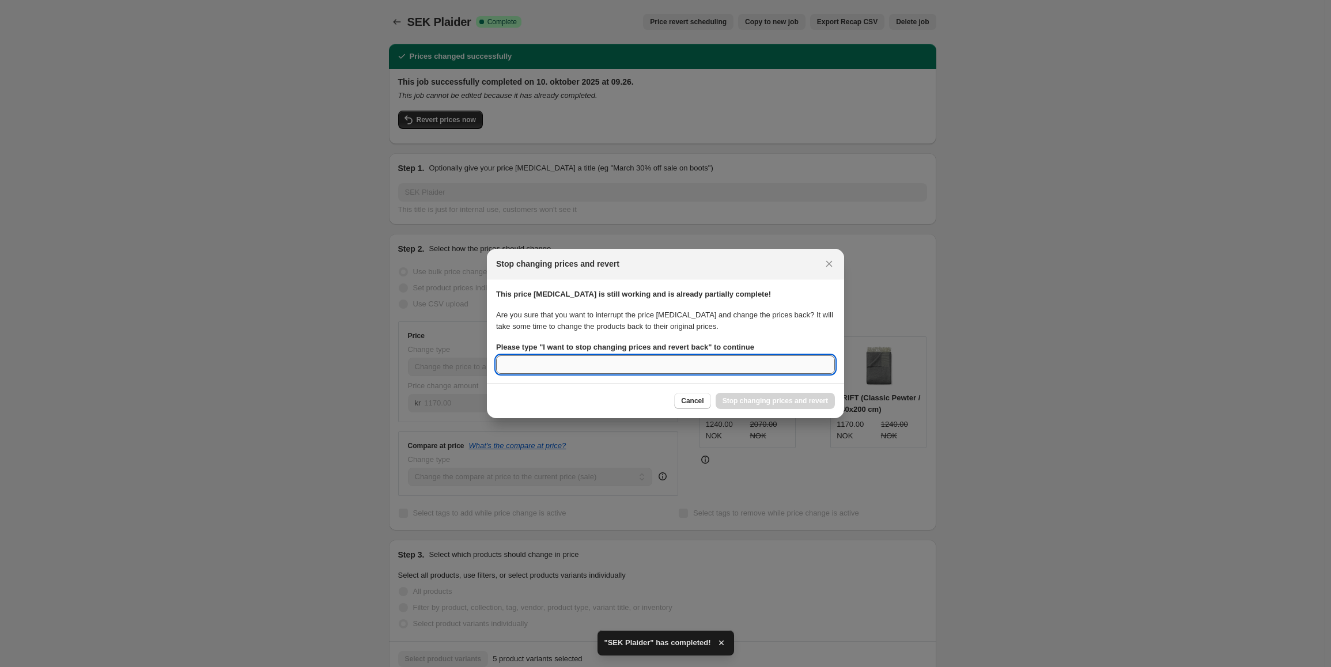
click at [654, 372] on input "Please type " I want to stop changing prices and revert back " to continue" at bounding box center [665, 364] width 339 height 18
type input "fejl"
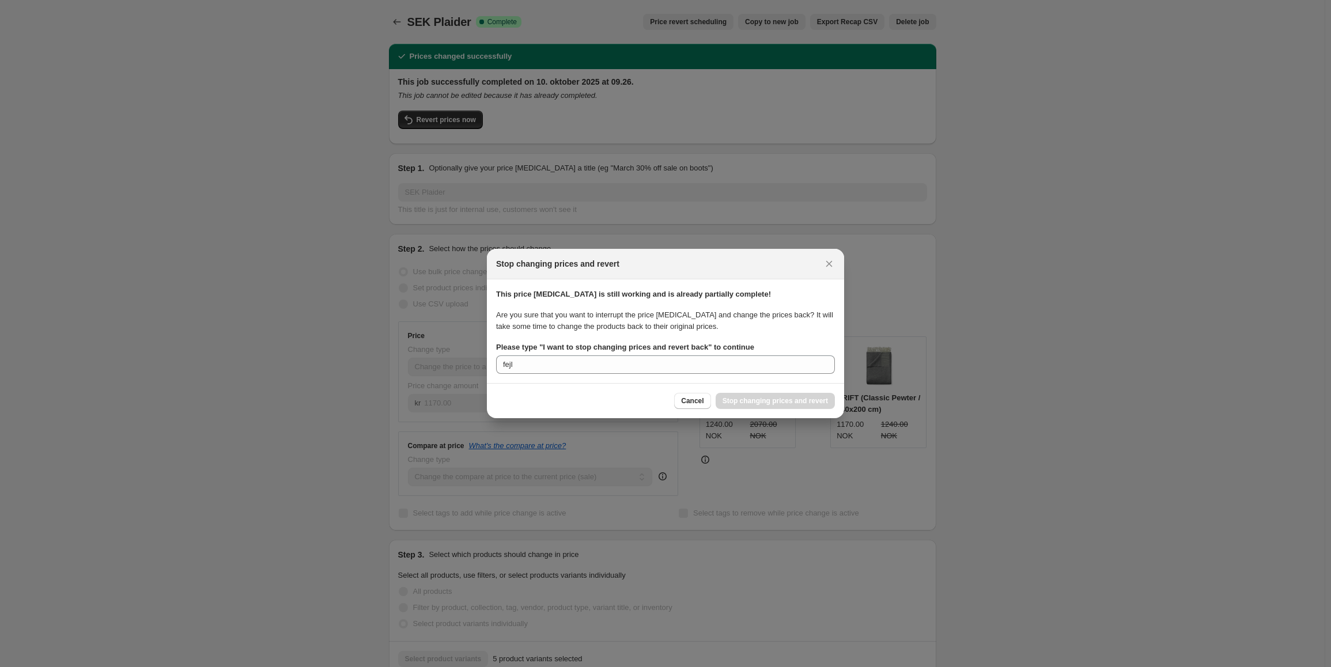
click at [586, 374] on section "This price [MEDICAL_DATA] is still working and is already partially complete! A…" at bounding box center [665, 331] width 357 height 104
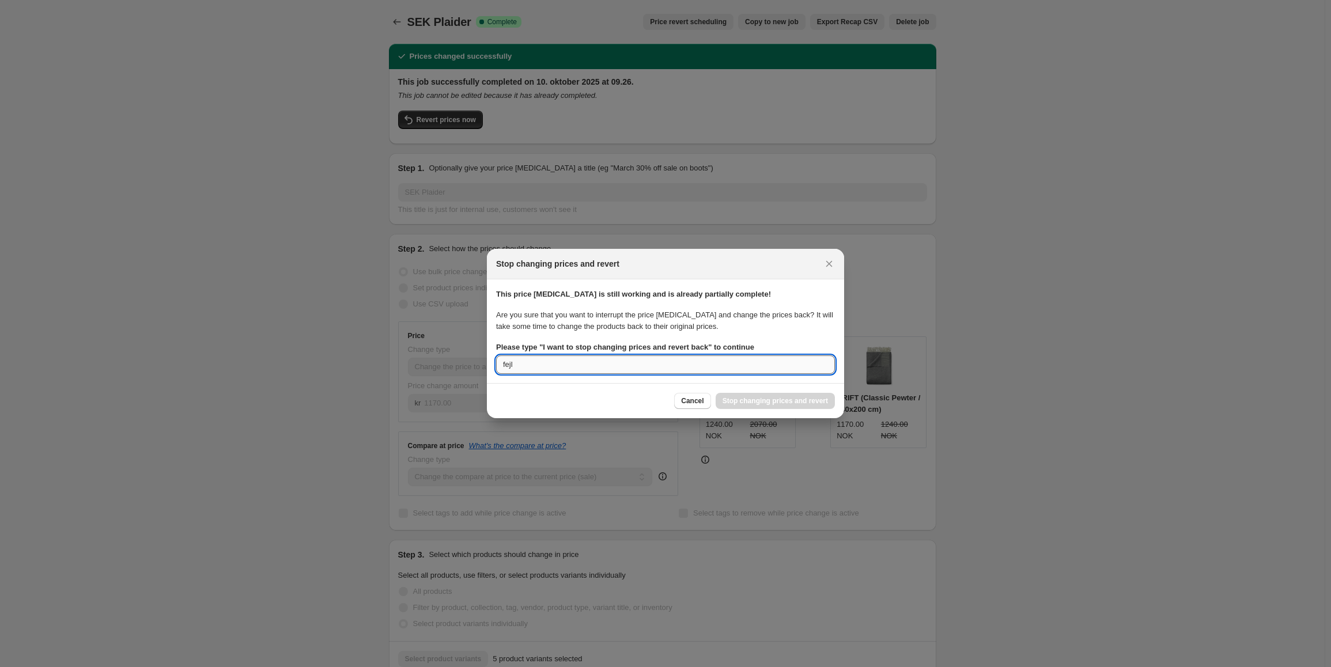
click at [586, 365] on input "fejl" at bounding box center [665, 364] width 339 height 18
click at [751, 400] on div "Cancel Stop changing prices and revert" at bounding box center [754, 401] width 161 height 16
click at [596, 369] on input "Please type " I want to stop changing prices and revert back " to continue" at bounding box center [665, 364] width 339 height 18
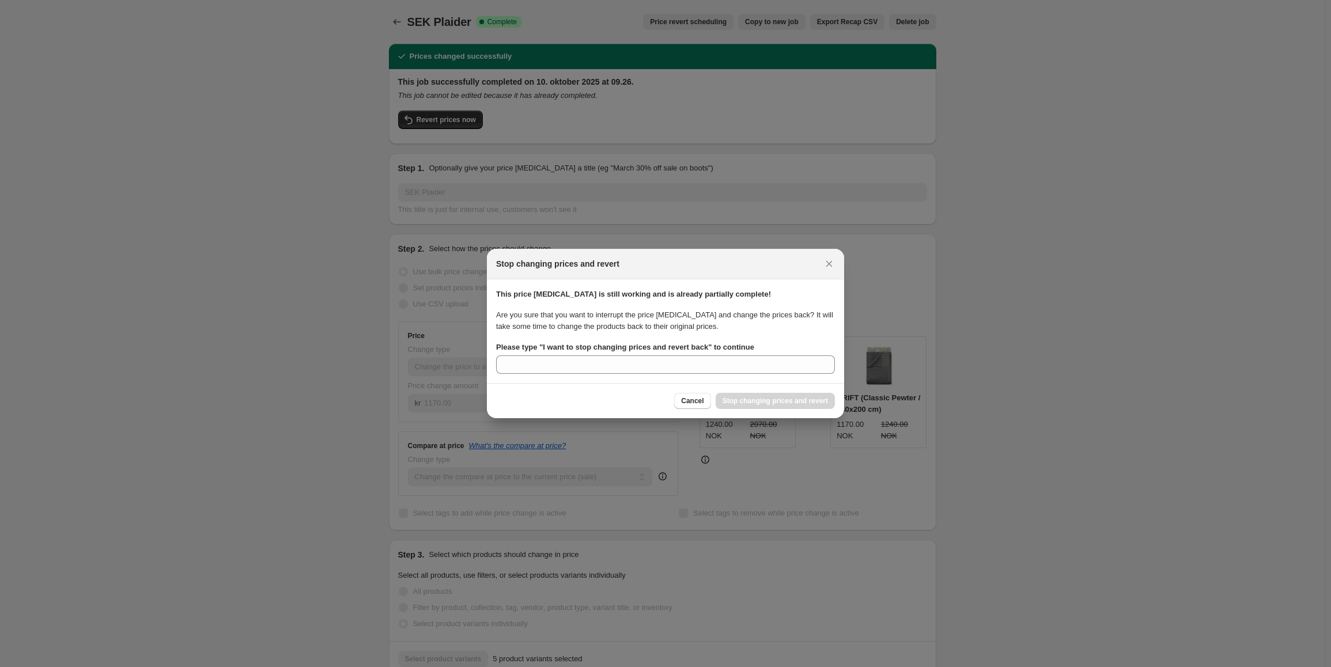
click at [812, 271] on div "Stop changing prices and revert" at bounding box center [665, 264] width 357 height 31
click at [822, 268] on button "Close" at bounding box center [829, 264] width 16 height 16
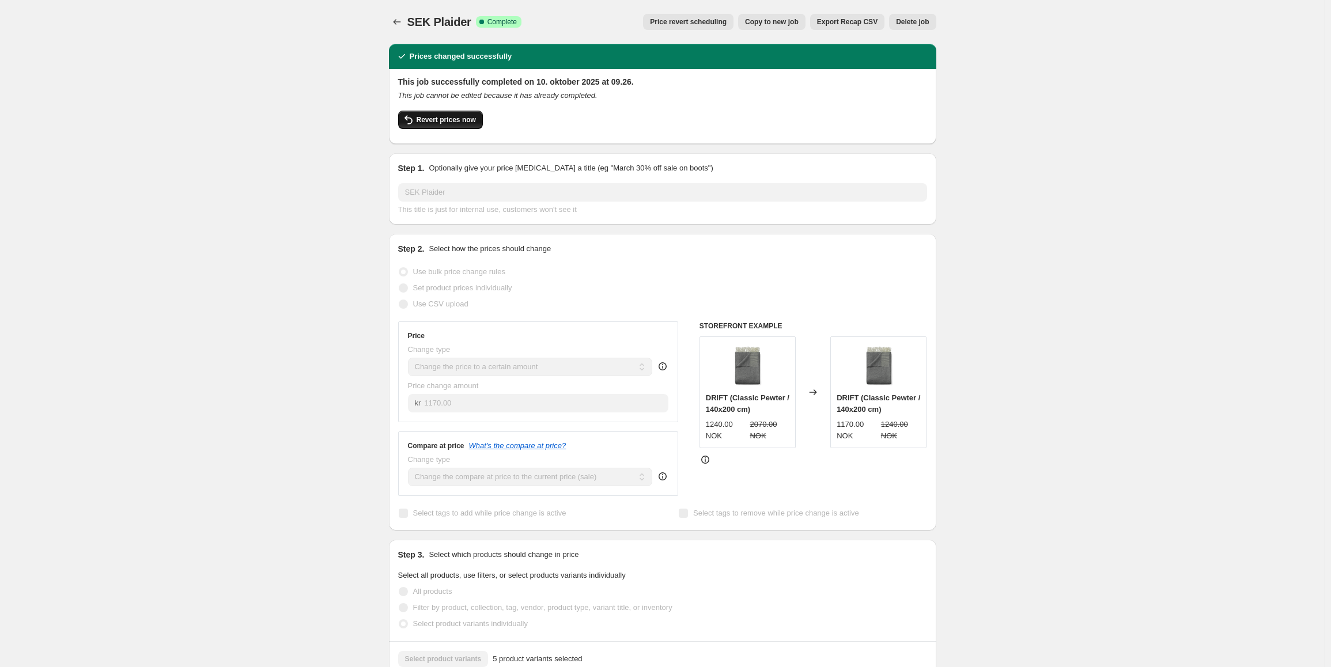
click at [435, 124] on span "Revert prices now" at bounding box center [445, 119] width 59 height 9
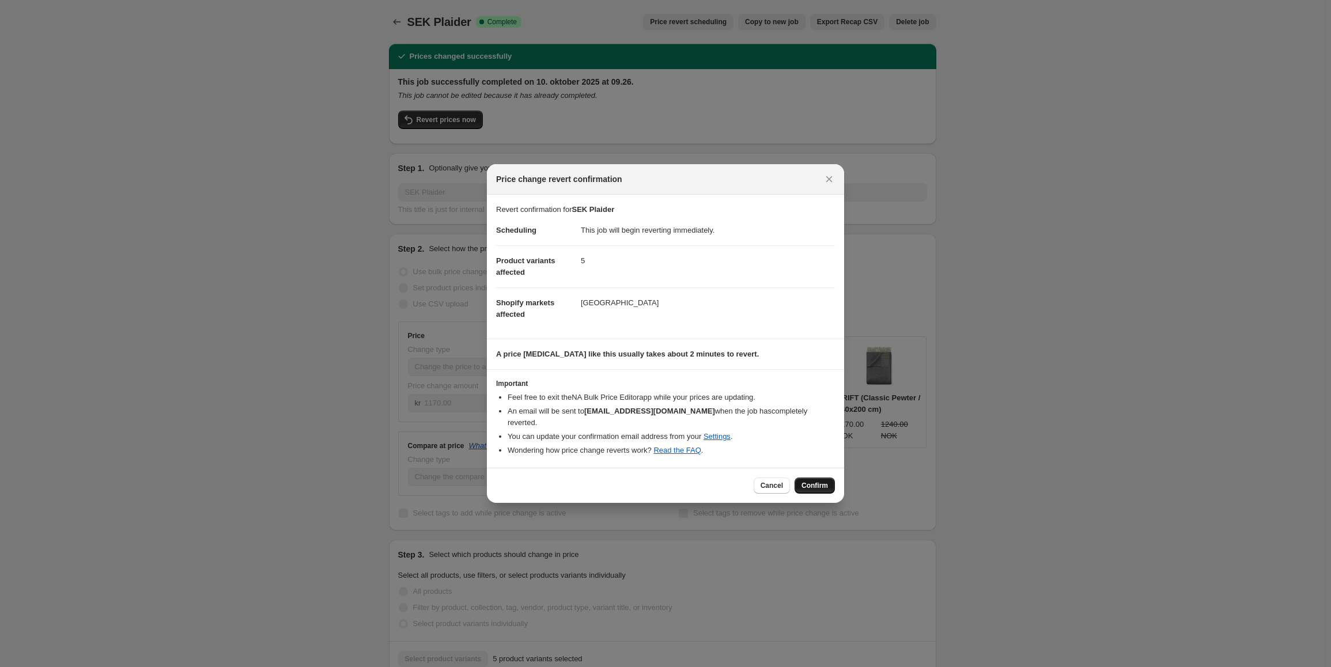
click at [809, 484] on span "Confirm" at bounding box center [814, 485] width 26 height 9
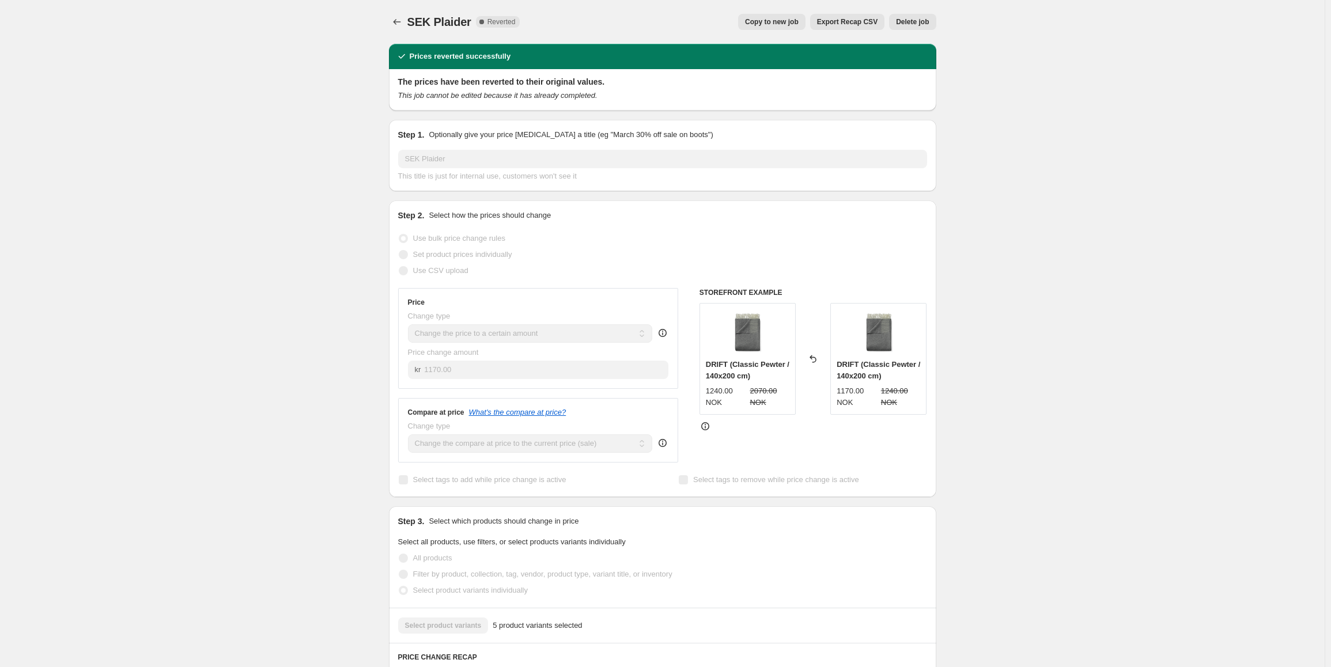
click at [789, 29] on button "Copy to new job" at bounding box center [771, 22] width 67 height 16
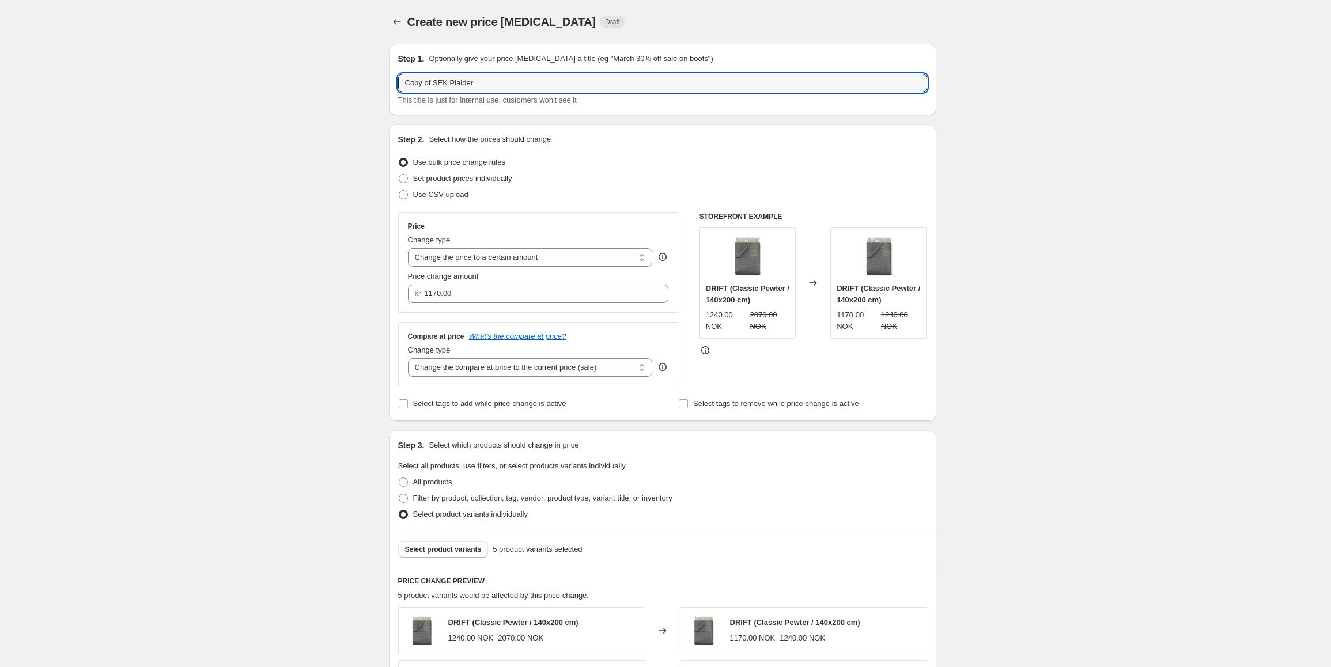
drag, startPoint x: 437, startPoint y: 86, endPoint x: 359, endPoint y: 86, distance: 78.3
click at [359, 86] on div "Create new price change job. This page is ready Create new price change job Dra…" at bounding box center [662, 667] width 1324 height 1334
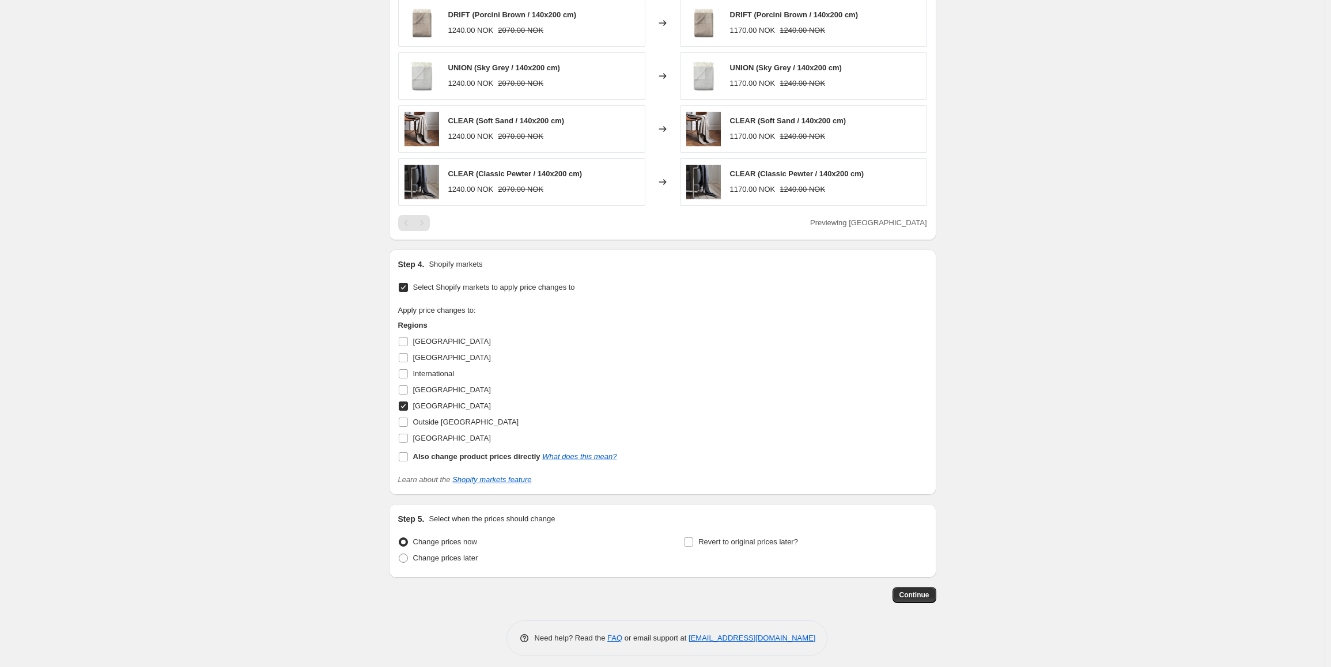
scroll to position [668, 0]
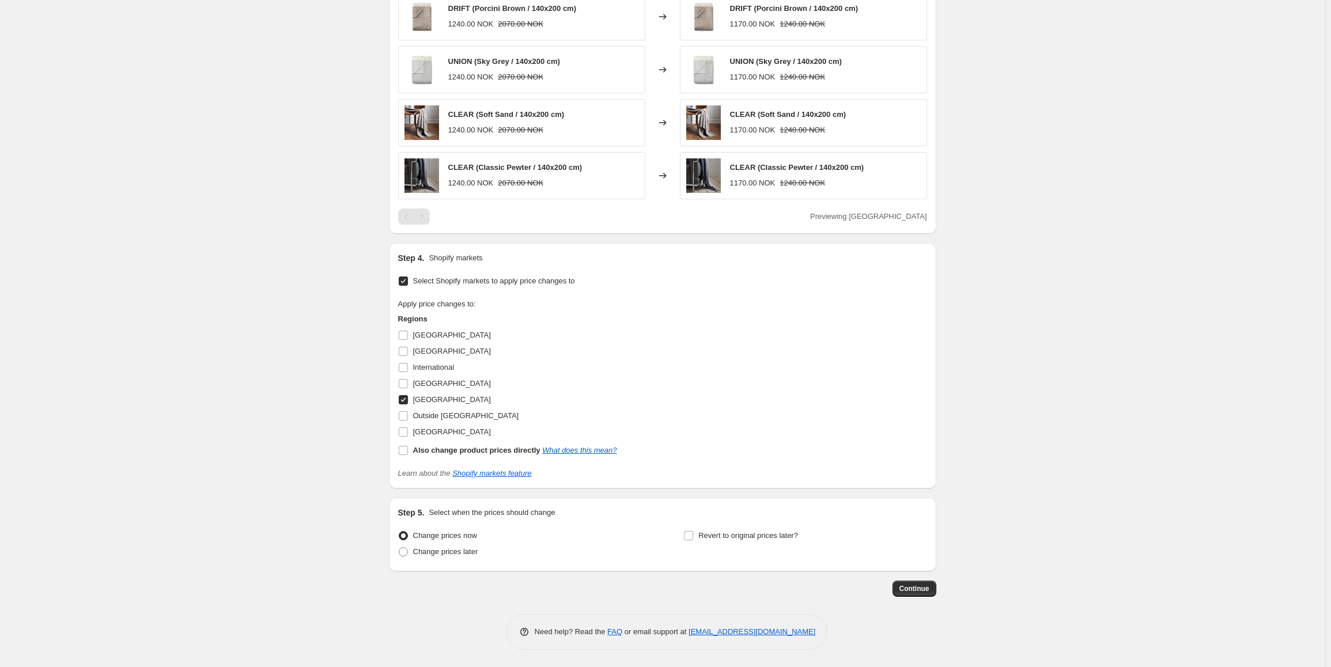
type input "SEK Plaider"
click at [406, 399] on input "[GEOGRAPHIC_DATA]" at bounding box center [403, 399] width 9 height 9
checkbox input "false"
click at [408, 433] on input "[GEOGRAPHIC_DATA]" at bounding box center [403, 431] width 9 height 9
checkbox input "true"
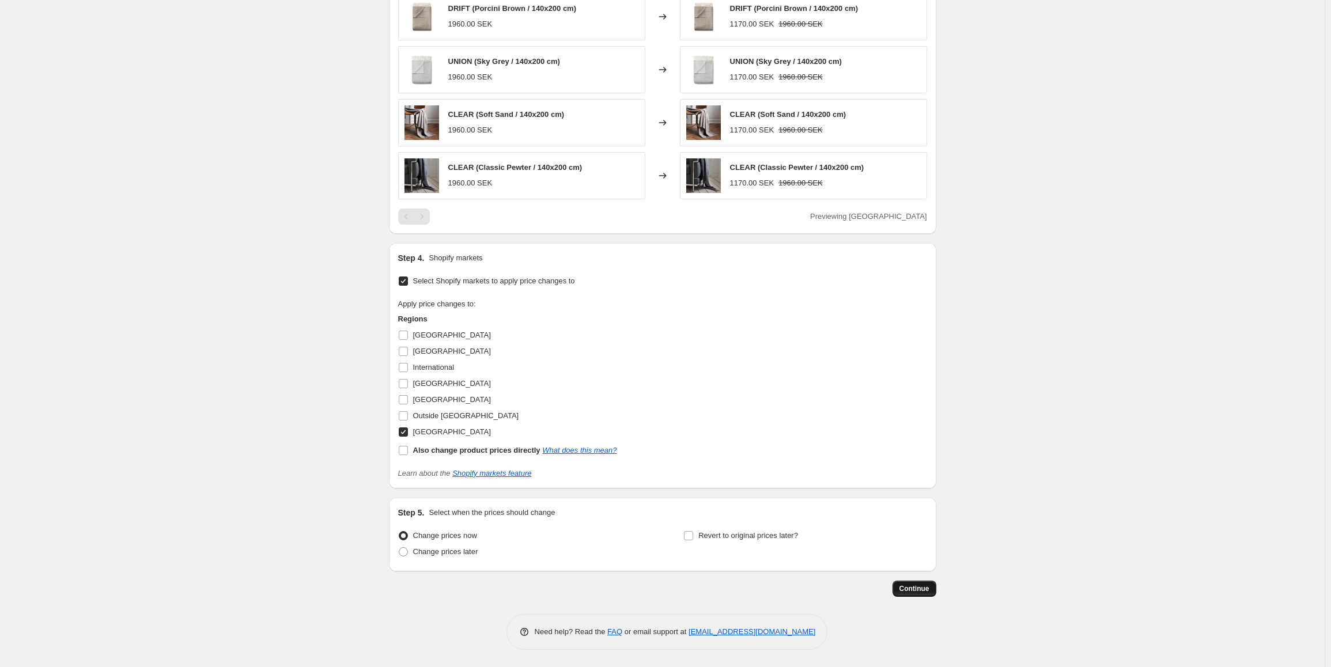
click at [909, 592] on span "Continue" at bounding box center [914, 588] width 30 height 9
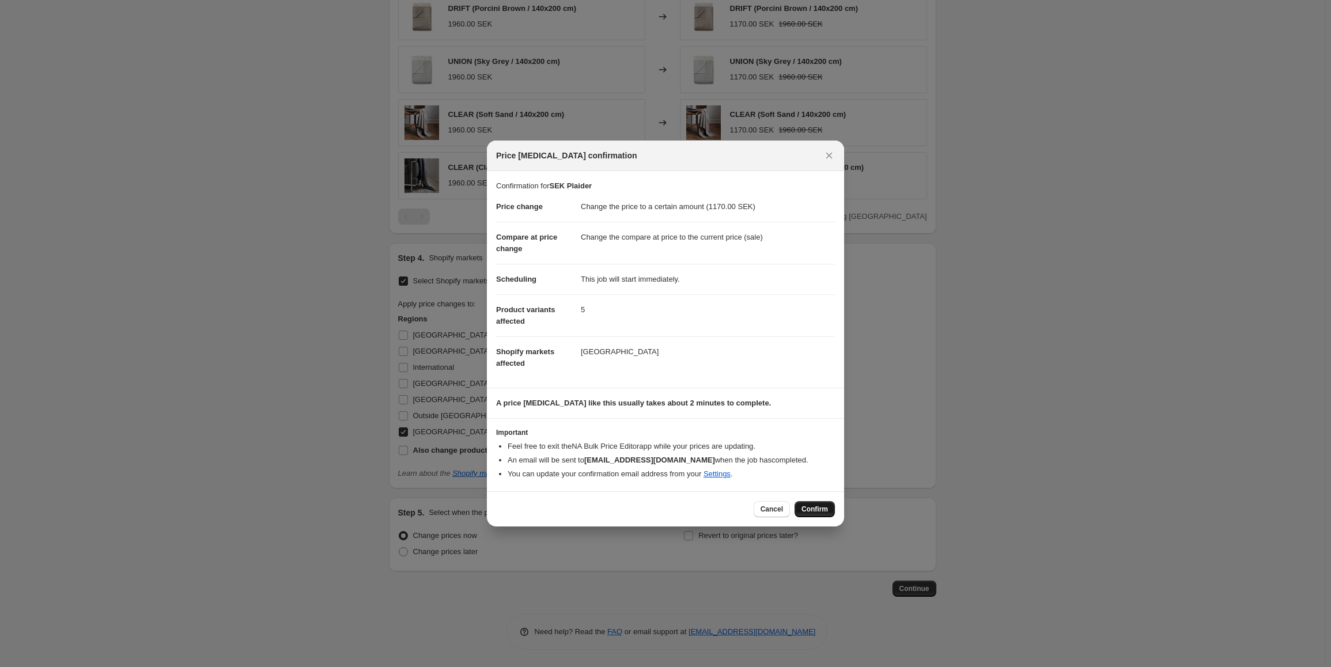
click at [828, 509] on button "Confirm" at bounding box center [814, 509] width 40 height 16
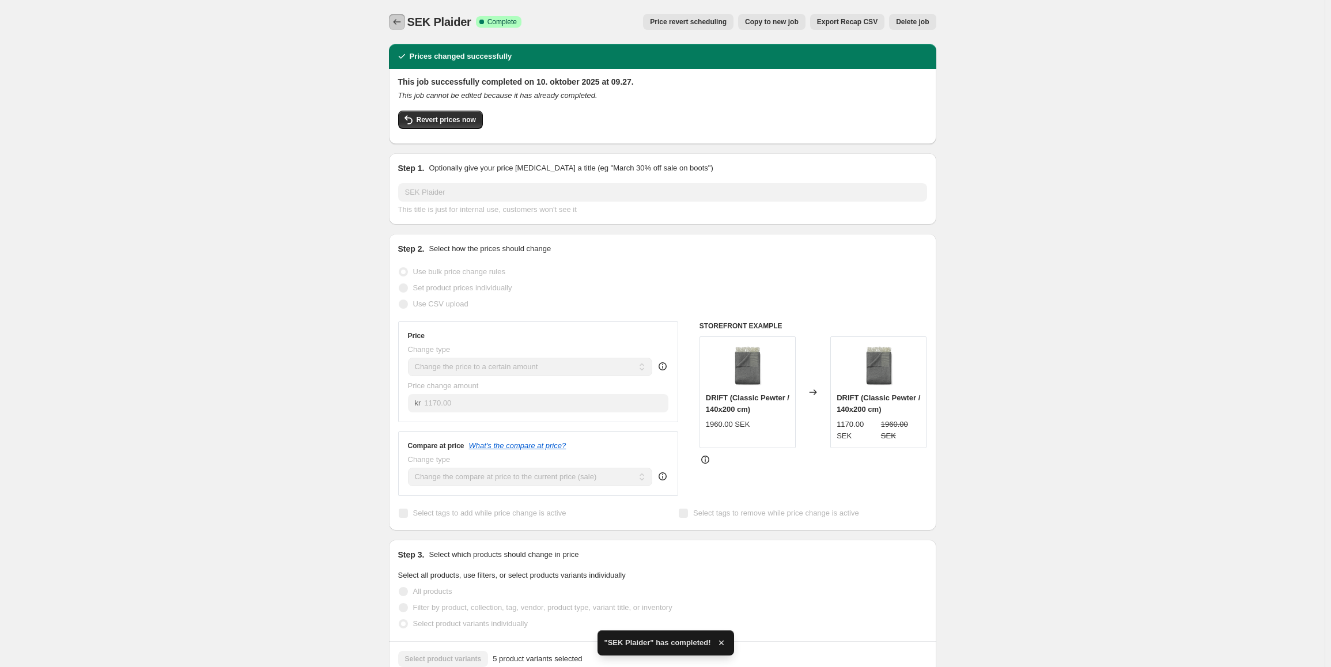
drag, startPoint x: 397, startPoint y: 22, endPoint x: 393, endPoint y: 27, distance: 6.6
click at [393, 27] on icon "Price change jobs" at bounding box center [397, 22] width 12 height 12
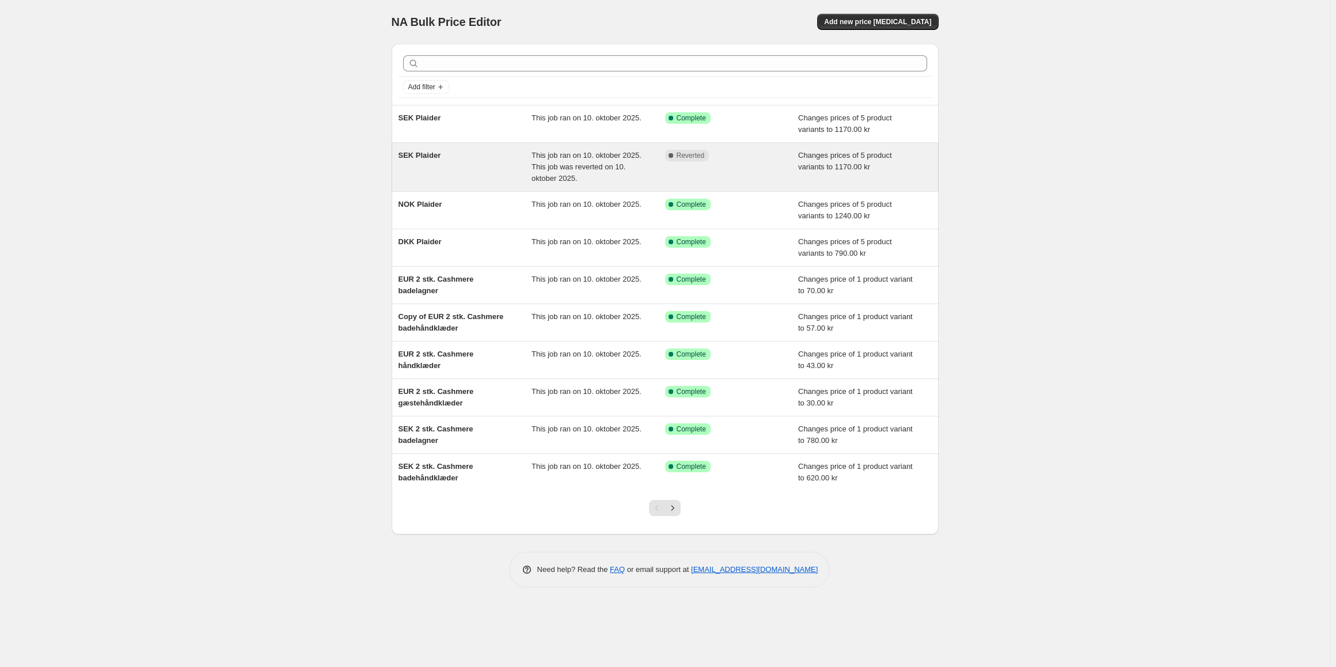
click at [568, 174] on span "This job ran on 10. oktober 2025. This job was reverted on 10. oktober 2025." at bounding box center [587, 167] width 110 height 32
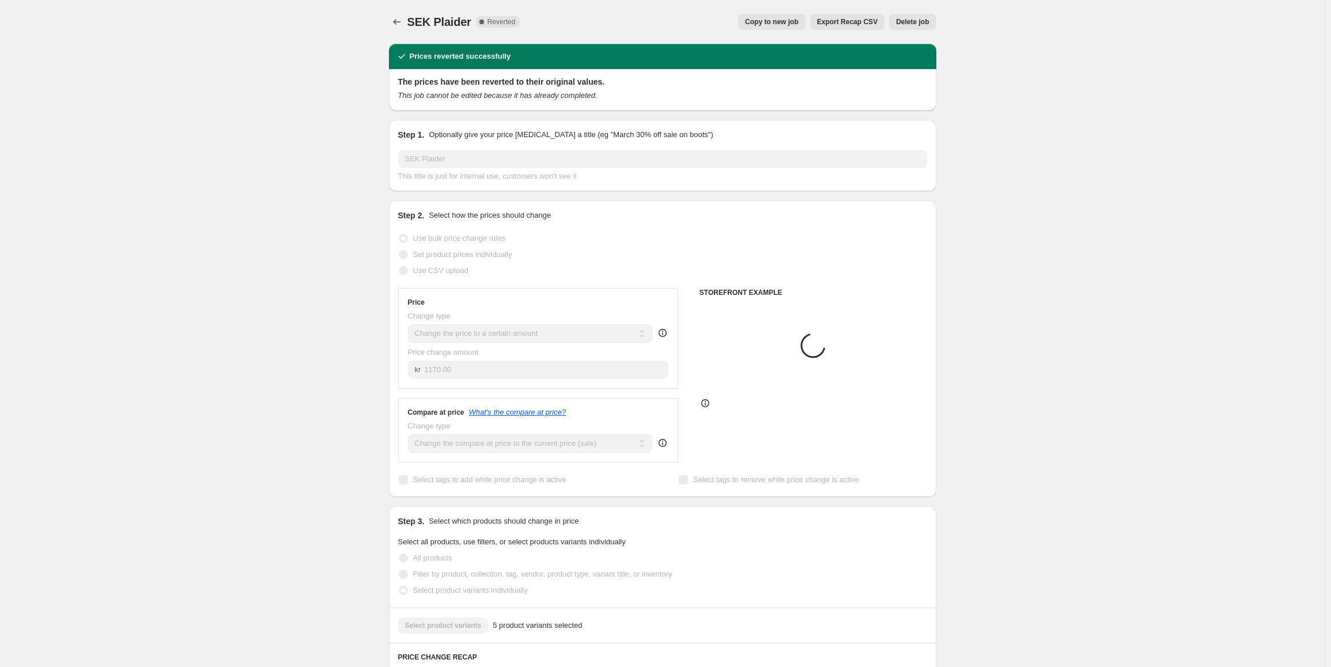
click at [905, 21] on span "Delete job" at bounding box center [912, 21] width 33 height 9
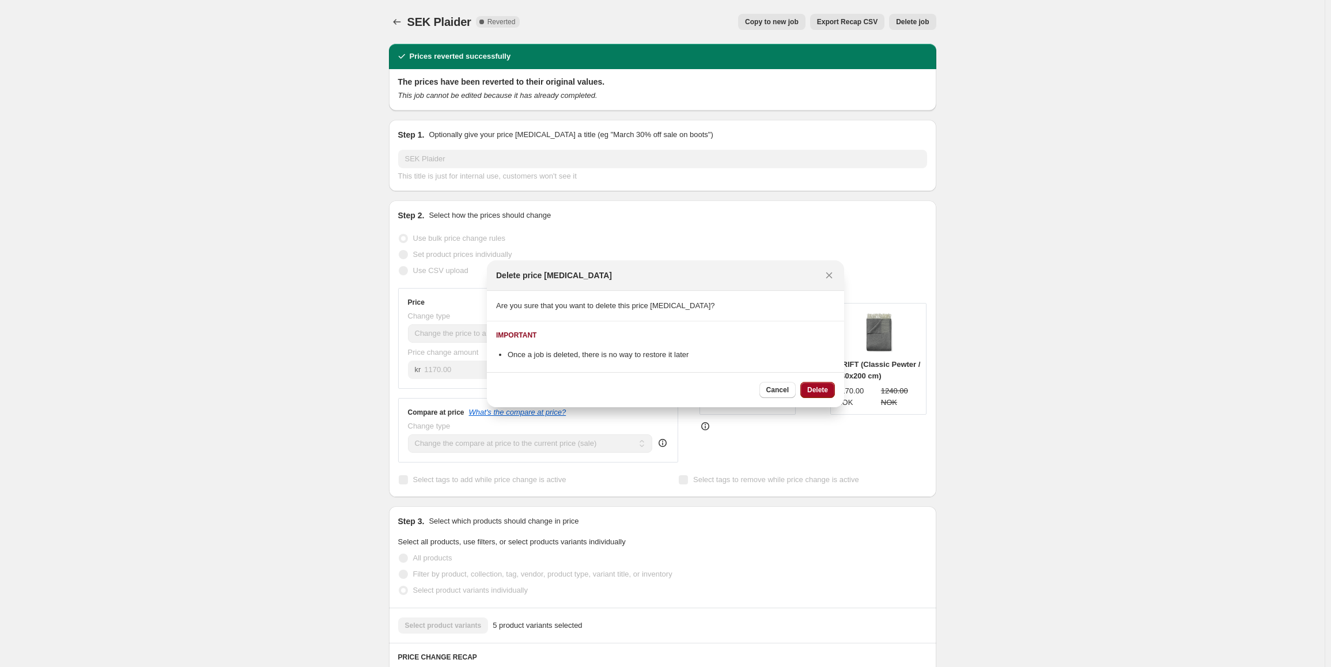
click at [813, 389] on span "Delete" at bounding box center [817, 389] width 21 height 9
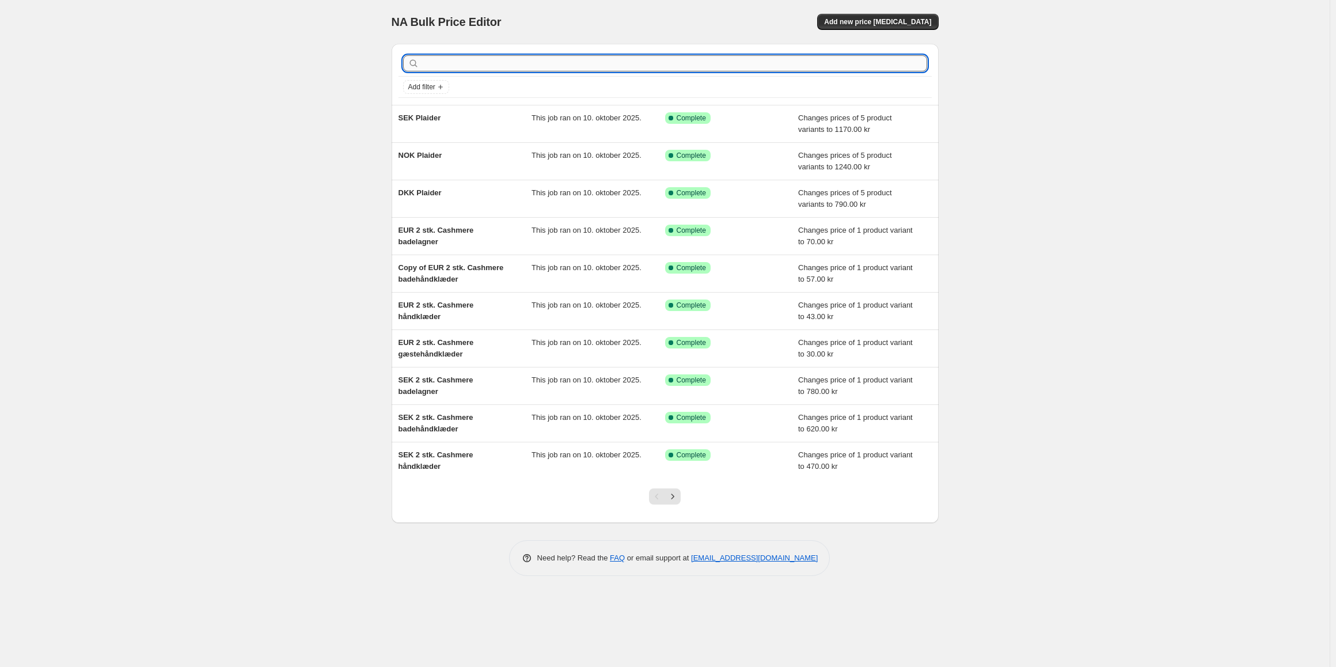
click at [491, 65] on input "text" at bounding box center [675, 63] width 506 height 16
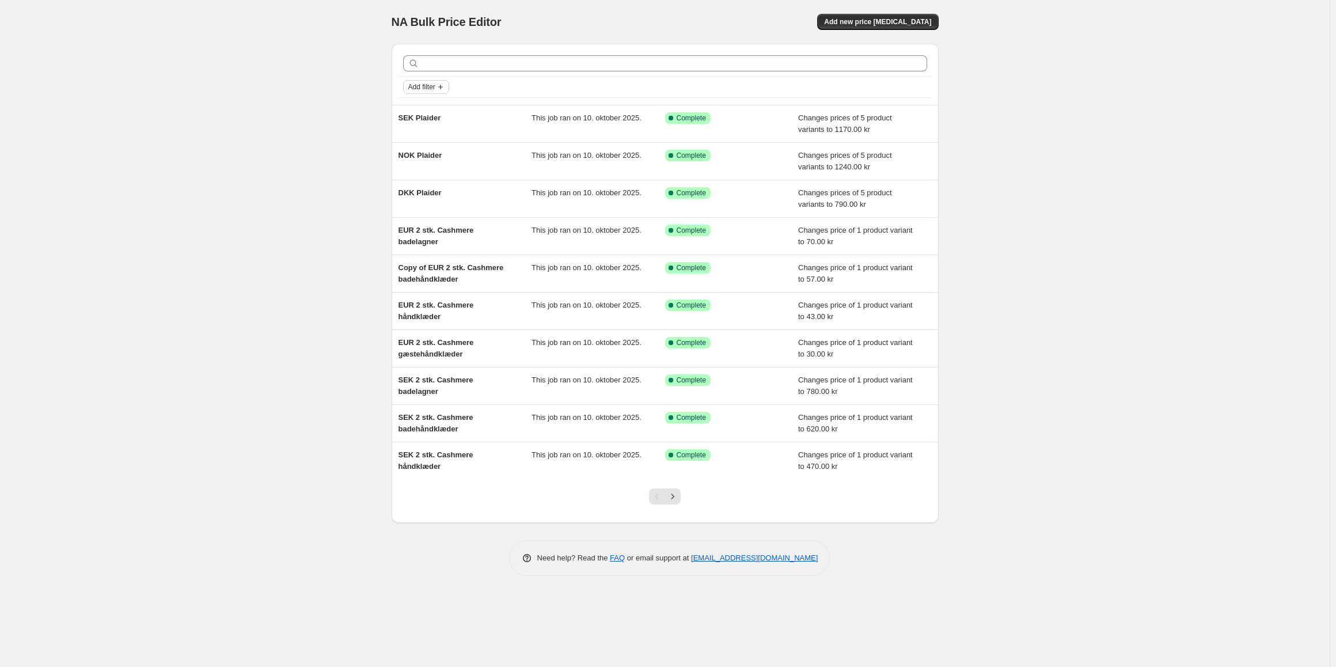
click at [435, 88] on span "Add filter" at bounding box center [421, 86] width 27 height 9
click at [424, 108] on span "Job status" at bounding box center [427, 109] width 34 height 9
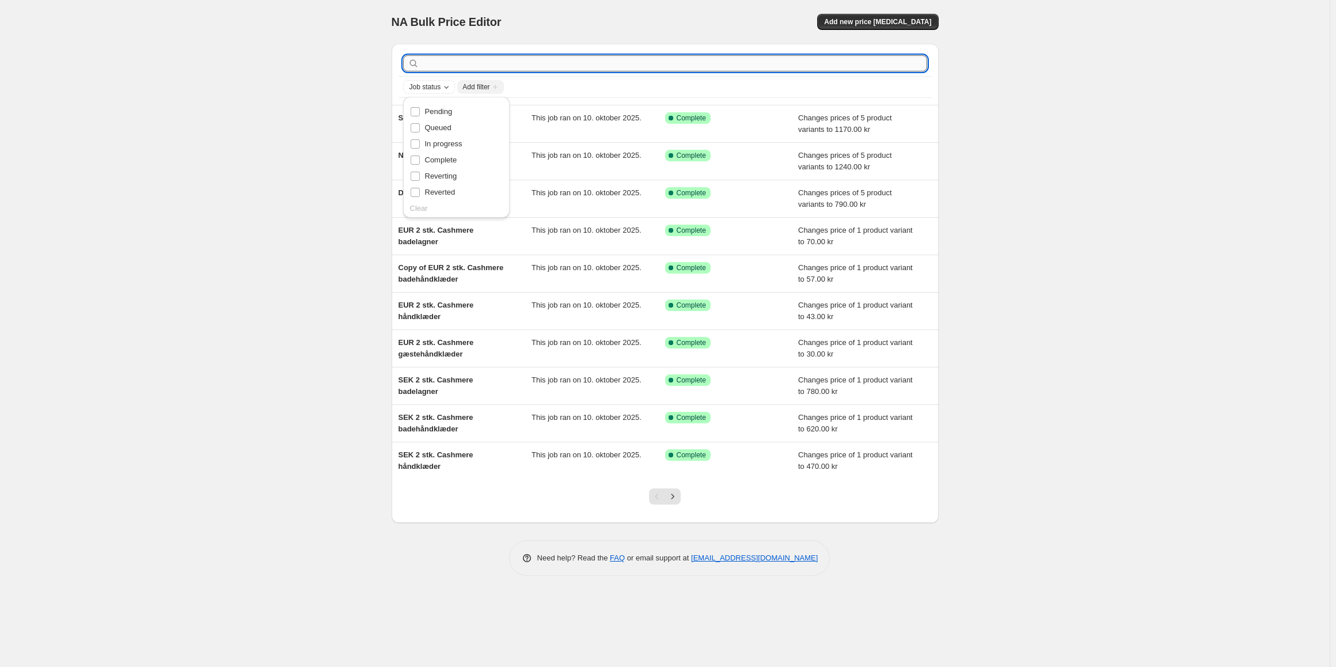
click at [540, 65] on input "text" at bounding box center [675, 63] width 506 height 16
type input "106"
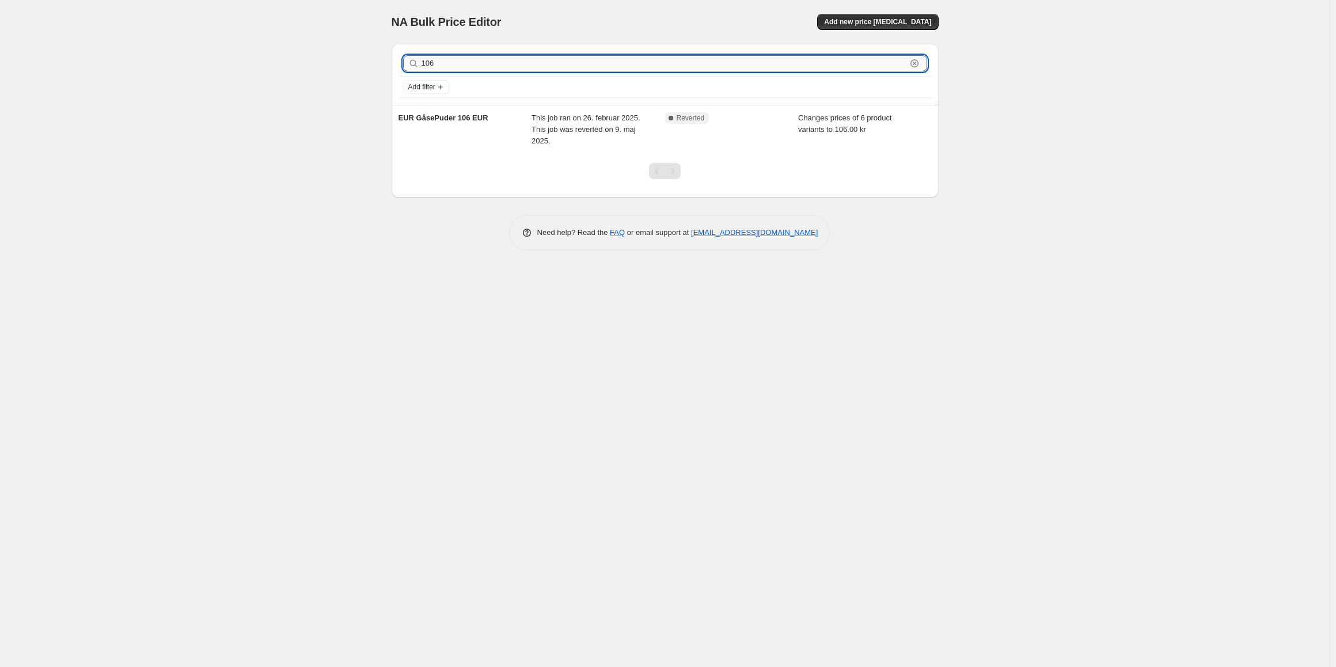
click at [471, 63] on input "106" at bounding box center [664, 63] width 485 height 16
click at [494, 66] on input "106" at bounding box center [664, 63] width 485 height 16
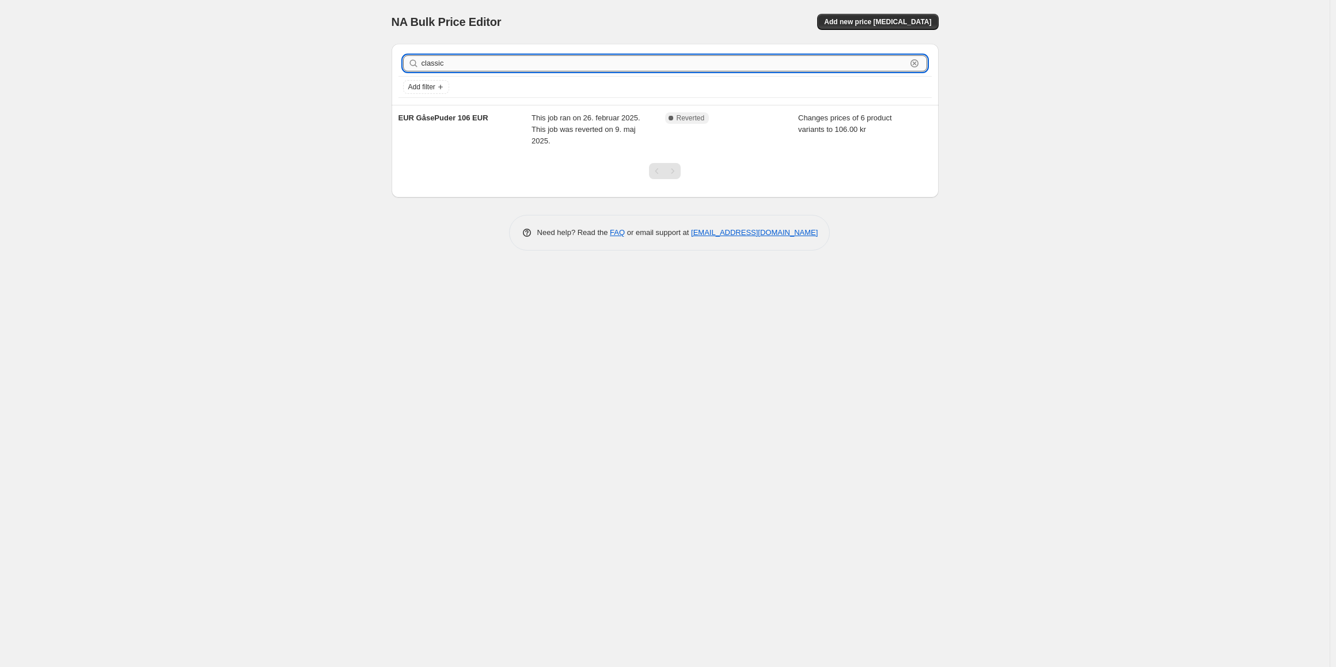
type input "classic p"
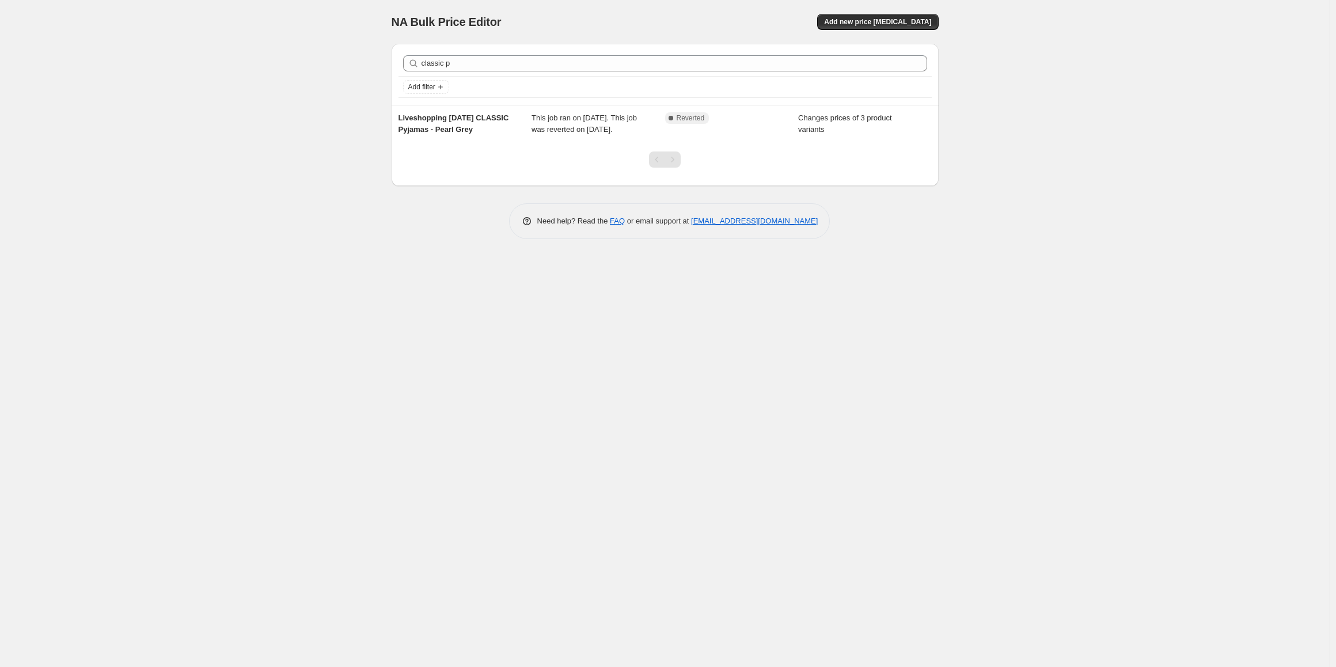
click at [448, 52] on div "classic p Clear" at bounding box center [665, 63] width 533 height 25
click at [449, 73] on div "classic p Clear" at bounding box center [665, 63] width 533 height 25
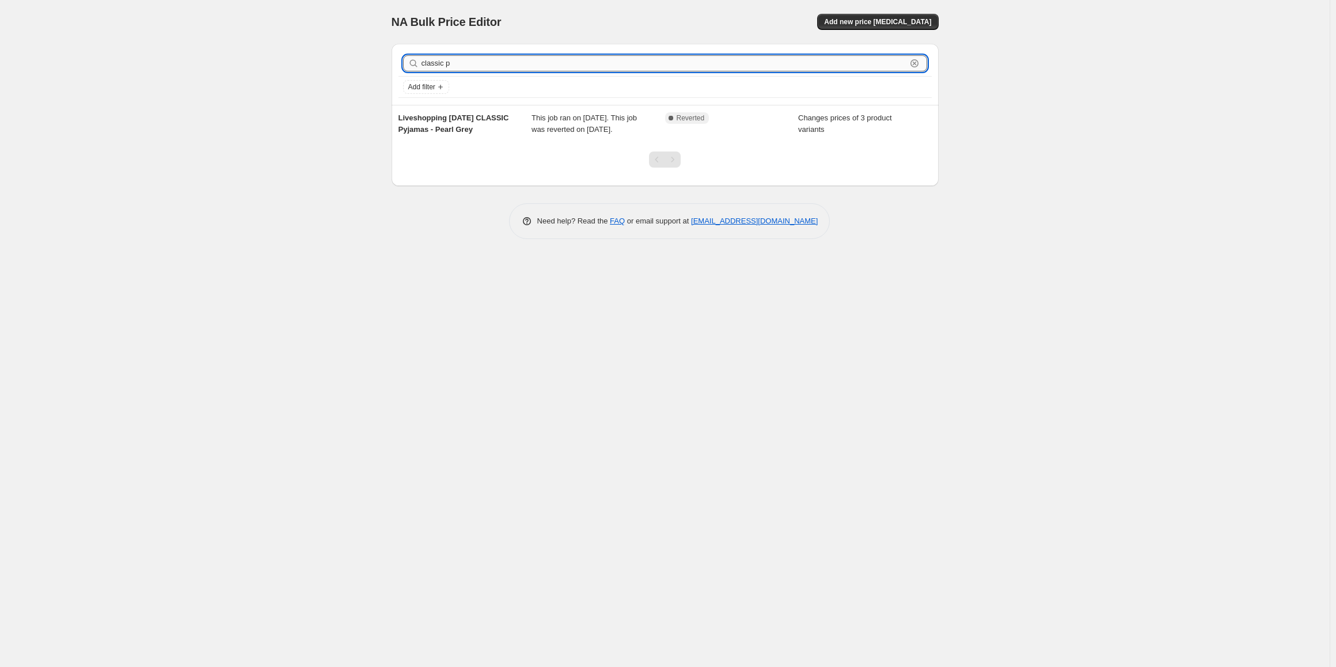
click at [450, 66] on input "classic p" at bounding box center [664, 63] width 485 height 16
click at [451, 64] on input "classic p" at bounding box center [664, 63] width 485 height 16
type input "plaid"
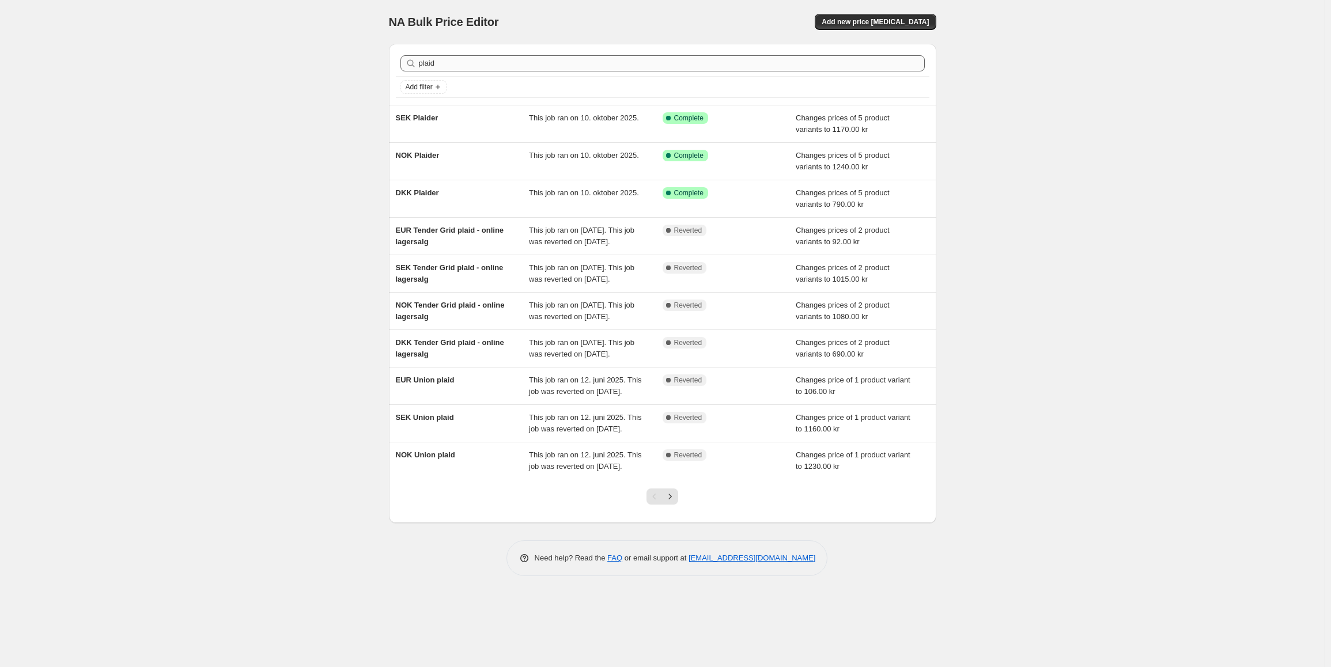
drag, startPoint x: 440, startPoint y: 53, endPoint x: 440, endPoint y: 59, distance: 6.3
click at [440, 53] on div "plaid Clear" at bounding box center [662, 63] width 533 height 25
click at [444, 71] on div "plaid Clear" at bounding box center [662, 63] width 533 height 25
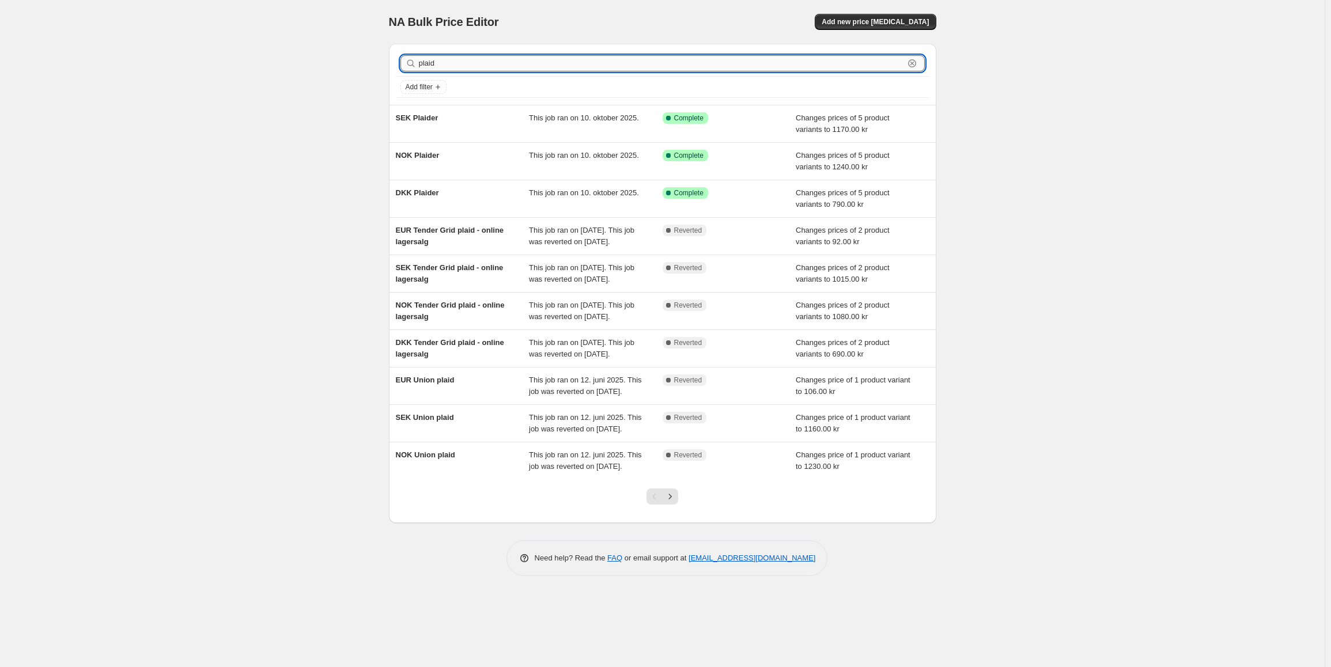
click at [444, 69] on input "plaid" at bounding box center [661, 63] width 485 height 16
type input "eur"
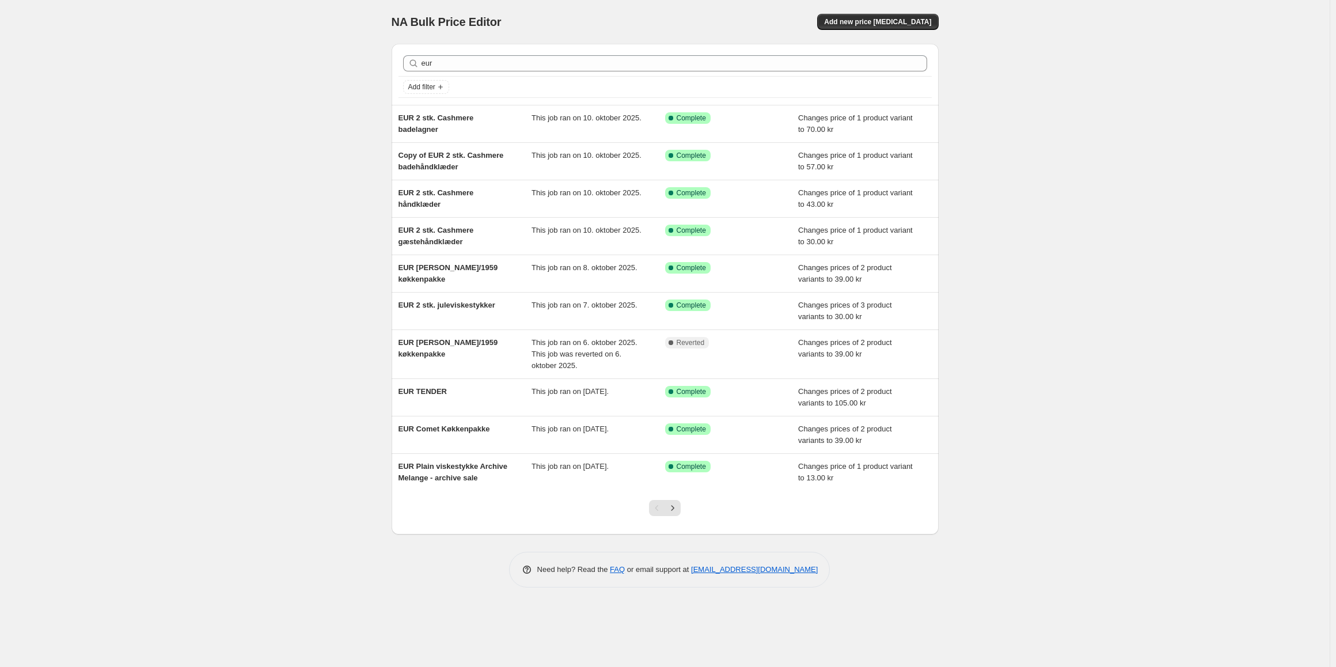
click at [381, 75] on div "NA Bulk Price Editor. This page is ready NA Bulk Price Editor Add new price cha…" at bounding box center [665, 302] width 575 height 605
click at [451, 82] on div "Add filter" at bounding box center [665, 87] width 524 height 14
click at [442, 86] on icon "Add filter" at bounding box center [440, 87] width 5 height 5
click at [422, 109] on span "Job status" at bounding box center [427, 109] width 34 height 9
click at [414, 161] on input "Complete" at bounding box center [415, 160] width 9 height 9
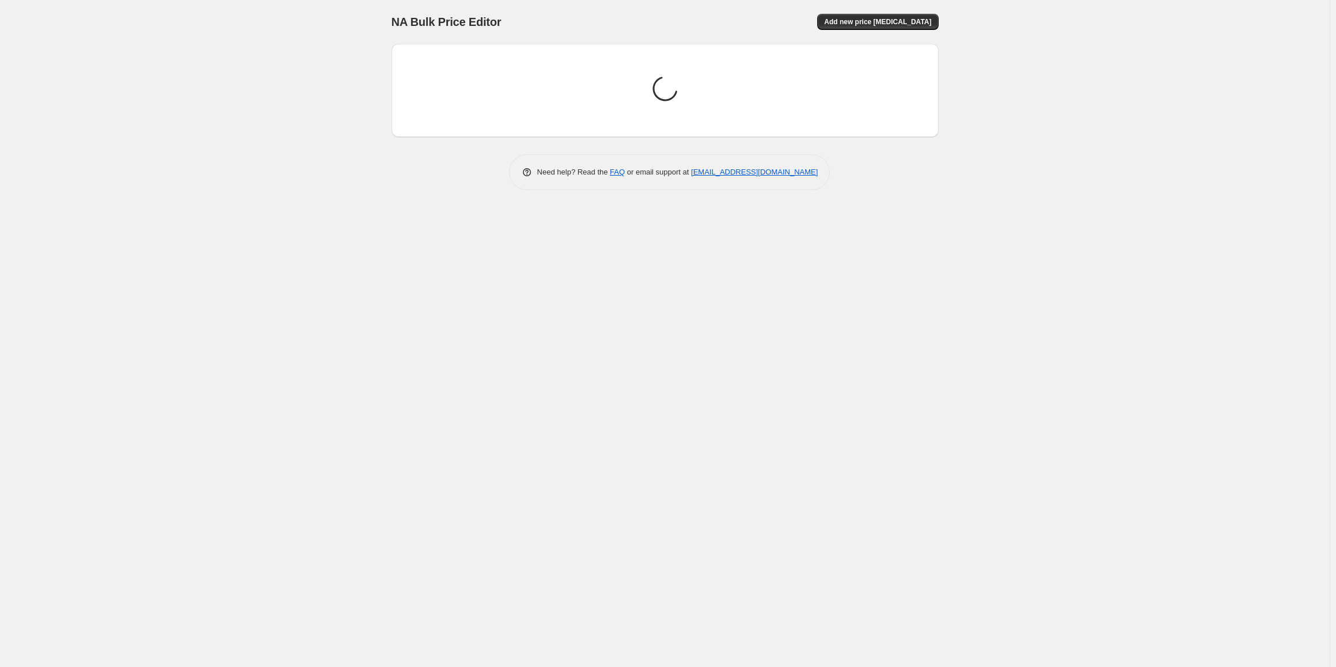
click at [975, 185] on div "NA Bulk Price Editor. This page is ready NA Bulk Price Editor Add new price cha…" at bounding box center [665, 333] width 1330 height 667
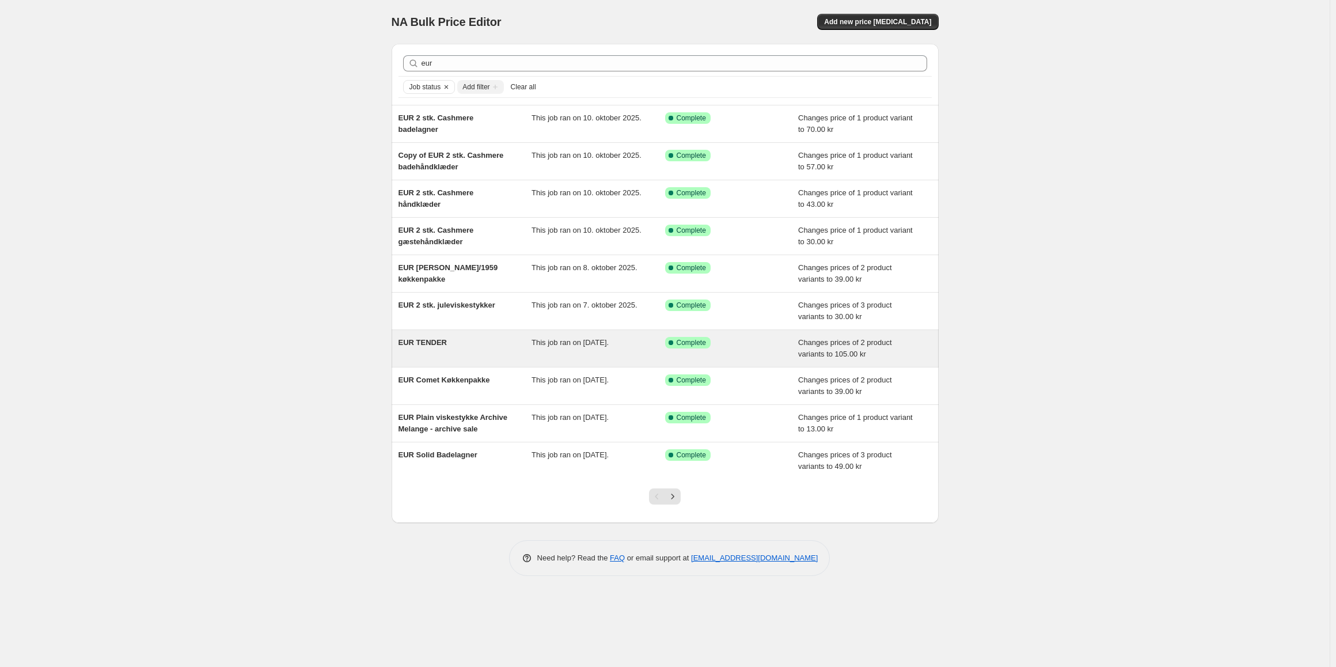
click at [451, 352] on div "EUR TENDER" at bounding box center [466, 348] width 134 height 23
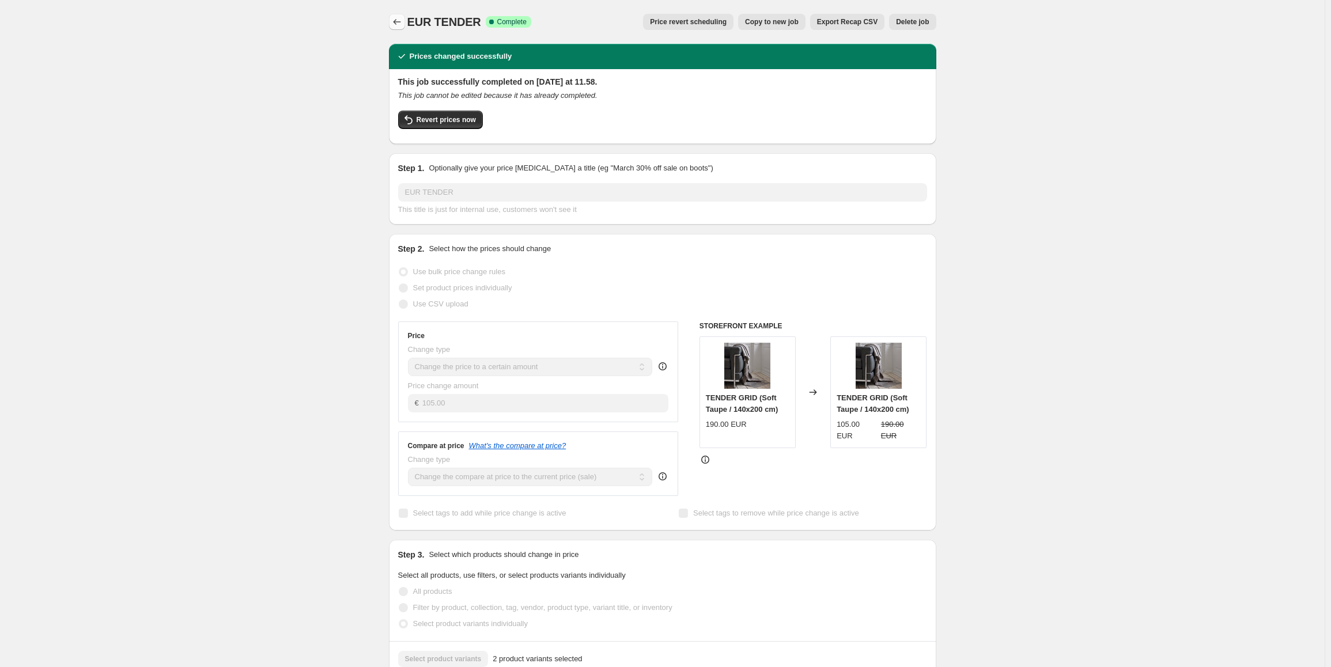
click at [402, 18] on icon "Price change jobs" at bounding box center [397, 22] width 12 height 12
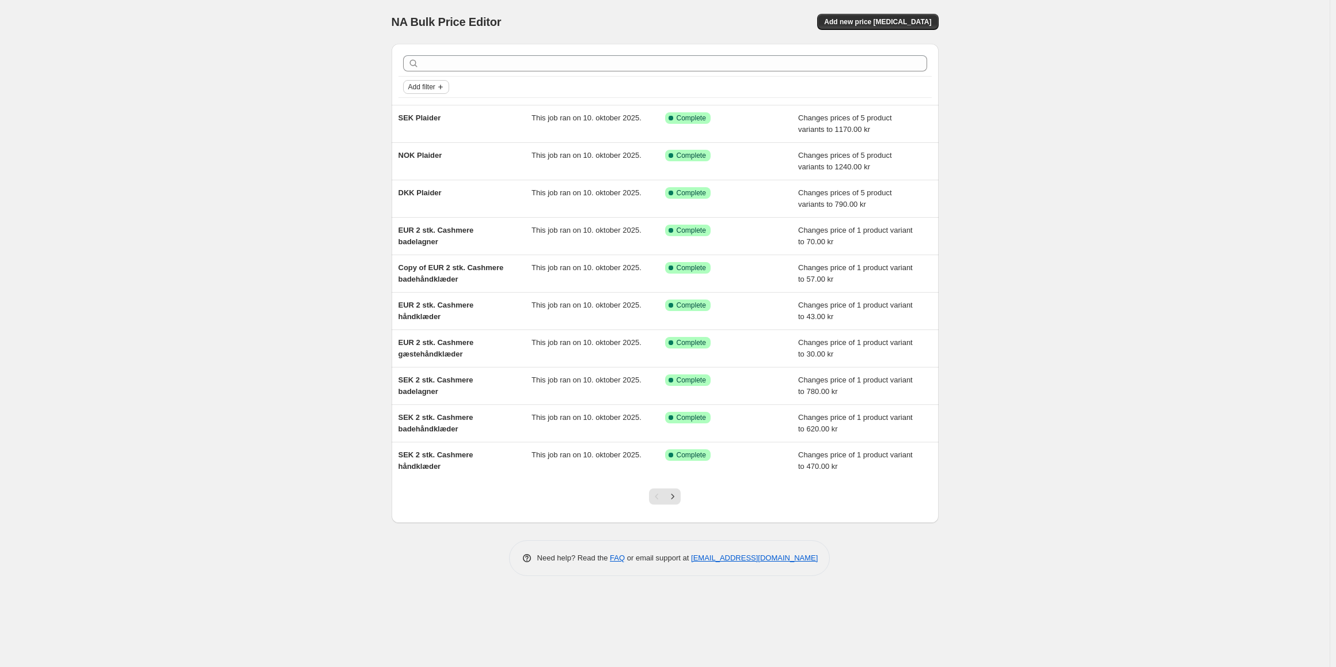
click at [428, 90] on span "Add filter" at bounding box center [421, 86] width 27 height 9
click at [429, 111] on span "Job status" at bounding box center [427, 109] width 34 height 9
drag, startPoint x: 425, startPoint y: 160, endPoint x: 429, endPoint y: 137, distance: 23.3
click at [425, 160] on span "Complete" at bounding box center [441, 160] width 32 height 9
click at [420, 160] on input "Complete" at bounding box center [415, 160] width 9 height 9
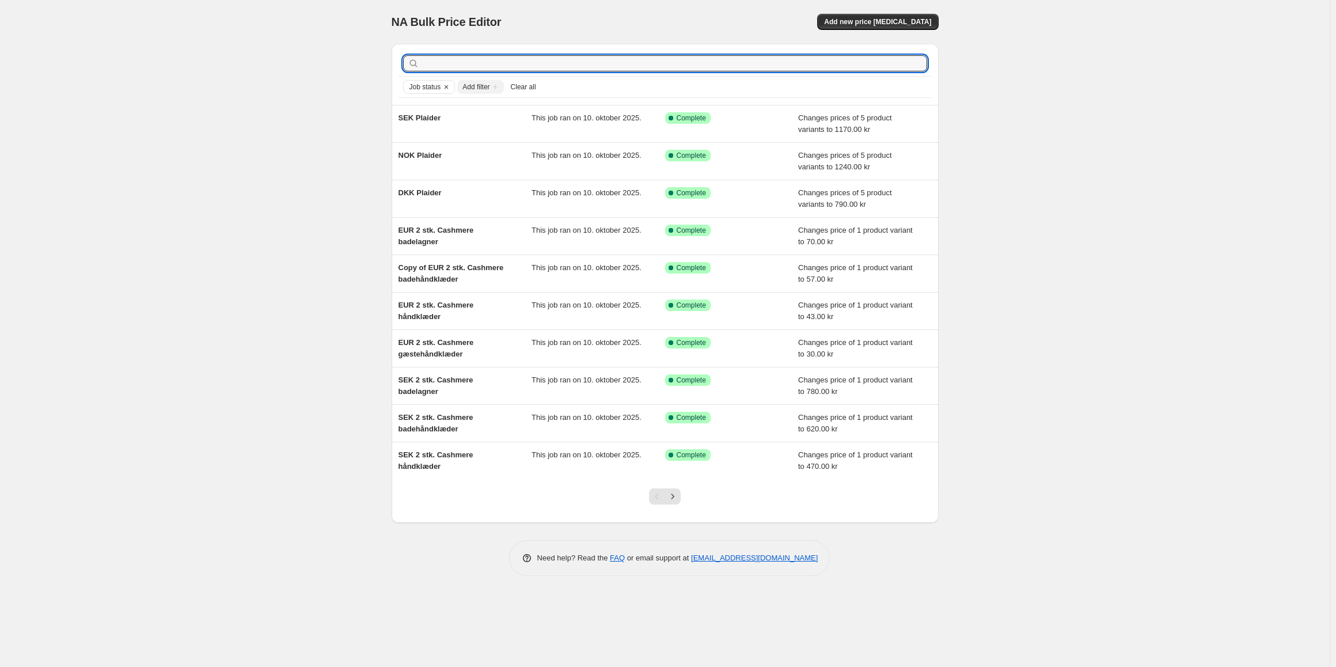
click at [435, 64] on input "text" at bounding box center [675, 63] width 506 height 16
type input "eur"
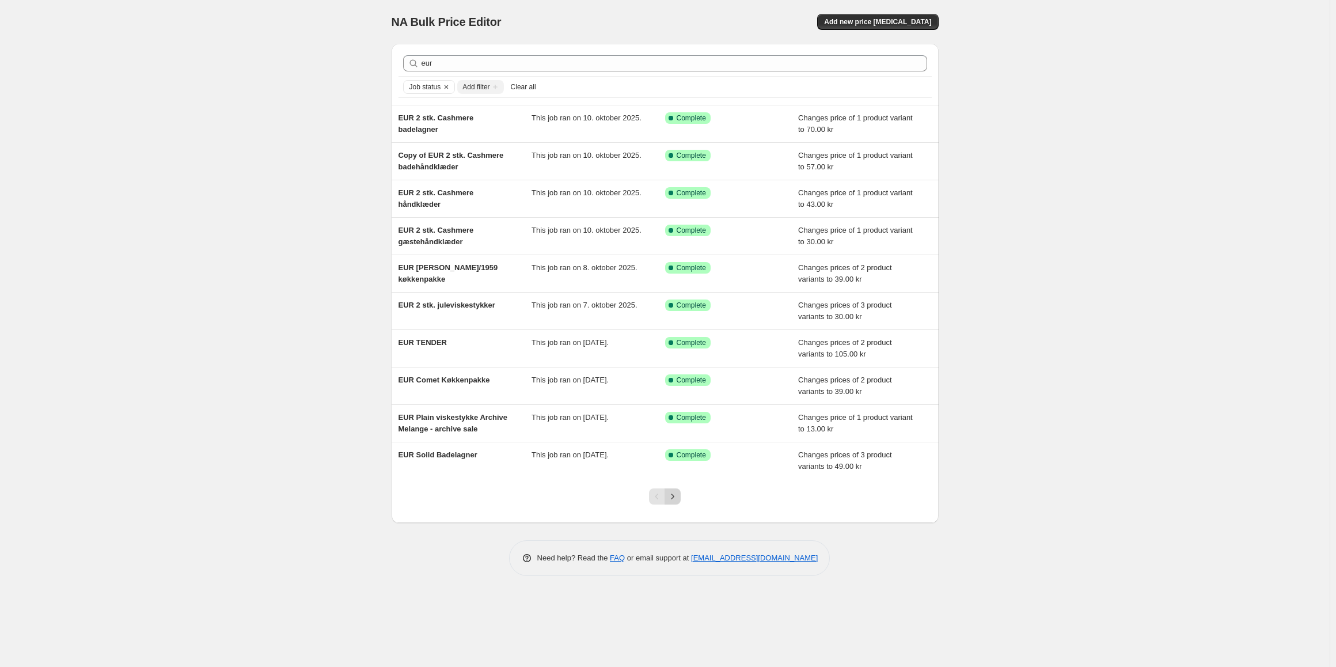
click at [671, 494] on icon "Next" at bounding box center [673, 497] width 12 height 12
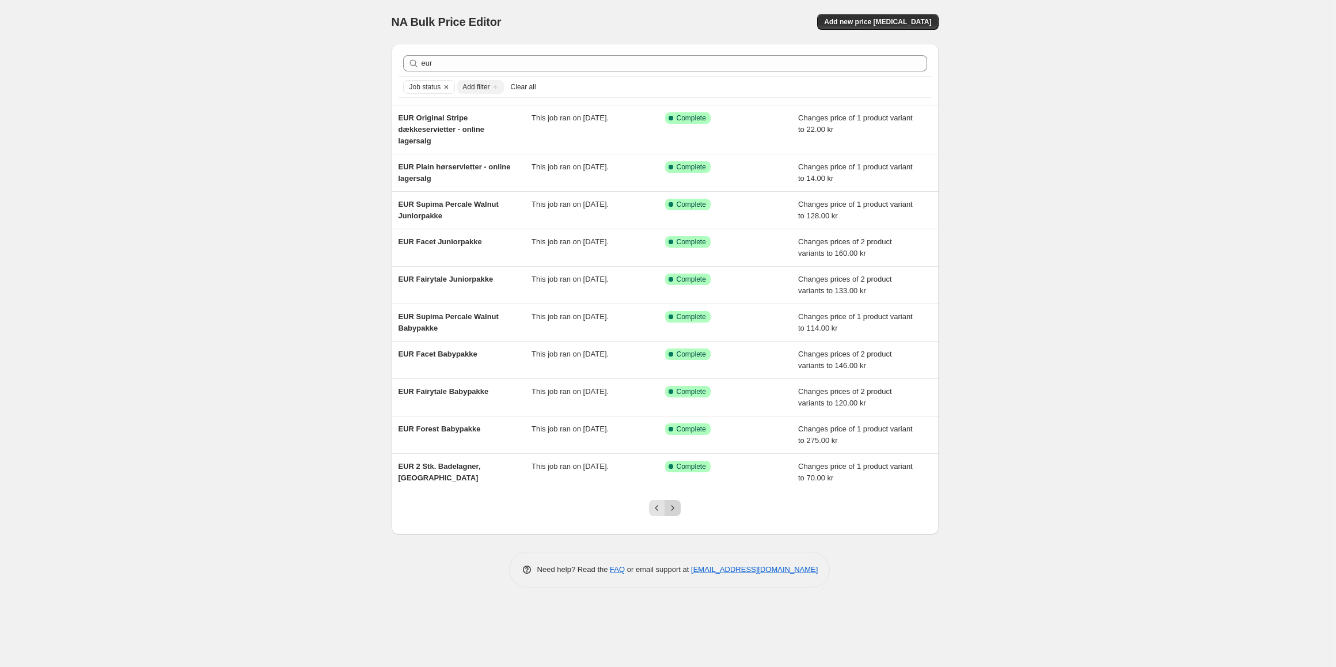
click at [674, 506] on icon "Next" at bounding box center [673, 508] width 12 height 12
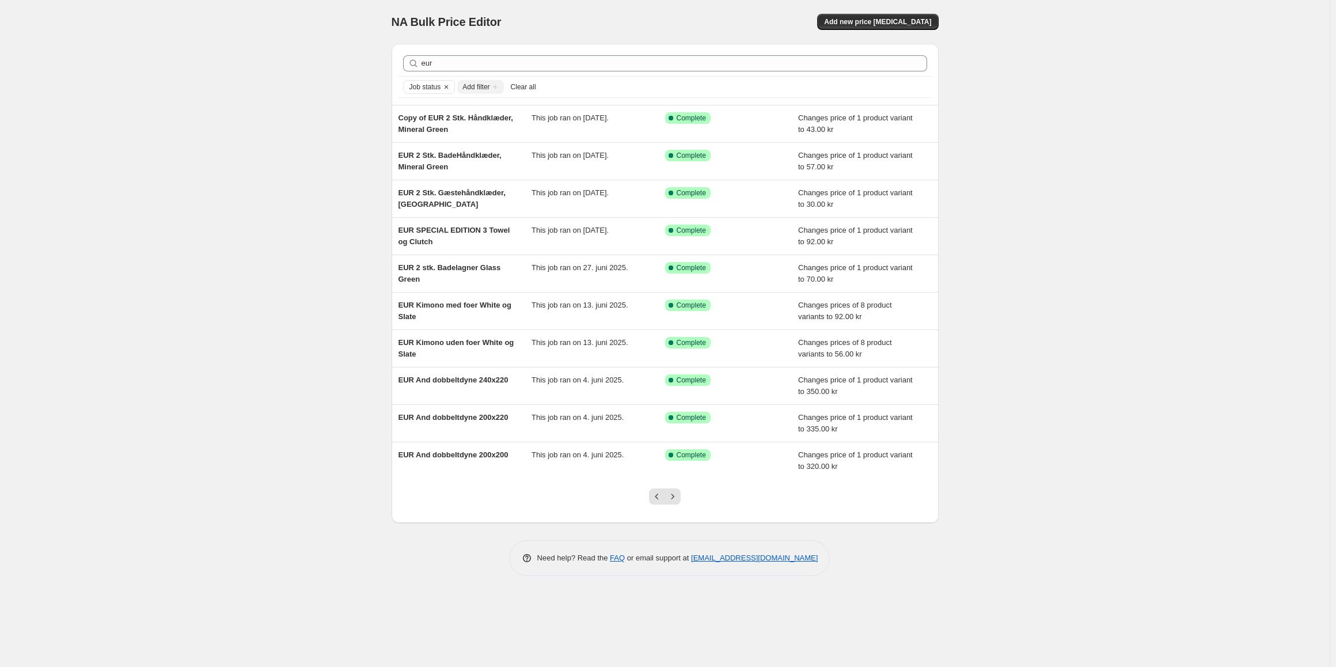
click at [674, 506] on div at bounding box center [665, 501] width 47 height 44
click at [671, 498] on icon "Next" at bounding box center [673, 497] width 12 height 12
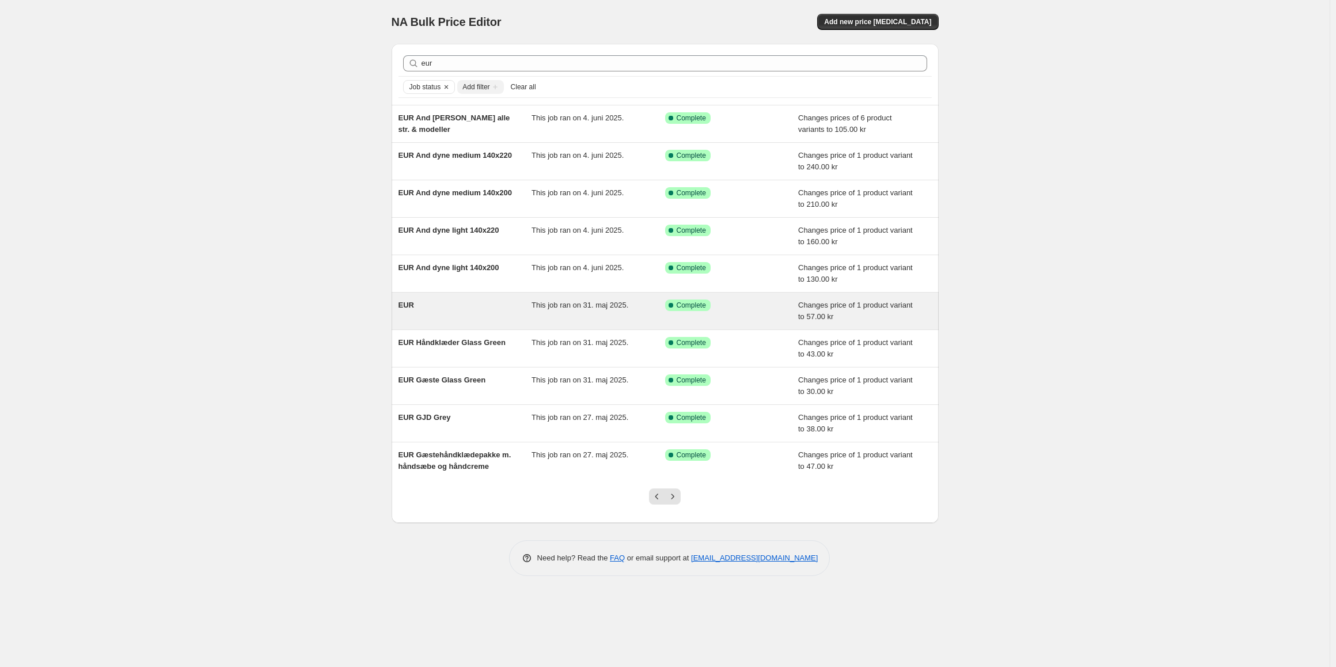
click at [482, 308] on div "EUR" at bounding box center [466, 311] width 134 height 23
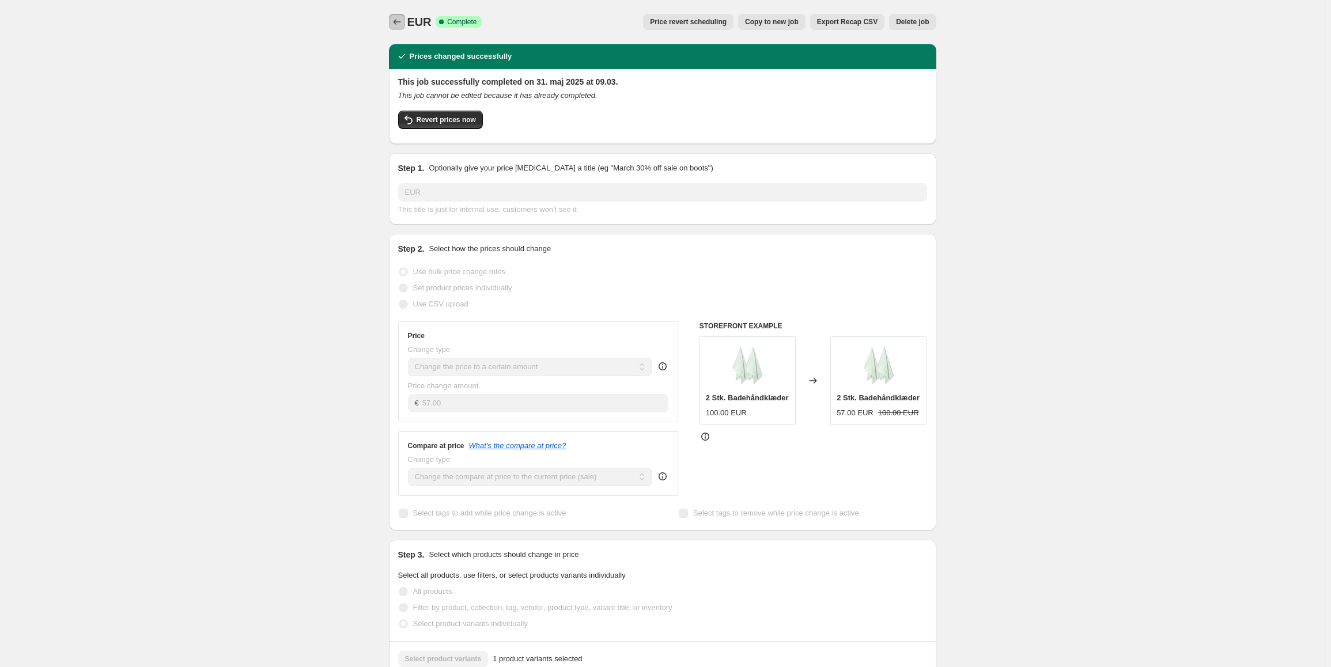
click at [400, 19] on icon "Price change jobs" at bounding box center [397, 22] width 12 height 12
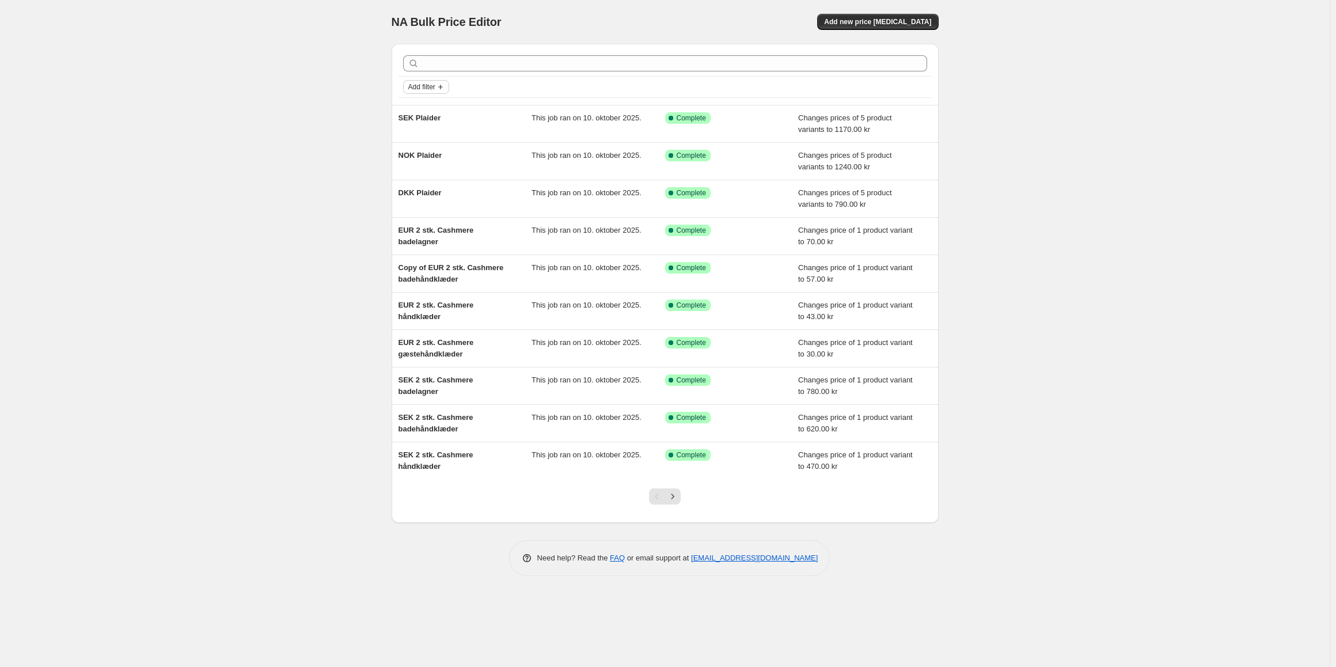
drag, startPoint x: 429, startPoint y: 84, endPoint x: 427, endPoint y: 90, distance: 6.6
click at [426, 84] on span "Add filter" at bounding box center [421, 86] width 27 height 9
click at [432, 116] on button "Job status" at bounding box center [427, 109] width 41 height 18
click at [421, 159] on label "Complete" at bounding box center [433, 160] width 47 height 16
click at [405, 162] on div "Job status Pending Queued In progress Complete Reverting Reverted Clear" at bounding box center [456, 157] width 107 height 121
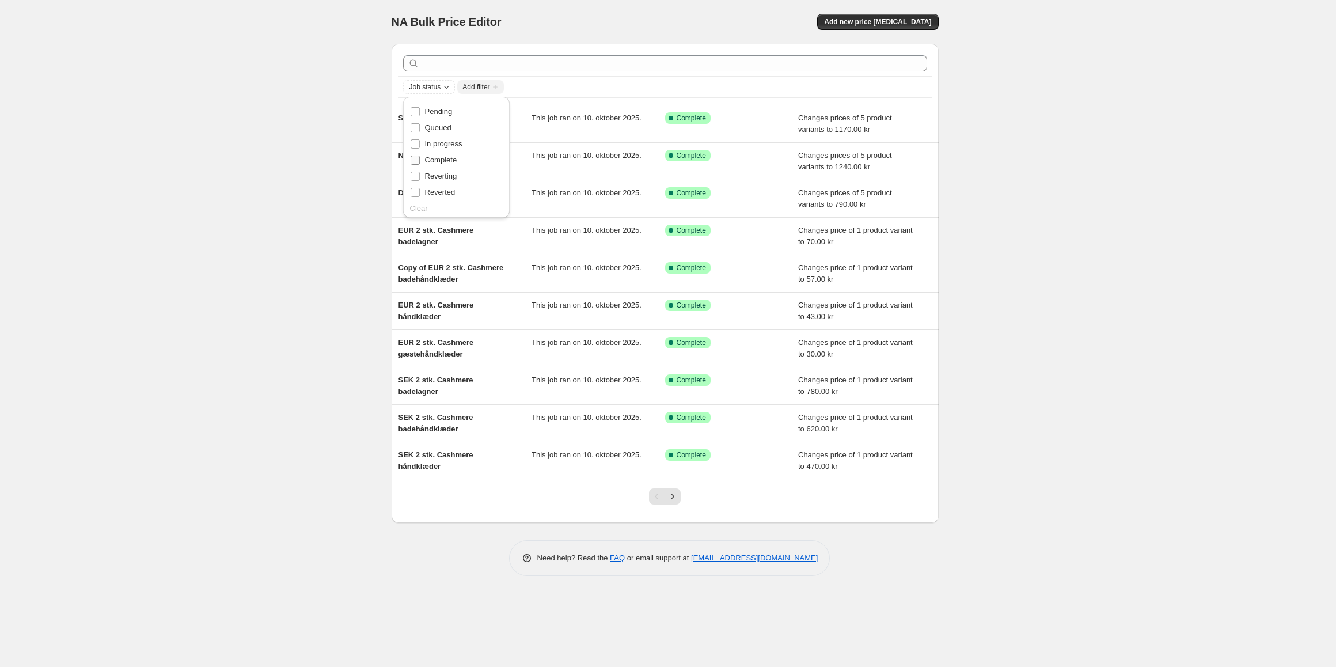
click at [414, 161] on input "Complete" at bounding box center [415, 160] width 9 height 9
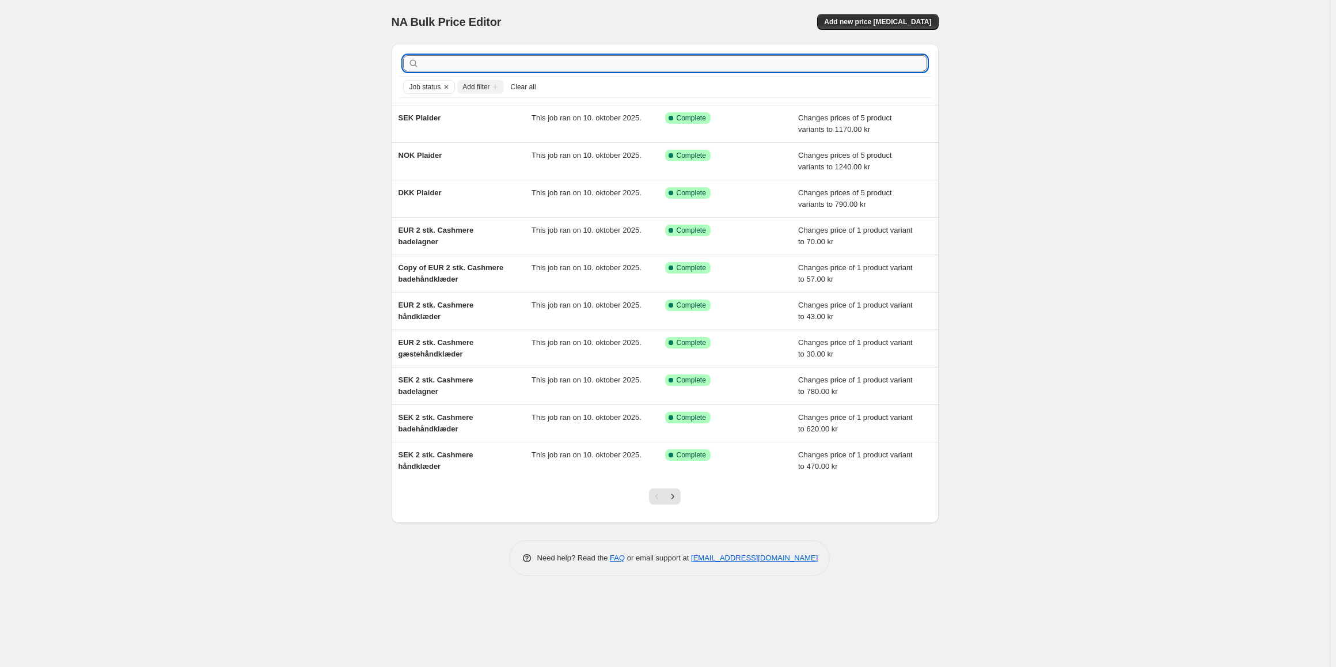
click at [442, 62] on input "text" at bounding box center [675, 63] width 506 height 16
type input "eur"
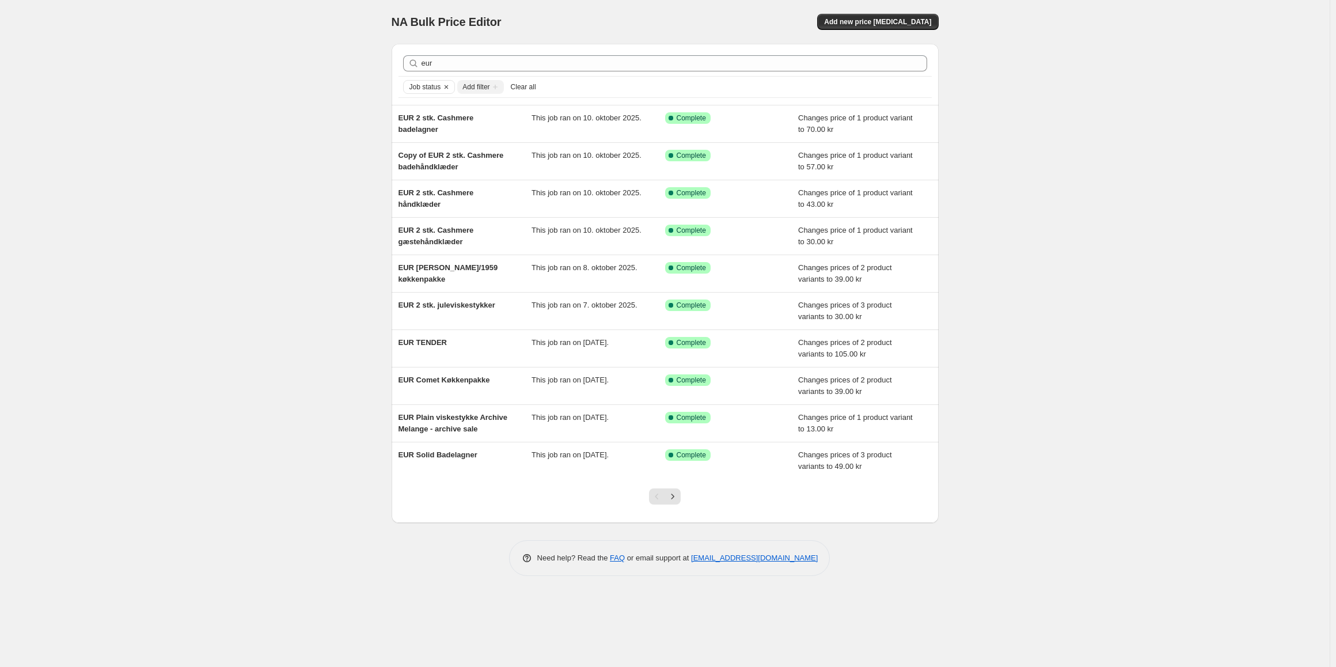
click at [687, 496] on div at bounding box center [665, 501] width 47 height 44
click at [675, 499] on icon "Next" at bounding box center [673, 497] width 12 height 12
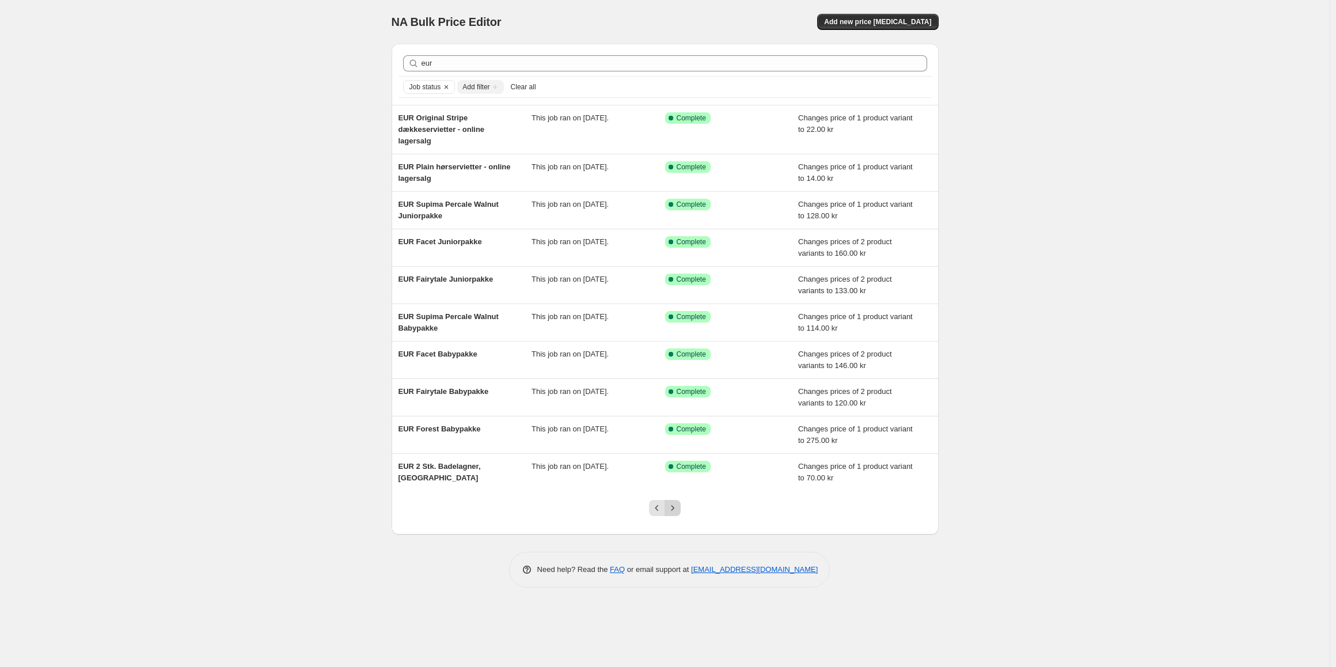
click at [673, 511] on icon "Next" at bounding box center [673, 508] width 12 height 12
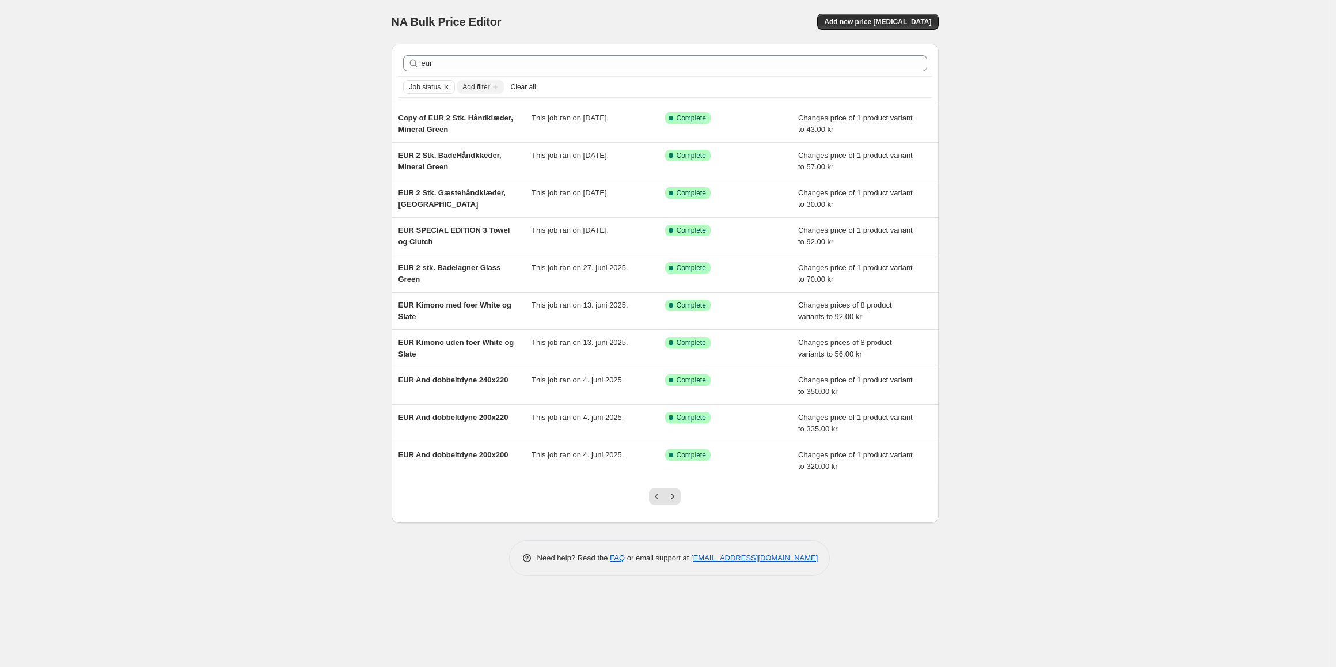
click at [679, 505] on div at bounding box center [665, 501] width 47 height 44
click at [674, 494] on icon "Next" at bounding box center [673, 497] width 12 height 12
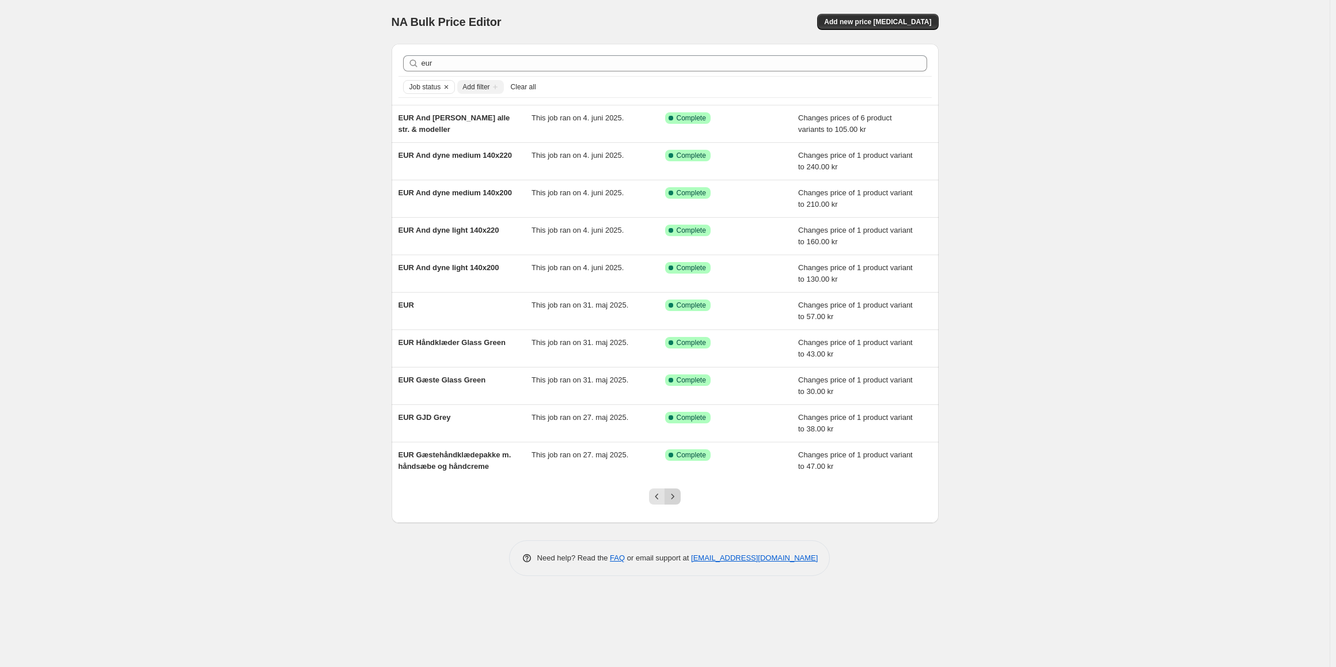
click at [673, 502] on button "Next" at bounding box center [673, 496] width 16 height 16
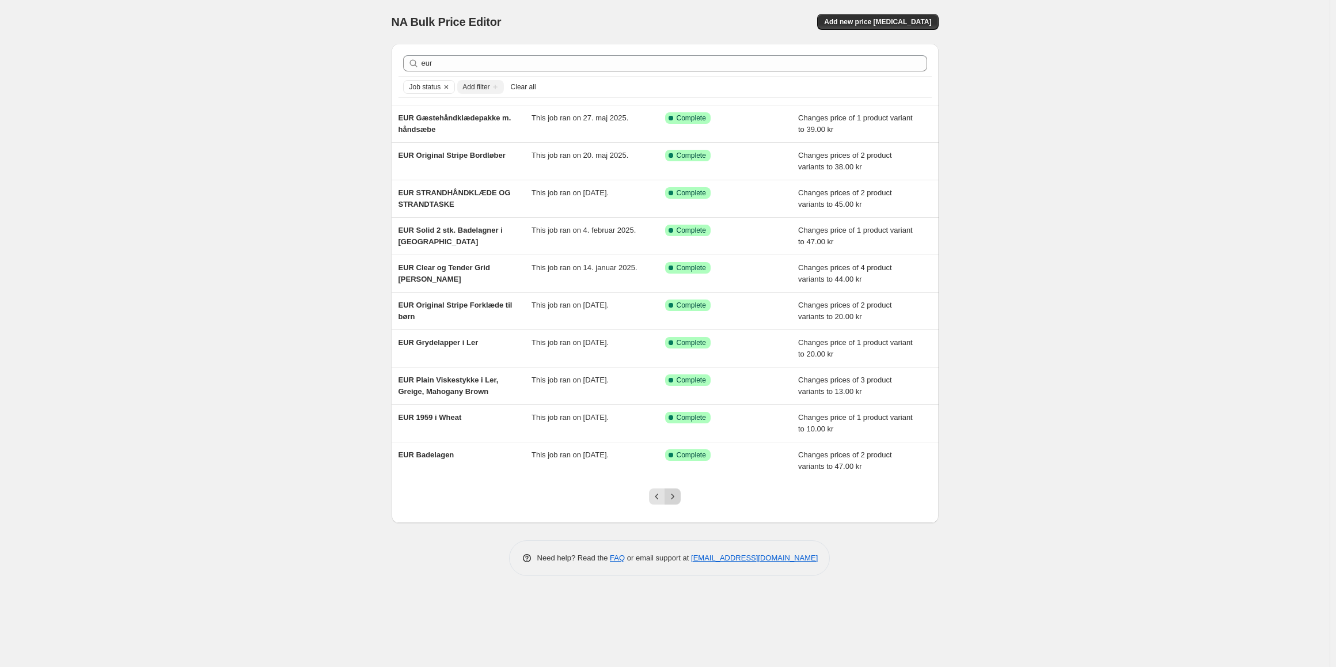
click at [673, 494] on icon "Next" at bounding box center [673, 497] width 12 height 12
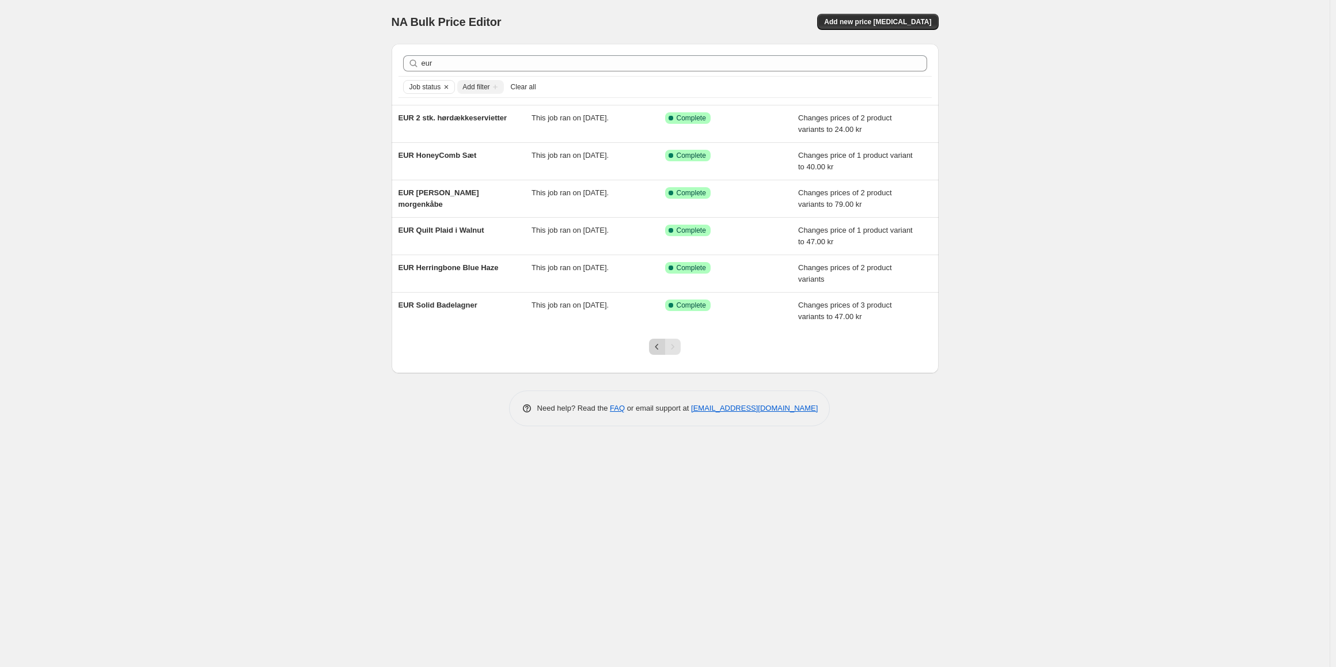
click at [661, 351] on icon "Previous" at bounding box center [657, 347] width 12 height 12
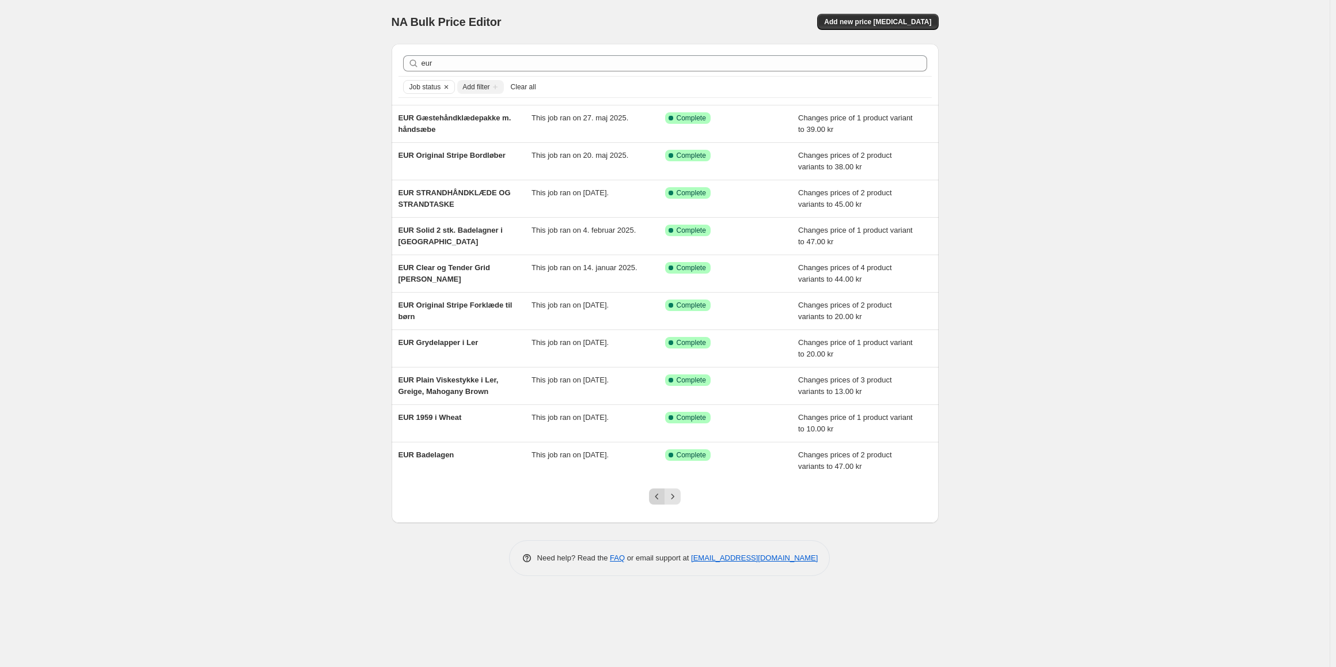
click at [657, 494] on icon "Previous" at bounding box center [657, 497] width 12 height 12
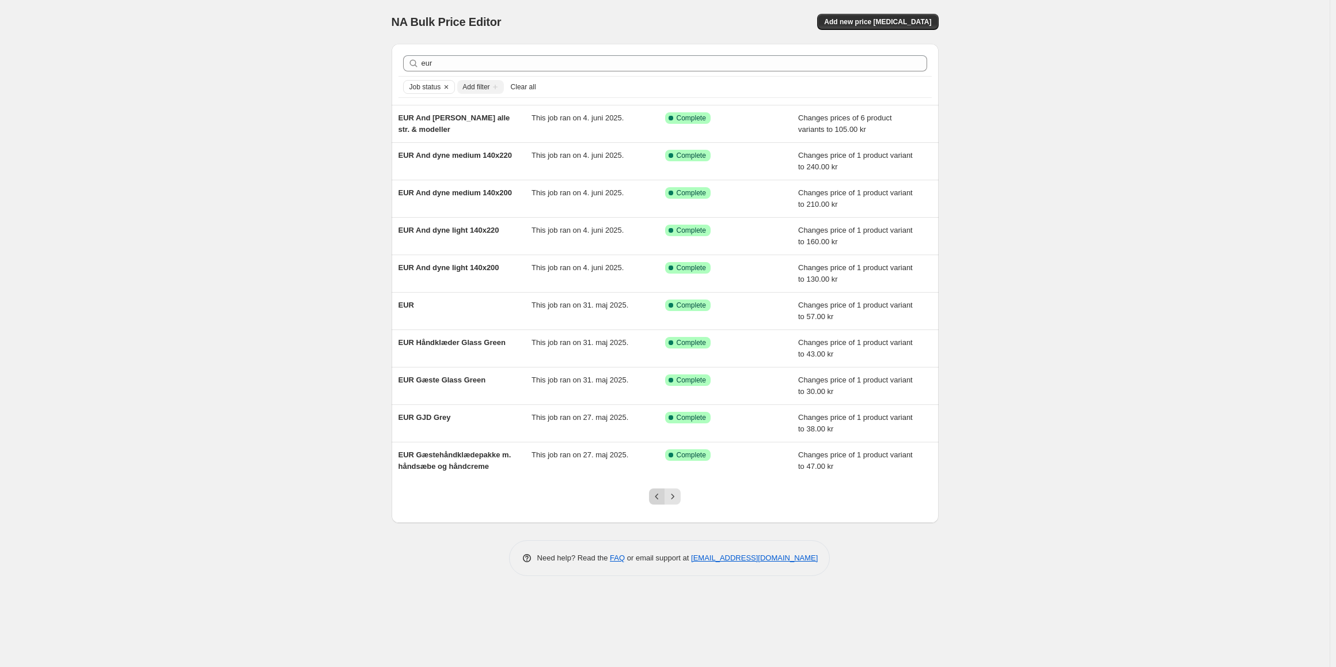
click at [651, 493] on icon "Previous" at bounding box center [657, 497] width 12 height 12
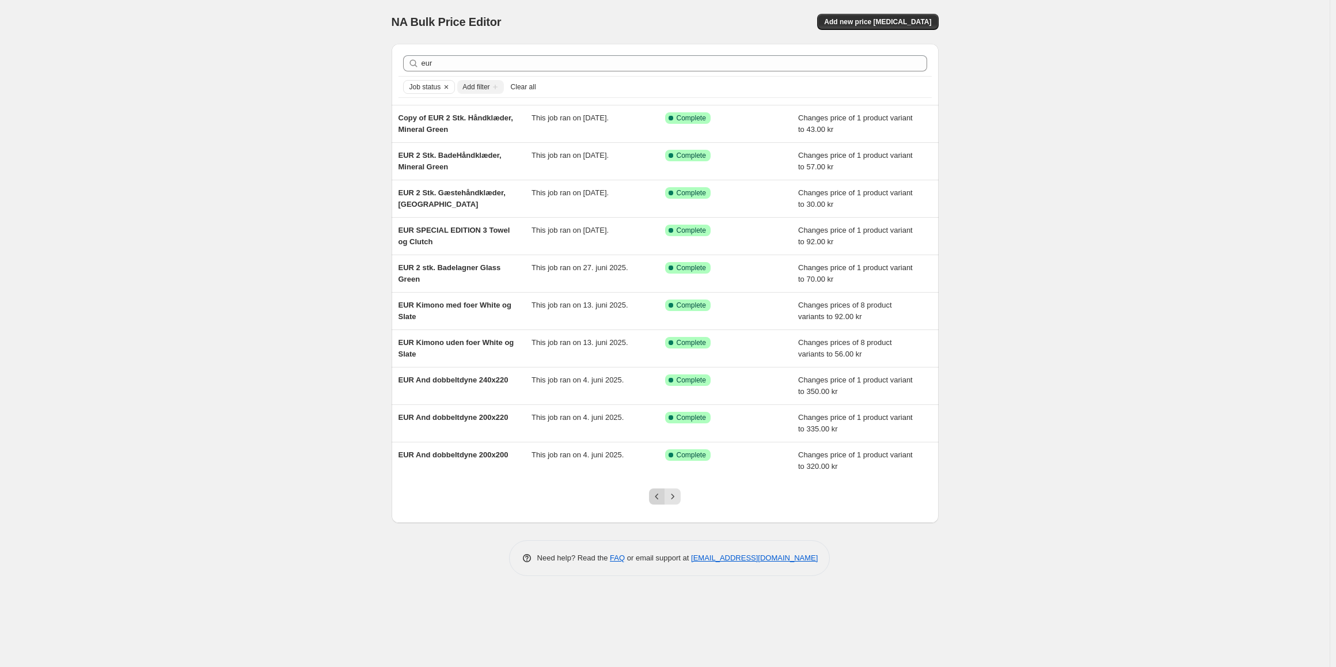
click at [655, 489] on button "Previous" at bounding box center [657, 496] width 16 height 16
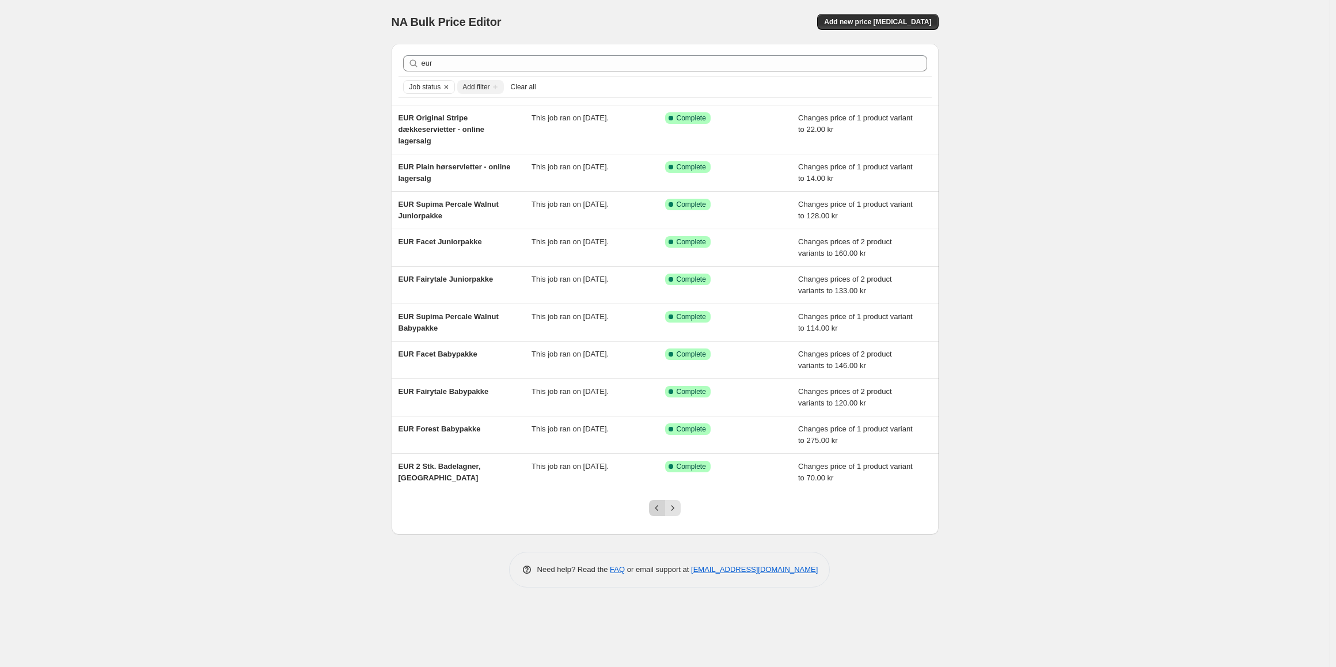
click at [659, 506] on icon "Previous" at bounding box center [657, 508] width 12 height 12
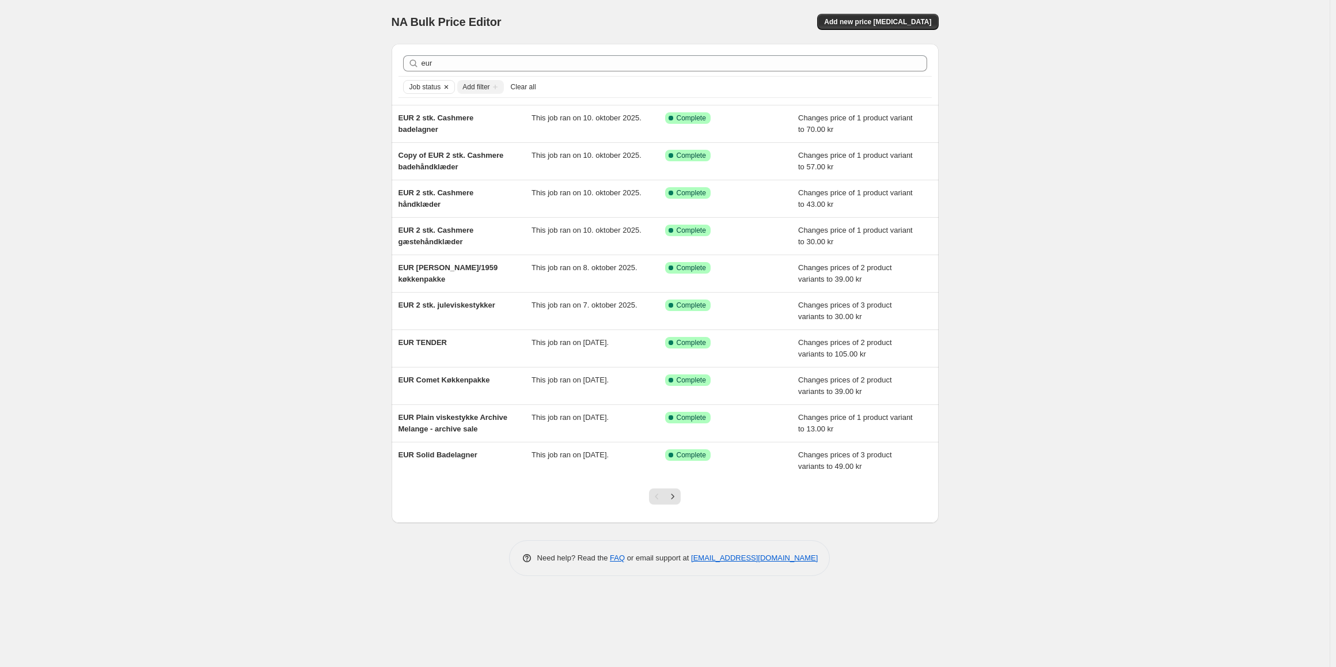
click at [446, 84] on icon "Clear" at bounding box center [446, 86] width 9 height 9
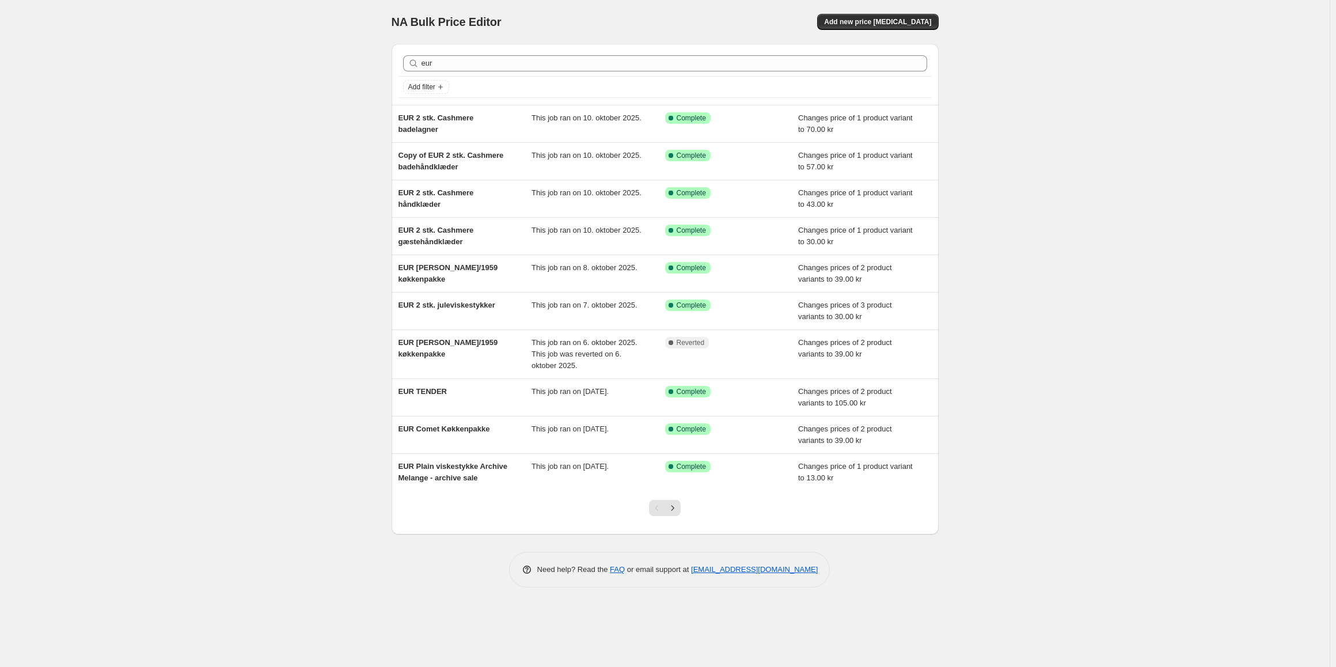
click at [822, 72] on div "eur Clear" at bounding box center [665, 63] width 533 height 25
click at [433, 84] on span "Add filter" at bounding box center [421, 86] width 27 height 9
click at [454, 81] on div "Add filter" at bounding box center [665, 87] width 524 height 14
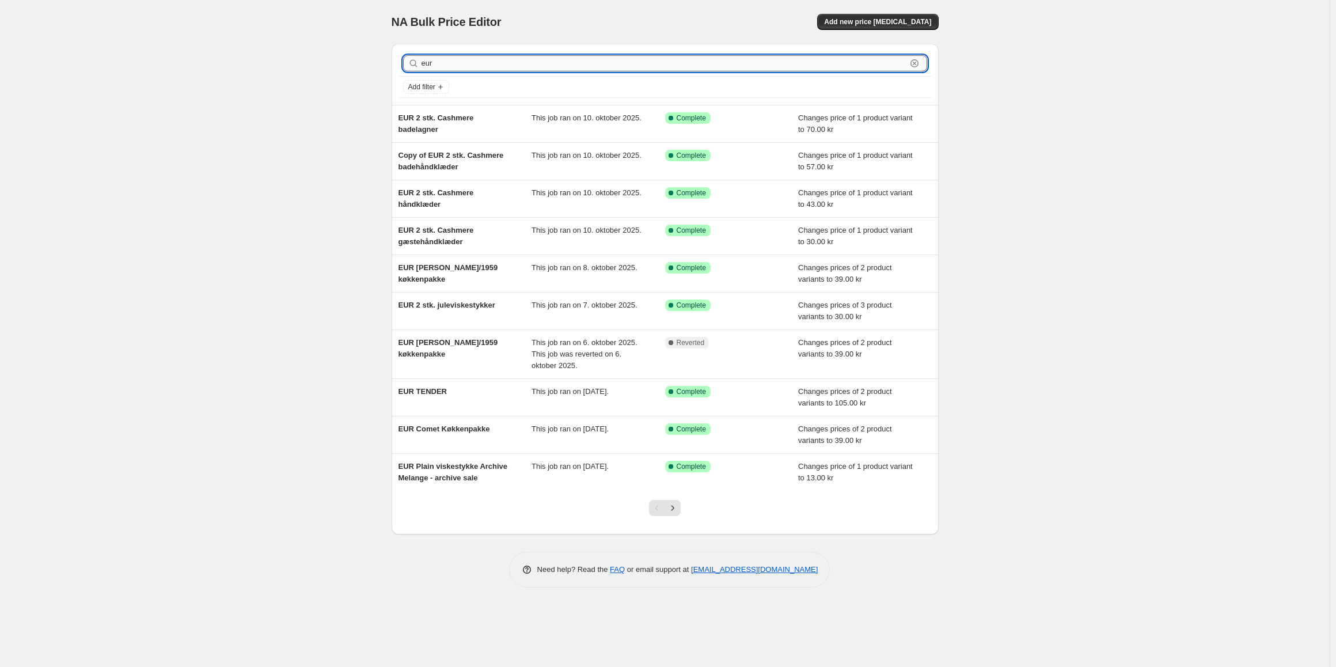
click at [434, 61] on input "eur" at bounding box center [664, 63] width 485 height 16
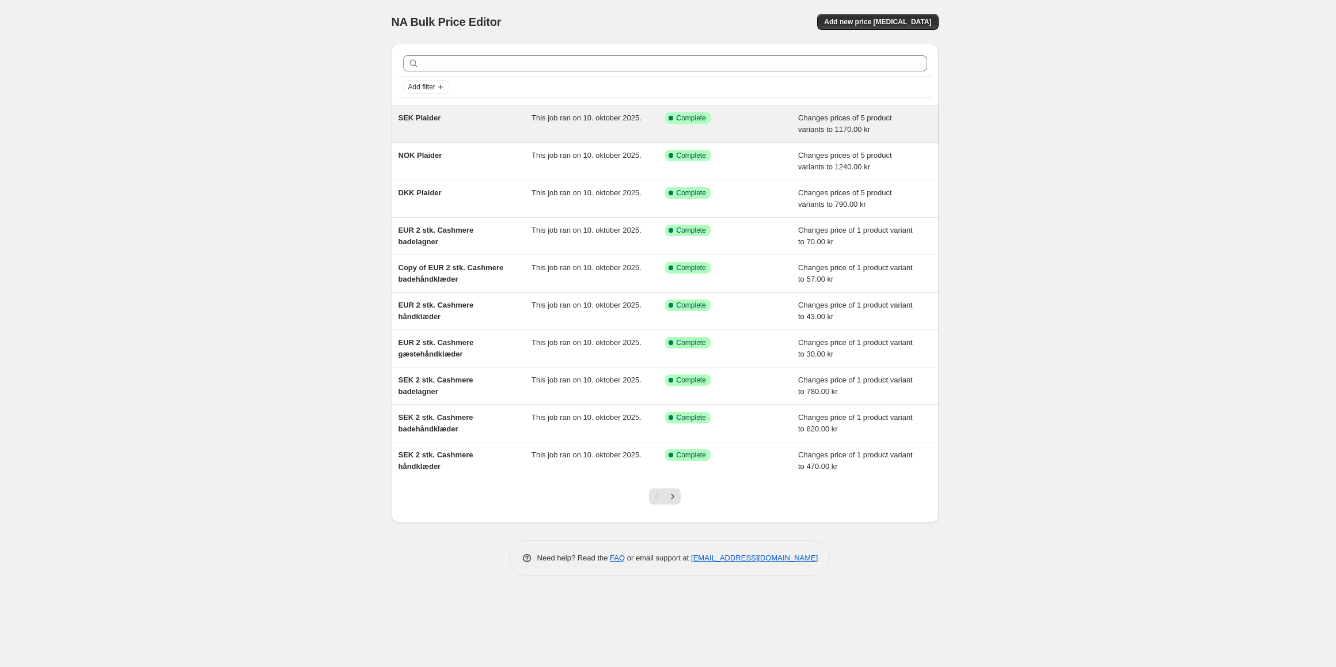
click at [493, 127] on div "SEK Plaider" at bounding box center [466, 123] width 134 height 23
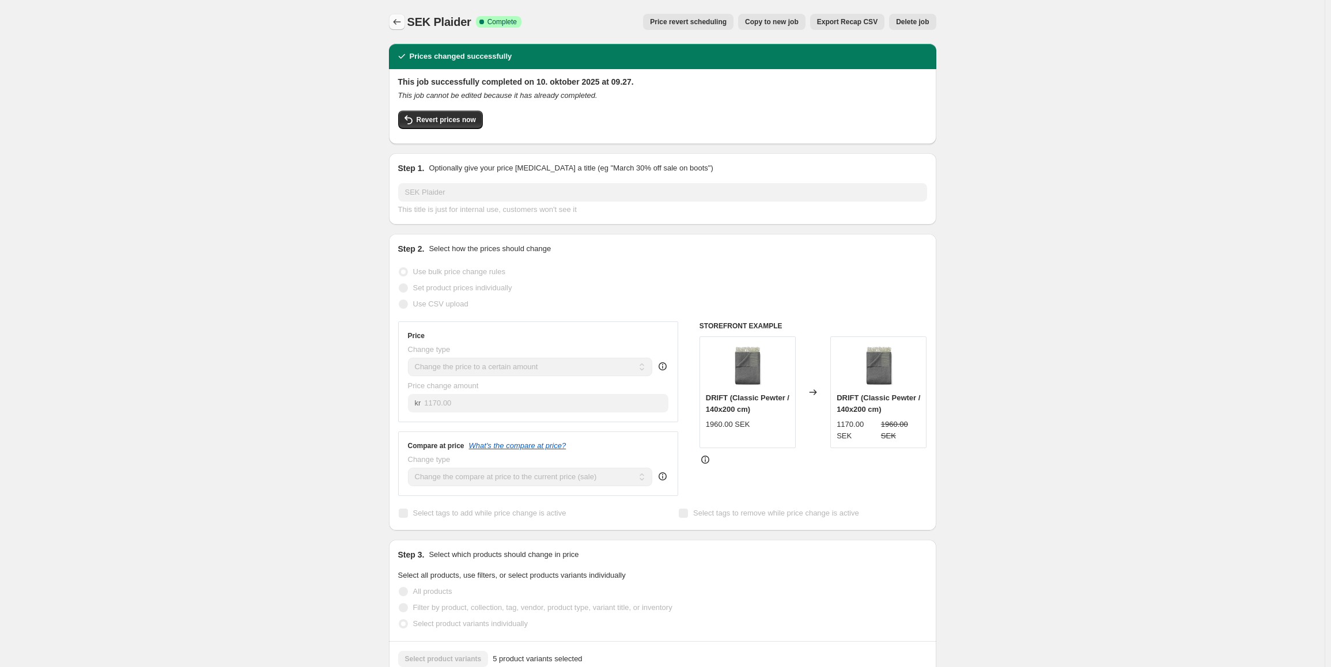
click at [397, 27] on icon "Price change jobs" at bounding box center [397, 22] width 12 height 12
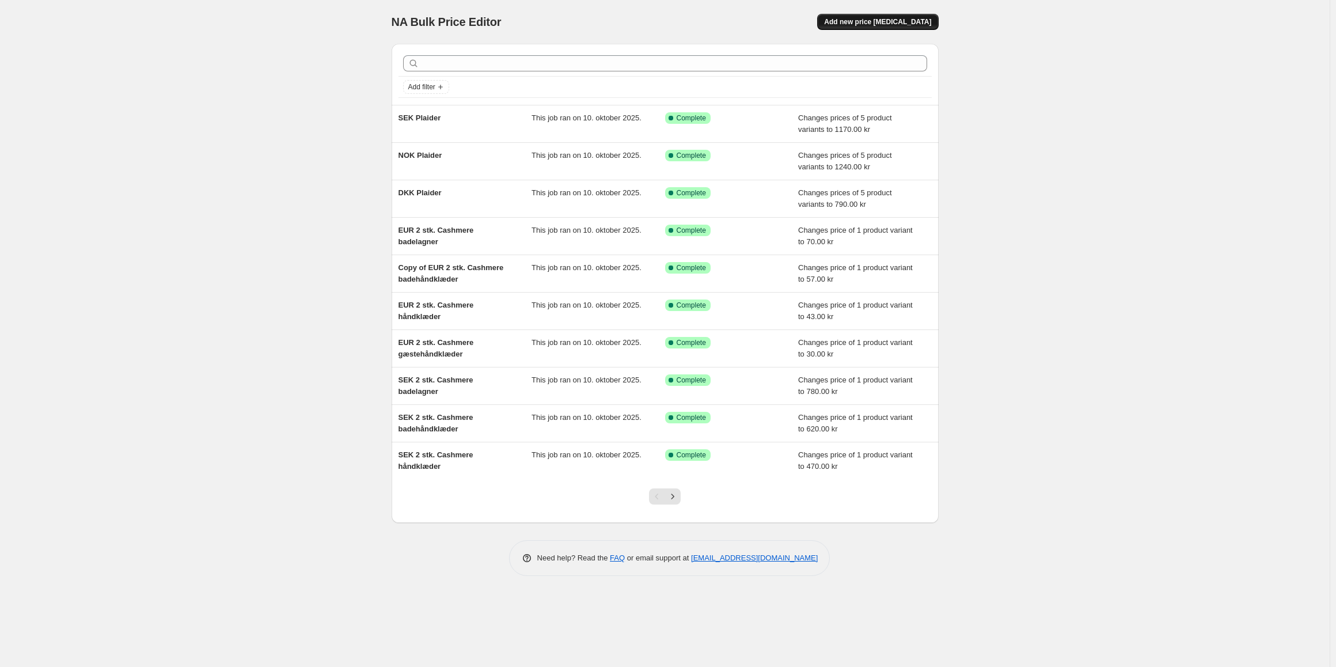
click at [857, 22] on span "Add new price [MEDICAL_DATA]" at bounding box center [877, 21] width 107 height 9
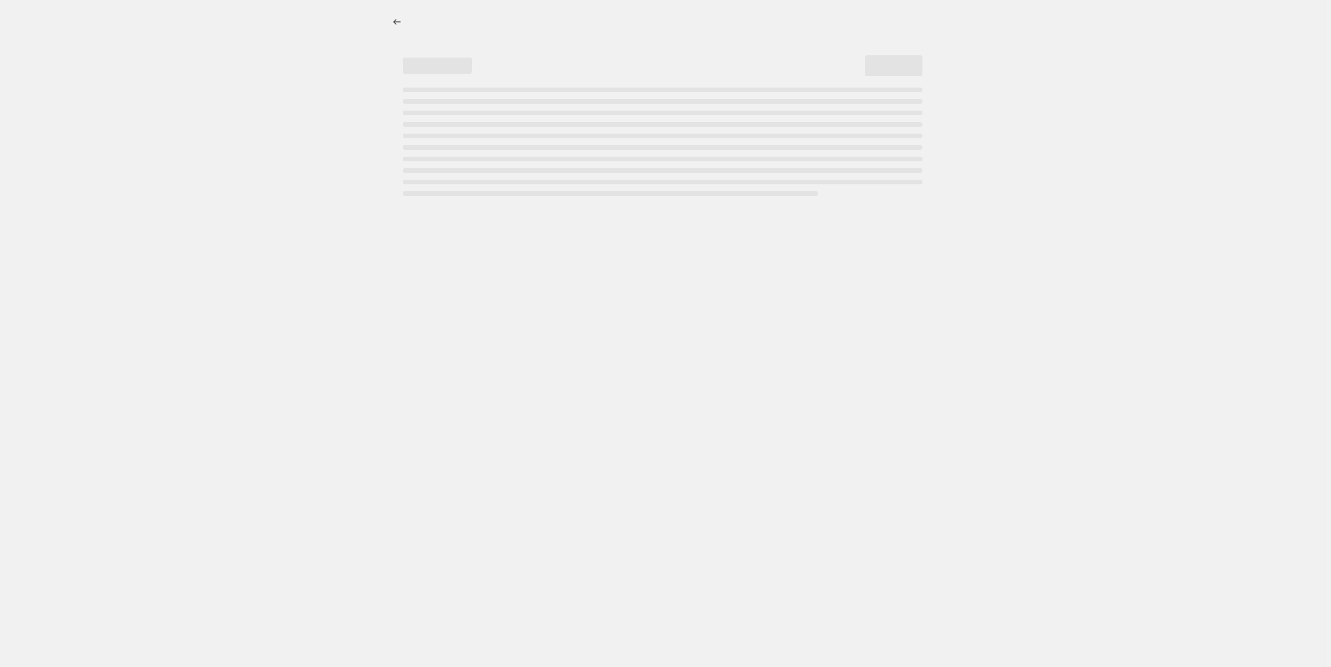
select select "percentage"
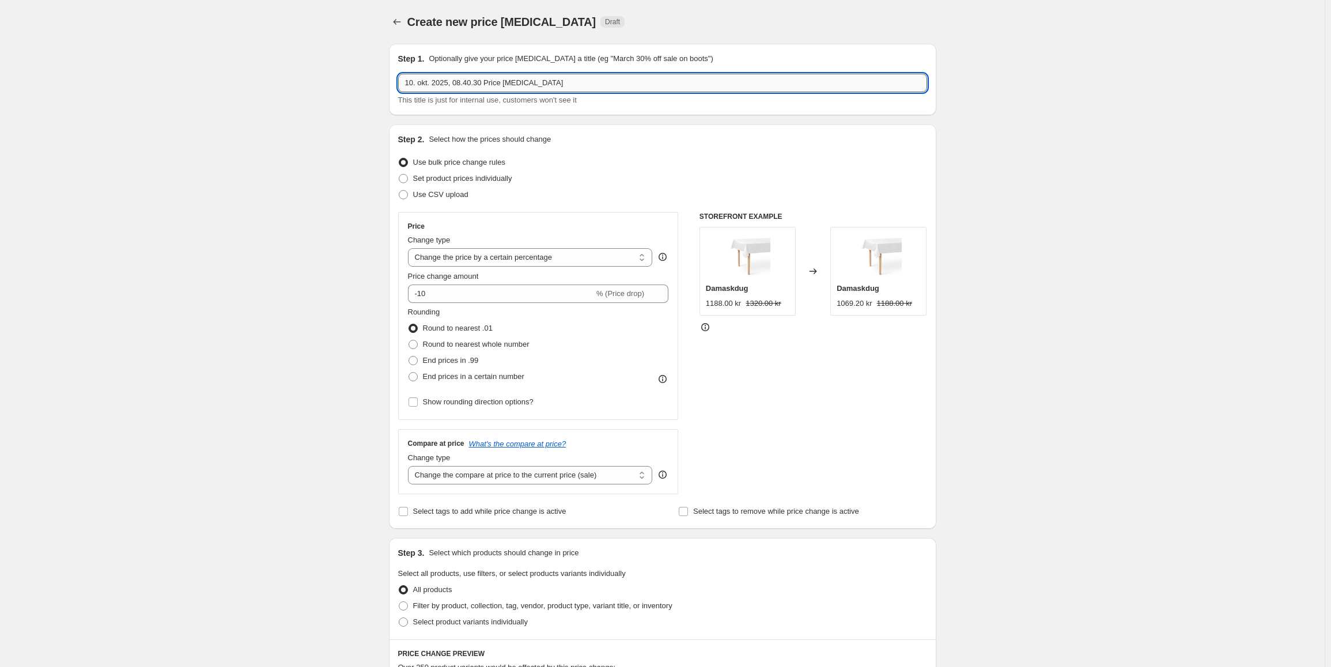
click at [507, 79] on input "10. okt. 2025, 08.40.30 Price [MEDICAL_DATA]" at bounding box center [662, 83] width 529 height 18
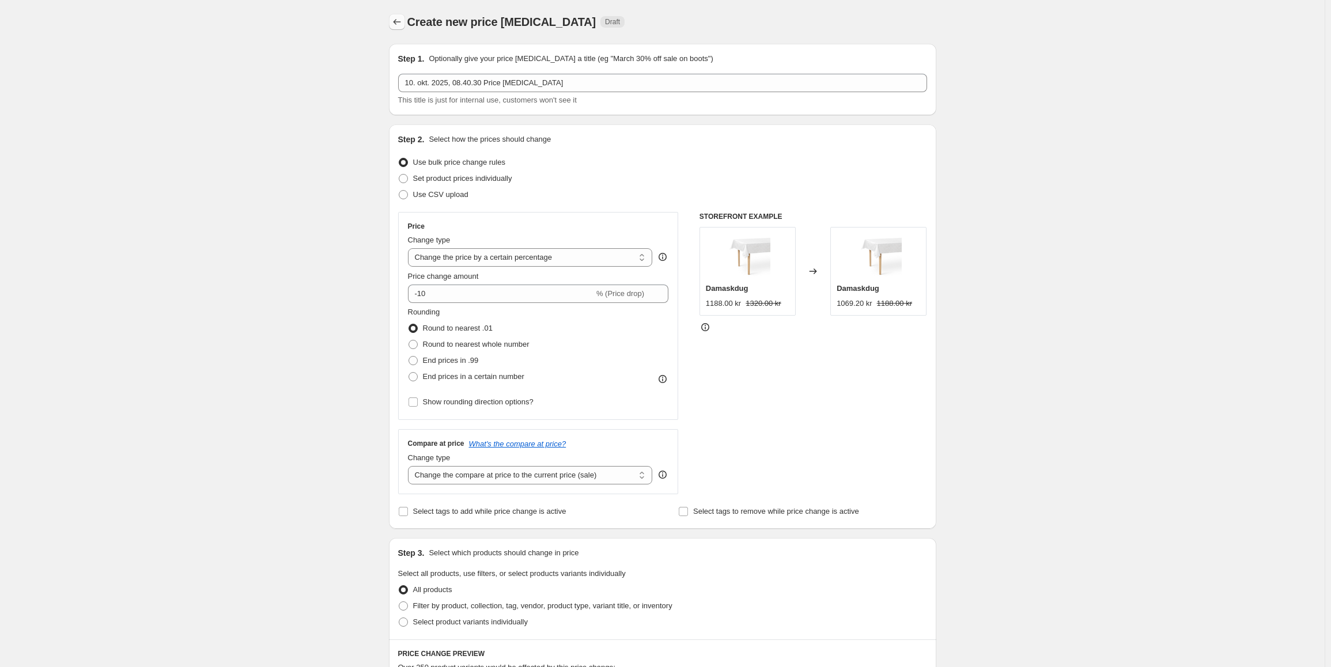
click at [392, 20] on button "Price change jobs" at bounding box center [397, 22] width 16 height 16
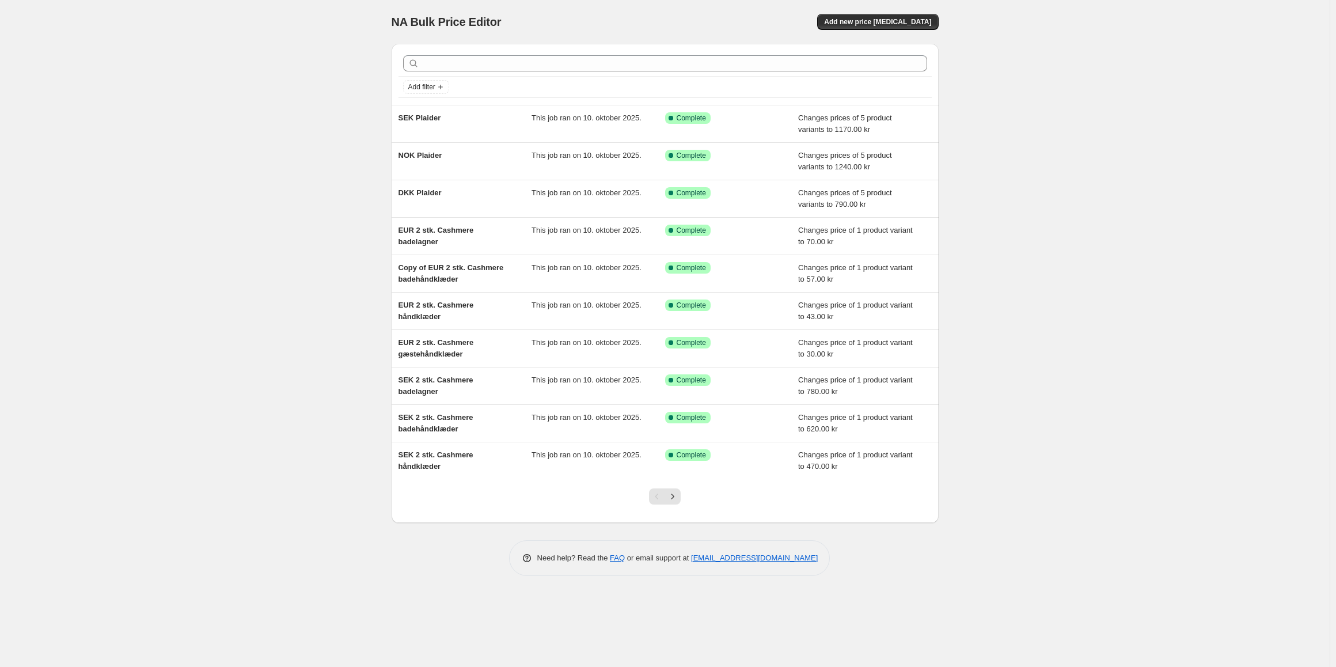
click at [455, 74] on div at bounding box center [665, 63] width 533 height 25
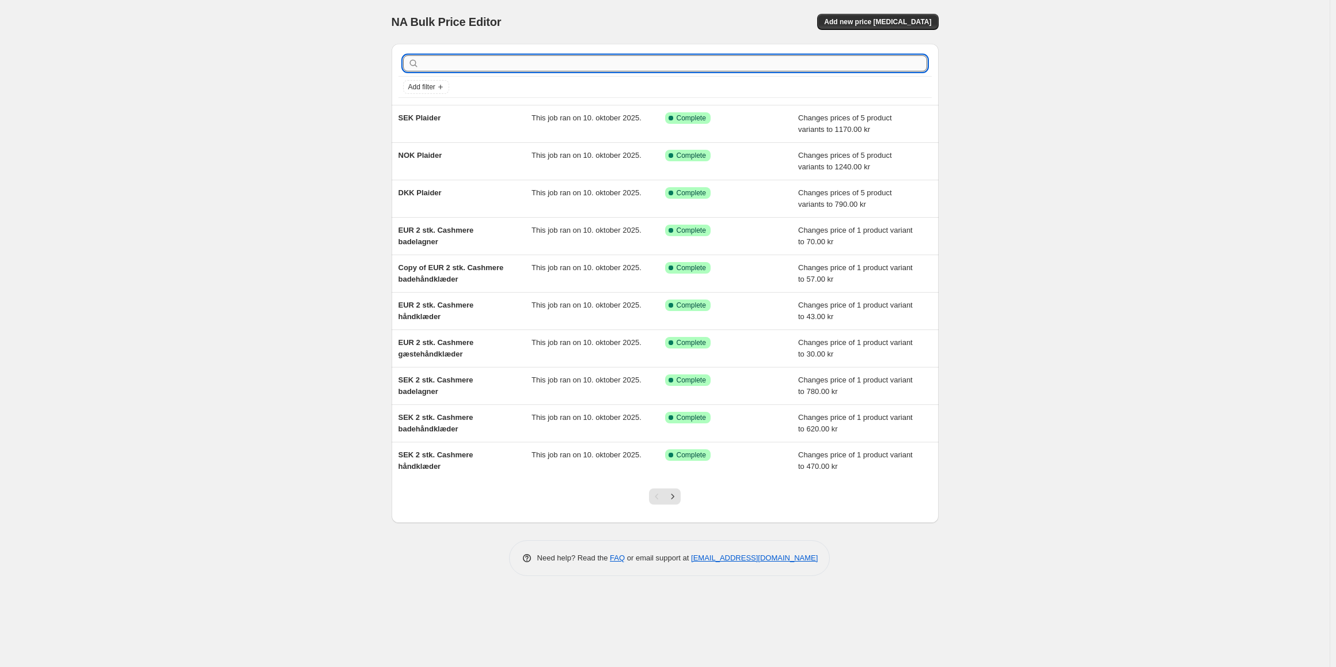
click at [460, 69] on input "text" at bounding box center [675, 63] width 506 height 16
type input "tender"
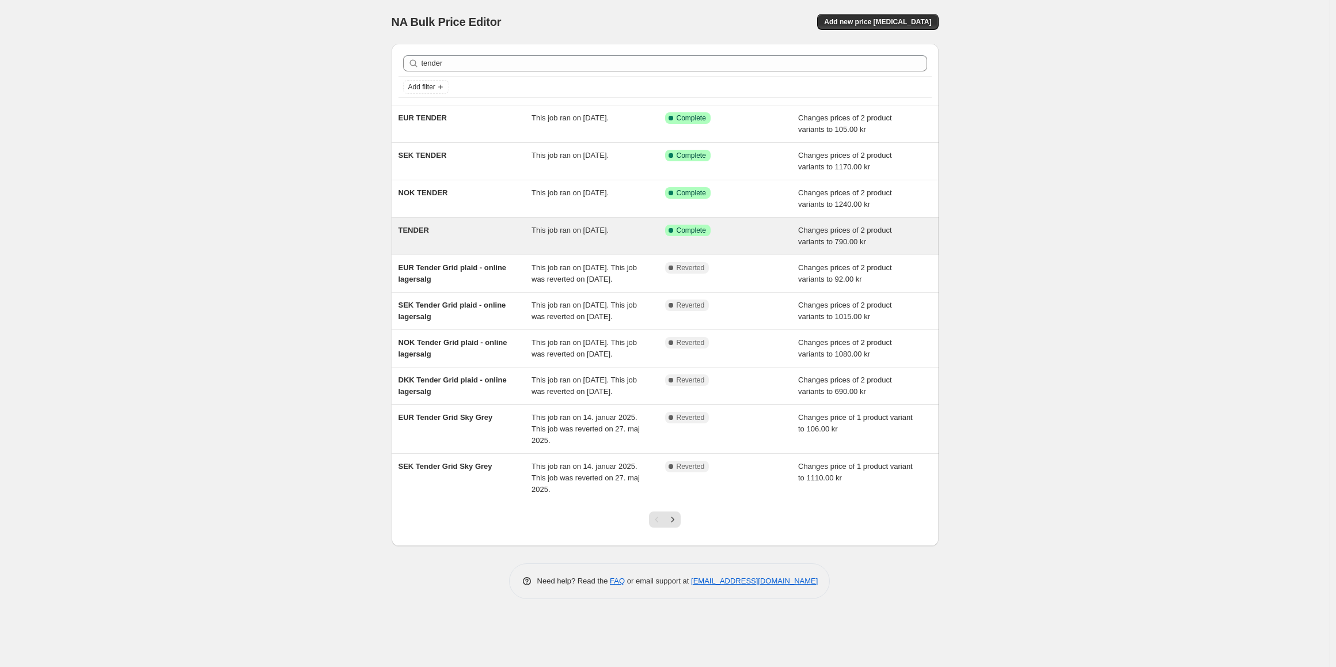
click at [487, 236] on div "TENDER" at bounding box center [466, 236] width 134 height 23
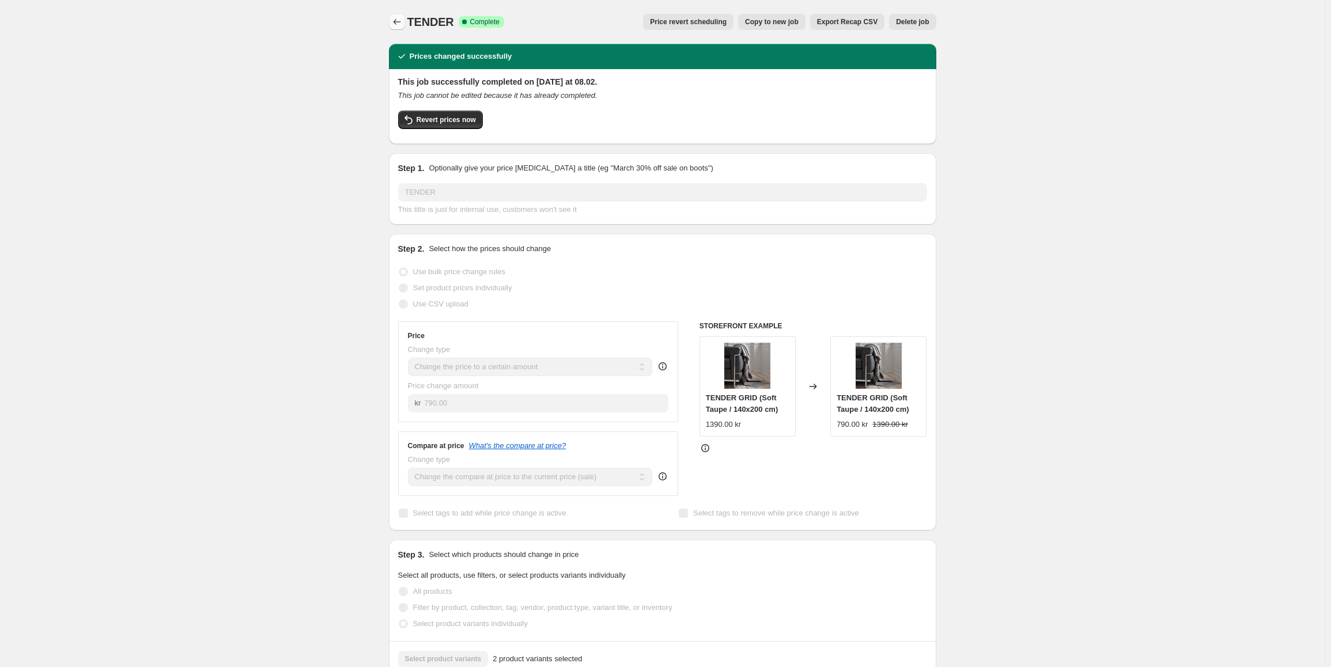
click at [399, 17] on icon "Price change jobs" at bounding box center [397, 22] width 12 height 12
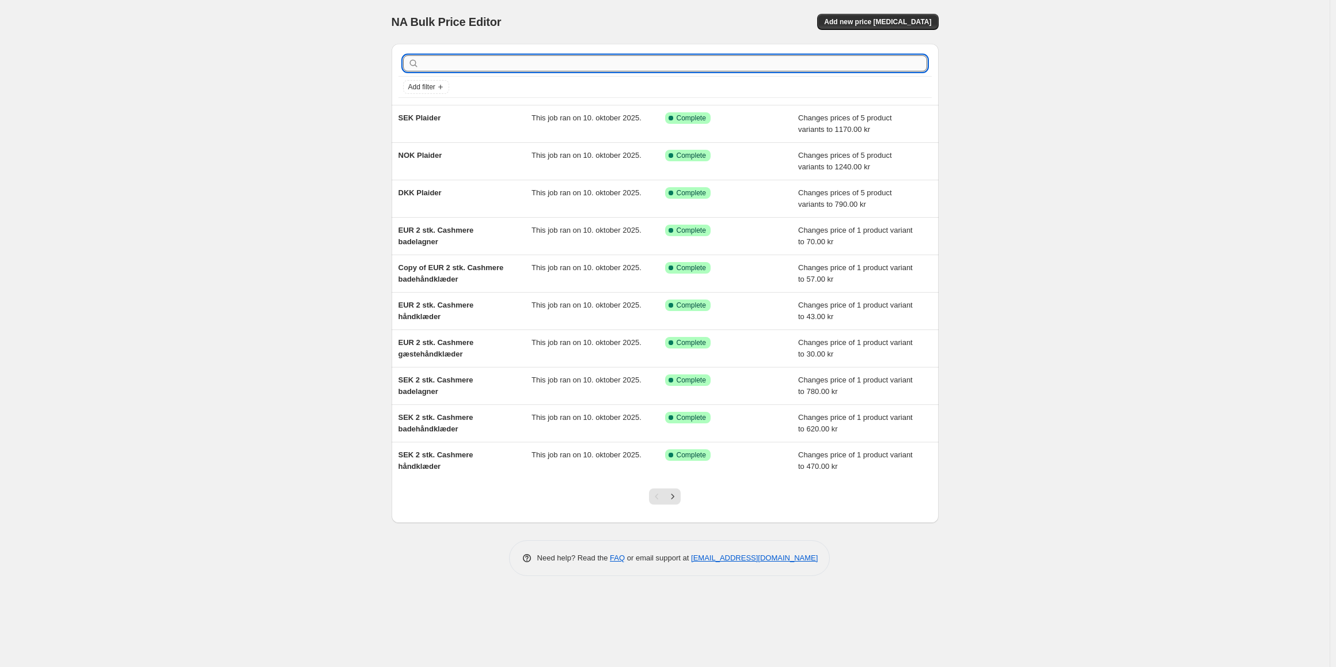
click at [477, 63] on input "text" at bounding box center [675, 63] width 506 height 16
type input "tender"
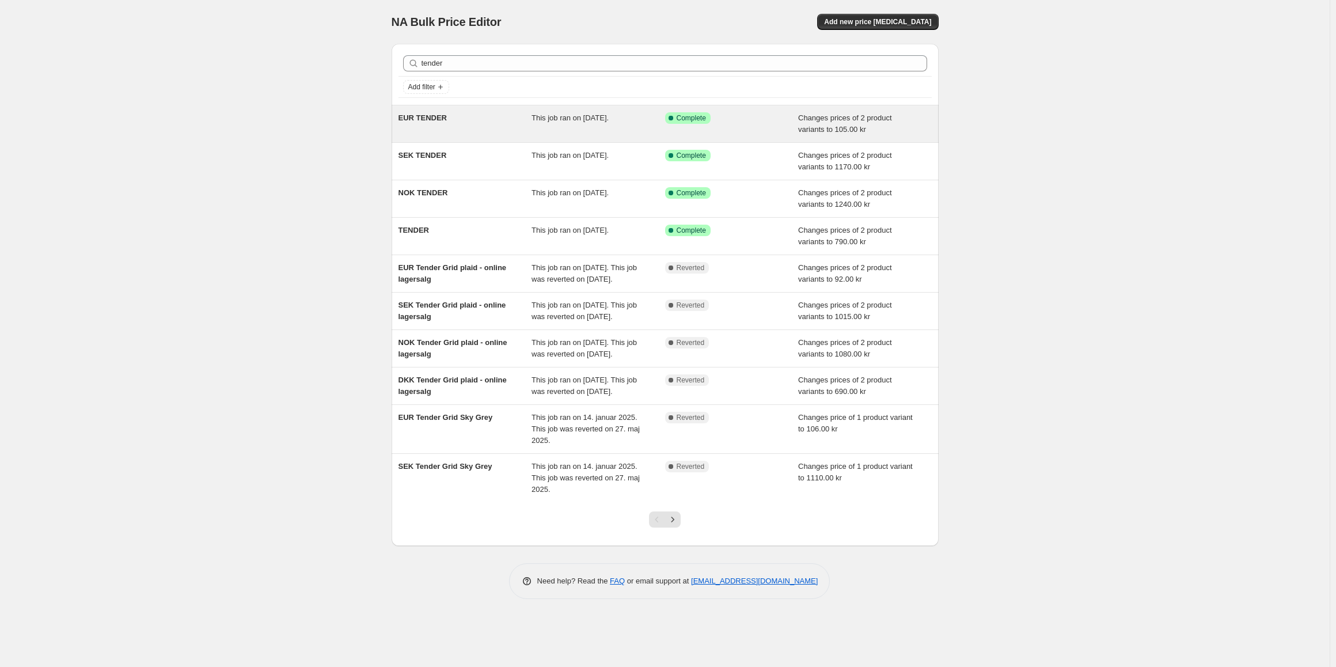
click at [480, 134] on div "EUR TENDER" at bounding box center [466, 123] width 134 height 23
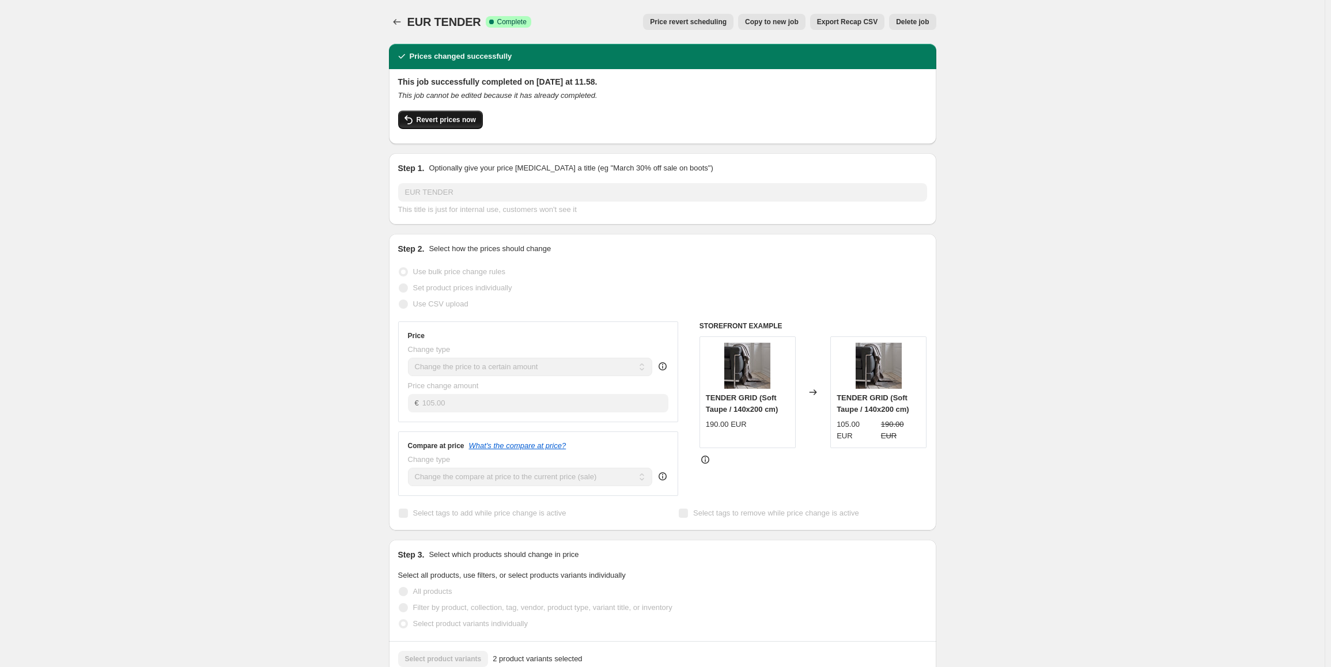
click at [460, 126] on button "Revert prices now" at bounding box center [440, 120] width 85 height 18
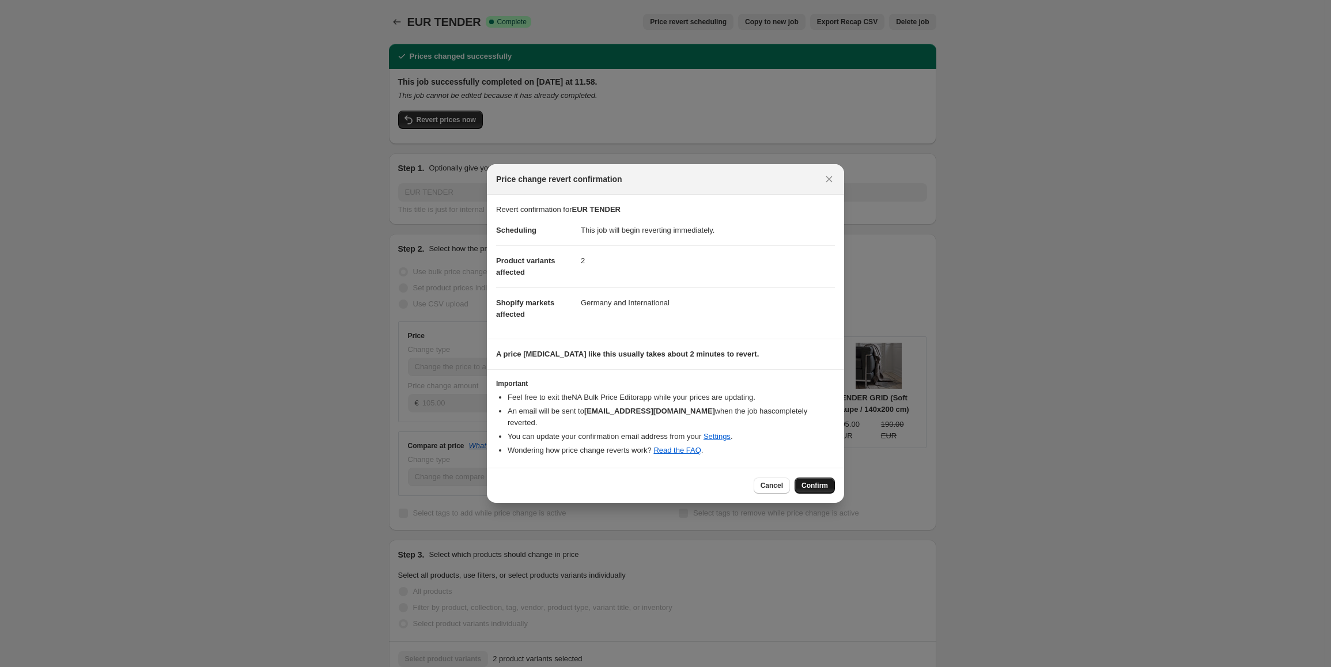
click at [803, 477] on button "Confirm" at bounding box center [814, 485] width 40 height 16
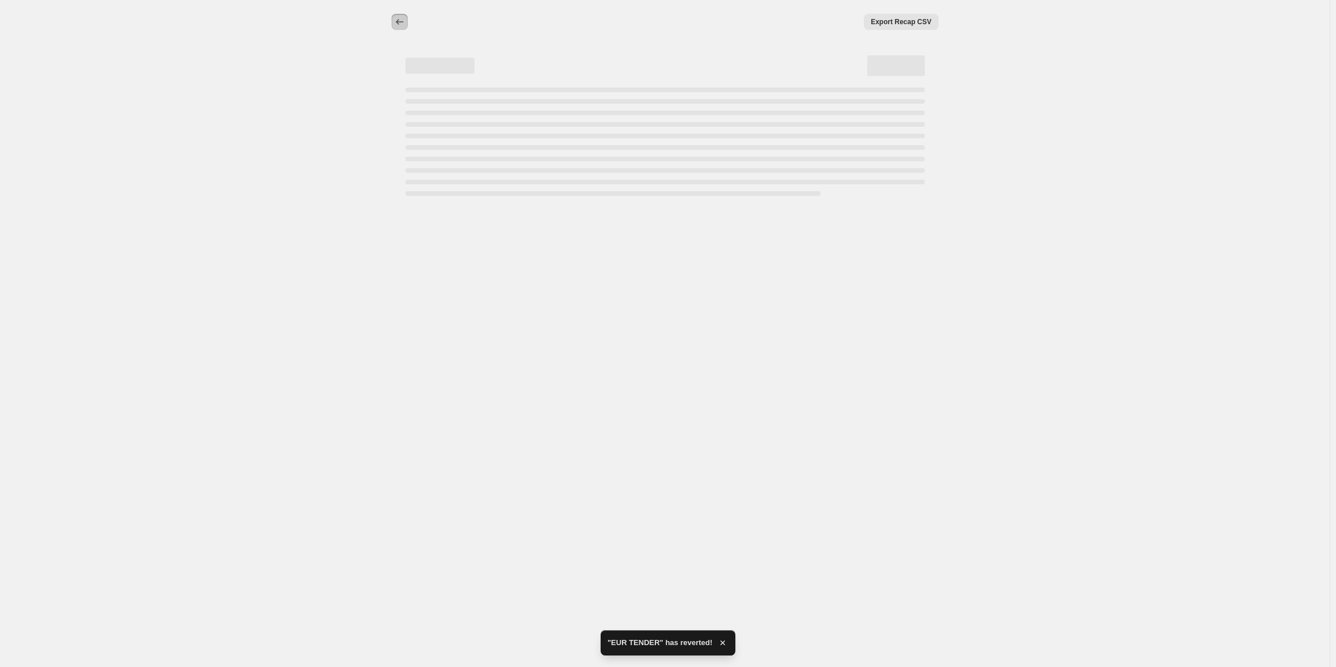
click at [399, 26] on icon "Price change jobs" at bounding box center [400, 22] width 12 height 12
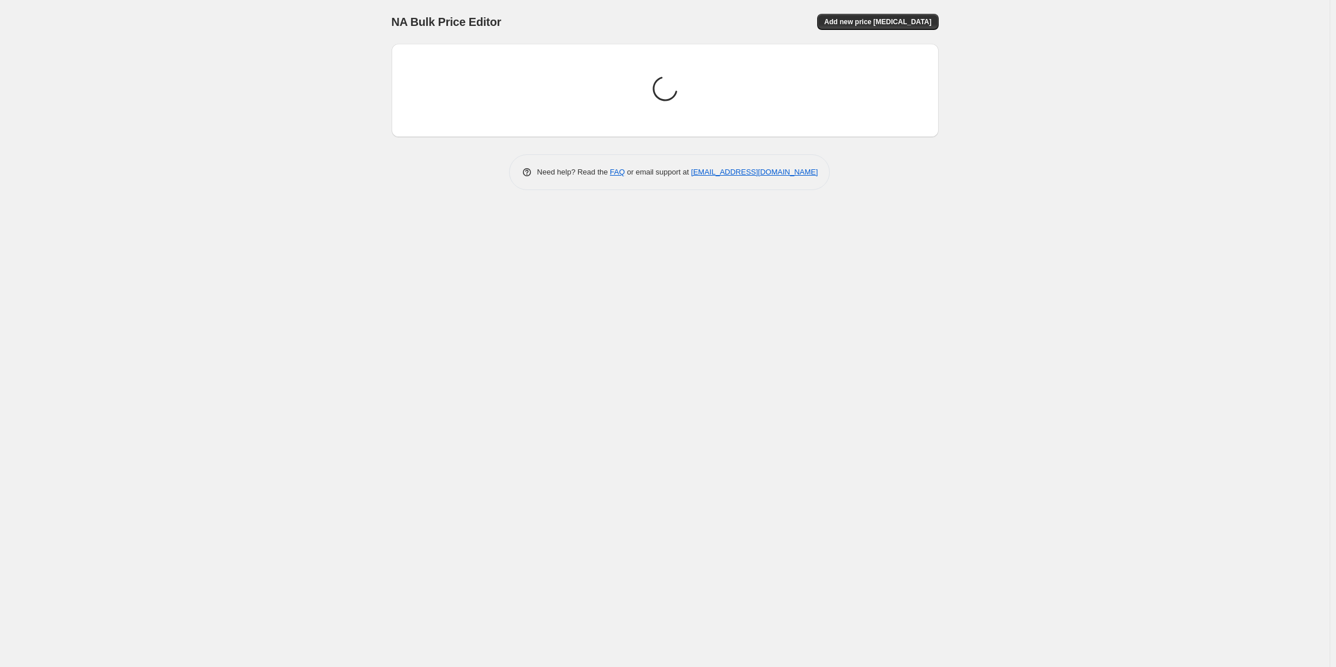
click at [530, 61] on div "Loading price change jobs..." at bounding box center [665, 90] width 529 height 75
click at [871, 20] on span "Add new price [MEDICAL_DATA]" at bounding box center [877, 21] width 107 height 9
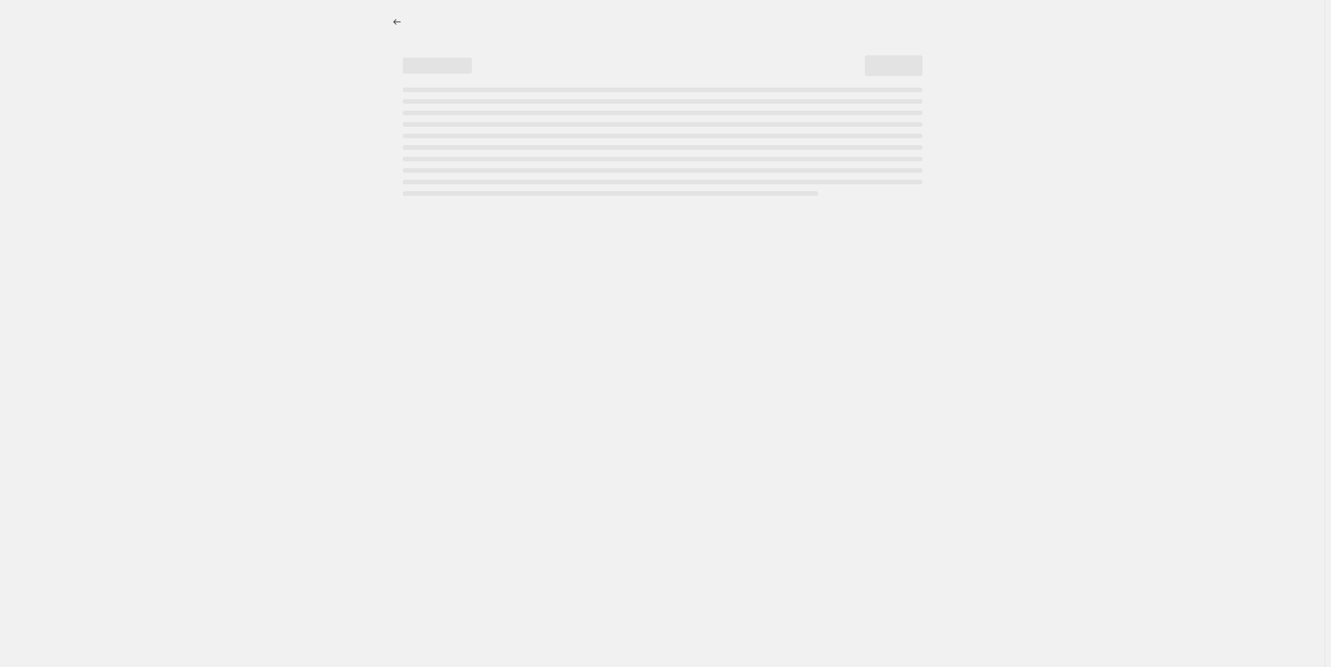
select select "percentage"
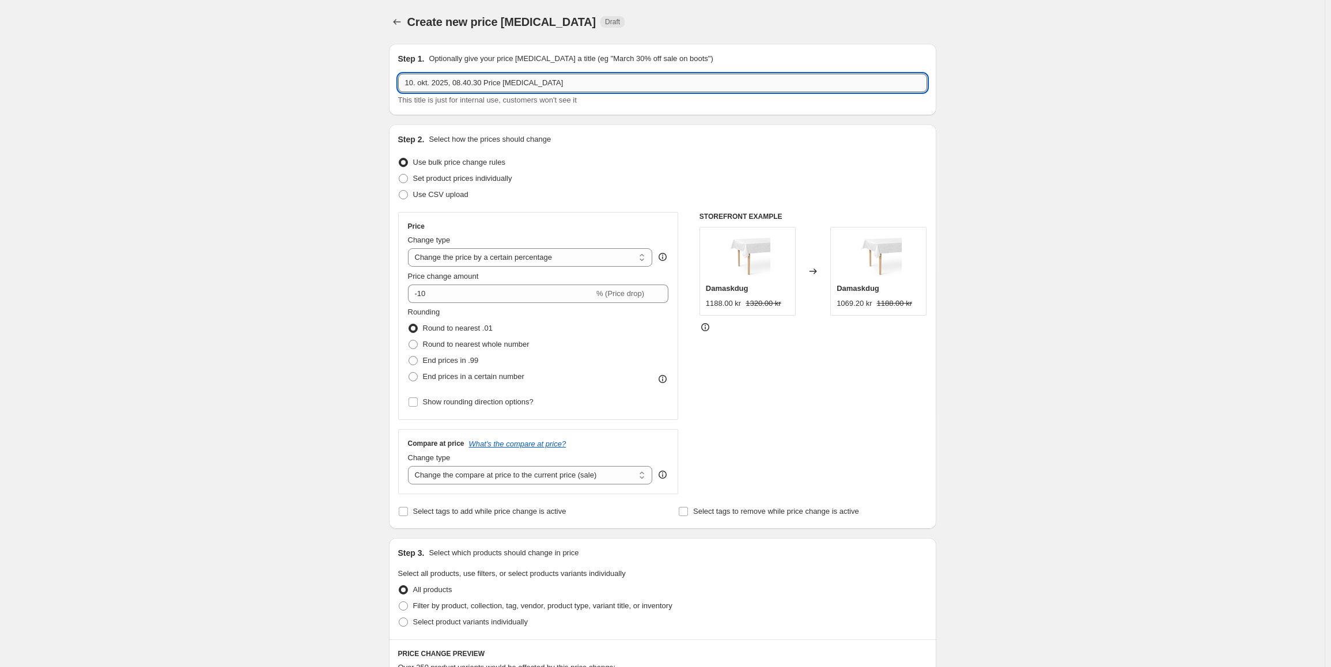
click at [522, 87] on input "10. okt. 2025, 08.40.30 Price [MEDICAL_DATA]" at bounding box center [662, 83] width 529 height 18
click at [407, 84] on input "Plaid" at bounding box center [662, 83] width 529 height 18
type input "EUR Plaid"
click at [551, 256] on select "Change the price to a certain amount Change the price by a certain amount Chang…" at bounding box center [530, 257] width 245 height 18
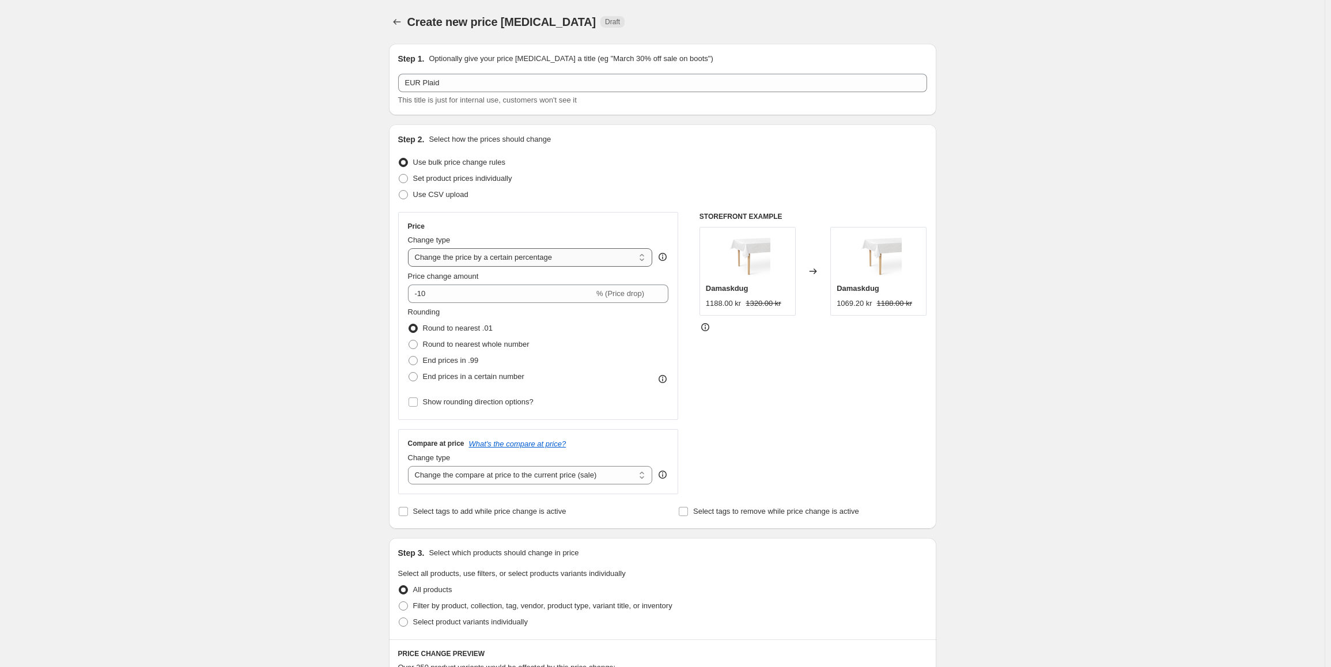
select select "to"
click at [410, 248] on select "Change the price to a certain amount Change the price by a certain amount Chang…" at bounding box center [530, 257] width 245 height 18
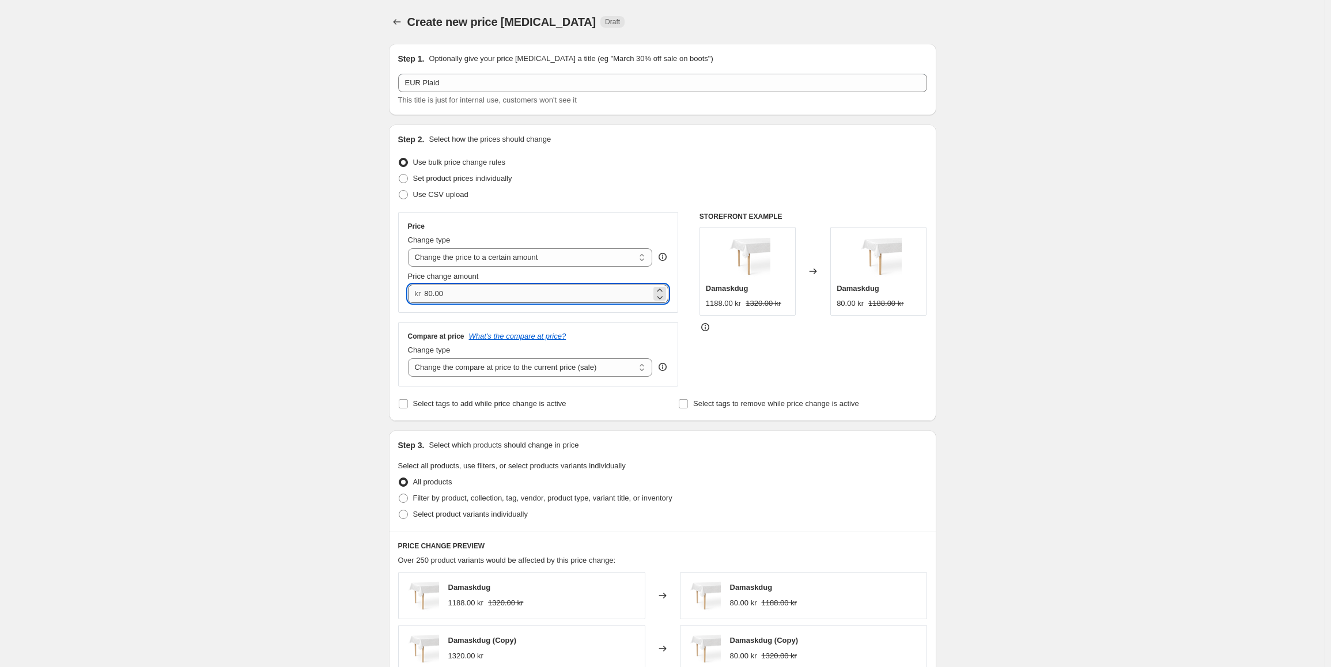
click at [444, 288] on input "80.00" at bounding box center [537, 294] width 227 height 18
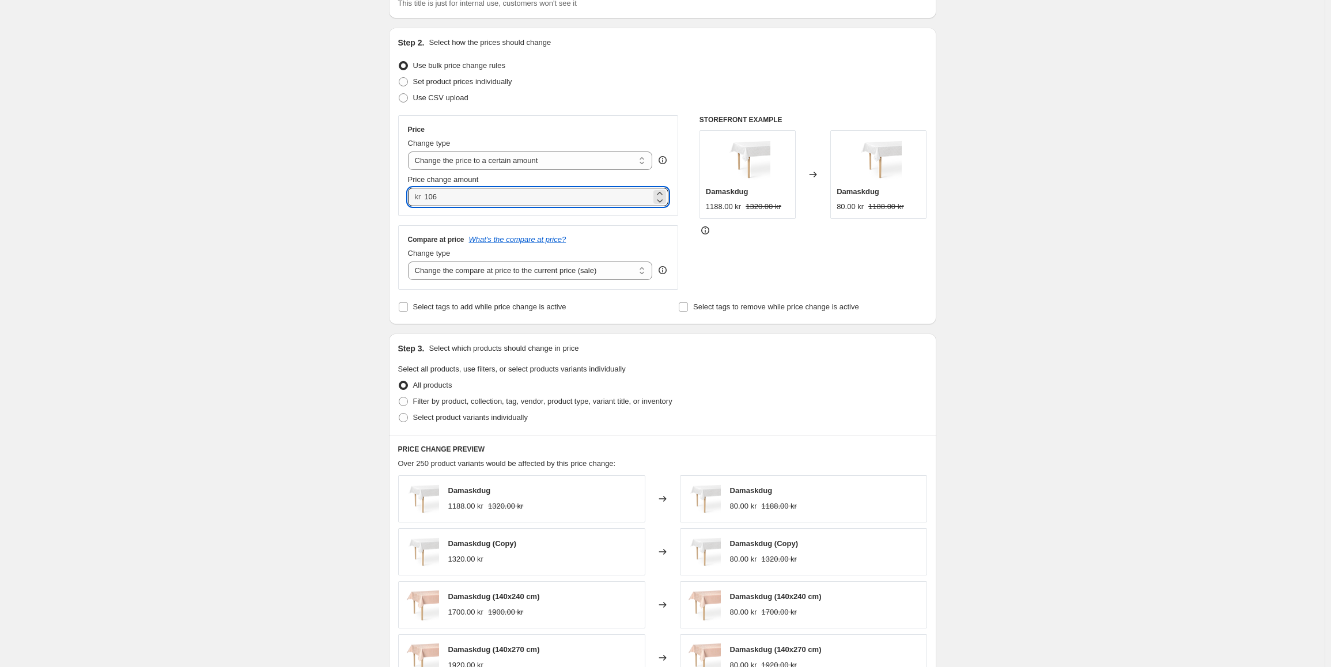
scroll to position [230, 0]
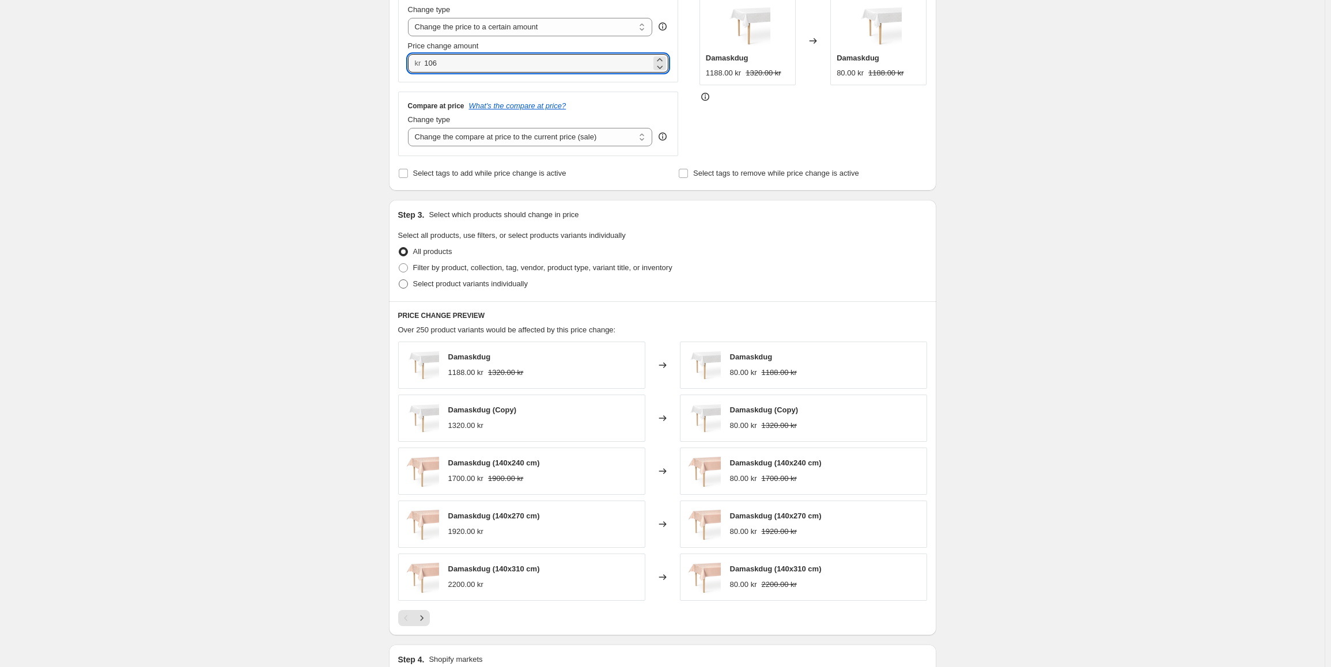
type input "106.00"
click at [445, 280] on span "Select product variants individually" at bounding box center [470, 283] width 115 height 9
click at [399, 280] on input "Select product variants individually" at bounding box center [399, 279] width 1 height 1
radio input "true"
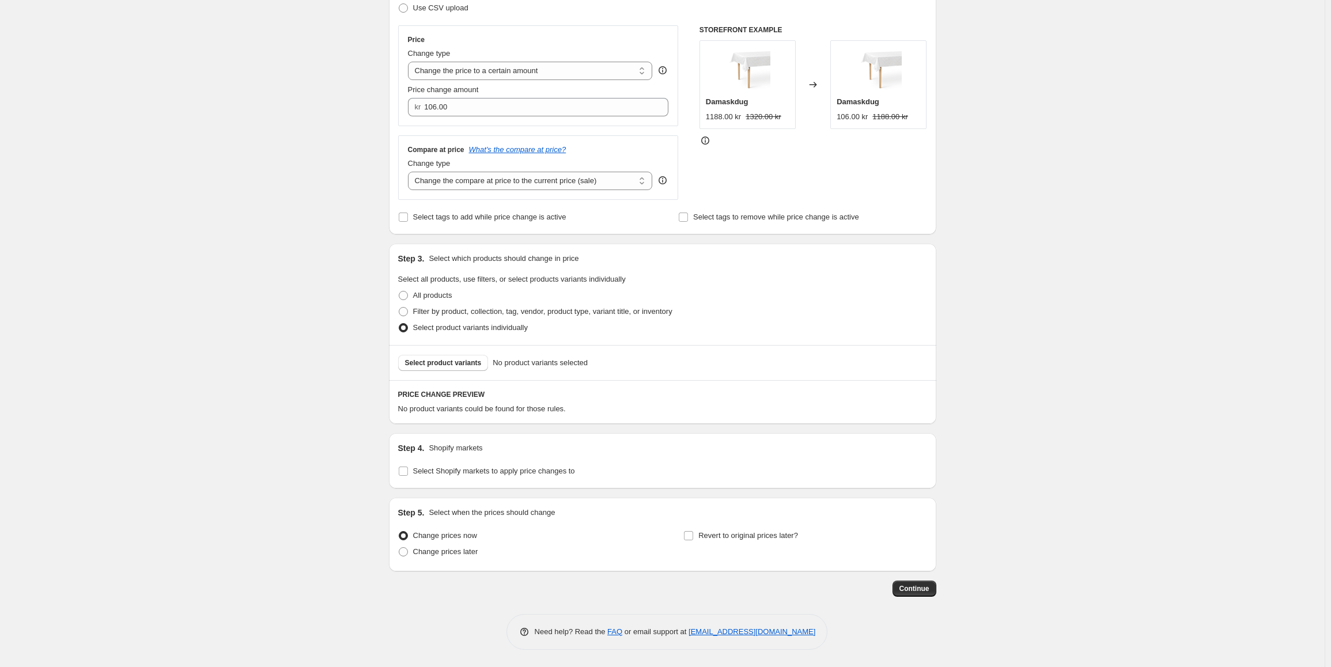
scroll to position [187, 0]
click at [457, 357] on button "Select product variants" at bounding box center [443, 363] width 90 height 16
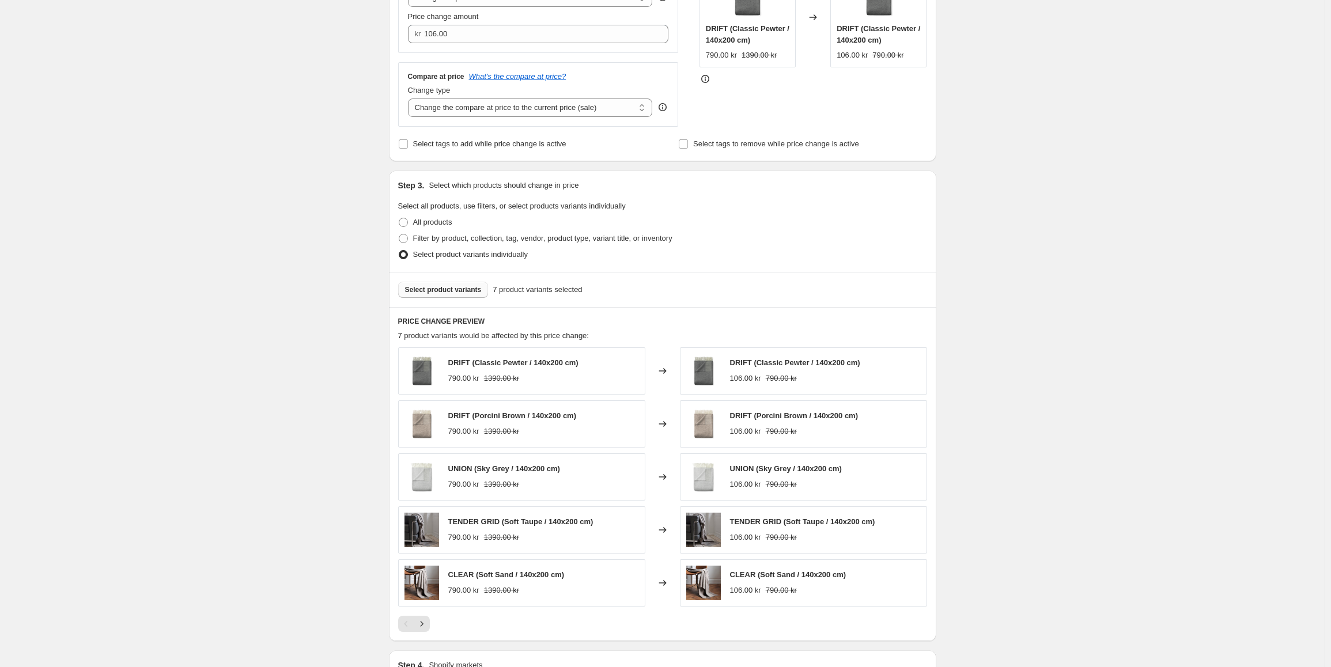
scroll to position [360, 0]
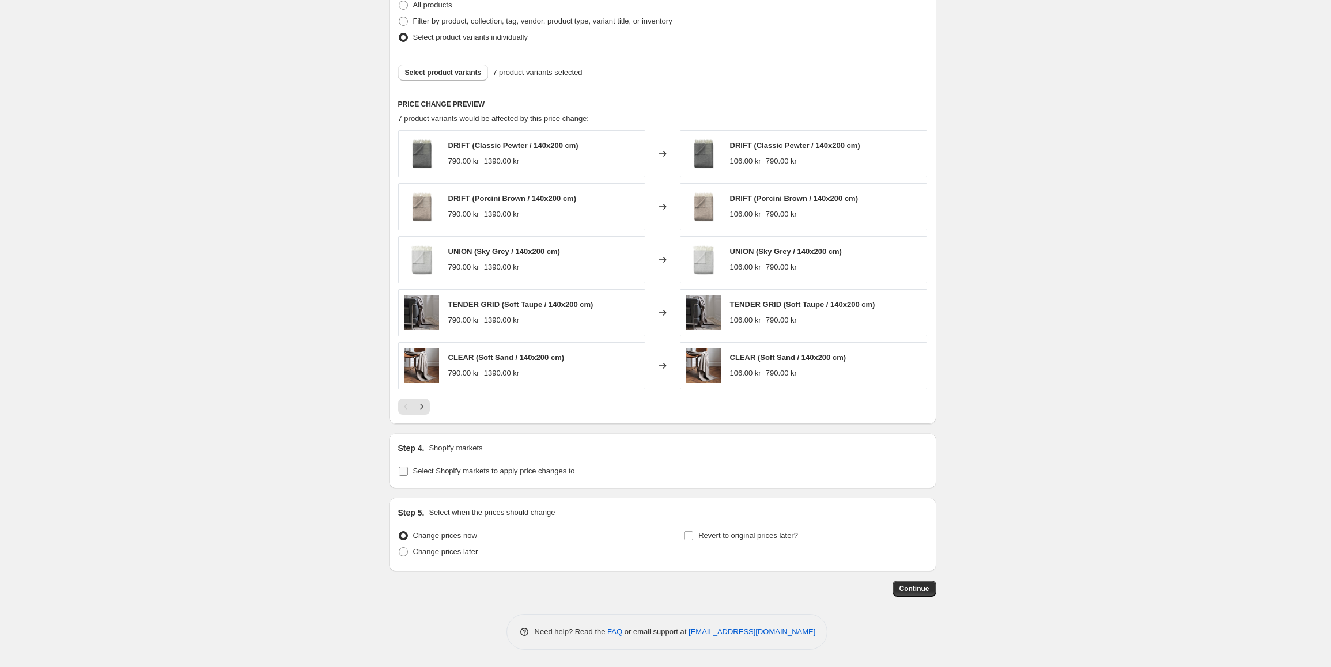
click at [422, 475] on span "Select Shopify markets to apply price changes to" at bounding box center [494, 471] width 162 height 9
click at [408, 475] on input "Select Shopify markets to apply price changes to" at bounding box center [403, 471] width 9 height 9
checkbox input "true"
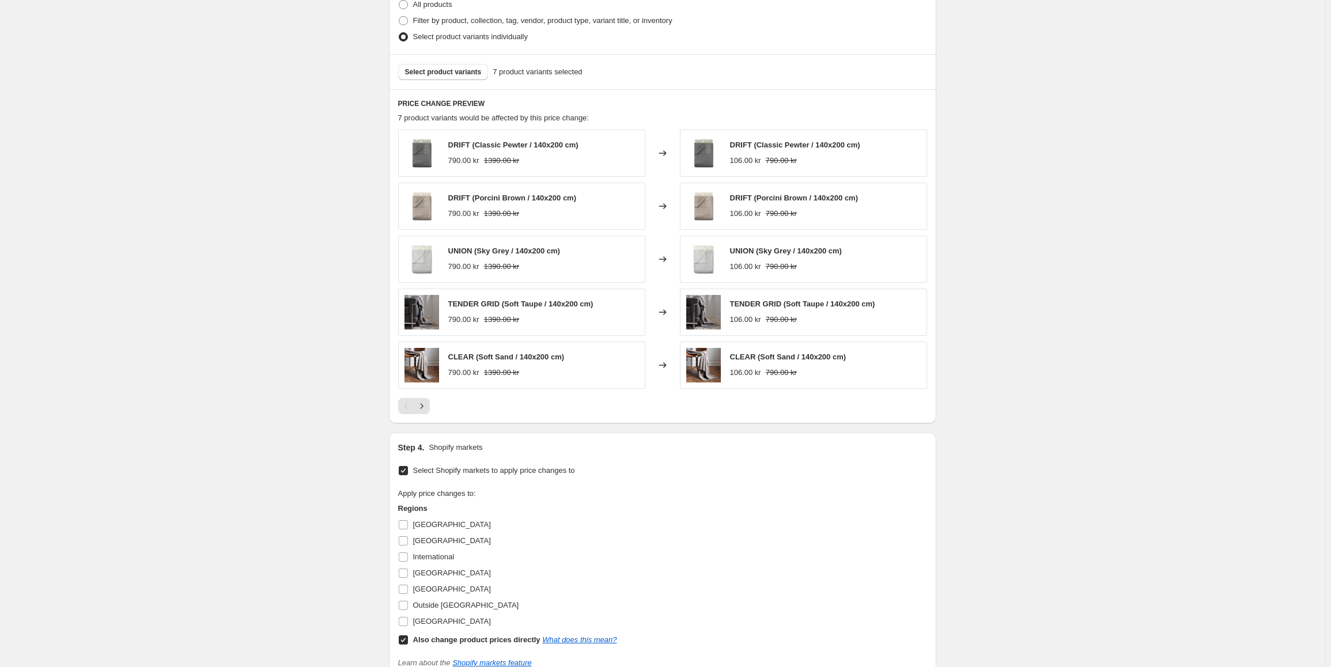
scroll to position [650, 0]
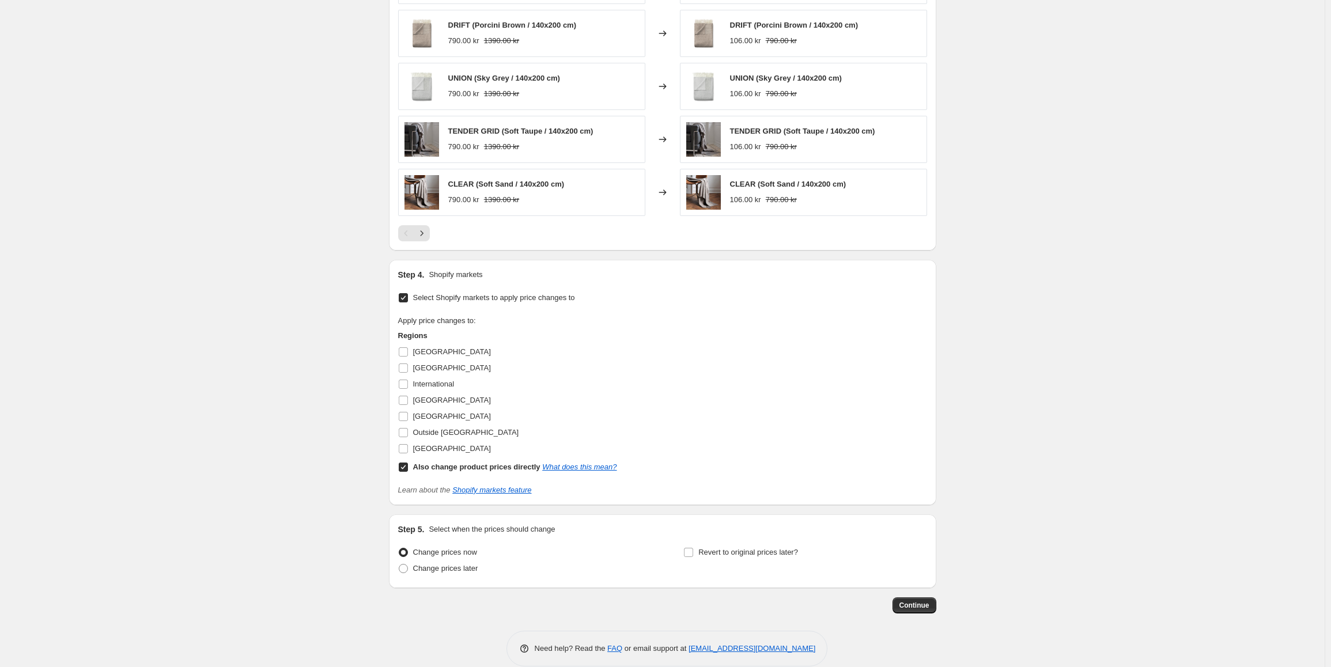
click at [408, 472] on span at bounding box center [403, 467] width 10 height 10
click at [408, 472] on input "Also change product prices directly What does this mean?" at bounding box center [403, 467] width 9 height 9
checkbox input "false"
click at [405, 372] on input "[GEOGRAPHIC_DATA]" at bounding box center [403, 367] width 9 height 9
checkbox input "true"
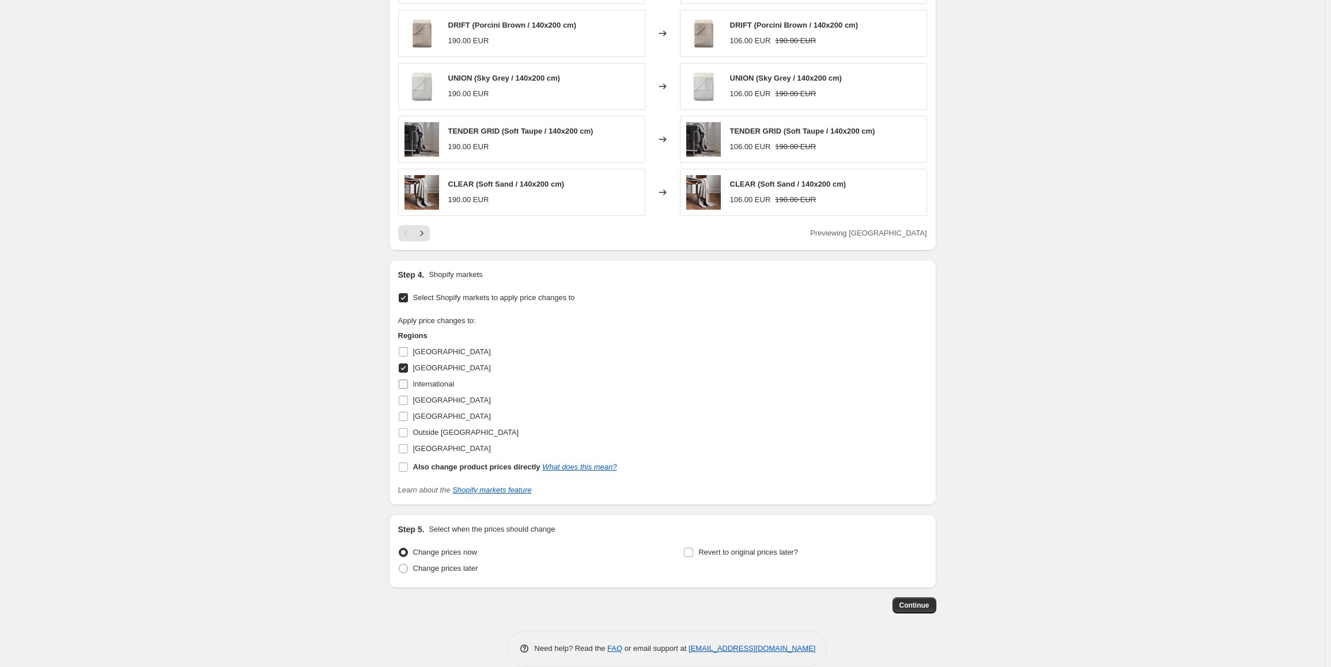
click at [408, 388] on input "International" at bounding box center [403, 384] width 9 height 9
checkbox input "true"
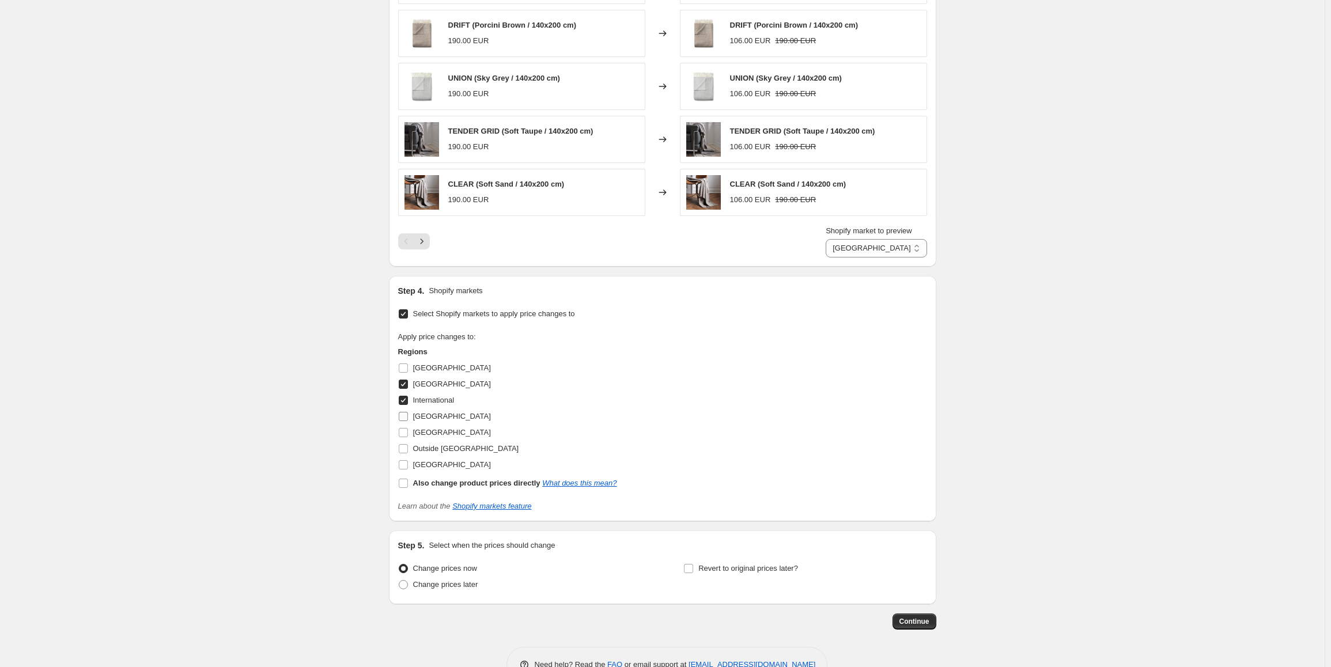
click at [408, 417] on input "[GEOGRAPHIC_DATA]" at bounding box center [403, 416] width 9 height 9
checkbox input "true"
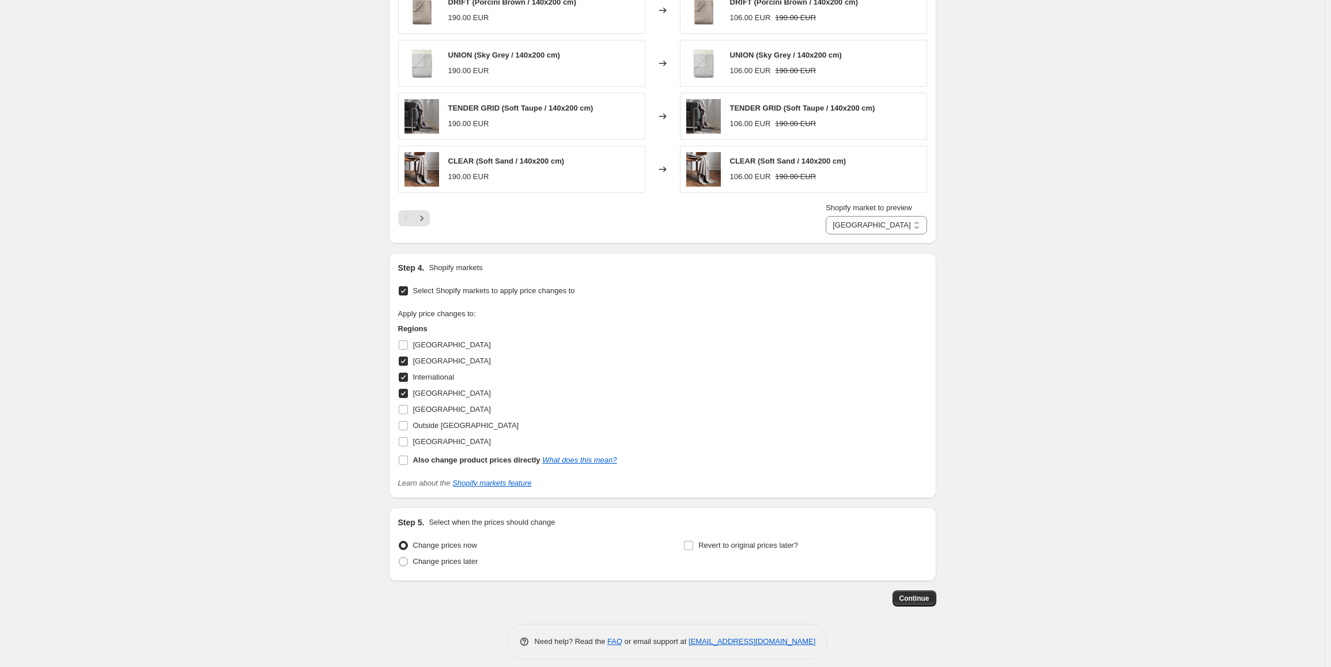
scroll to position [684, 0]
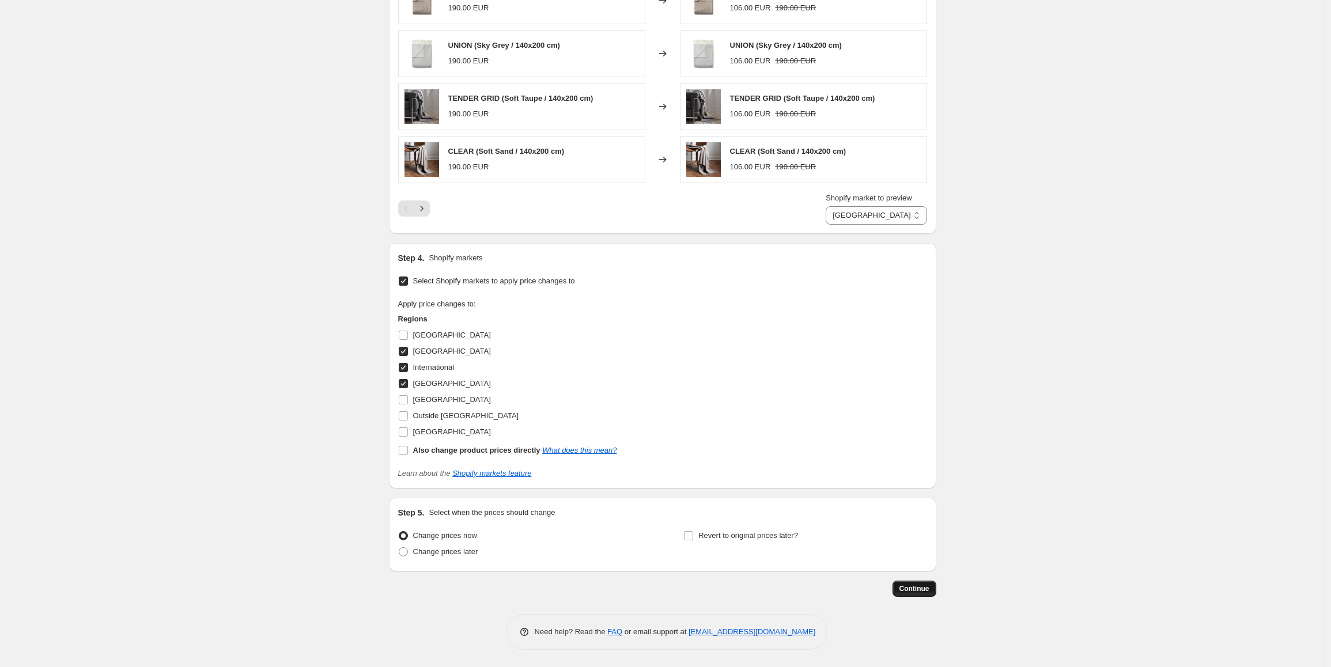
click at [922, 587] on span "Continue" at bounding box center [914, 588] width 30 height 9
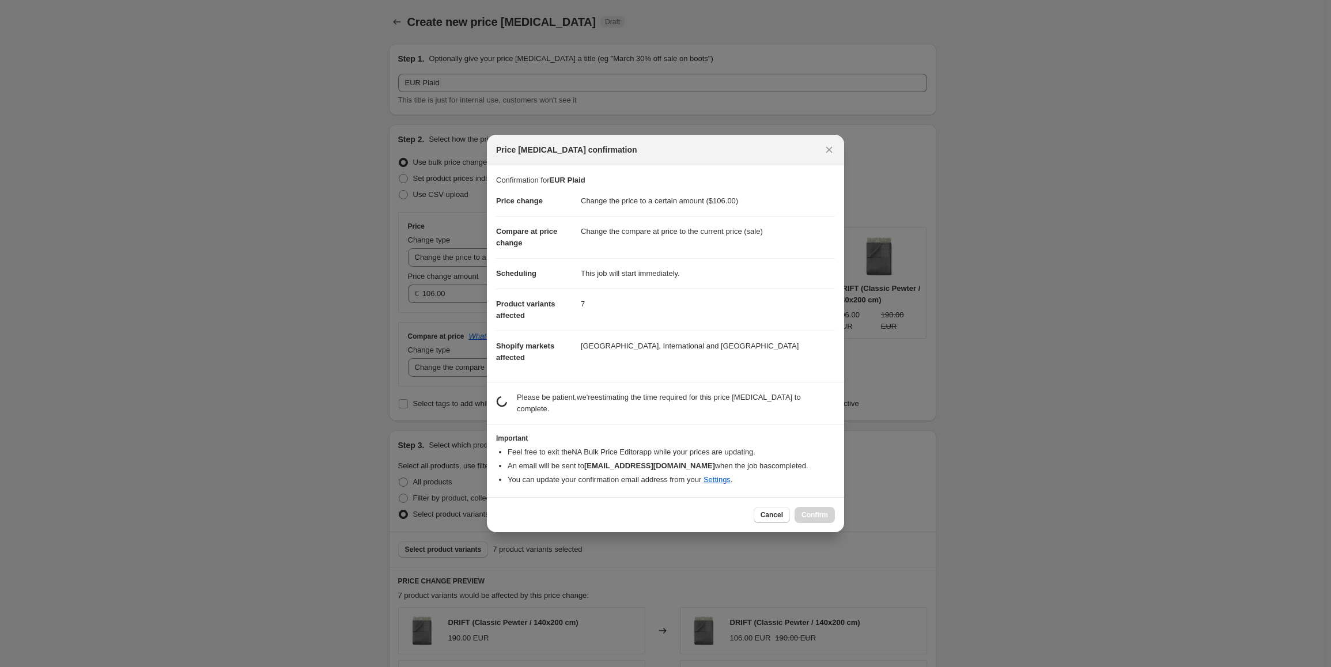
scroll to position [0, 0]
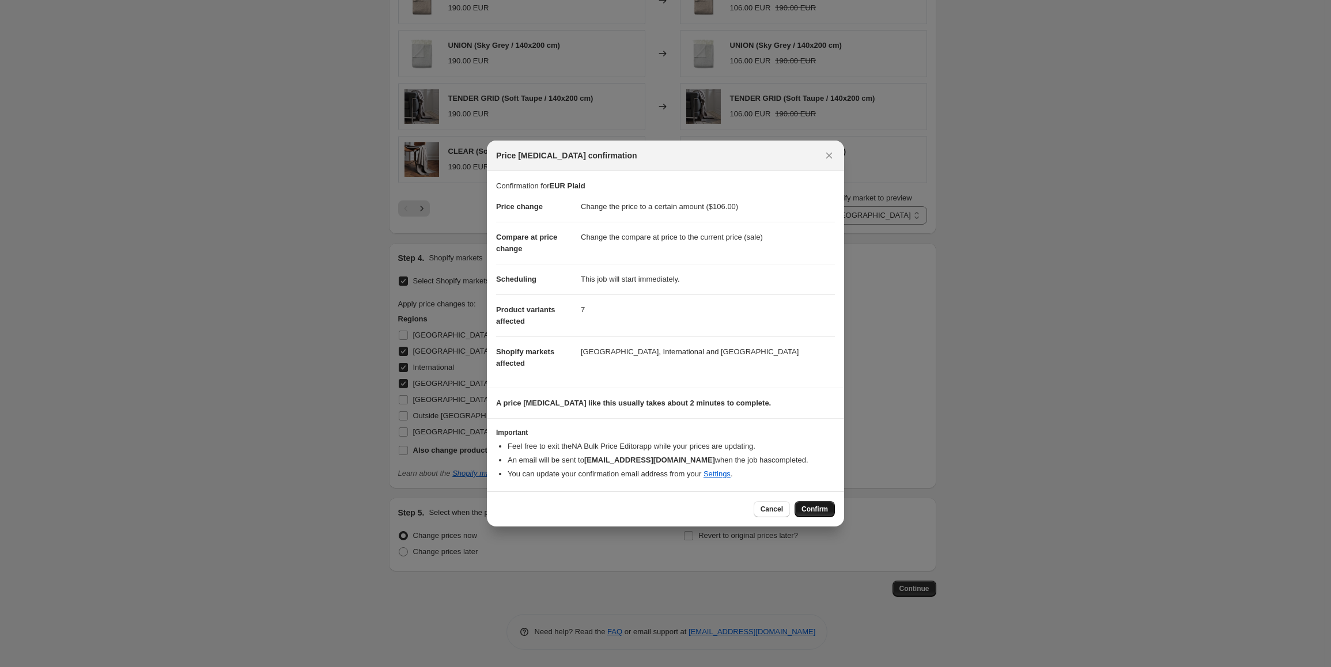
click at [824, 514] on span "Confirm" at bounding box center [814, 509] width 26 height 9
type input "EUR Plaid"
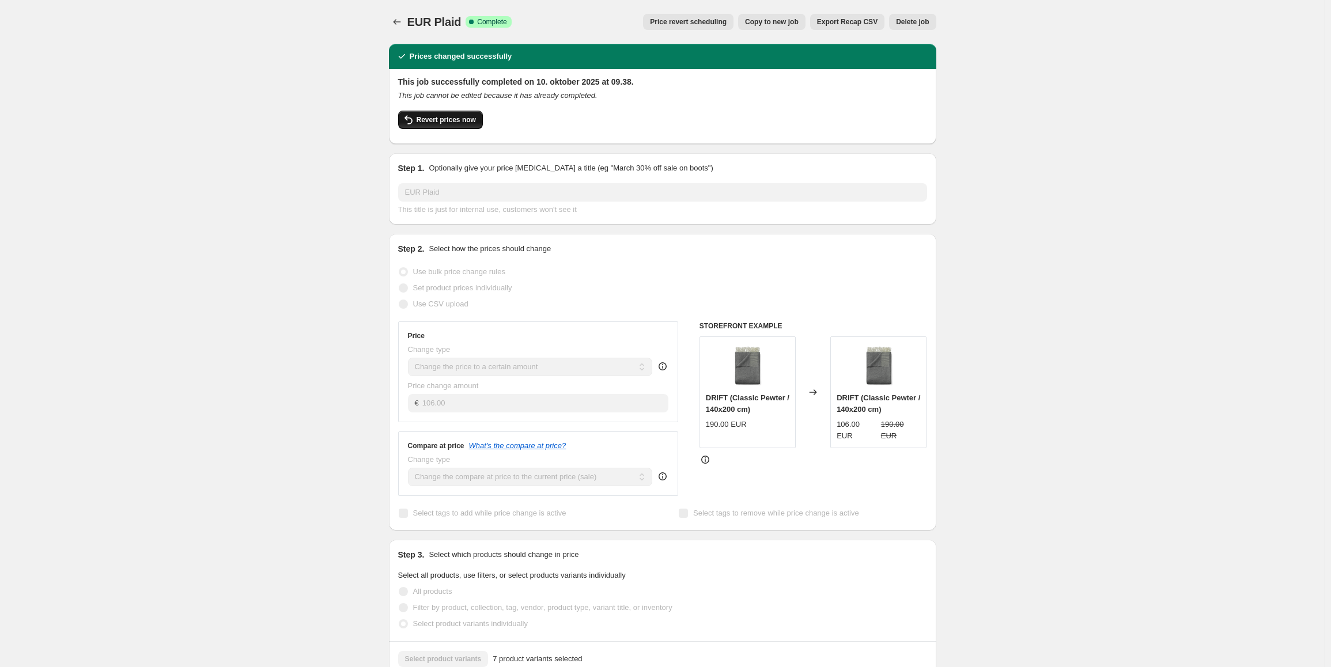
click at [442, 120] on span "Revert prices now" at bounding box center [445, 119] width 59 height 9
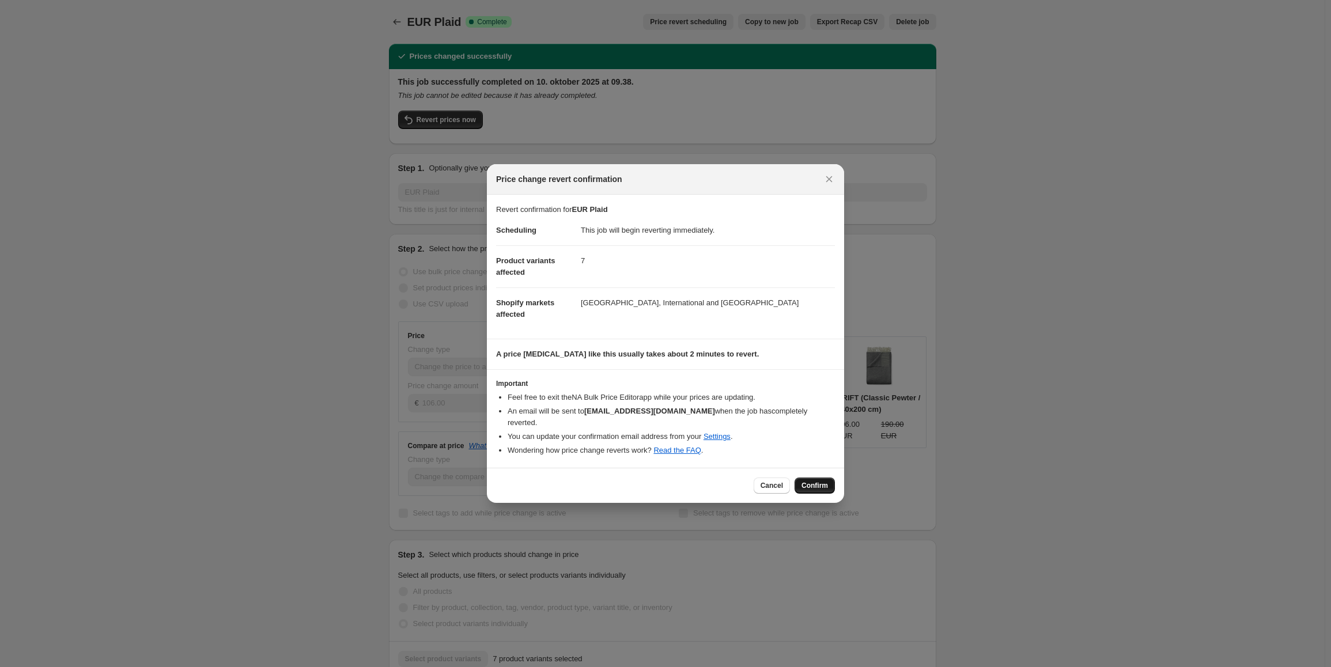
click at [817, 481] on span "Confirm" at bounding box center [814, 485] width 26 height 9
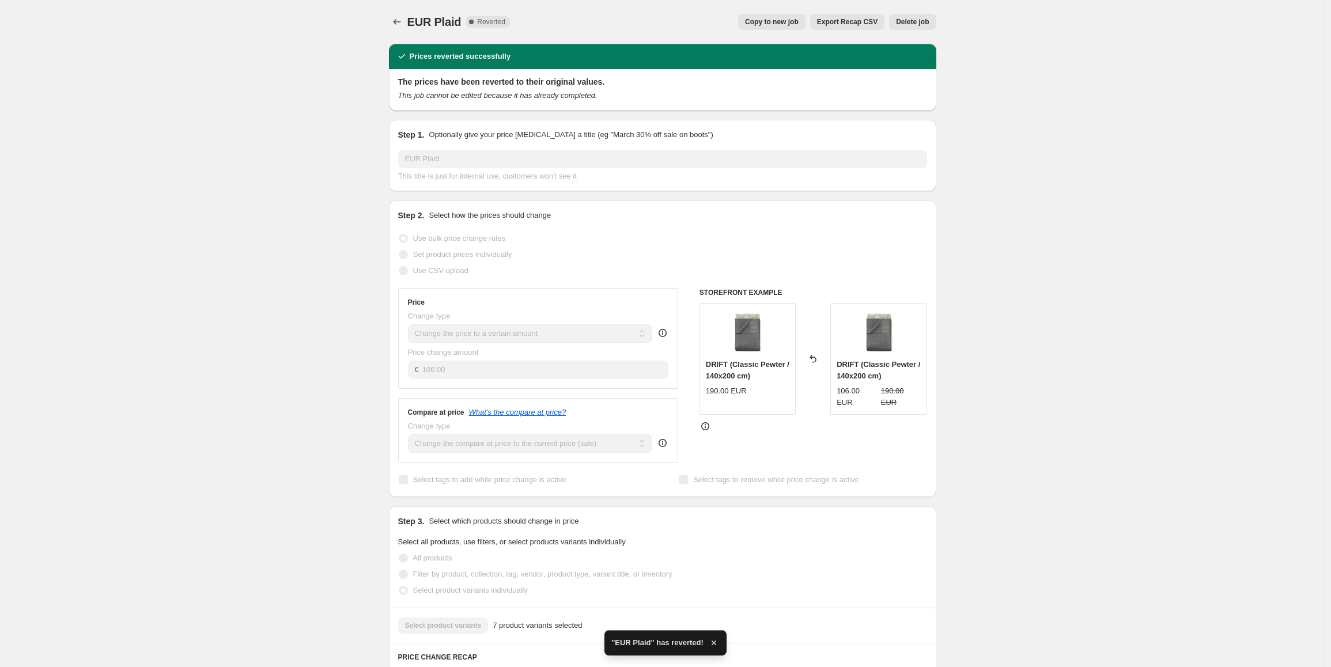
click at [784, 24] on span "Copy to new job" at bounding box center [772, 21] width 54 height 9
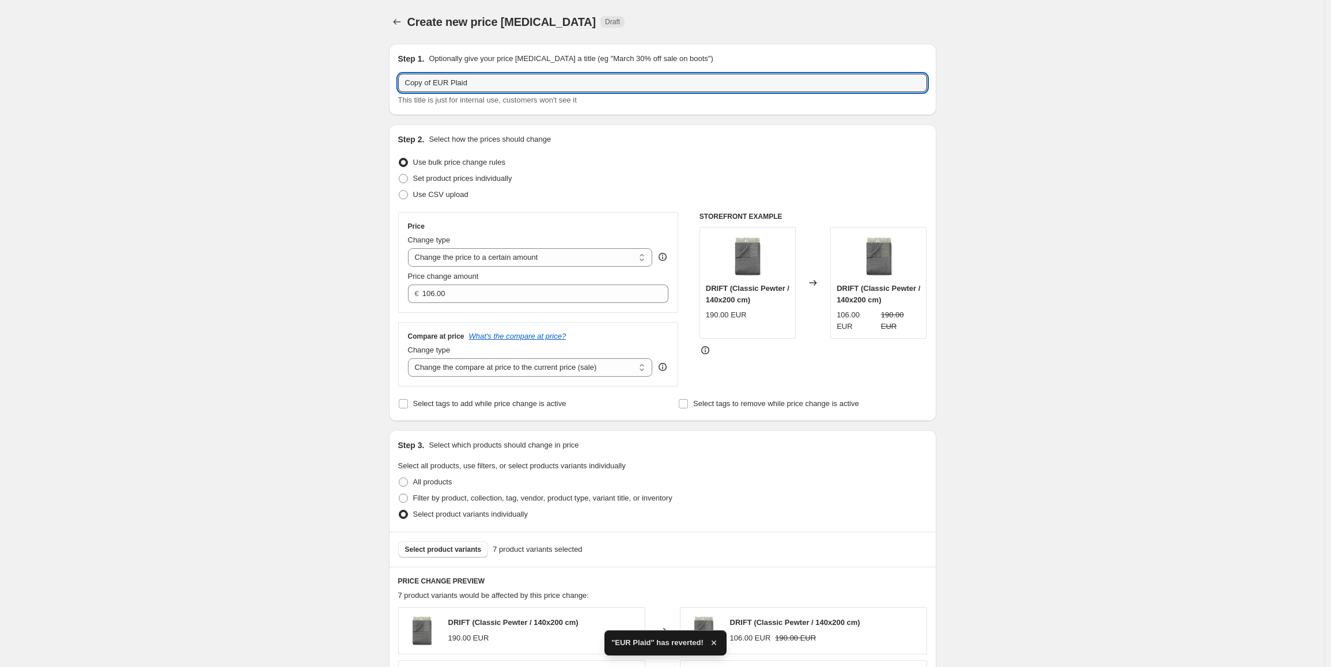
drag, startPoint x: 435, startPoint y: 79, endPoint x: 349, endPoint y: 83, distance: 86.5
click at [349, 83] on div "Create new price change job. This page is ready Create new price change job Dra…" at bounding box center [662, 675] width 1324 height 1350
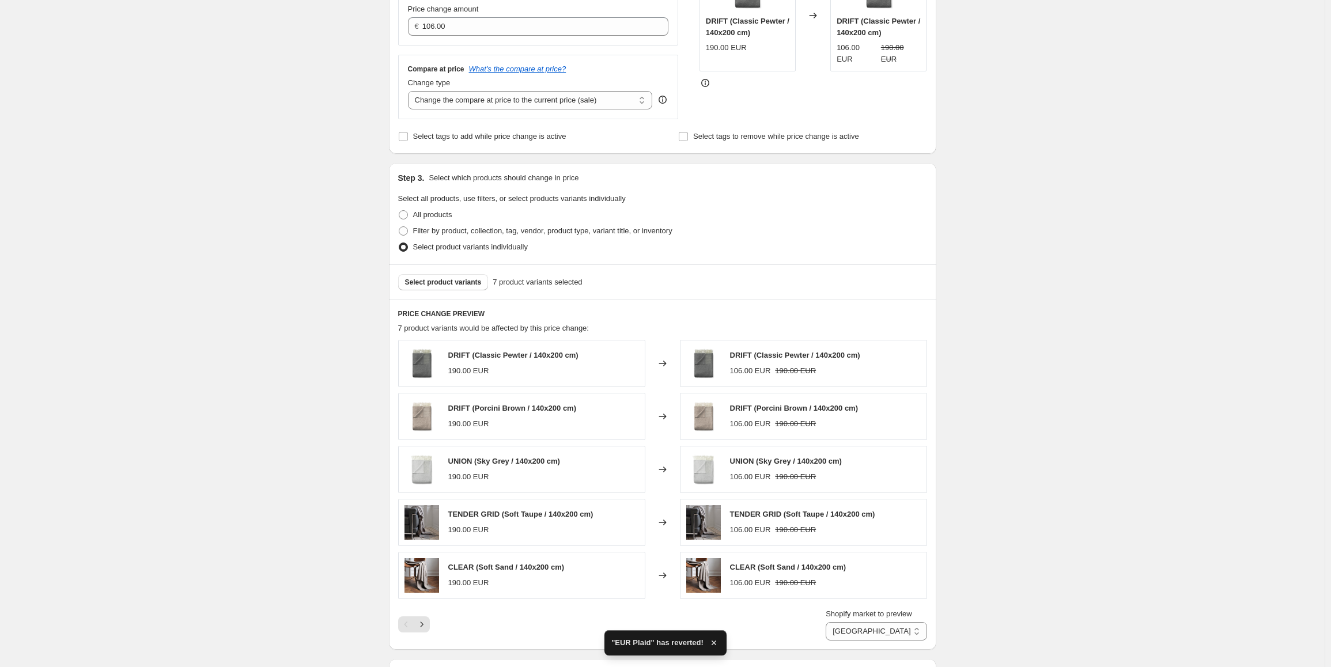
scroll to position [288, 0]
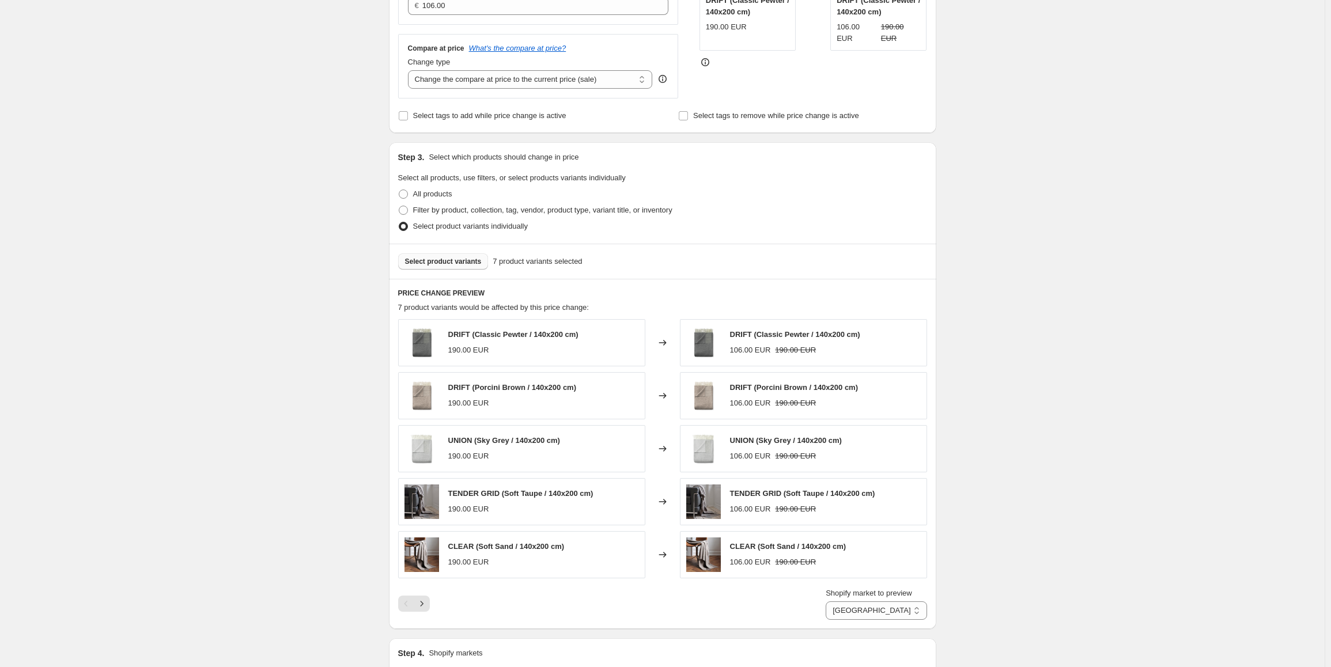
type input "EUR Plaid"
click at [431, 257] on button "Select product variants" at bounding box center [443, 261] width 90 height 16
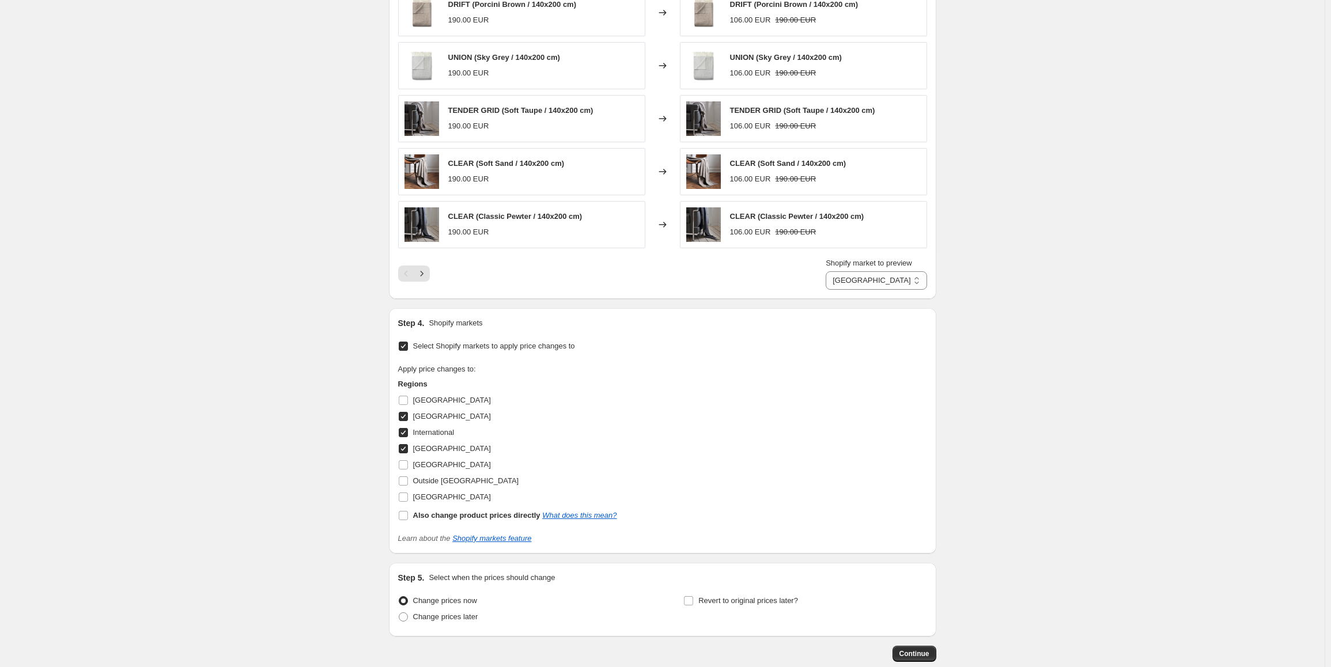
scroll to position [634, 0]
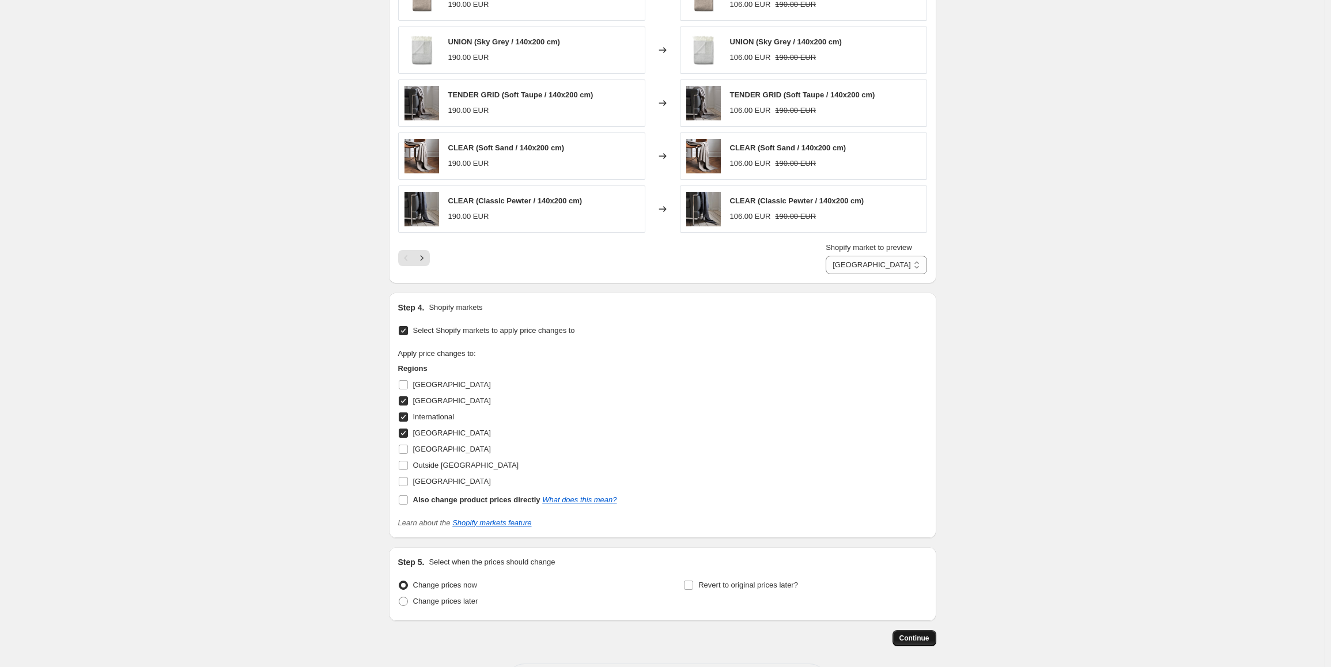
click at [912, 636] on span "Continue" at bounding box center [914, 638] width 30 height 9
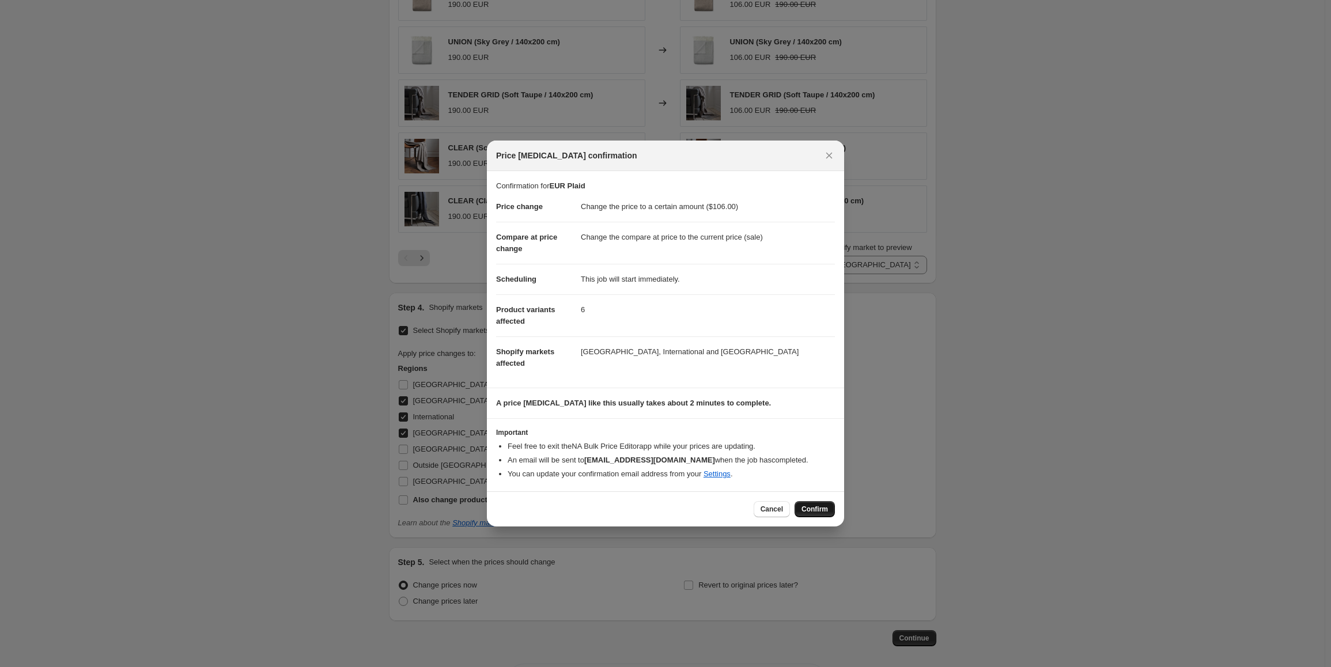
click at [814, 505] on span "Confirm" at bounding box center [814, 509] width 26 height 9
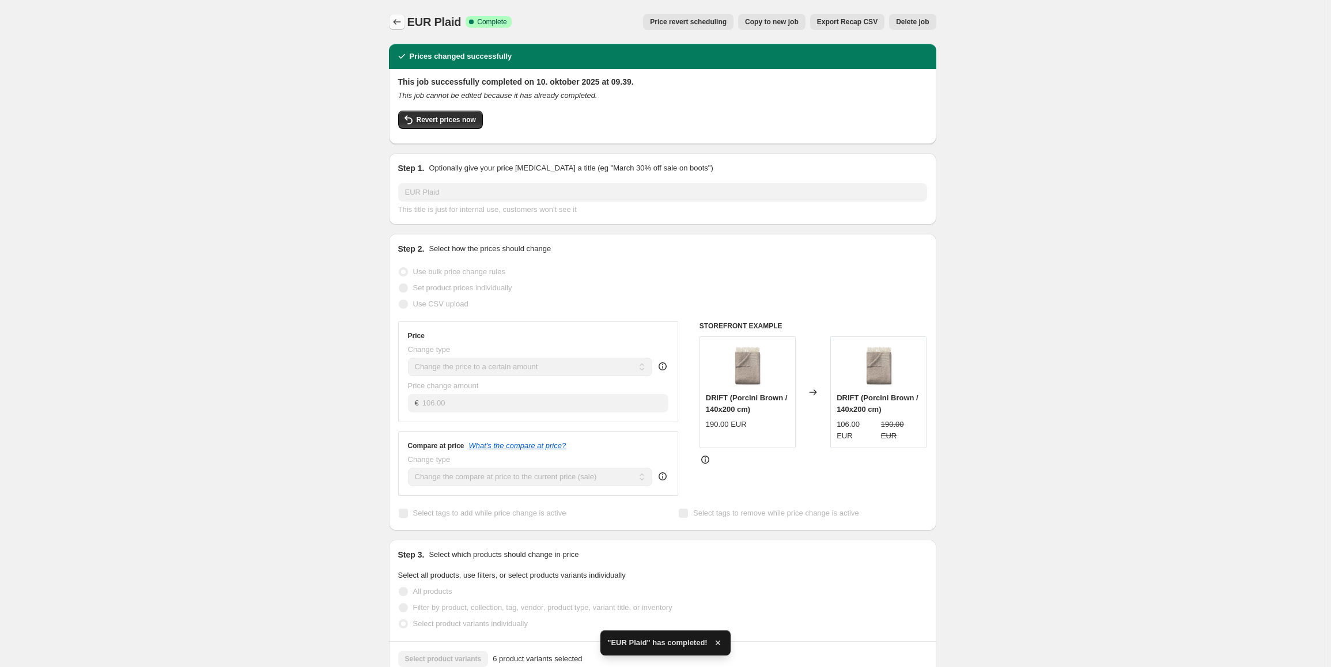
click at [396, 18] on icon "Price change jobs" at bounding box center [397, 22] width 12 height 12
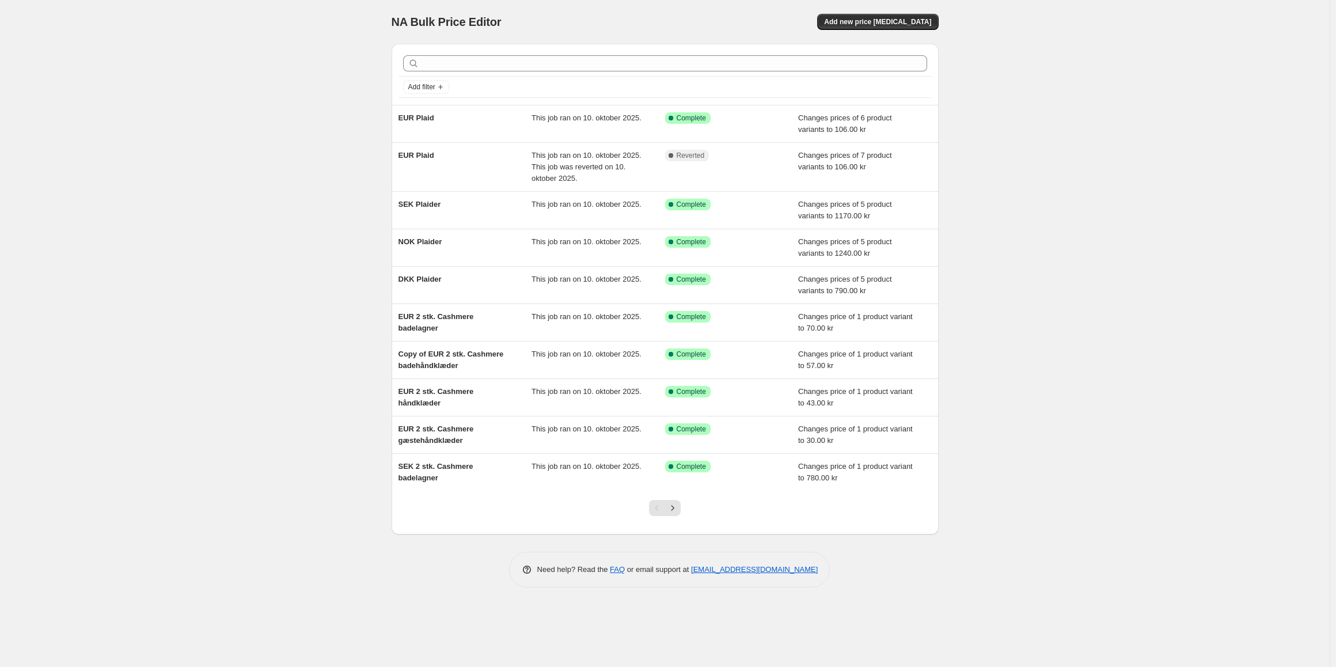
click at [1132, 96] on div "NA Bulk Price Editor. This page is ready NA Bulk Price Editor Add new price cha…" at bounding box center [665, 333] width 1330 height 667
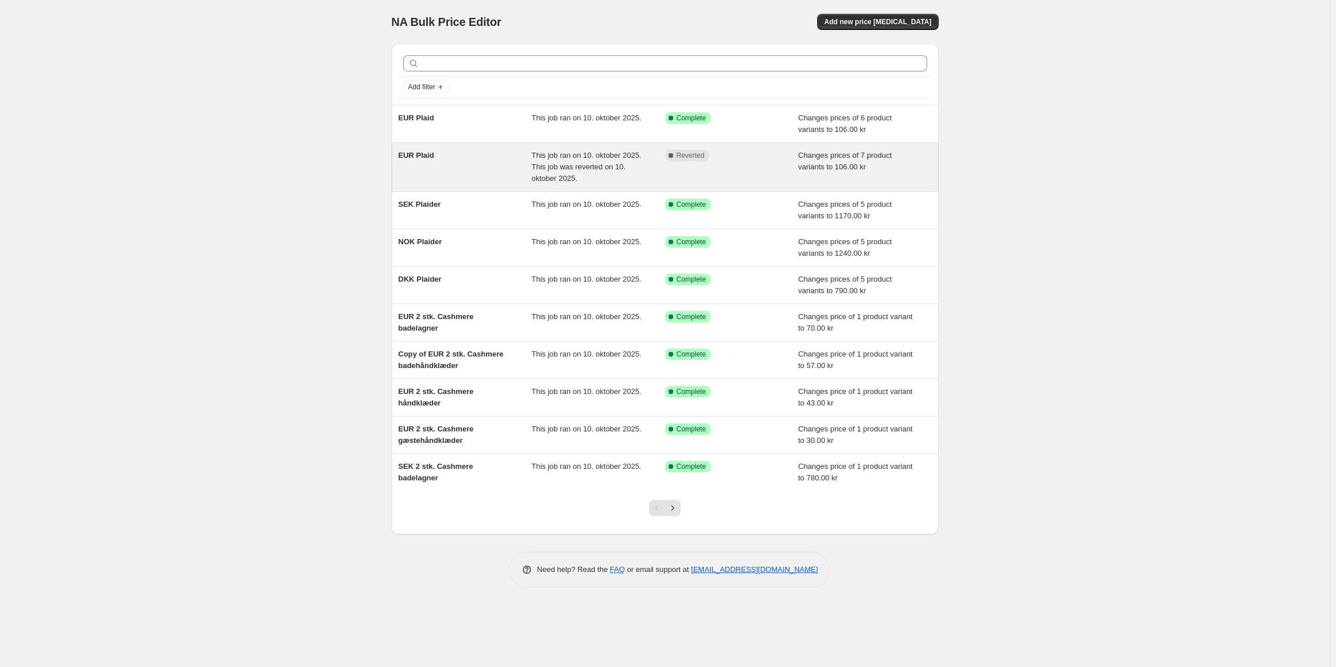
click at [487, 164] on div "EUR Plaid" at bounding box center [466, 167] width 134 height 35
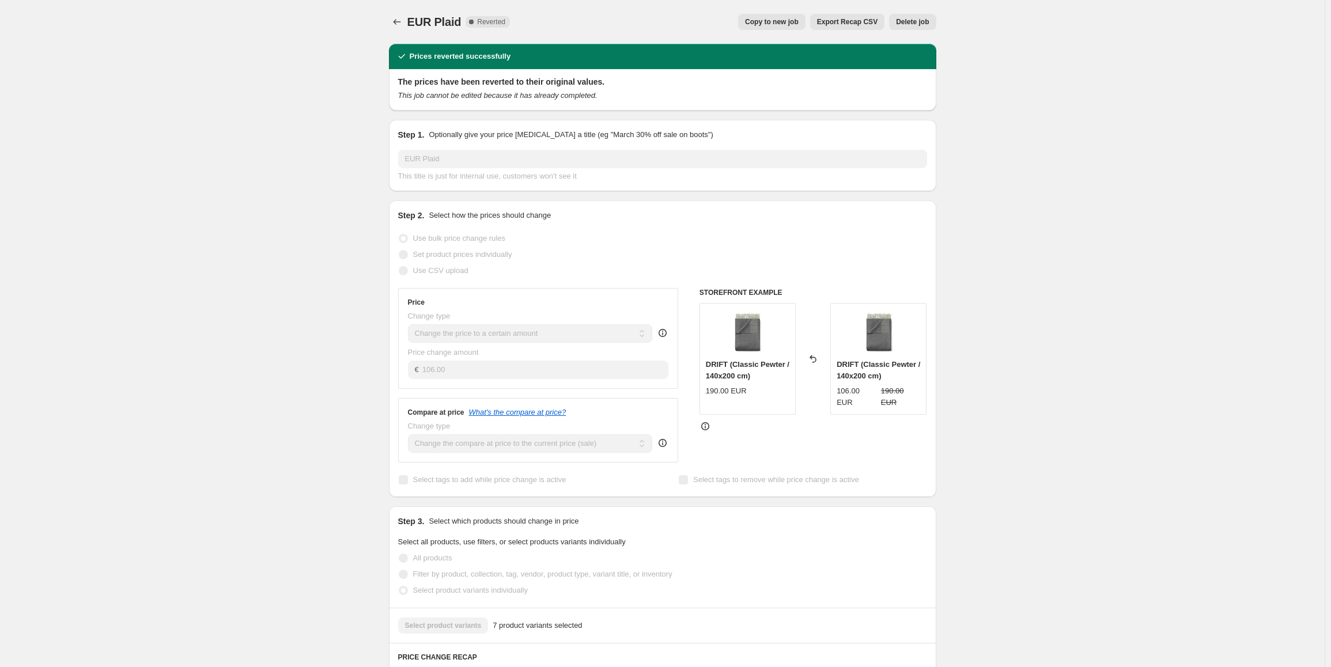
click at [932, 20] on button "Delete job" at bounding box center [912, 22] width 47 height 16
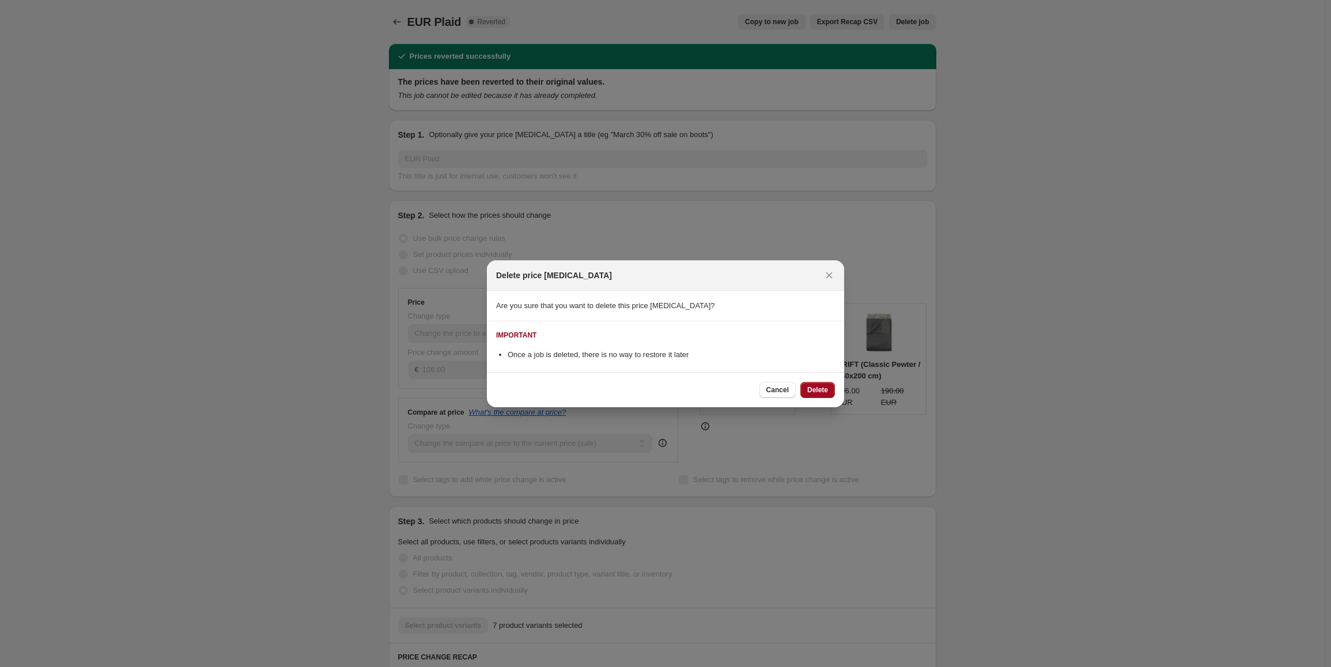
click at [823, 382] on button "Delete" at bounding box center [817, 390] width 35 height 16
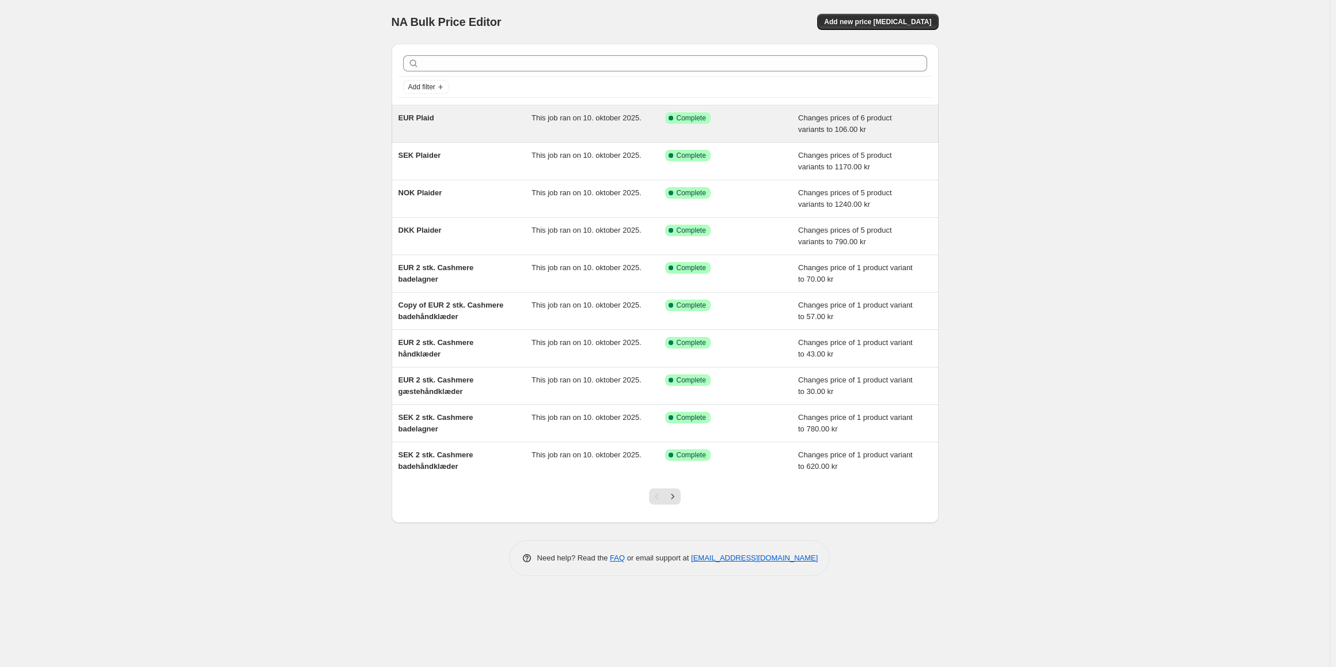
click at [457, 126] on div "EUR Plaid" at bounding box center [466, 123] width 134 height 23
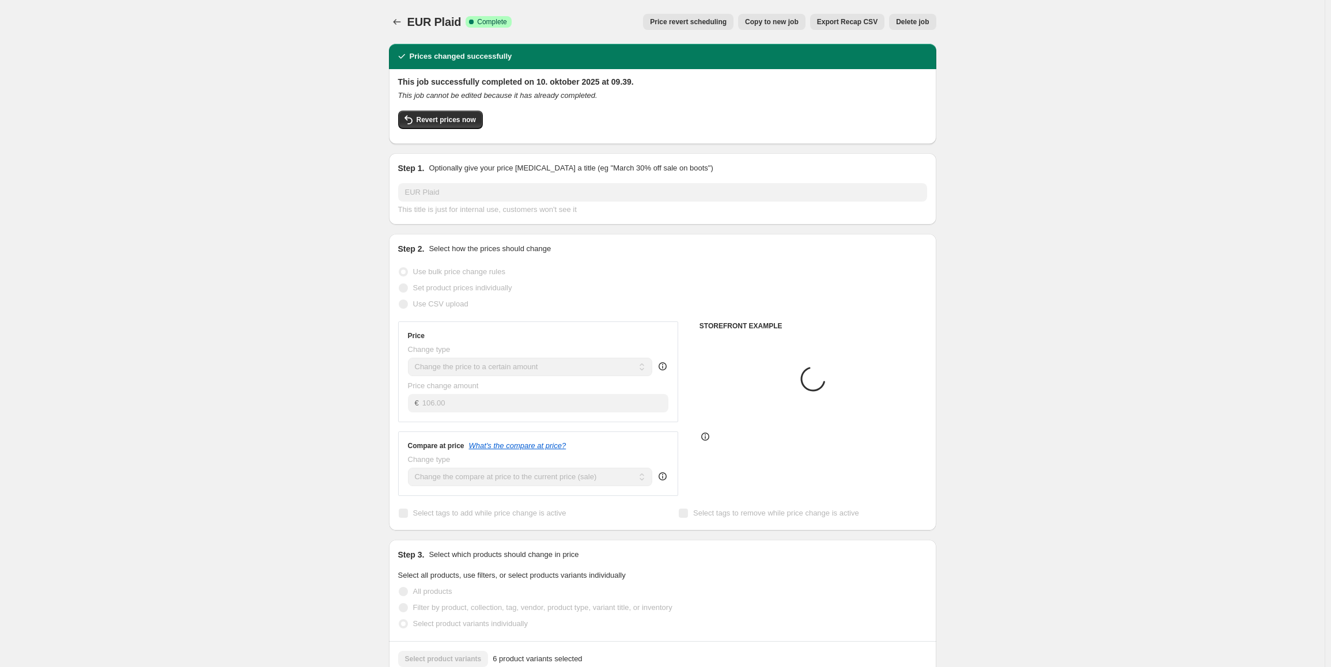
click at [449, 109] on div "This job successfully completed on 10. oktober 2025 at 09.39. This job cannot b…" at bounding box center [662, 105] width 529 height 59
click at [451, 113] on button "Revert prices now" at bounding box center [440, 120] width 85 height 18
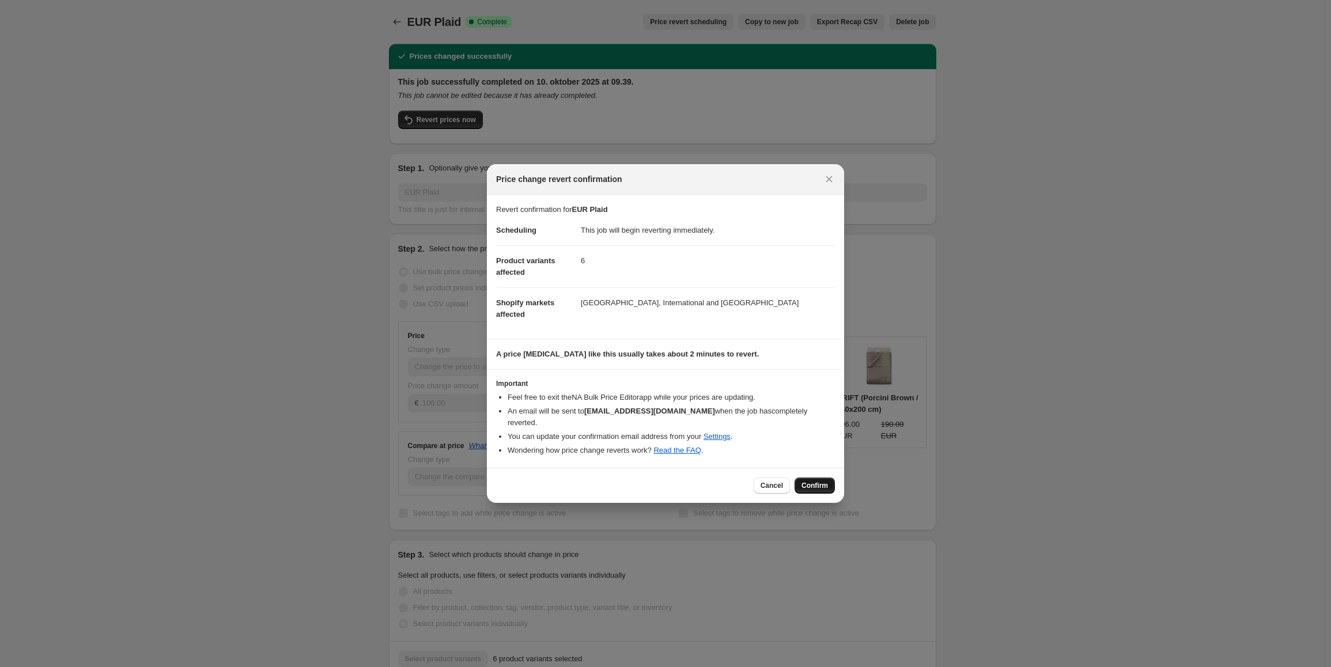
click at [819, 481] on span "Confirm" at bounding box center [814, 485] width 26 height 9
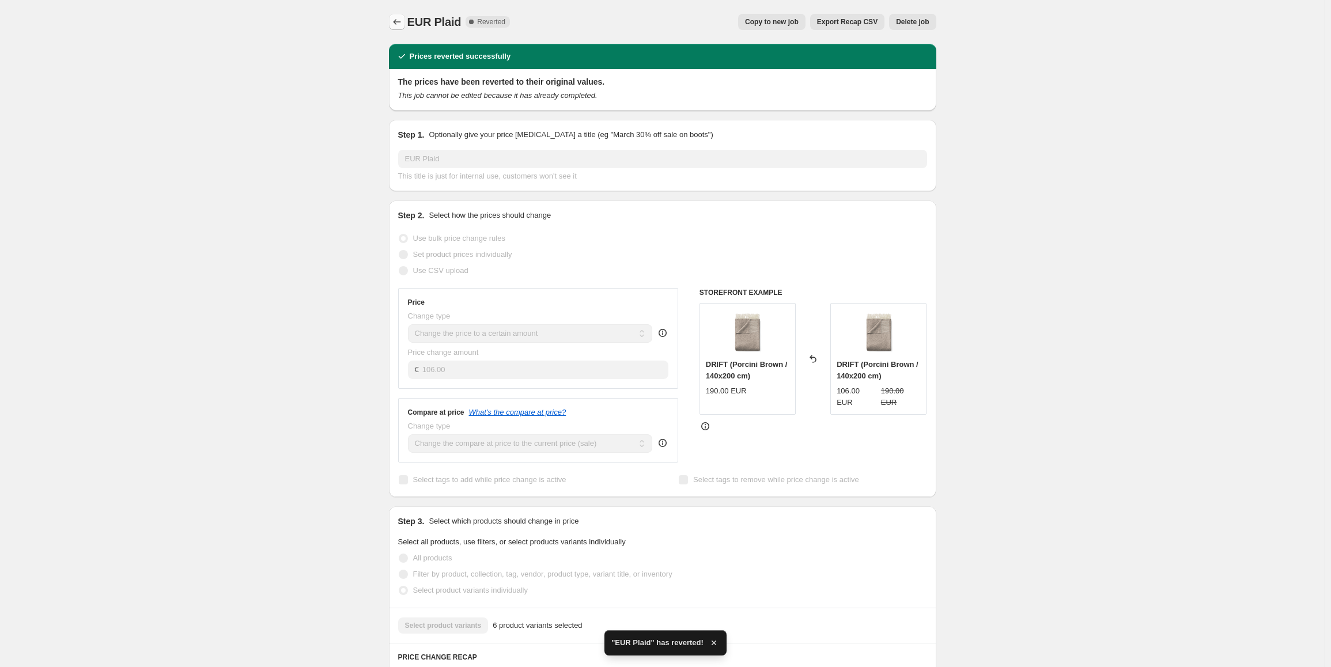
click at [396, 17] on icon "Price change jobs" at bounding box center [397, 22] width 12 height 12
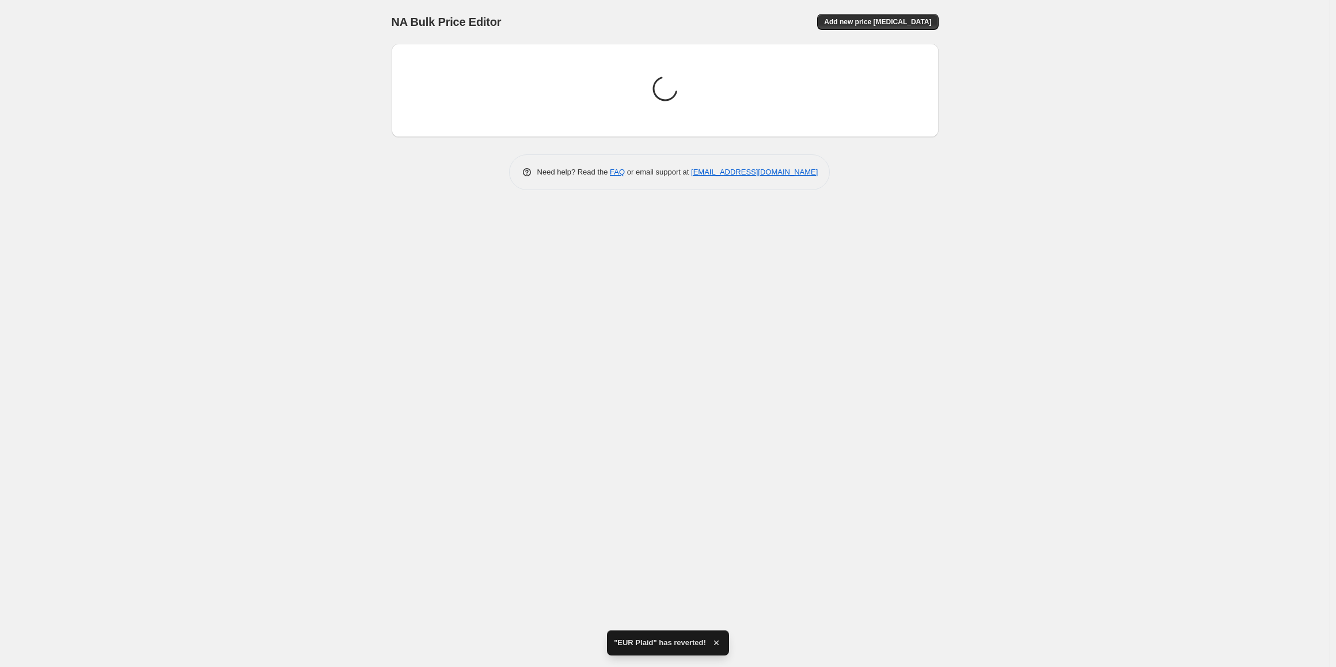
click at [1104, 315] on div "NA Bulk Price Editor. This page is ready NA Bulk Price Editor Add new price cha…" at bounding box center [665, 333] width 1330 height 667
click at [404, 254] on div "NA Bulk Price Editor. This page is ready NA Bulk Price Editor Add new price cha…" at bounding box center [665, 333] width 1330 height 667
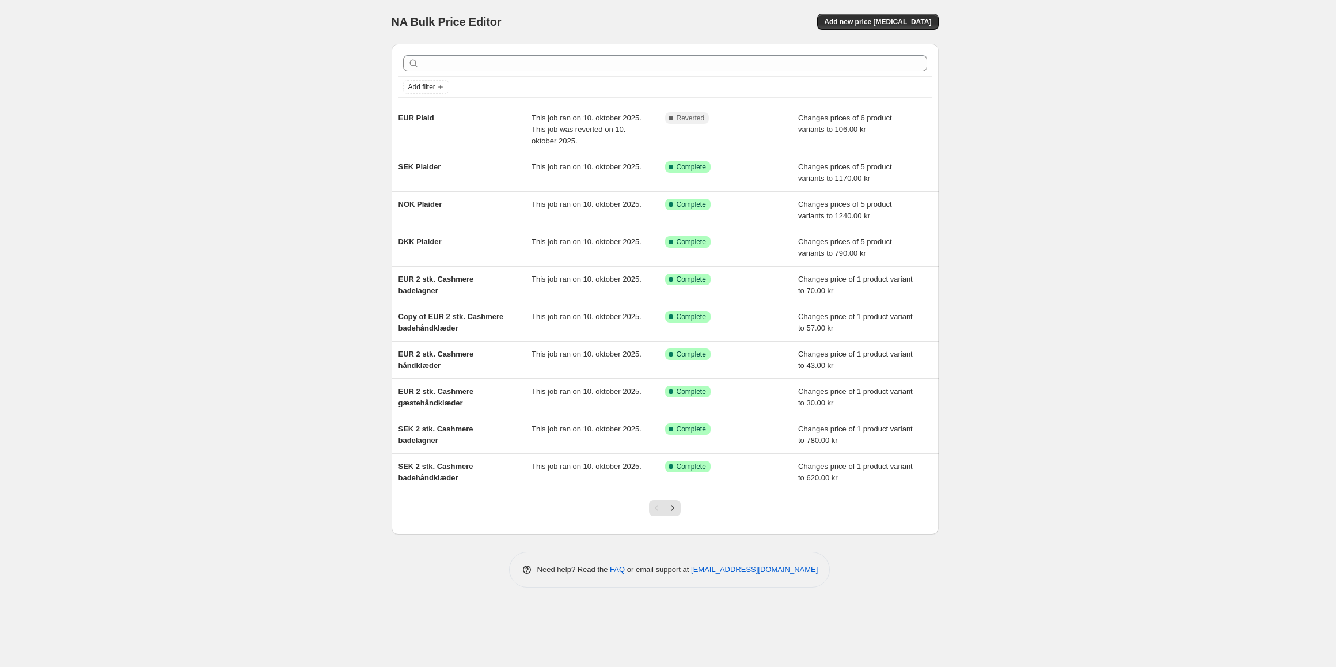
click at [1160, 135] on div "NA Bulk Price Editor. This page is ready NA Bulk Price Editor Add new price cha…" at bounding box center [665, 333] width 1330 height 667
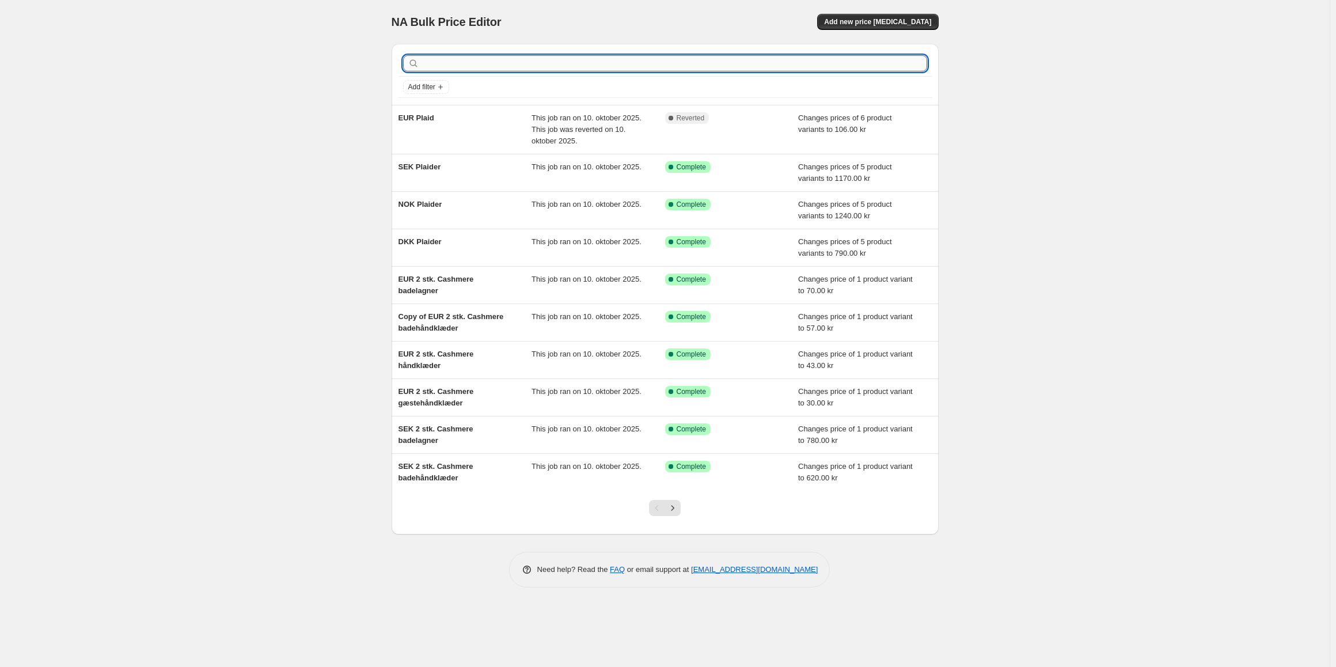
click at [486, 62] on input "text" at bounding box center [675, 63] width 506 height 16
type input "engelsk"
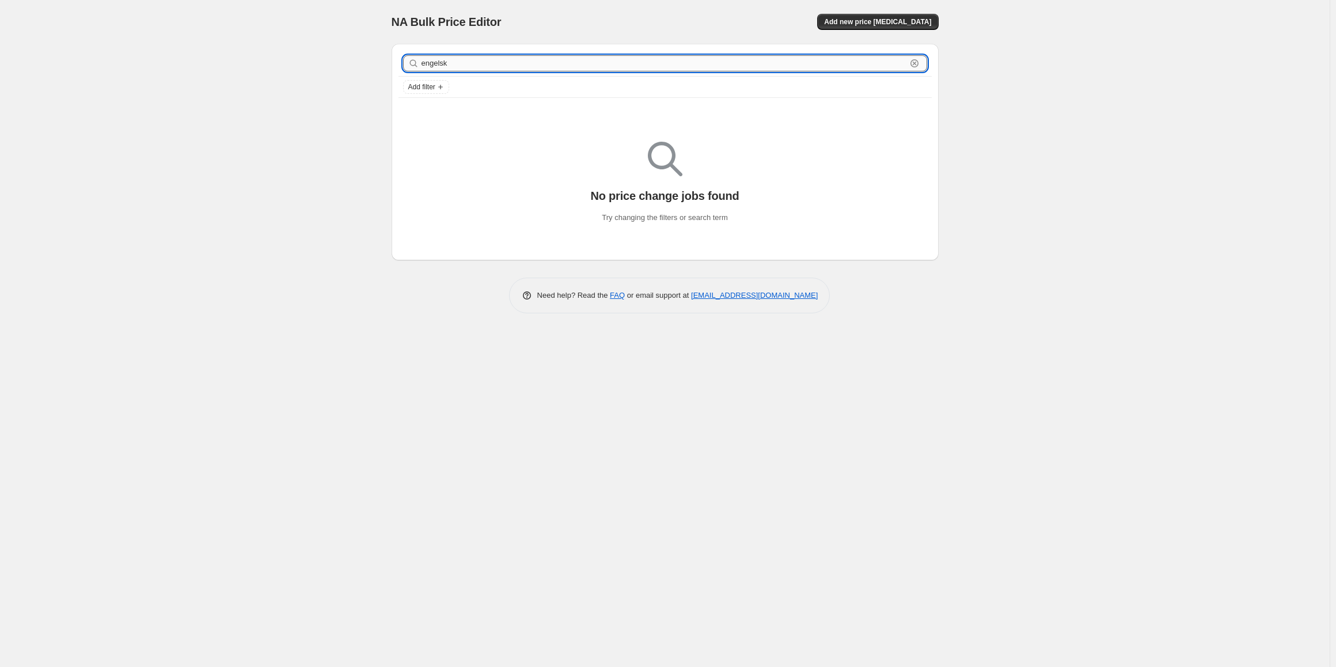
click at [496, 67] on input "engelsk" at bounding box center [664, 63] width 485 height 16
type input "eng"
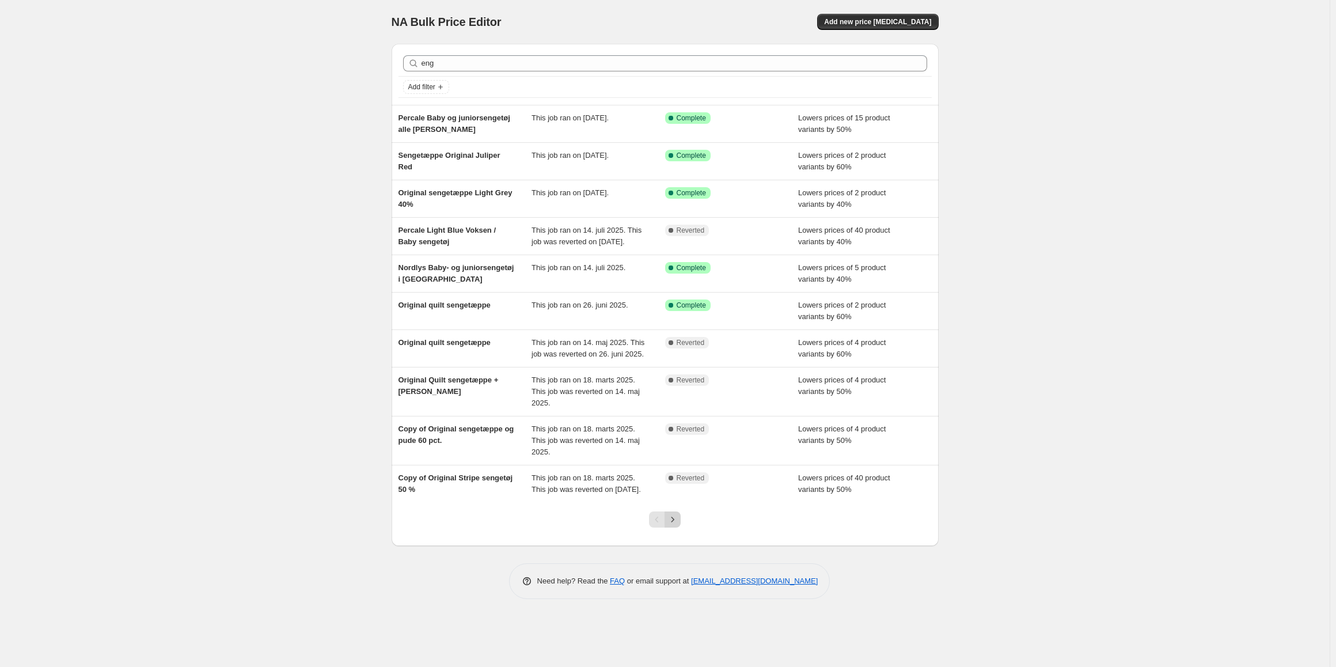
click at [677, 525] on icon "Next" at bounding box center [673, 520] width 12 height 12
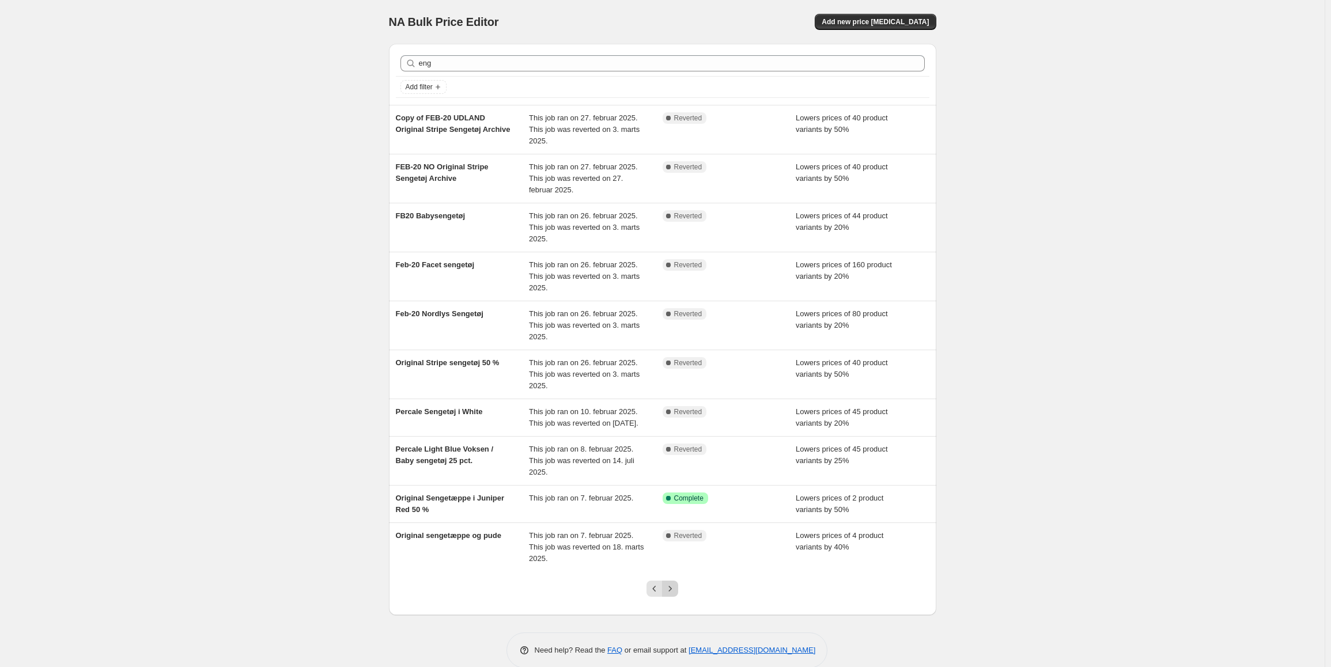
click at [675, 594] on icon "Next" at bounding box center [670, 589] width 12 height 12
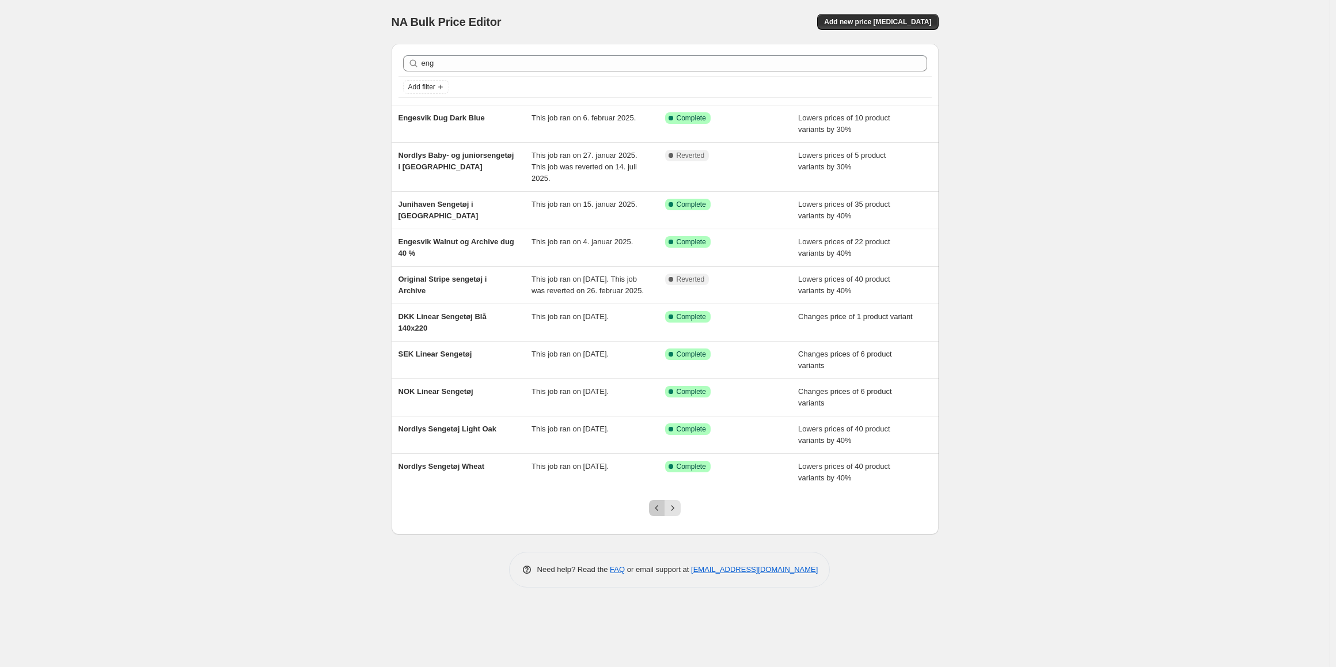
click at [653, 514] on icon "Previous" at bounding box center [657, 508] width 12 height 12
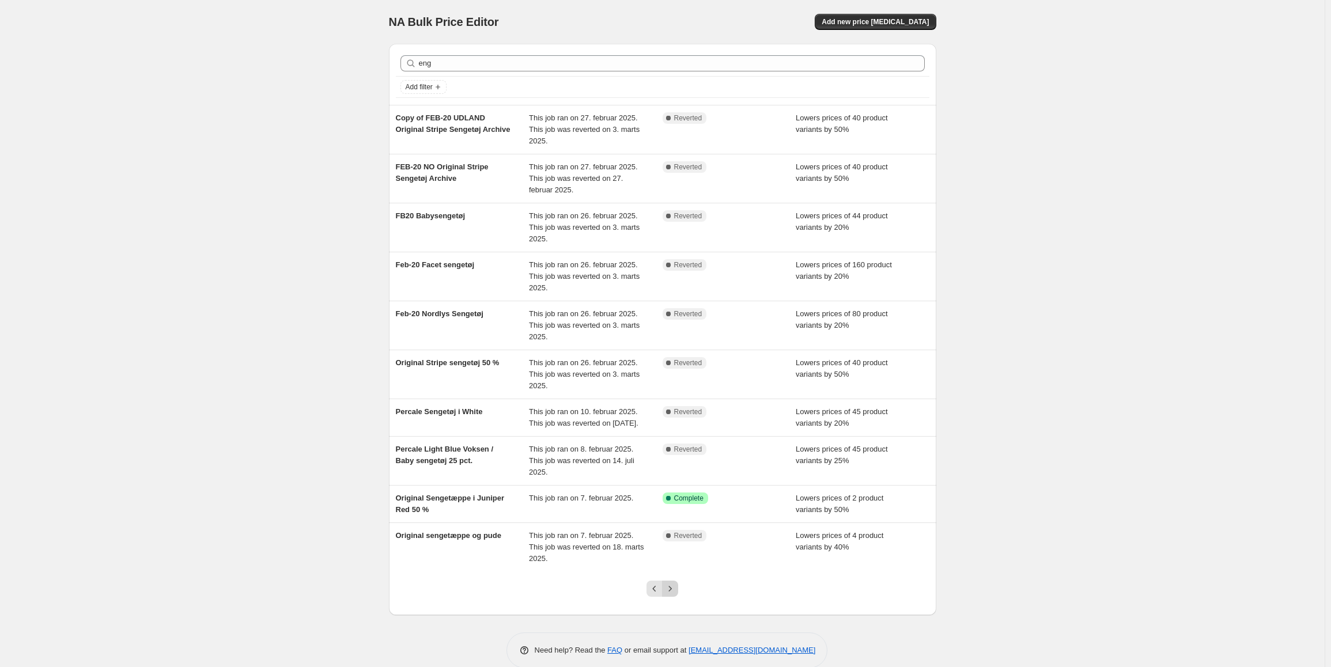
click at [674, 594] on icon "Next" at bounding box center [670, 589] width 12 height 12
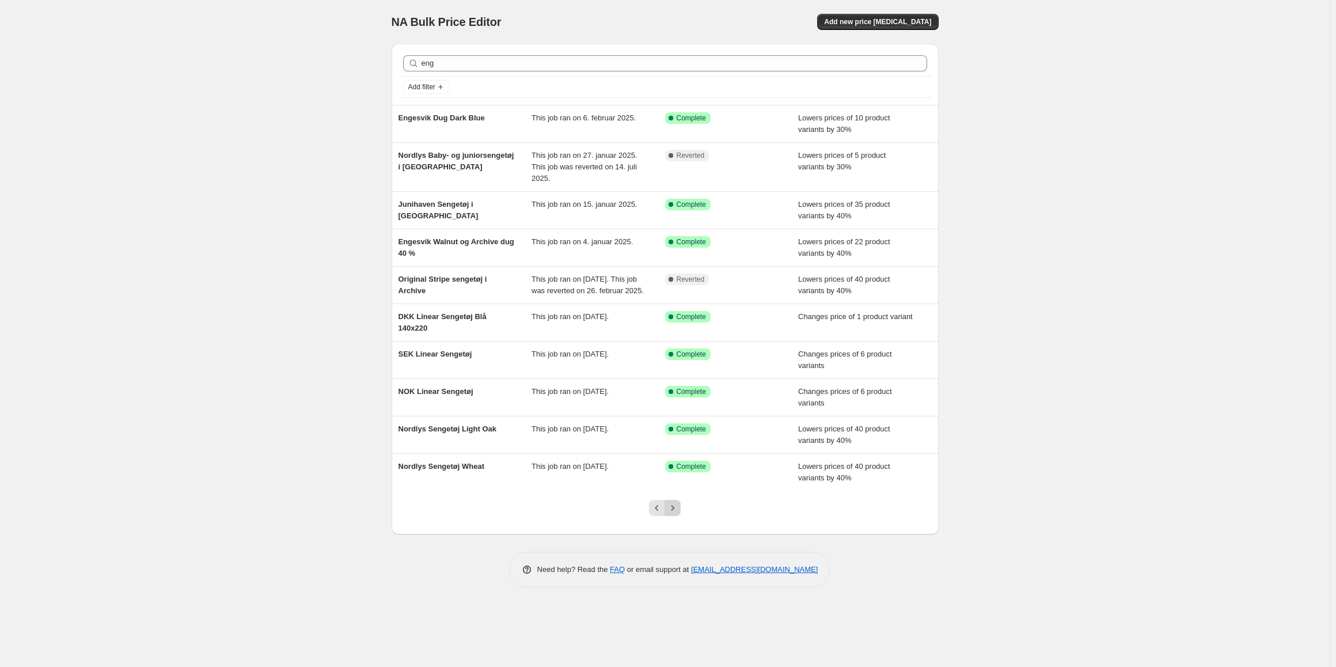
click at [676, 514] on icon "Next" at bounding box center [673, 508] width 12 height 12
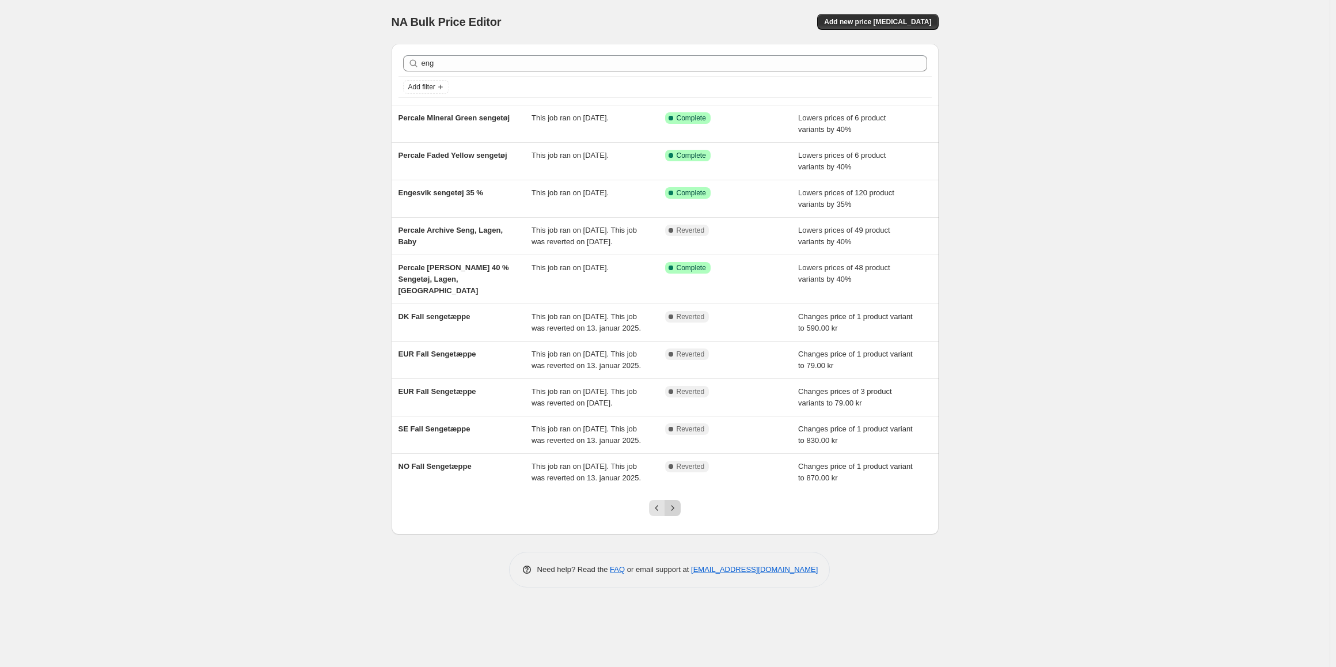
click at [673, 514] on icon "Next" at bounding box center [673, 508] width 12 height 12
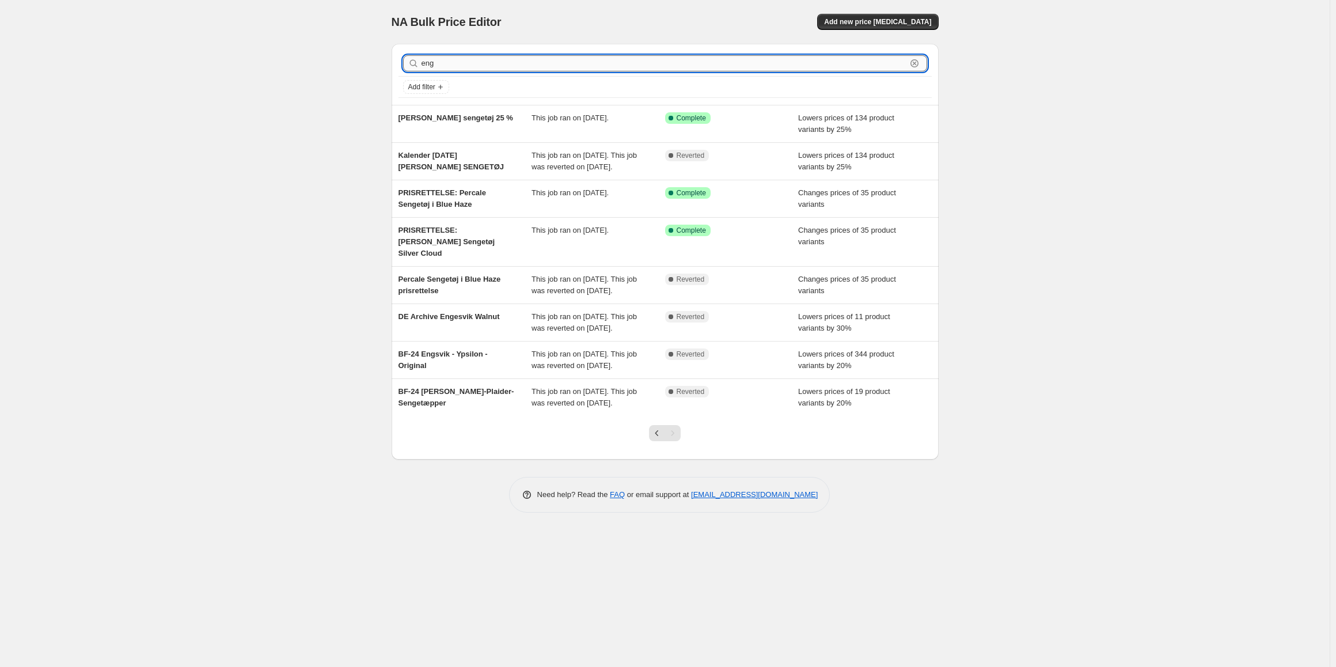
click at [645, 62] on input "eng" at bounding box center [664, 63] width 485 height 16
click at [641, 66] on input "eng" at bounding box center [664, 63] width 485 height 16
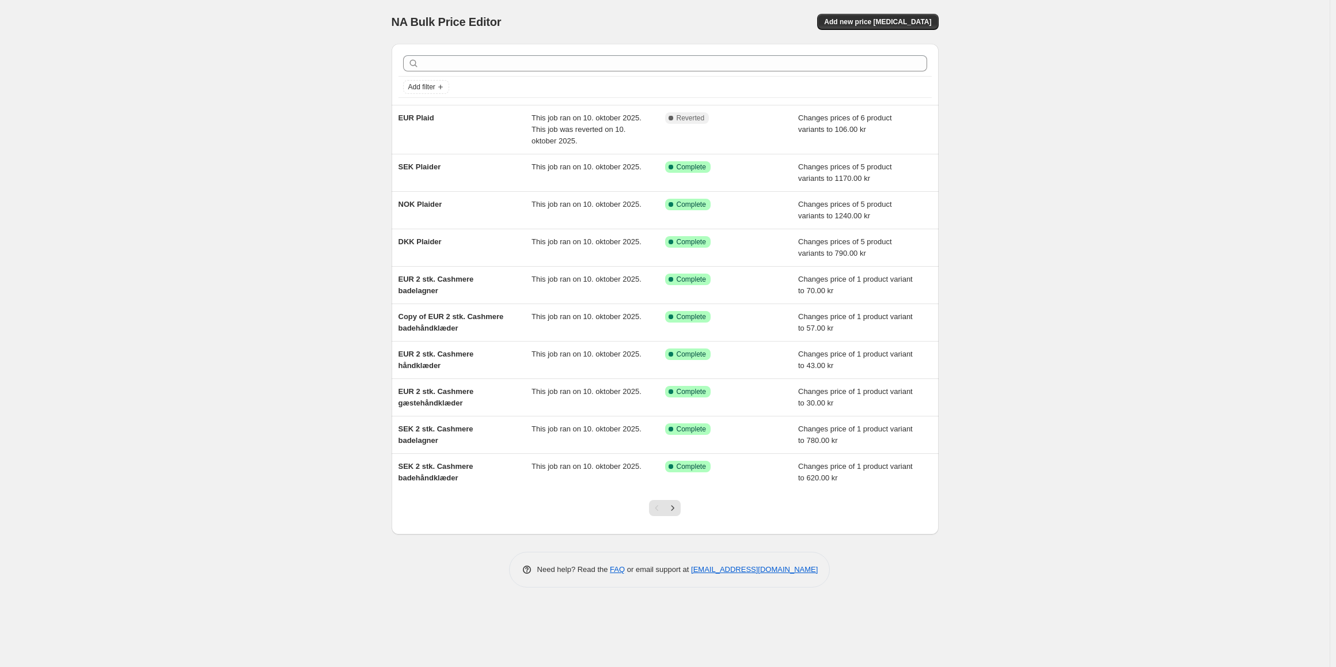
click at [1180, 173] on div "NA Bulk Price Editor. This page is ready NA Bulk Price Editor Add new price cha…" at bounding box center [665, 333] width 1330 height 667
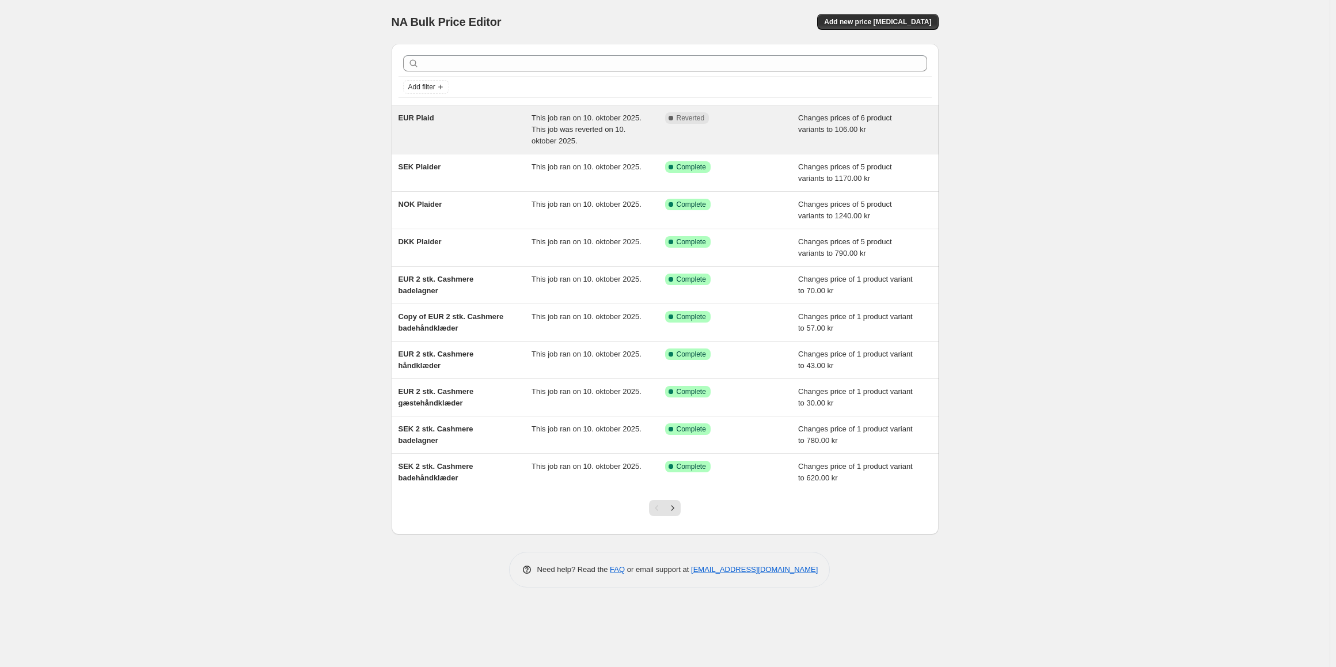
click at [816, 118] on span "Changes prices of 6 product variants to 106.00 kr" at bounding box center [845, 123] width 94 height 20
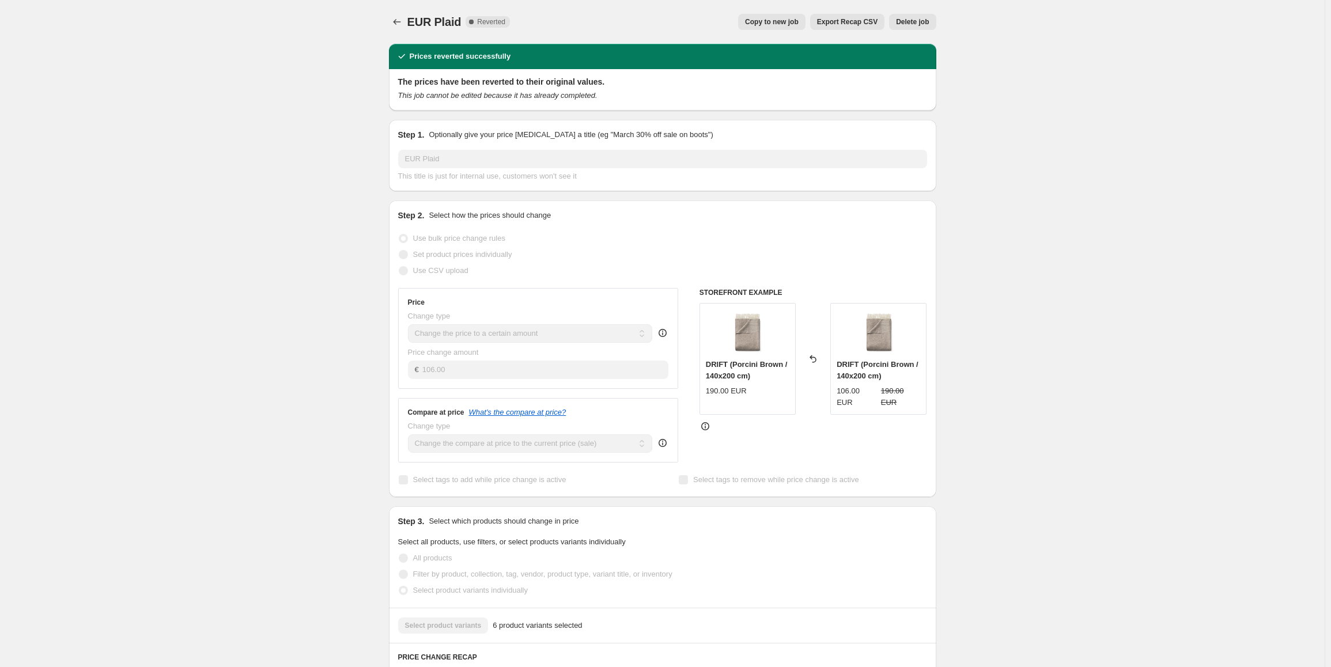
click at [798, 21] on span "Copy to new job" at bounding box center [772, 21] width 54 height 9
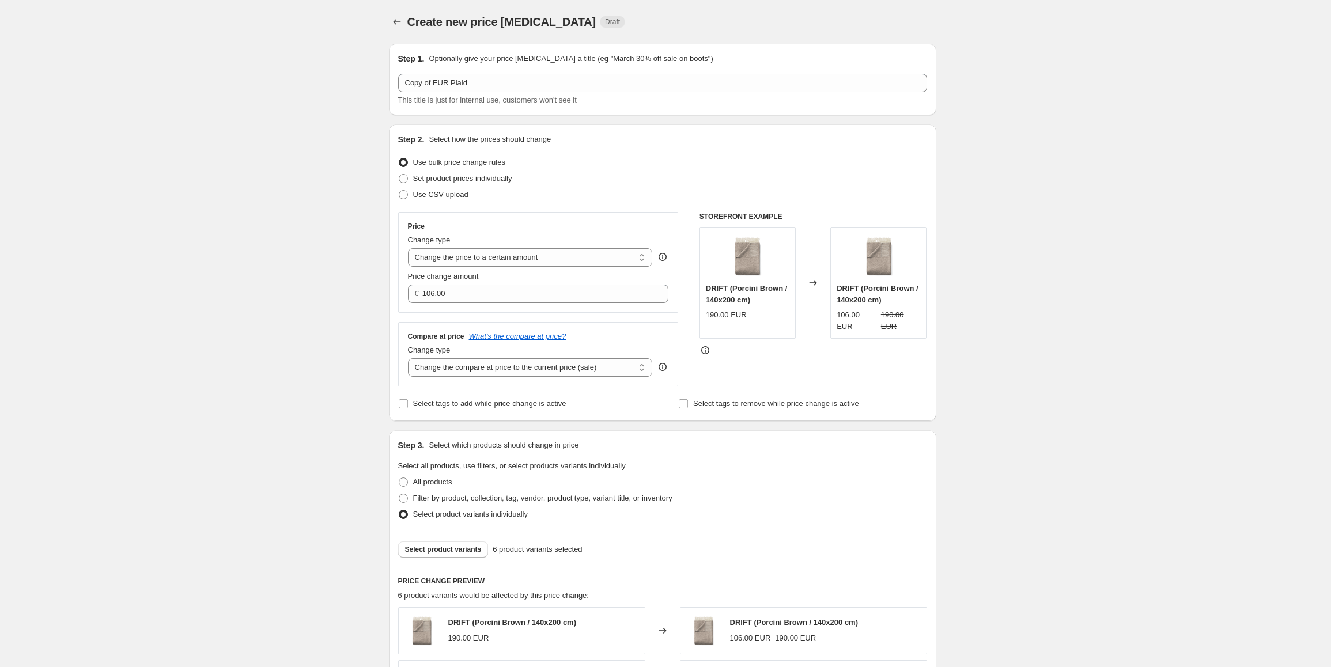
click at [454, 94] on div "This title is just for internal use, customers won't see it" at bounding box center [662, 100] width 529 height 12
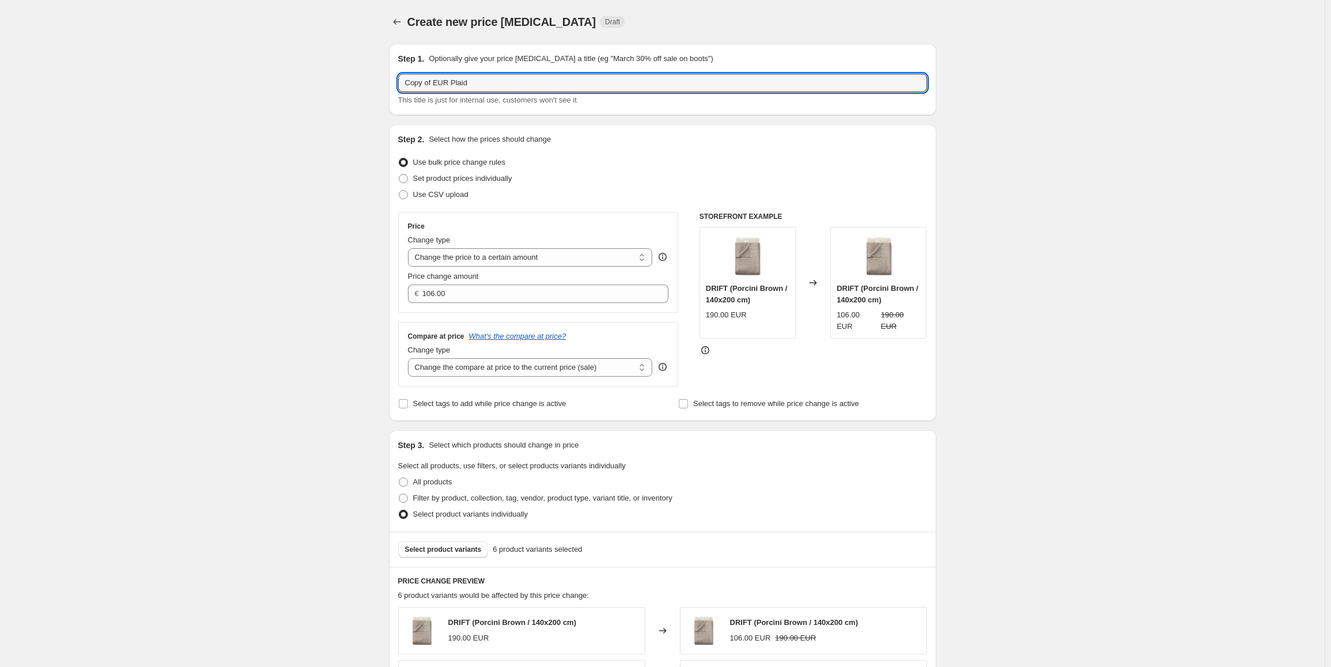
drag, startPoint x: 435, startPoint y: 81, endPoint x: 294, endPoint y: 80, distance: 141.1
click at [294, 80] on div "Create new price change job. This page is ready Create new price change job Dra…" at bounding box center [662, 675] width 1324 height 1350
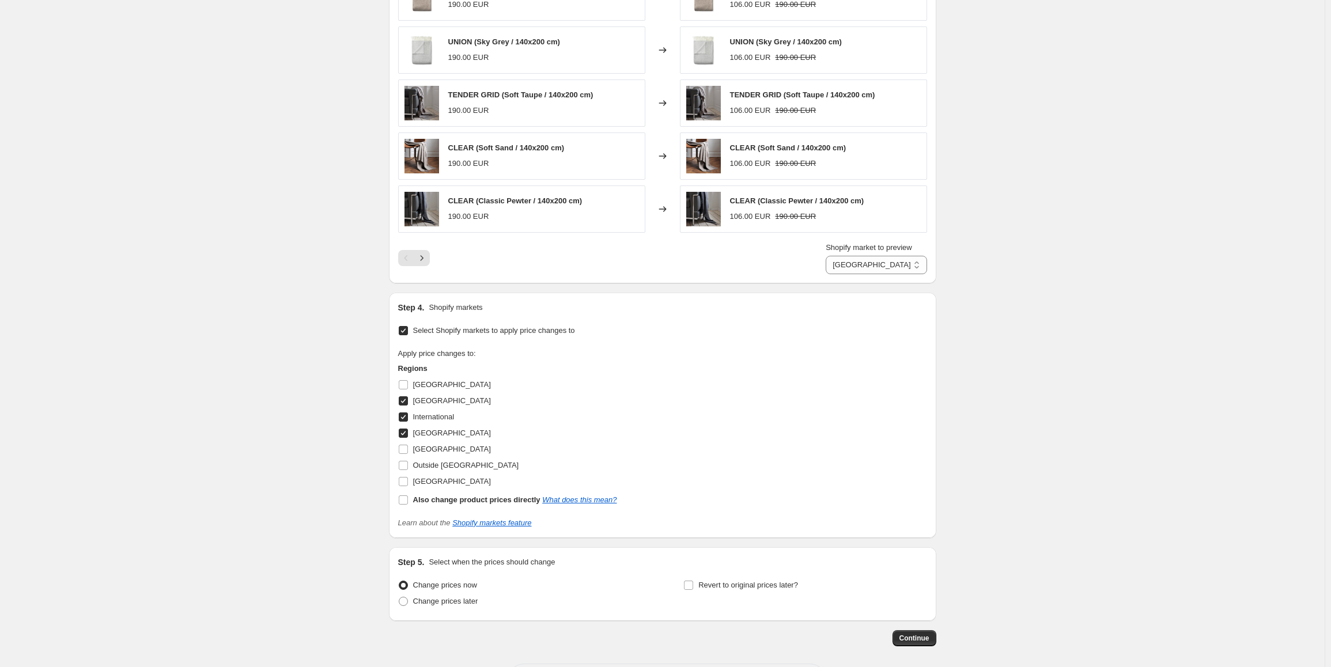
scroll to position [684, 0]
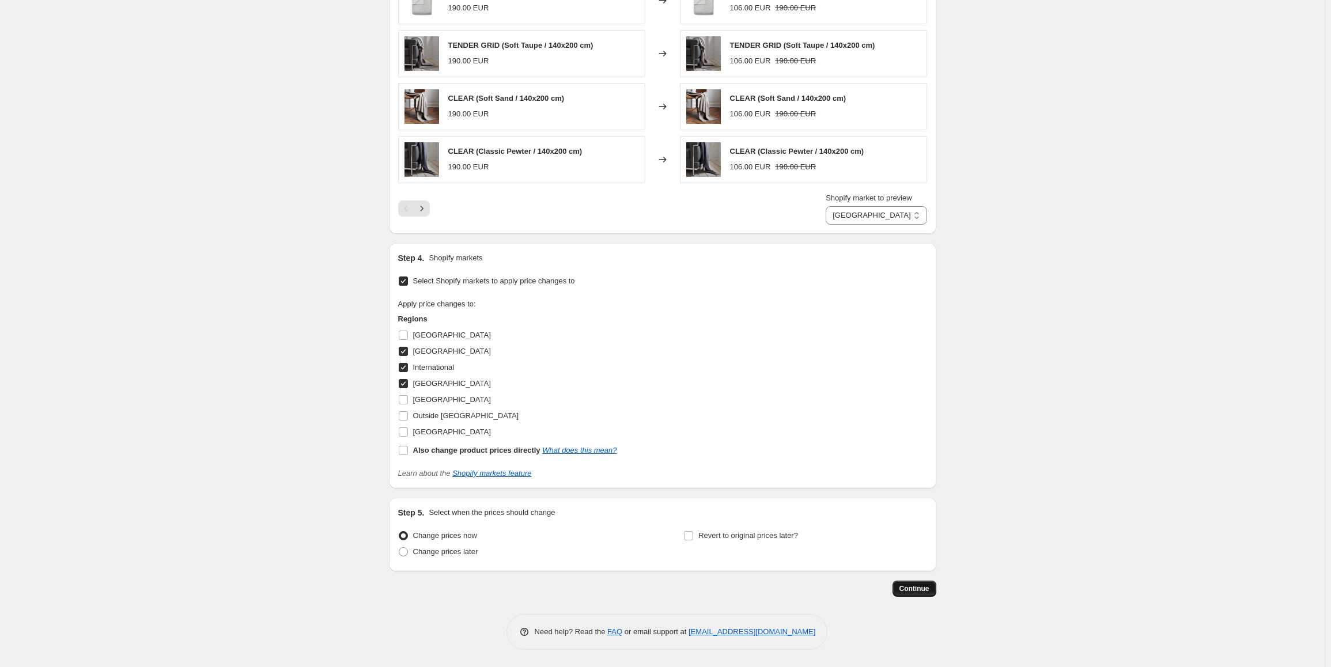
type input "EUR Plaid"
click at [922, 589] on span "Continue" at bounding box center [914, 588] width 30 height 9
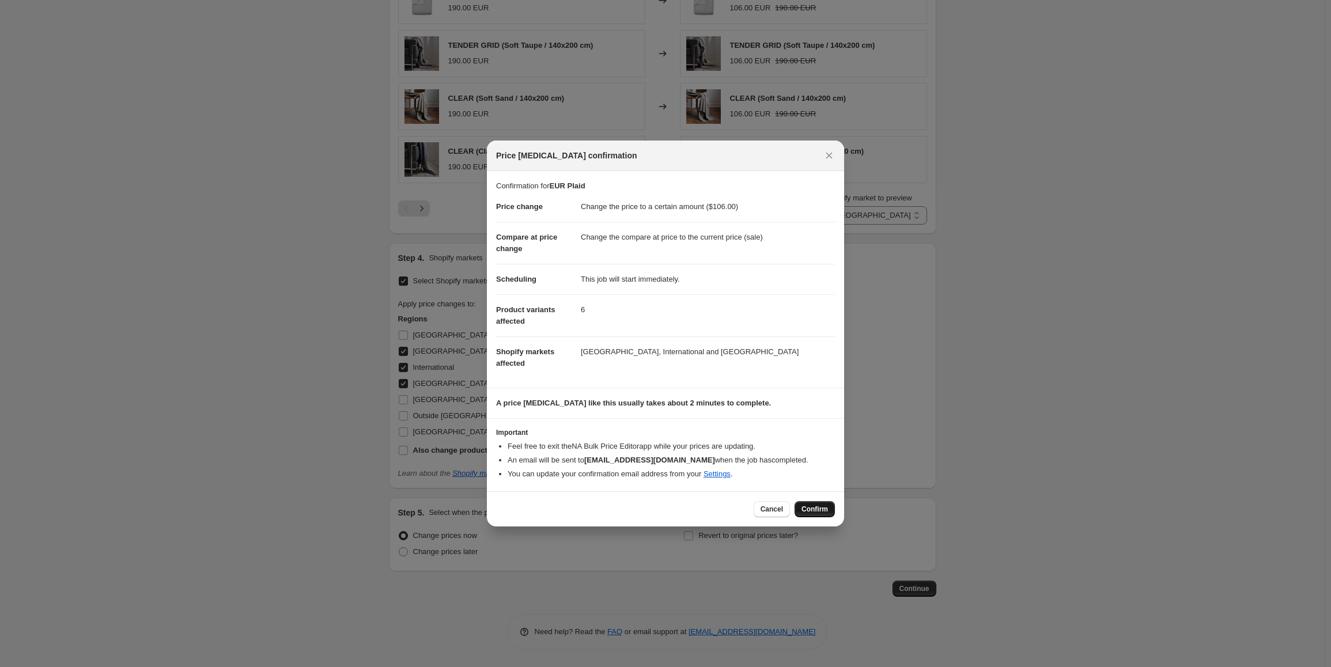
click at [814, 509] on span "Confirm" at bounding box center [814, 509] width 26 height 9
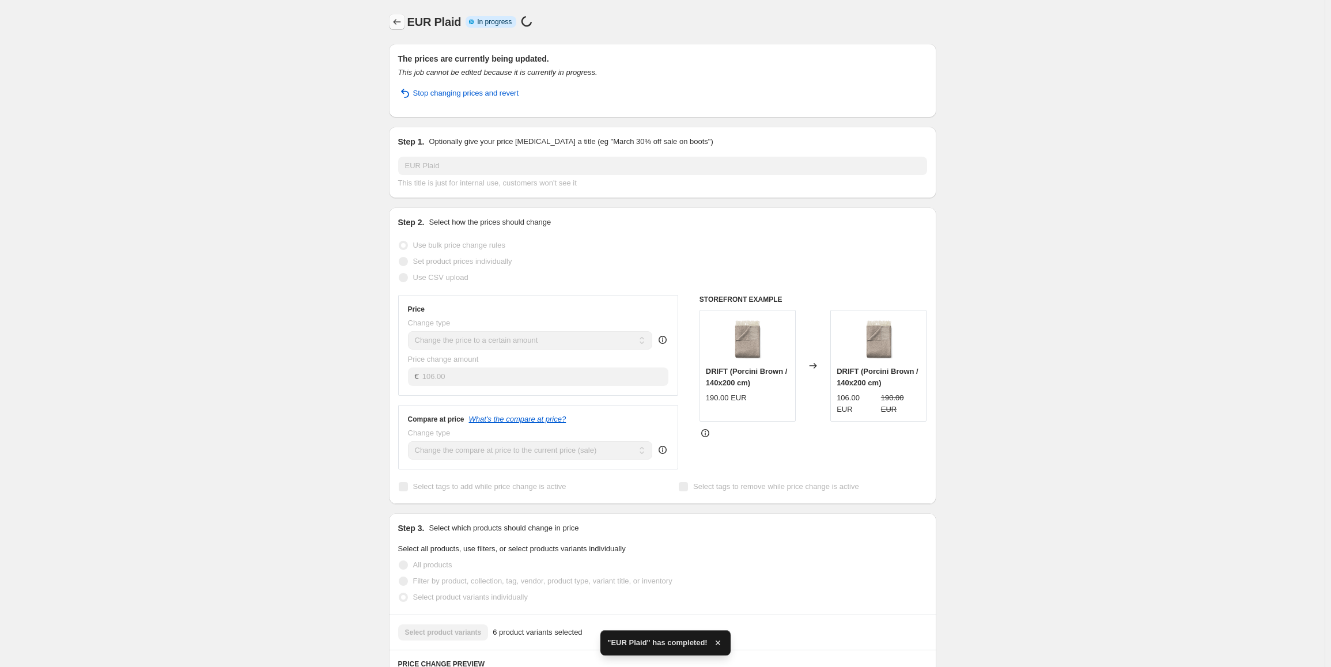
click at [398, 29] on button "Price change jobs" at bounding box center [397, 22] width 16 height 16
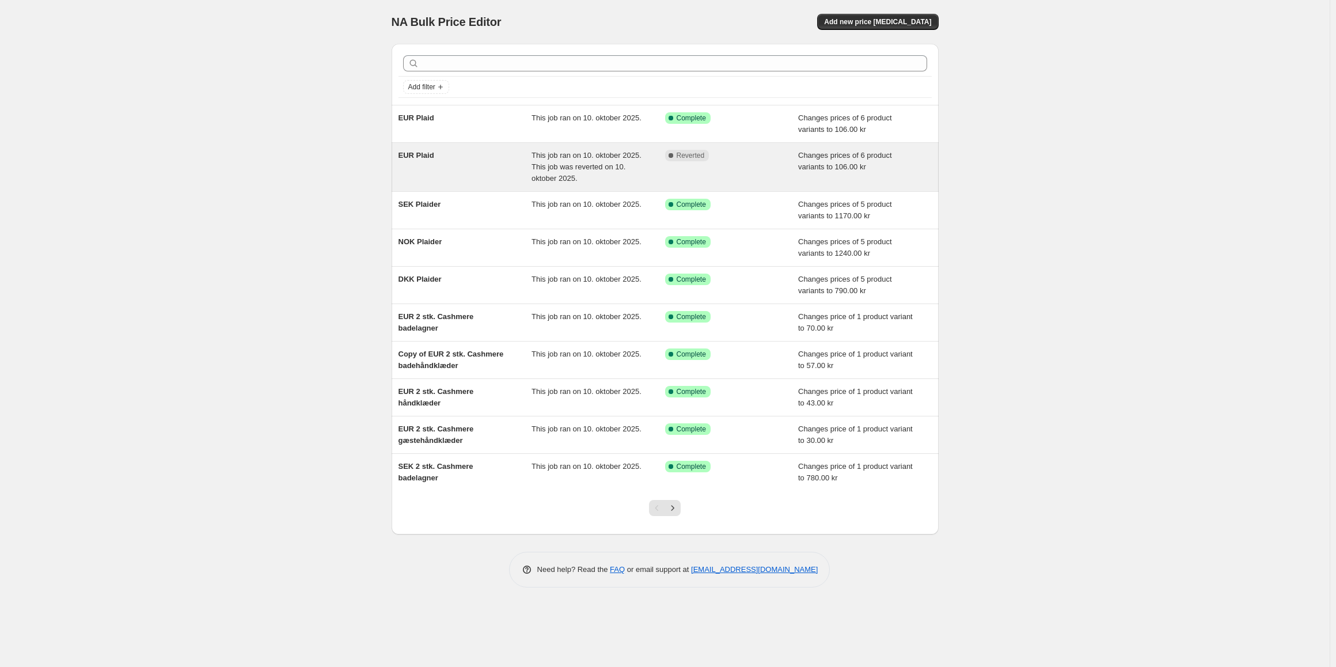
click at [587, 143] on div "EUR Plaid This job ran on 10. oktober 2025. This job was reverted on 10. oktobe…" at bounding box center [665, 167] width 547 height 48
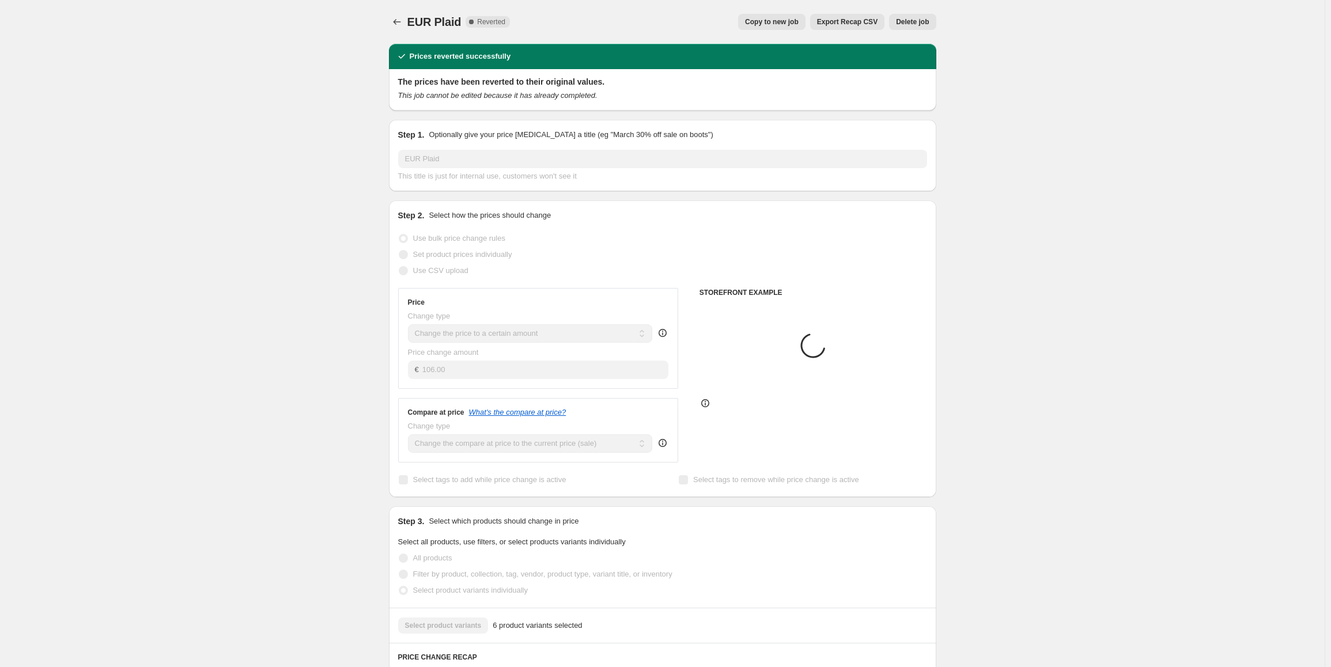
click at [919, 22] on span "Delete job" at bounding box center [912, 21] width 33 height 9
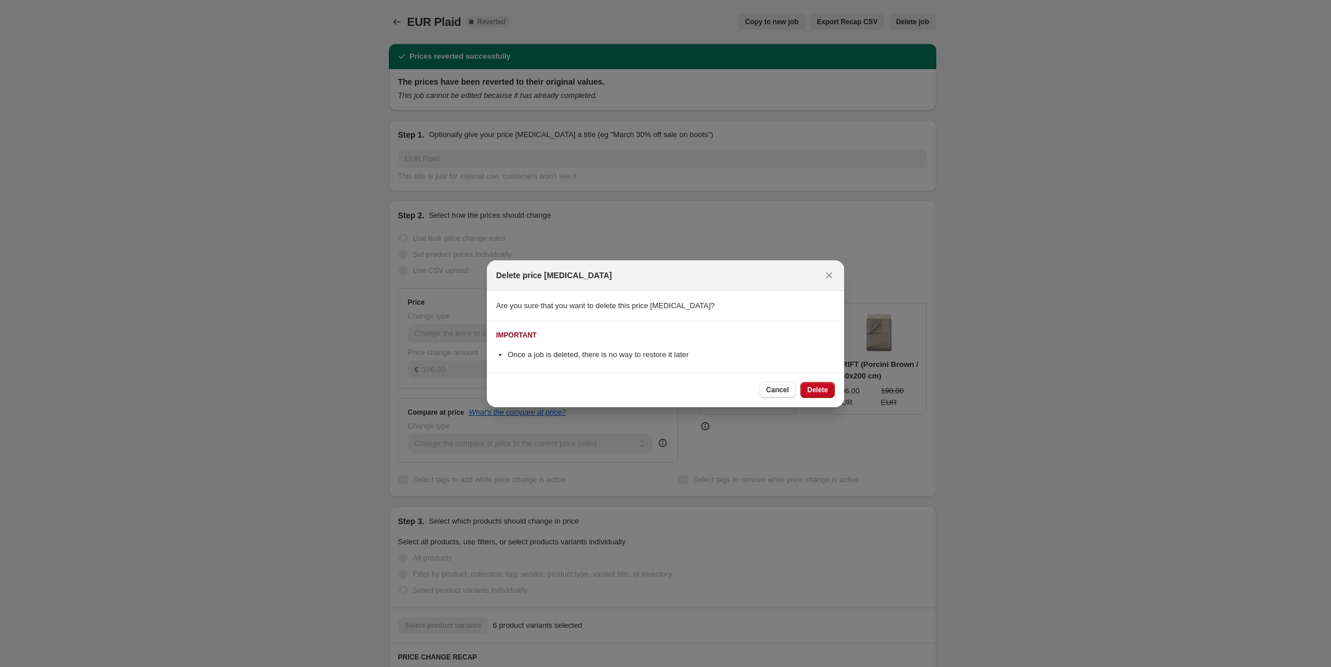
click at [816, 388] on span "Delete" at bounding box center [817, 389] width 21 height 9
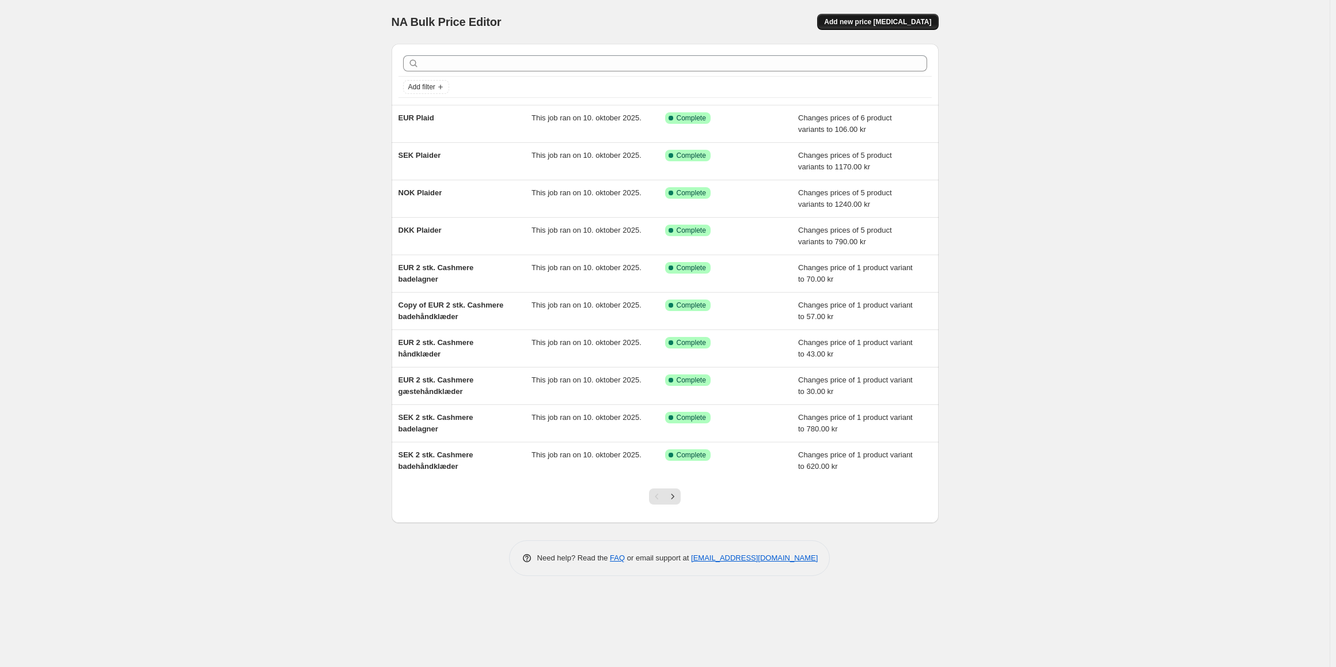
click at [903, 19] on span "Add new price [MEDICAL_DATA]" at bounding box center [877, 21] width 107 height 9
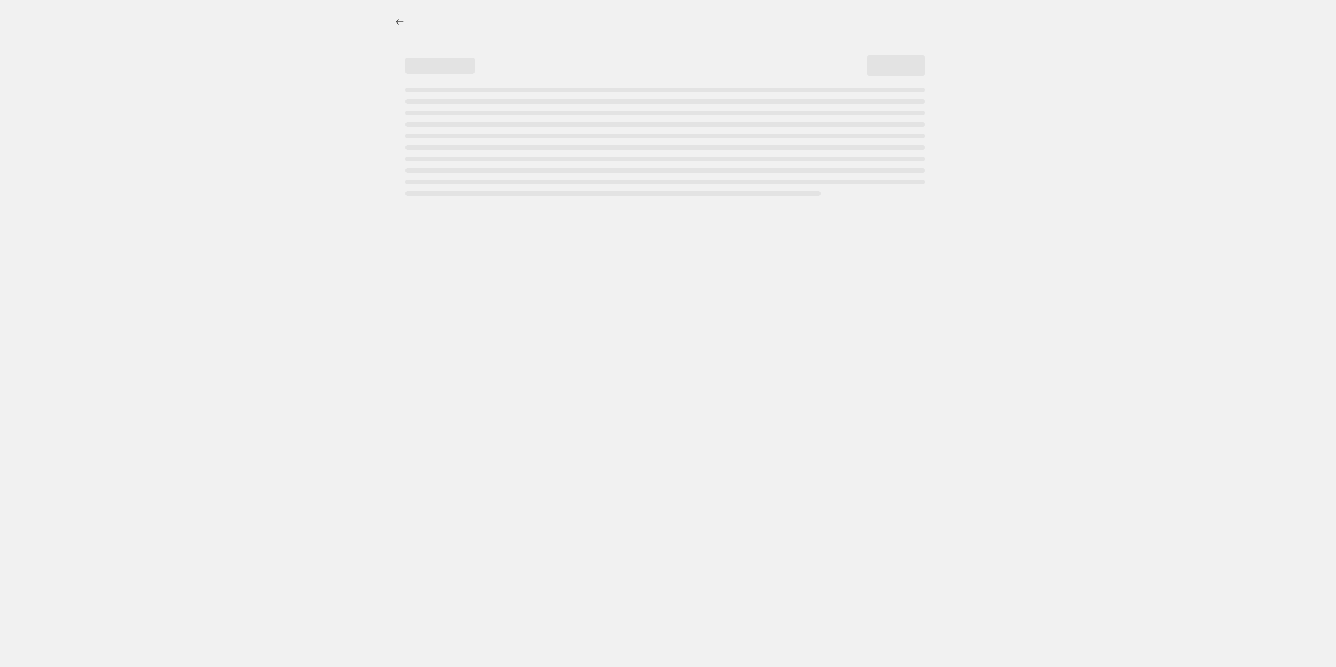
select select "percentage"
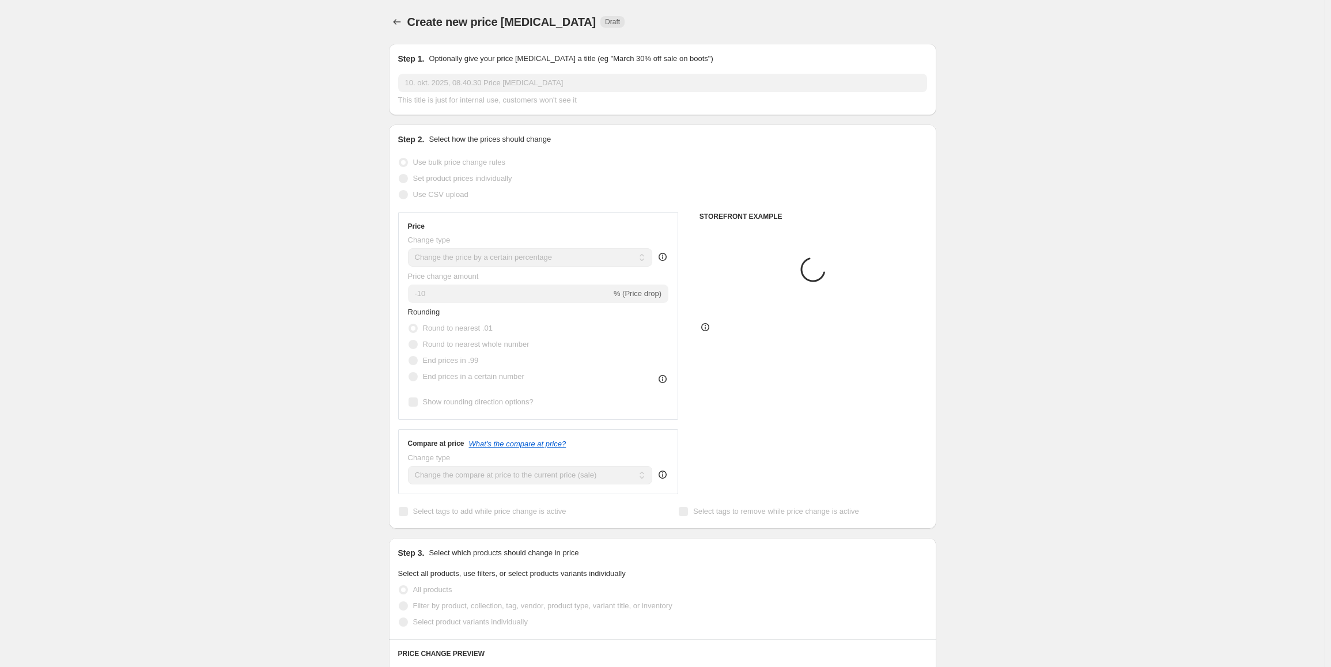
click at [475, 89] on input "10. okt. 2025, 08.40.30 Price [MEDICAL_DATA]" at bounding box center [662, 83] width 529 height 18
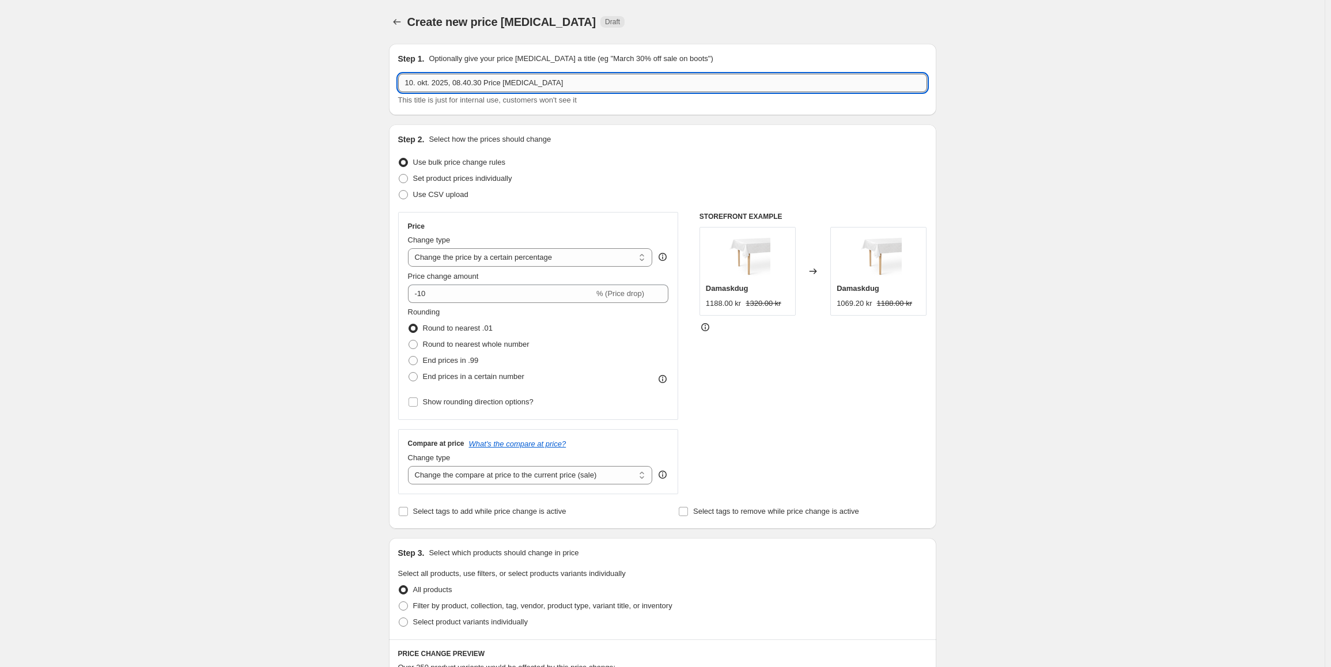
click at [475, 89] on input "10. okt. 2025, 08.40.30 Price [MEDICAL_DATA]" at bounding box center [662, 83] width 529 height 18
type input "EUR Drift plaid hollandsk og tysk"
click at [499, 256] on select "Change the price to a certain amount Change the price by a certain amount Chang…" at bounding box center [530, 257] width 245 height 18
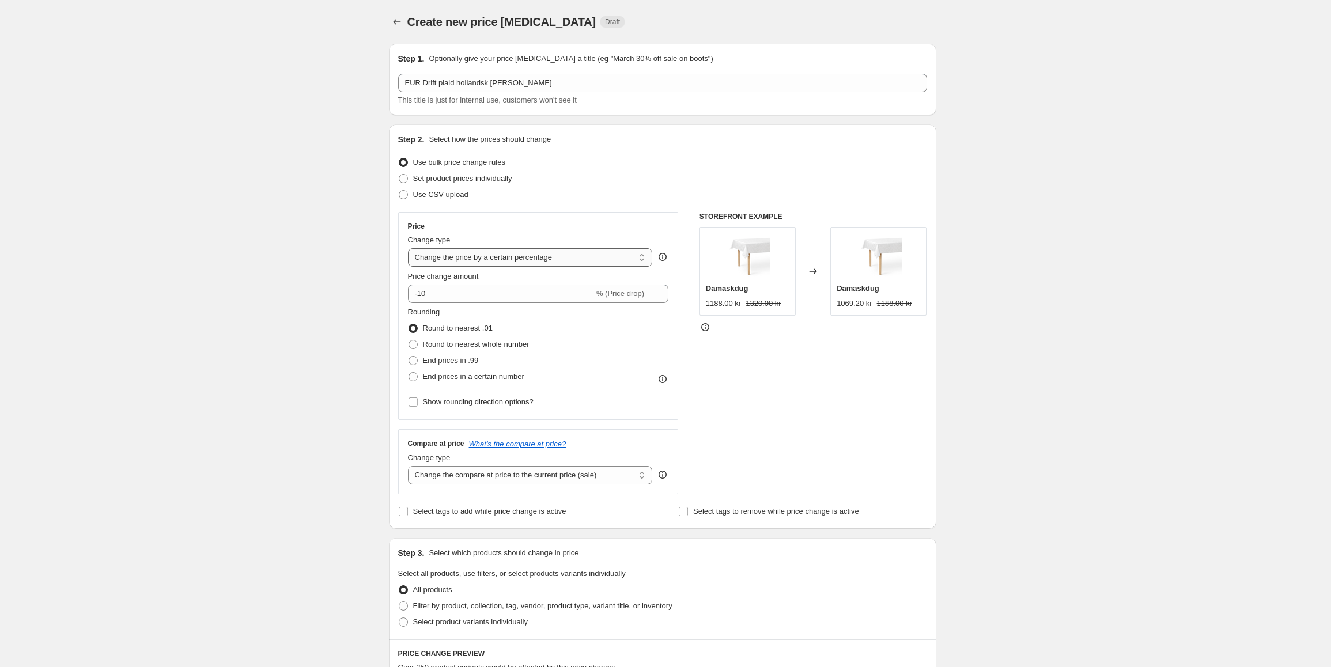
select select "to"
click at [410, 248] on select "Change the price to a certain amount Change the price by a certain amount Chang…" at bounding box center [530, 257] width 245 height 18
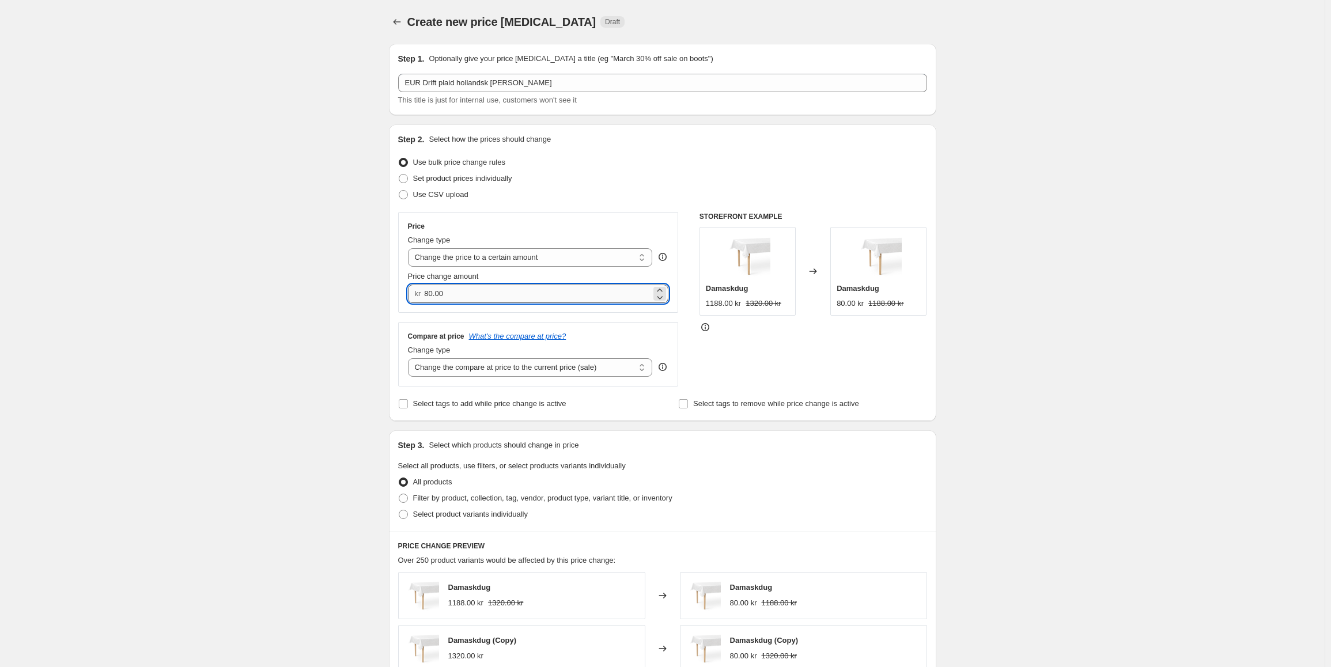
click at [456, 294] on input "80.00" at bounding box center [537, 294] width 227 height 18
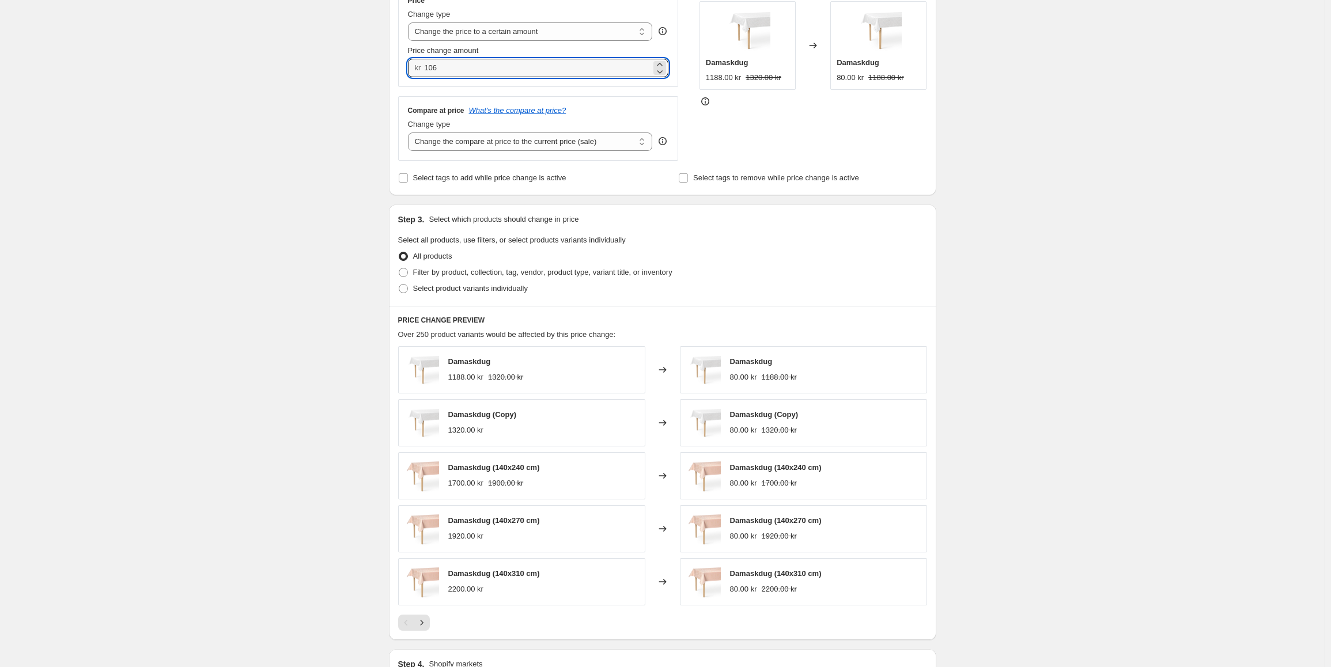
scroll to position [230, 0]
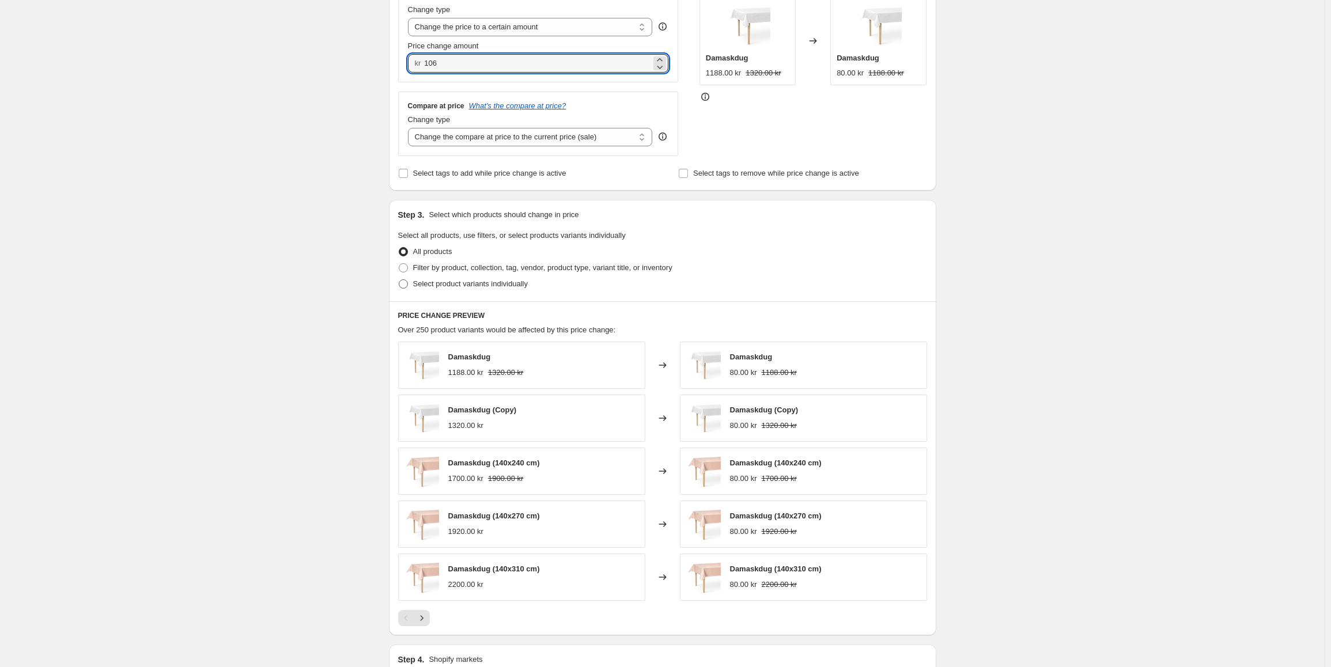
type input "106.00"
click at [467, 288] on span "Select product variants individually" at bounding box center [470, 283] width 115 height 9
click at [399, 280] on input "Select product variants individually" at bounding box center [399, 279] width 1 height 1
radio input "true"
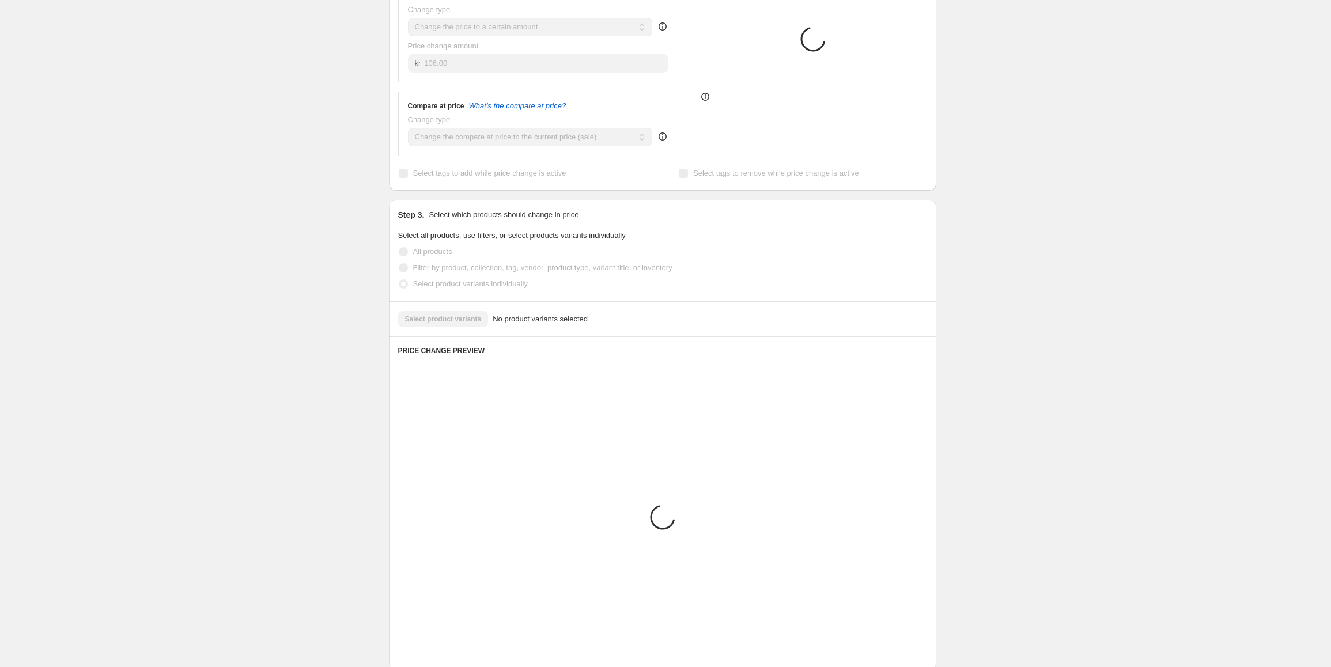
scroll to position [187, 0]
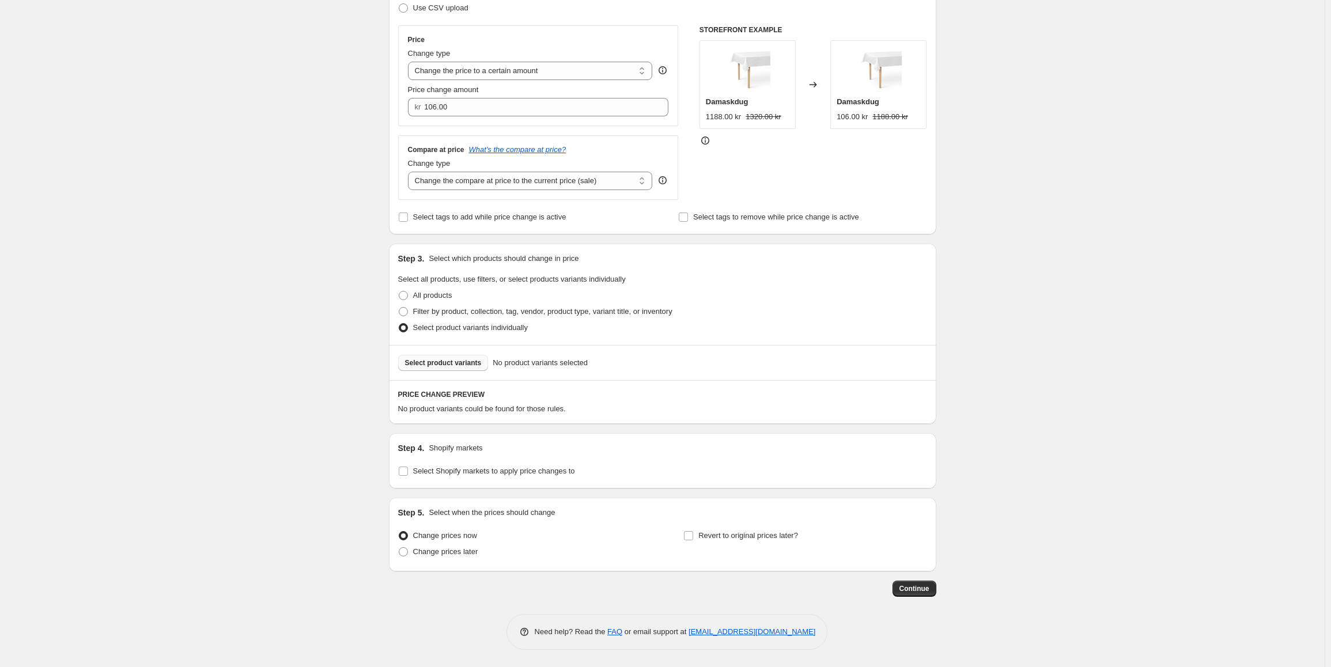
click at [419, 358] on button "Select product variants" at bounding box center [443, 363] width 90 height 16
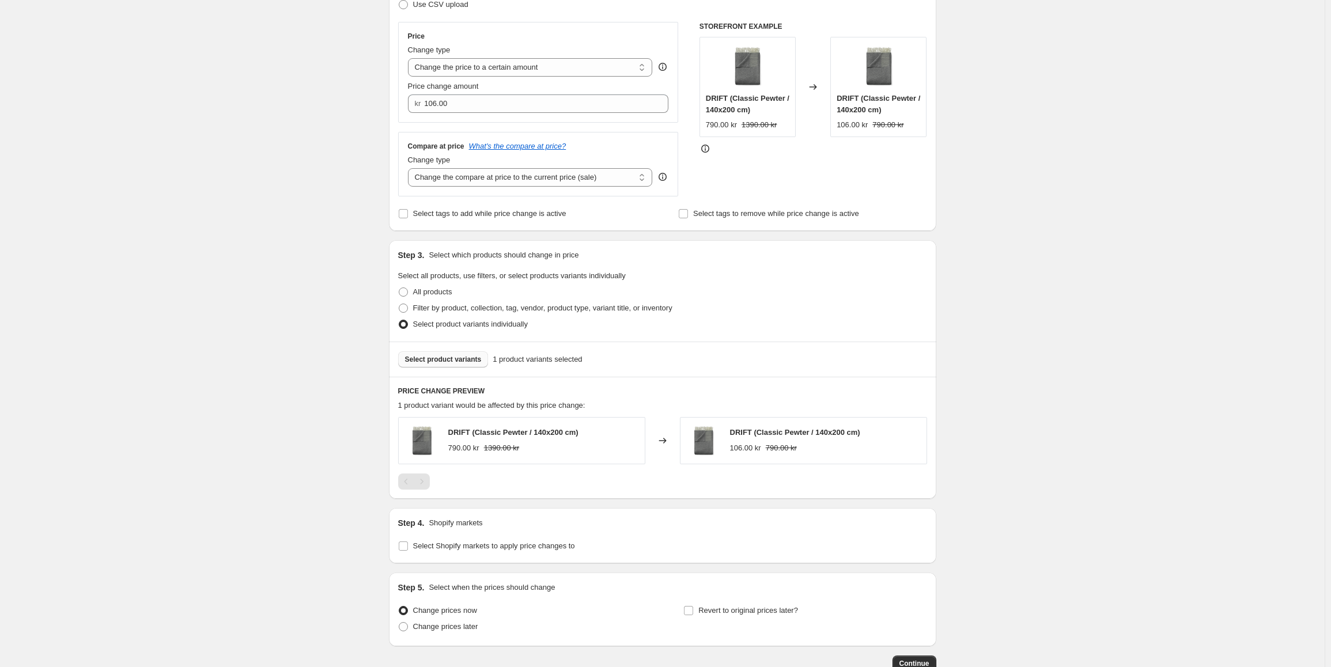
scroll to position [266, 0]
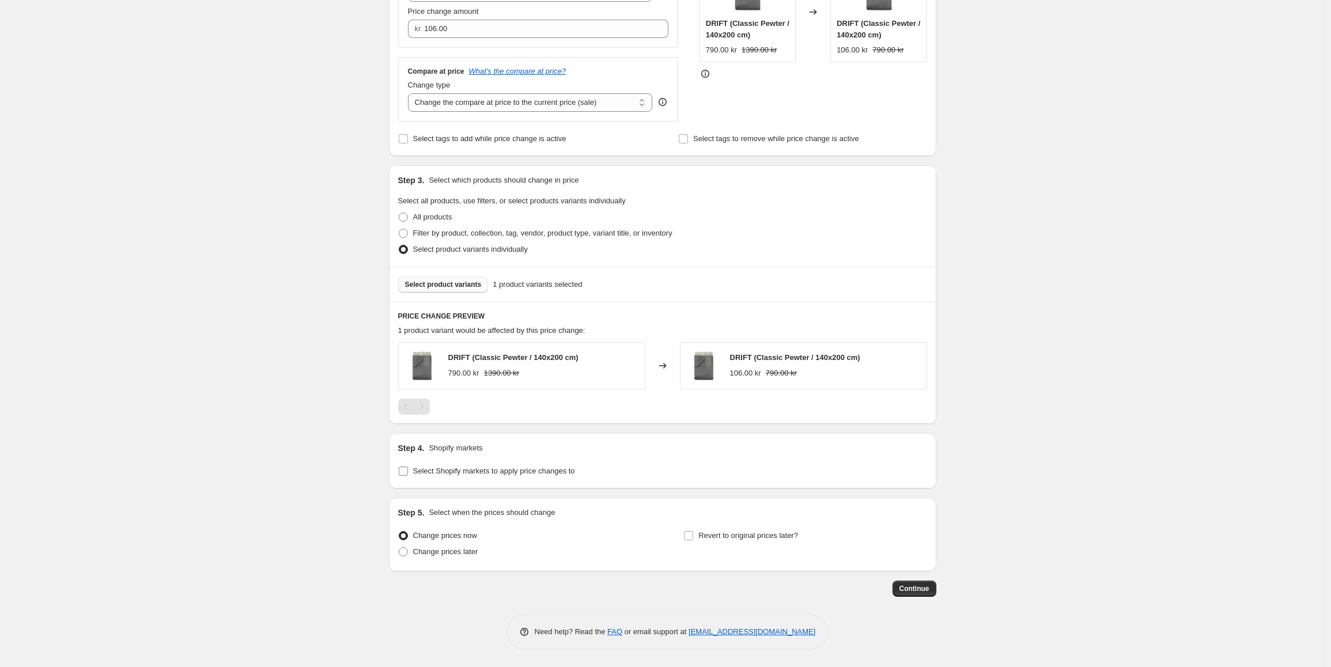
click at [428, 475] on span "Select Shopify markets to apply price changes to" at bounding box center [494, 471] width 162 height 9
click at [408, 475] on input "Select Shopify markets to apply price changes to" at bounding box center [403, 471] width 9 height 9
checkbox input "true"
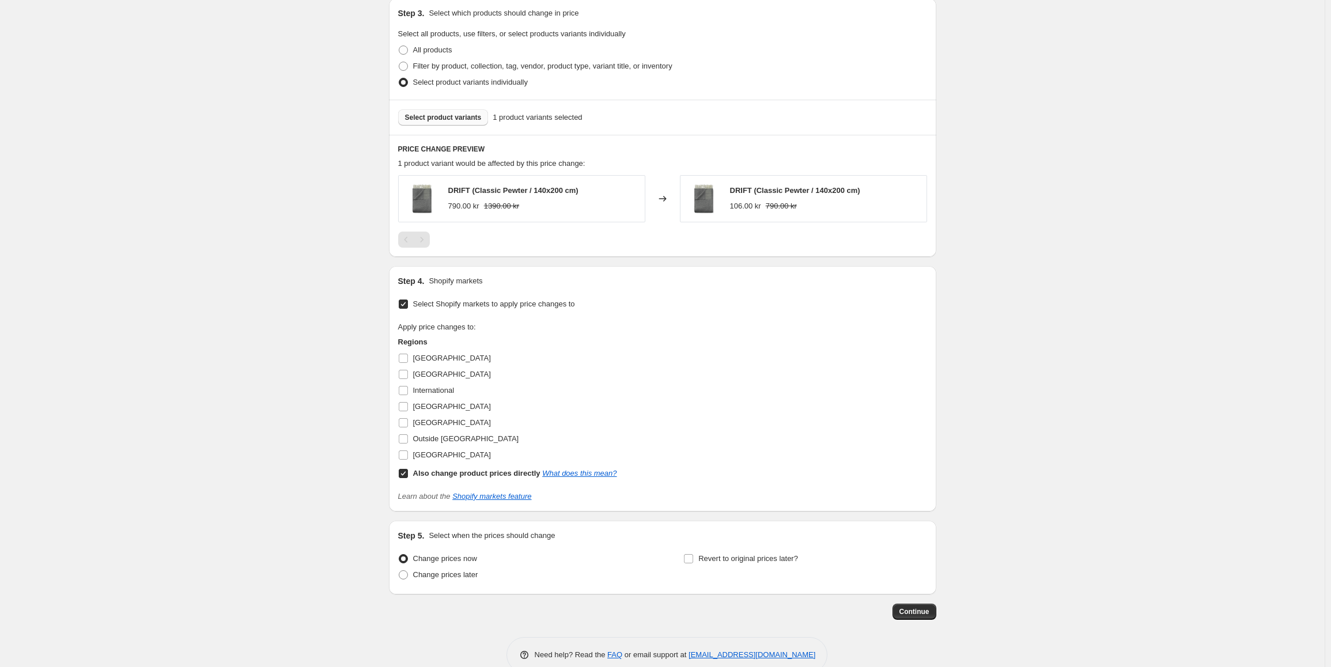
scroll to position [438, 0]
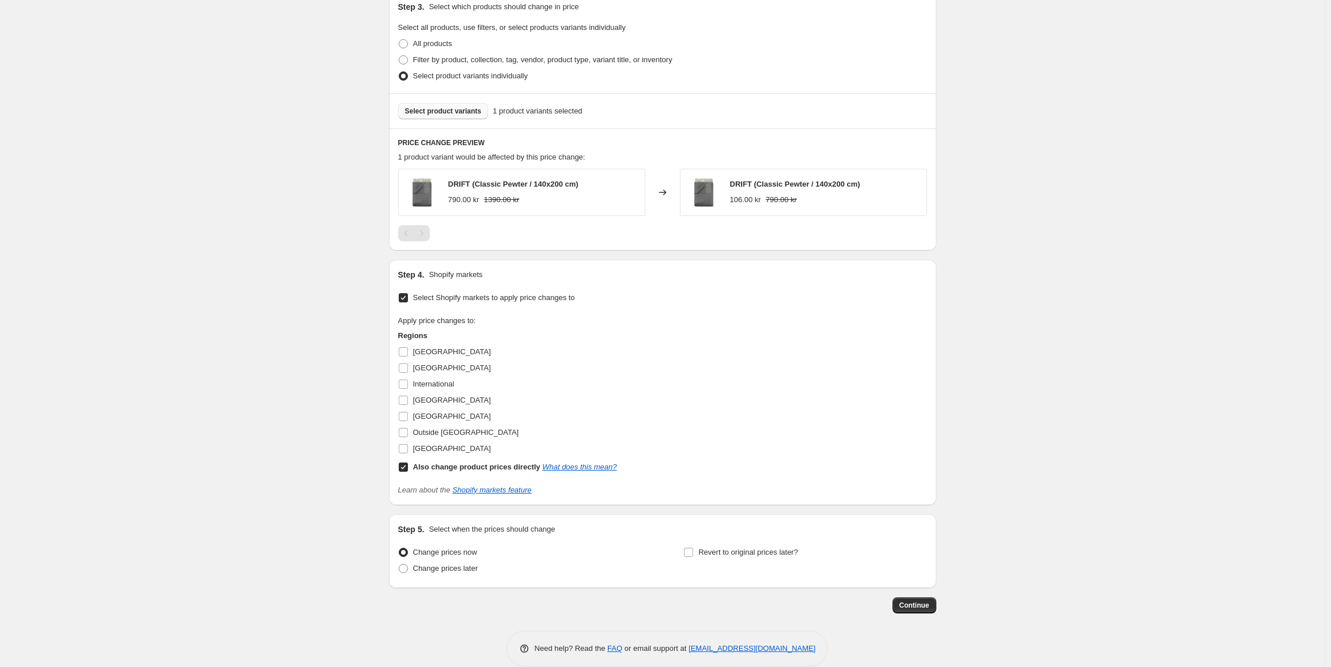
click at [406, 467] on input "Also change product prices directly What does this mean?" at bounding box center [403, 467] width 9 height 9
checkbox input "false"
click at [407, 402] on input "[GEOGRAPHIC_DATA]" at bounding box center [403, 400] width 9 height 9
checkbox input "true"
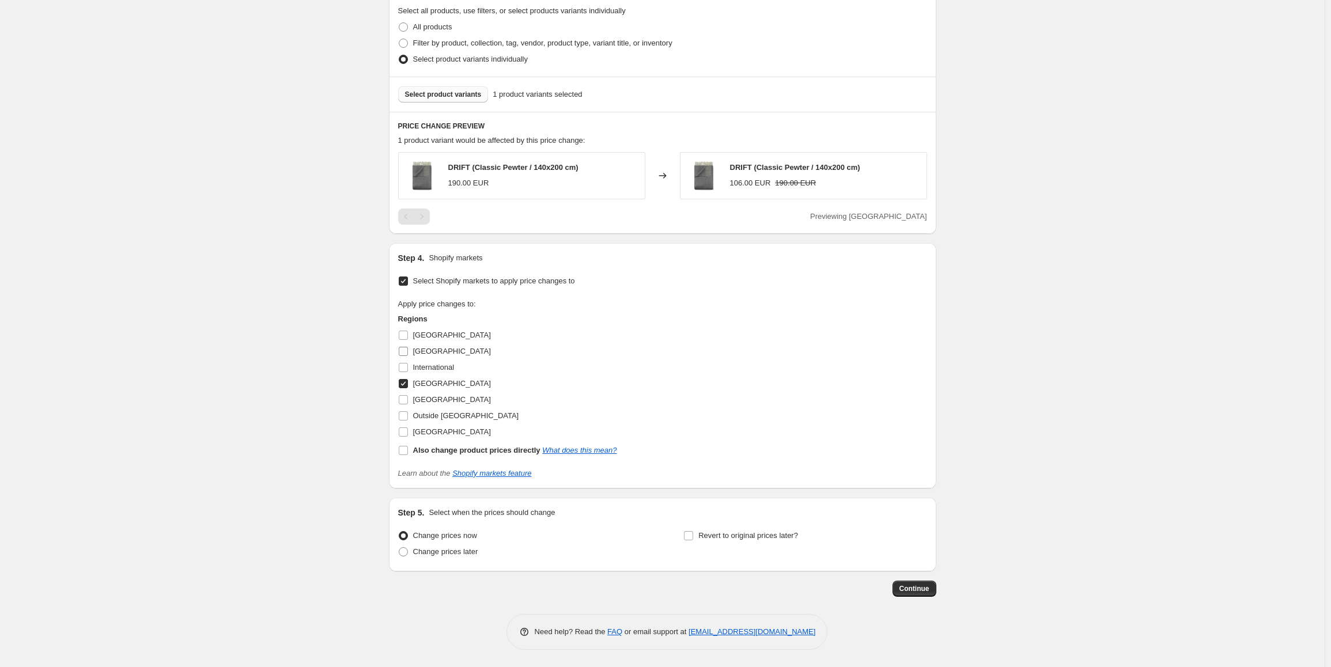
scroll to position [456, 0]
click at [408, 370] on input "International" at bounding box center [403, 367] width 9 height 9
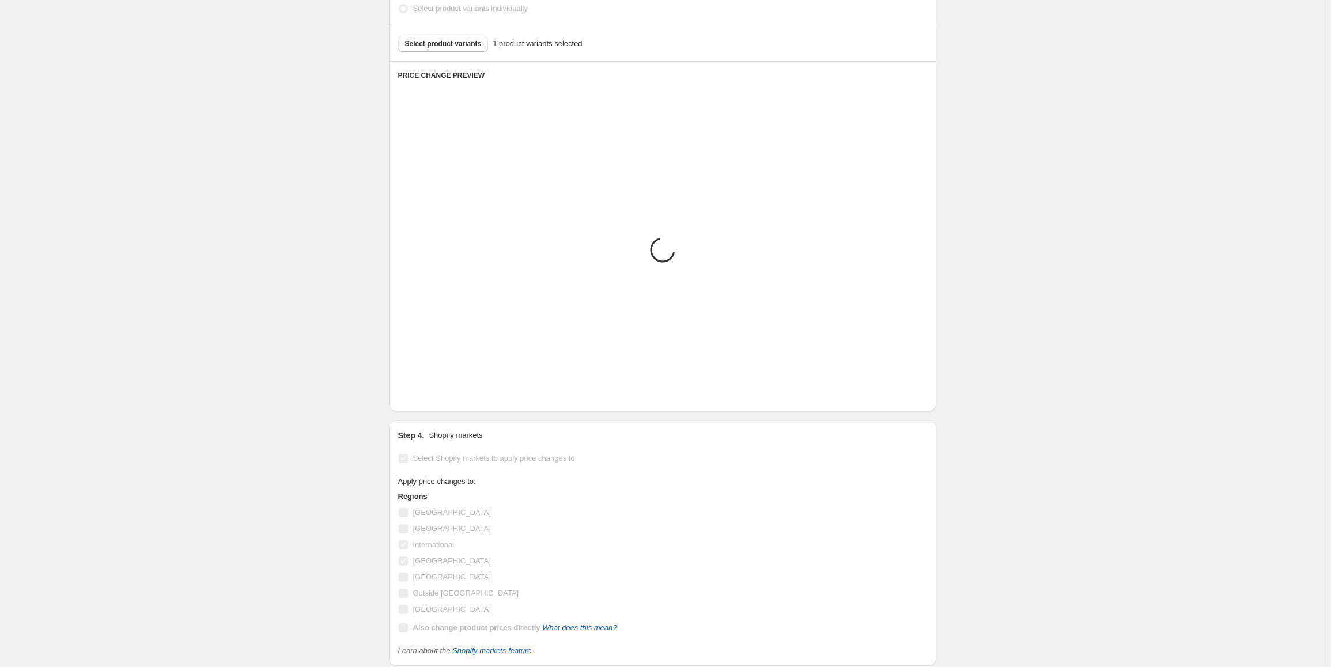
scroll to position [472, 0]
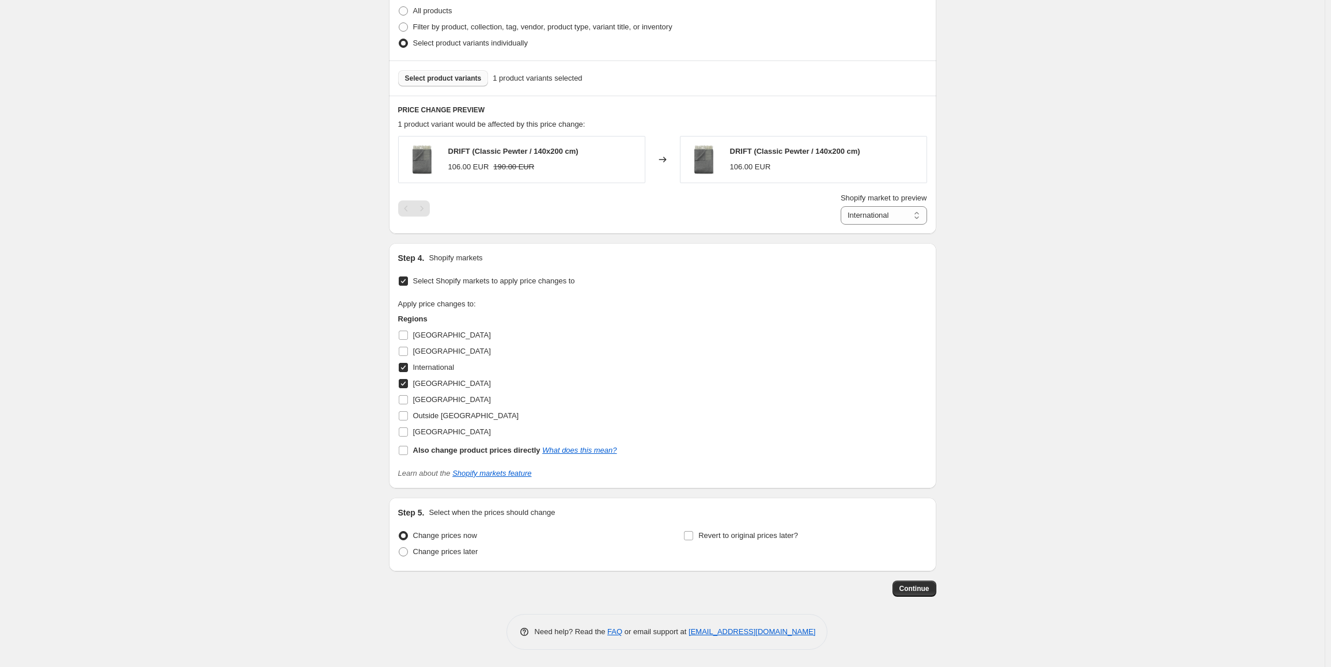
click at [405, 366] on input "International" at bounding box center [403, 367] width 9 height 9
checkbox input "false"
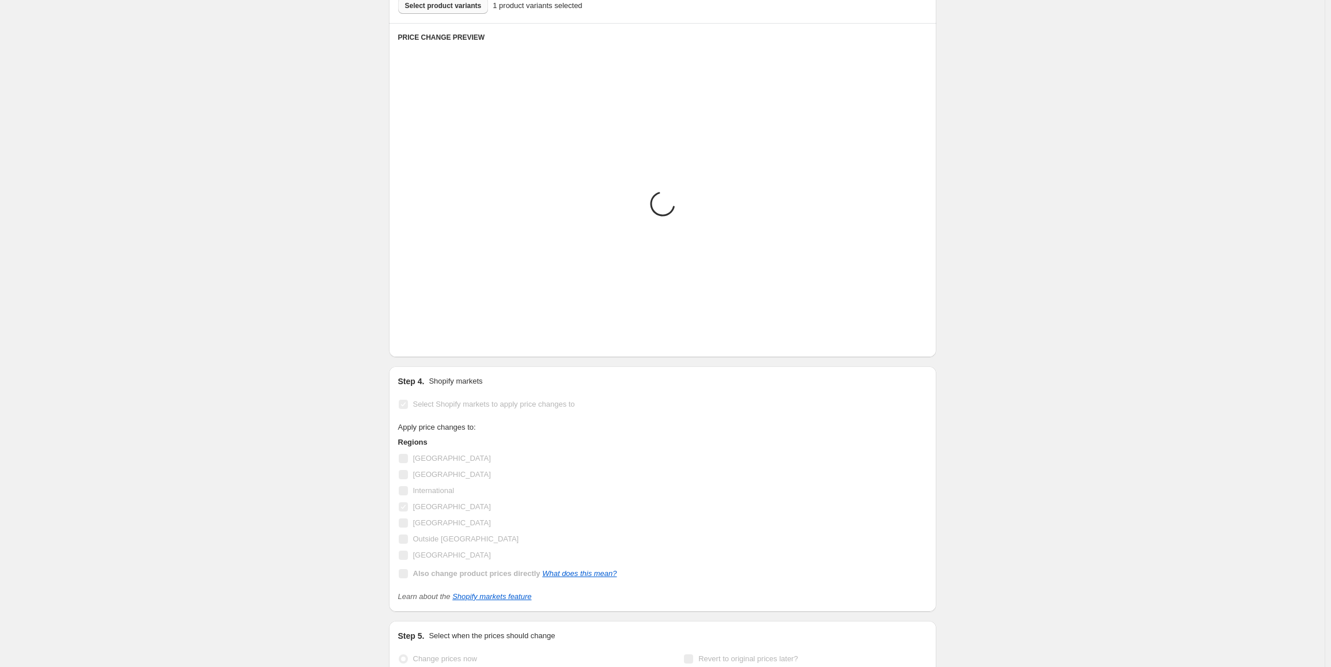
scroll to position [456, 0]
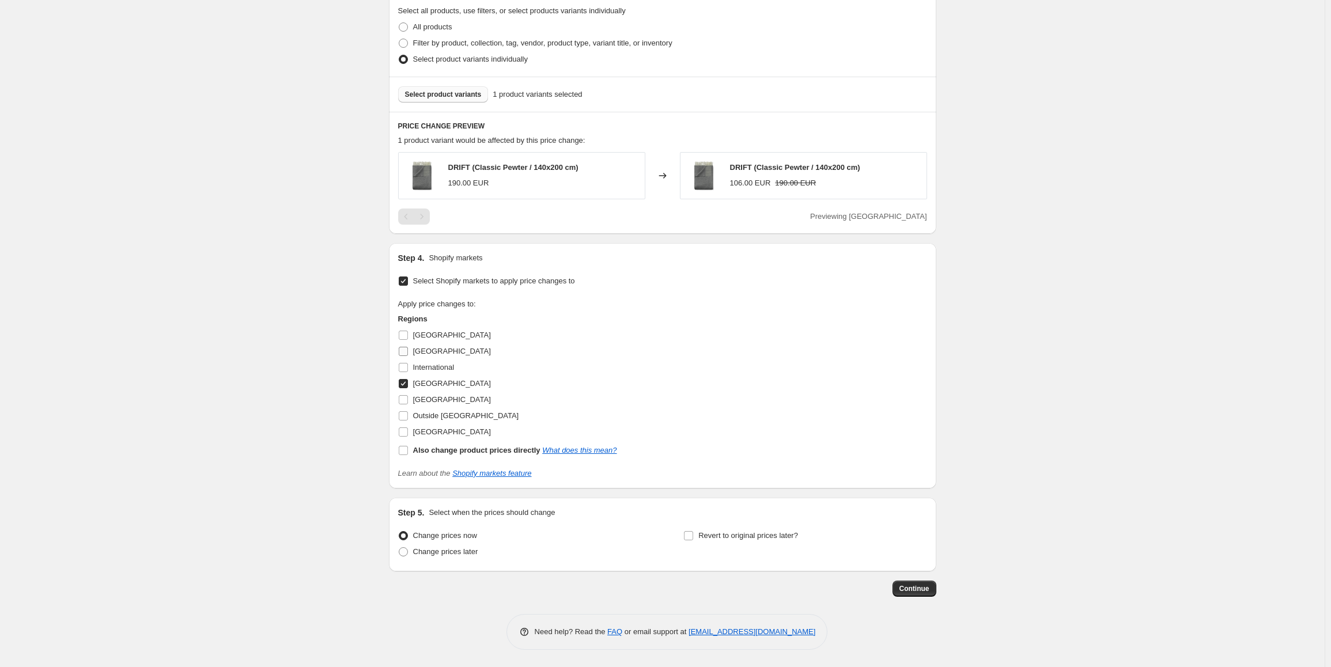
click at [405, 355] on input "[GEOGRAPHIC_DATA]" at bounding box center [403, 351] width 9 height 9
checkbox input "true"
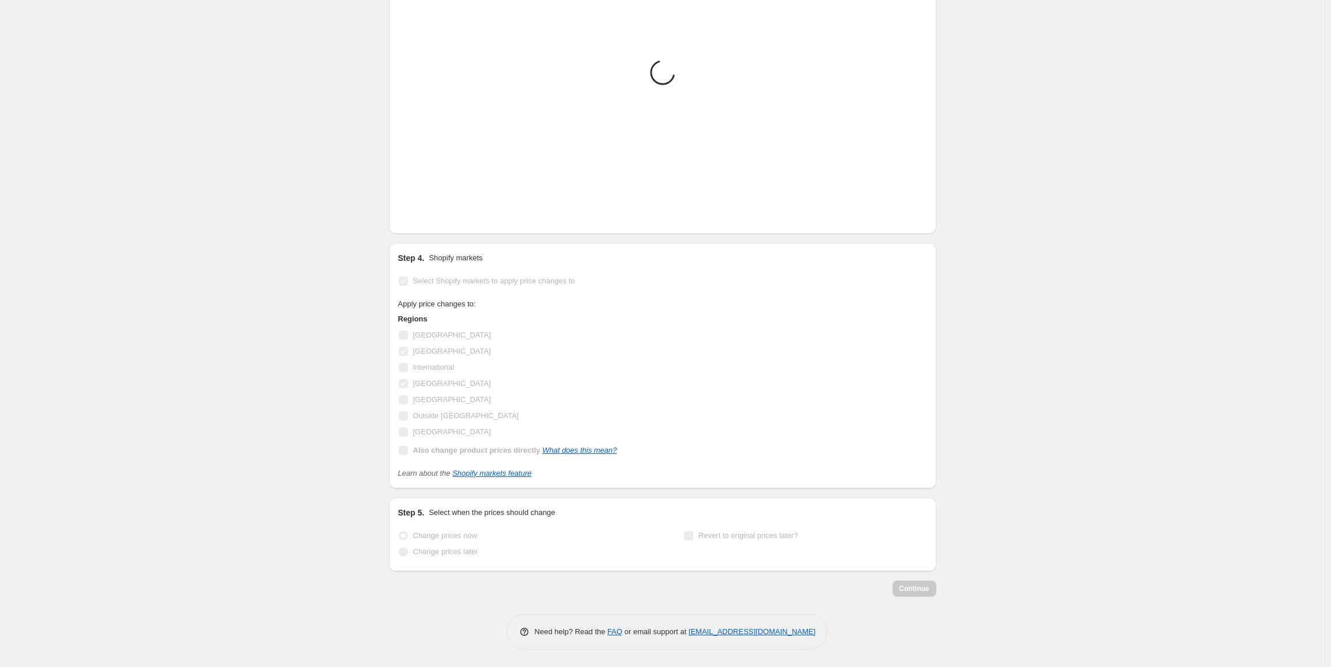
scroll to position [472, 0]
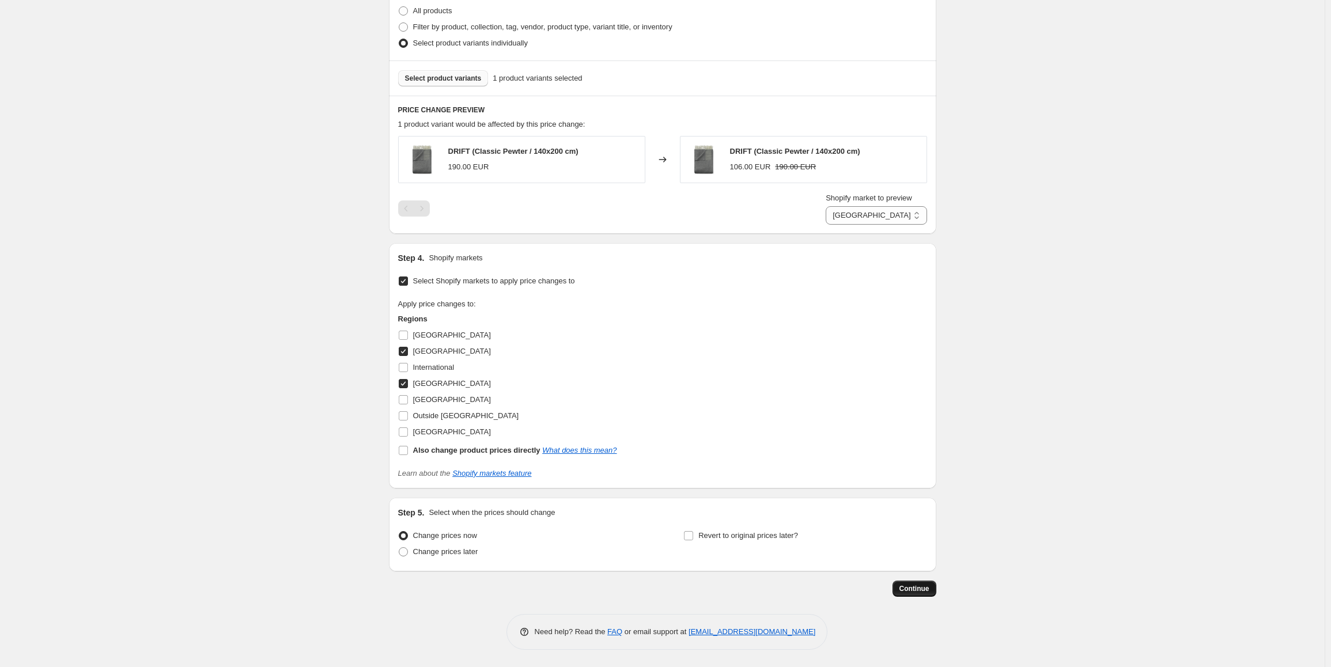
click at [923, 582] on button "Continue" at bounding box center [914, 589] width 44 height 16
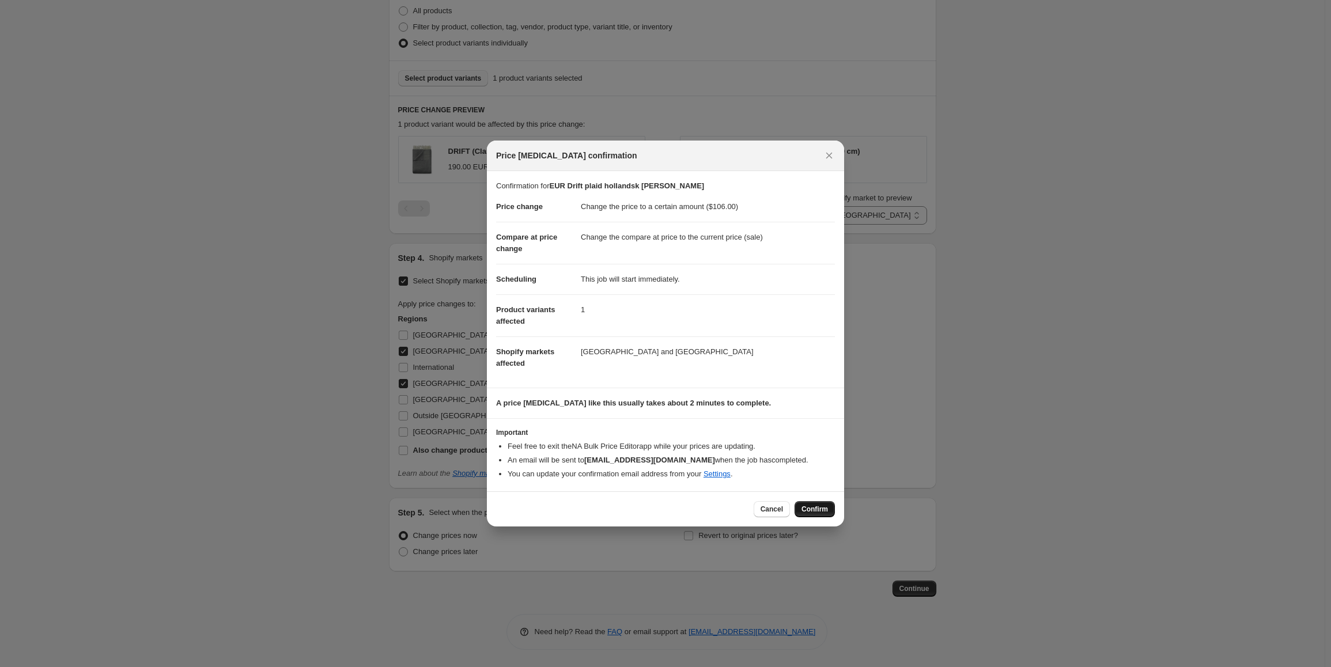
click at [821, 511] on span "Confirm" at bounding box center [814, 509] width 26 height 9
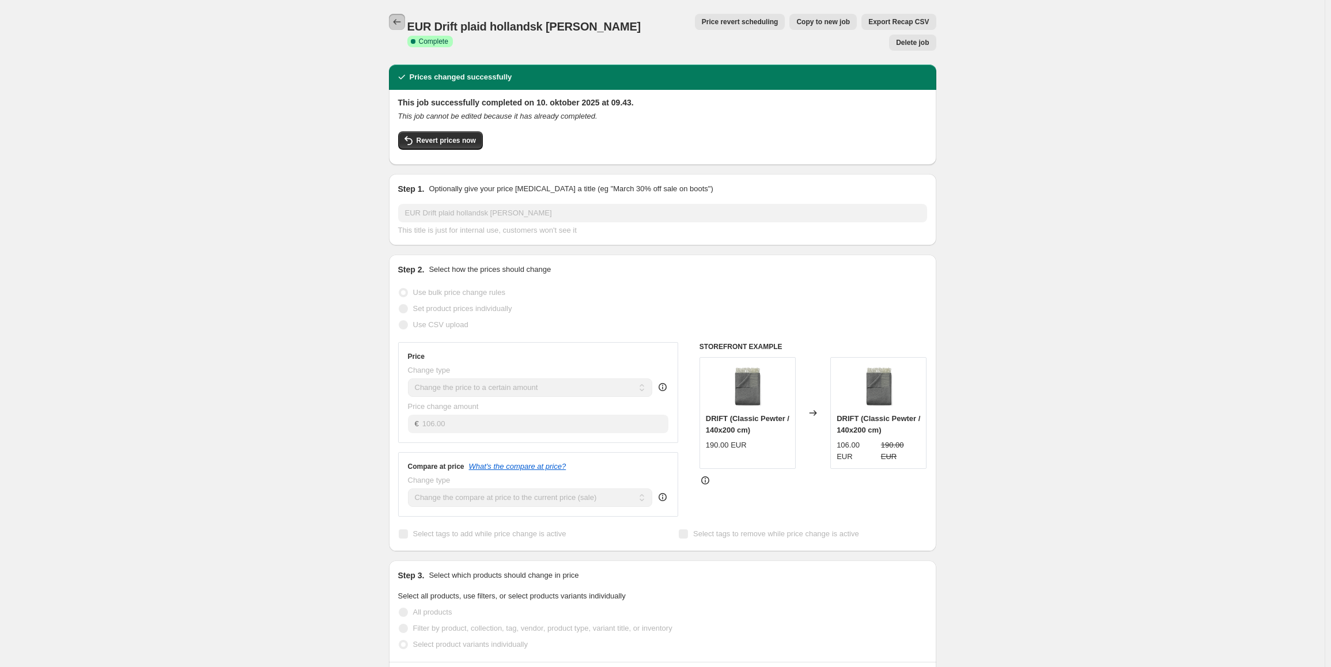
click at [403, 18] on icon "Price change jobs" at bounding box center [397, 22] width 12 height 12
